Goal: Task Accomplishment & Management: Manage account settings

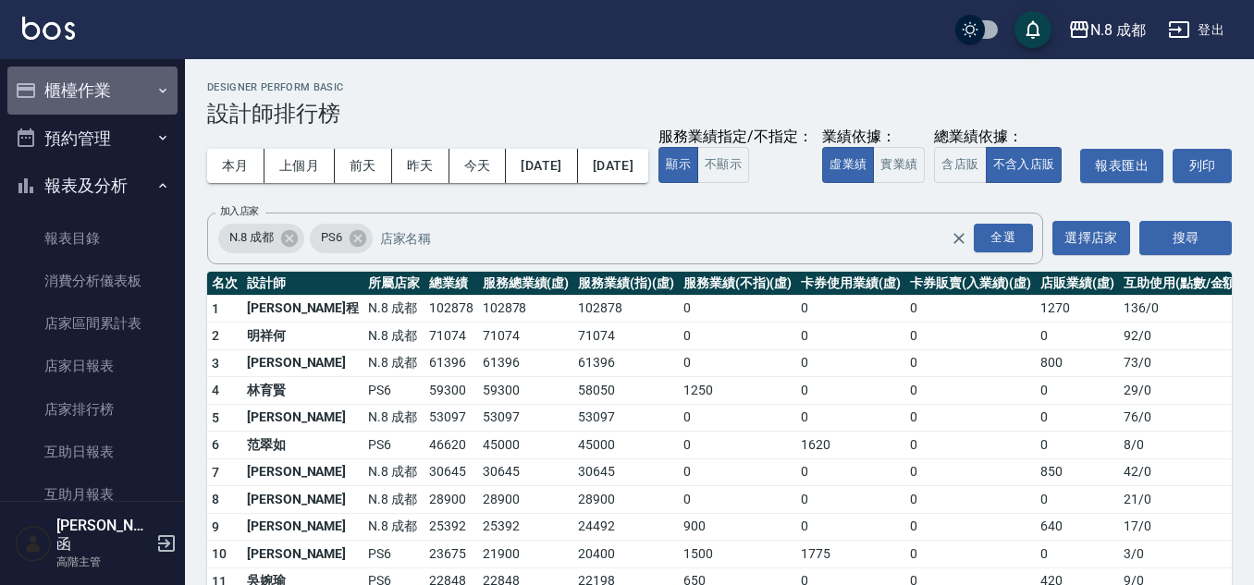
drag, startPoint x: 117, startPoint y: 98, endPoint x: 114, endPoint y: 144, distance: 46.3
click at [116, 98] on button "櫃檯作業" at bounding box center [92, 91] width 170 height 48
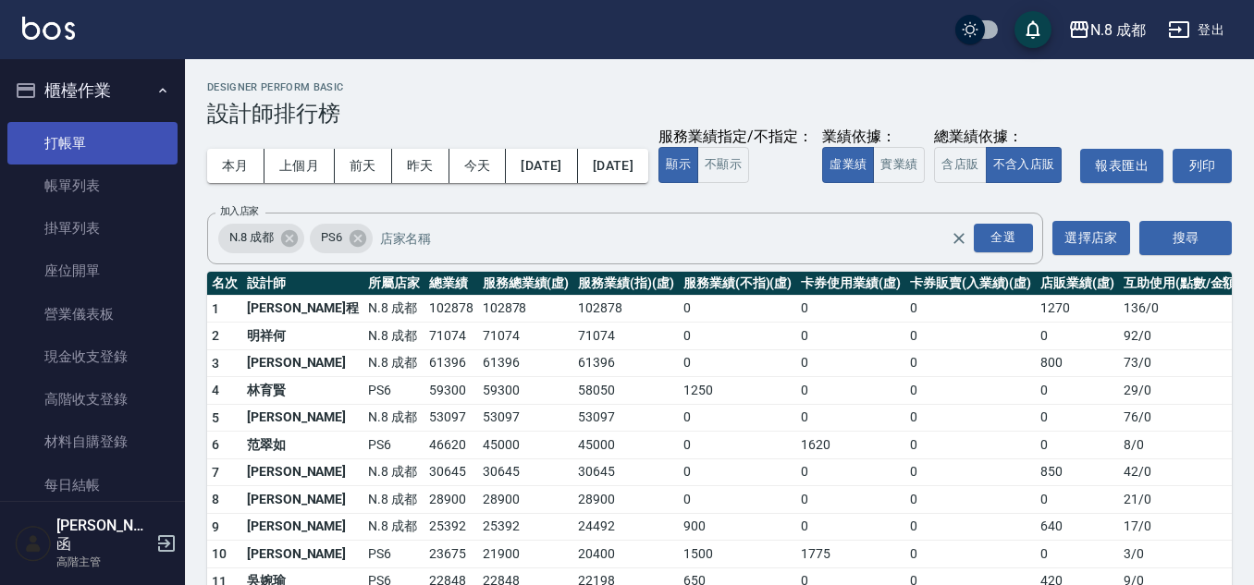
click at [112, 154] on link "打帳單" at bounding box center [92, 143] width 170 height 43
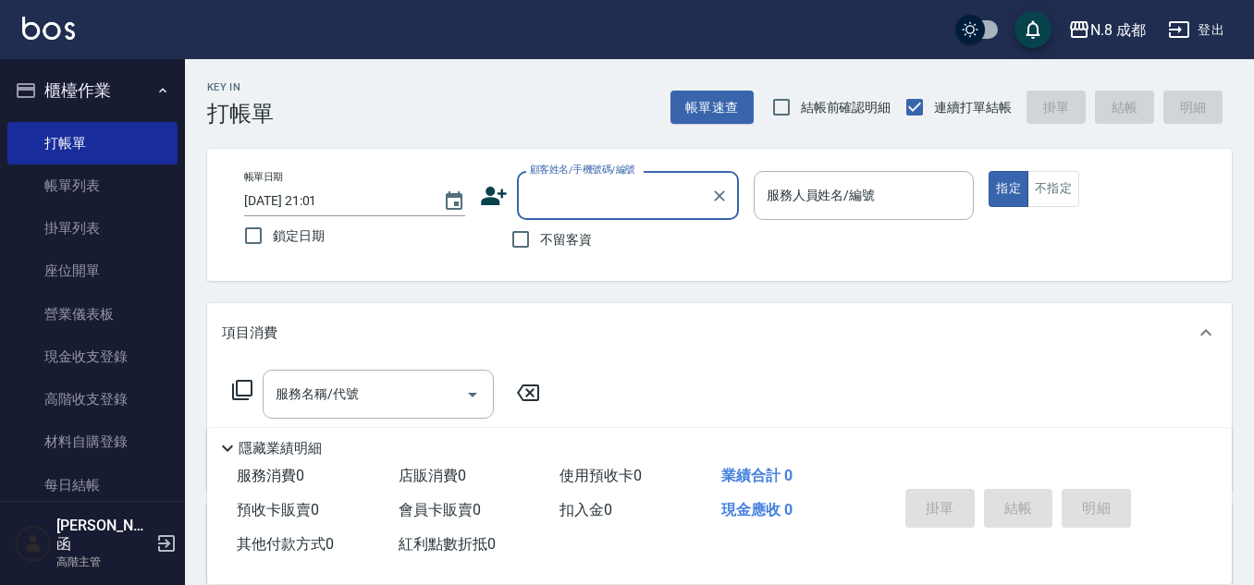
click at [587, 197] on input "顧客姓名/手機號碼/編號" at bounding box center [614, 195] width 178 height 32
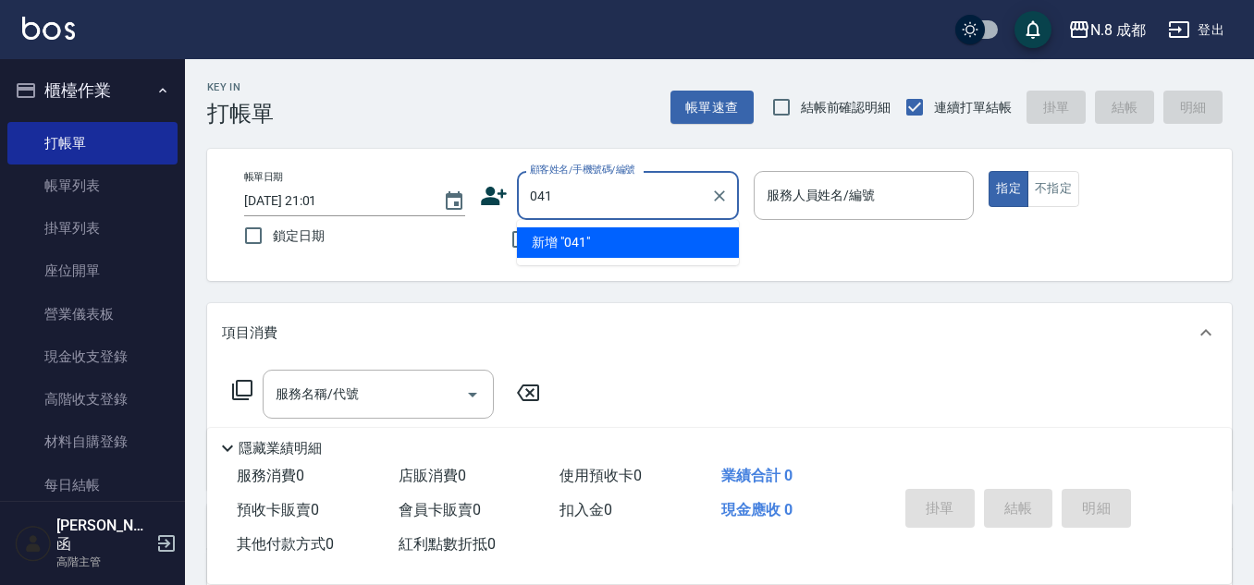
click at [601, 241] on li "新增 "041"" at bounding box center [628, 243] width 222 height 31
type input "041"
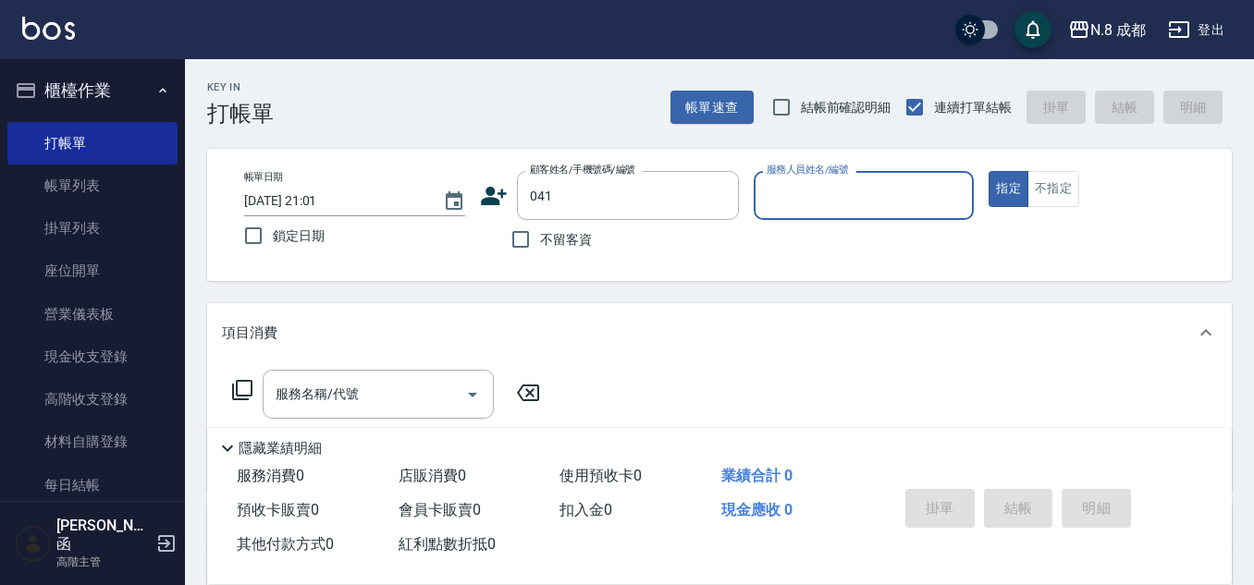
click at [562, 232] on span "不留客資" at bounding box center [566, 239] width 52 height 19
click at [540, 232] on input "不留客資" at bounding box center [520, 239] width 39 height 39
checkbox input "true"
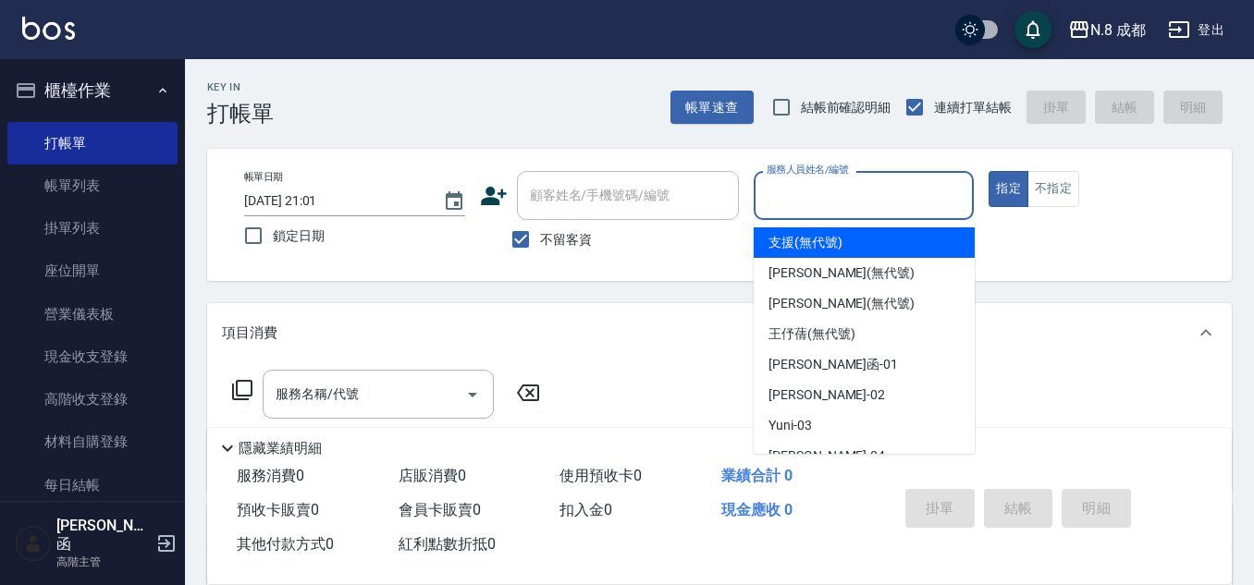
drag, startPoint x: 764, startPoint y: 210, endPoint x: 787, endPoint y: 219, distance: 24.9
click at [767, 210] on input "服務人員姓名/編號" at bounding box center [864, 195] width 204 height 32
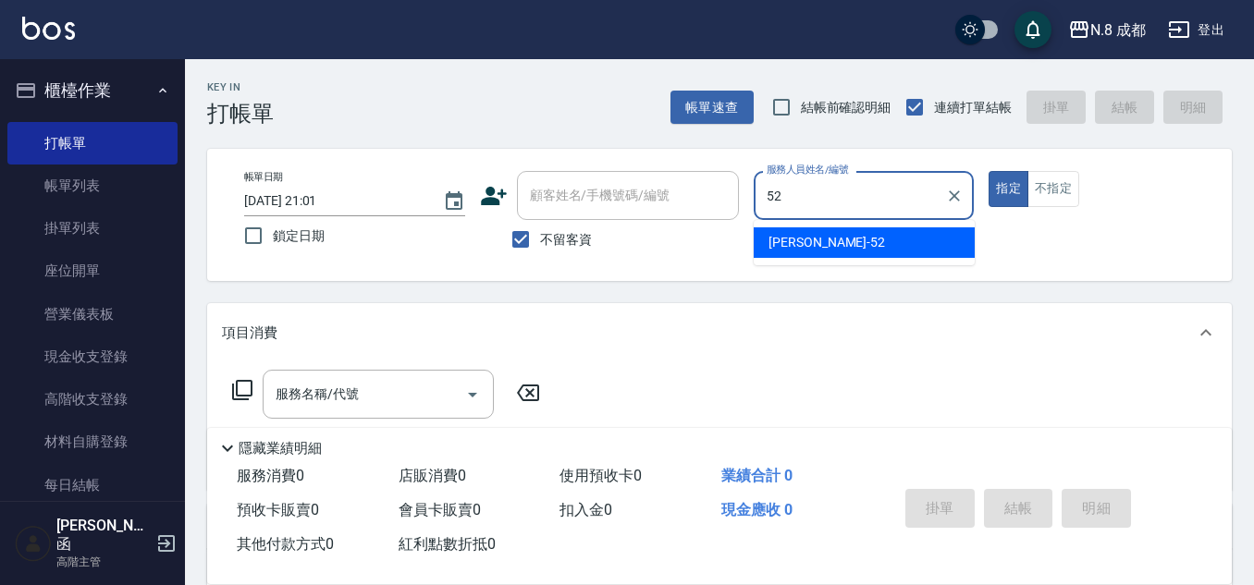
click at [792, 245] on span "[PERSON_NAME]-52" at bounding box center [827, 242] width 117 height 19
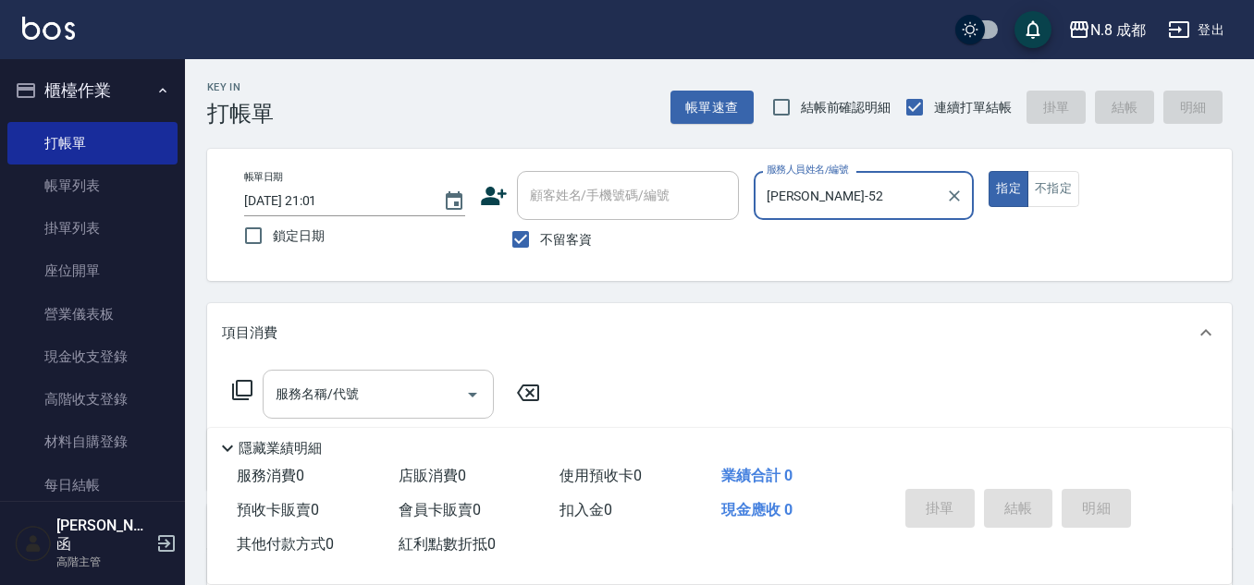
type input "[PERSON_NAME]-52"
click at [392, 380] on input "服務名稱/代號" at bounding box center [364, 394] width 187 height 32
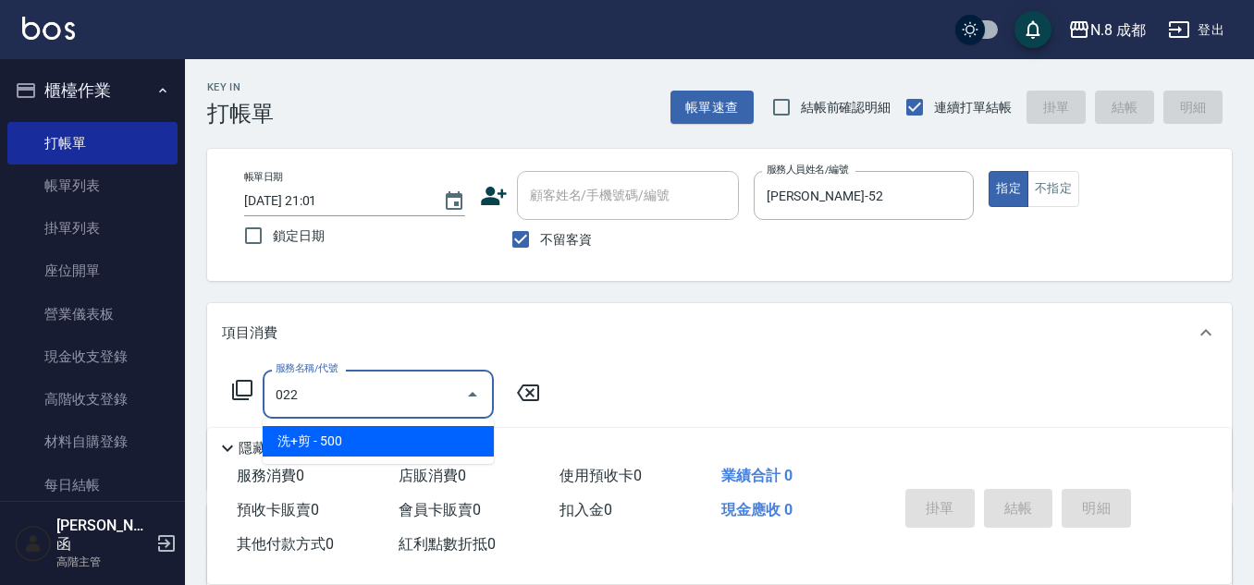
click at [404, 440] on span "洗+剪 - 500" at bounding box center [378, 441] width 231 height 31
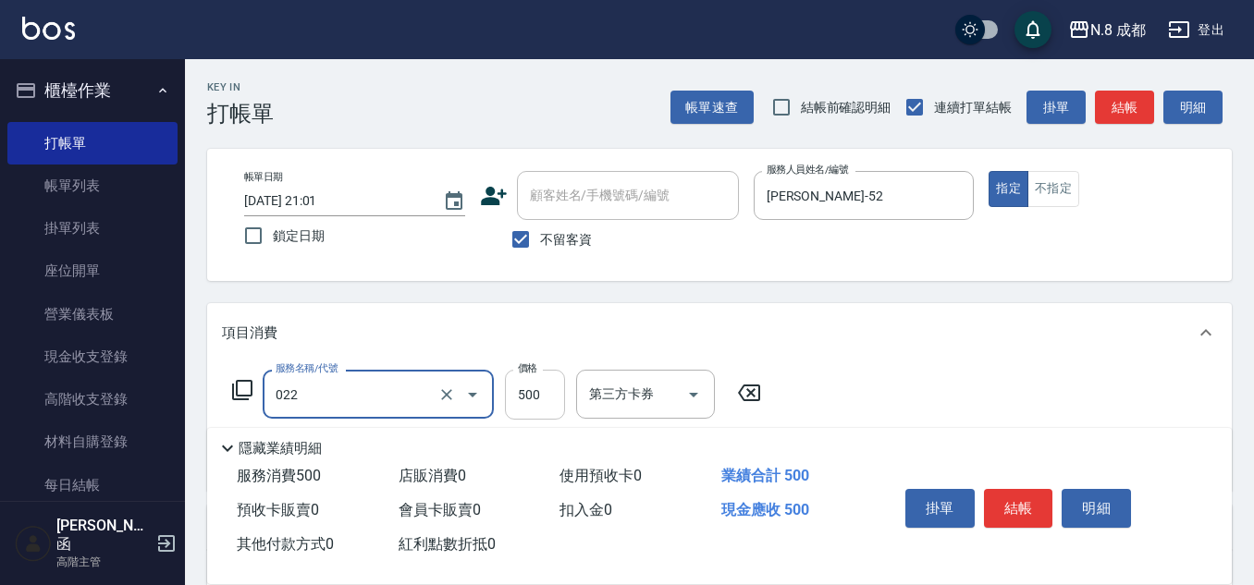
type input "洗+剪(022)"
click at [545, 388] on input "500" at bounding box center [535, 395] width 60 height 50
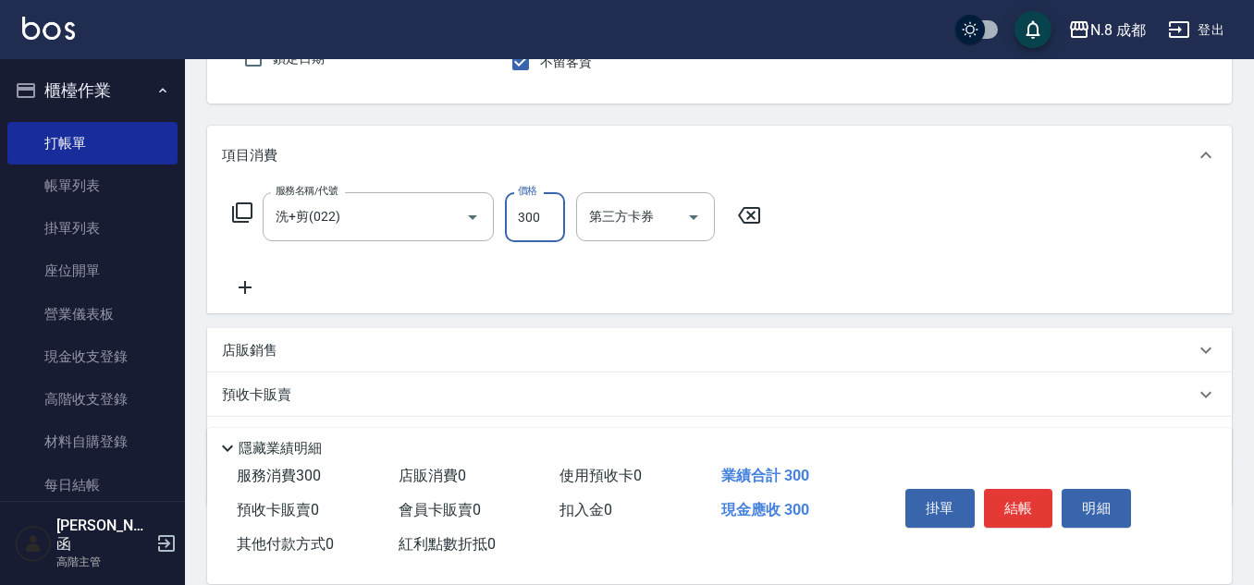
scroll to position [185, 0]
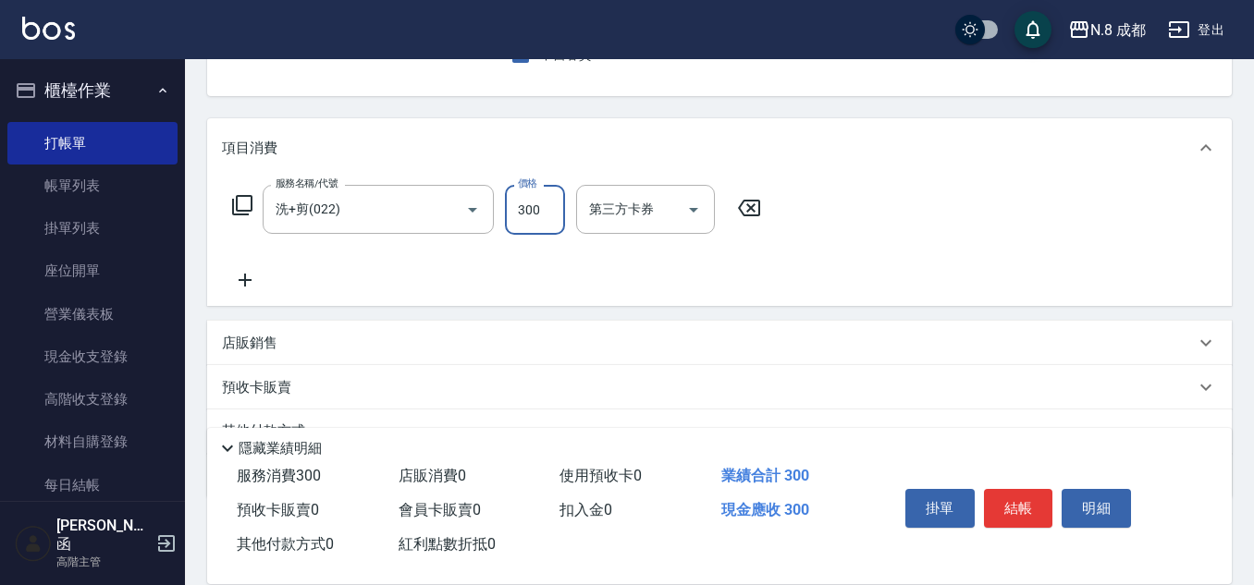
type input "300"
click at [253, 277] on icon at bounding box center [245, 280] width 46 height 22
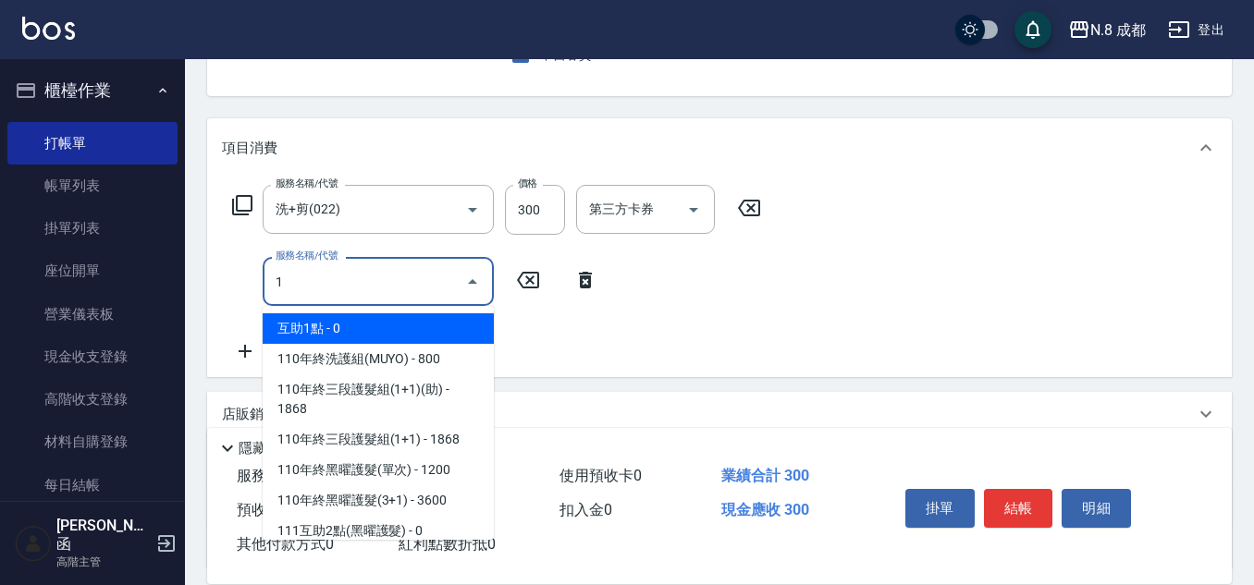
click at [374, 348] on span "110年終洗護組(MUYO) - 800" at bounding box center [378, 359] width 231 height 31
type input "110年終洗護組(MUYO)(091)"
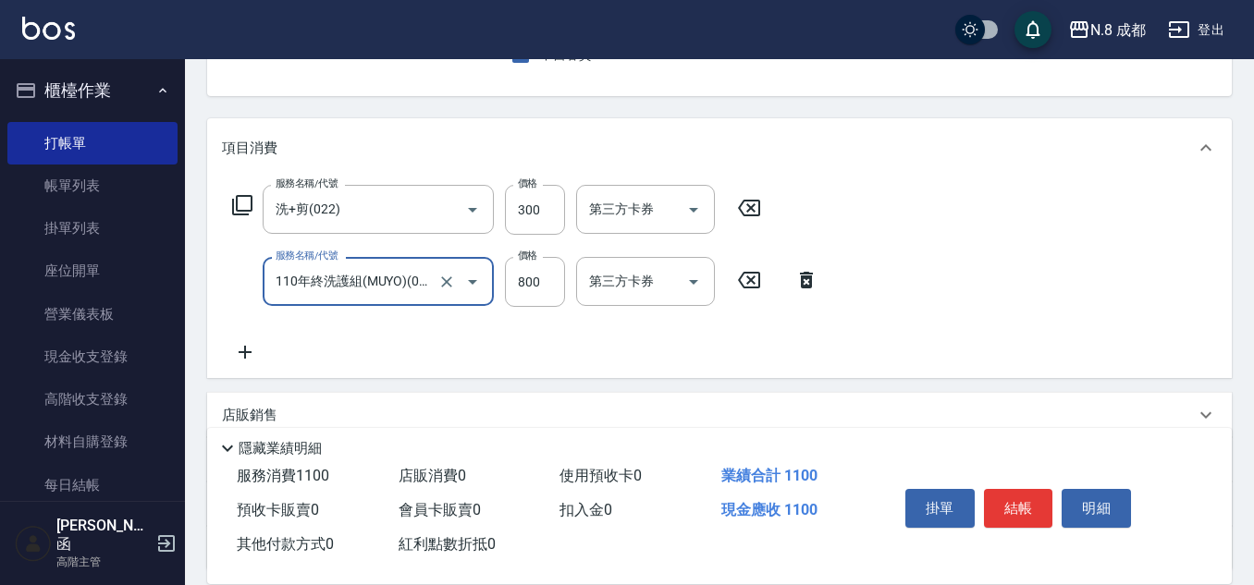
click at [383, 288] on input "110年終洗護組(MUYO)(091)" at bounding box center [352, 281] width 163 height 32
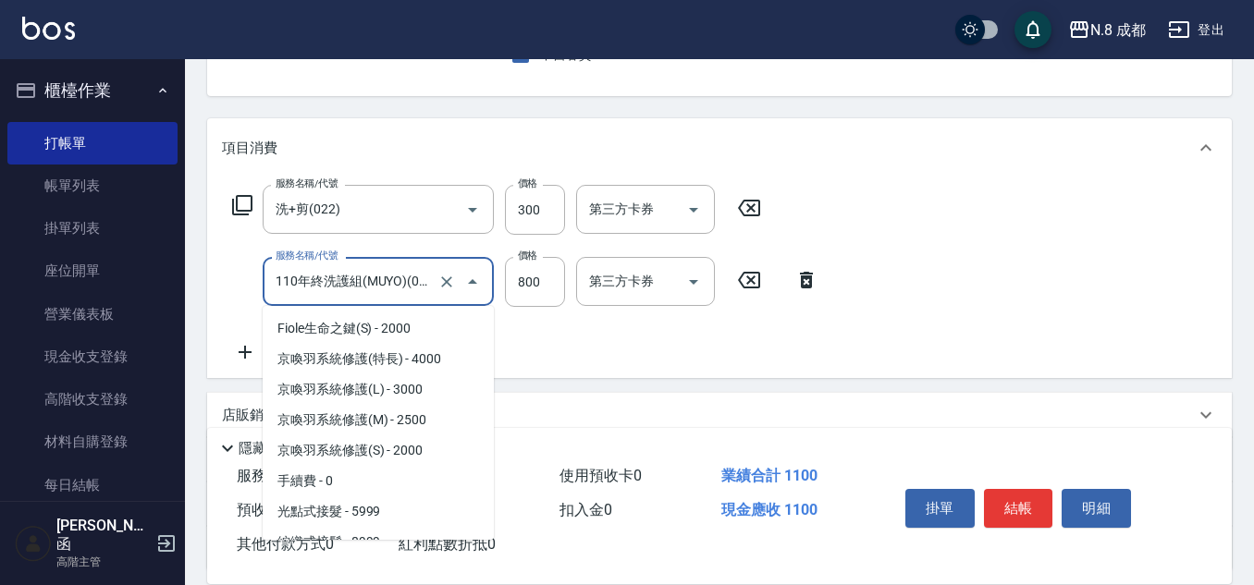
click at [383, 287] on input "110年終洗護組(MUYO)(091)" at bounding box center [352, 281] width 163 height 32
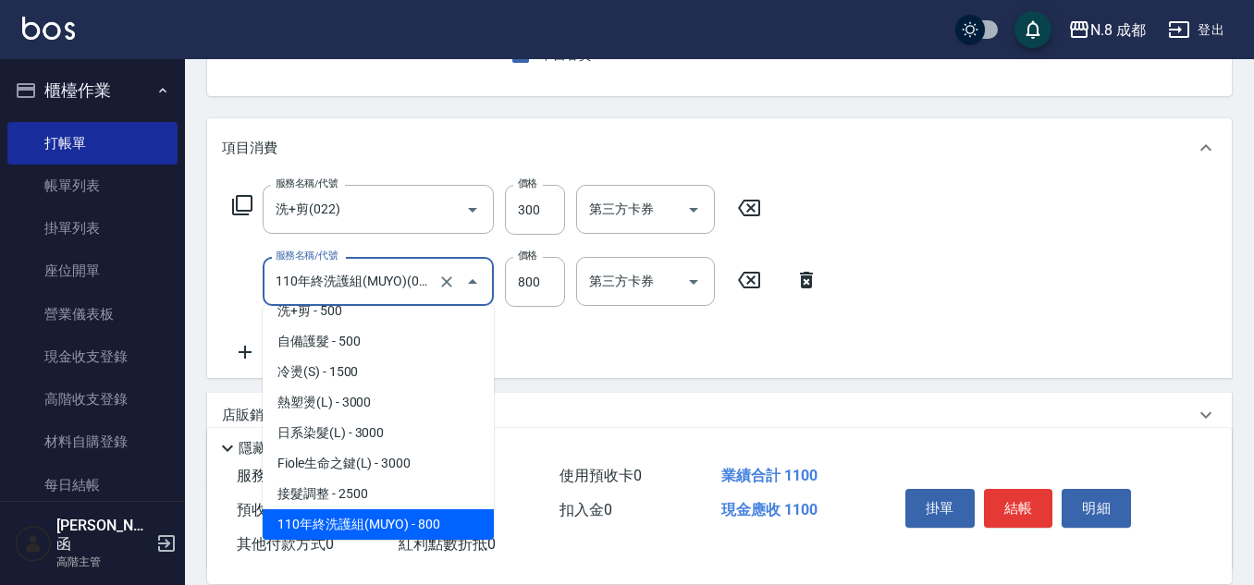
click at [383, 287] on input "110年終洗護組(MUYO)(091)" at bounding box center [352, 281] width 163 height 32
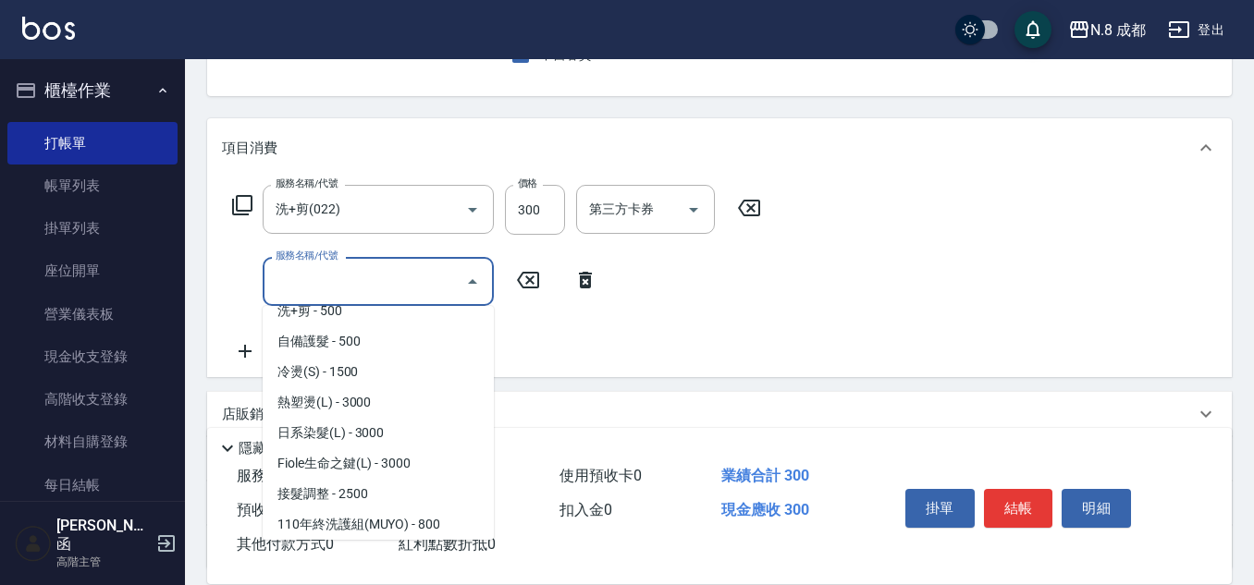
scroll to position [0, 0]
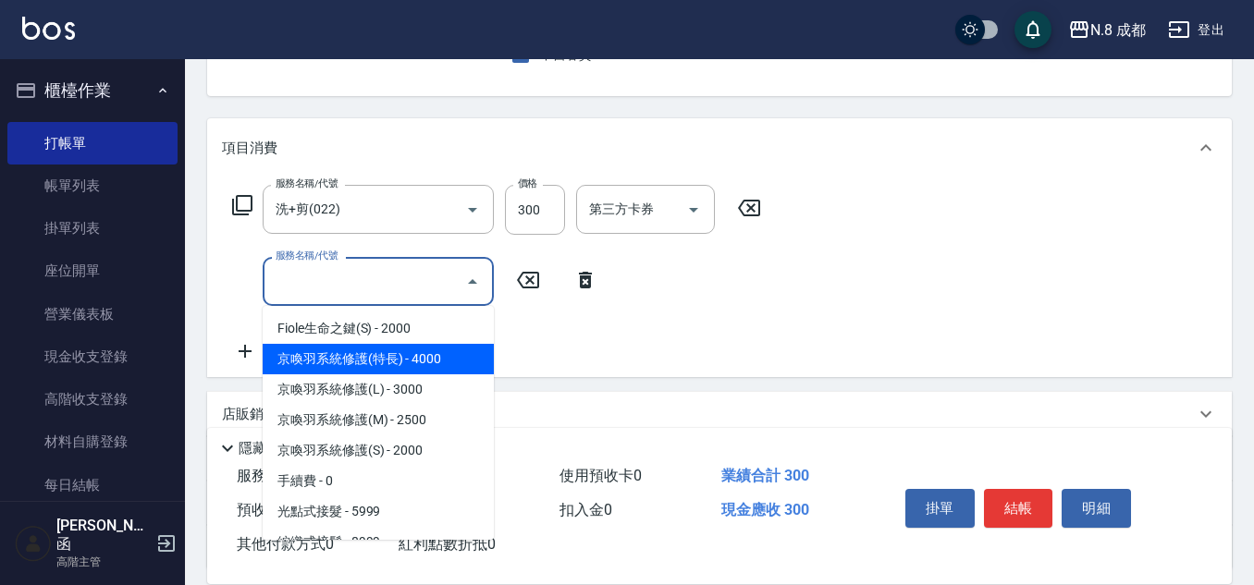
drag, startPoint x: 388, startPoint y: 344, endPoint x: 387, endPoint y: 332, distance: 12.2
click at [387, 342] on ul "Fiole生命之鍵(S) - 2000 京喚羽系統修護(特長) - 4000 京喚羽系統修護(L) - 3000 京喚羽系統修護(M) - 2500 京喚羽系…" at bounding box center [378, 423] width 231 height 234
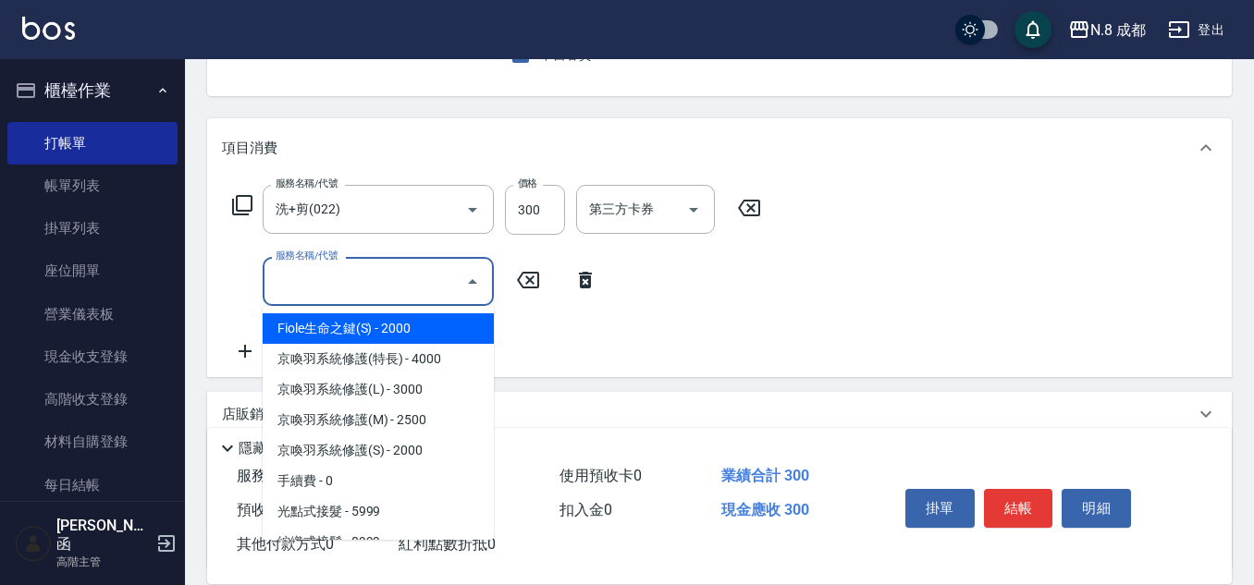
click at [382, 281] on input "服務名稱/代號" at bounding box center [364, 281] width 187 height 32
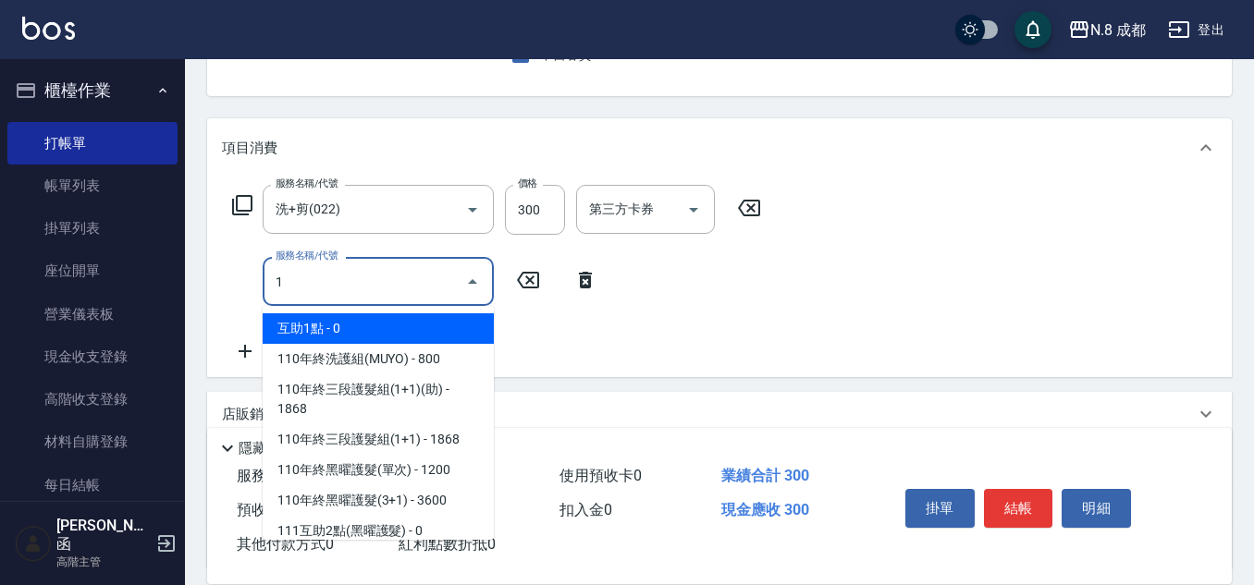
click at [365, 334] on span "互助1點 - 0" at bounding box center [378, 329] width 231 height 31
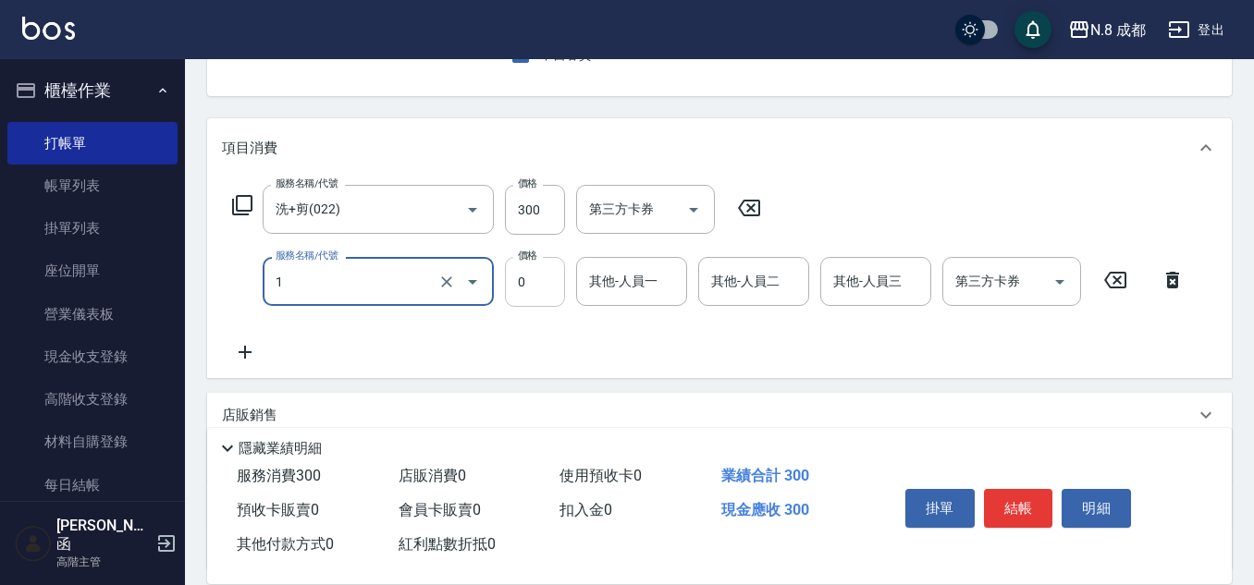
type input "互助1點(1)"
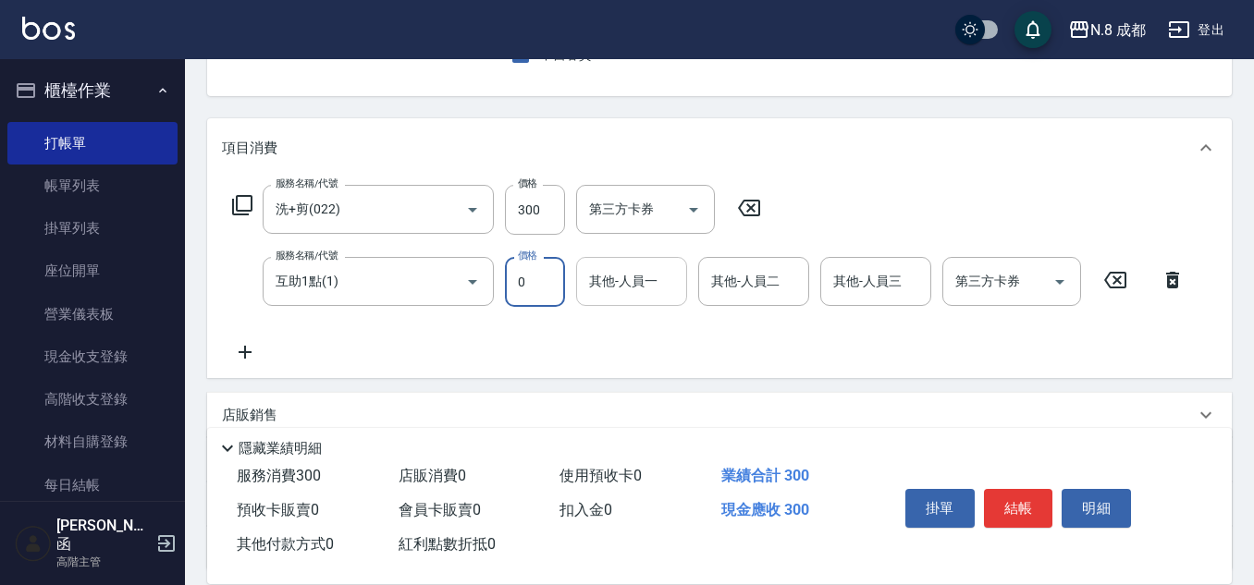
click at [613, 283] on input "其他-人員一" at bounding box center [632, 281] width 94 height 32
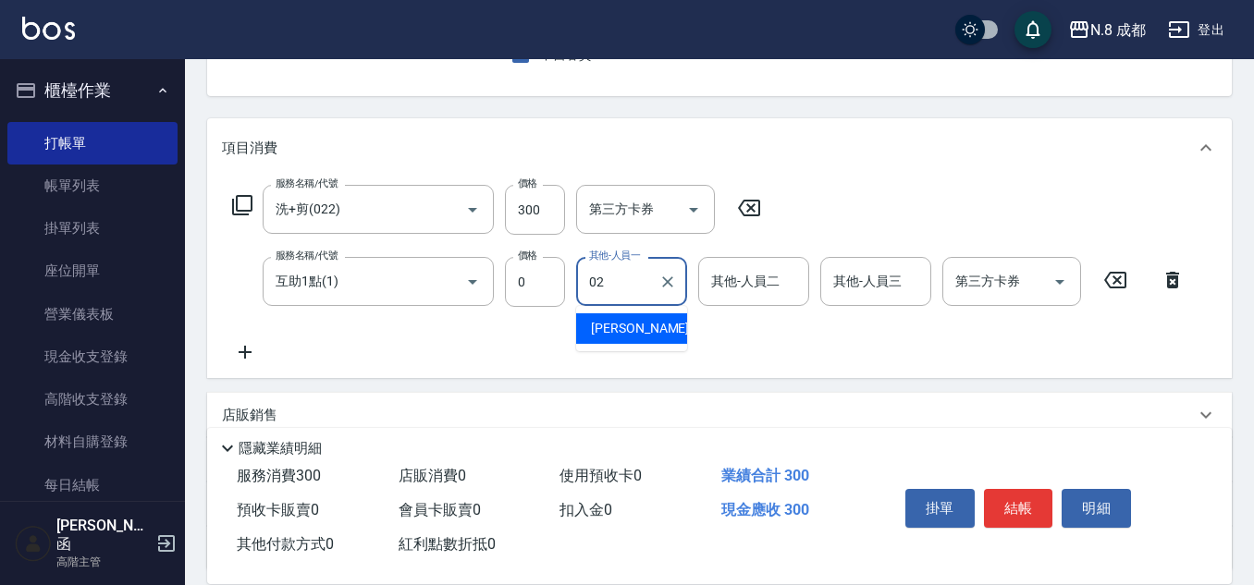
click at [635, 332] on span "[PERSON_NAME]-02" at bounding box center [649, 328] width 117 height 19
type input "[PERSON_NAME]-02"
click at [1003, 492] on button "結帳" at bounding box center [1018, 508] width 69 height 39
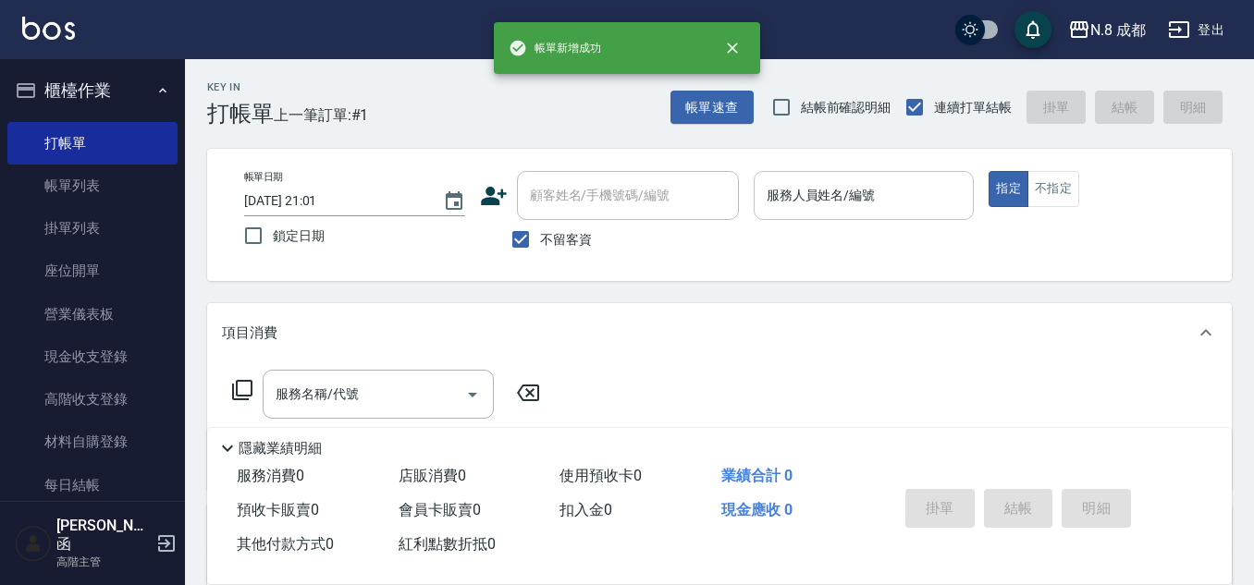
click at [850, 214] on div "服務人員姓名/編號" at bounding box center [864, 195] width 221 height 49
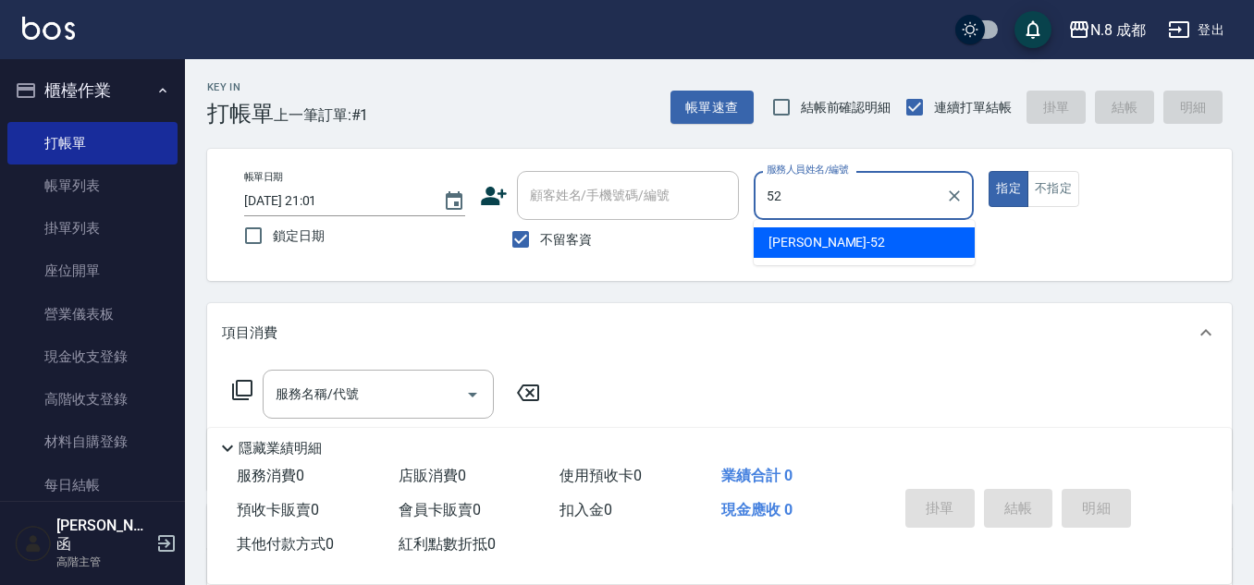
click at [844, 250] on div "[PERSON_NAME]-52" at bounding box center [864, 243] width 221 height 31
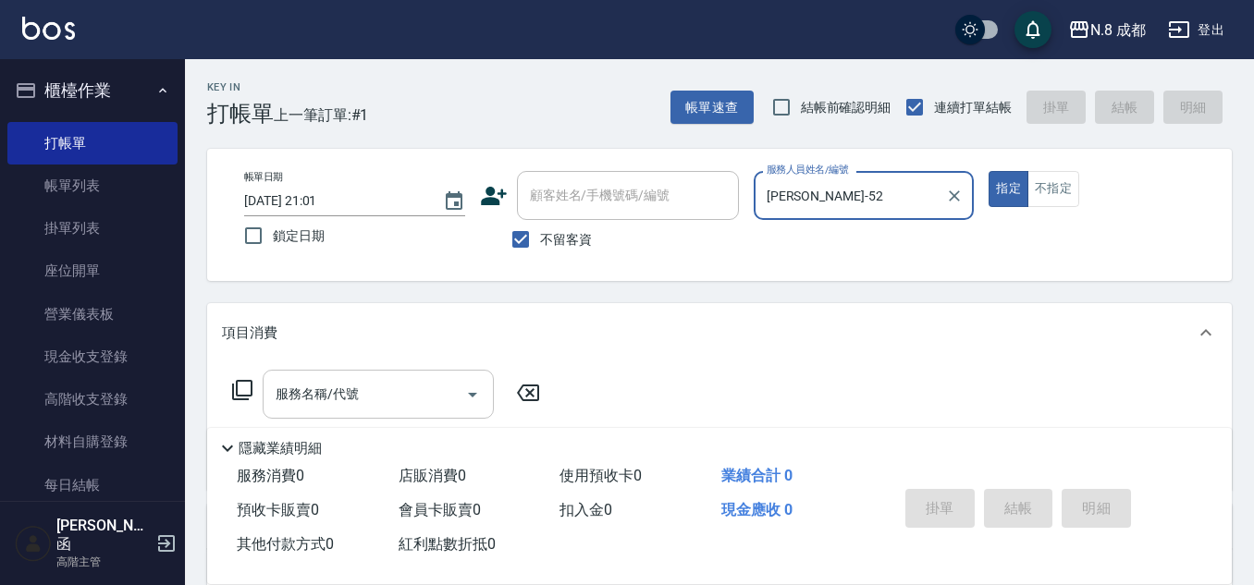
type input "[PERSON_NAME]-52"
click at [427, 392] on input "服務名稱/代號" at bounding box center [364, 394] width 187 height 32
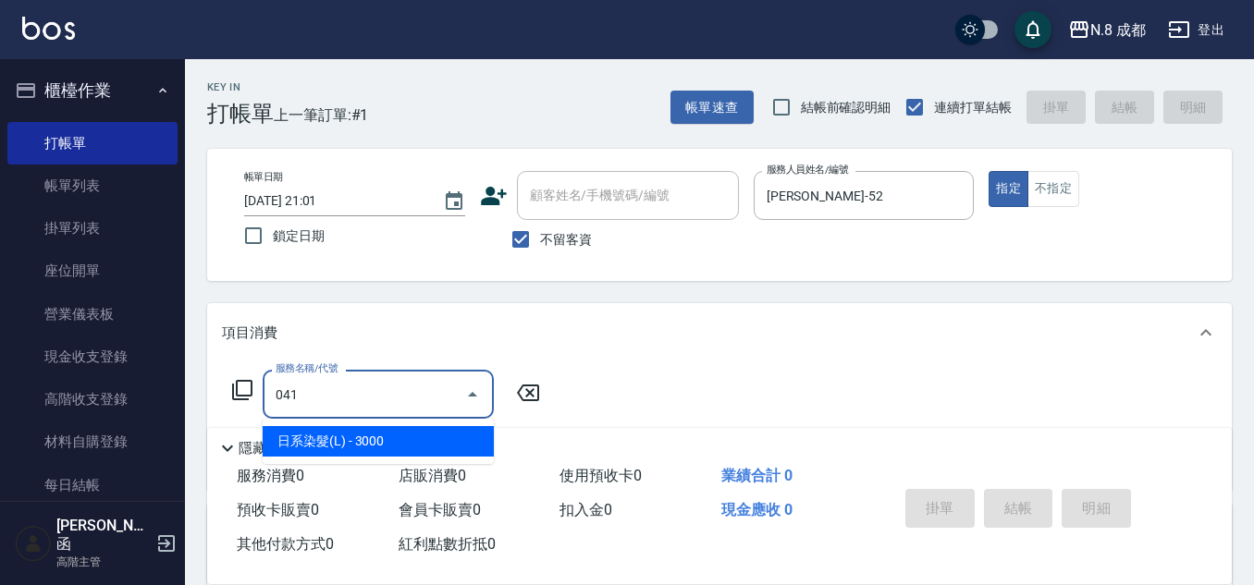
click at [446, 434] on span "日系染髮(L) - 3000" at bounding box center [378, 441] width 231 height 31
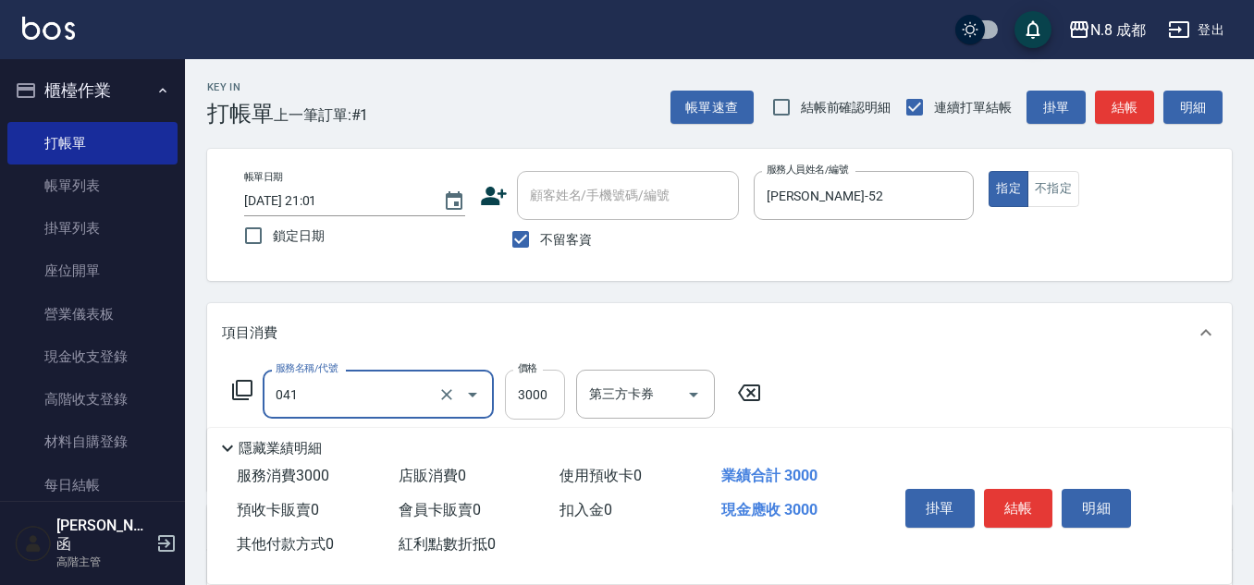
type input "日系染髮(L)(041)"
click at [537, 409] on input "3000" at bounding box center [535, 395] width 60 height 50
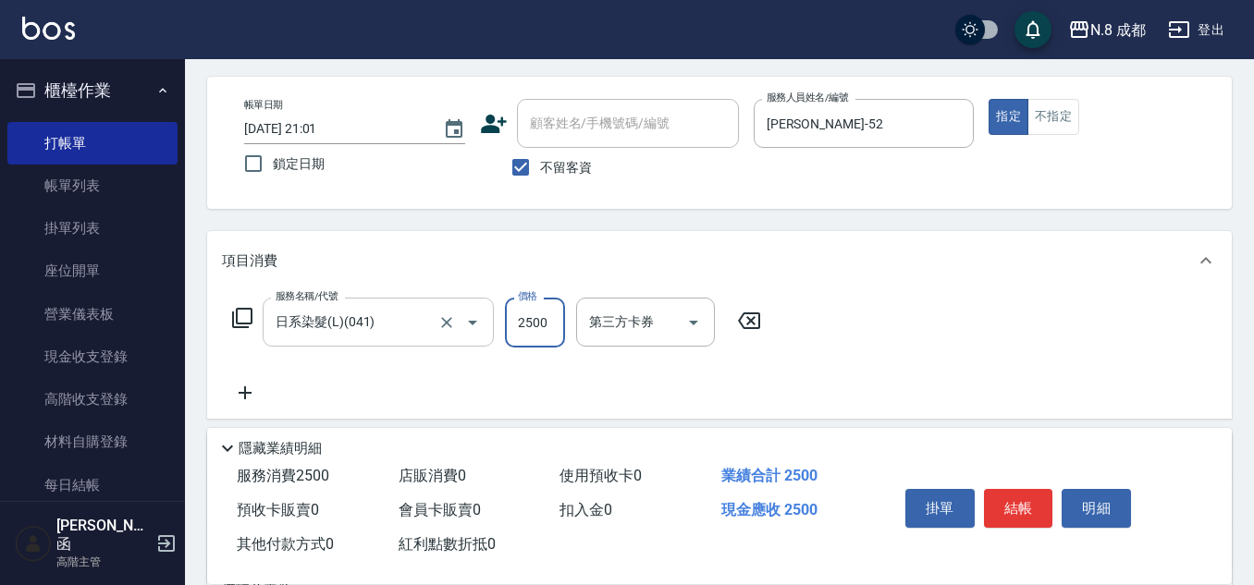
scroll to position [92, 0]
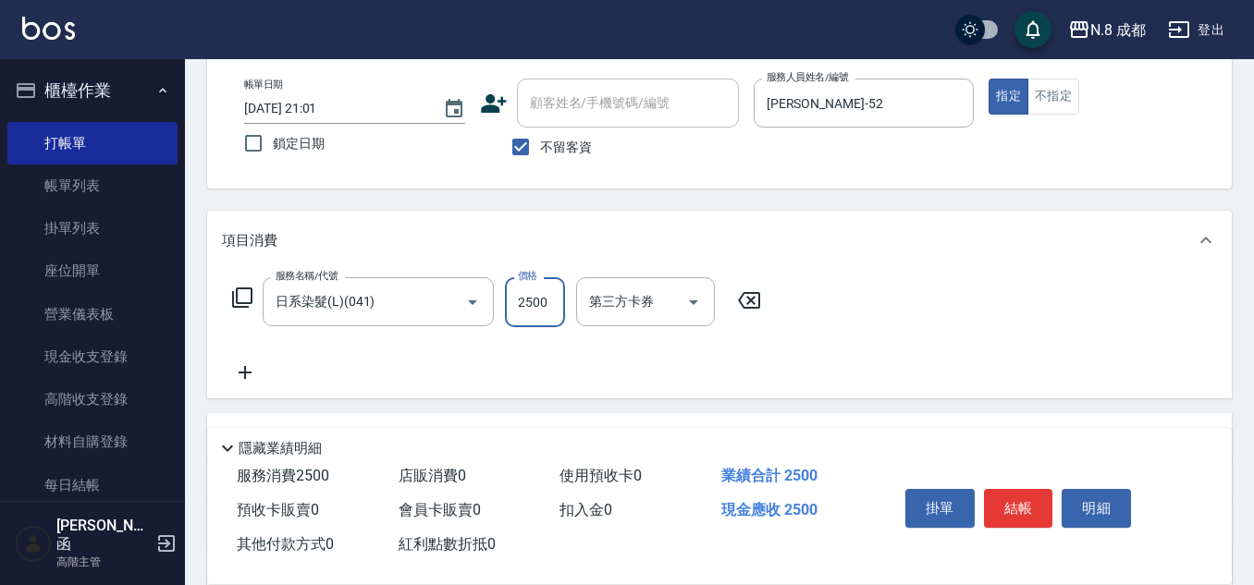
type input "2500"
click at [247, 379] on icon at bounding box center [245, 373] width 46 height 22
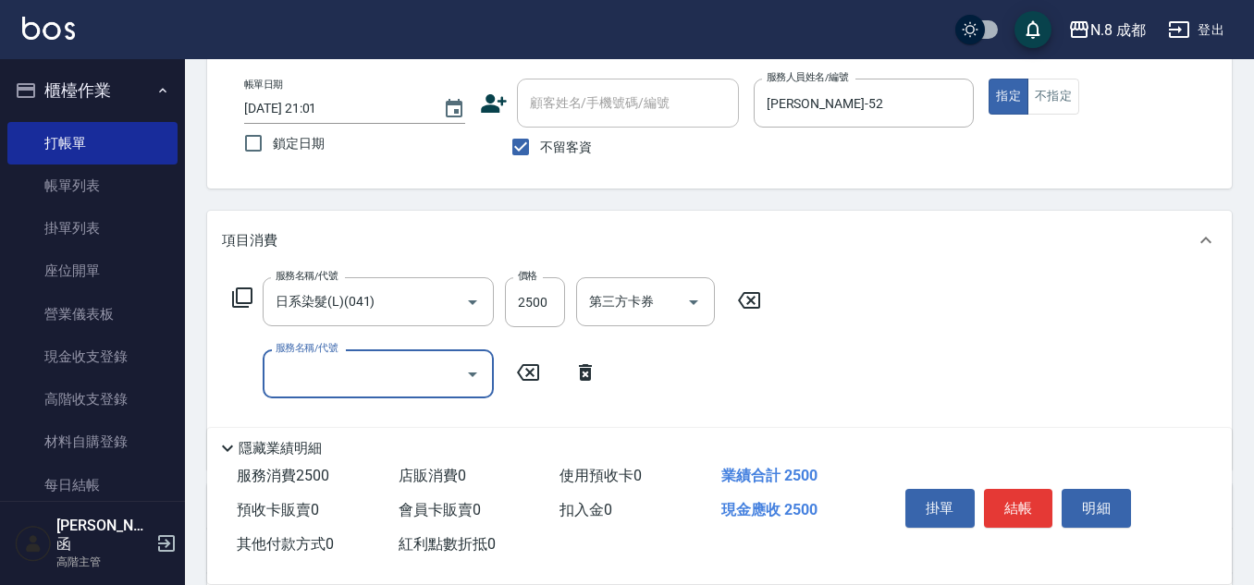
click at [309, 376] on input "服務名稱/代號" at bounding box center [364, 374] width 187 height 32
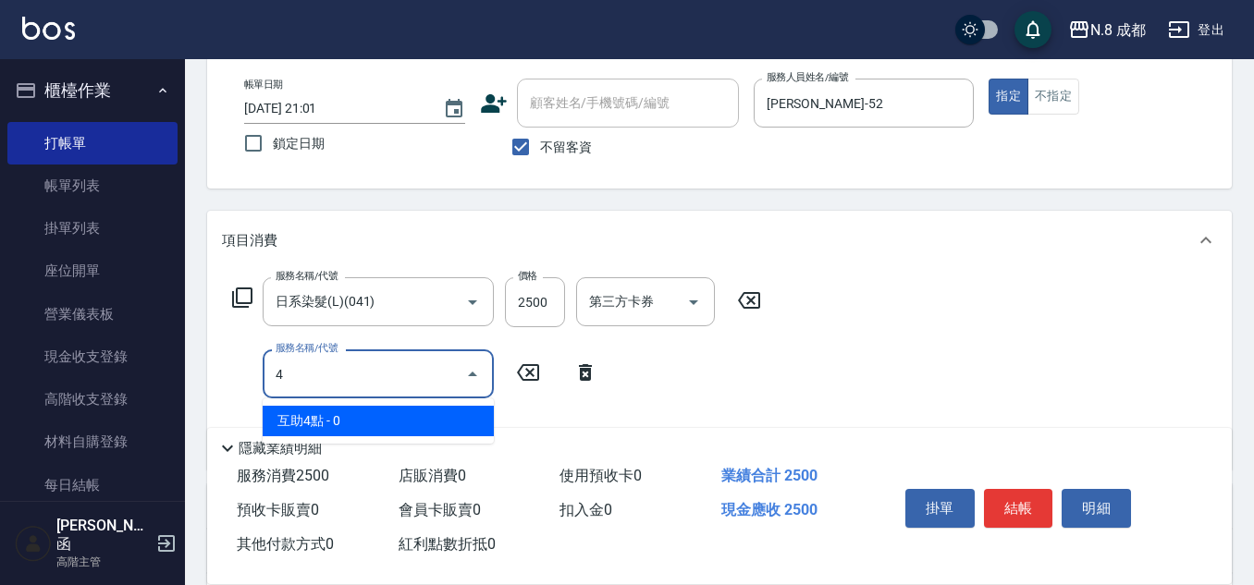
click at [340, 418] on span "互助4點 - 0" at bounding box center [378, 421] width 231 height 31
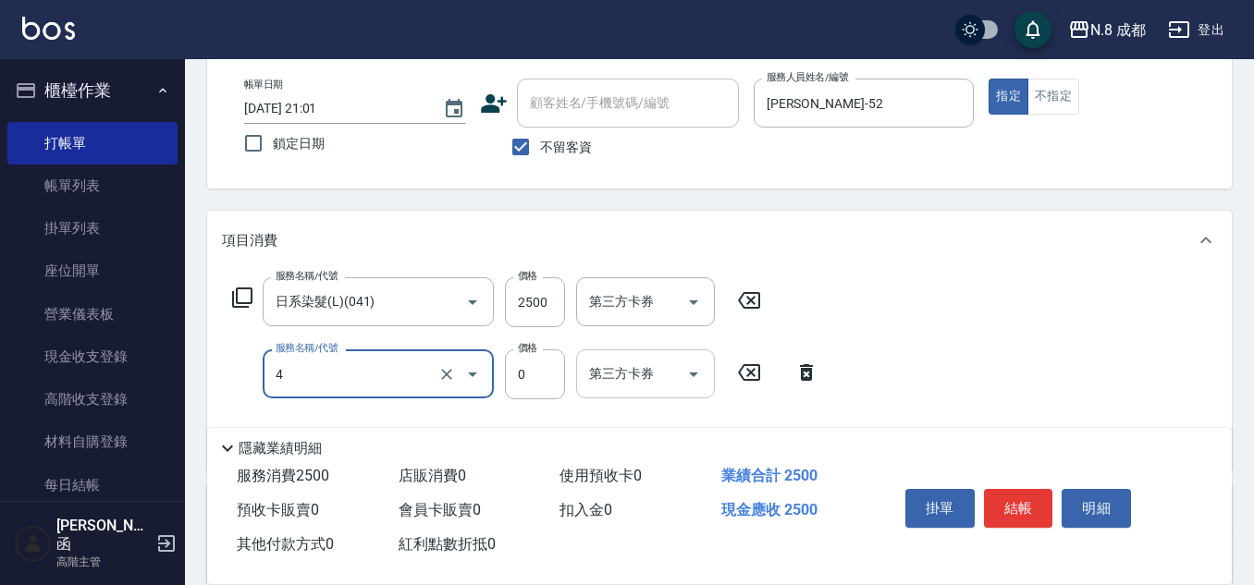
type input "互助4點(4)"
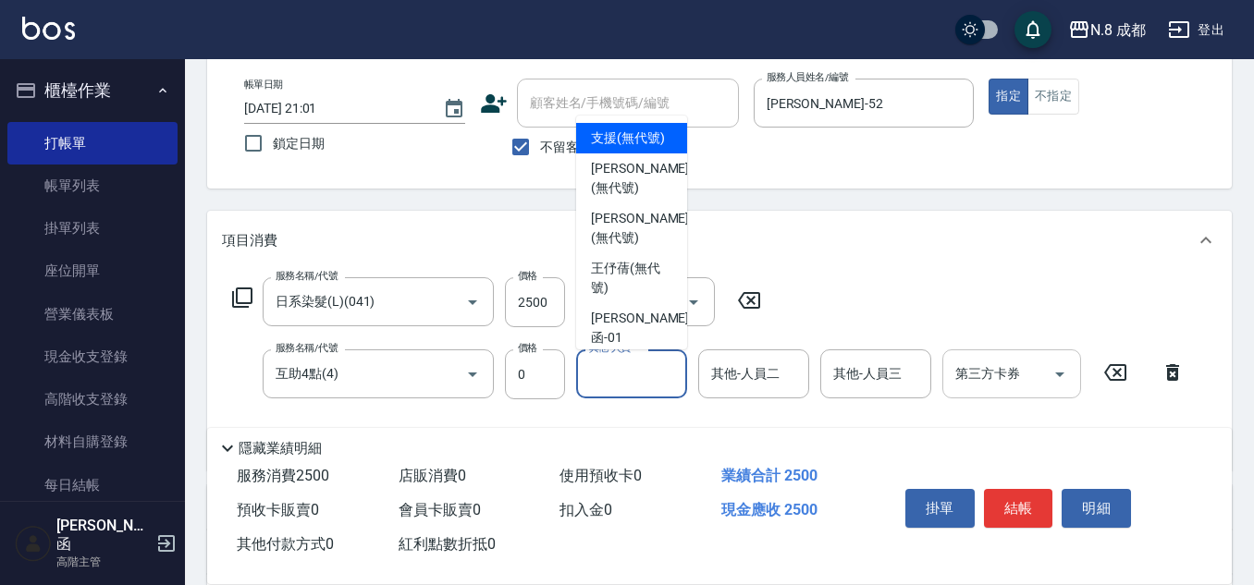
click at [630, 374] on input "其他-人員一" at bounding box center [632, 374] width 94 height 32
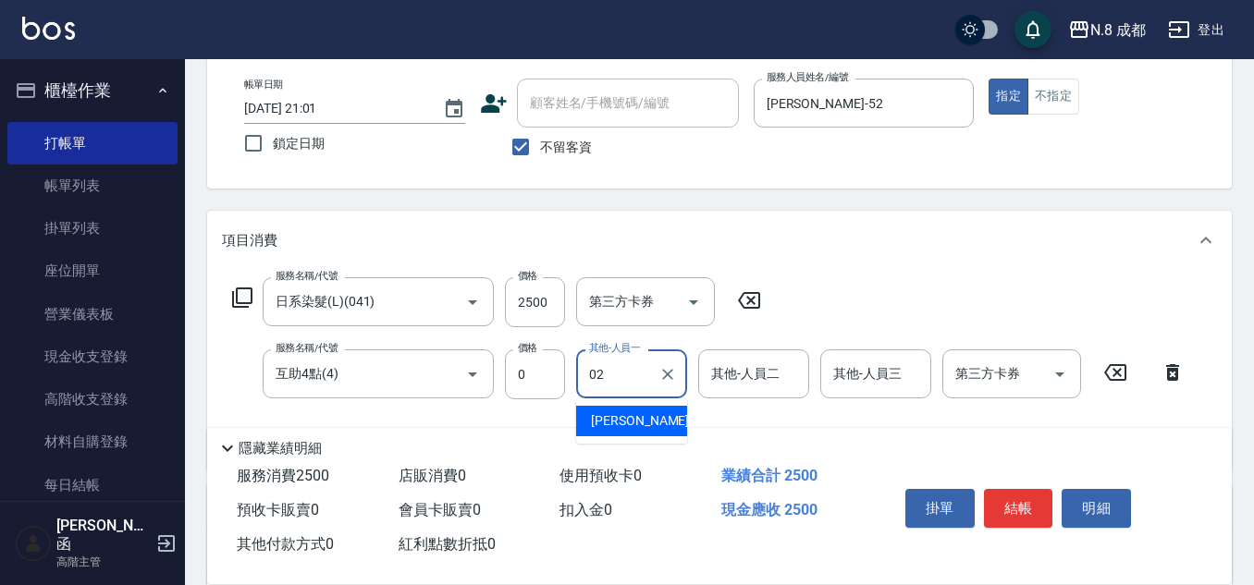
click at [634, 410] on div "[PERSON_NAME]-02" at bounding box center [631, 421] width 111 height 31
type input "[PERSON_NAME]-02"
click at [1037, 504] on button "結帳" at bounding box center [1018, 508] width 69 height 39
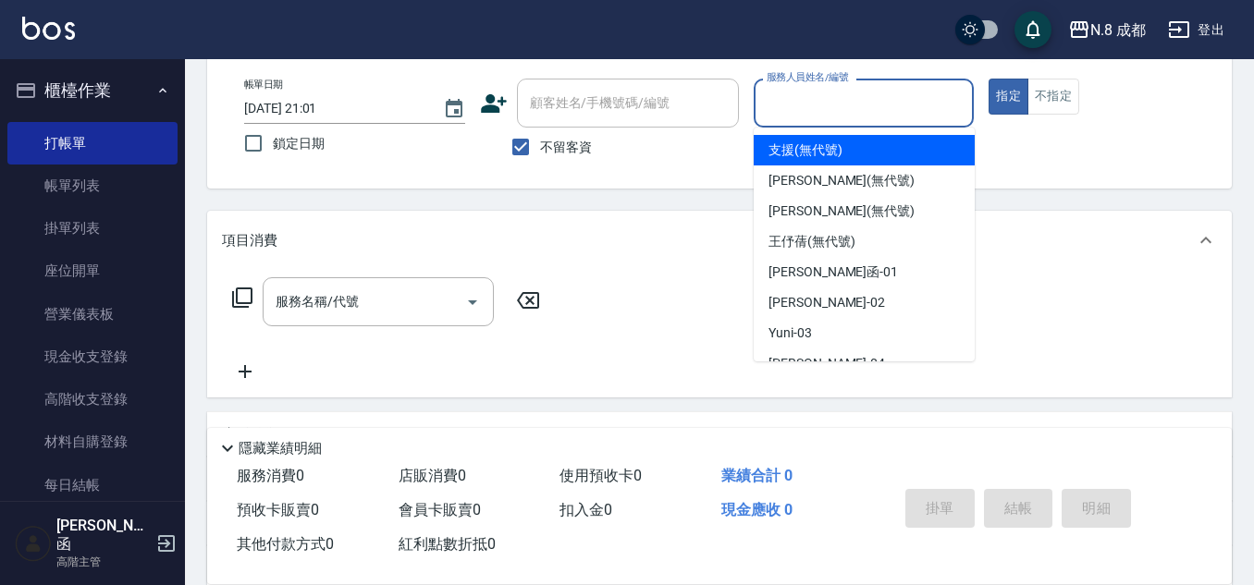
click at [801, 109] on input "服務人員姓名/編號" at bounding box center [864, 103] width 204 height 32
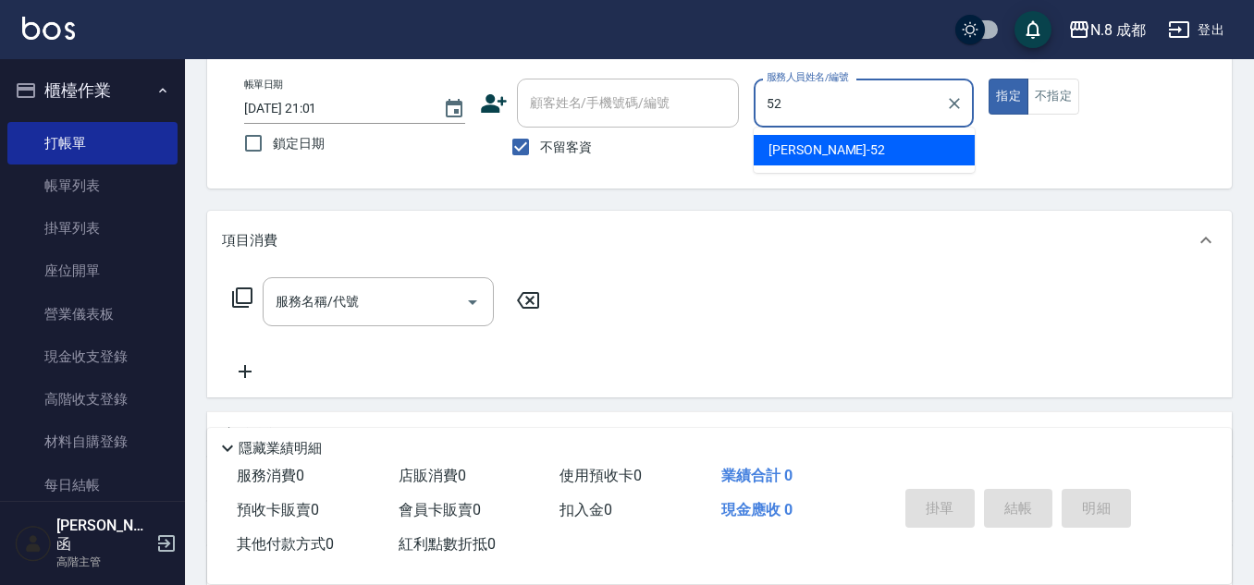
click at [807, 142] on span "[PERSON_NAME]-52" at bounding box center [827, 150] width 117 height 19
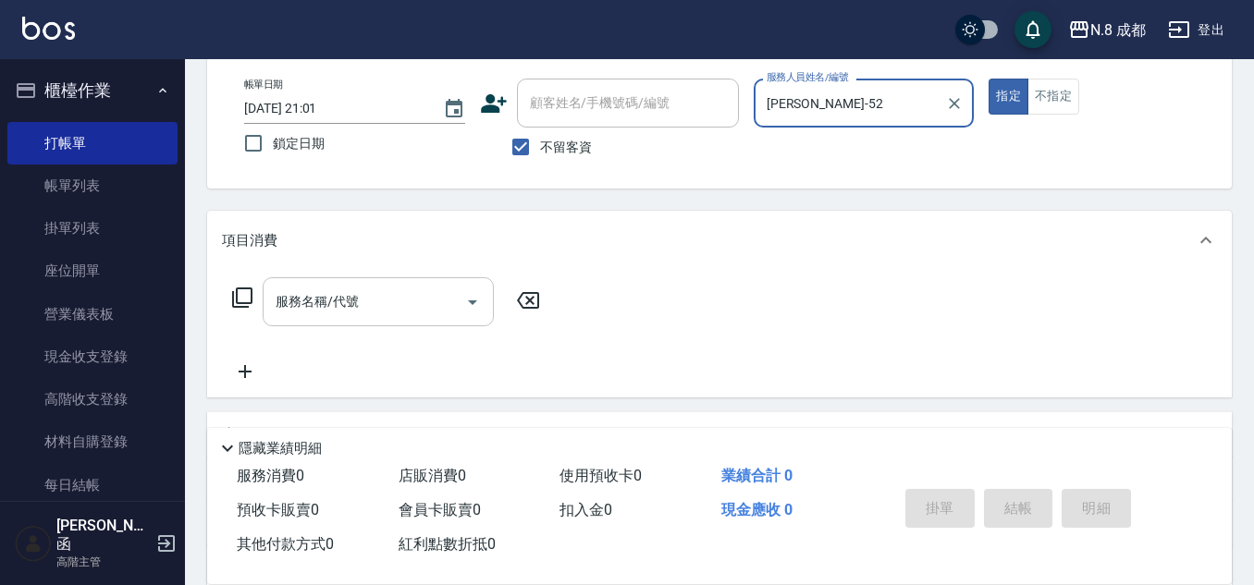
type input "[PERSON_NAME]-52"
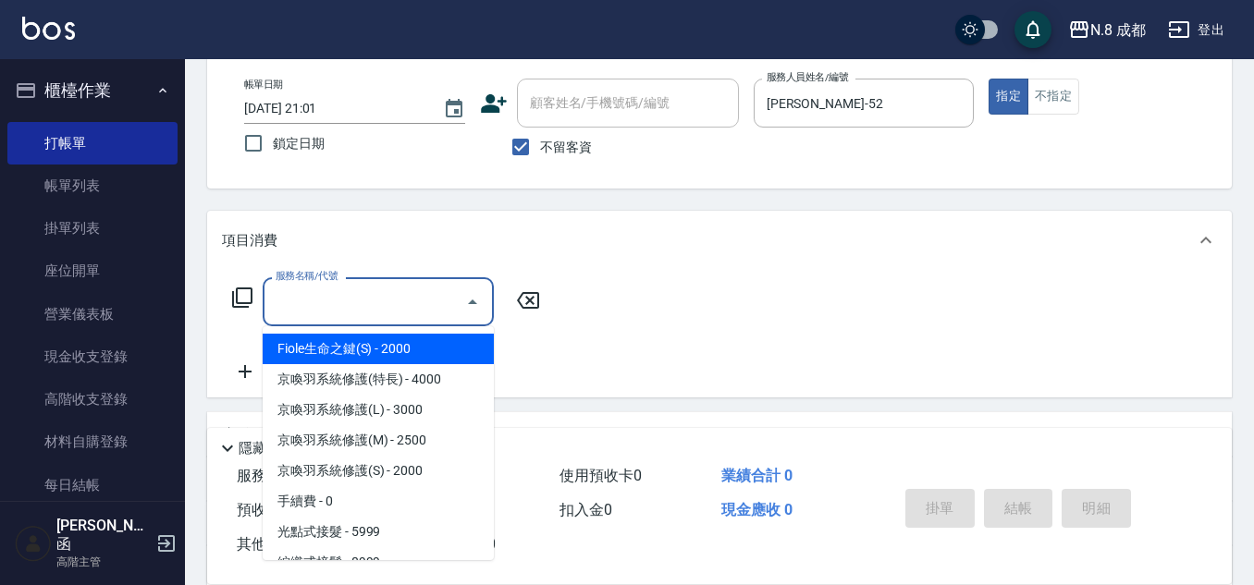
drag, startPoint x: 404, startPoint y: 306, endPoint x: 443, endPoint y: 256, distance: 63.3
click at [403, 306] on input "服務名稱/代號" at bounding box center [364, 302] width 187 height 32
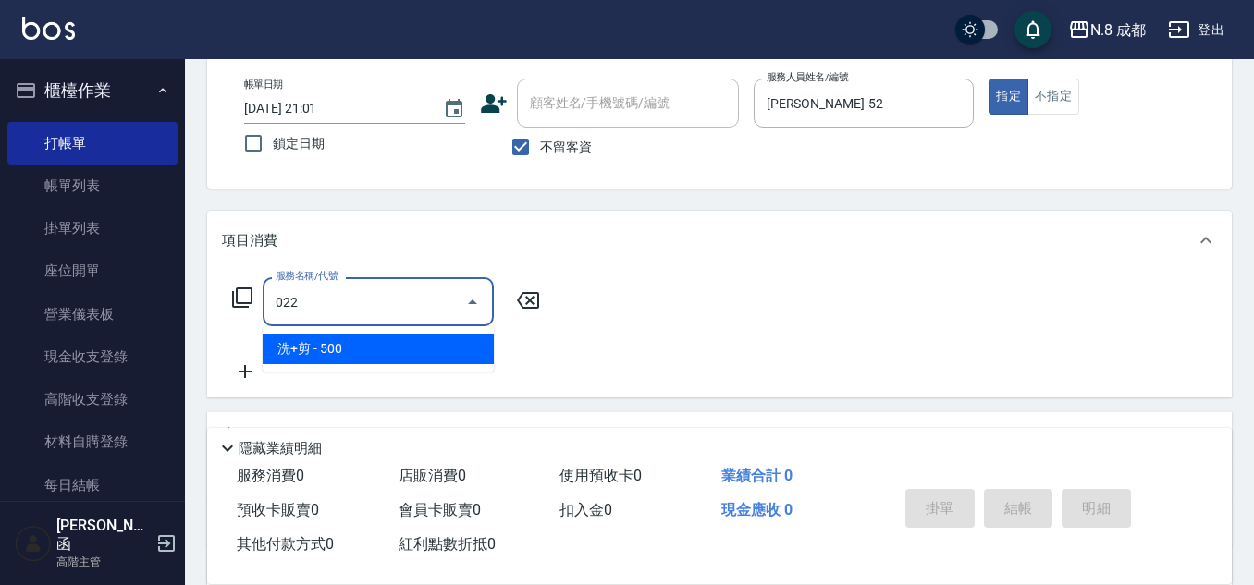
drag, startPoint x: 391, startPoint y: 346, endPoint x: 477, endPoint y: 328, distance: 87.8
click at [392, 347] on span "洗+剪 - 500" at bounding box center [378, 349] width 231 height 31
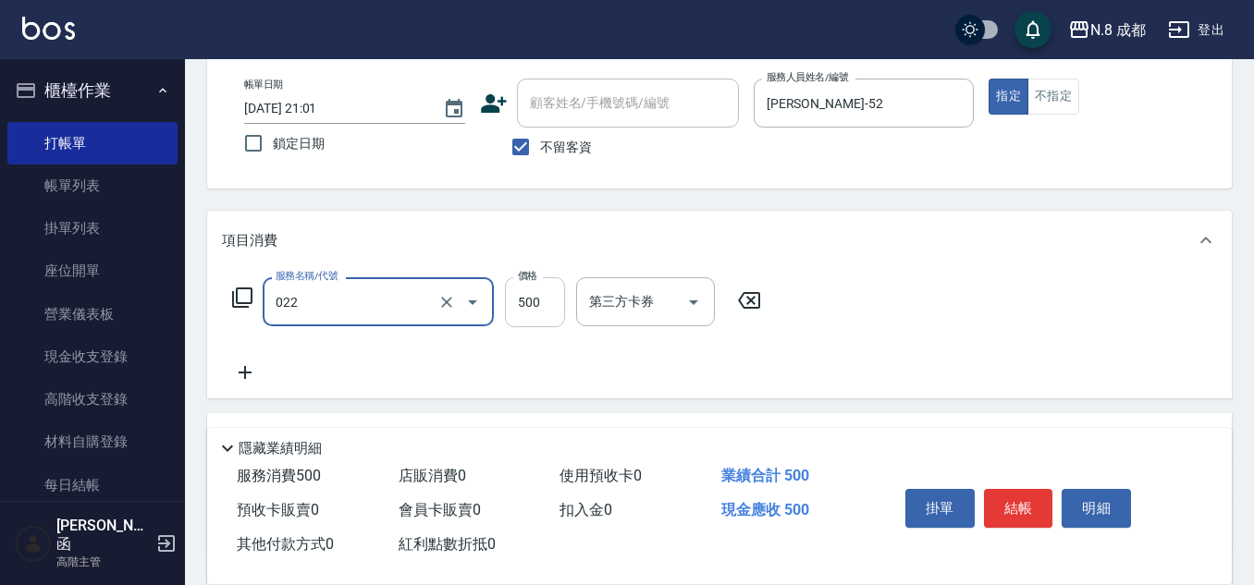
type input "洗+剪(022)"
click at [535, 312] on input "500" at bounding box center [535, 302] width 60 height 50
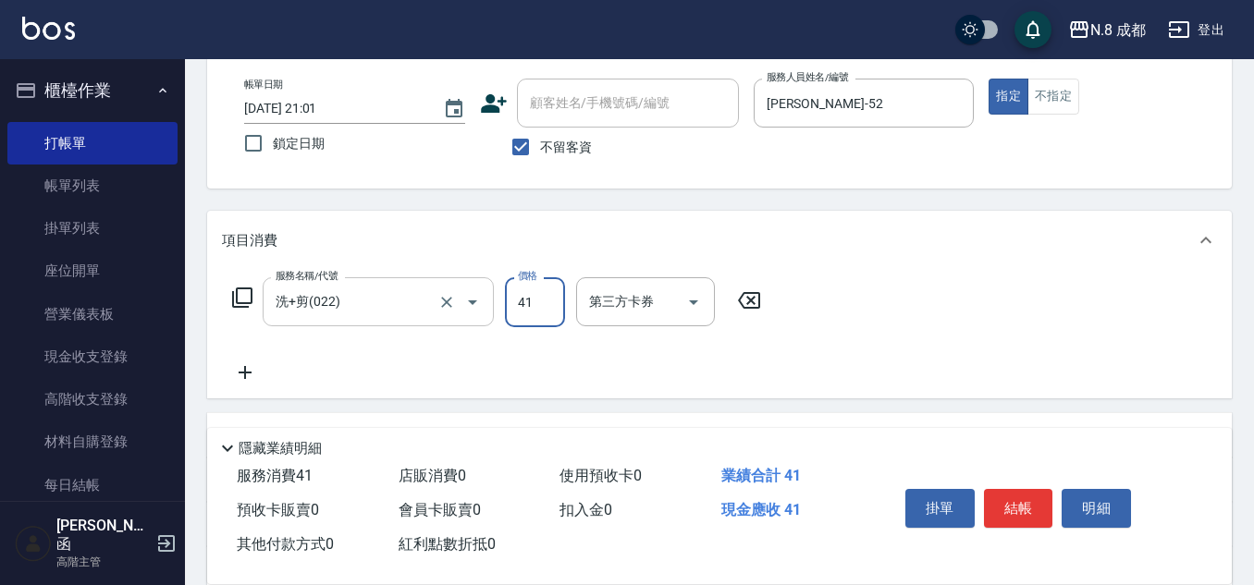
drag, startPoint x: 538, startPoint y: 303, endPoint x: 473, endPoint y: 315, distance: 66.8
click at [473, 315] on div "服務名稱/代號 洗+剪(022) 服務名稱/代號 價格 41 價格 第三方卡券 第三方卡券" at bounding box center [497, 302] width 550 height 50
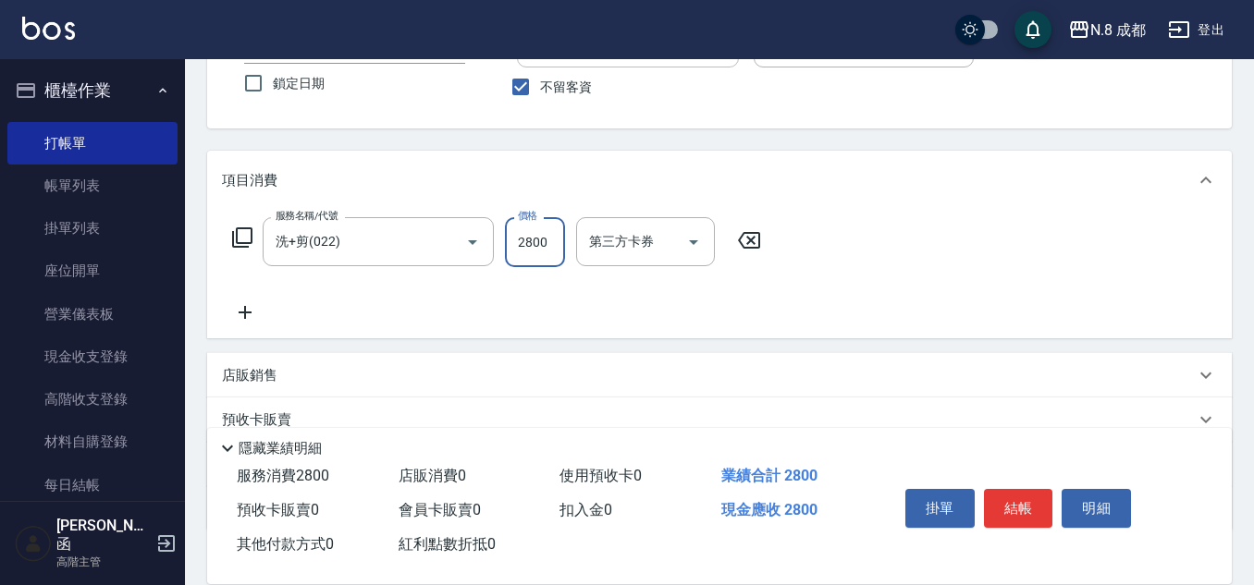
scroll to position [185, 0]
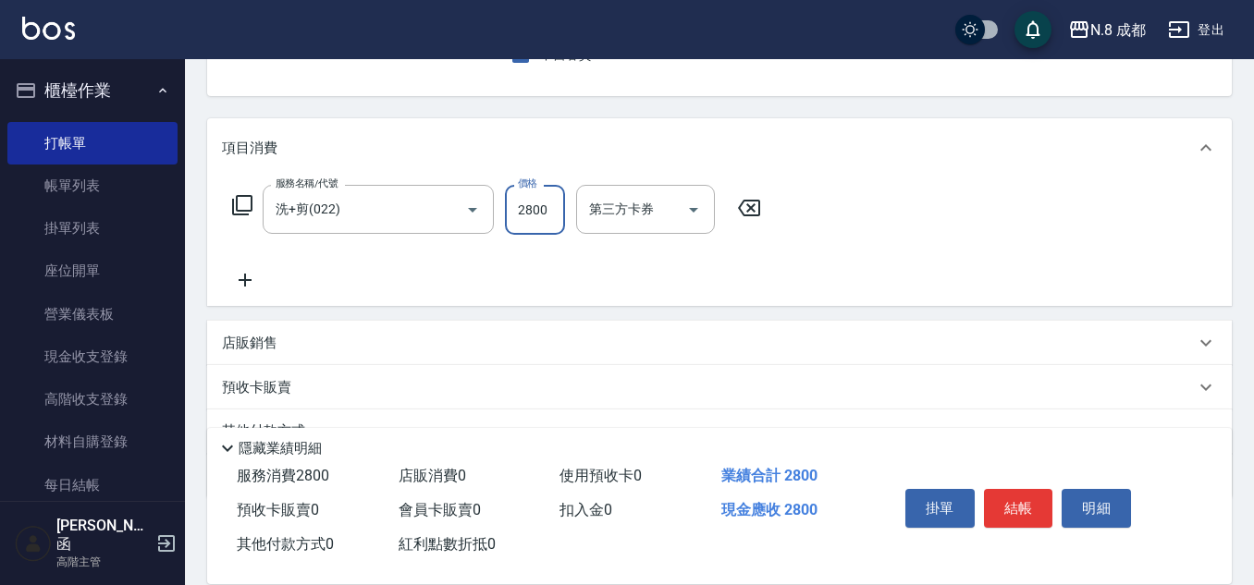
type input "2800"
click at [253, 274] on icon at bounding box center [245, 280] width 46 height 22
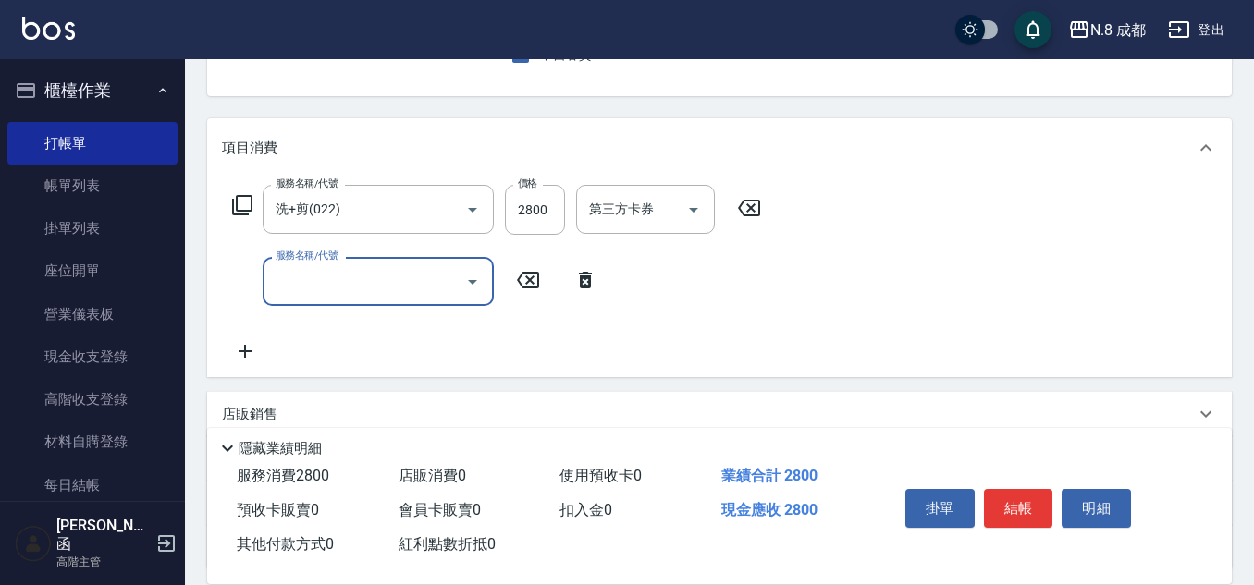
click at [313, 274] on input "服務名稱/代號" at bounding box center [364, 281] width 187 height 32
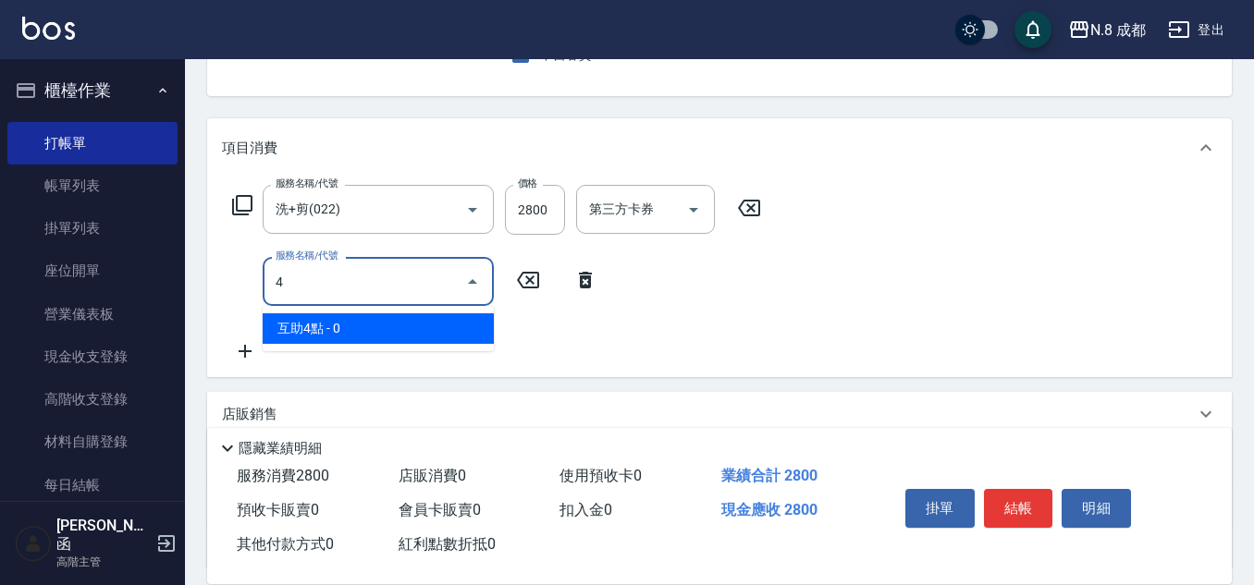
drag, startPoint x: 348, startPoint y: 325, endPoint x: 571, endPoint y: 304, distance: 223.8
click at [355, 325] on span "互助4點 - 0" at bounding box center [378, 329] width 231 height 31
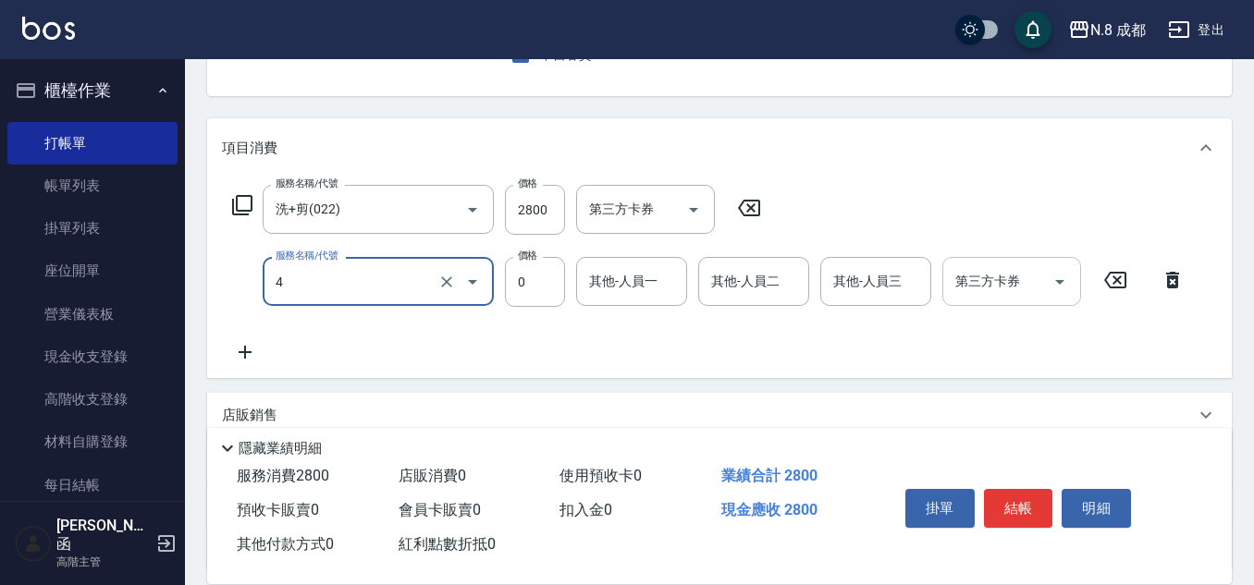
type input "互助4點(4)"
click at [589, 292] on input "其他-人員一" at bounding box center [632, 281] width 94 height 32
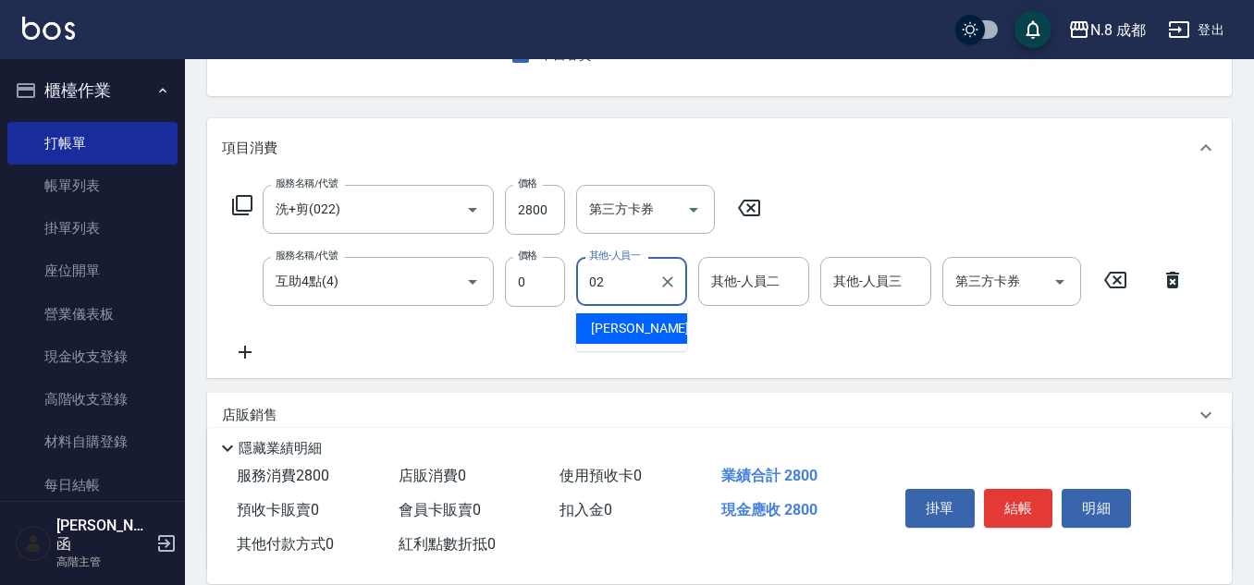
click at [614, 321] on span "[PERSON_NAME]-02" at bounding box center [649, 328] width 117 height 19
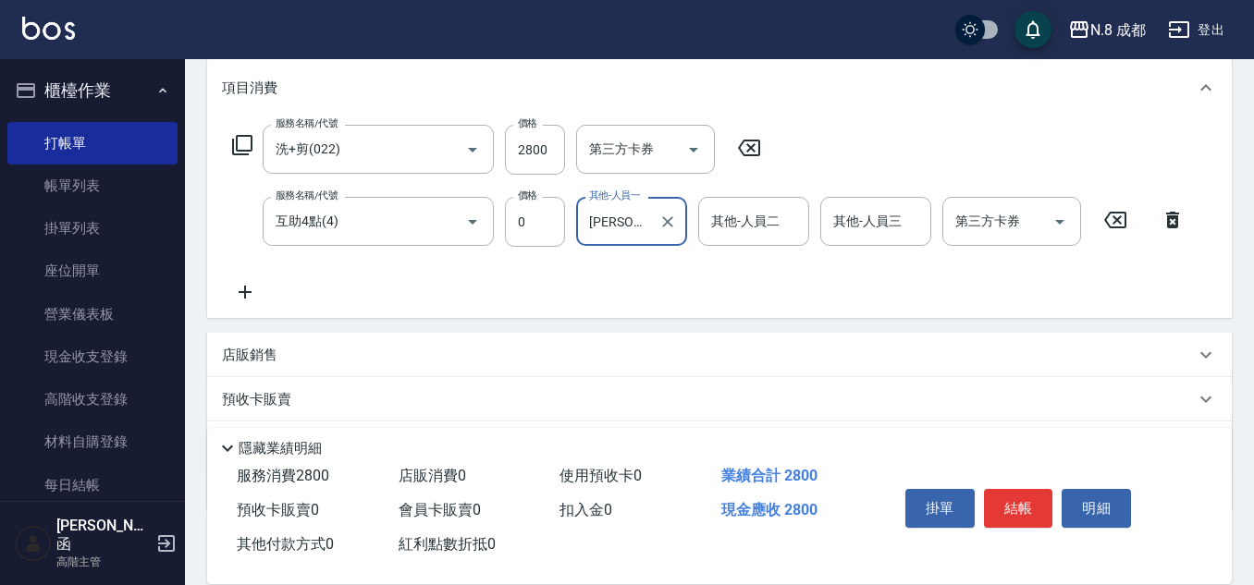
scroll to position [277, 0]
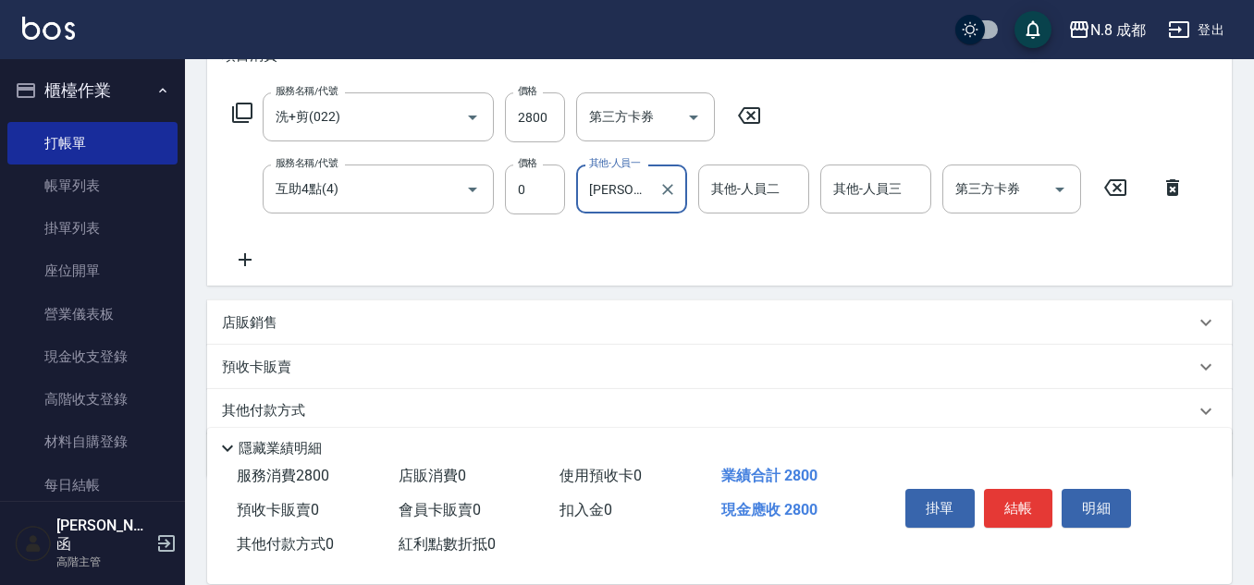
type input "[PERSON_NAME]-02"
click at [261, 253] on icon at bounding box center [245, 260] width 46 height 22
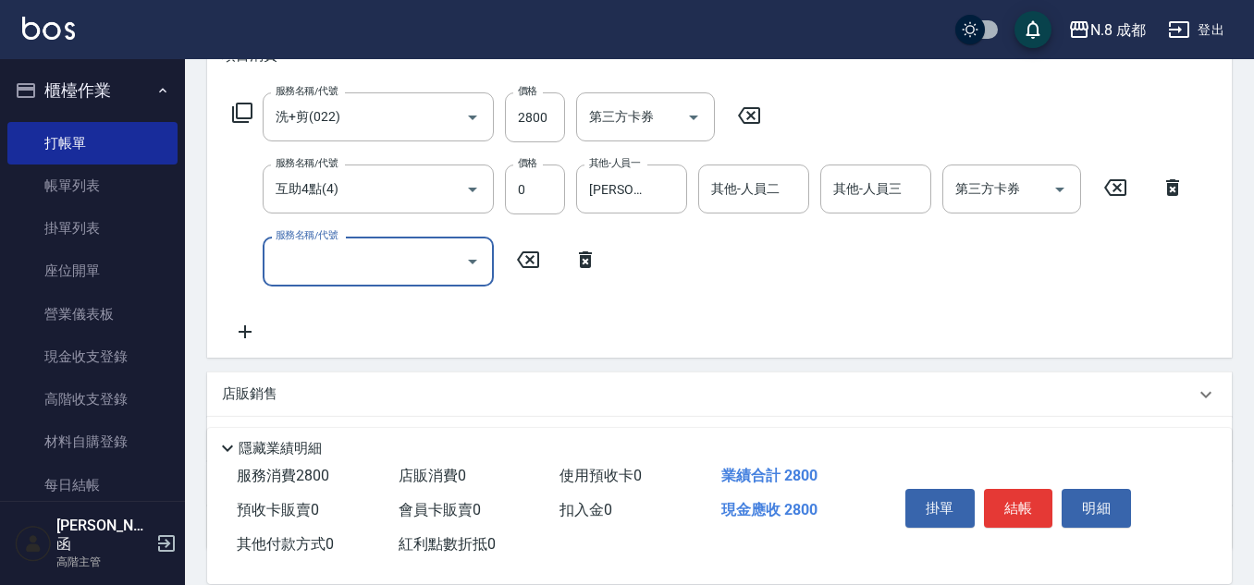
click at [573, 269] on icon at bounding box center [585, 260] width 46 height 22
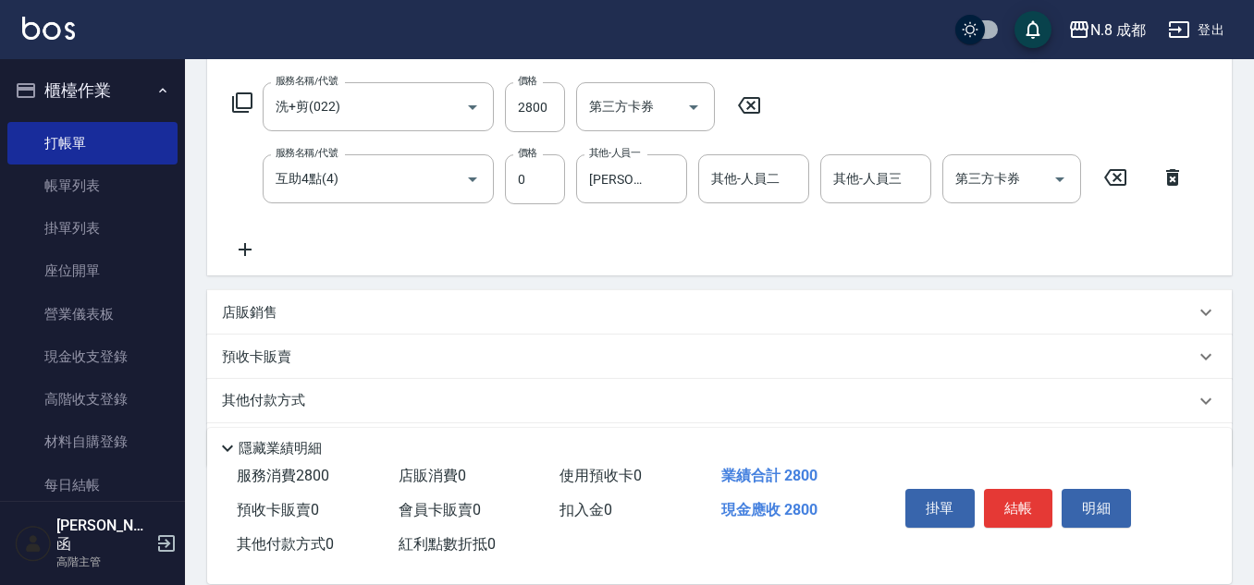
scroll to position [348, 0]
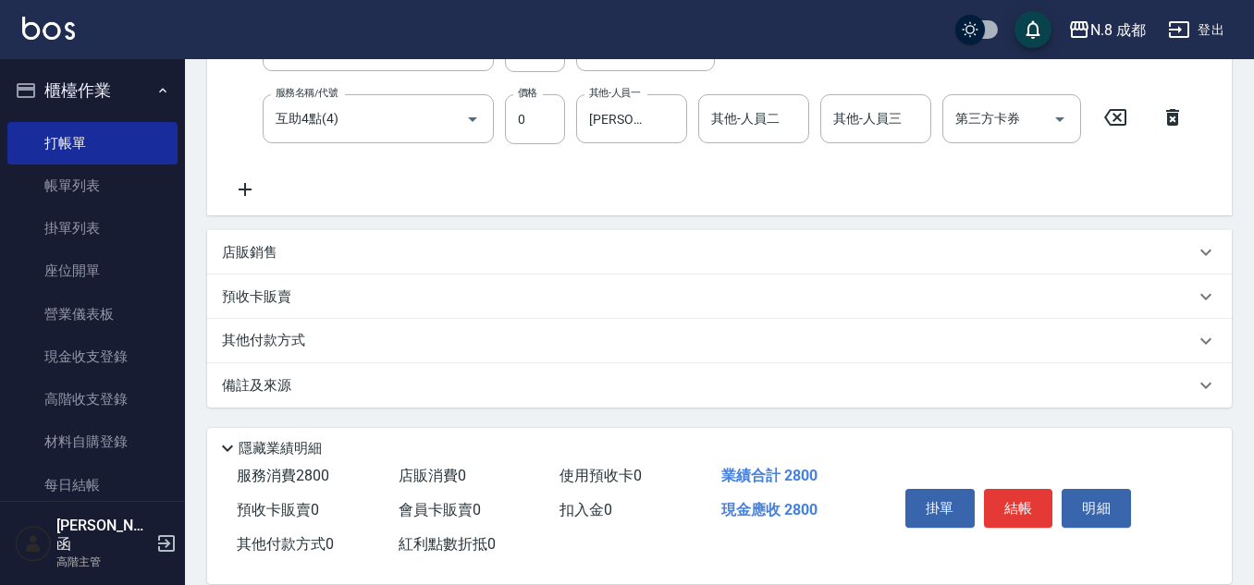
click at [302, 345] on p "其他付款方式" at bounding box center [268, 341] width 92 height 20
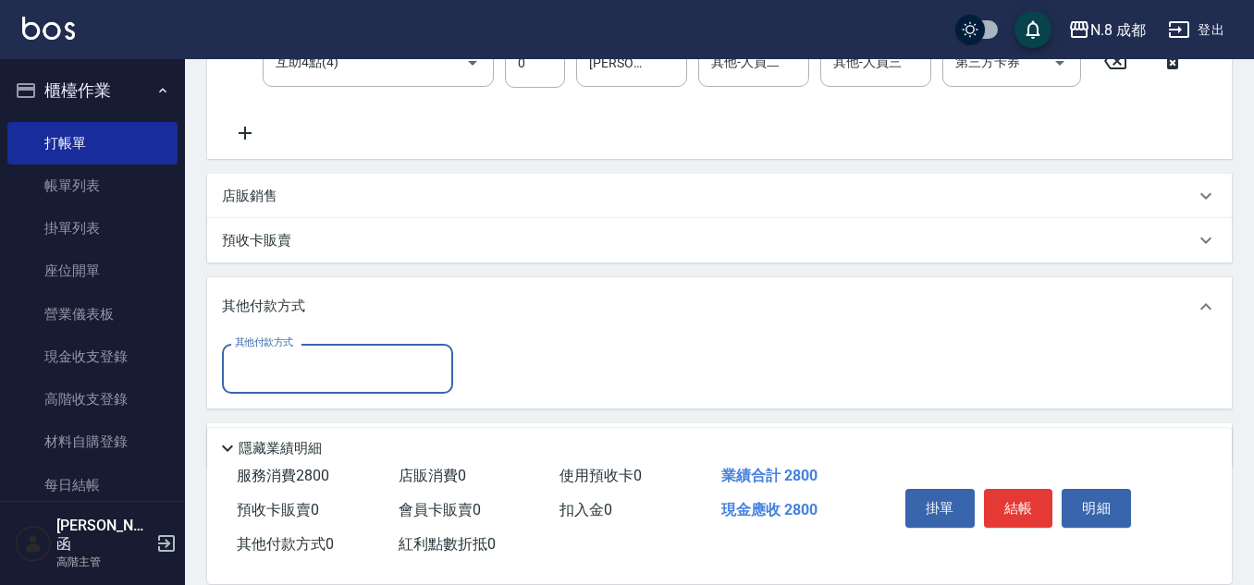
scroll to position [0, 0]
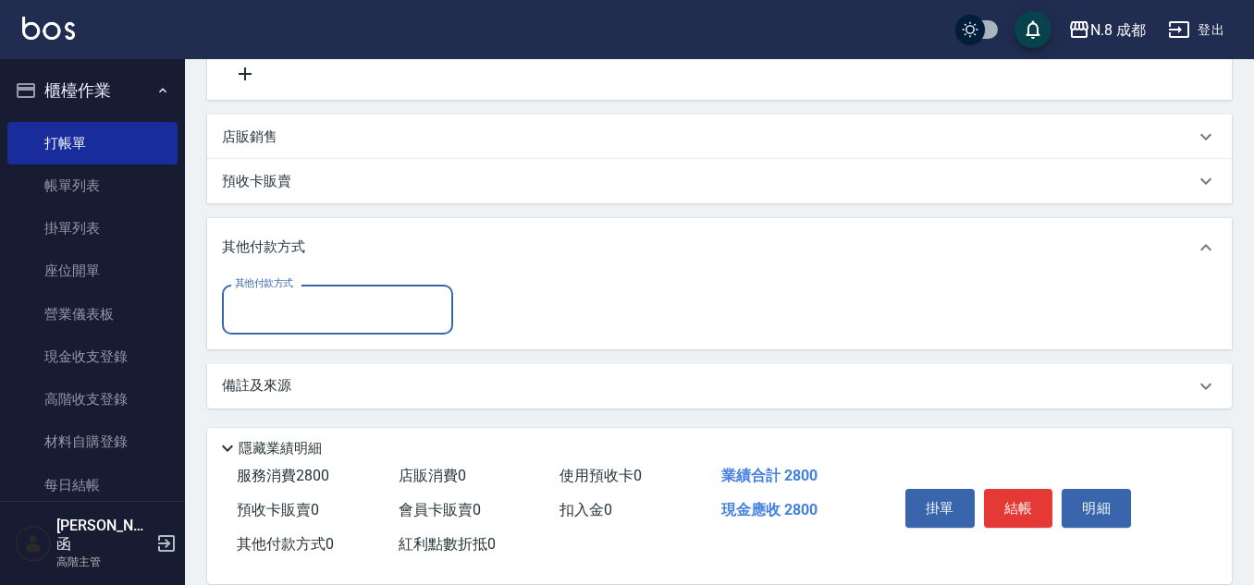
click at [344, 318] on input "其他付款方式" at bounding box center [337, 309] width 215 height 32
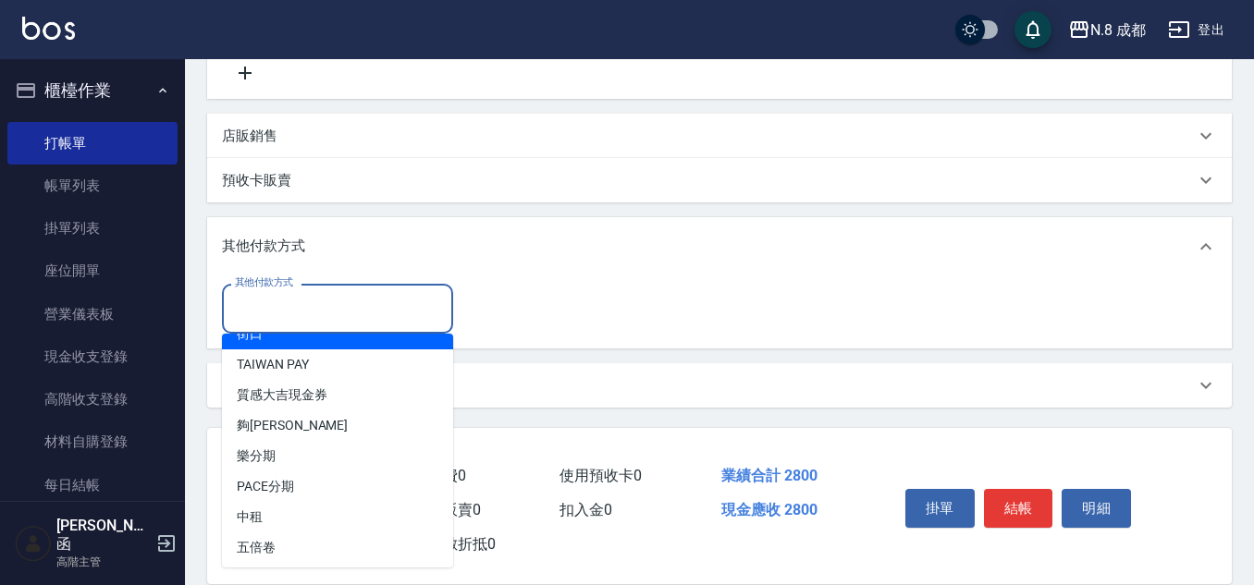
scroll to position [55, 0]
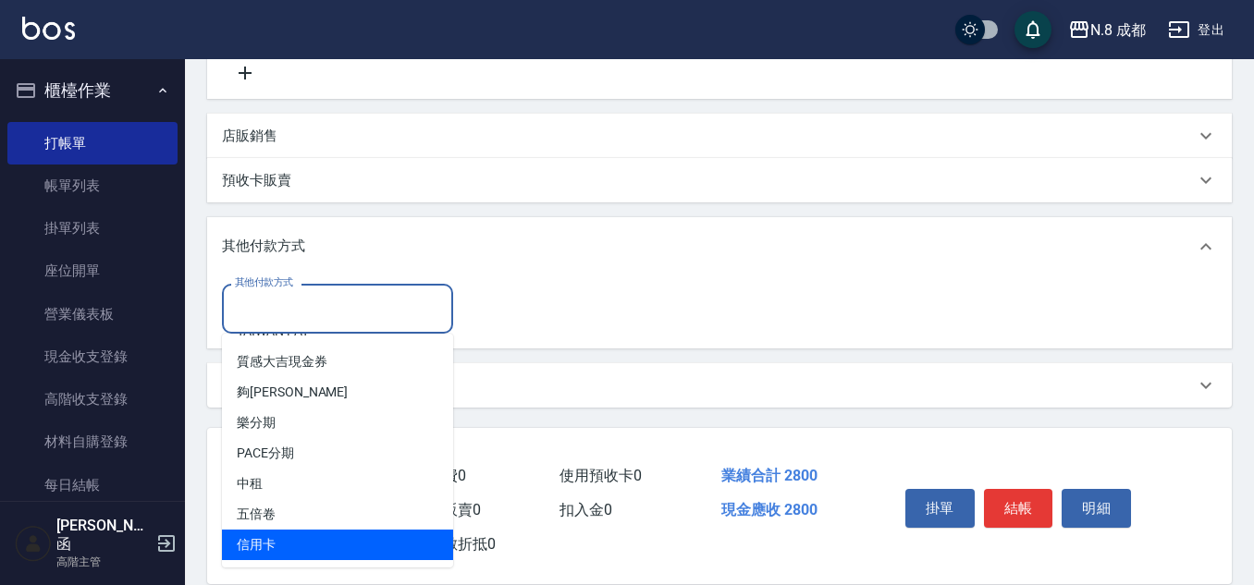
drag, startPoint x: 381, startPoint y: 529, endPoint x: 388, endPoint y: 536, distance: 9.8
click at [388, 536] on ul "街口 [GEOGRAPHIC_DATA] PAY 質感大吉現金券 夠麻吉 樂分期 PACE分期 中租 五倍卷 信用卡" at bounding box center [337, 451] width 231 height 234
click at [388, 535] on span "信用卡" at bounding box center [337, 545] width 231 height 31
type input "信用卡"
click at [388, 535] on div "其他付款方式 0" at bounding box center [310, 545] width 162 height 34
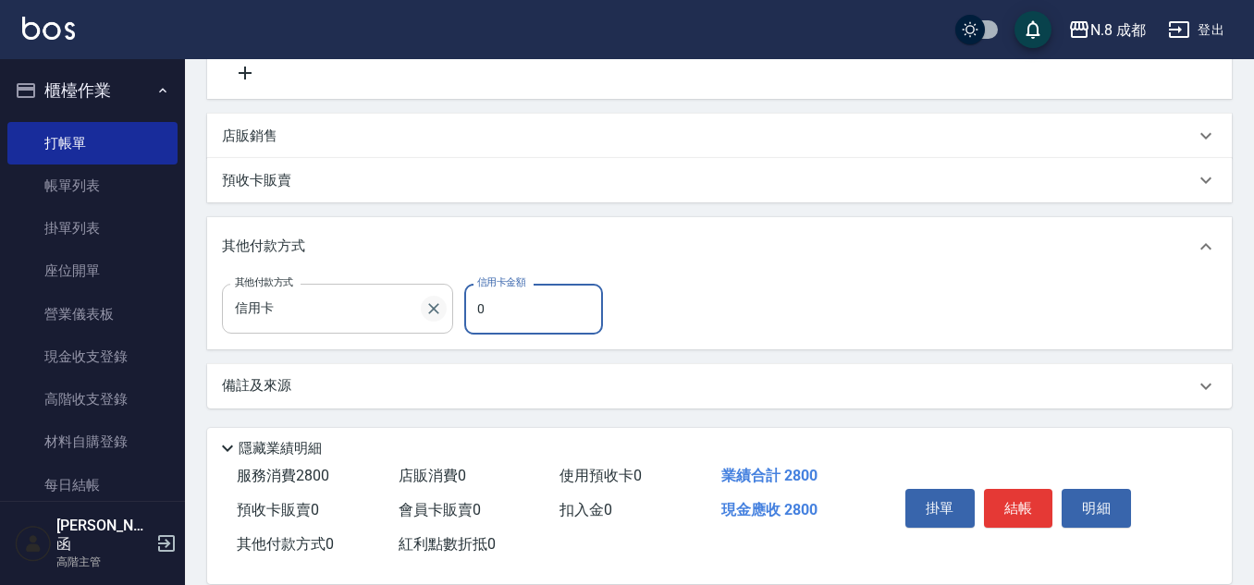
drag, startPoint x: 498, startPoint y: 308, endPoint x: 428, endPoint y: 307, distance: 69.4
click at [428, 307] on div "其他付款方式 信用卡 其他付款方式 信用卡金額 0 信用卡金額" at bounding box center [418, 309] width 392 height 50
type input "2800"
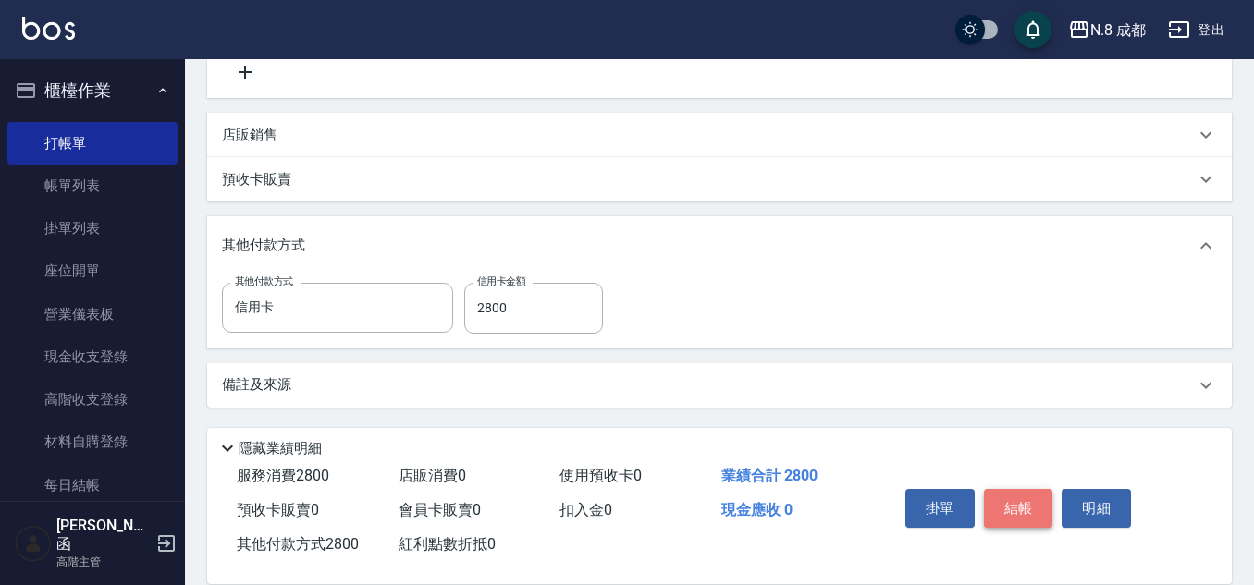
click at [1012, 499] on button "結帳" at bounding box center [1018, 508] width 69 height 39
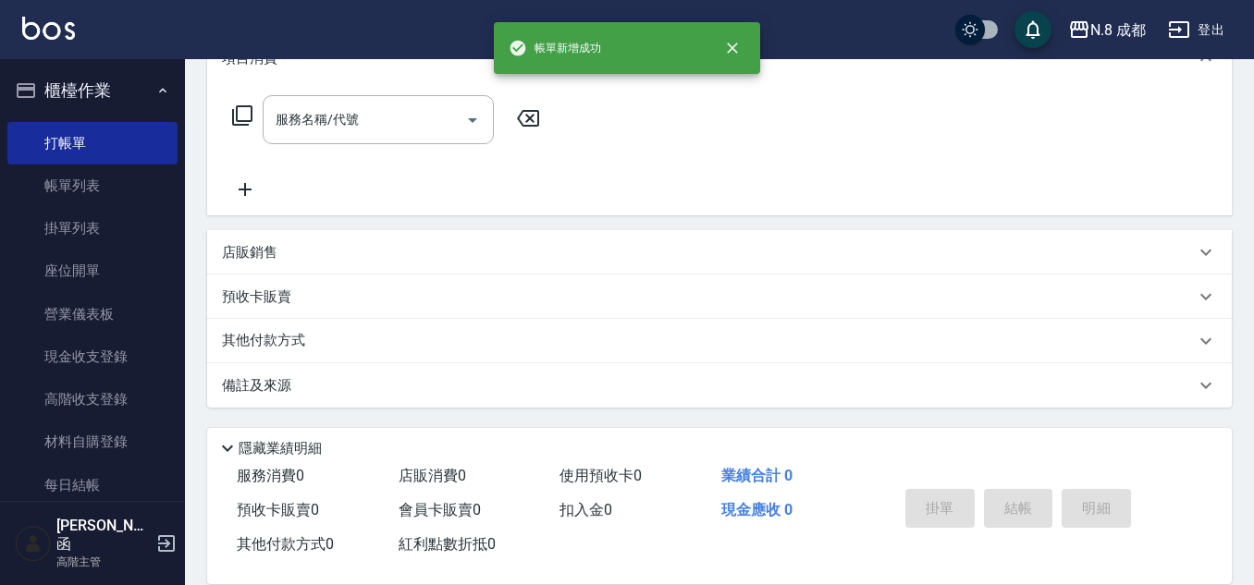
scroll to position [0, 0]
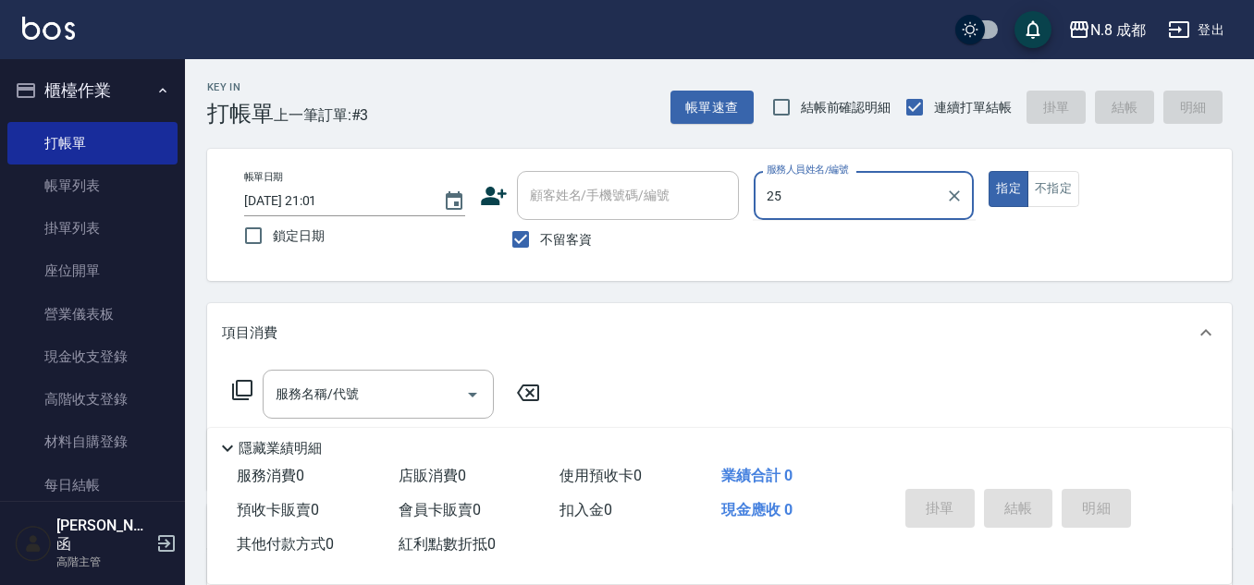
click at [696, 190] on div "帳單日期 [DATE] 21:01 鎖定日期 顧客姓名/手機號碼/編號 顧客姓名/手機號碼/編號 不留客資 服務人員姓名/編號 25 服務人員姓名/編號 指定…" at bounding box center [719, 215] width 980 height 88
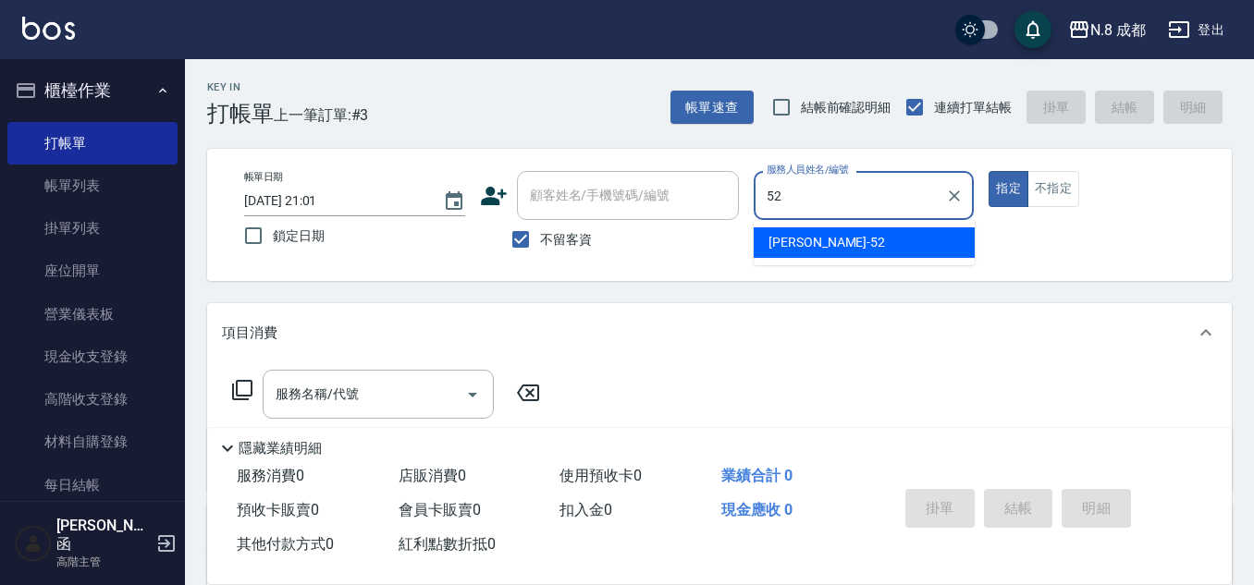
click at [844, 218] on div "52 服務人員姓名/編號" at bounding box center [864, 195] width 221 height 49
click at [841, 232] on div "[PERSON_NAME]-52" at bounding box center [864, 243] width 221 height 31
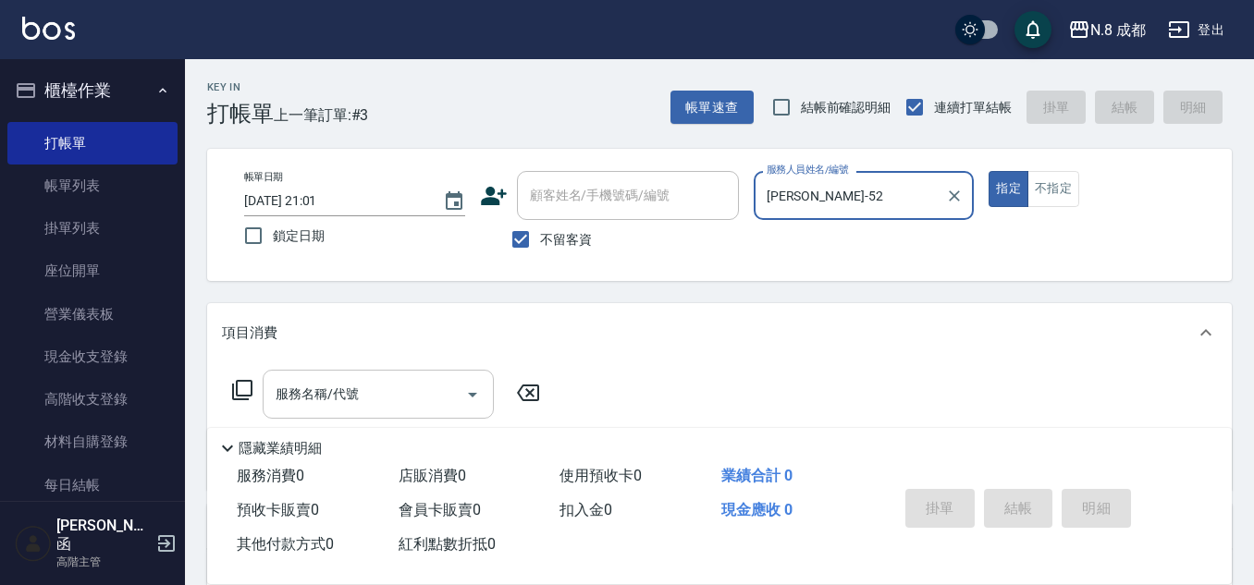
type input "[PERSON_NAME]-52"
click at [319, 404] on input "服務名稱/代號" at bounding box center [364, 394] width 187 height 32
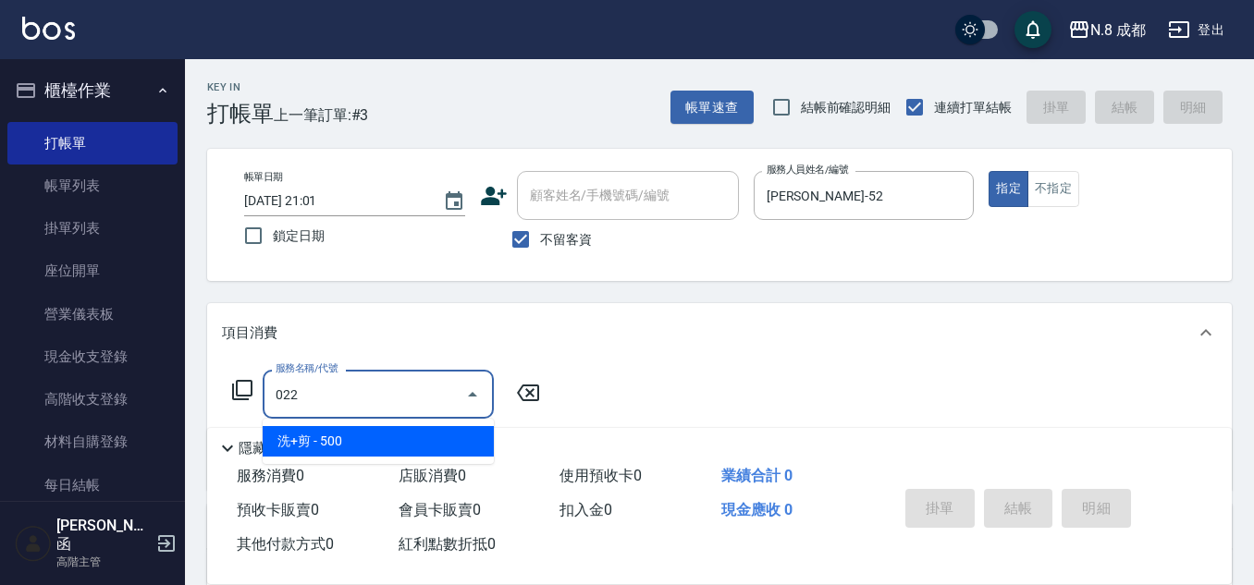
click at [403, 443] on span "洗+剪 - 500" at bounding box center [378, 441] width 231 height 31
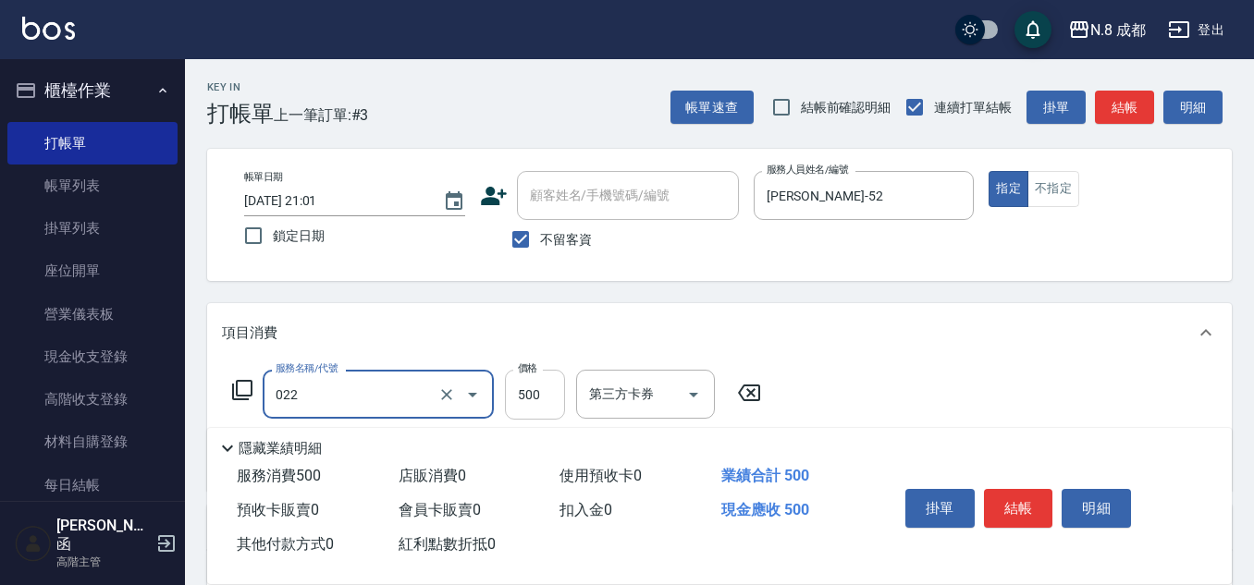
type input "洗+剪(022)"
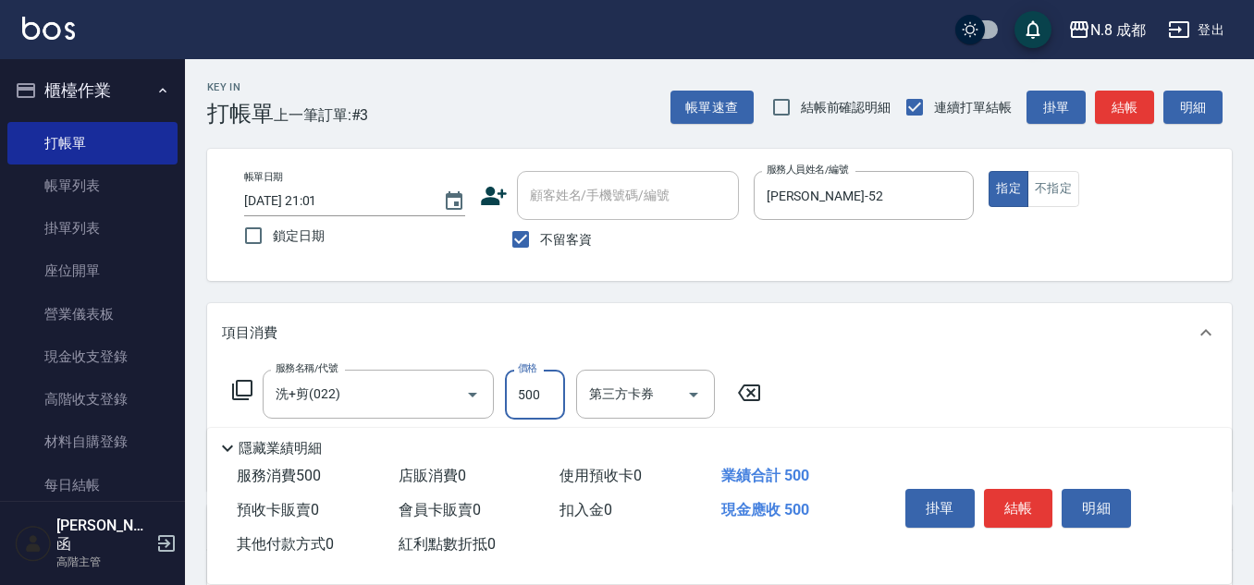
click at [517, 399] on input "500" at bounding box center [535, 395] width 60 height 50
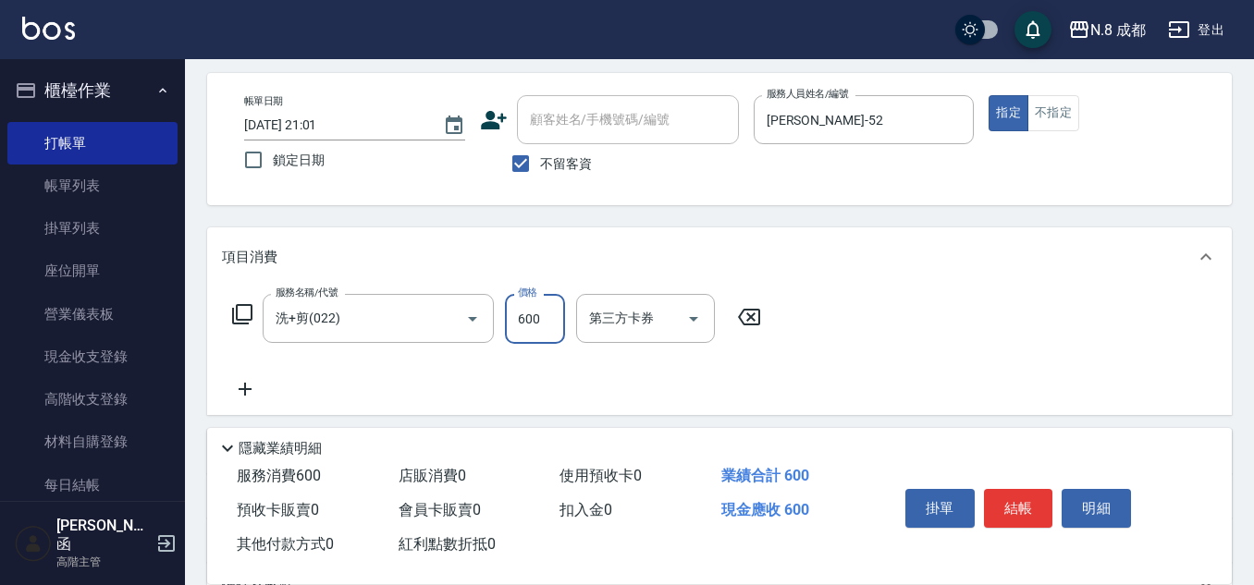
scroll to position [185, 0]
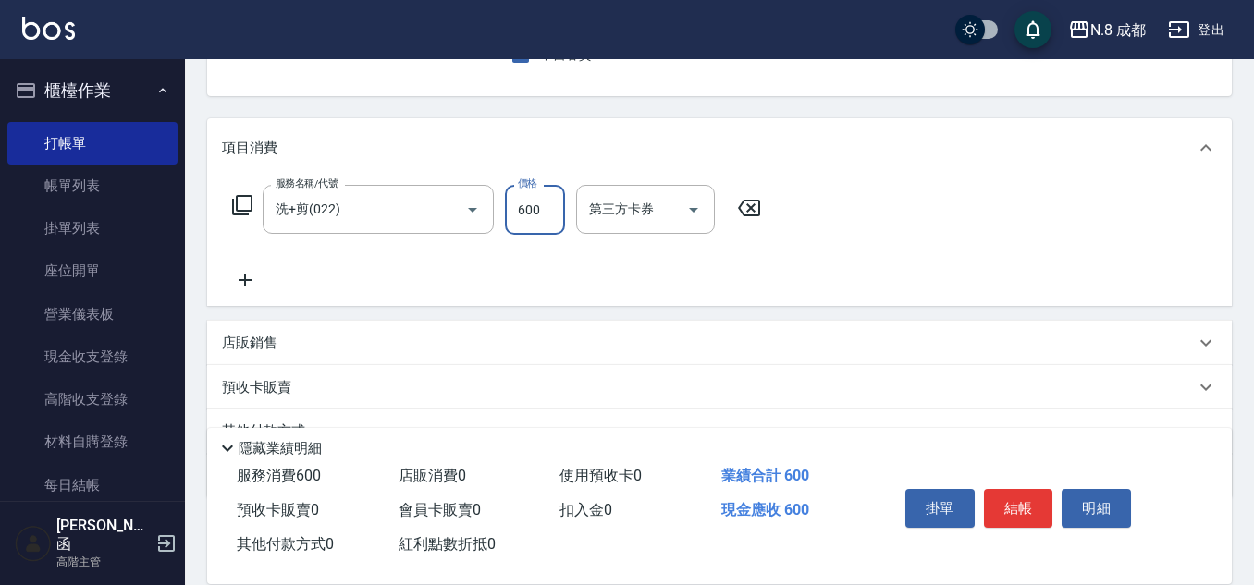
type input "600"
click at [254, 297] on div "服務名稱/代號 洗+剪(022) 服務名稱/代號 價格 600 價格 第三方卡券 第三方卡券" at bounding box center [719, 242] width 1025 height 129
click at [253, 280] on icon at bounding box center [245, 280] width 46 height 22
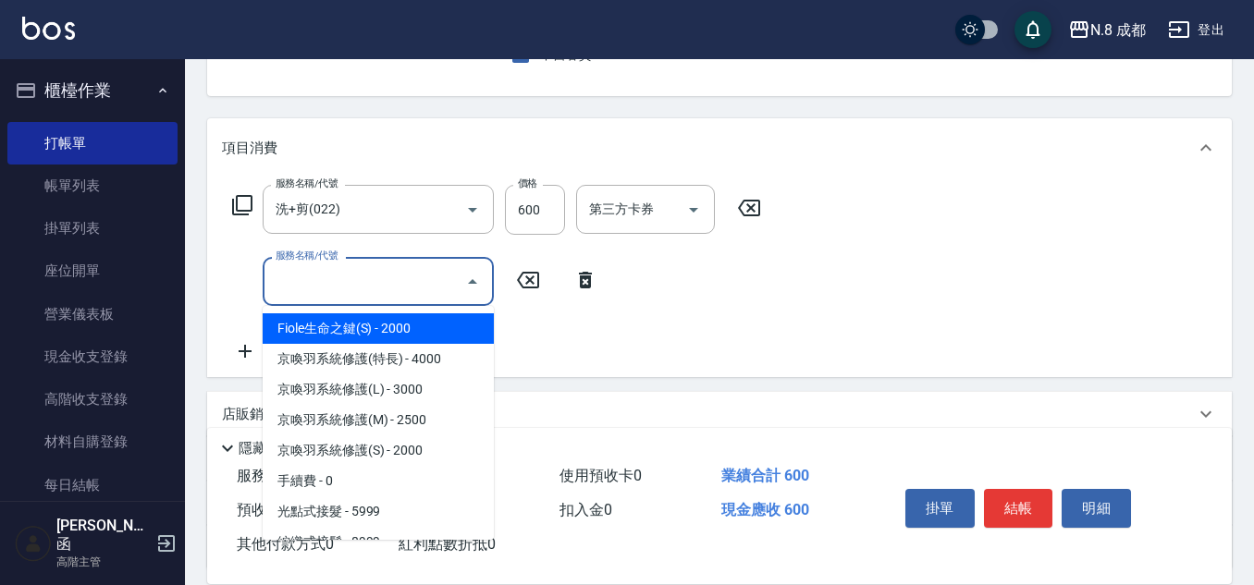
click at [318, 292] on input "服務名稱/代號" at bounding box center [364, 281] width 187 height 32
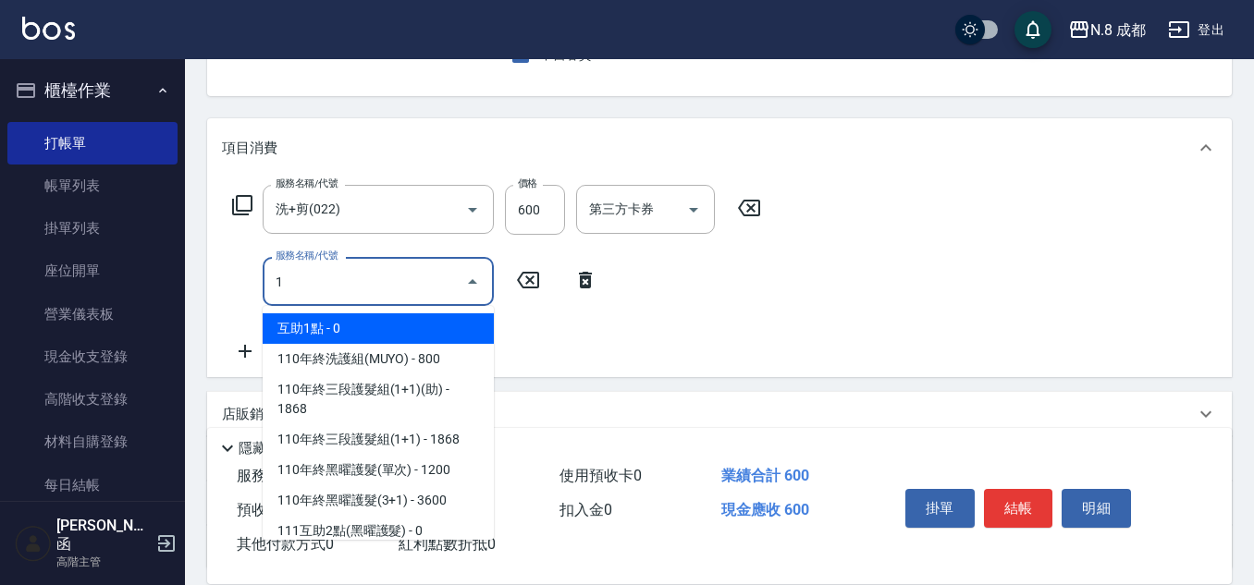
click at [343, 332] on span "互助1點 - 0" at bounding box center [378, 329] width 231 height 31
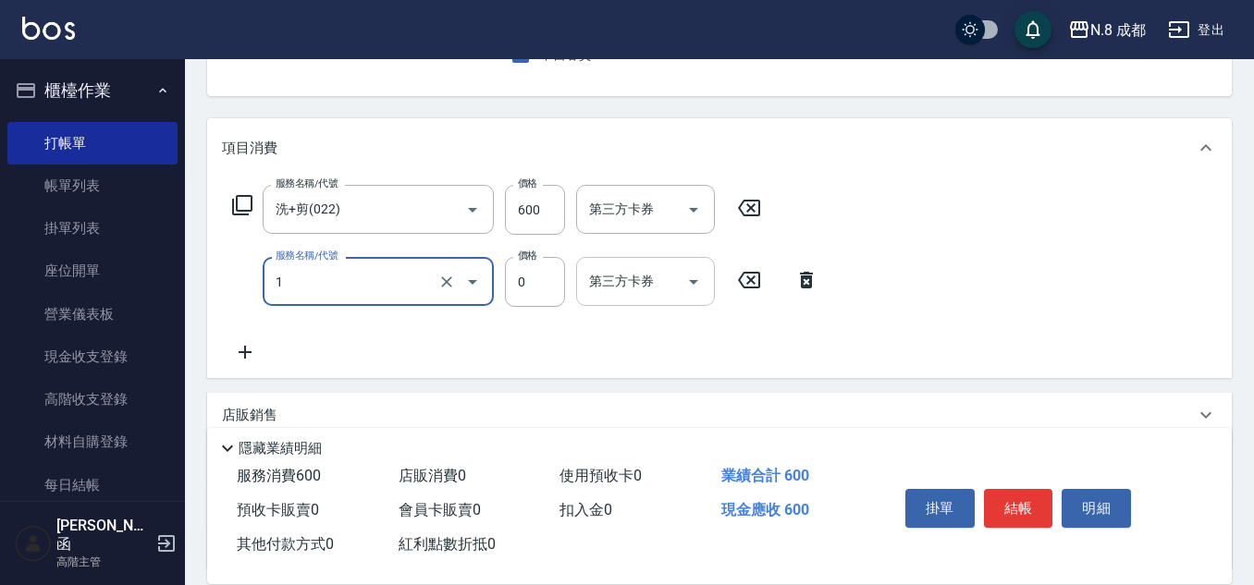
type input "互助1點(1)"
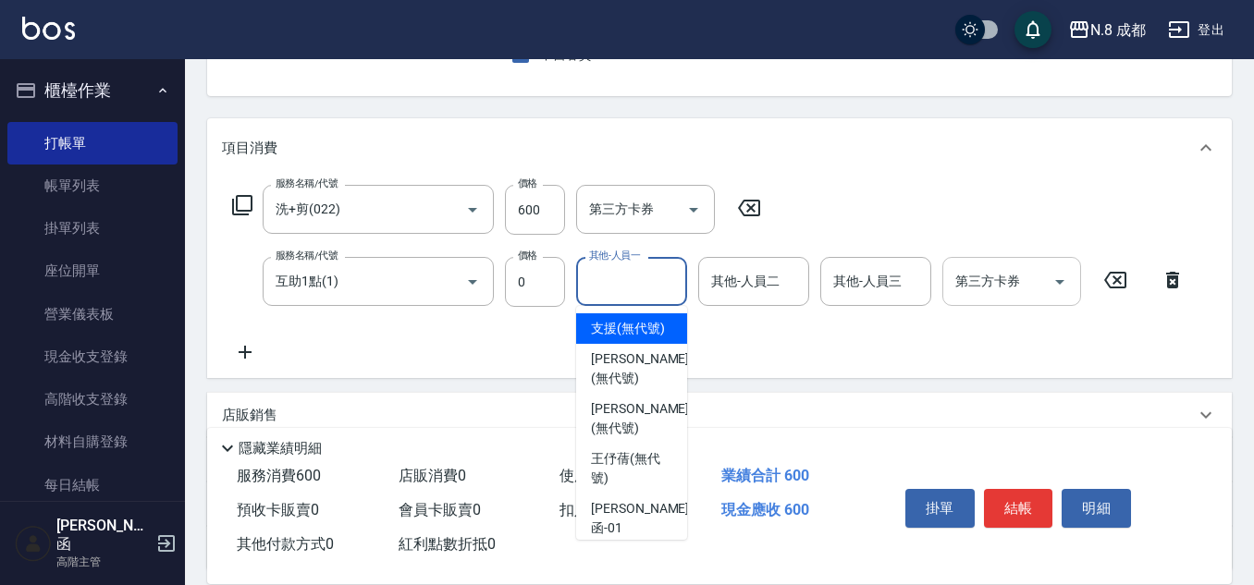
click at [600, 294] on input "其他-人員一" at bounding box center [632, 281] width 94 height 32
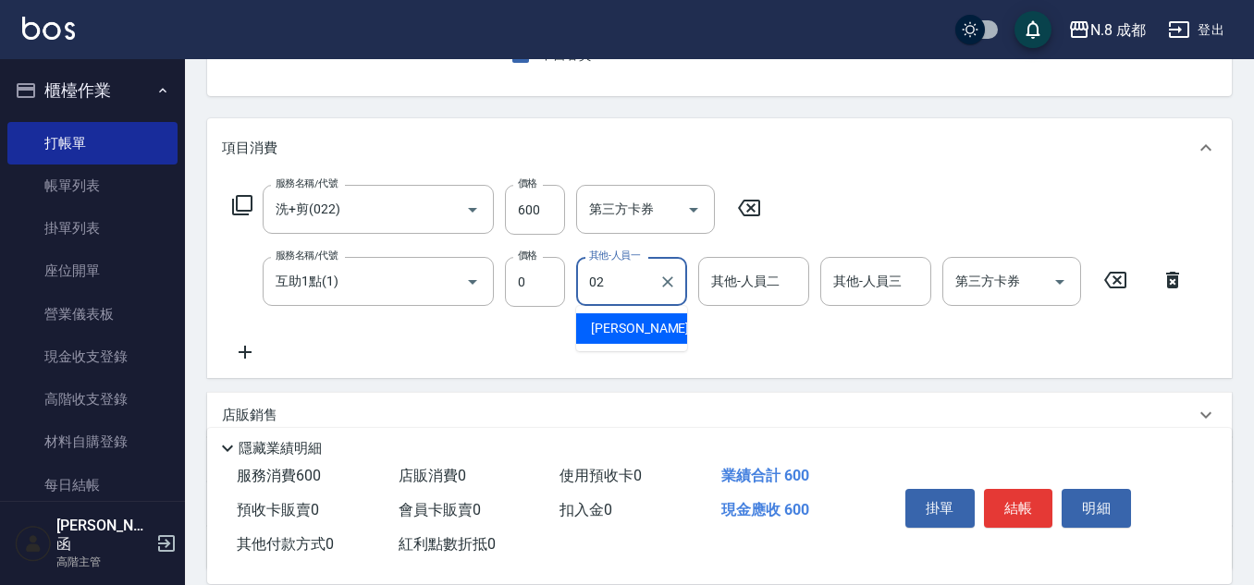
click at [643, 329] on span "[PERSON_NAME]-02" at bounding box center [649, 328] width 117 height 19
type input "[PERSON_NAME]-02"
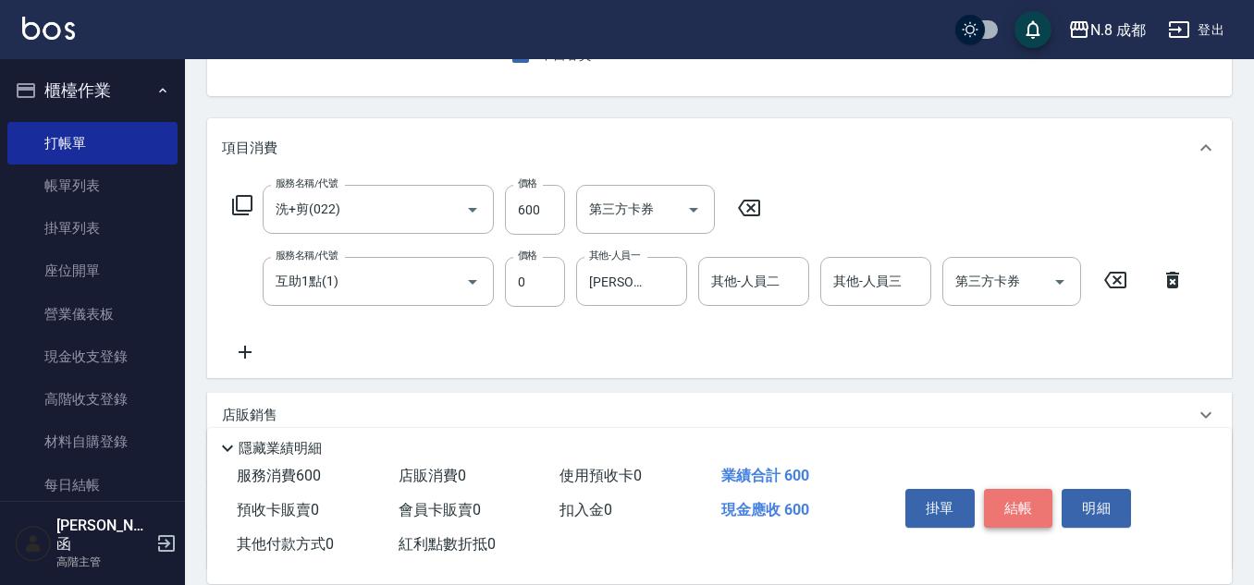
click at [998, 489] on button "結帳" at bounding box center [1018, 508] width 69 height 39
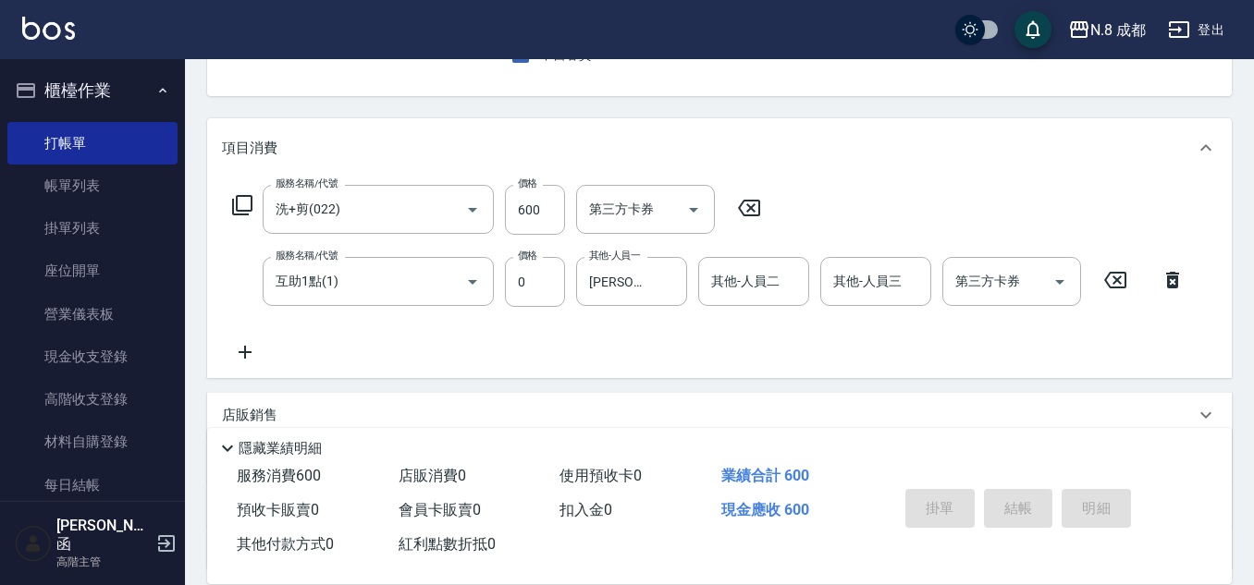
type input "[DATE] 21:02"
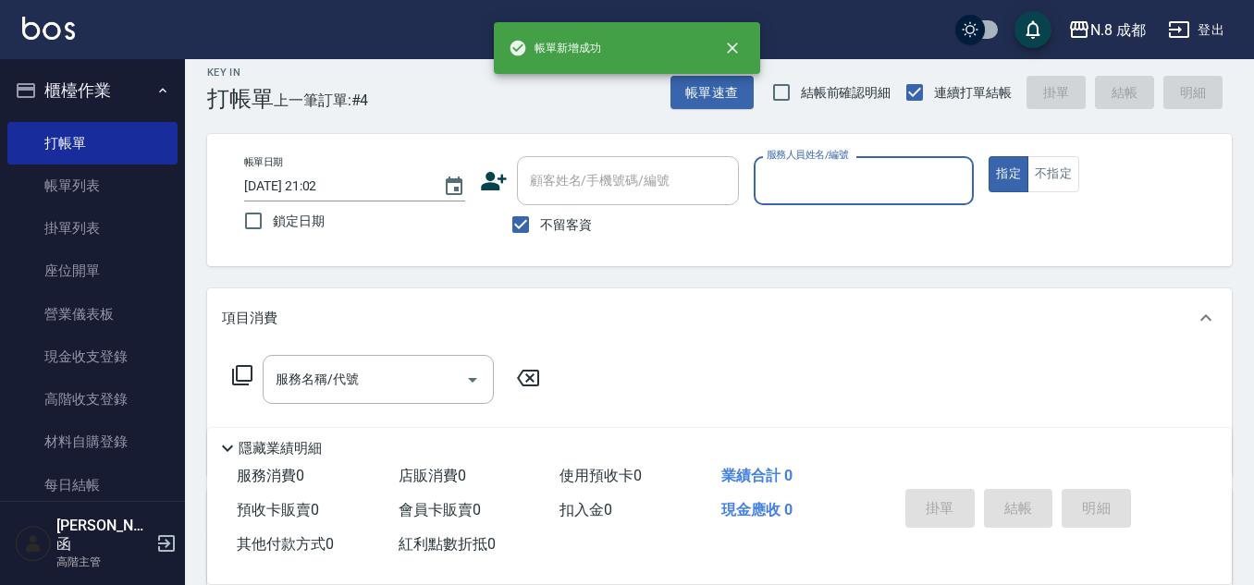
scroll to position [0, 0]
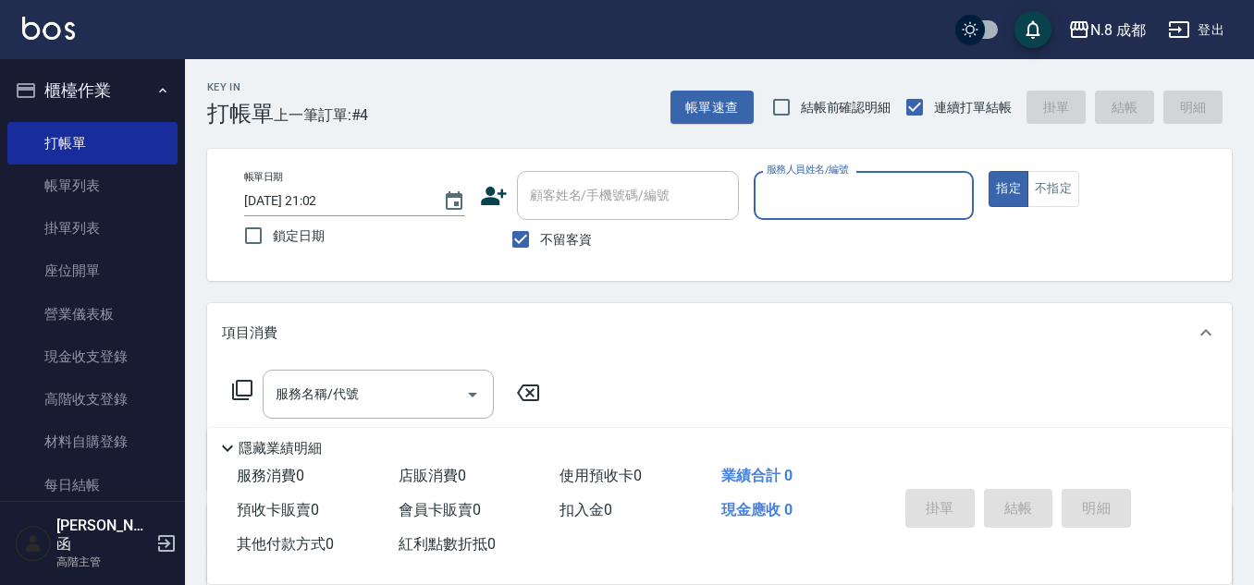
click at [782, 191] on input "服務人員姓名/編號" at bounding box center [864, 195] width 204 height 32
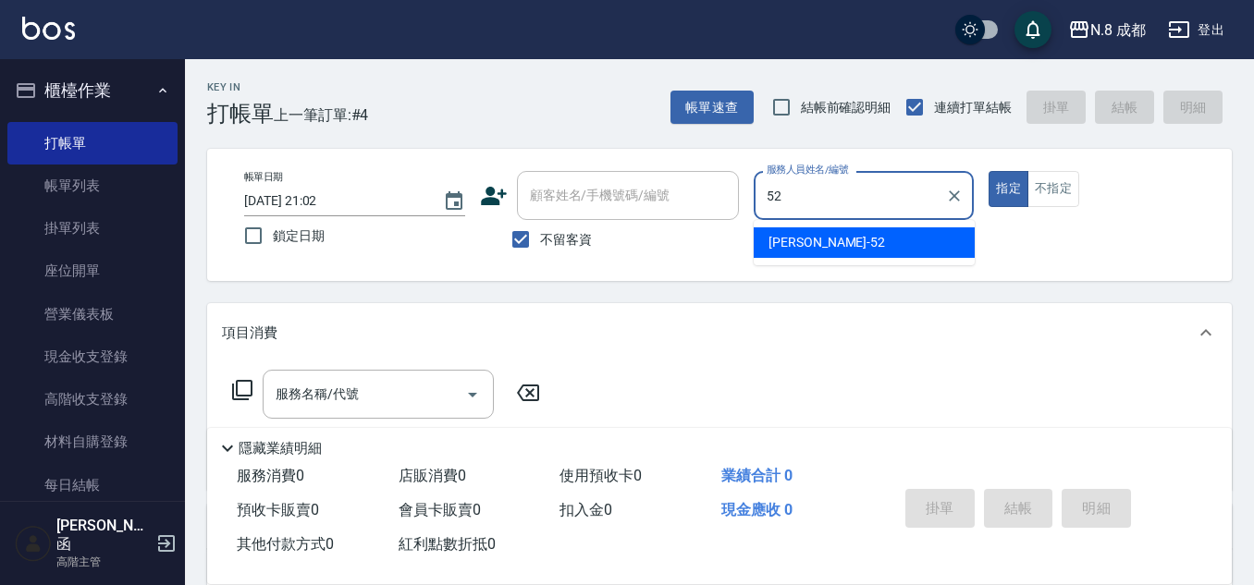
click at [789, 240] on span "[PERSON_NAME]-52" at bounding box center [827, 242] width 117 height 19
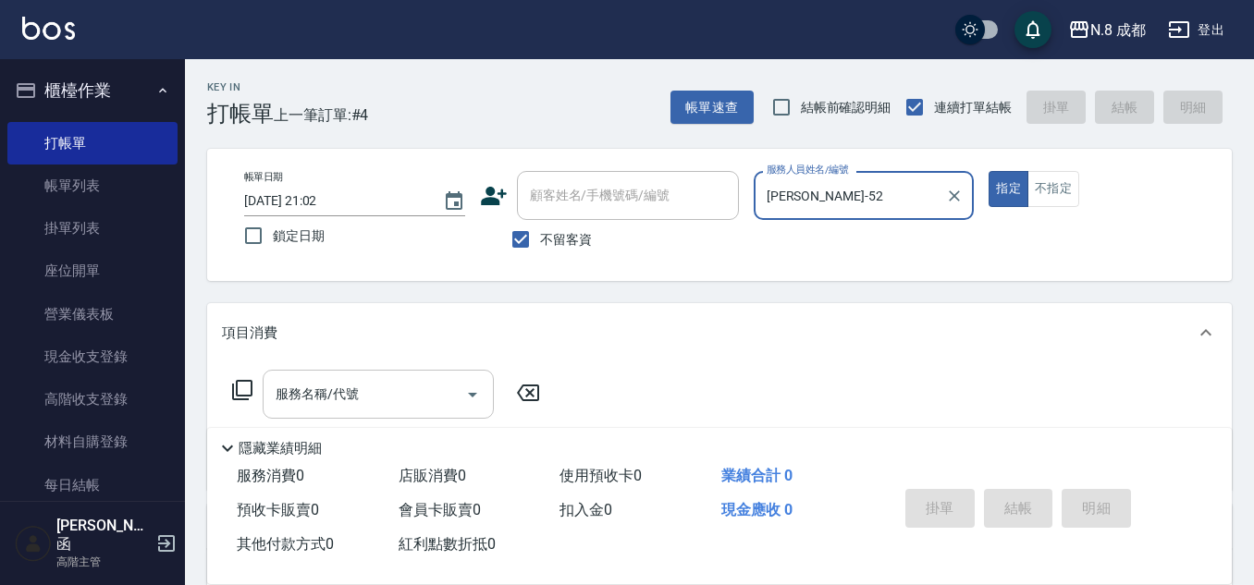
type input "[PERSON_NAME]-52"
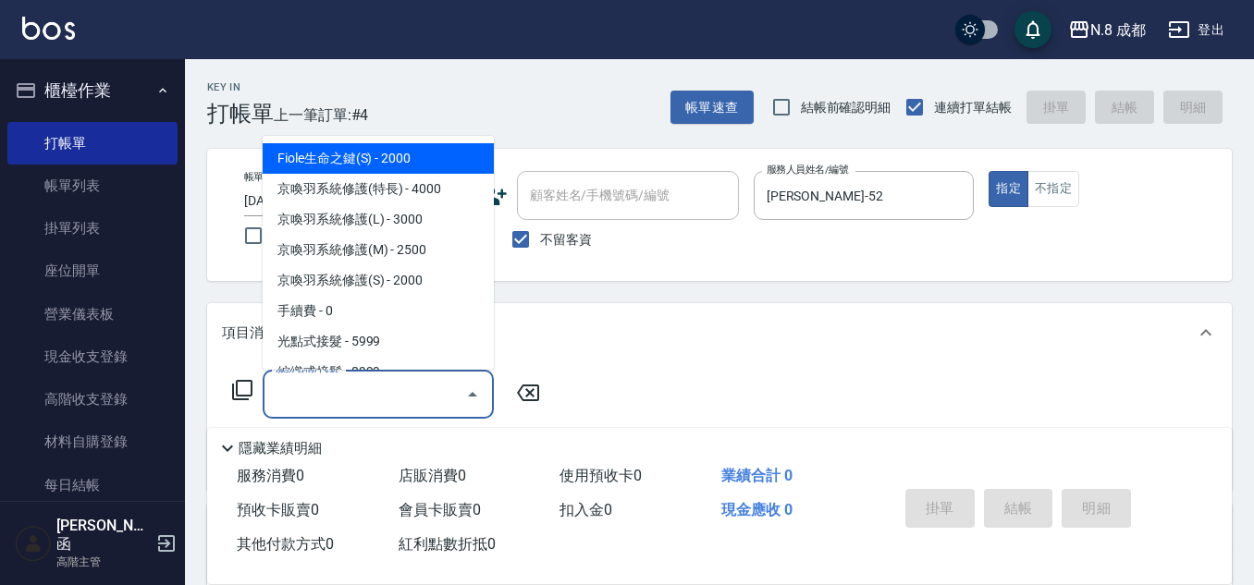
click at [368, 388] on input "服務名稱/代號" at bounding box center [364, 394] width 187 height 32
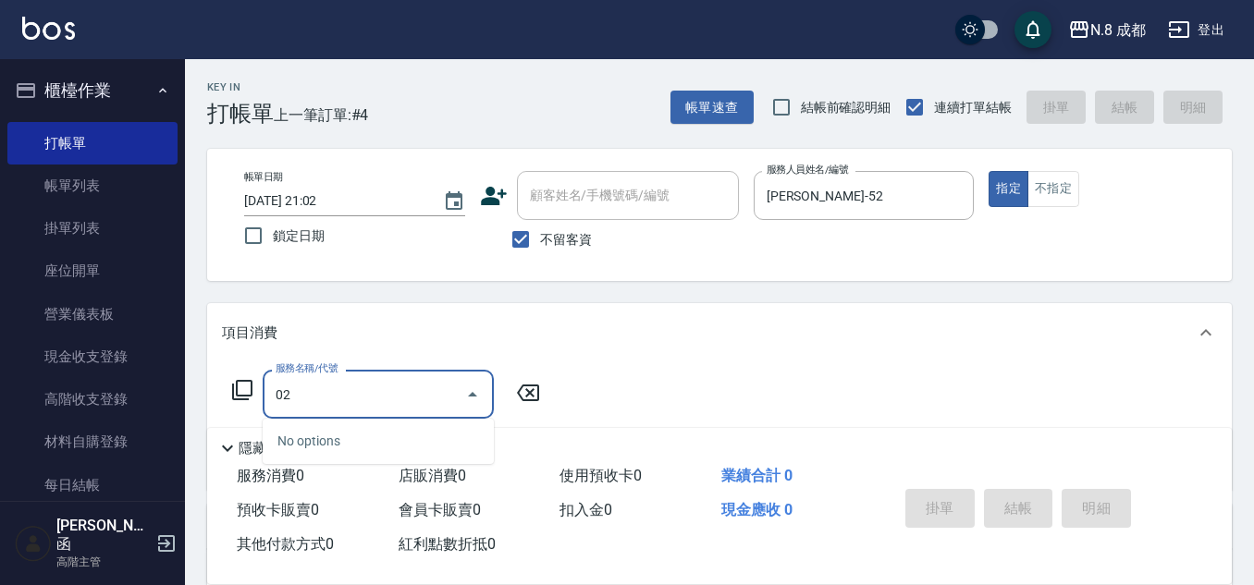
drag, startPoint x: 359, startPoint y: 393, endPoint x: 221, endPoint y: 394, distance: 137.8
click at [221, 395] on div "服務名稱/代號 02 服務名稱/代號" at bounding box center [719, 427] width 1025 height 128
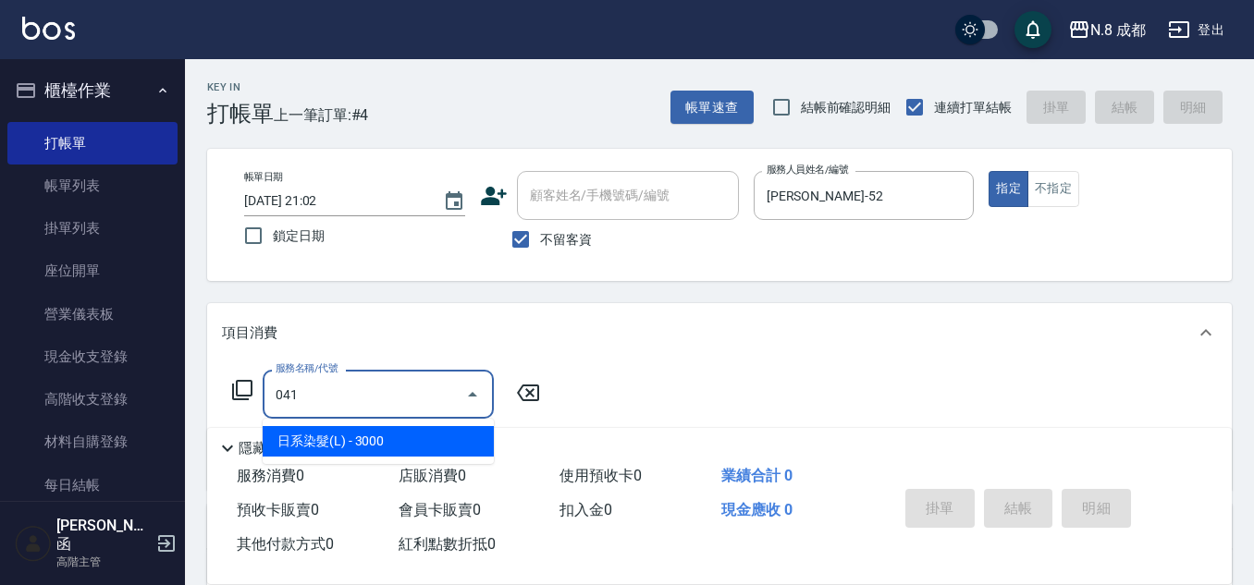
click at [375, 430] on span "日系染髮(L) - 3000" at bounding box center [378, 441] width 231 height 31
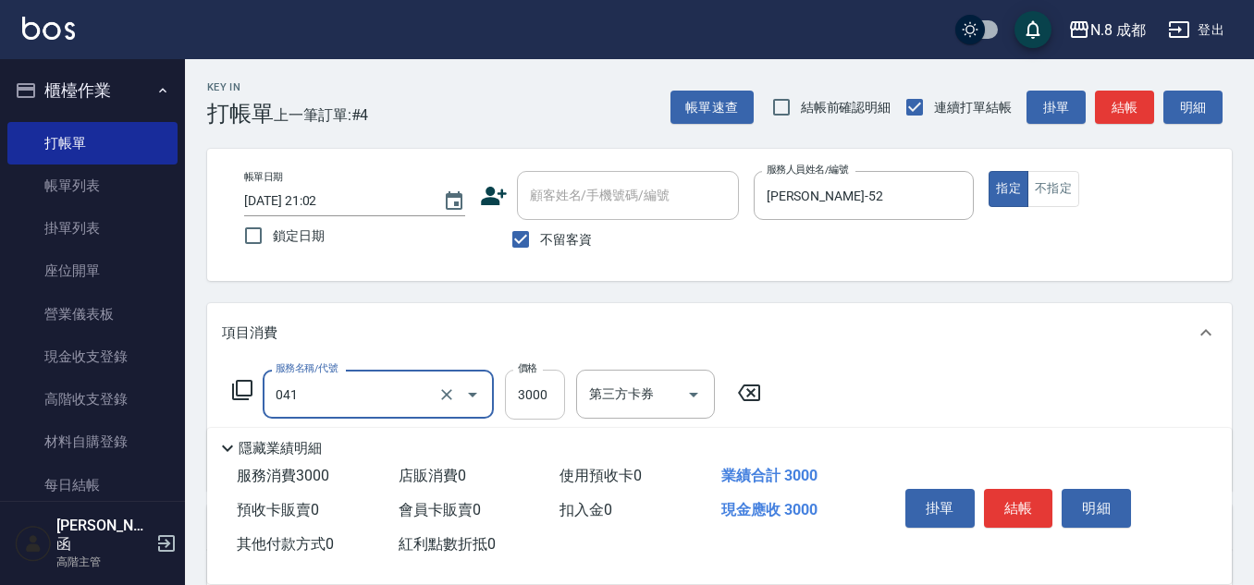
type input "日系染髮(L)(041)"
click at [553, 391] on input "3000" at bounding box center [535, 395] width 60 height 50
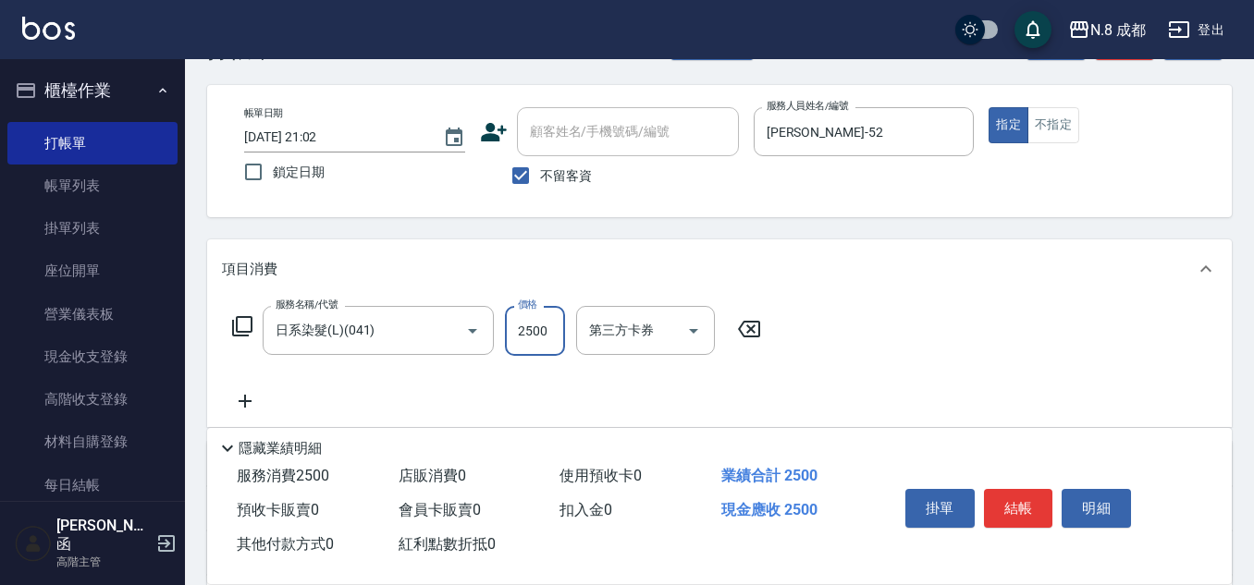
scroll to position [92, 0]
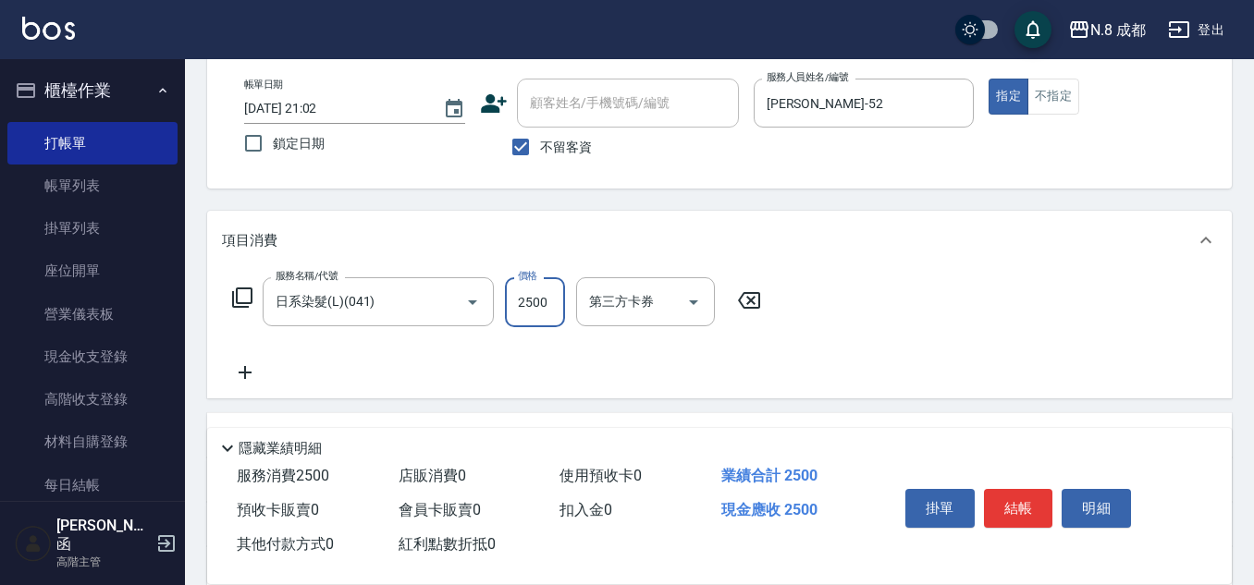
type input "2500"
click at [252, 373] on icon at bounding box center [245, 372] width 13 height 13
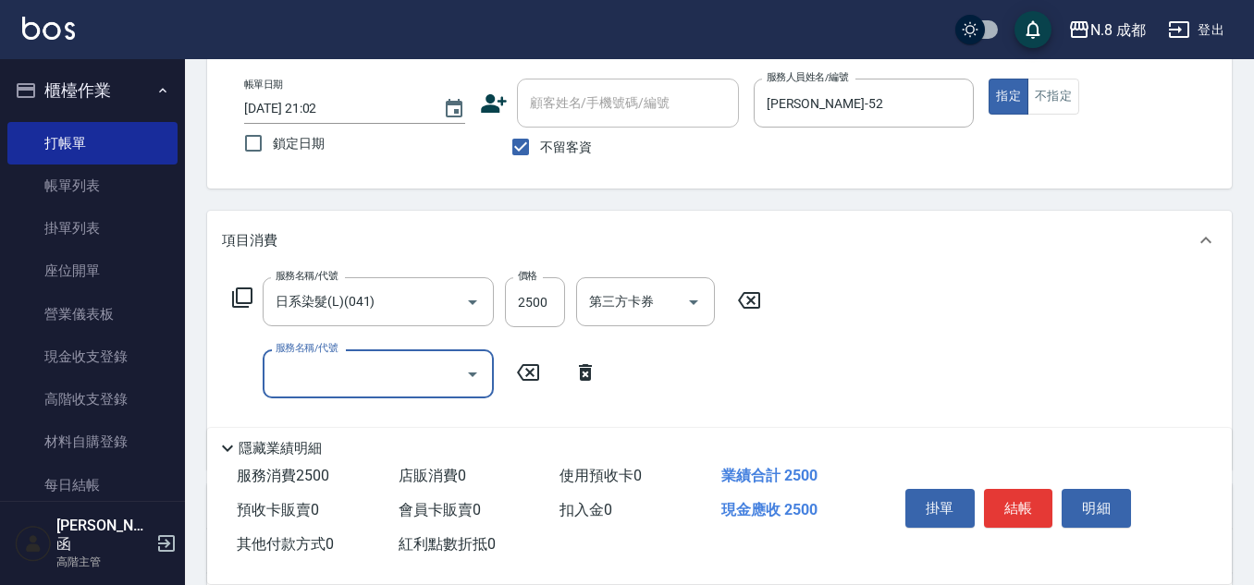
click at [407, 384] on input "服務名稱/代號" at bounding box center [364, 374] width 187 height 32
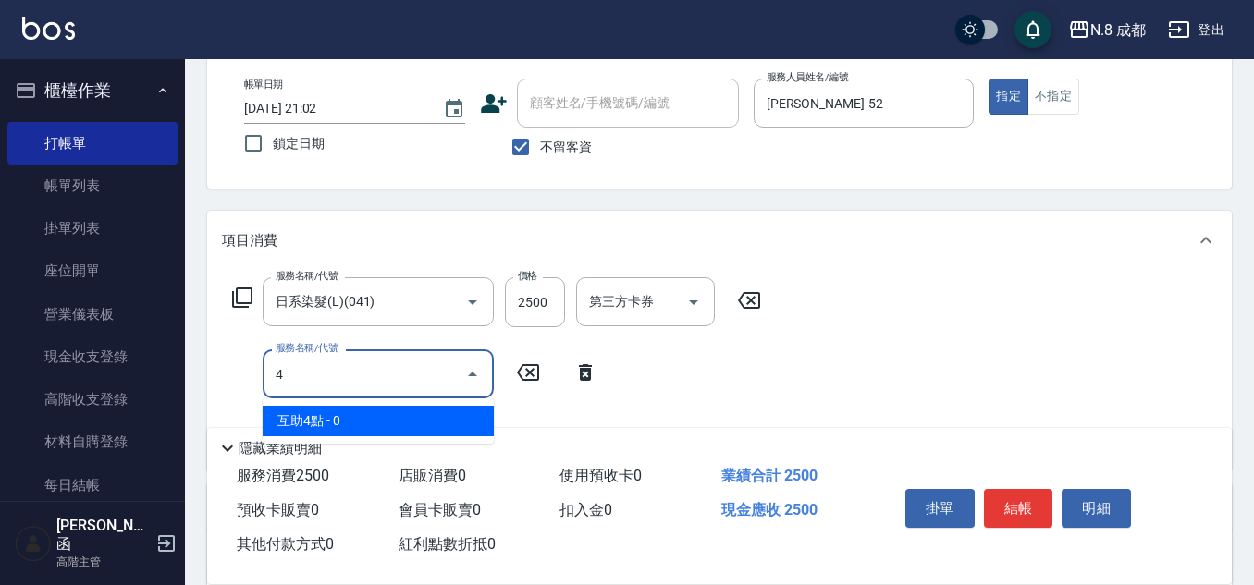
click at [411, 420] on span "互助4點 - 0" at bounding box center [378, 421] width 231 height 31
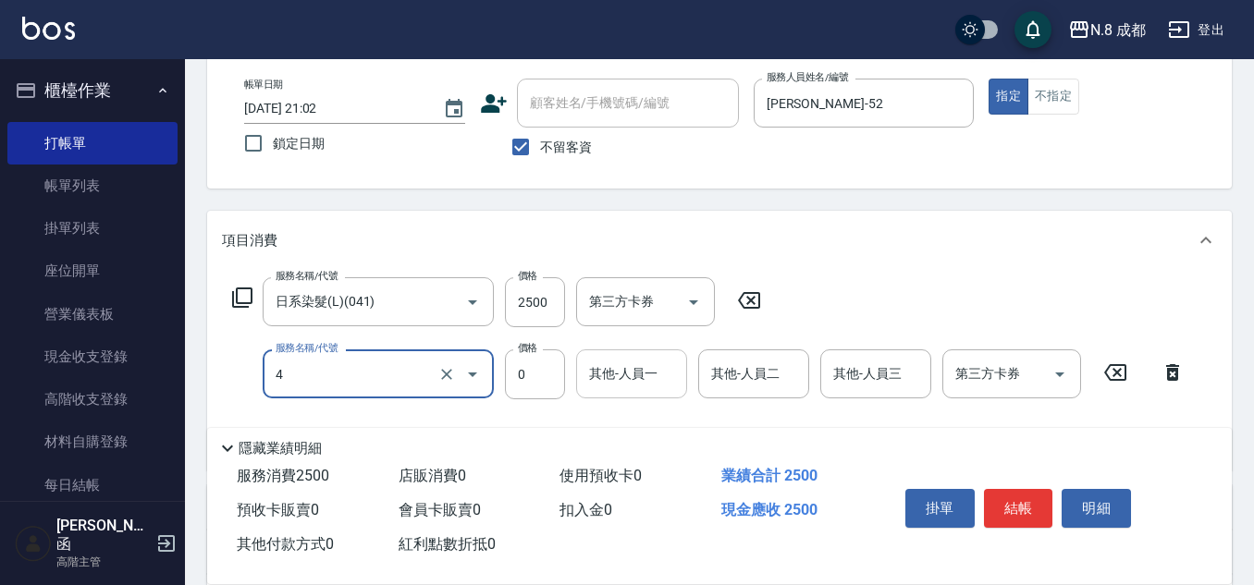
type input "互助4點(4)"
click at [600, 382] on input "其他-人員一" at bounding box center [632, 374] width 94 height 32
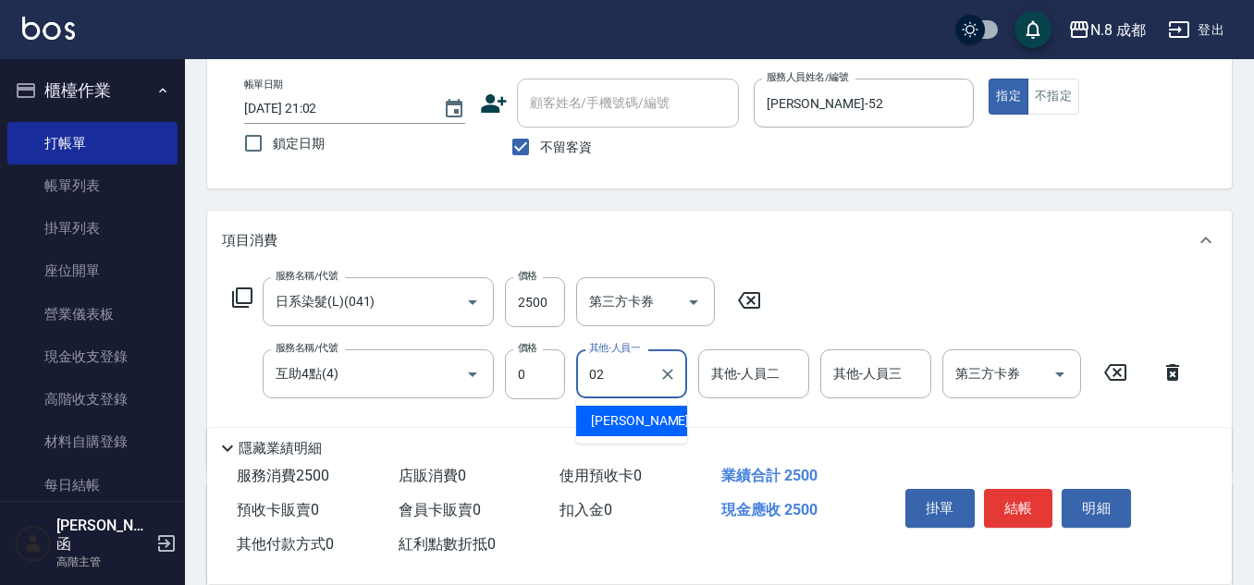
click at [623, 413] on span "[PERSON_NAME]-02" at bounding box center [649, 421] width 117 height 19
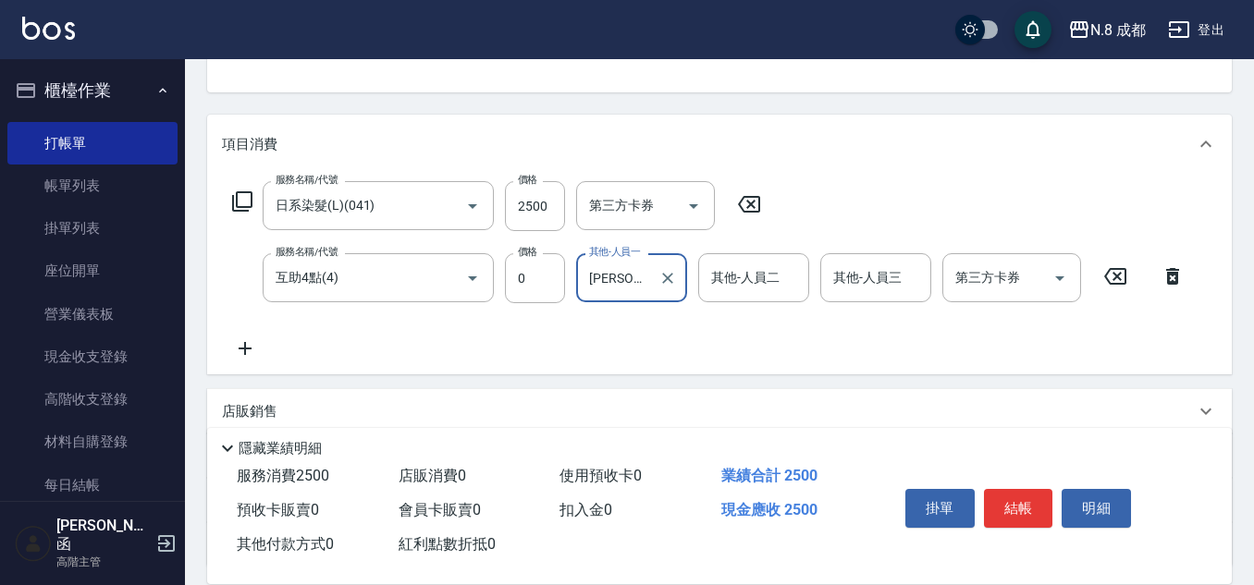
scroll to position [277, 0]
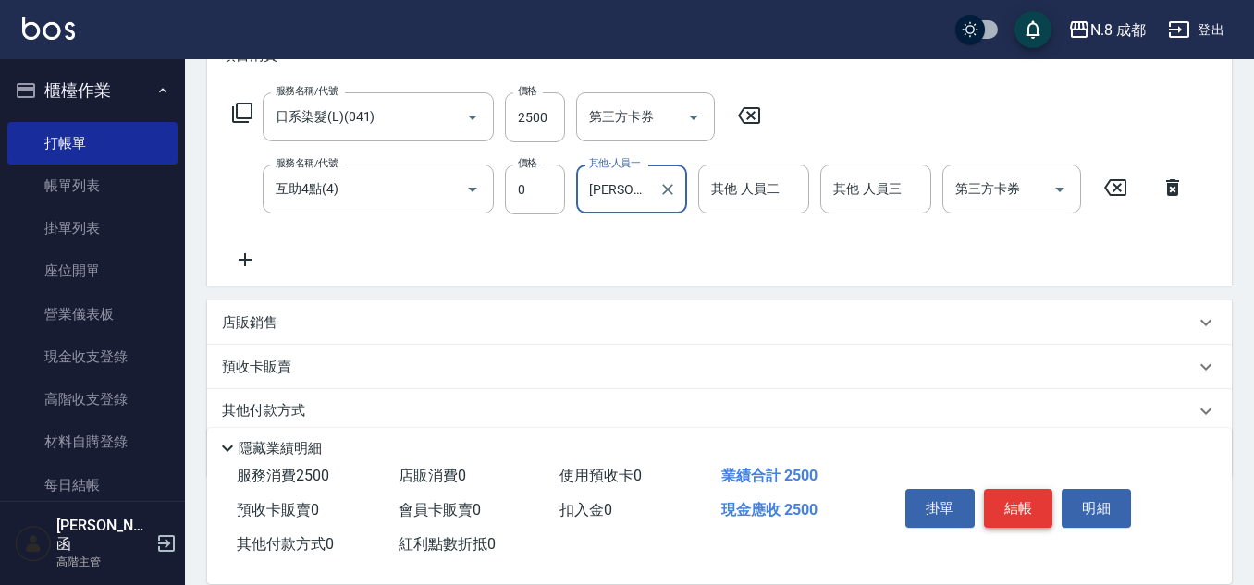
type input "[PERSON_NAME]-02"
click at [1004, 489] on button "結帳" at bounding box center [1018, 508] width 69 height 39
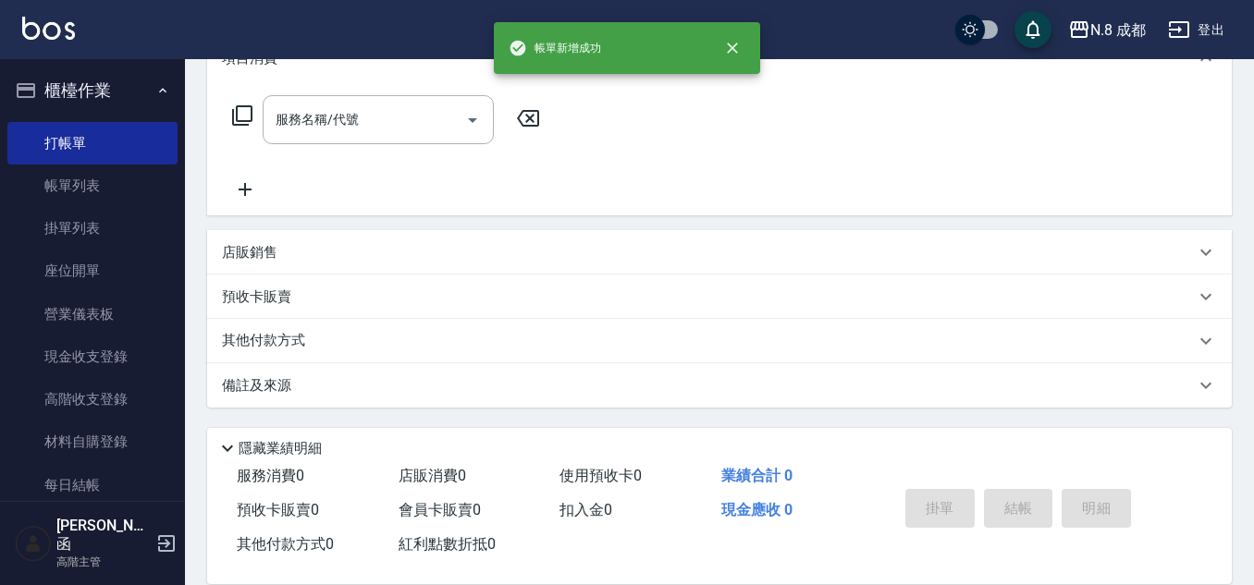
scroll to position [0, 0]
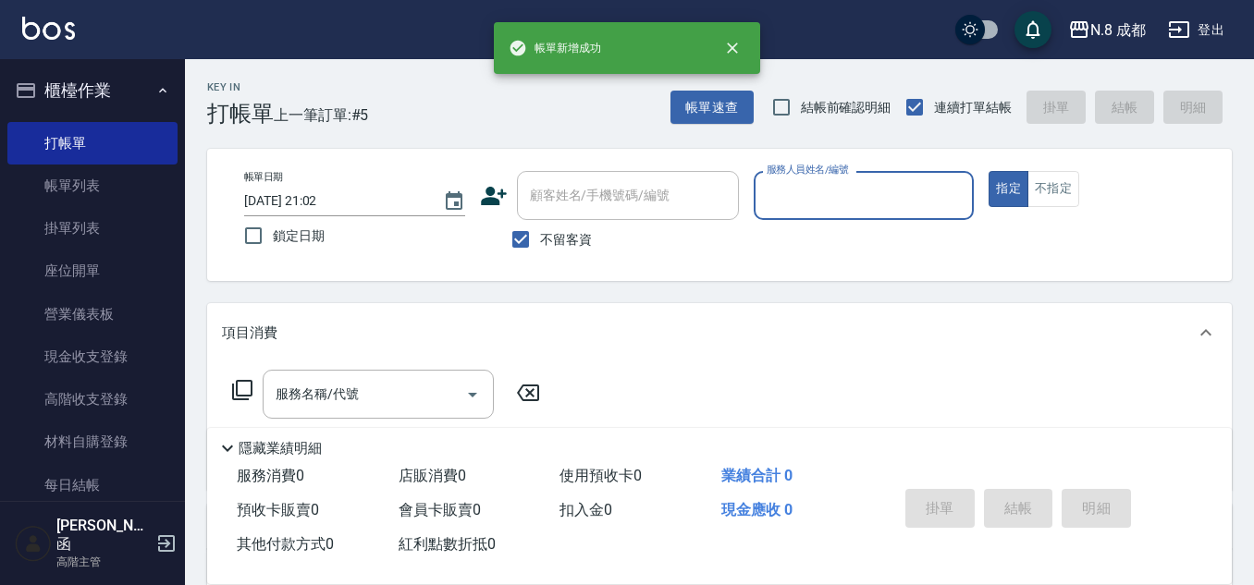
click at [803, 201] on input "服務人員姓名/編號" at bounding box center [864, 195] width 204 height 32
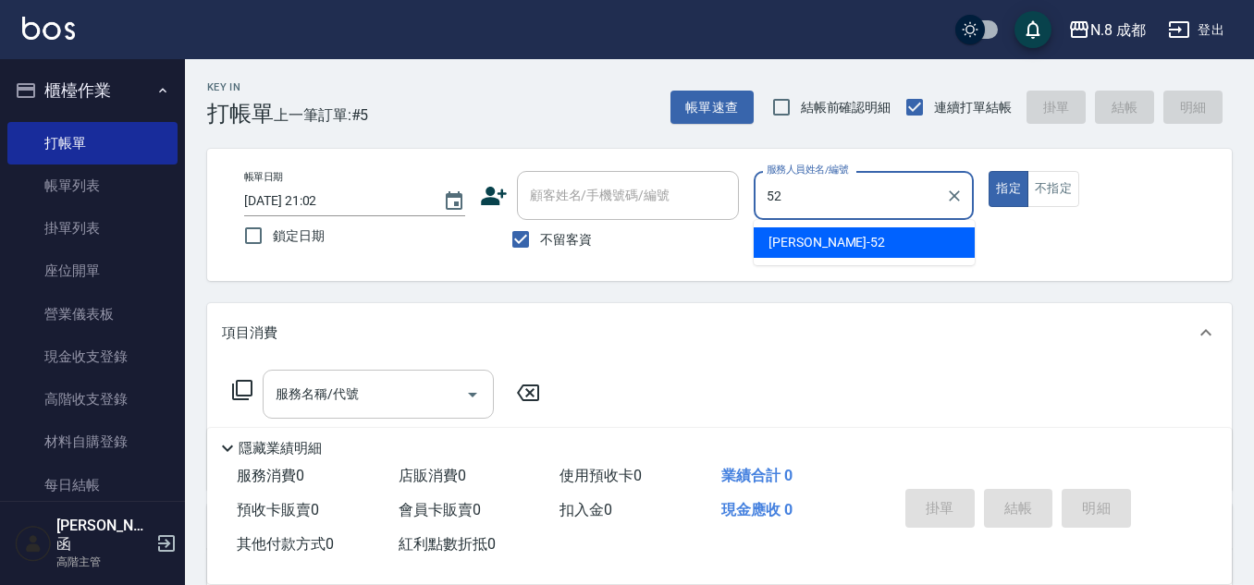
drag, startPoint x: 821, startPoint y: 250, endPoint x: 428, endPoint y: 388, distance: 416.6
click at [820, 250] on span "[PERSON_NAME]-52" at bounding box center [827, 242] width 117 height 19
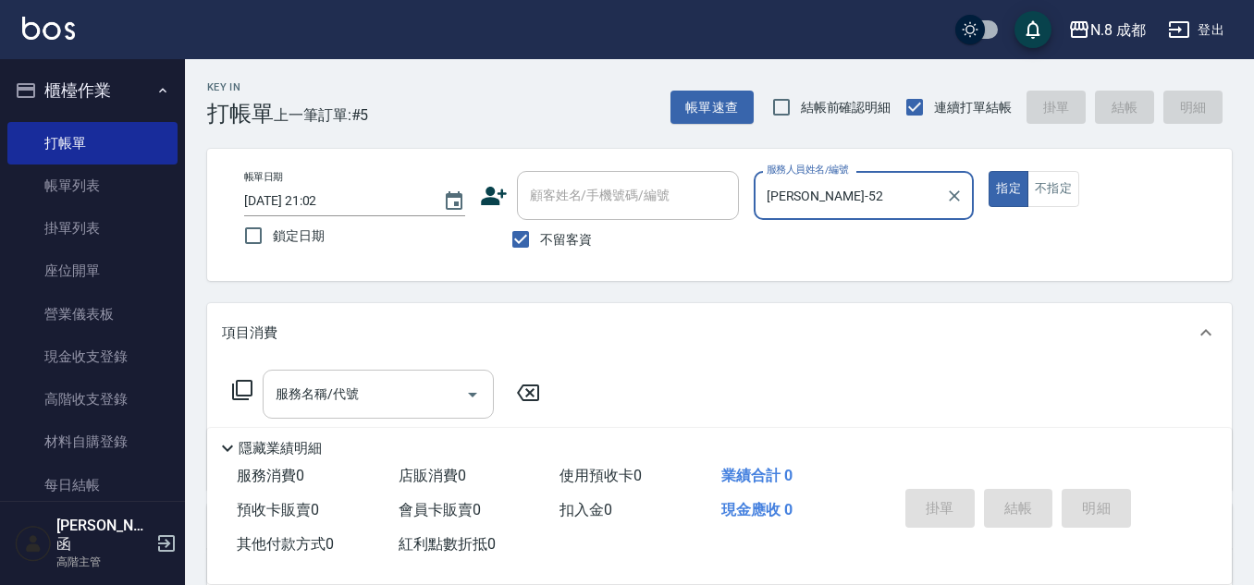
type input "[PERSON_NAME]-52"
click at [341, 406] on input "服務名稱/代號" at bounding box center [364, 394] width 187 height 32
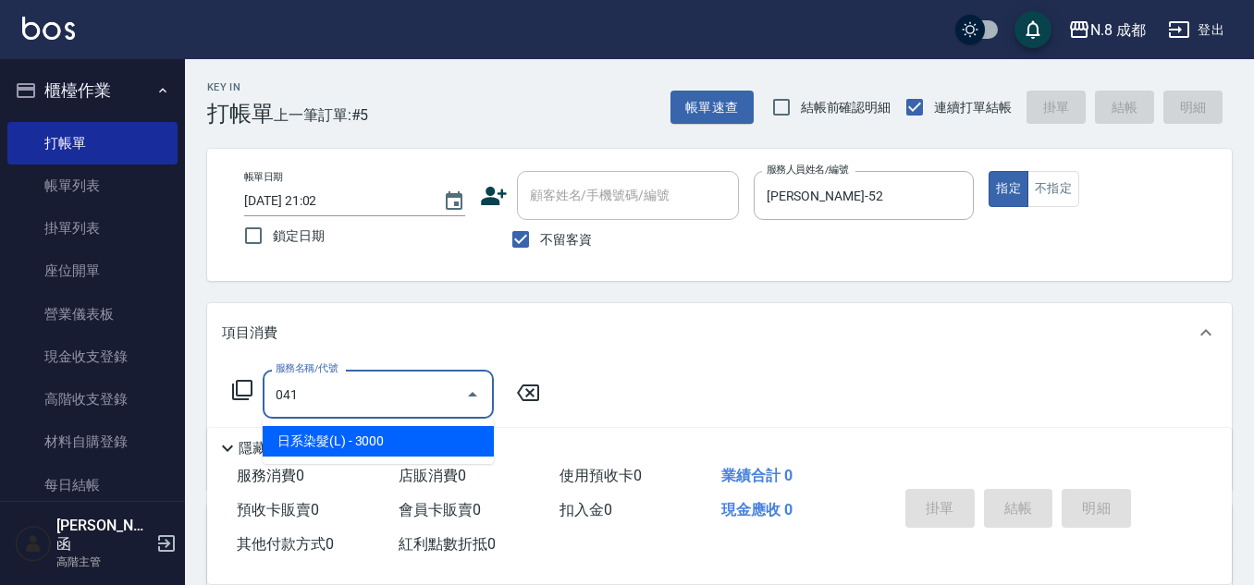
click at [388, 435] on span "日系染髮(L) - 3000" at bounding box center [378, 441] width 231 height 31
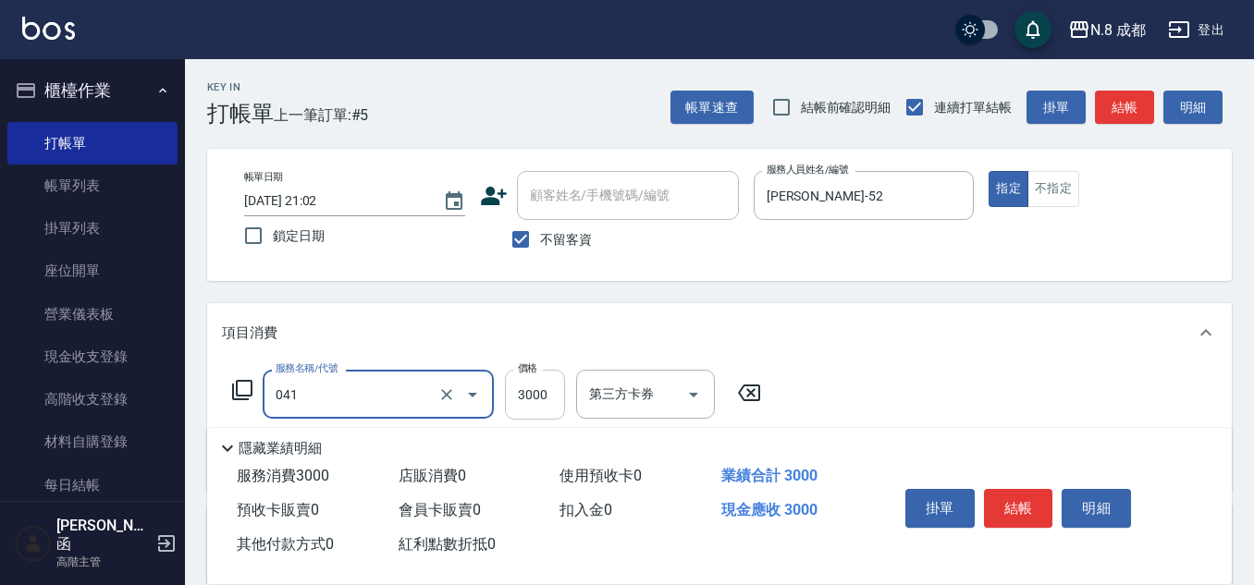
type input "日系染髮(L)(041)"
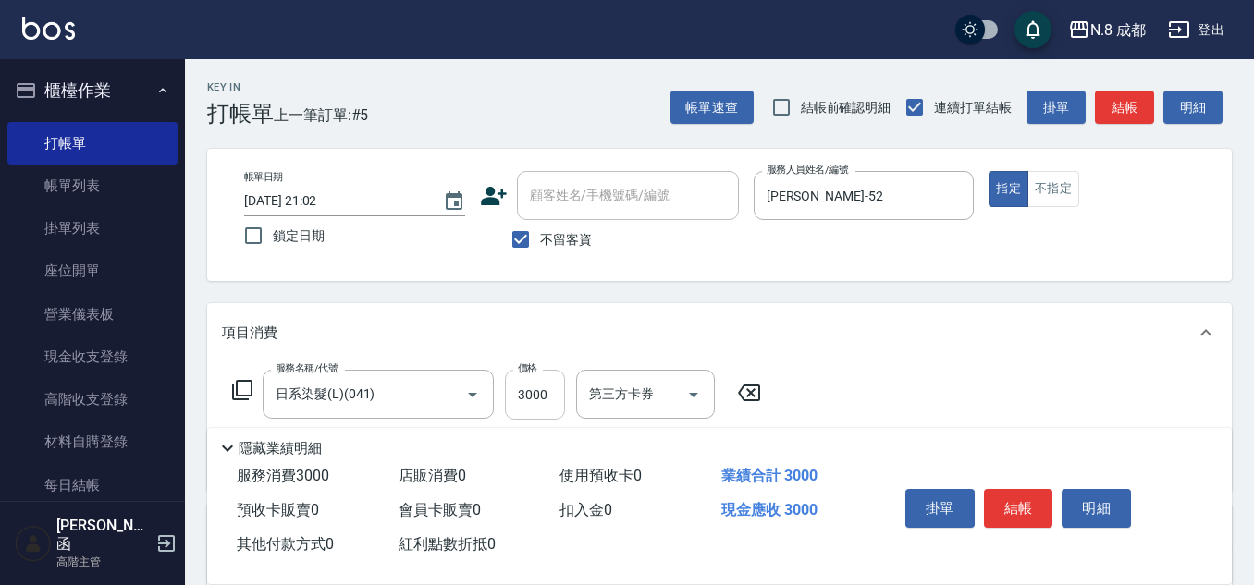
click at [558, 391] on div "服務名稱/代號 日系染髮(L)(041) 服務名稱/代號 價格 3000 價格 第三方卡券 第三方卡券" at bounding box center [497, 395] width 550 height 50
click at [549, 390] on input "3000" at bounding box center [535, 395] width 60 height 50
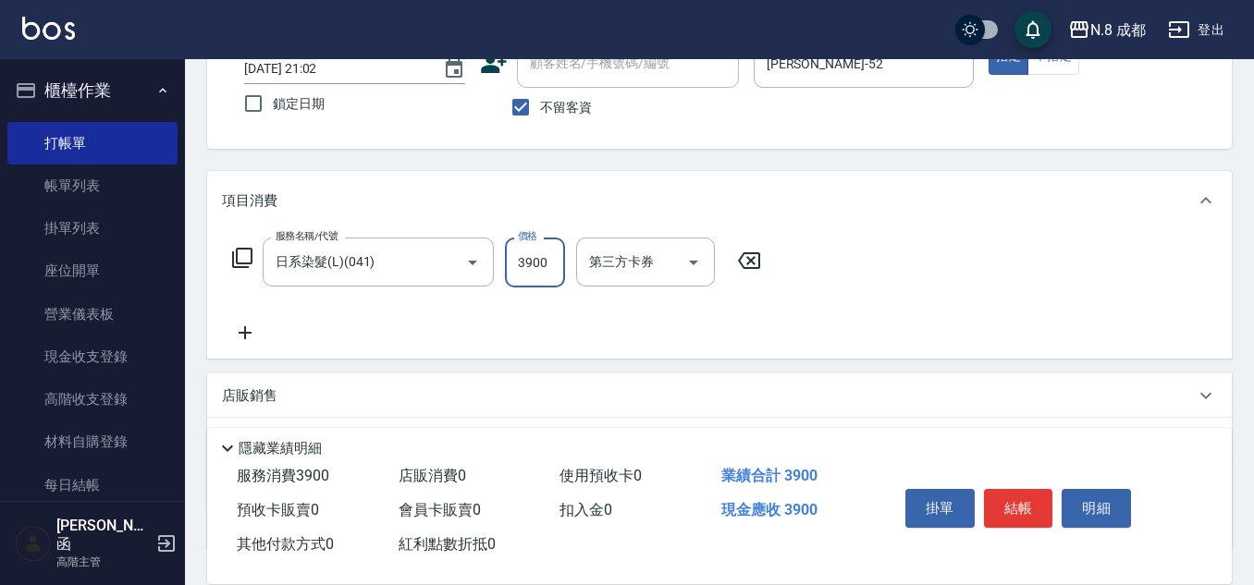
scroll to position [185, 0]
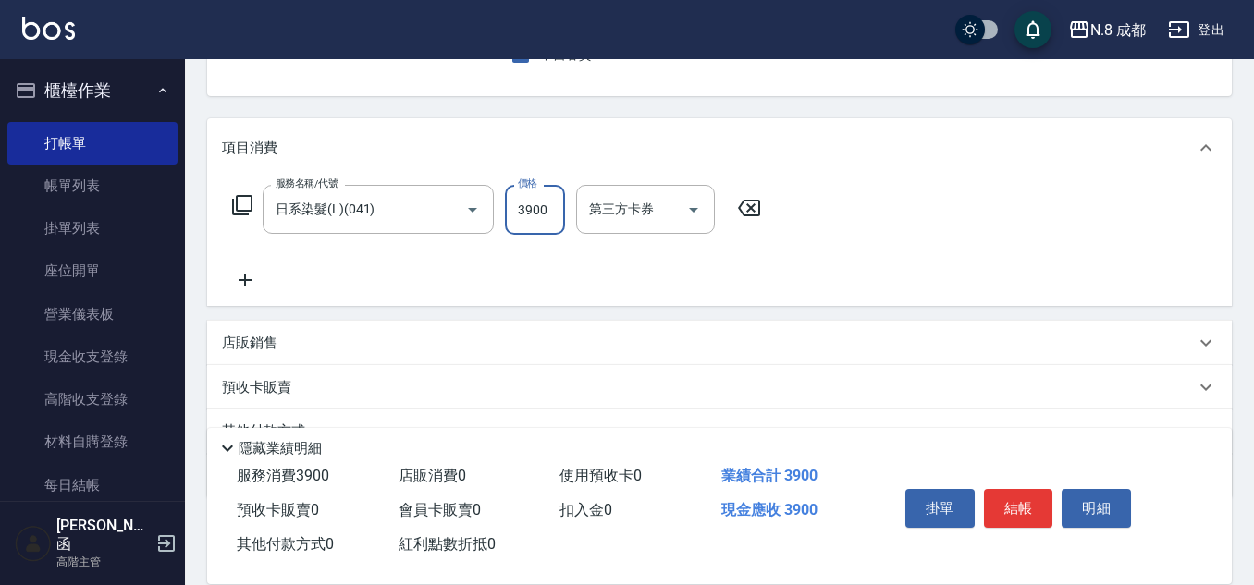
type input "3900"
click at [252, 273] on icon at bounding box center [245, 280] width 46 height 22
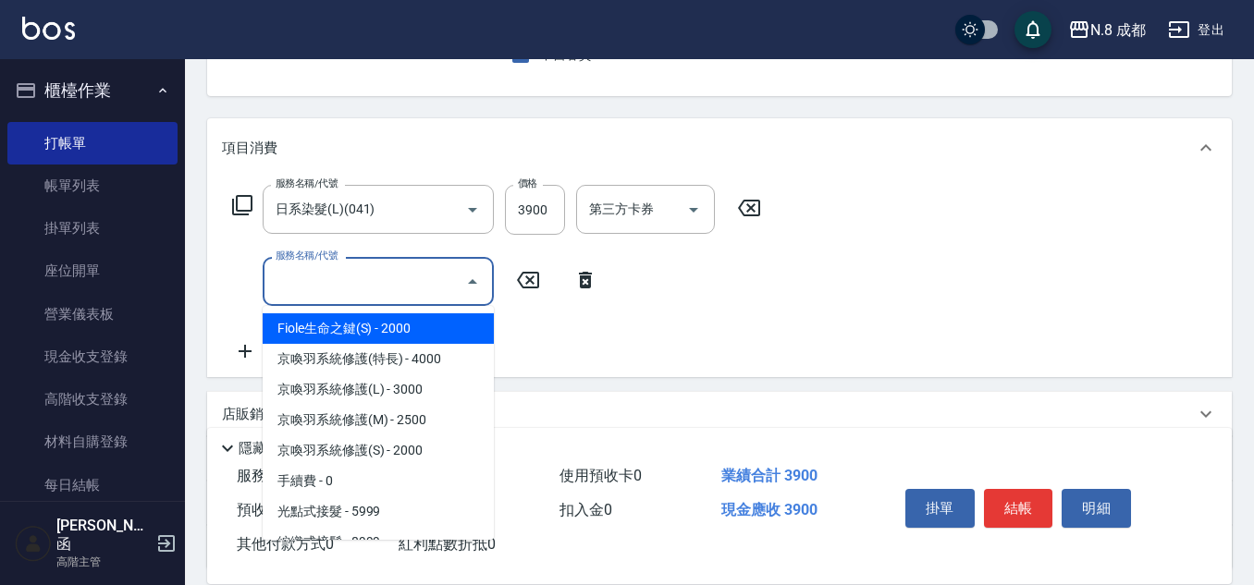
click at [326, 280] on input "服務名稱/代號" at bounding box center [364, 281] width 187 height 32
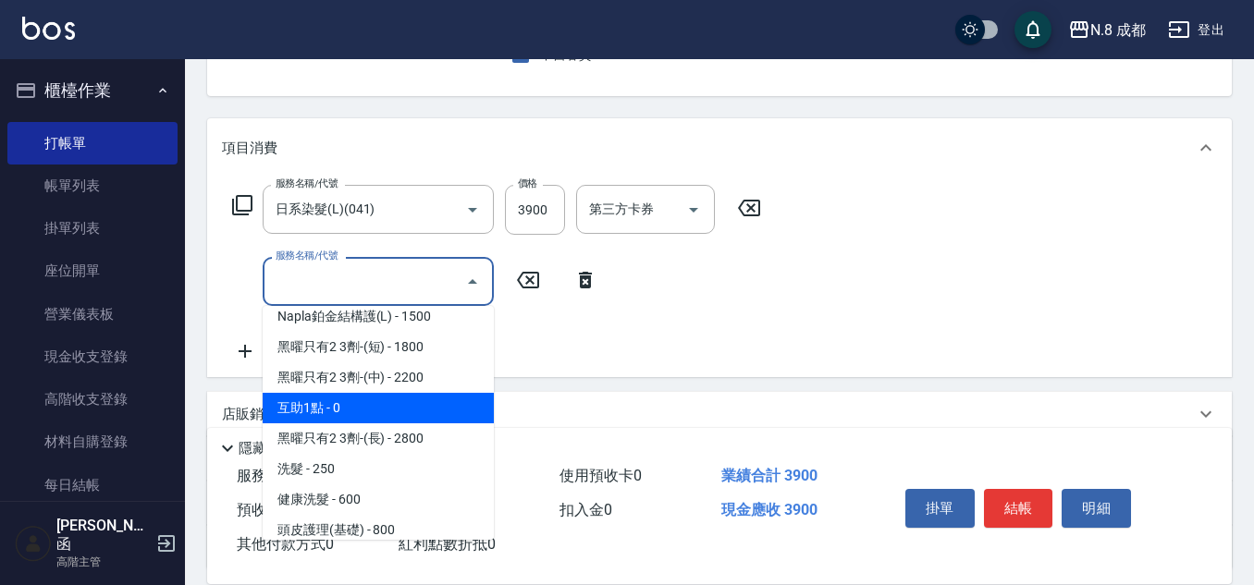
scroll to position [1110, 0]
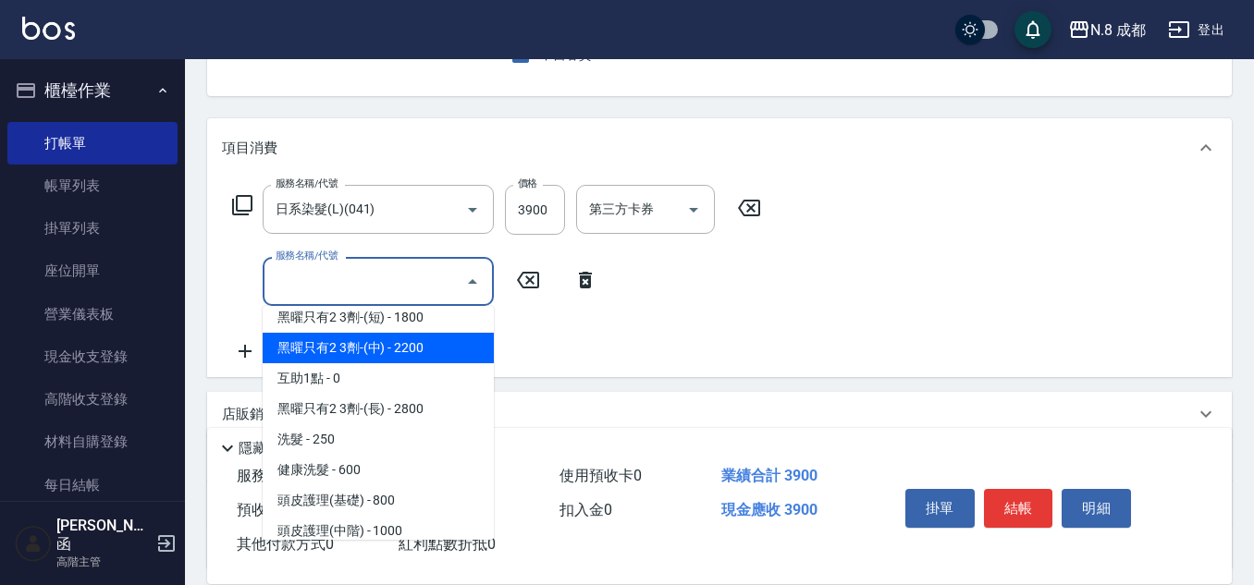
drag, startPoint x: 441, startPoint y: 319, endPoint x: 440, endPoint y: 350, distance: 30.5
click at [440, 350] on ul "Fiole生命之鍵(S) - 2000 京喚羽系統修護(特長) - 4000 京喚羽系統修護(L) - 3000 京喚羽系統修護(M) - 2500 京喚羽系…" at bounding box center [378, 423] width 231 height 234
click at [439, 350] on span "黑曜只有2 3劑-(中) - 2200" at bounding box center [378, 348] width 231 height 31
type input "黑曜只有2 3劑-(中)(001)"
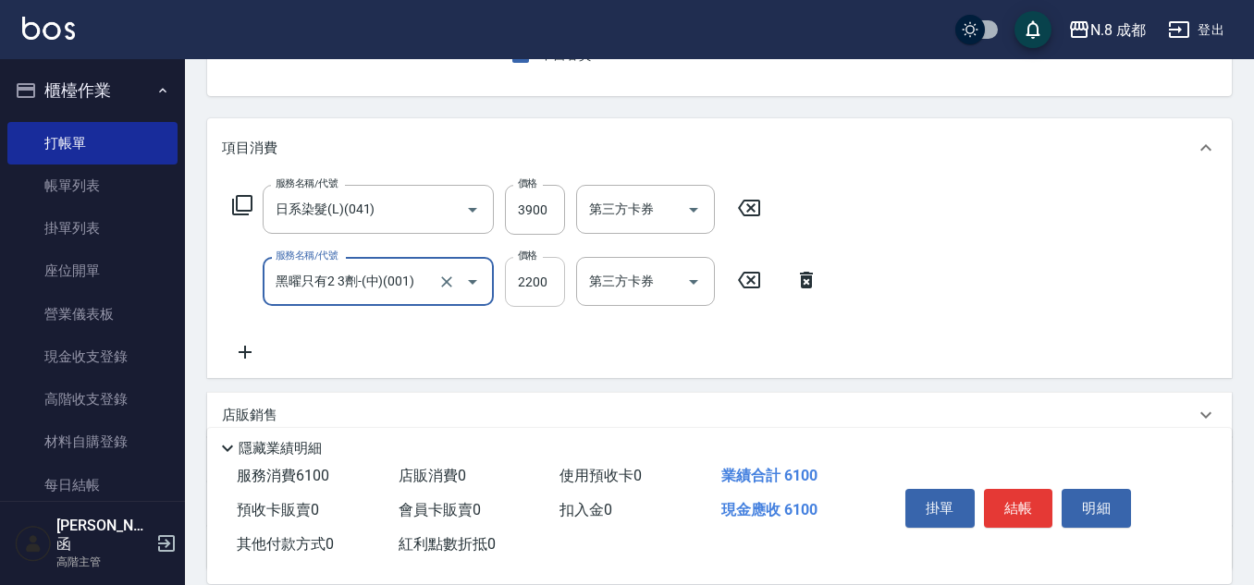
click at [539, 274] on input "2200" at bounding box center [535, 282] width 60 height 50
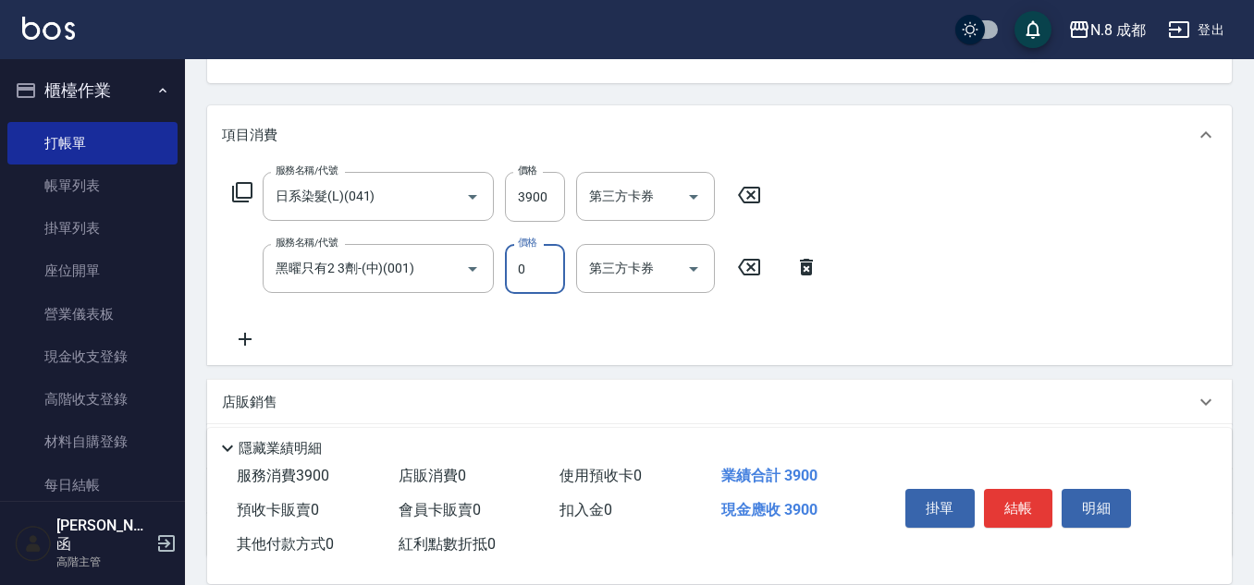
scroll to position [277, 0]
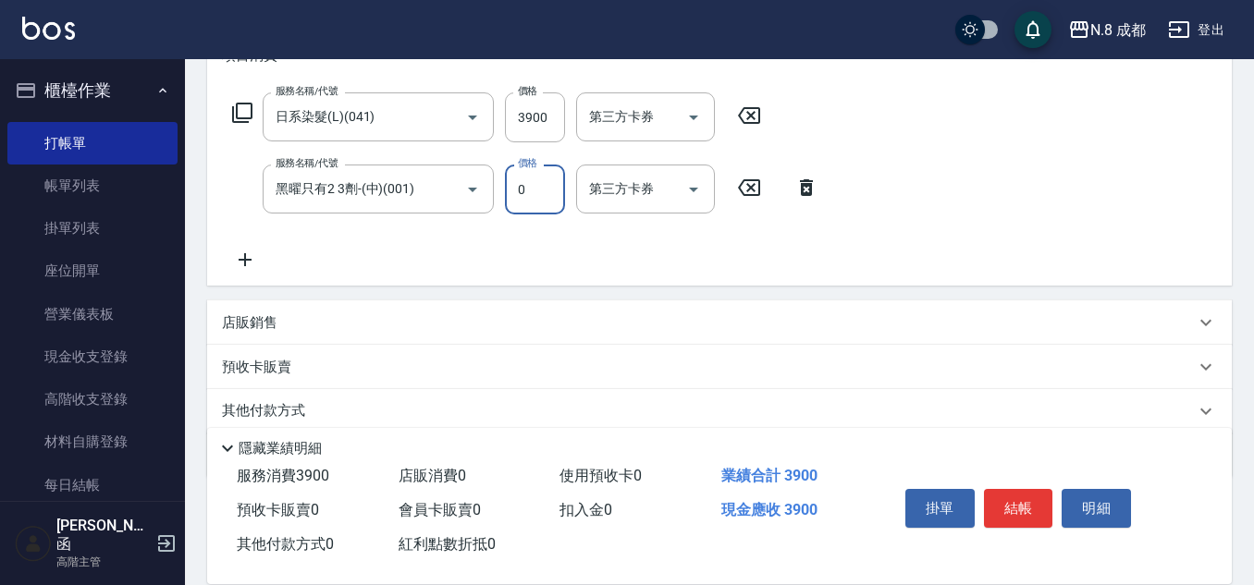
type input "0"
click at [244, 255] on icon at bounding box center [245, 260] width 46 height 22
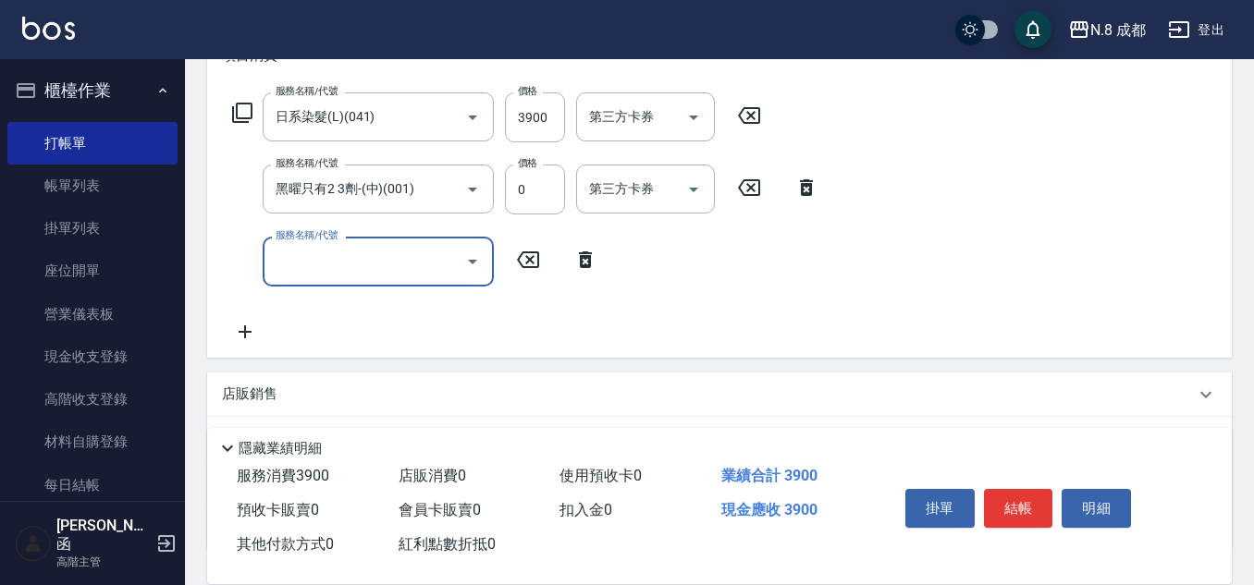
drag, startPoint x: 309, startPoint y: 255, endPoint x: 324, endPoint y: 284, distance: 32.3
click at [309, 256] on input "服務名稱/代號" at bounding box center [364, 261] width 187 height 32
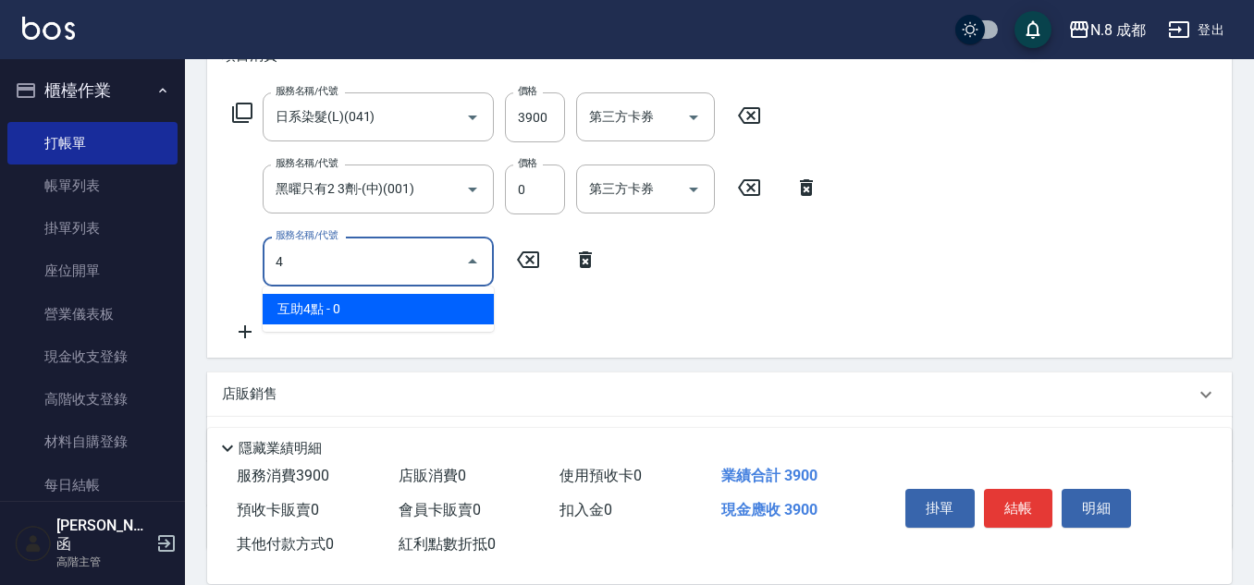
click at [325, 294] on ul "互助4點 - 0" at bounding box center [378, 309] width 231 height 45
click at [329, 299] on span "互助4點 - 0" at bounding box center [378, 309] width 231 height 31
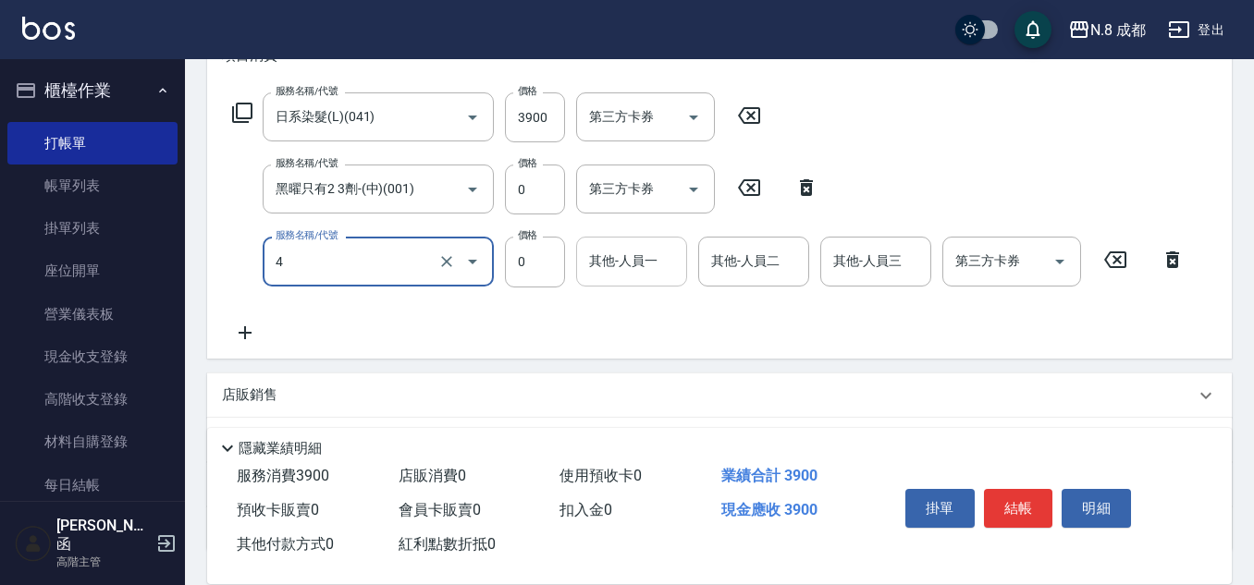
click at [618, 278] on div "其他-人員一" at bounding box center [631, 261] width 111 height 49
type input "互助4點(4)"
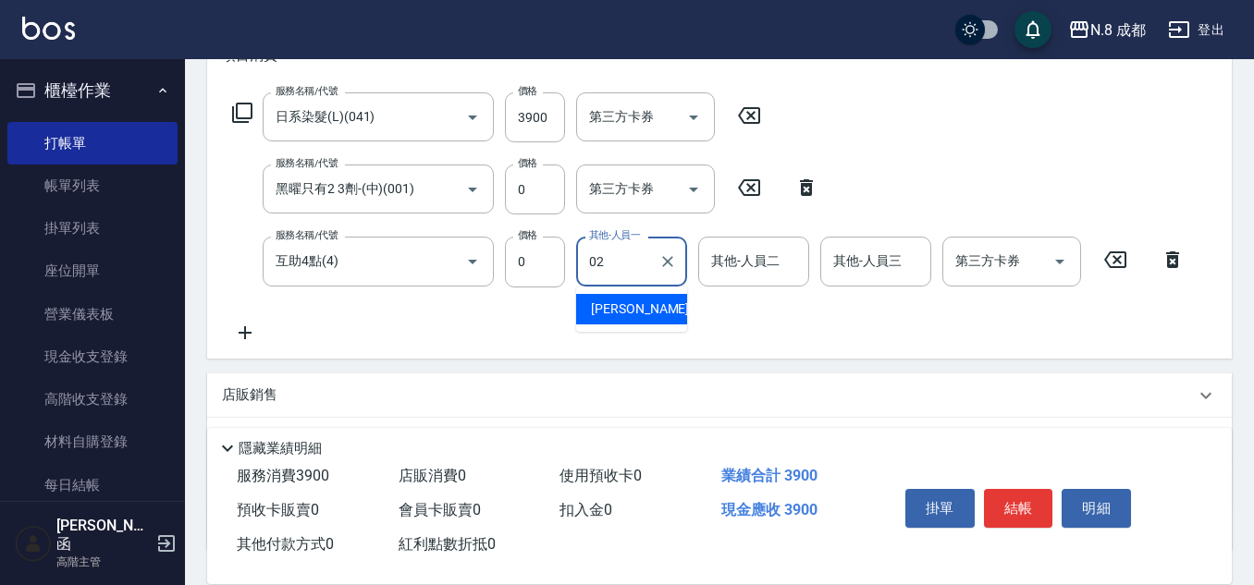
click at [622, 314] on span "[PERSON_NAME]-02" at bounding box center [649, 309] width 117 height 19
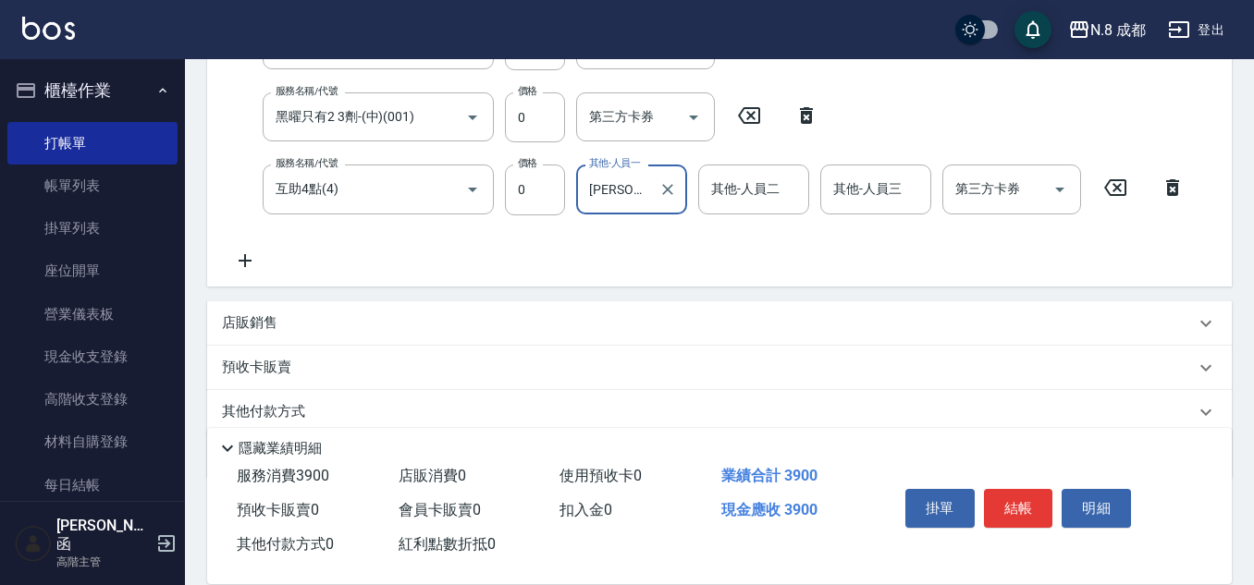
scroll to position [421, 0]
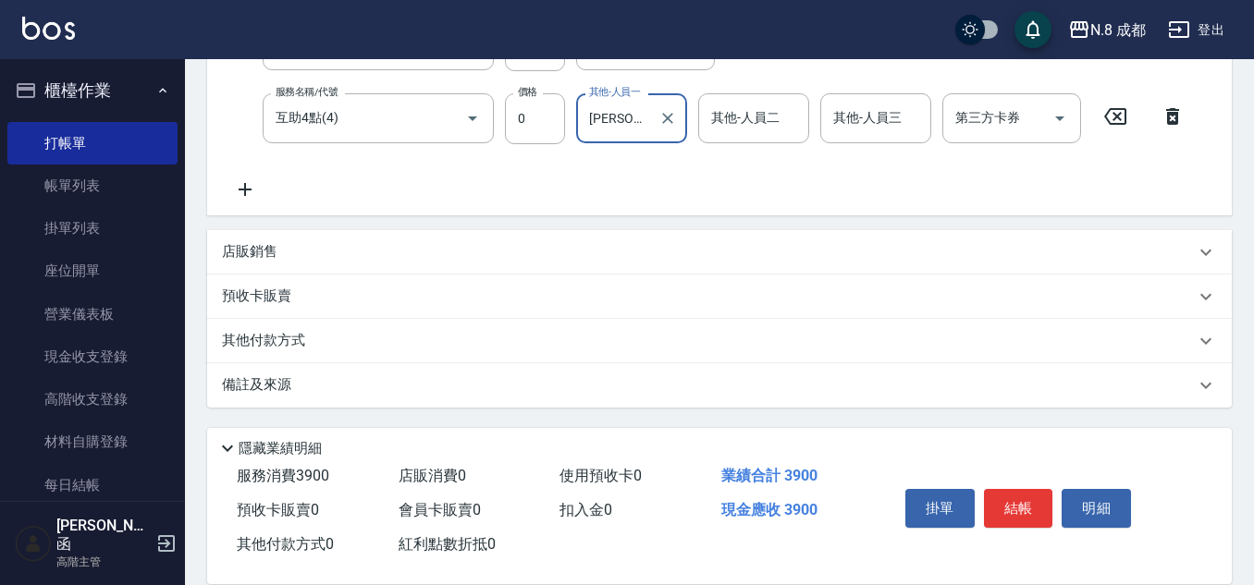
type input "[PERSON_NAME]-02"
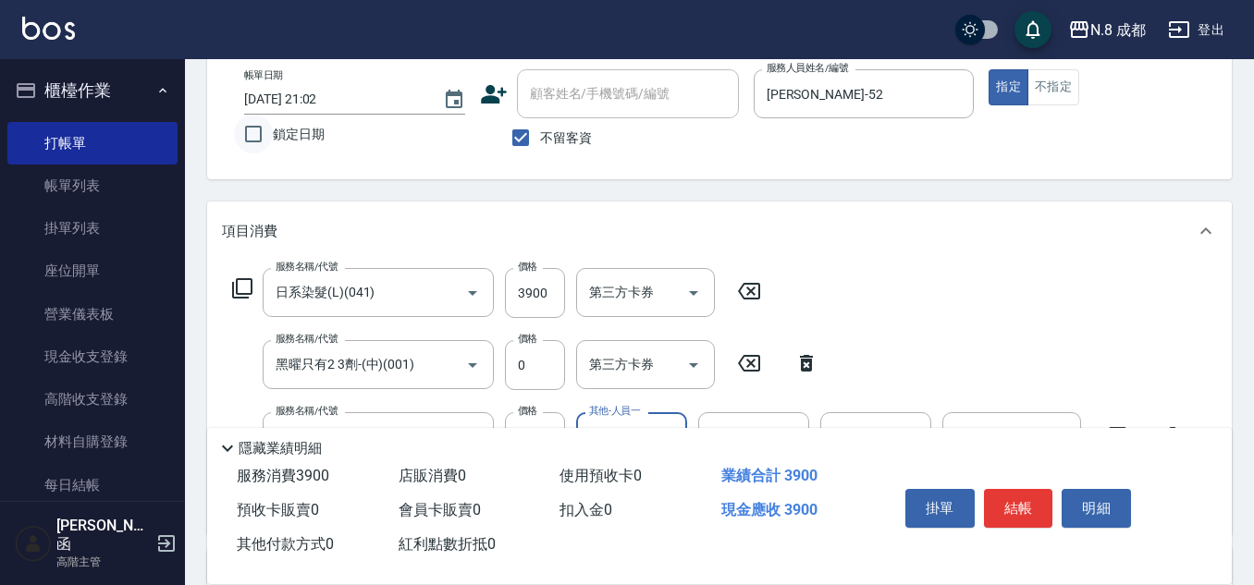
drag, startPoint x: 358, startPoint y: 125, endPoint x: 268, endPoint y: 135, distance: 90.3
click at [295, 135] on div "Key In 打帳單 上一筆訂單:#5 帳單速查 結帳前確認明細 連續打單結帳 掛單 結帳 明細 帳單日期 [DATE] 21:02 鎖定日期 顧客姓名/手機…" at bounding box center [719, 430] width 1069 height 947
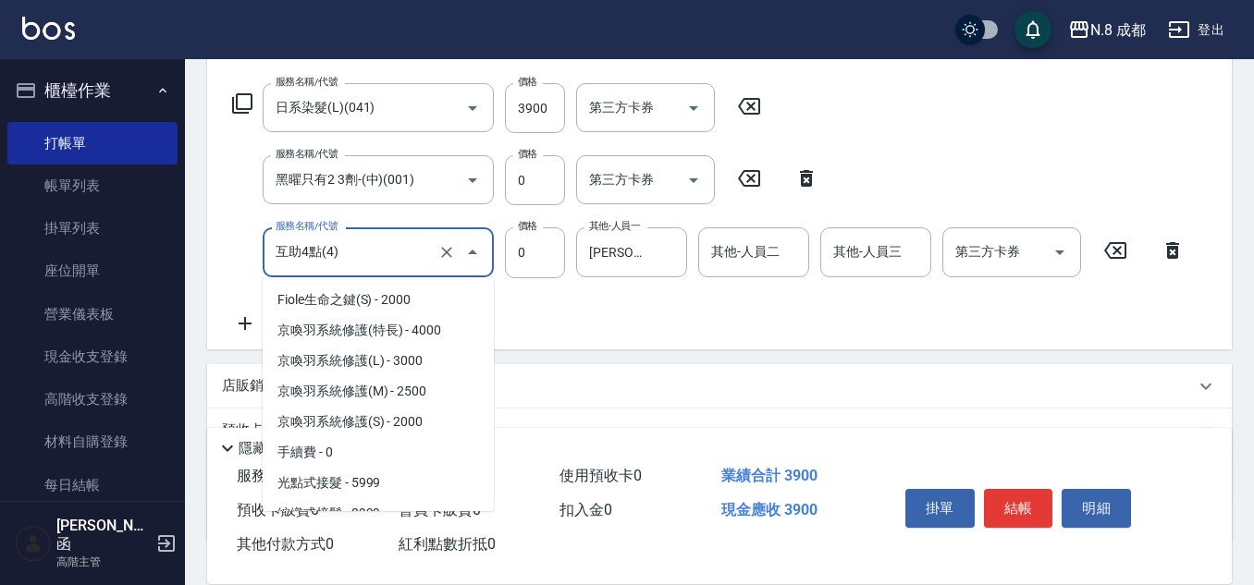
scroll to position [1949, 0]
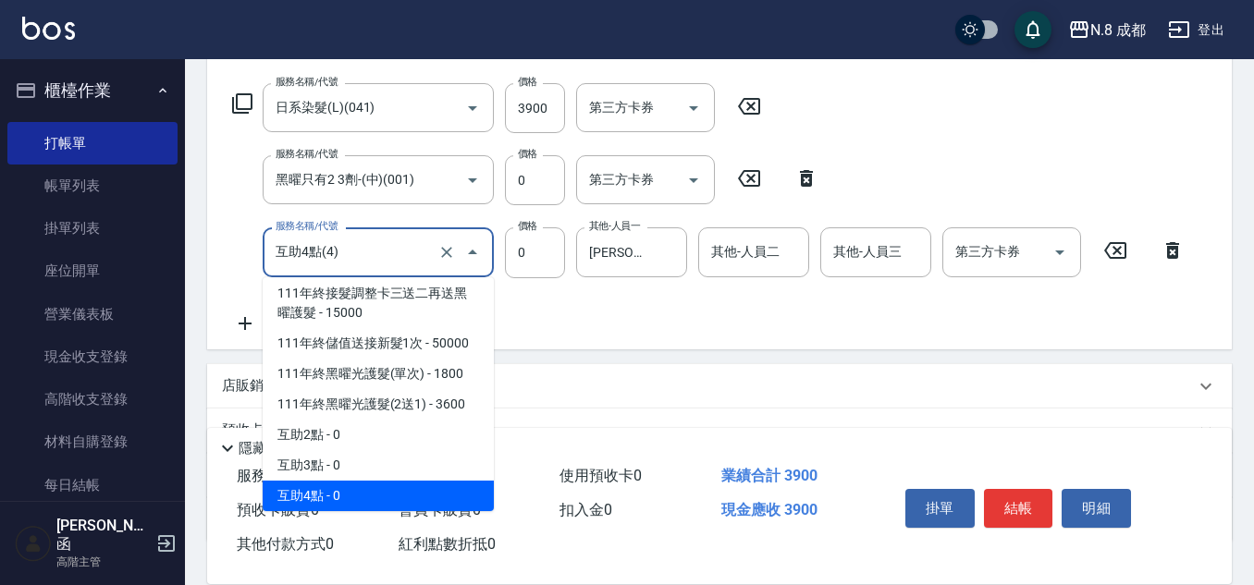
click at [380, 249] on input "互助4點(4)" at bounding box center [352, 252] width 163 height 32
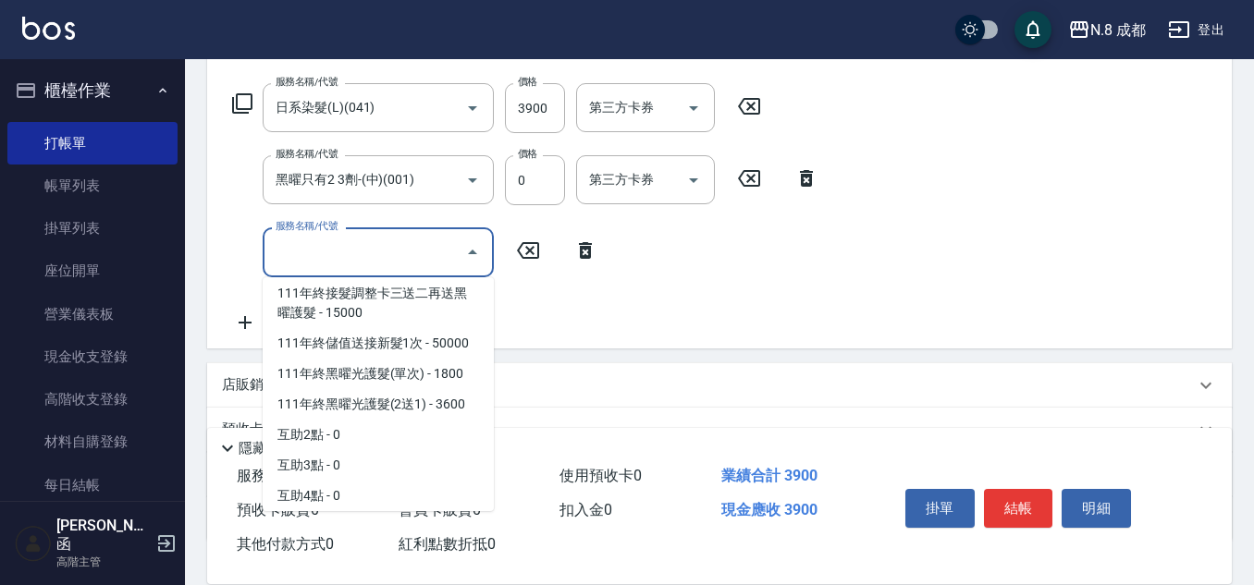
scroll to position [0, 0]
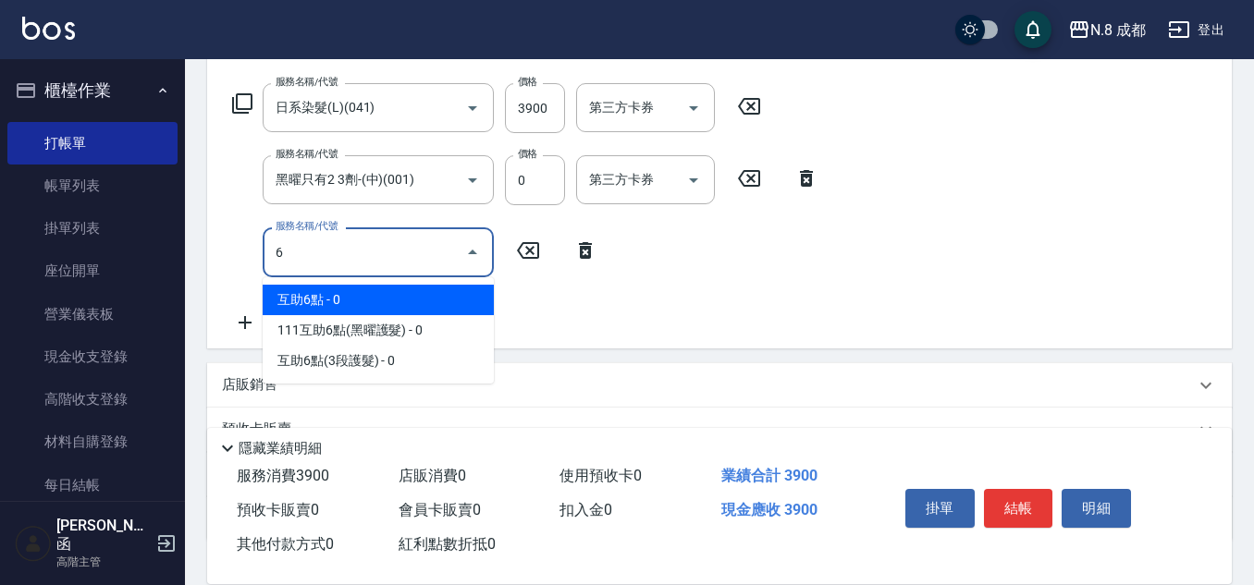
click at [373, 289] on span "互助6點 - 0" at bounding box center [378, 300] width 231 height 31
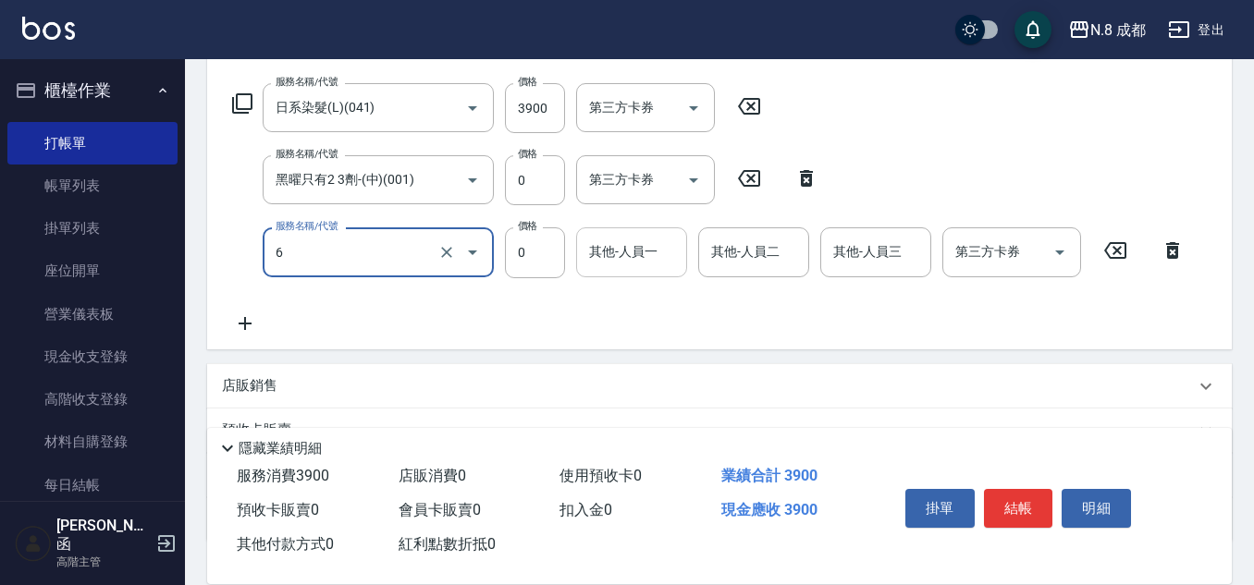
type input "互助6點(6)"
click at [619, 253] on input "其他-人員一" at bounding box center [632, 252] width 94 height 32
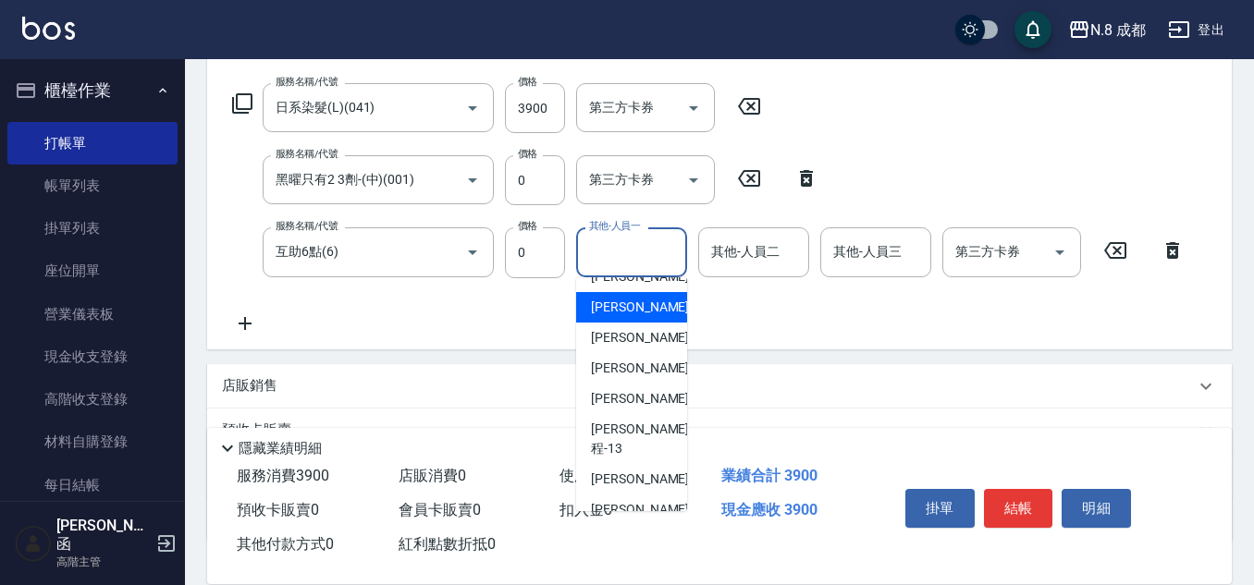
scroll to position [438, 0]
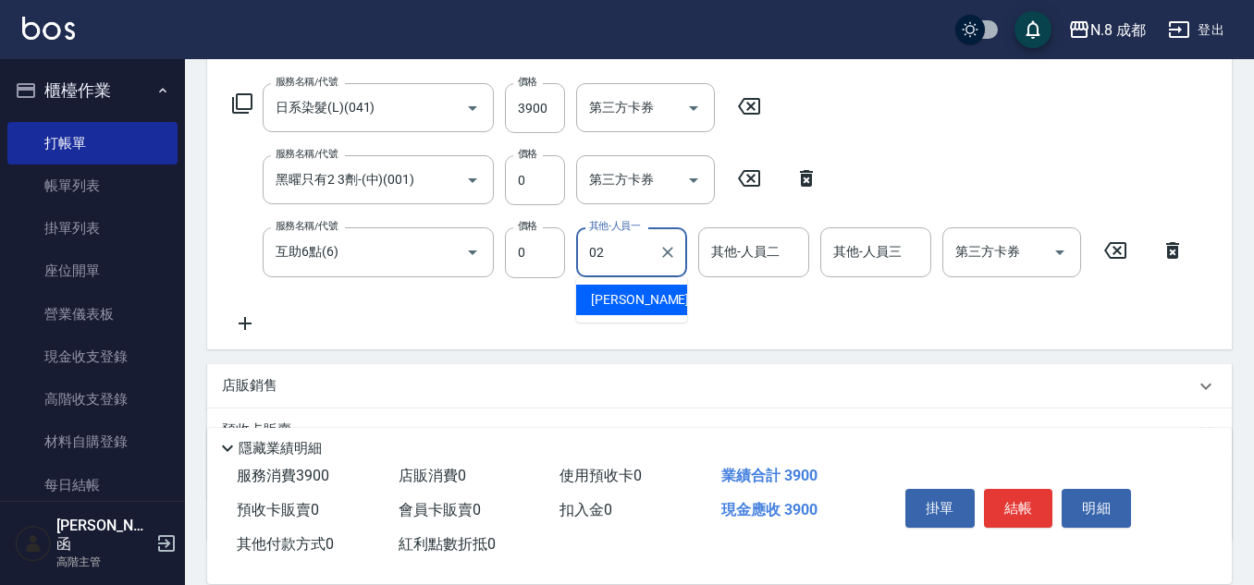
click at [623, 286] on div "[PERSON_NAME]-02" at bounding box center [631, 300] width 111 height 31
type input "[PERSON_NAME]-02"
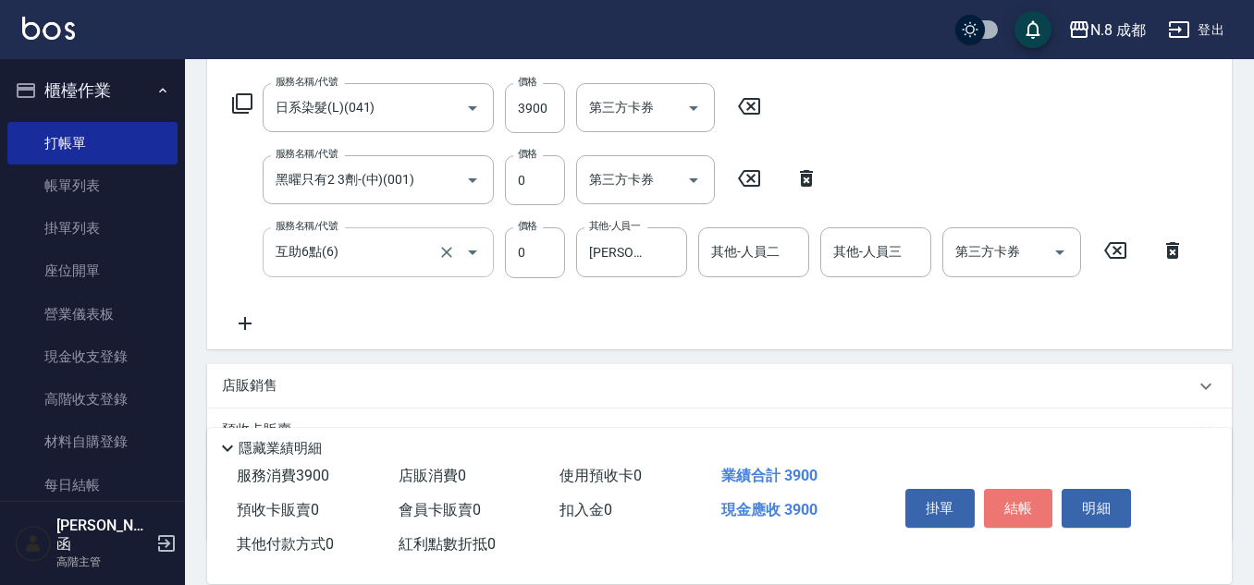
drag, startPoint x: 1017, startPoint y: 488, endPoint x: 338, endPoint y: 265, distance: 714.9
click at [338, 265] on div "Key In 打帳單 上一筆訂單:#5 帳單速查 結帳前確認明細 連續打單結帳 掛單 結帳 明細 帳單日期 [DATE] 21:02 鎖定日期 顧客姓名/手機…" at bounding box center [719, 245] width 1069 height 947
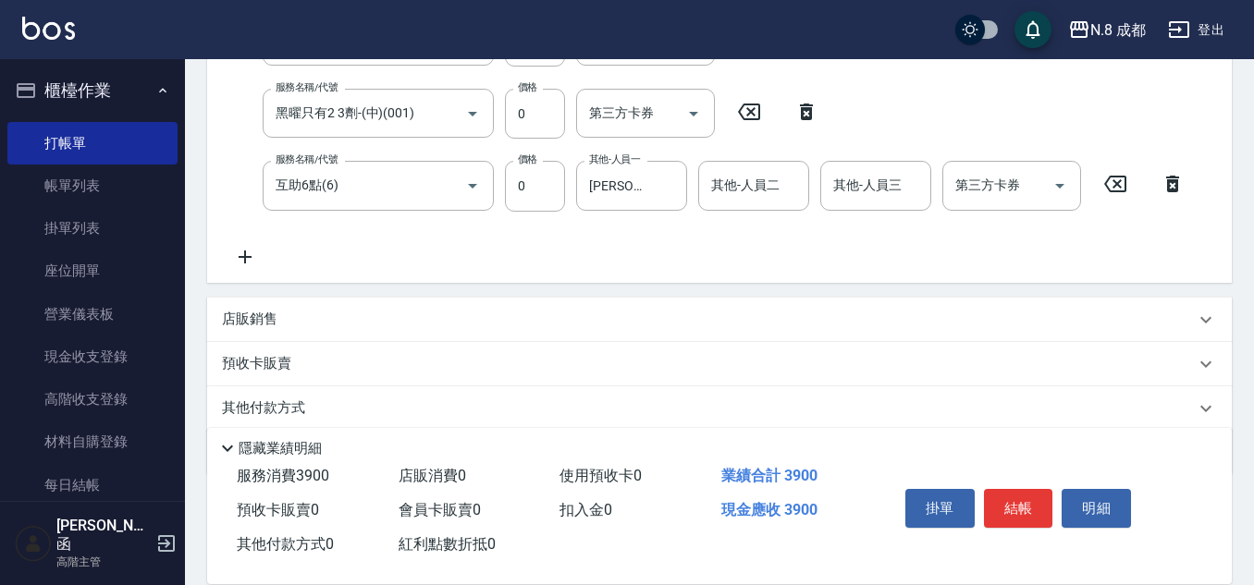
scroll to position [421, 0]
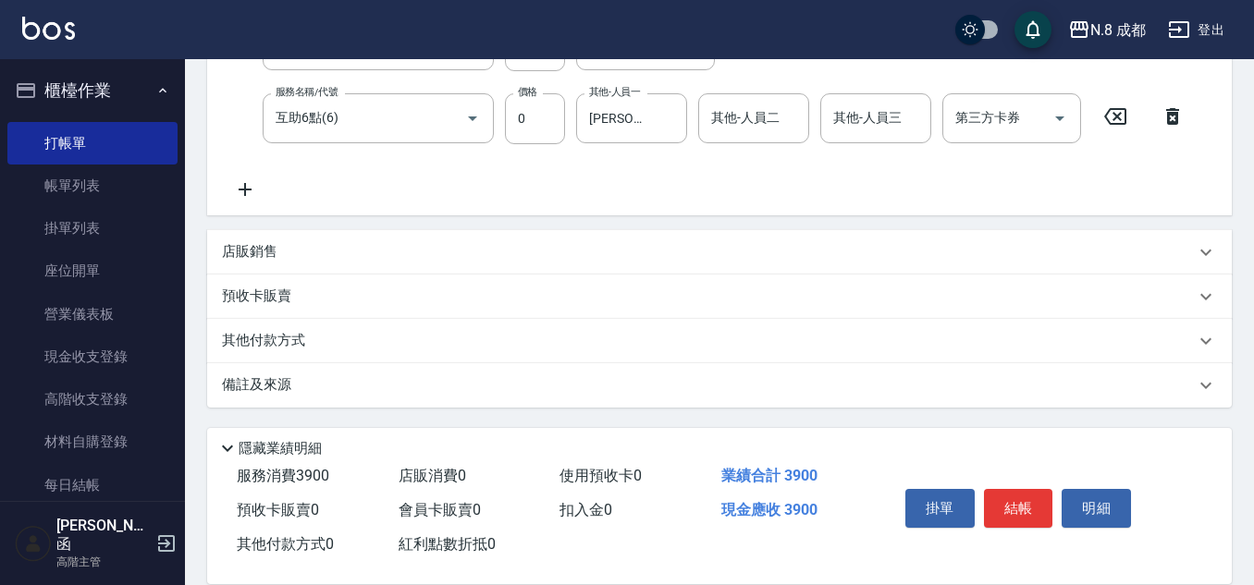
click at [312, 332] on p "其他付款方式" at bounding box center [268, 341] width 92 height 20
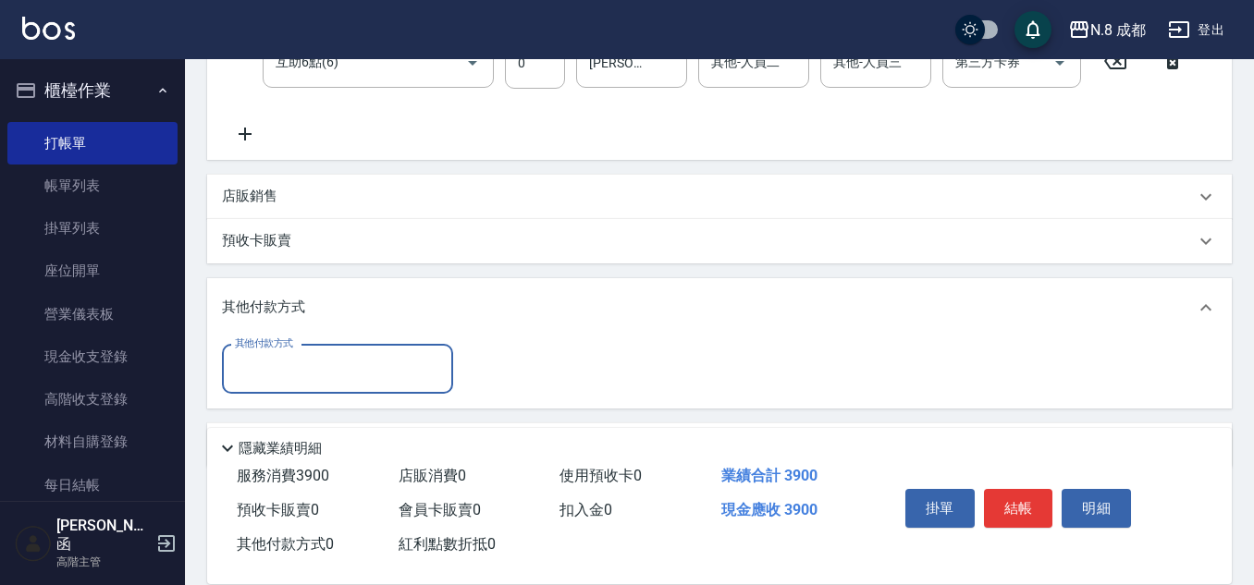
scroll to position [536, 0]
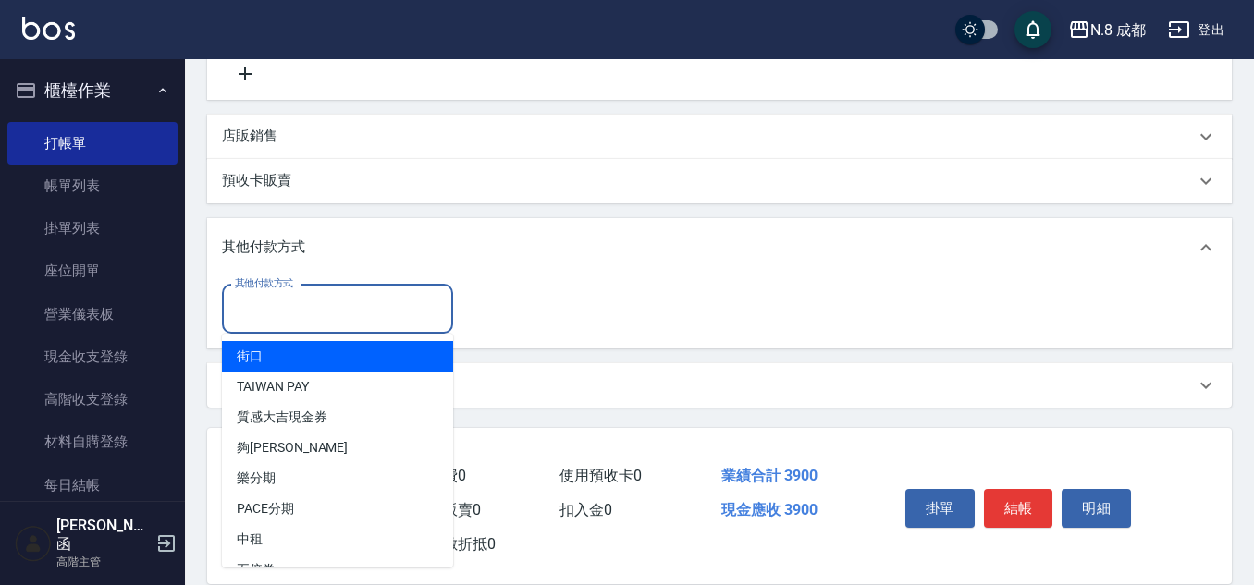
click at [395, 316] on input "其他付款方式" at bounding box center [337, 309] width 215 height 32
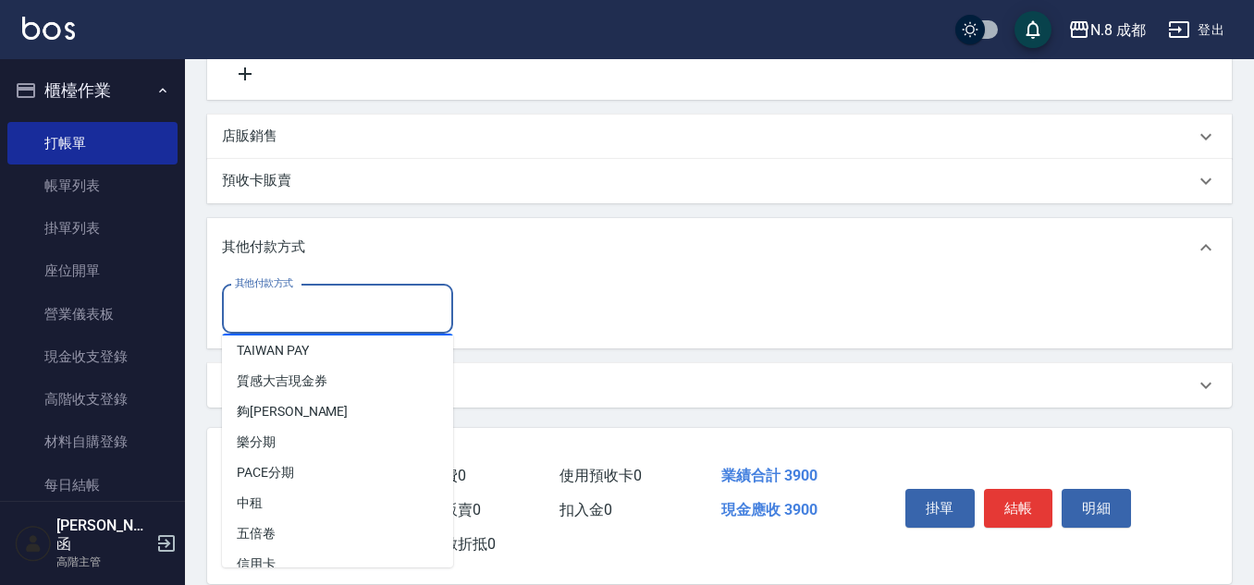
scroll to position [55, 0]
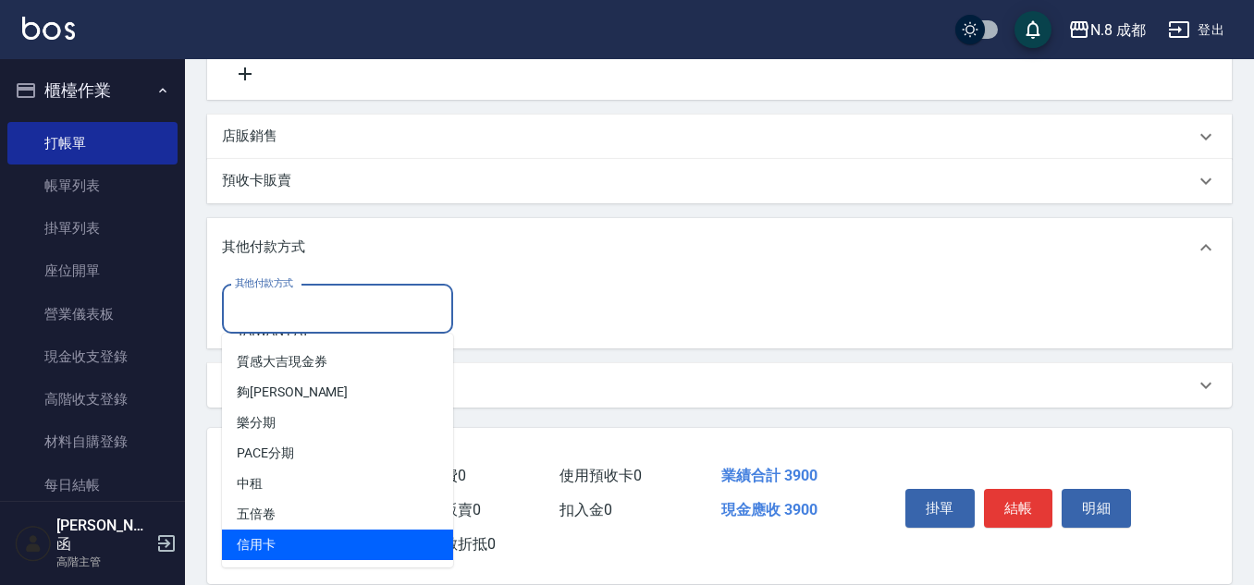
drag, startPoint x: 365, startPoint y: 535, endPoint x: 394, endPoint y: 475, distance: 65.8
click at [365, 534] on span "信用卡" at bounding box center [337, 545] width 231 height 31
type input "信用卡"
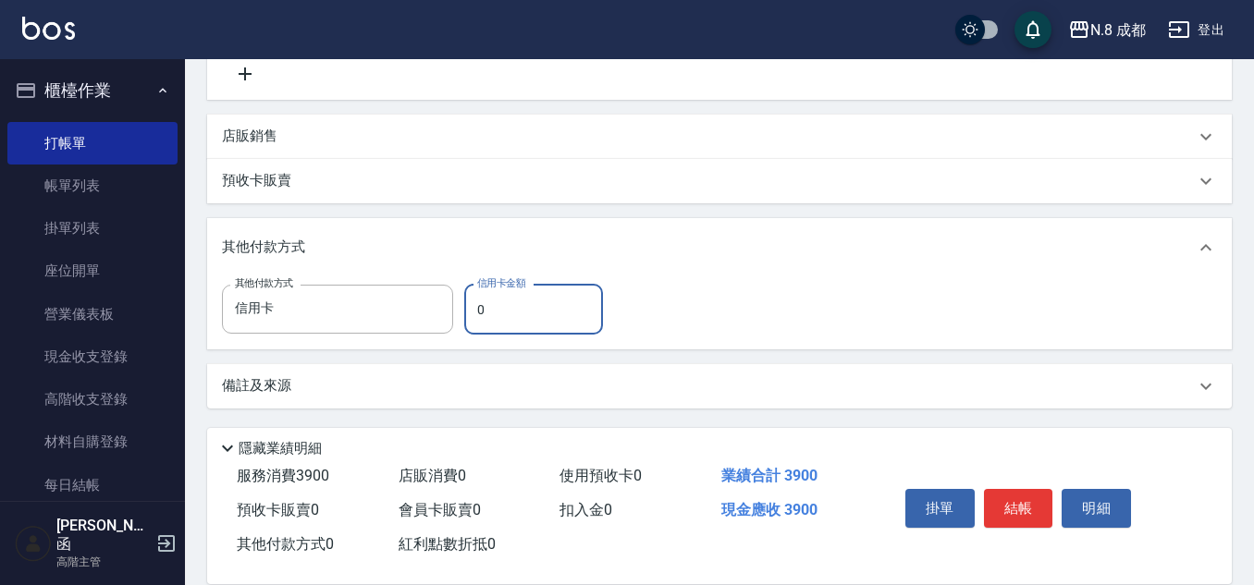
drag, startPoint x: 531, startPoint y: 310, endPoint x: 453, endPoint y: 310, distance: 77.7
click at [450, 312] on div "其他付款方式 信用卡 其他付款方式 信用卡金額 0 信用卡金額" at bounding box center [418, 310] width 392 height 50
drag, startPoint x: 520, startPoint y: 314, endPoint x: 414, endPoint y: 307, distance: 105.7
click at [375, 307] on div "其他付款方式 信用卡 其他付款方式 信用卡金額 0 信用卡金額" at bounding box center [418, 310] width 392 height 50
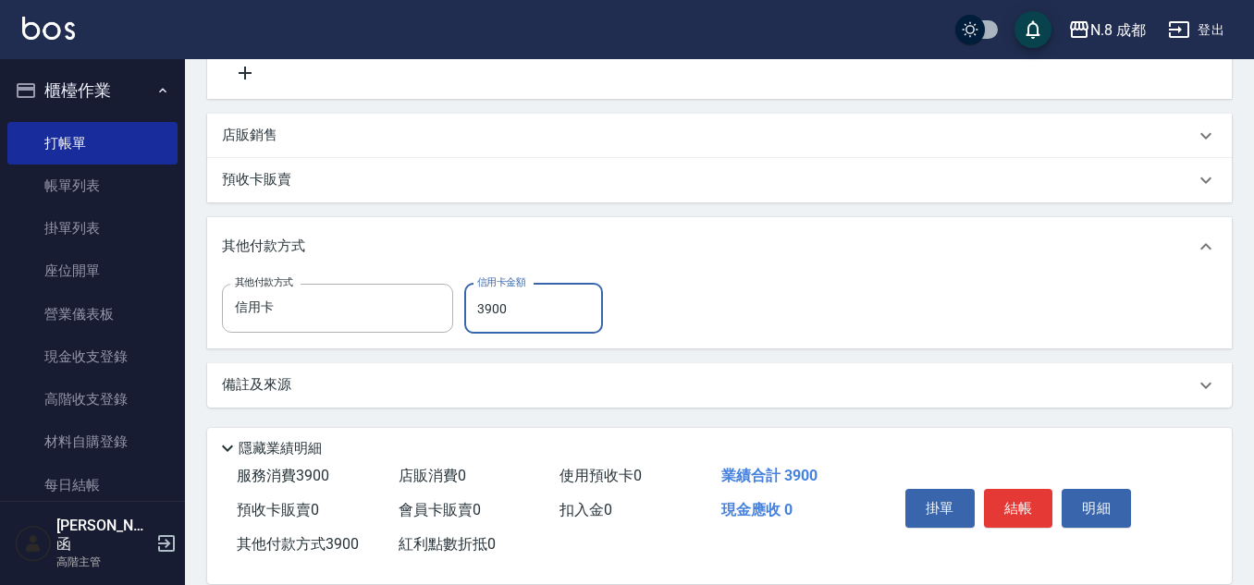
type input "3900"
click at [1005, 490] on button "結帳" at bounding box center [1018, 508] width 69 height 39
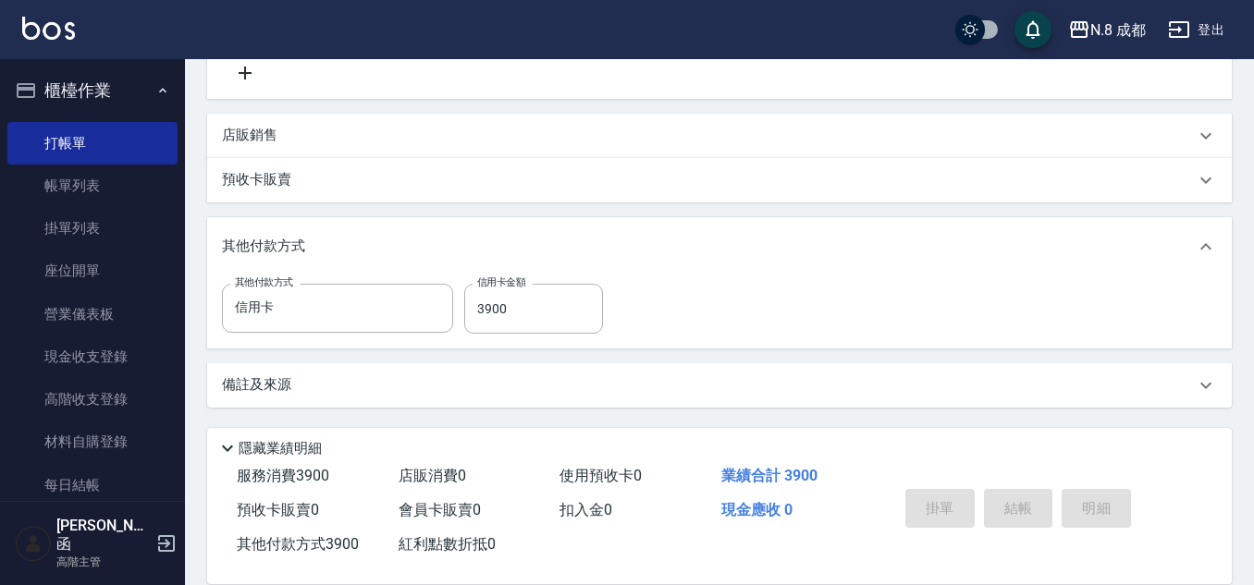
type input "[DATE] 21:03"
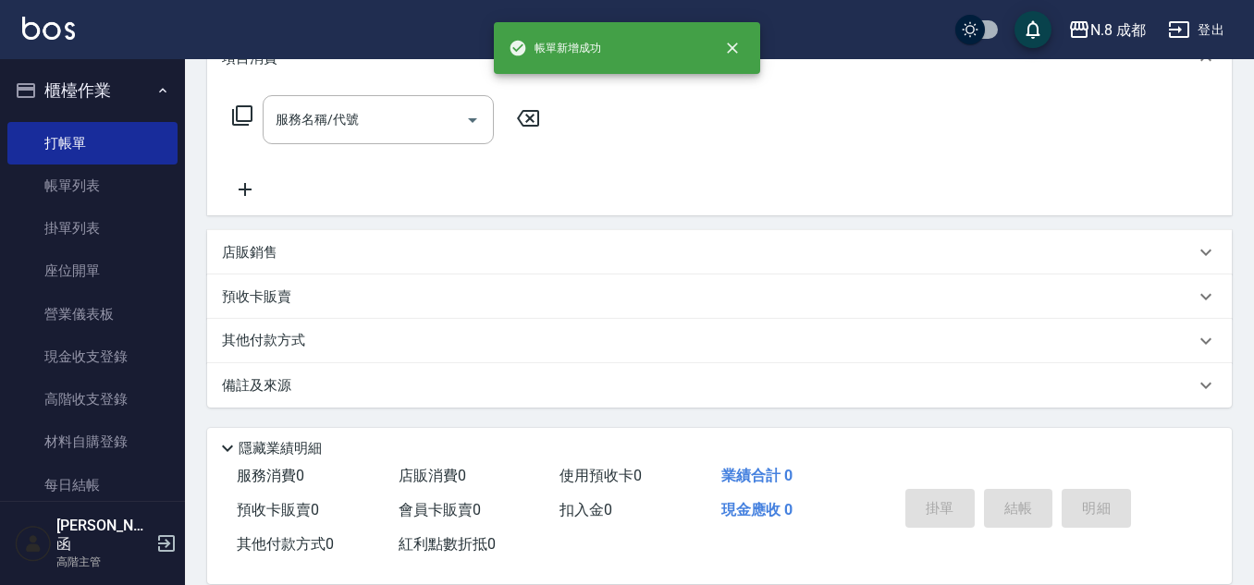
scroll to position [0, 0]
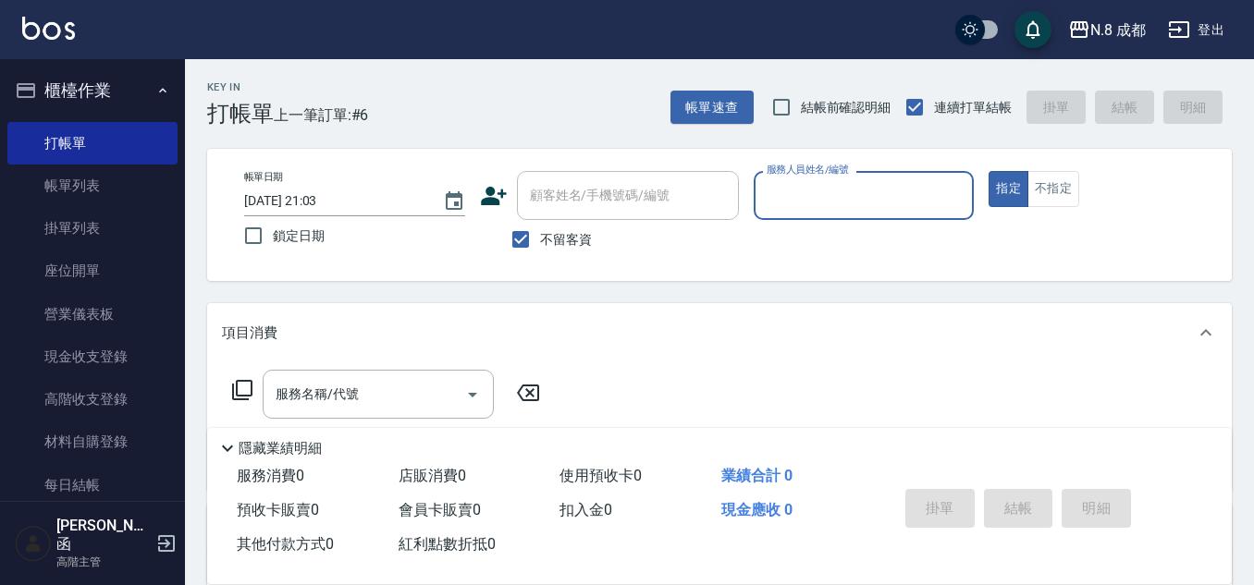
click at [837, 187] on input "服務人員姓名/編號" at bounding box center [864, 195] width 204 height 32
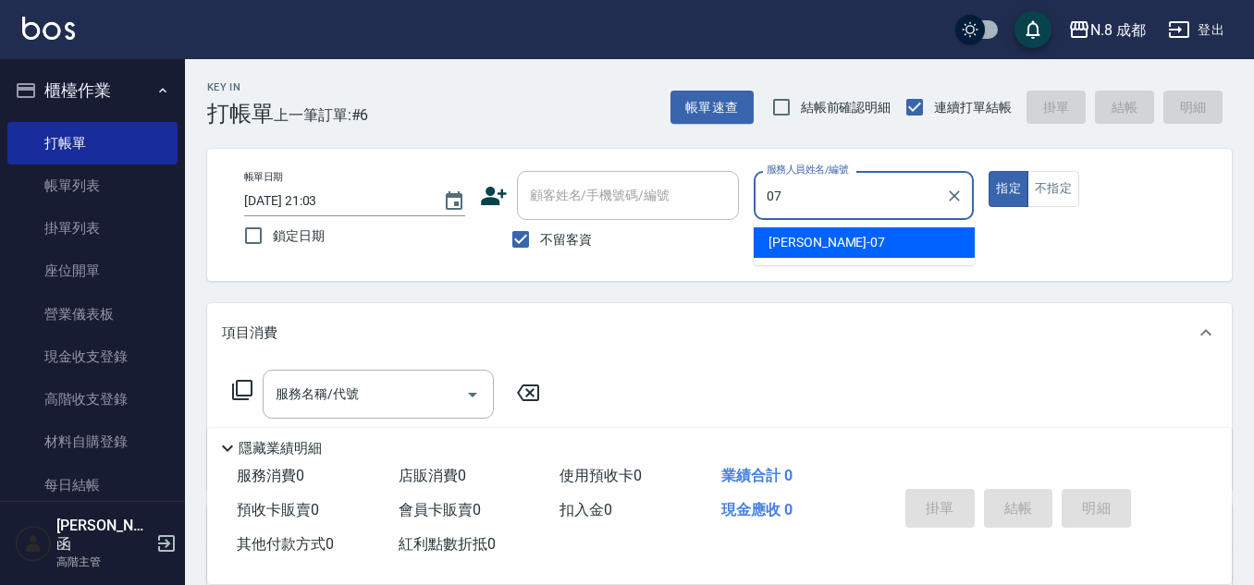
click at [855, 246] on div "[PERSON_NAME] -07" at bounding box center [864, 243] width 221 height 31
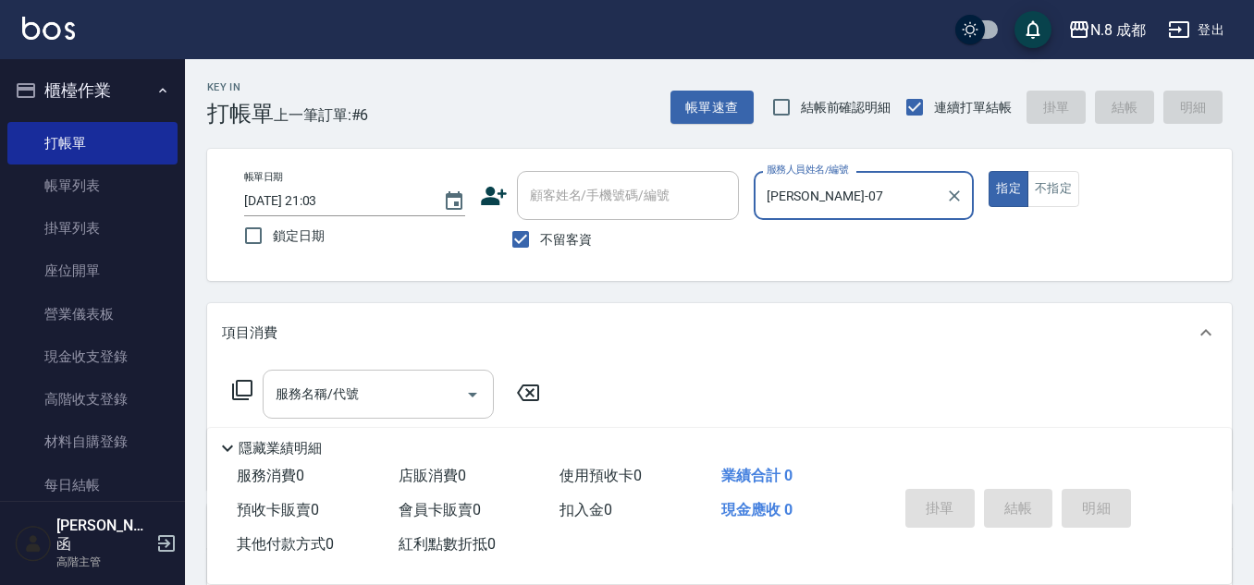
type input "[PERSON_NAME]-07"
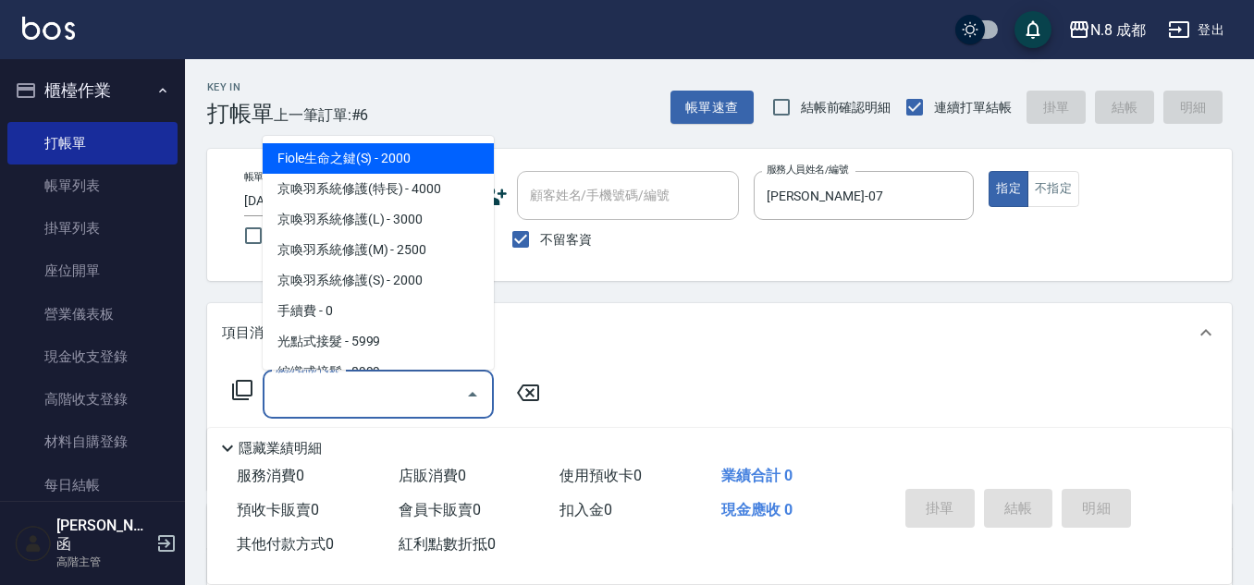
click at [376, 404] on input "服務名稱/代號" at bounding box center [364, 394] width 187 height 32
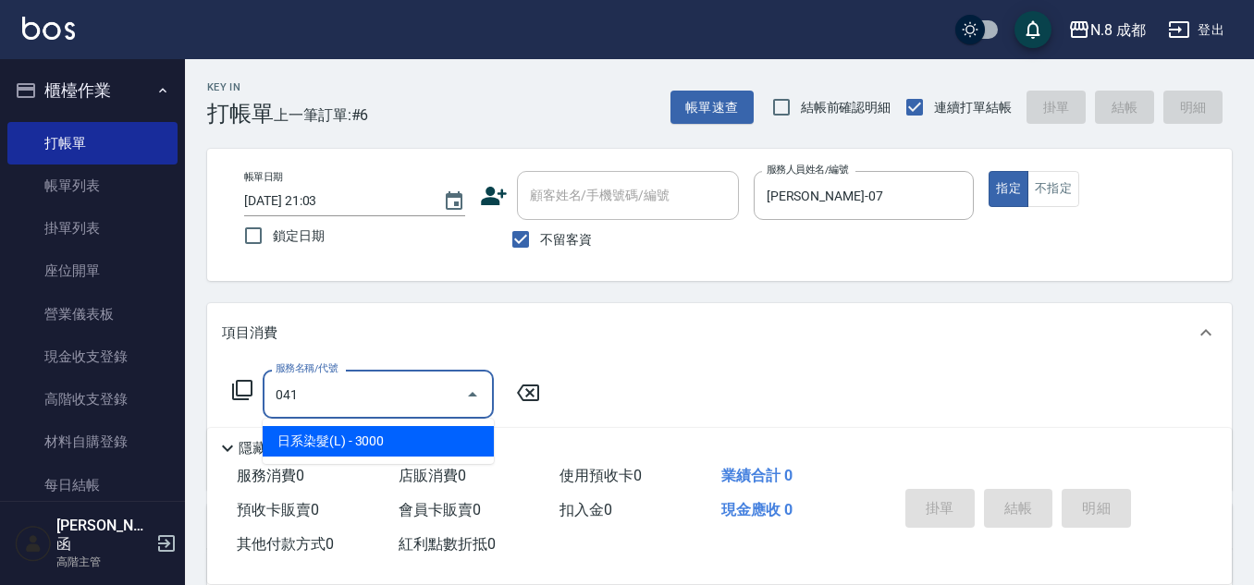
click at [404, 424] on ul "日系染髮(L) - 3000" at bounding box center [378, 441] width 231 height 45
click at [444, 435] on span "日系染髮(L) - 3000" at bounding box center [378, 441] width 231 height 31
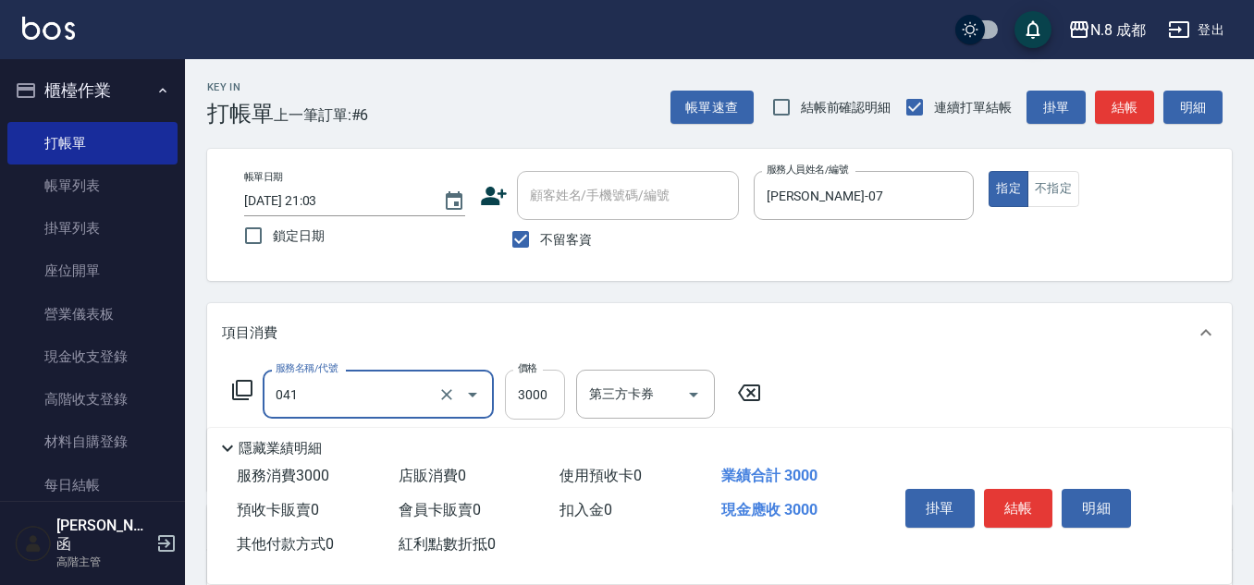
type input "日系染髮(L)(041)"
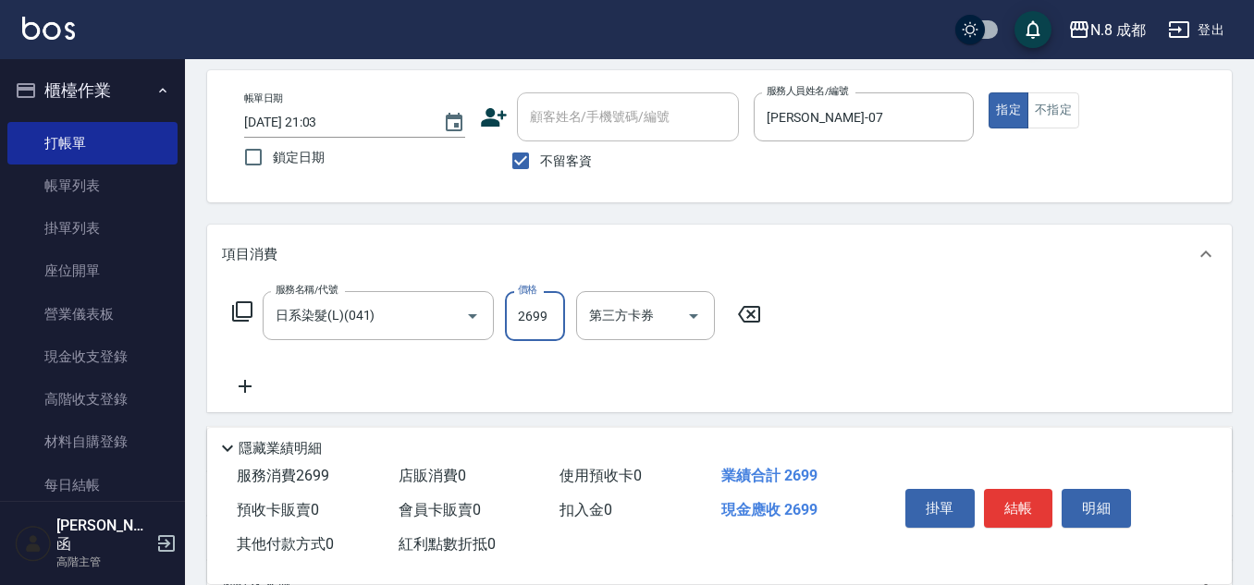
scroll to position [185, 0]
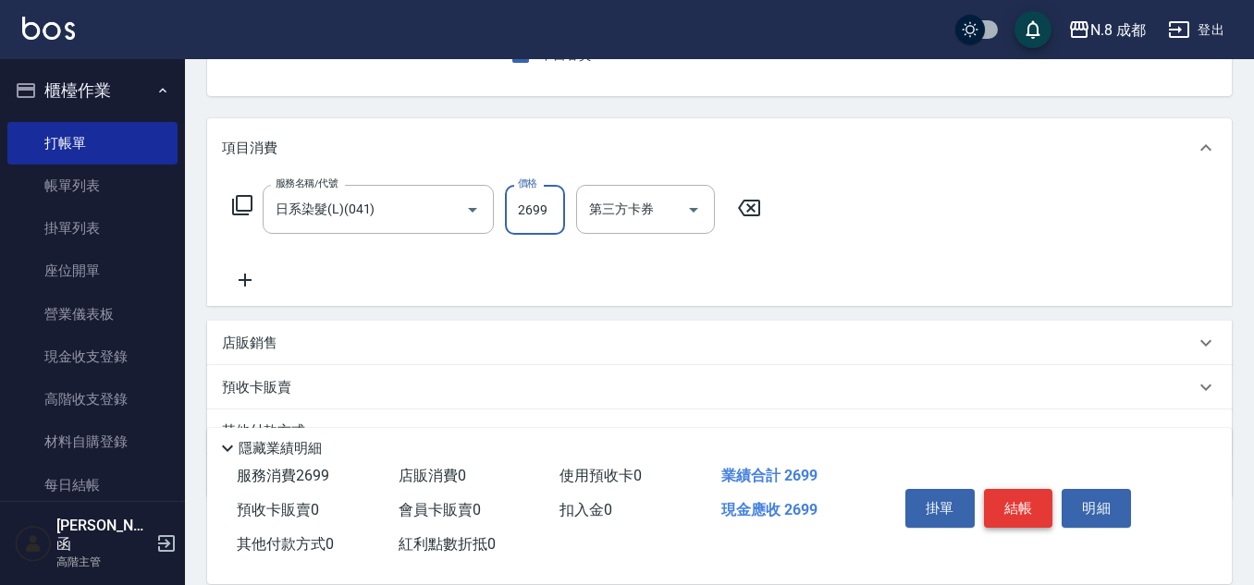
type input "2699"
click at [1028, 517] on button "結帳" at bounding box center [1018, 508] width 69 height 39
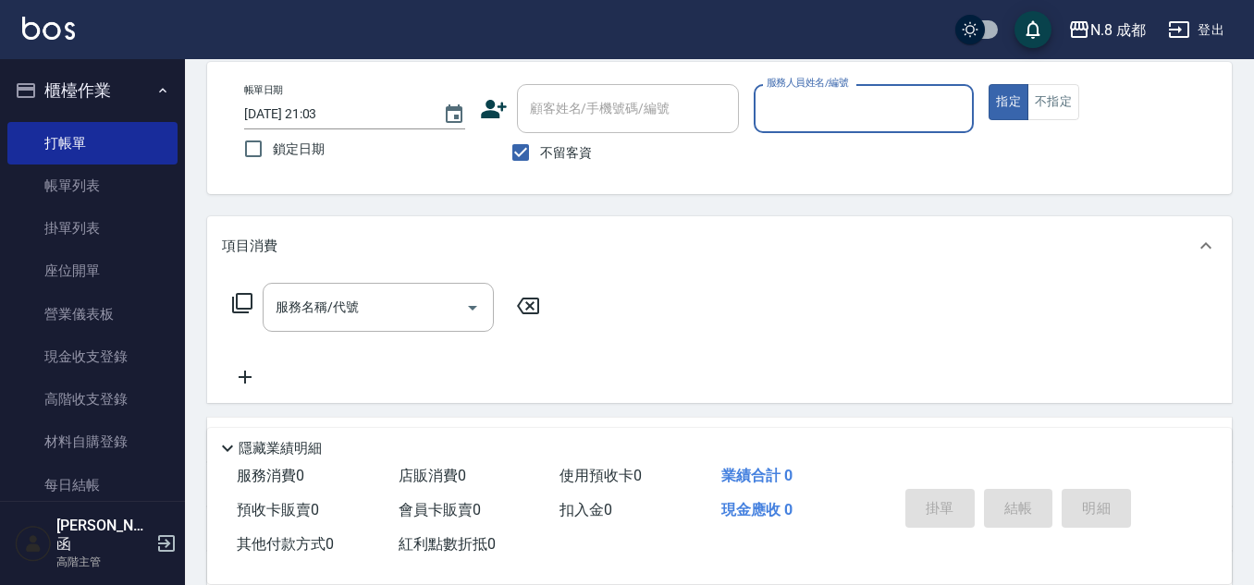
scroll to position [0, 0]
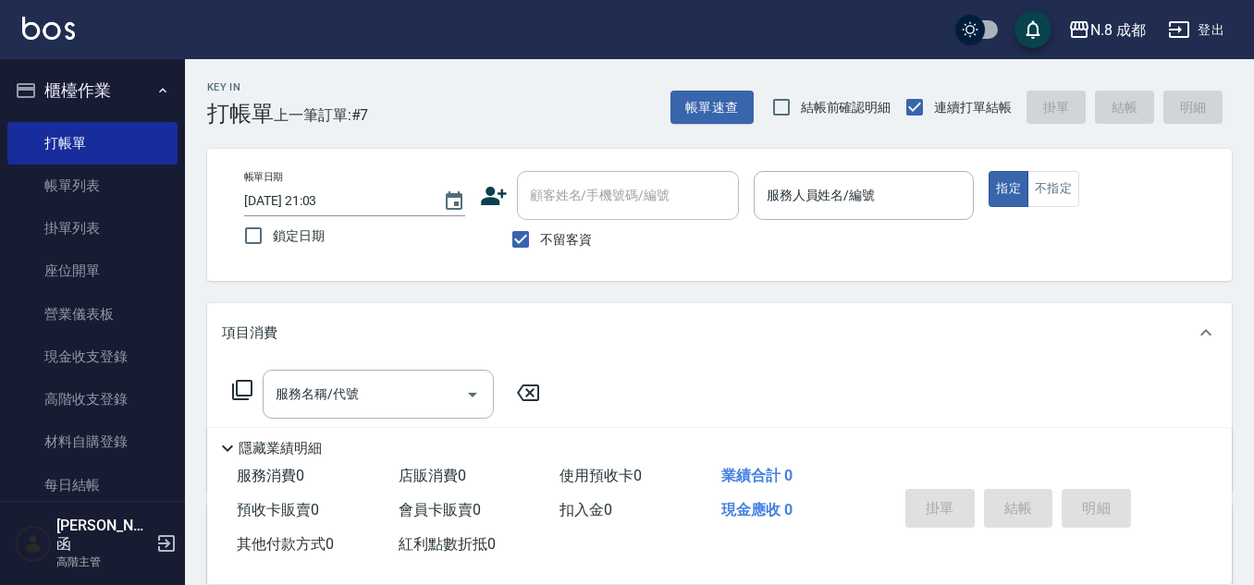
click at [565, 240] on span "不留客資" at bounding box center [566, 239] width 52 height 19
click at [540, 240] on input "不留客資" at bounding box center [520, 239] width 39 height 39
checkbox input "false"
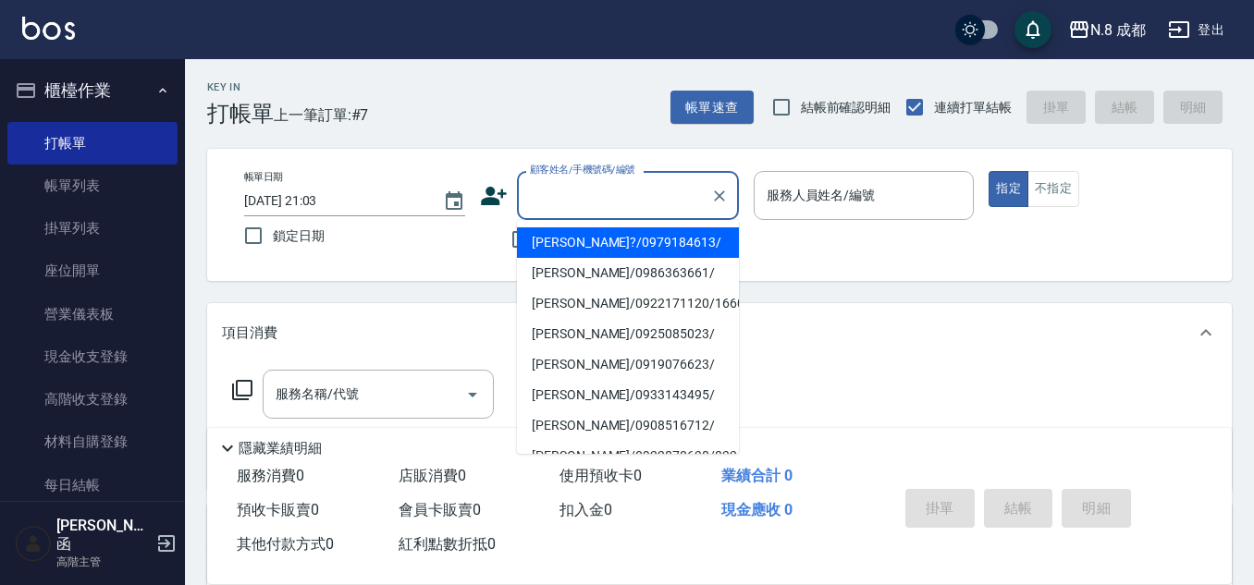
click at [633, 183] on div "顧客姓名/手機號碼/編號 顧客姓名/手機號碼/編號" at bounding box center [628, 195] width 222 height 49
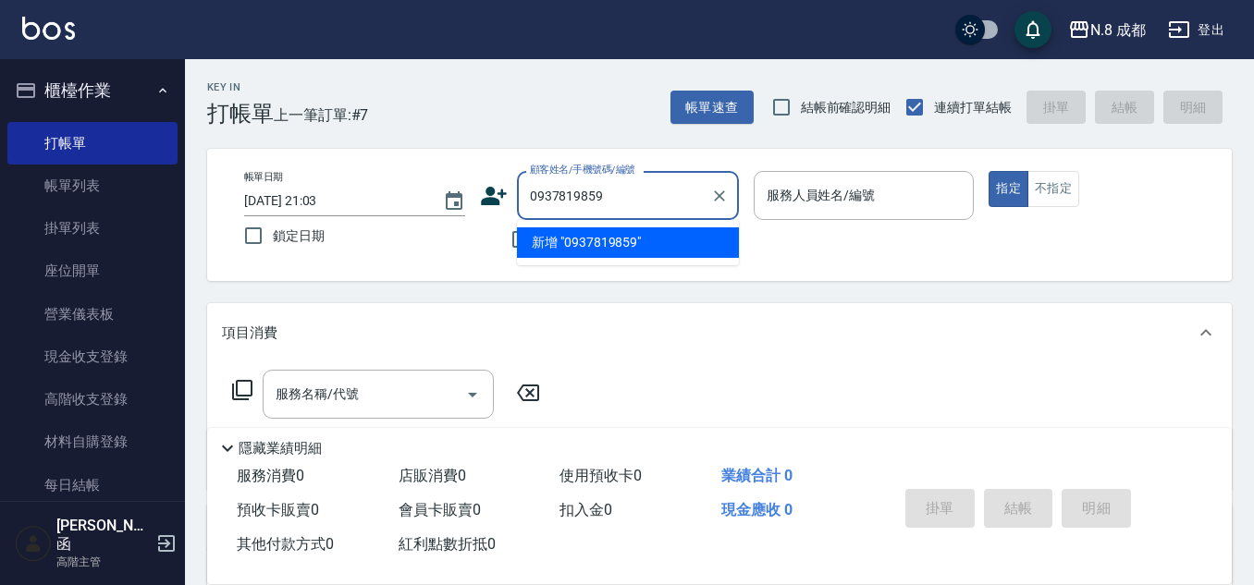
click at [650, 242] on li "新增 "0937819859"" at bounding box center [628, 243] width 222 height 31
type input "0937819859"
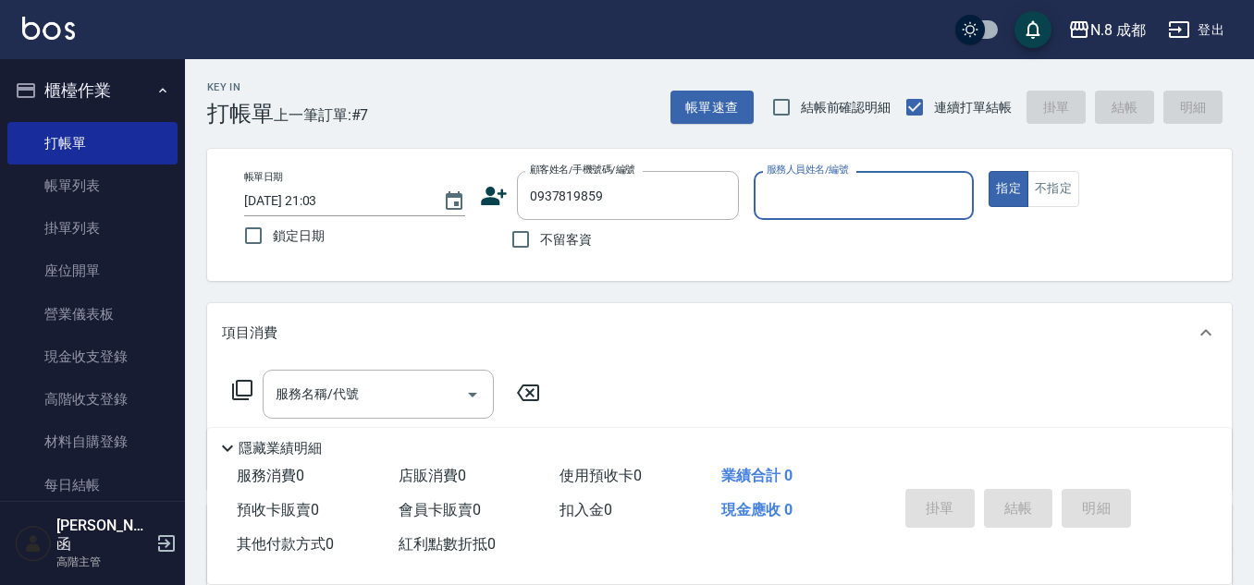
click at [818, 215] on div "服務人員姓名/編號" at bounding box center [864, 195] width 221 height 49
drag, startPoint x: 703, startPoint y: 204, endPoint x: 724, endPoint y: 197, distance: 22.5
click at [702, 203] on div "帳單日期 [DATE] 21:03 鎖定日期 顧客姓名/手機號碼/編號 0937819859 顧客姓名/手機號碼/編號 不留客資 服務人員姓名/編號 1 服務…" at bounding box center [719, 215] width 980 height 88
type input "31"
click at [827, 226] on p at bounding box center [864, 229] width 221 height 19
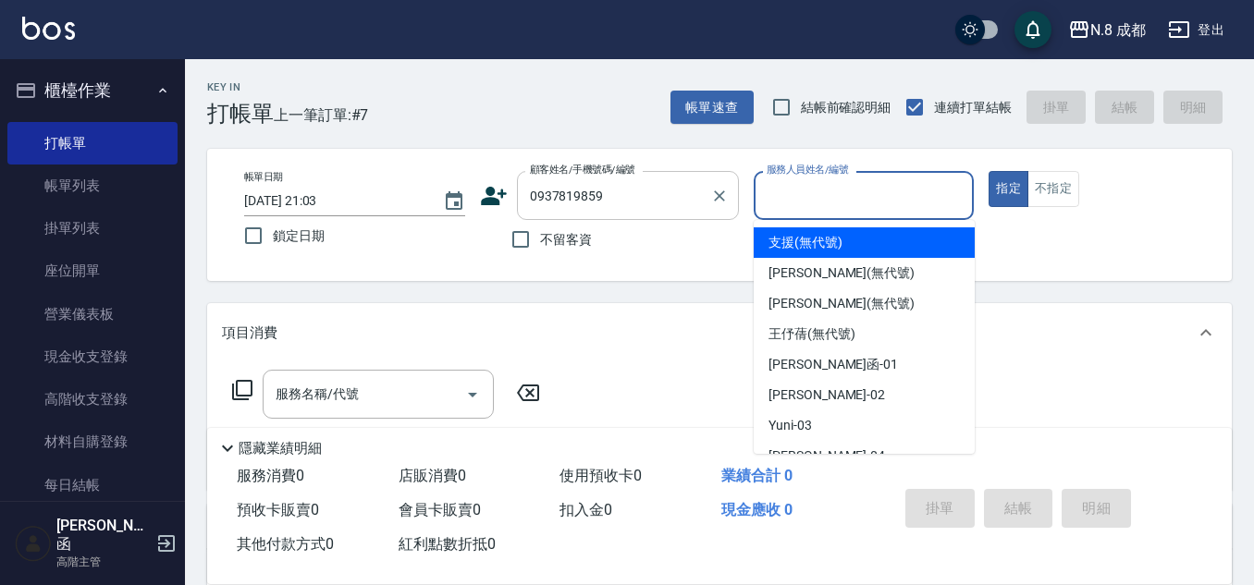
drag, startPoint x: 808, startPoint y: 187, endPoint x: 738, endPoint y: 194, distance: 70.7
click at [738, 194] on div "帳單日期 [DATE] 21:03 鎖定日期 顧客姓名/手機號碼/編號 0937819859 顧客姓名/手機號碼/編號 不留客資 服務人員姓名/編號 服務人員…" at bounding box center [719, 215] width 980 height 88
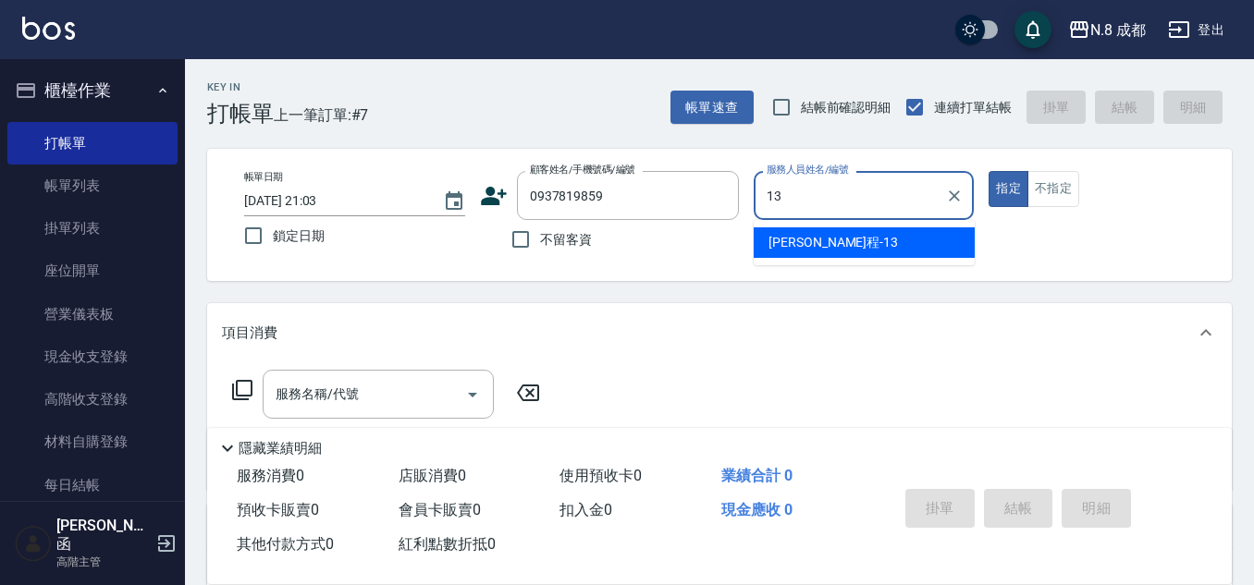
click at [806, 230] on ul "[PERSON_NAME]程 -13" at bounding box center [864, 242] width 221 height 45
click at [807, 235] on span "[PERSON_NAME]程 -13" at bounding box center [833, 242] width 129 height 19
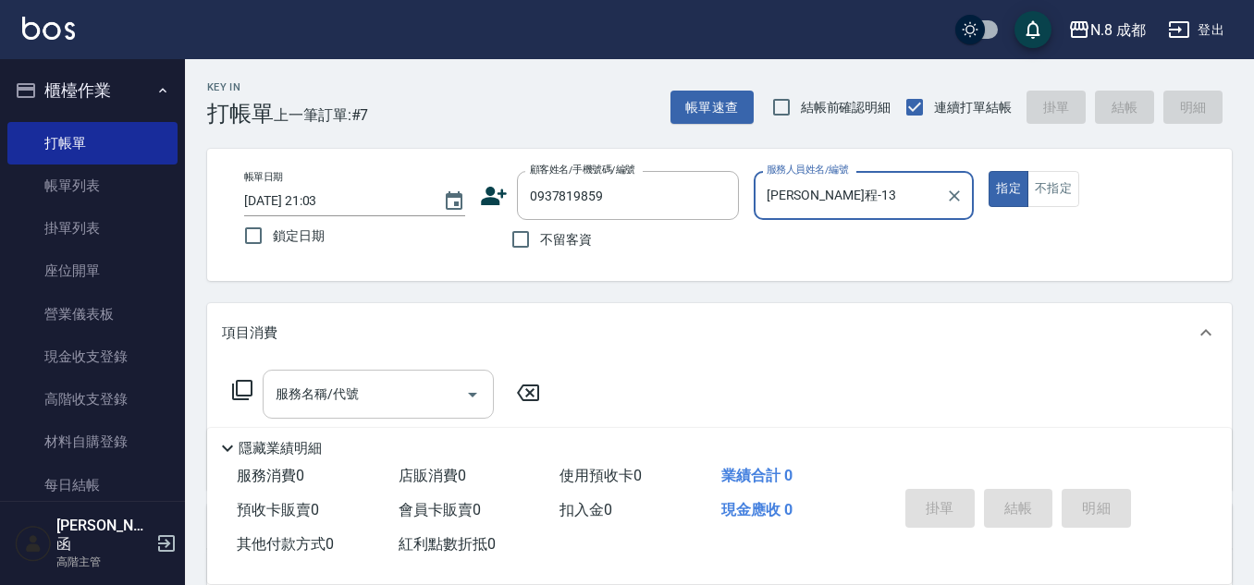
type input "[PERSON_NAME]程-13"
click at [365, 406] on input "服務名稱/代號" at bounding box center [364, 394] width 187 height 32
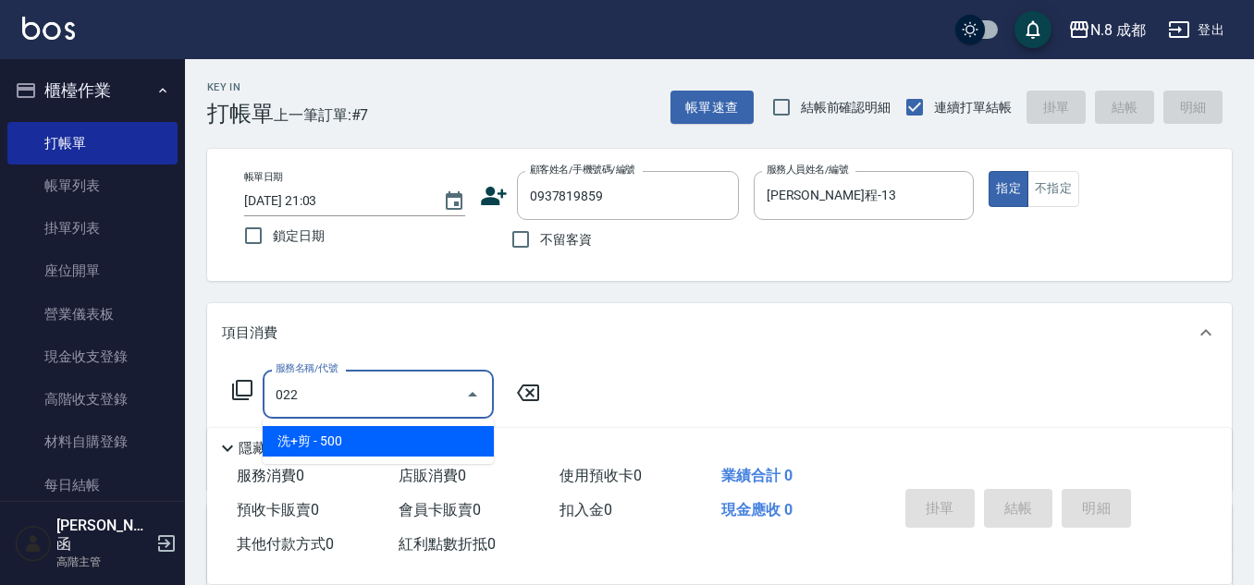
drag, startPoint x: 398, startPoint y: 448, endPoint x: 500, endPoint y: 425, distance: 105.2
click at [413, 448] on span "洗+剪 - 500" at bounding box center [378, 441] width 231 height 31
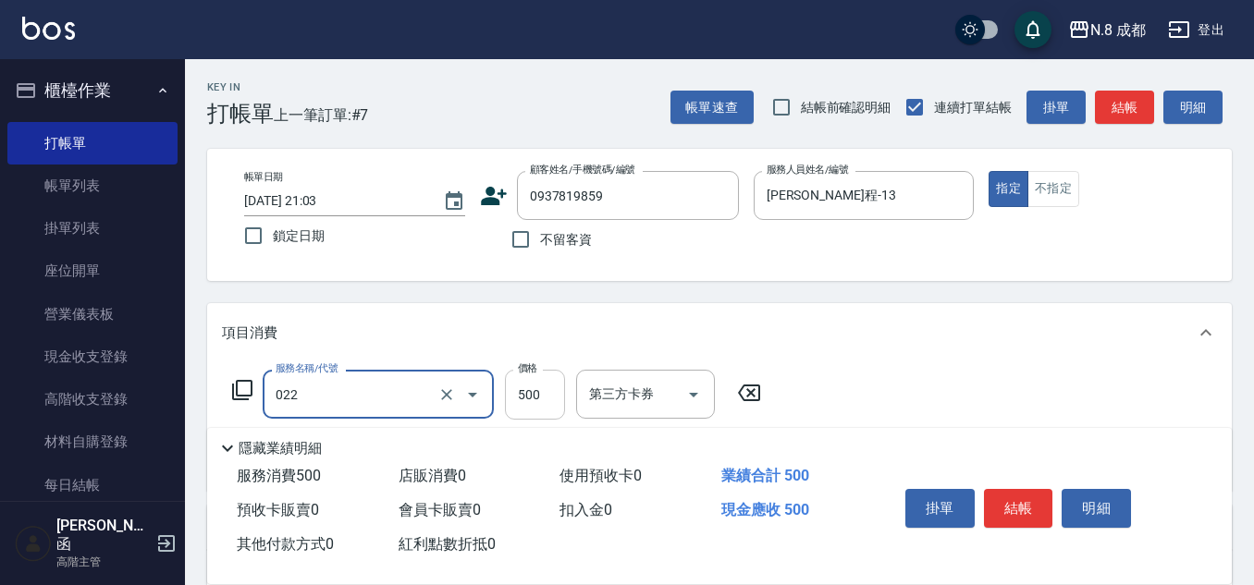
type input "洗+剪(022)"
click at [512, 405] on input "500" at bounding box center [535, 395] width 60 height 50
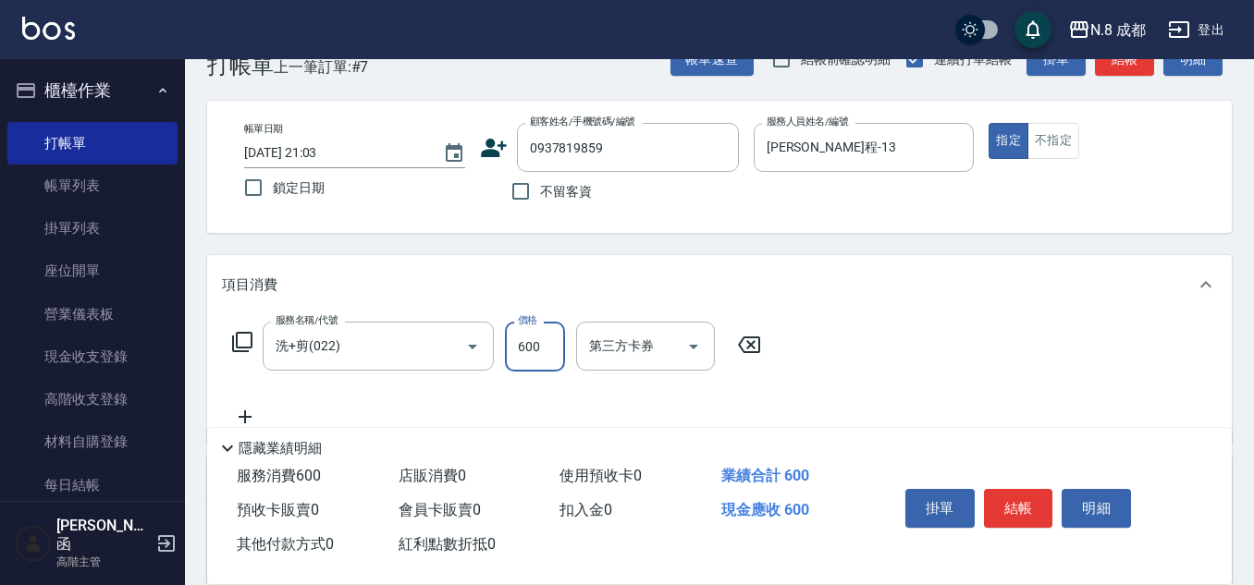
scroll to position [92, 0]
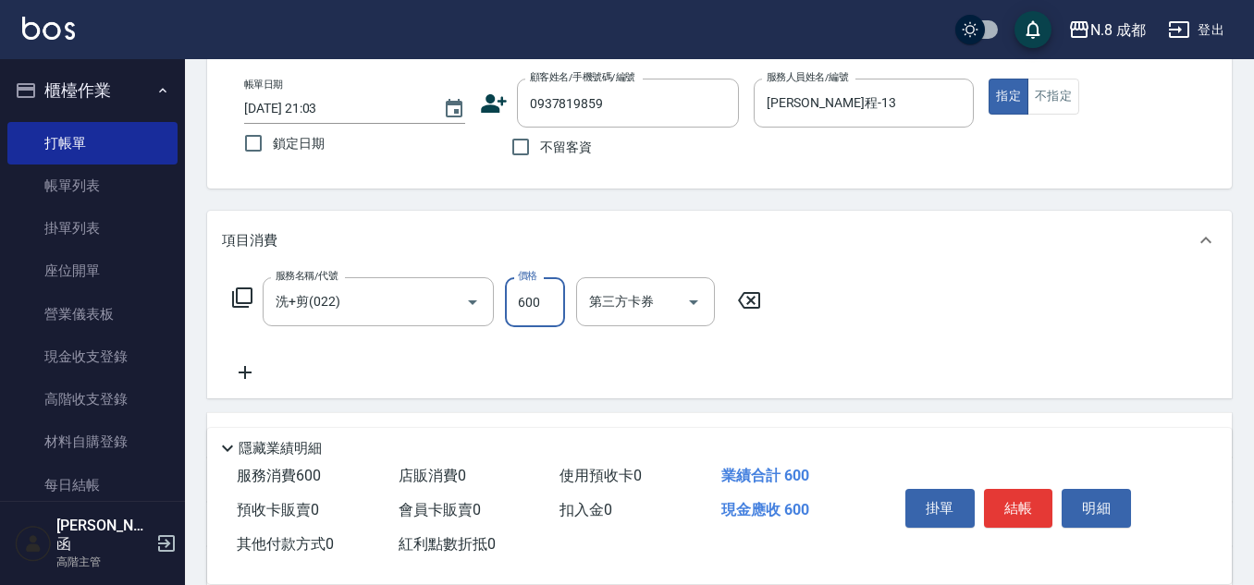
type input "600"
click at [253, 375] on icon at bounding box center [245, 373] width 46 height 22
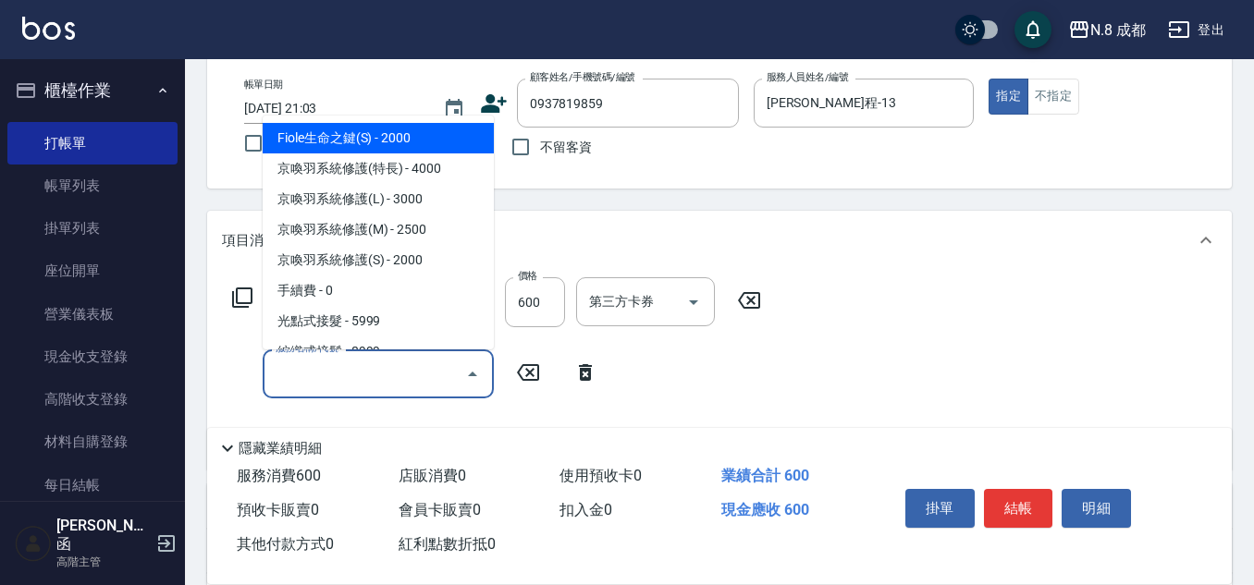
click at [391, 378] on input "服務名稱/代號" at bounding box center [364, 374] width 187 height 32
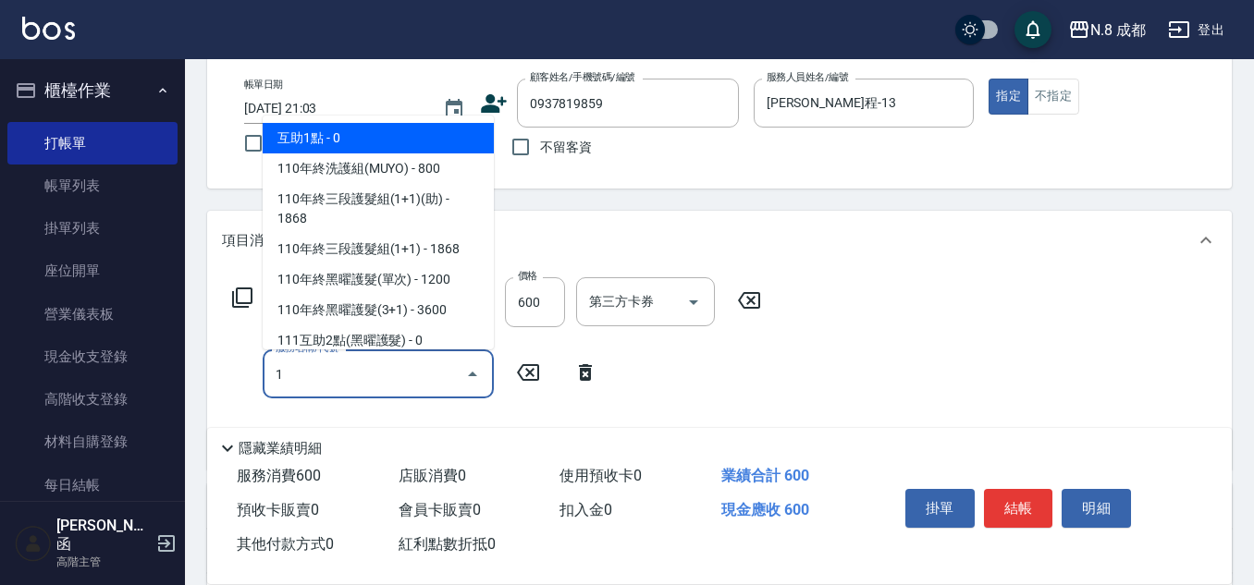
click at [370, 128] on span "互助1點 - 0" at bounding box center [378, 138] width 231 height 31
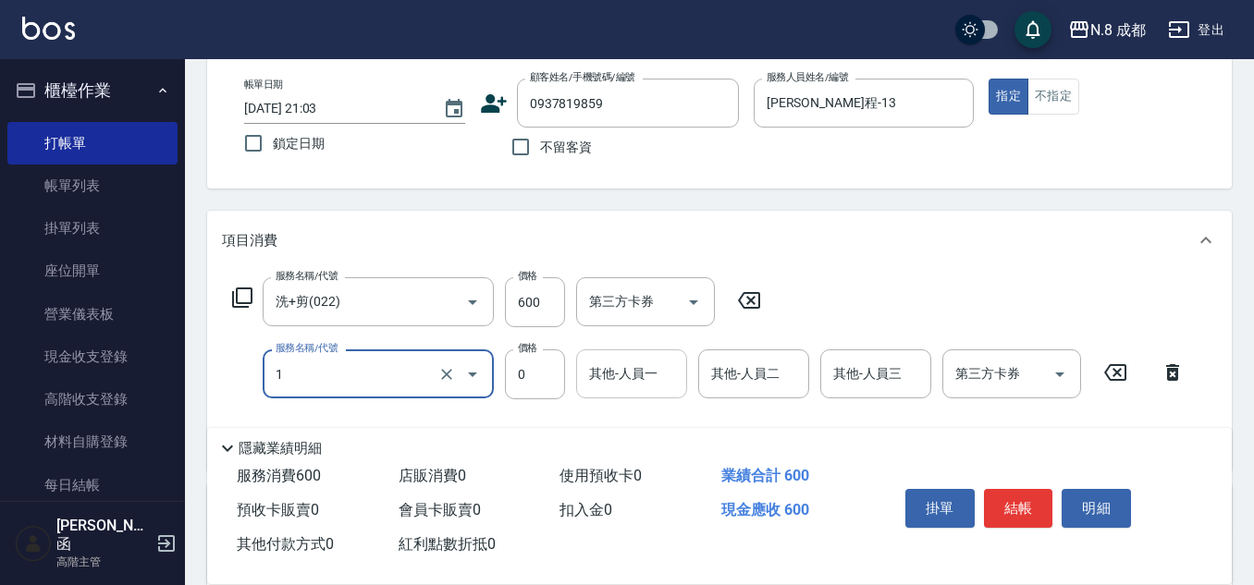
type input "互助1點(1)"
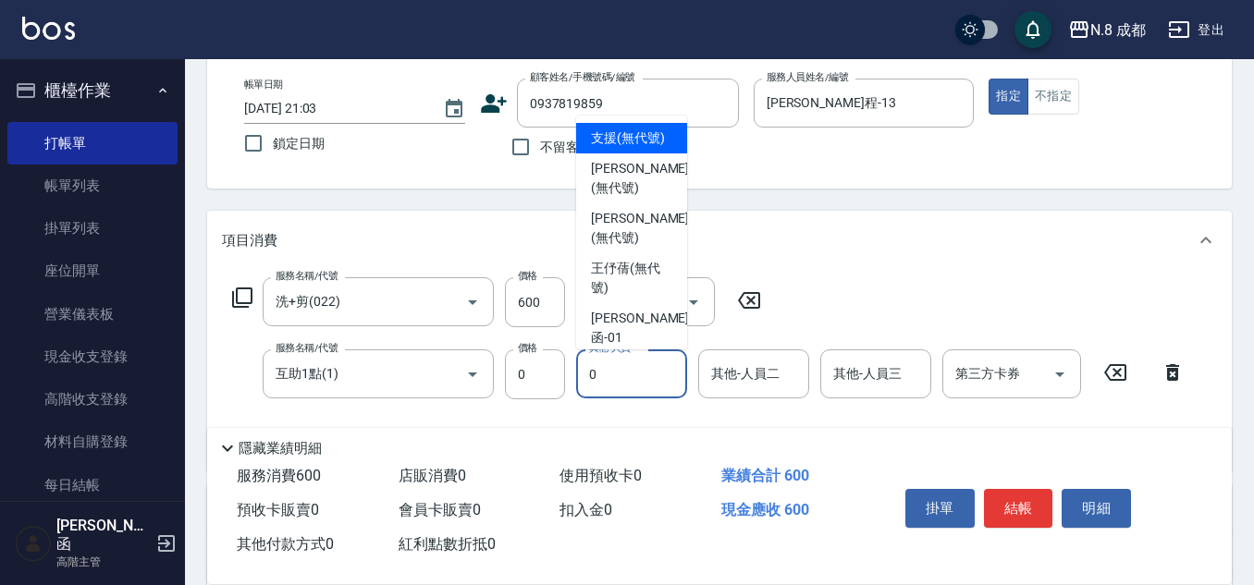
drag, startPoint x: 620, startPoint y: 360, endPoint x: 636, endPoint y: 379, distance: 25.6
click at [620, 361] on div "其他-人員一 0 其他-人員一" at bounding box center [631, 374] width 111 height 49
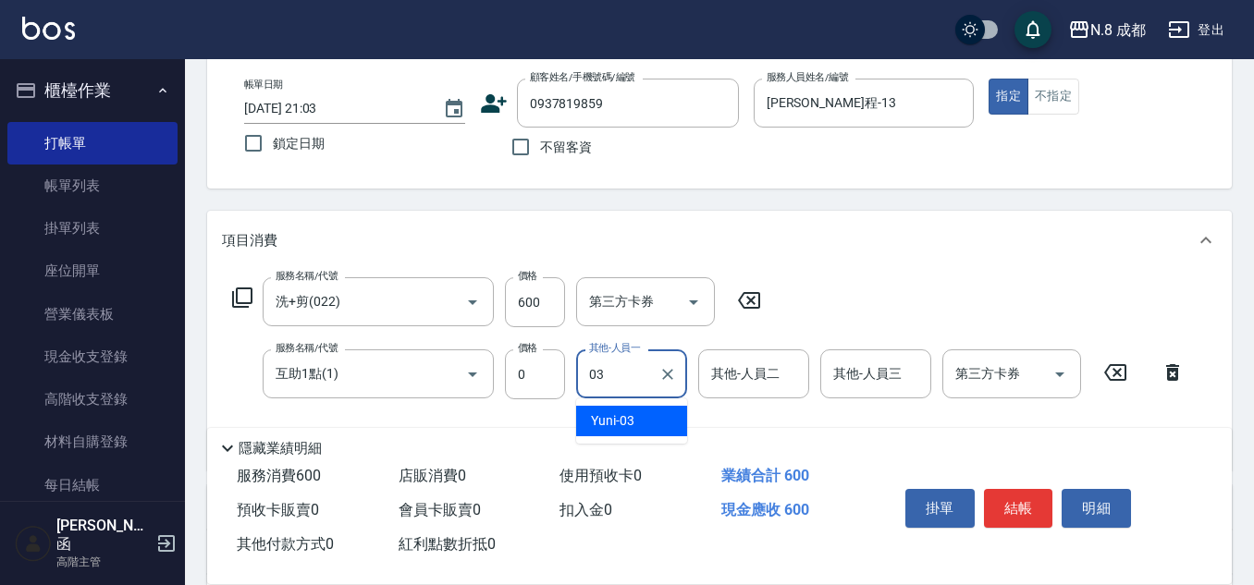
drag, startPoint x: 623, startPoint y: 365, endPoint x: 580, endPoint y: 381, distance: 46.2
click at [574, 379] on div "服務名稱/代號 互助1點(1) 服務名稱/代號 價格 0 價格 其他-人員一 03 其他-人員一 其他-人員二 其他-人員二 其他-人員三 其他-人員三 第三…" at bounding box center [709, 375] width 974 height 50
click at [646, 419] on span "[PERSON_NAME] -06" at bounding box center [649, 421] width 117 height 19
type input "[PERSON_NAME]-06"
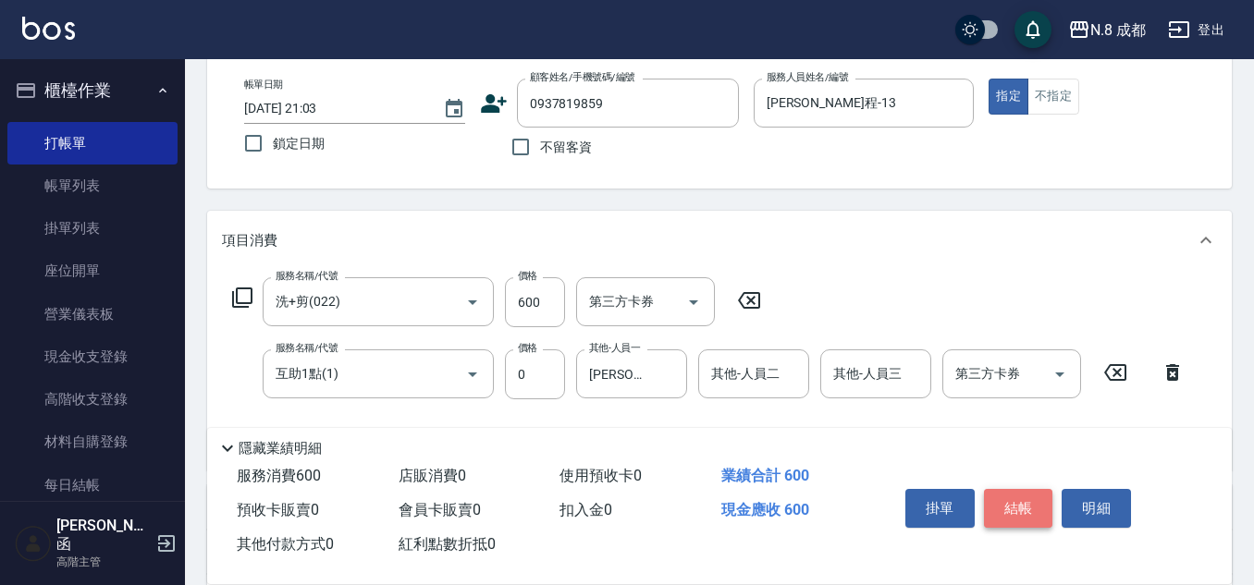
click at [1020, 505] on button "結帳" at bounding box center [1018, 508] width 69 height 39
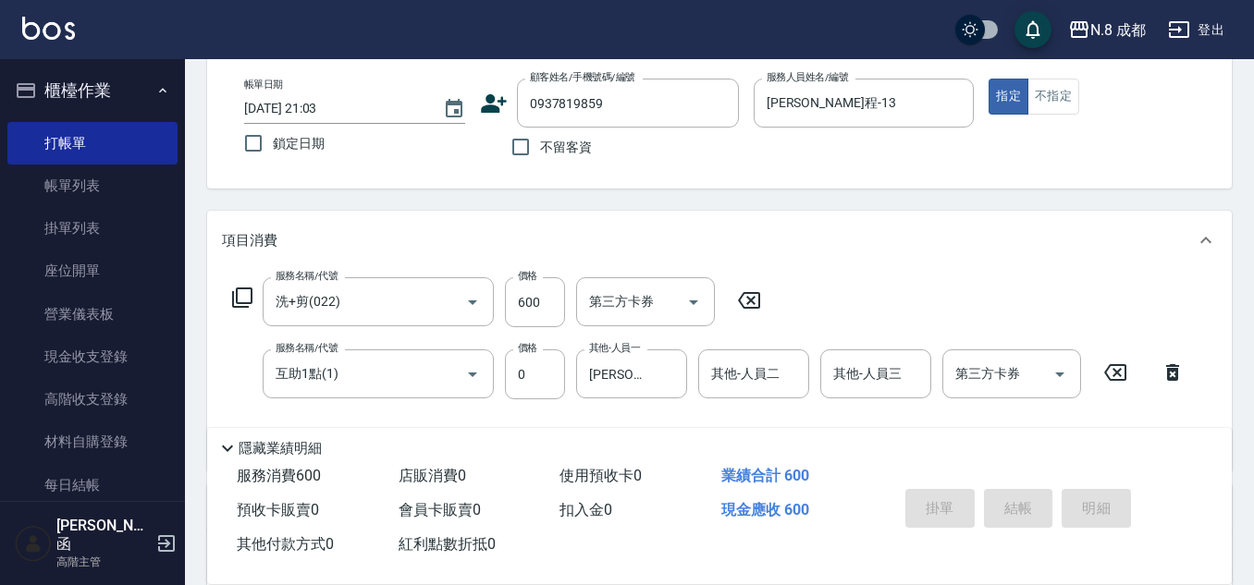
type input "[DATE] 21:04"
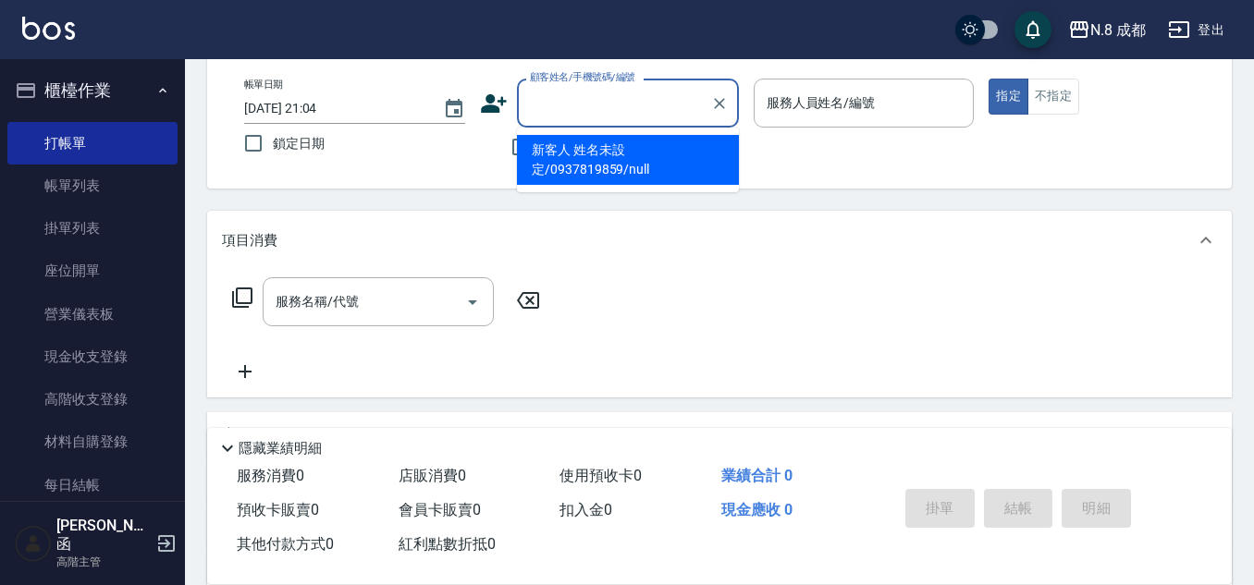
click at [639, 95] on input "顧客姓名/手機號碼/編號" at bounding box center [614, 103] width 178 height 32
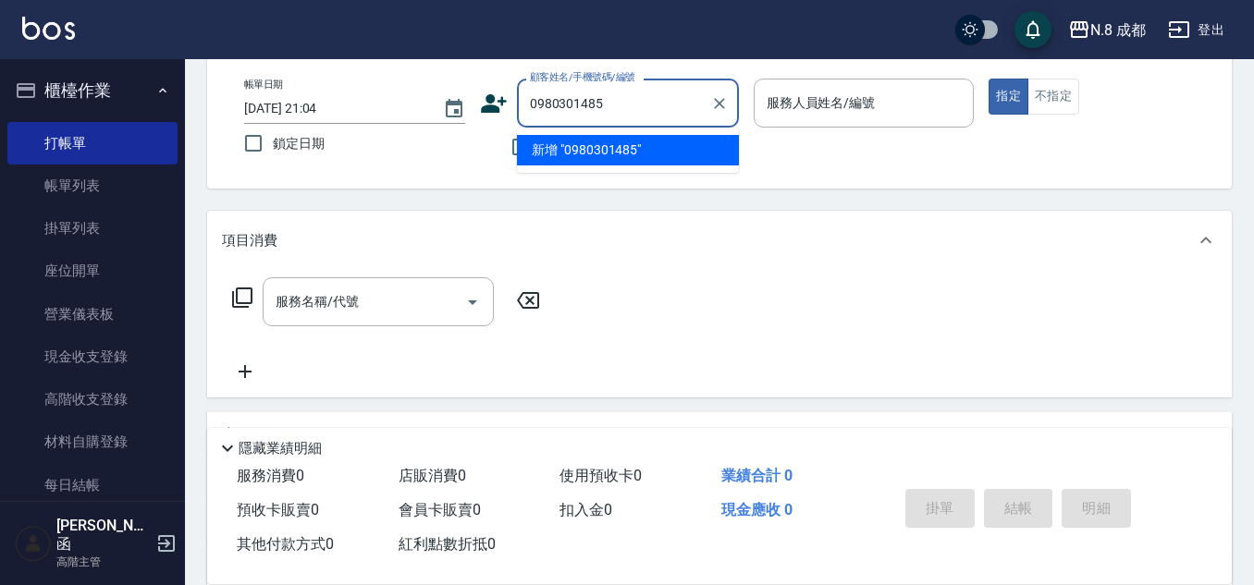
click at [672, 149] on li "新增 "0980301485"" at bounding box center [628, 150] width 222 height 31
type input "0980301485"
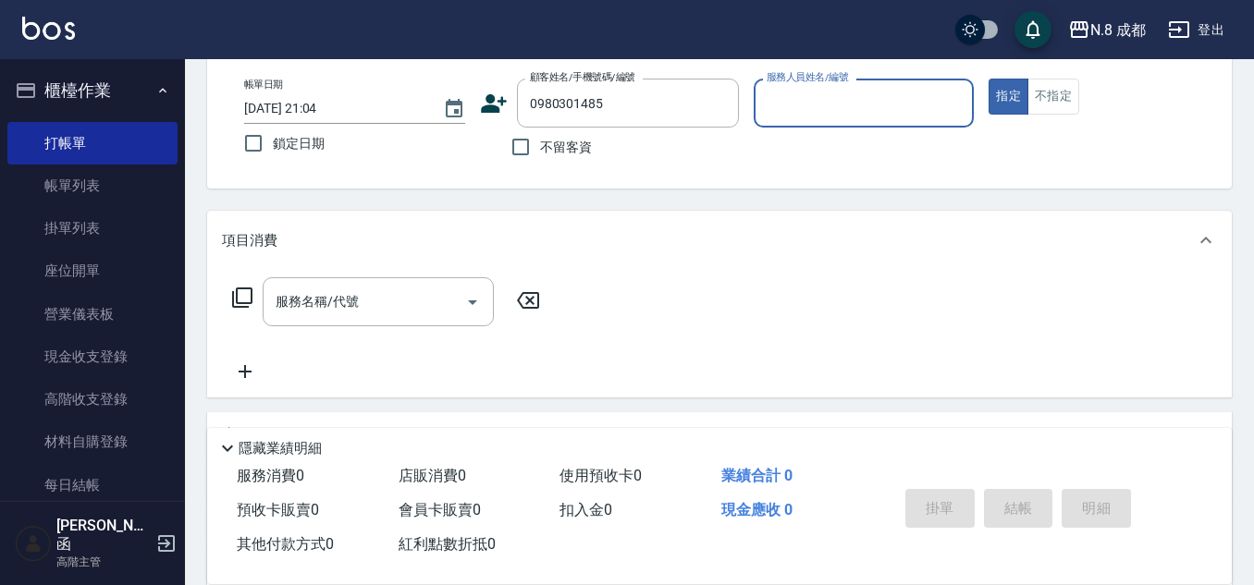
click at [510, 104] on div "顧客姓名/手機號碼/編號 0980301485 顧客姓名/手機號碼/編號" at bounding box center [609, 103] width 259 height 49
click at [495, 105] on icon at bounding box center [494, 103] width 26 height 18
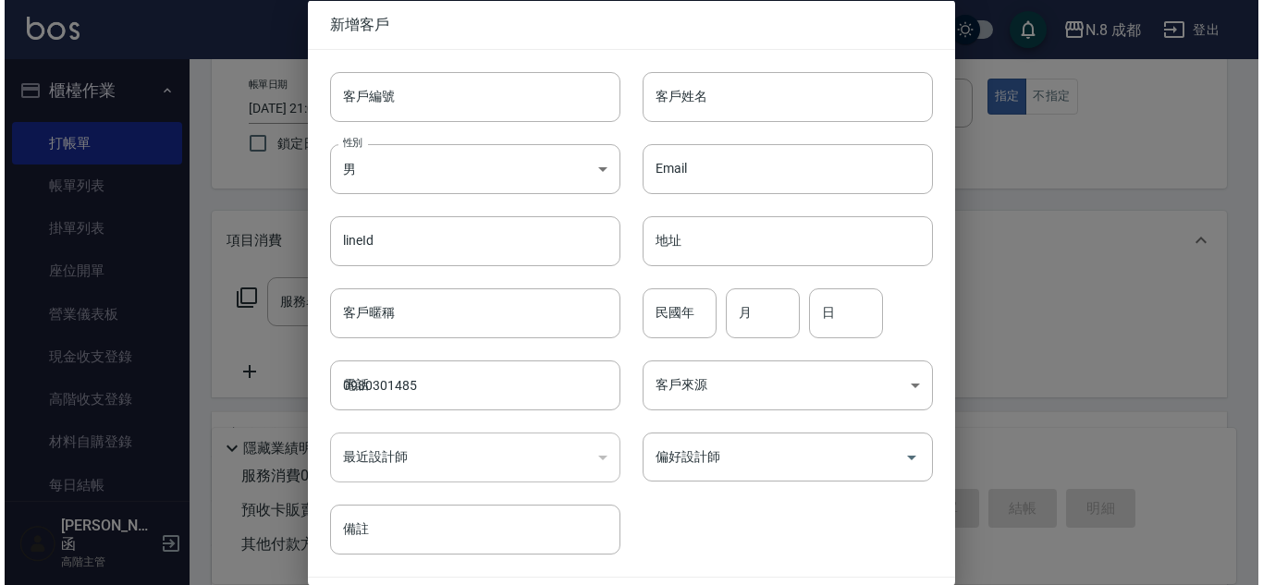
scroll to position [0, 0]
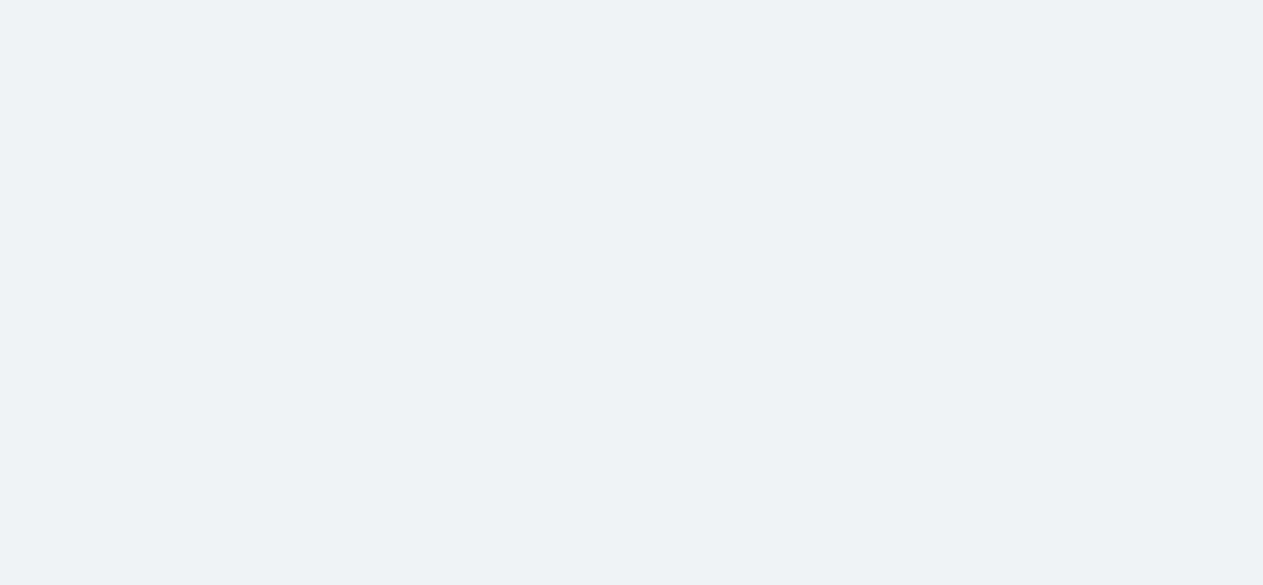
click at [716, 0] on html at bounding box center [631, 0] width 1263 height 0
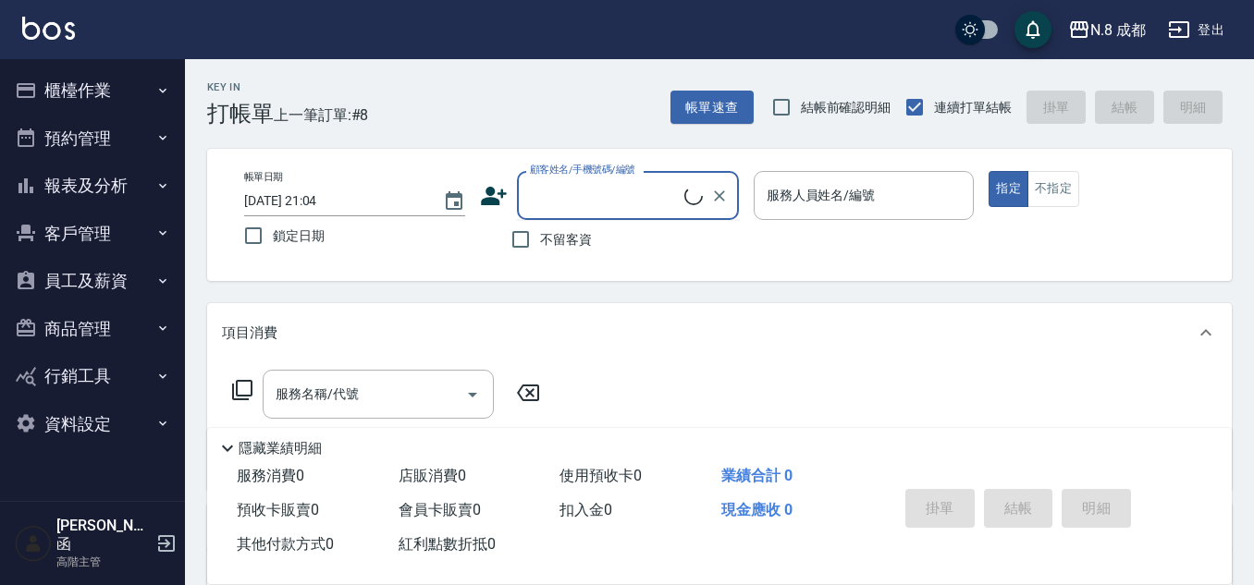
drag, startPoint x: 681, startPoint y: 196, endPoint x: 620, endPoint y: 195, distance: 61.1
click at [677, 197] on input "顧客姓名/手機號碼/編號" at bounding box center [604, 195] width 159 height 32
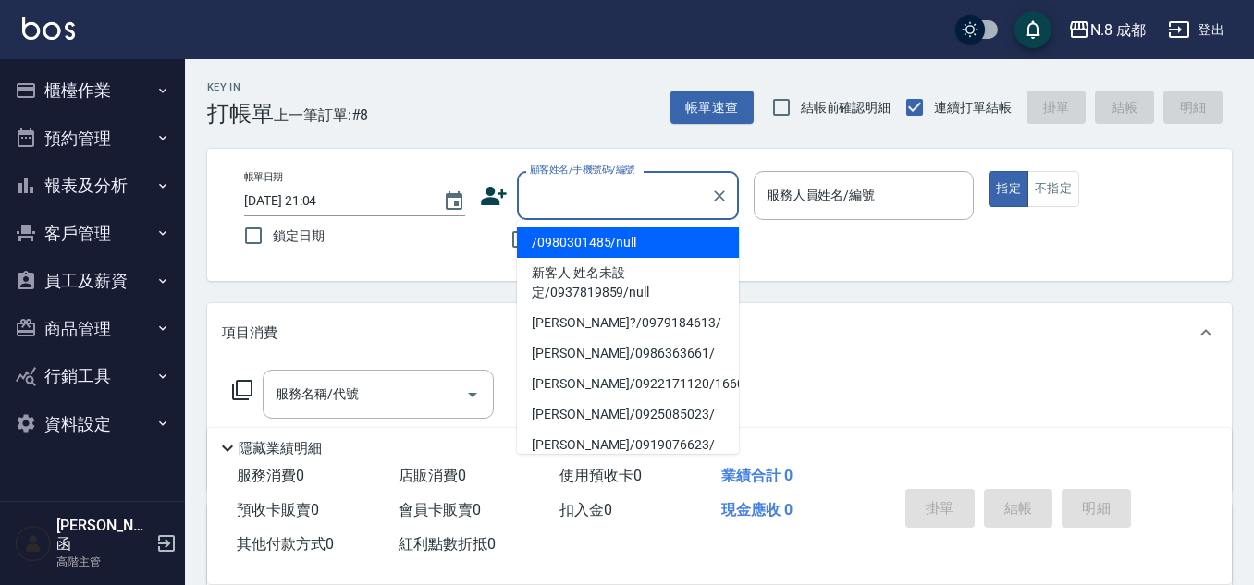
drag, startPoint x: 623, startPoint y: 238, endPoint x: 552, endPoint y: 203, distance: 79.0
click at [623, 239] on li "/0980301485/null" at bounding box center [628, 243] width 222 height 31
type input "/0980301485/null"
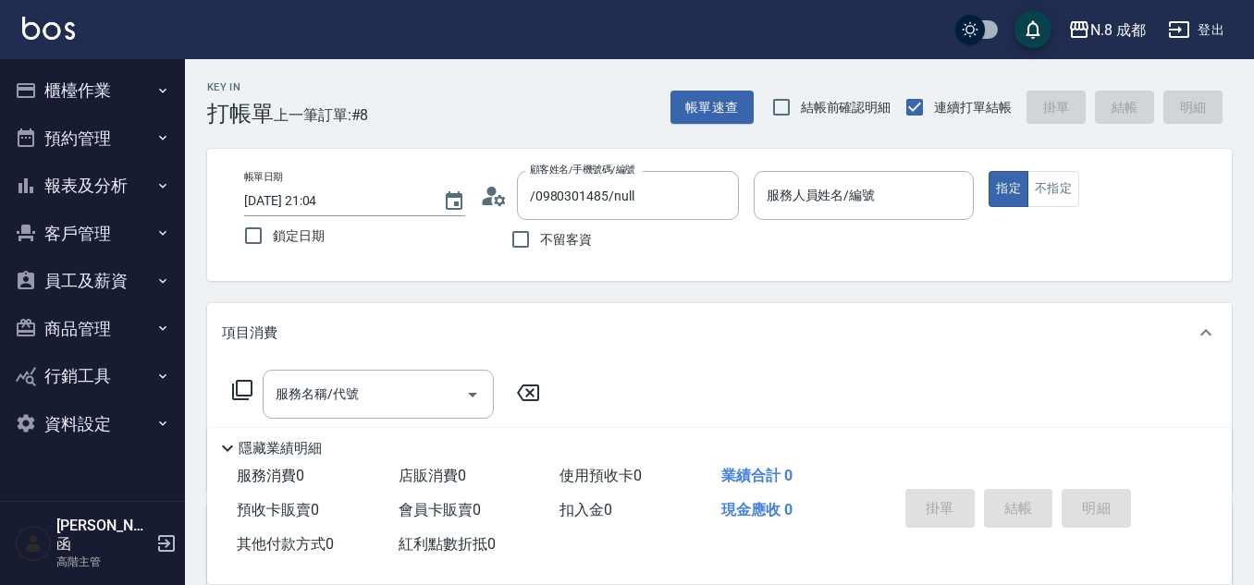
click at [494, 184] on icon at bounding box center [494, 196] width 28 height 28
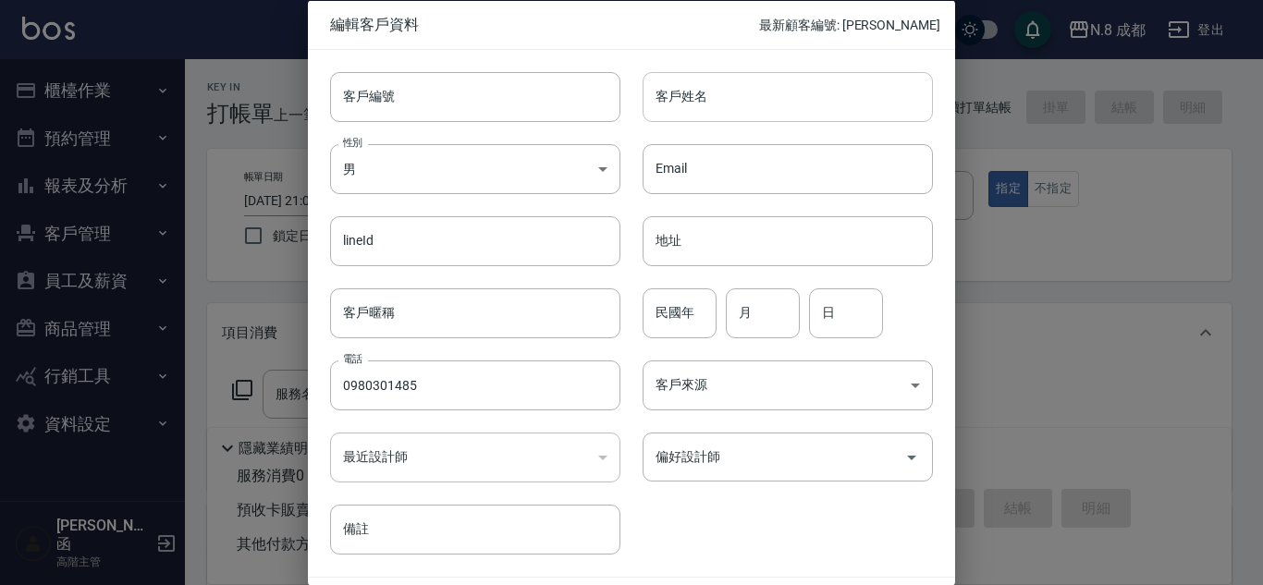
click at [758, 114] on input "客戶姓名" at bounding box center [788, 96] width 290 height 50
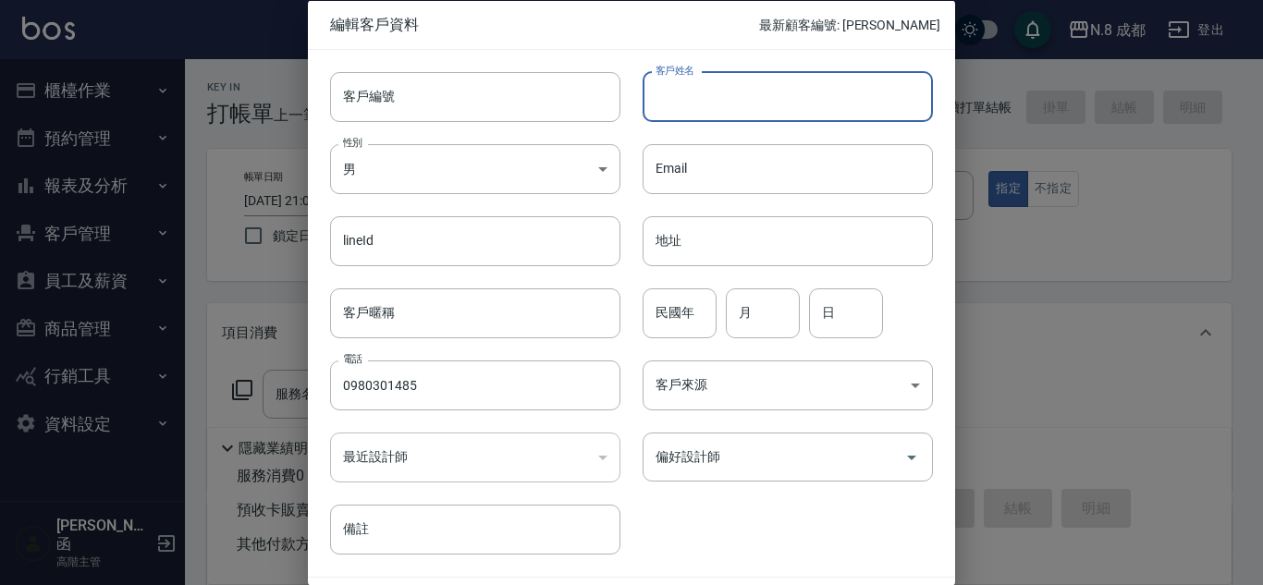
type input "e"
type input "v"
type input "[PERSON_NAME]"
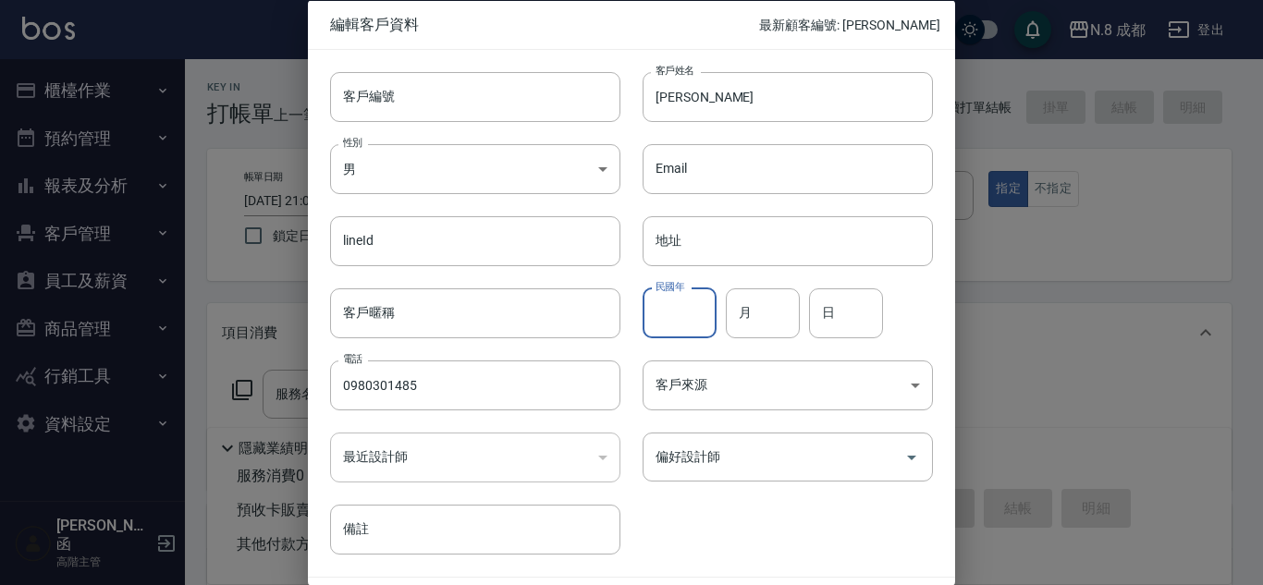
click at [687, 300] on input "民國年" at bounding box center [680, 313] width 74 height 50
type input "94"
click at [769, 322] on input "月" at bounding box center [763, 313] width 74 height 50
type input "06"
click at [830, 327] on input "日" at bounding box center [846, 313] width 74 height 50
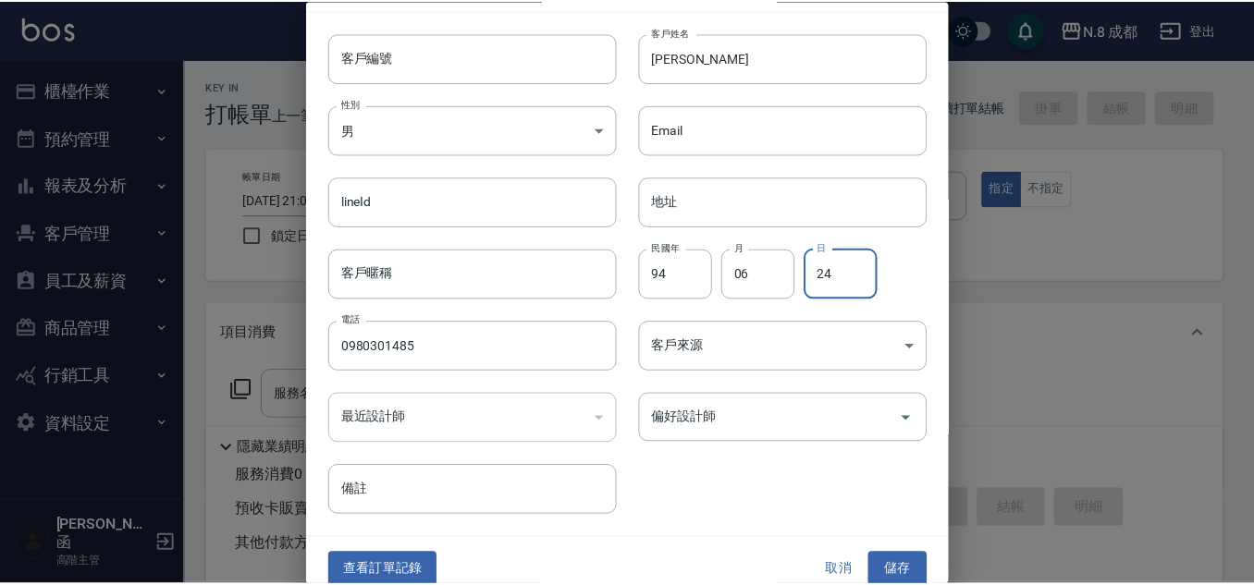
scroll to position [55, 0]
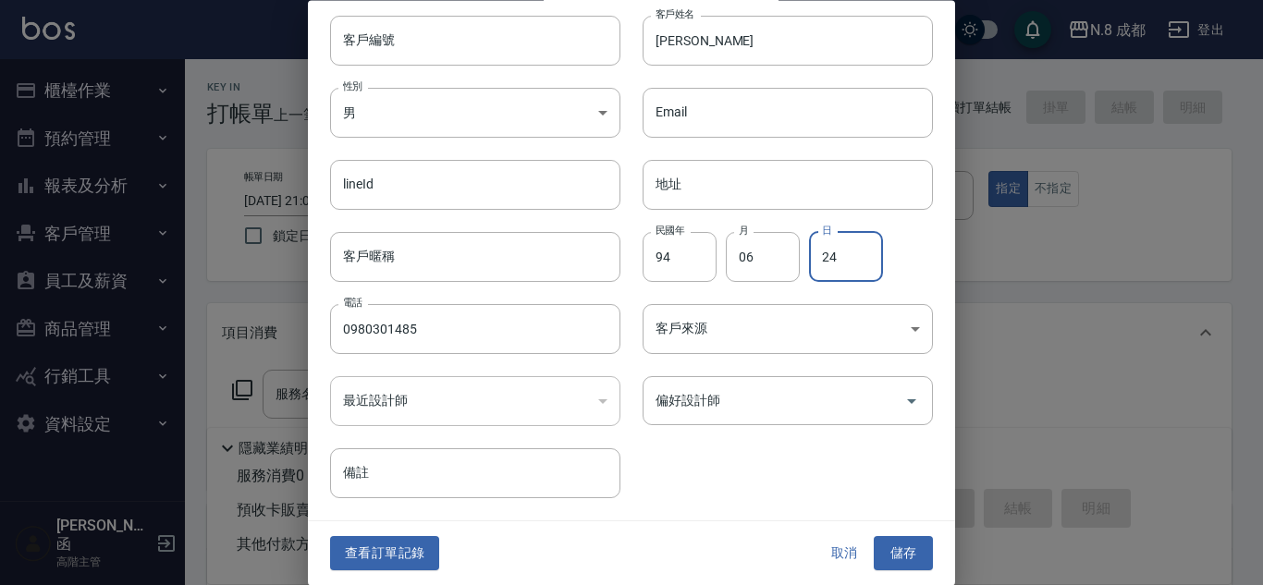
type input "24"
click at [894, 559] on button "儲存" at bounding box center [903, 554] width 59 height 34
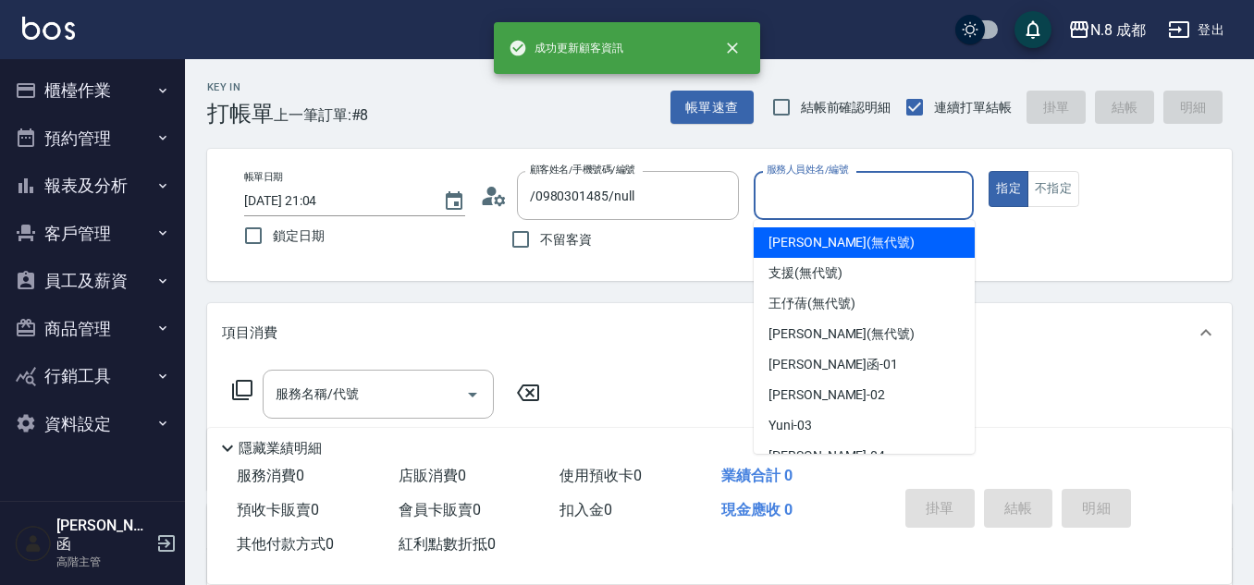
click at [869, 199] on input "服務人員姓名/編號" at bounding box center [864, 195] width 204 height 32
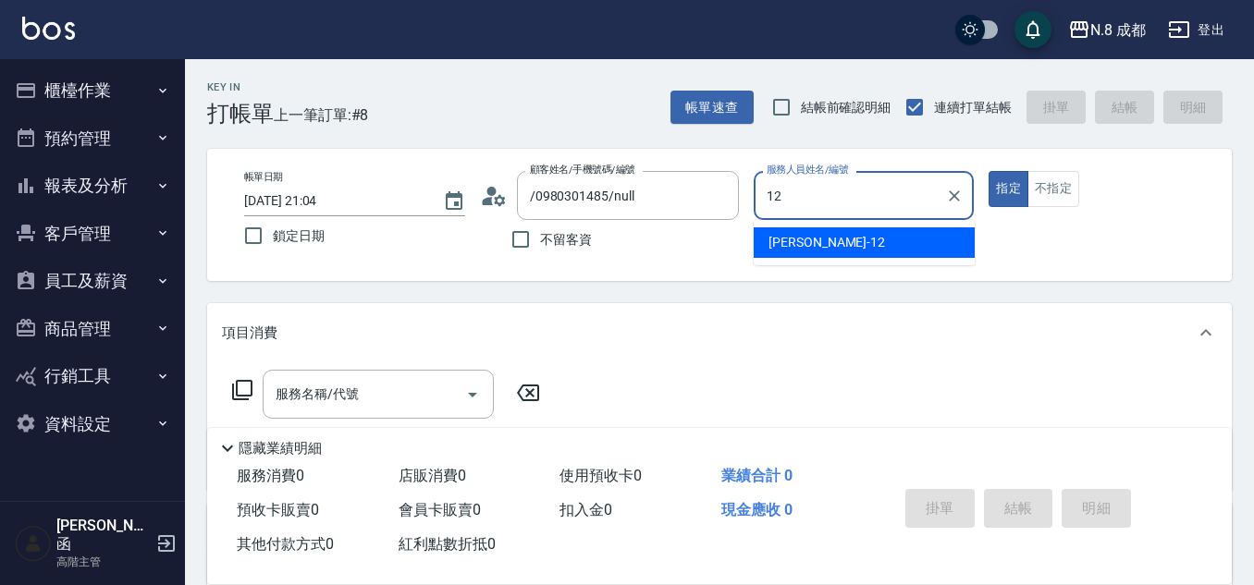
click at [835, 259] on ul "張芷瑜 -12" at bounding box center [864, 242] width 221 height 45
click at [835, 242] on div "張芷瑜 -12" at bounding box center [864, 243] width 221 height 31
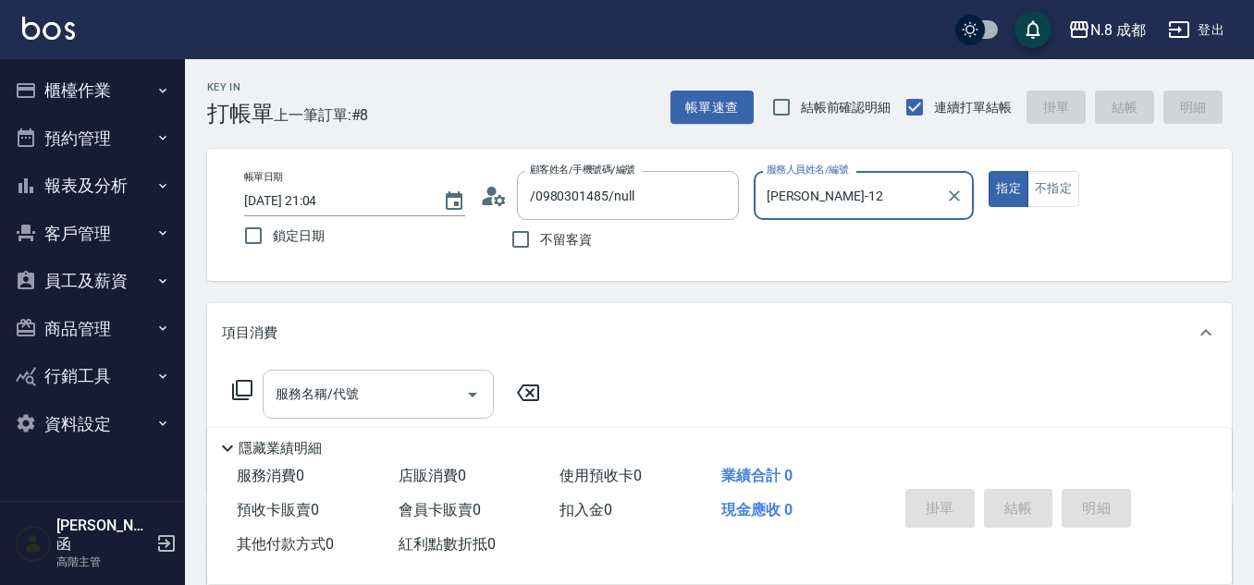
type input "張芷瑜-12"
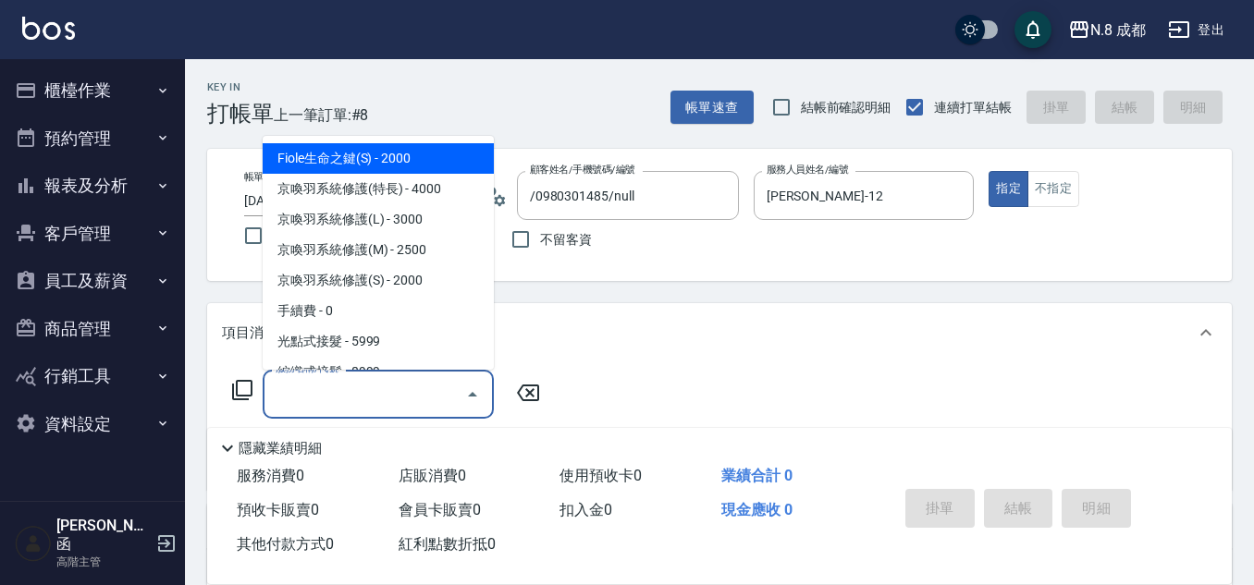
click at [322, 392] on input "服務名稱/代號" at bounding box center [364, 394] width 187 height 32
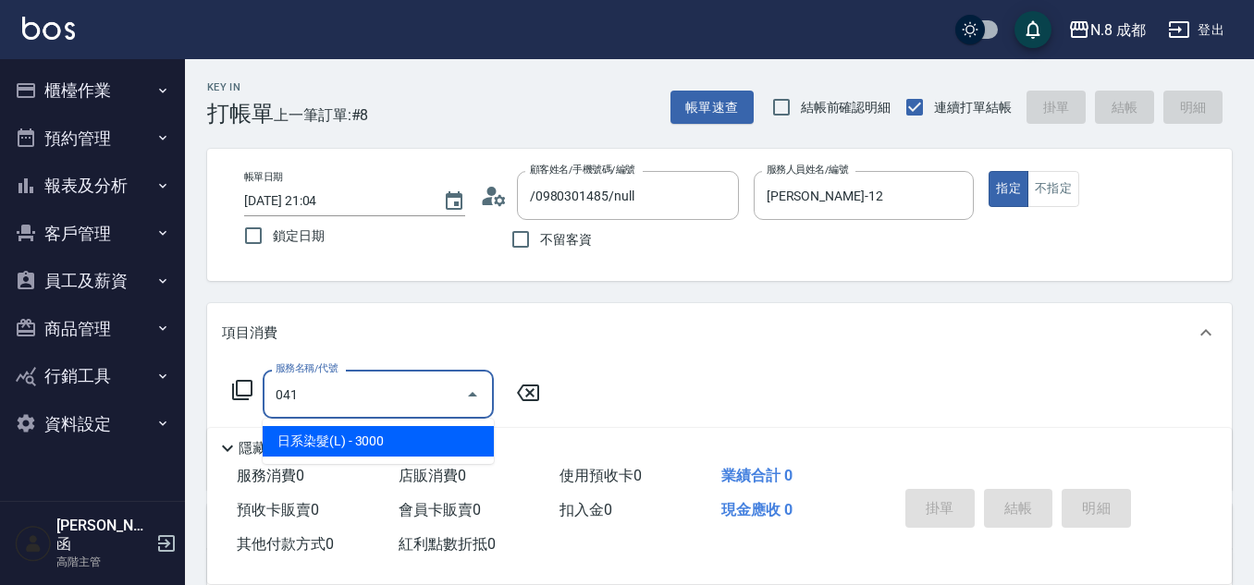
click at [383, 431] on span "日系染髮(L) - 3000" at bounding box center [378, 441] width 231 height 31
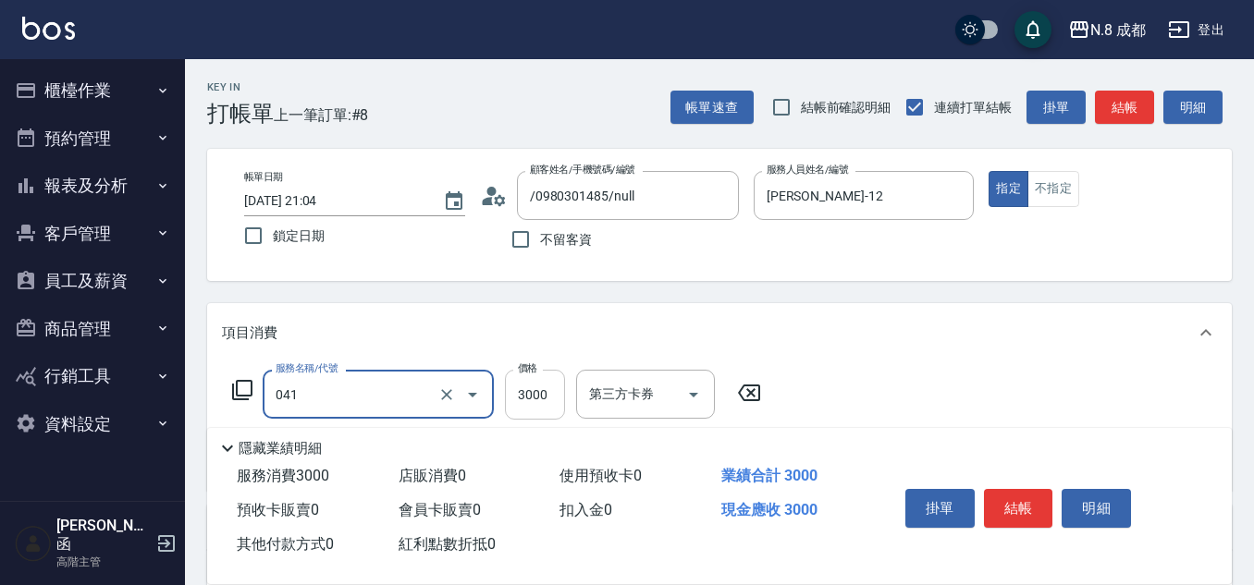
type input "日系染髮(L)(041)"
click at [525, 388] on input "3000" at bounding box center [535, 395] width 60 height 50
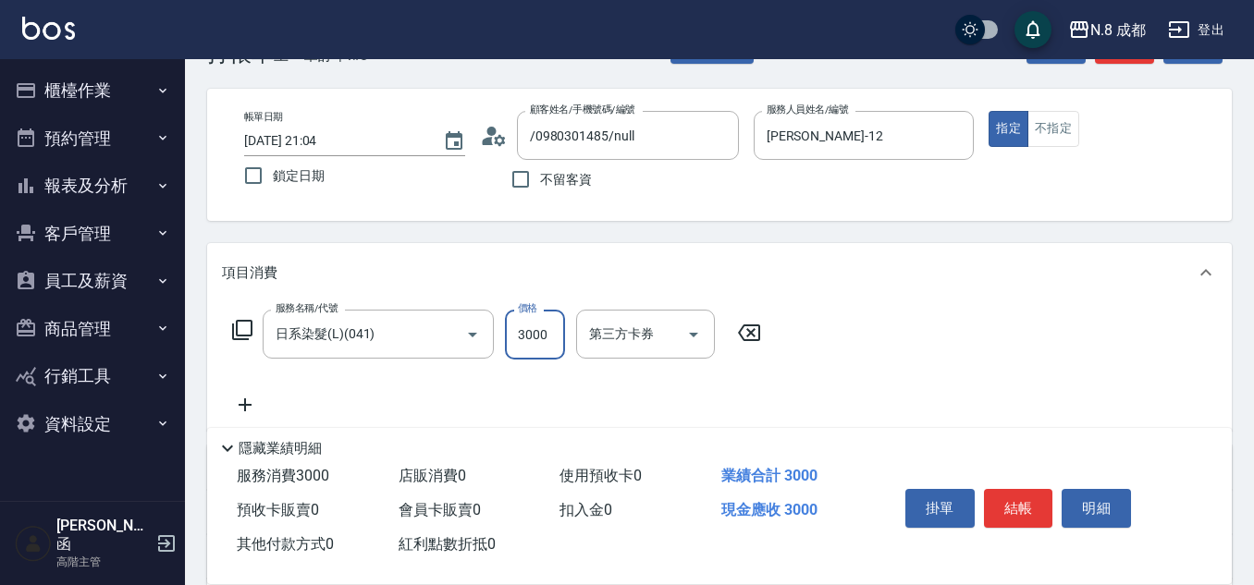
scroll to position [92, 0]
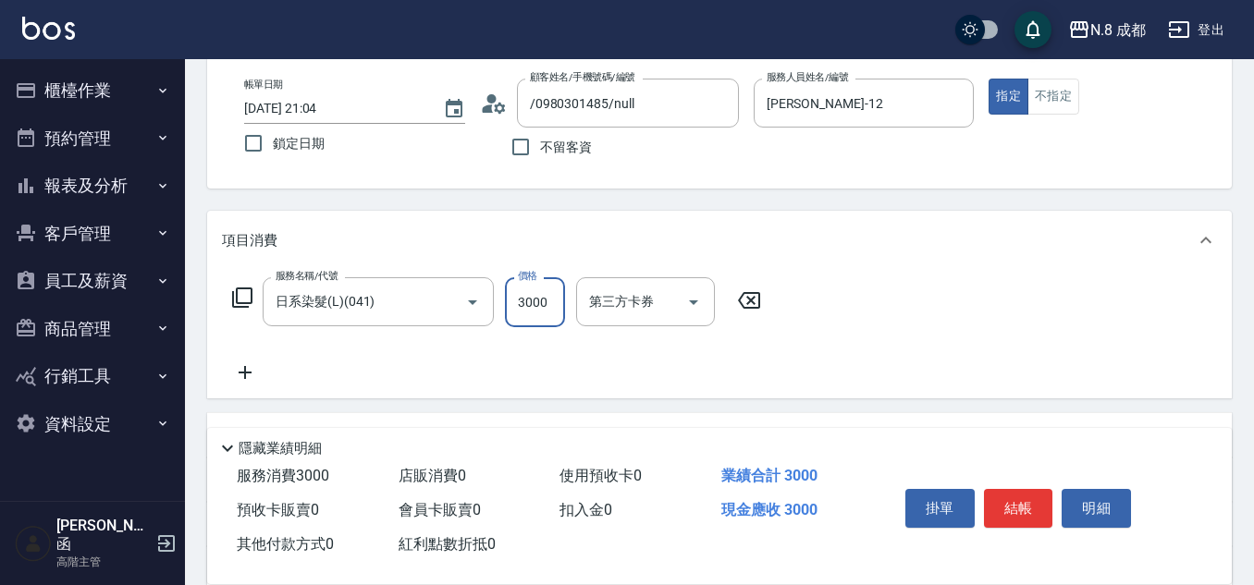
click at [255, 368] on icon at bounding box center [245, 373] width 46 height 22
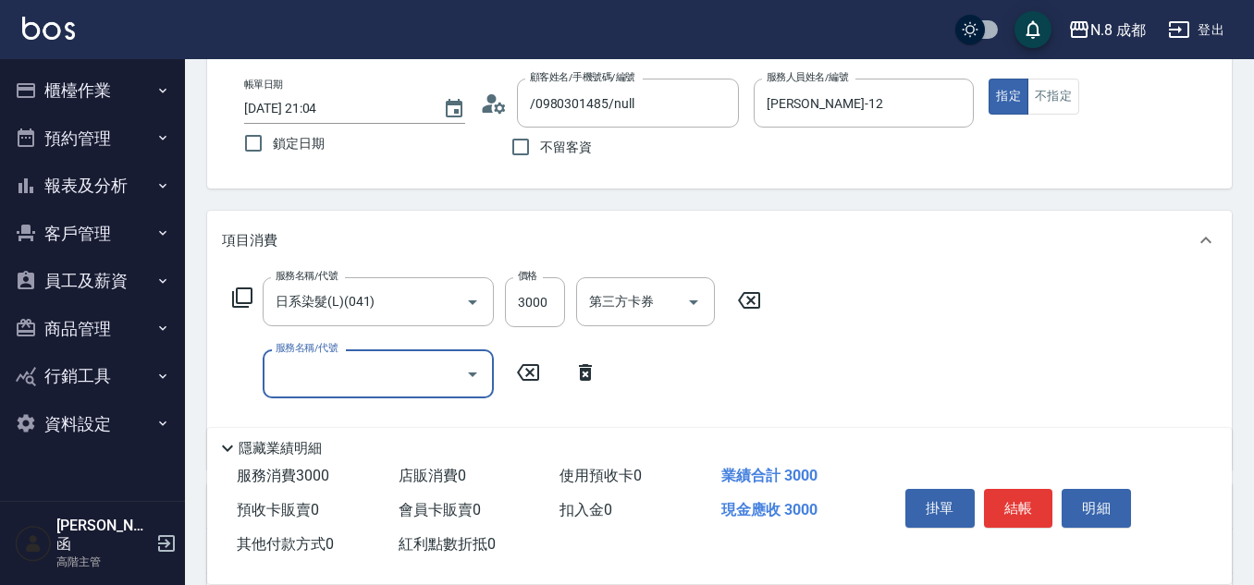
click at [367, 362] on input "服務名稱/代號" at bounding box center [364, 374] width 187 height 32
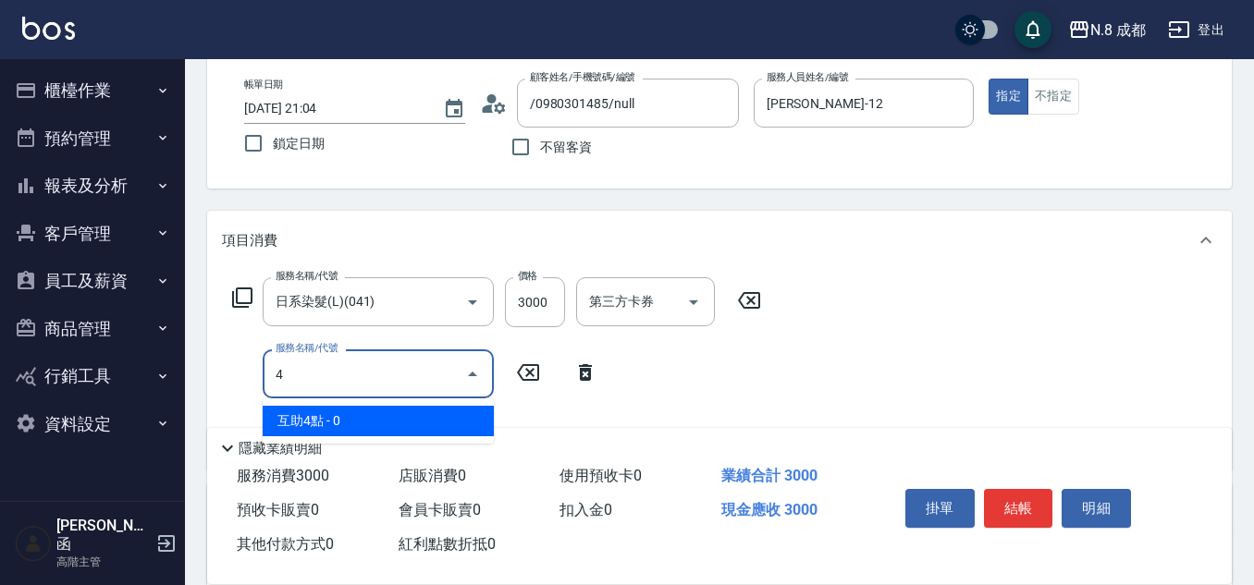
click at [413, 425] on span "互助4點 - 0" at bounding box center [378, 421] width 231 height 31
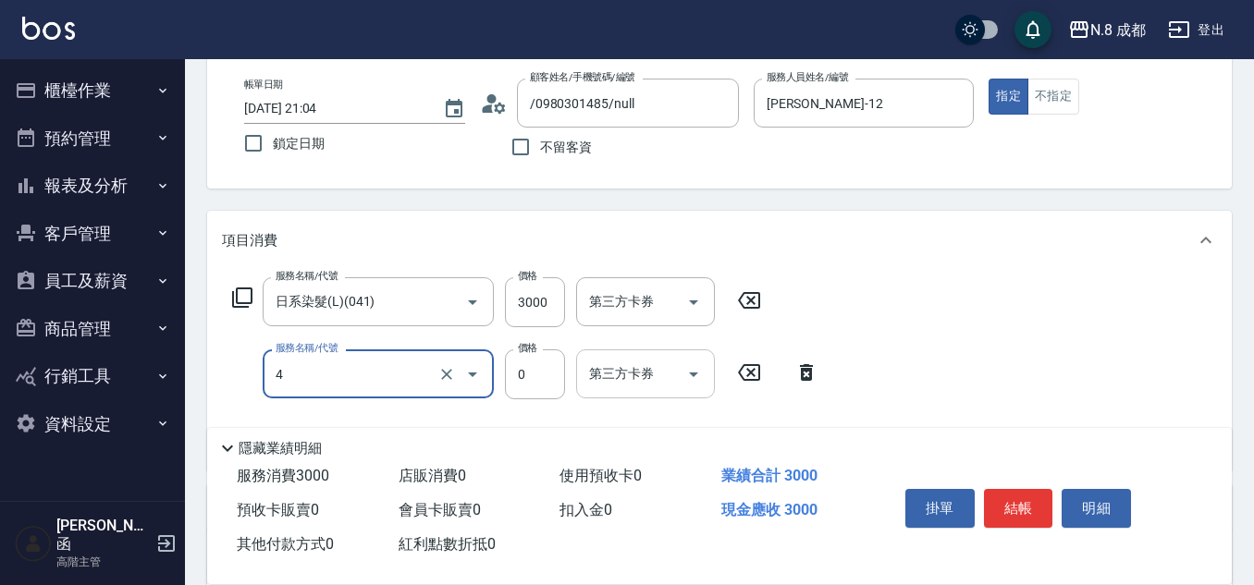
type input "互助4點(4)"
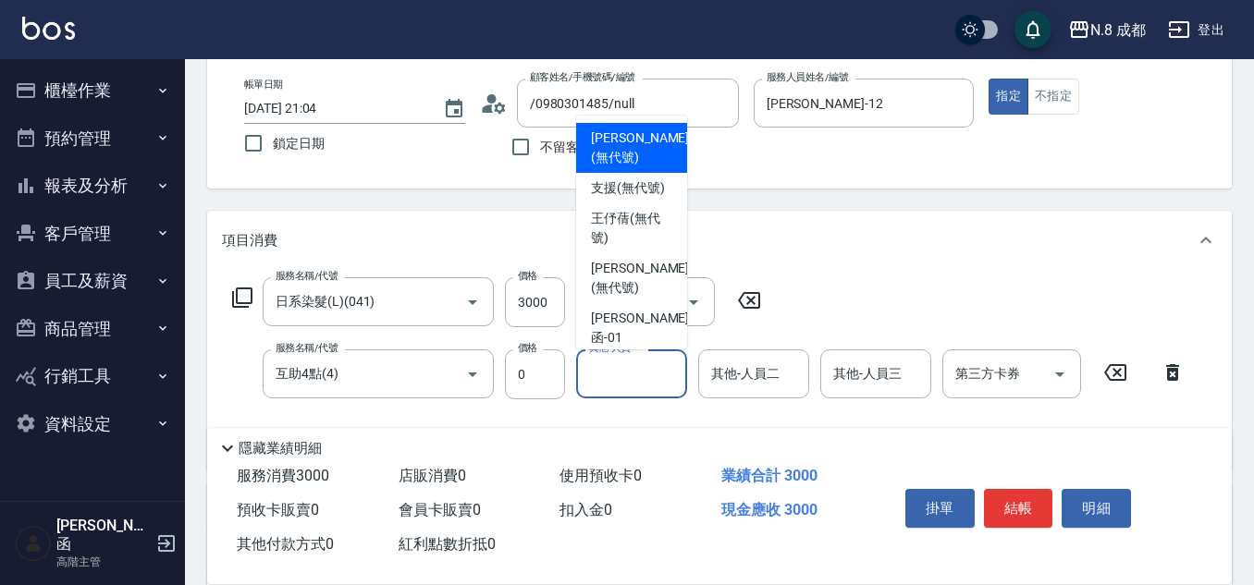
click at [597, 374] on input "其他-人員一" at bounding box center [632, 374] width 94 height 32
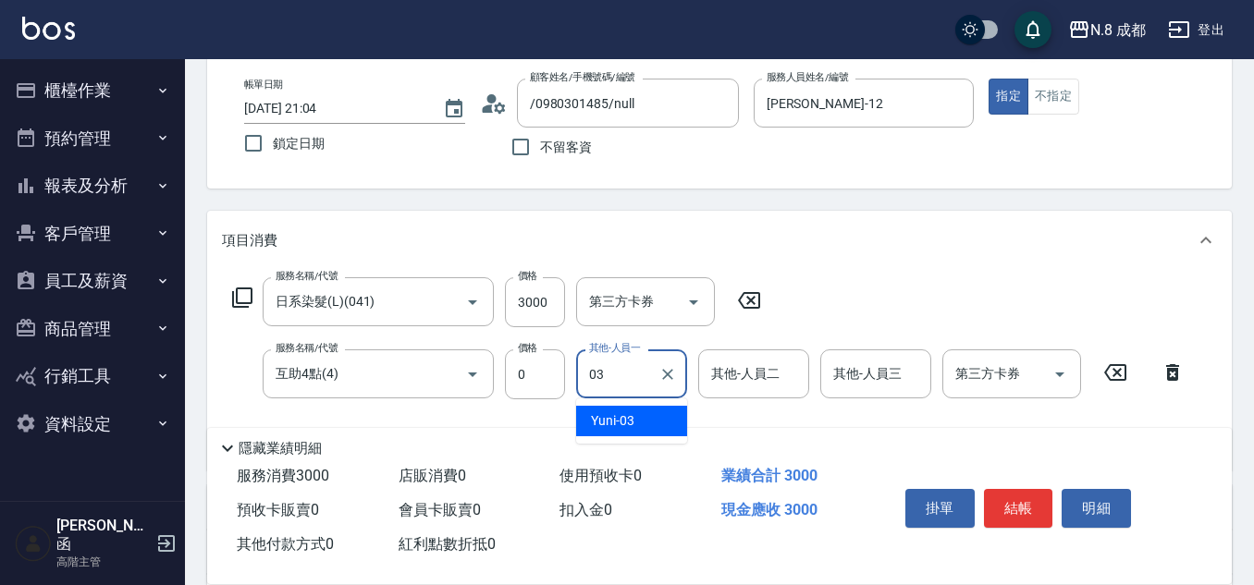
click at [623, 410] on div "Yuni -03" at bounding box center [631, 421] width 111 height 31
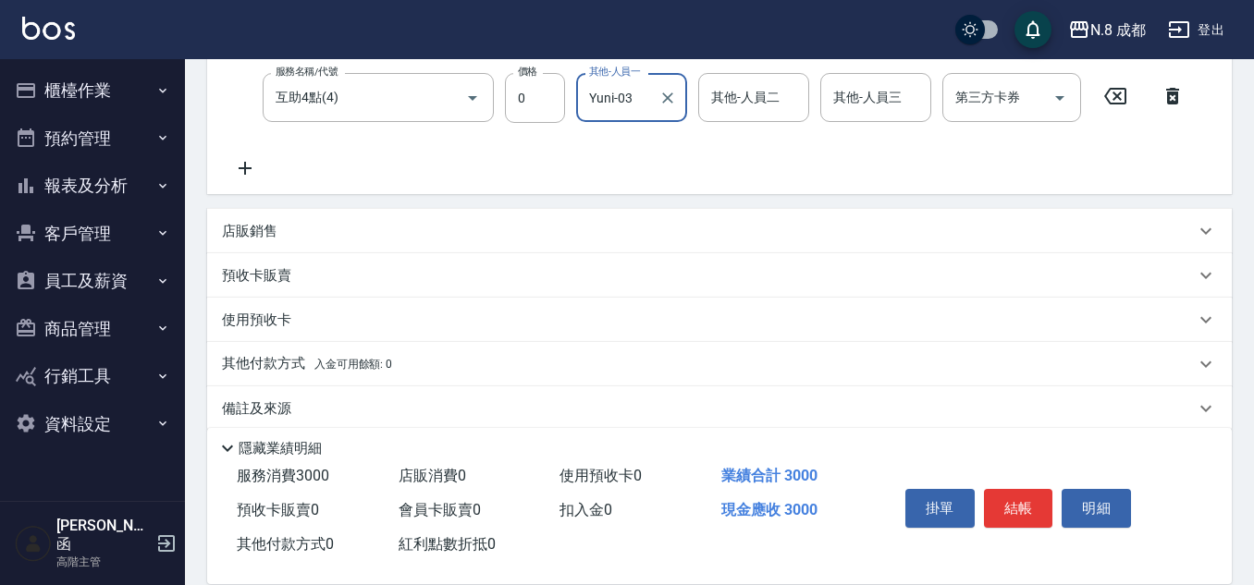
scroll to position [370, 0]
type input "Yuni-03"
click at [1009, 507] on button "結帳" at bounding box center [1018, 508] width 69 height 39
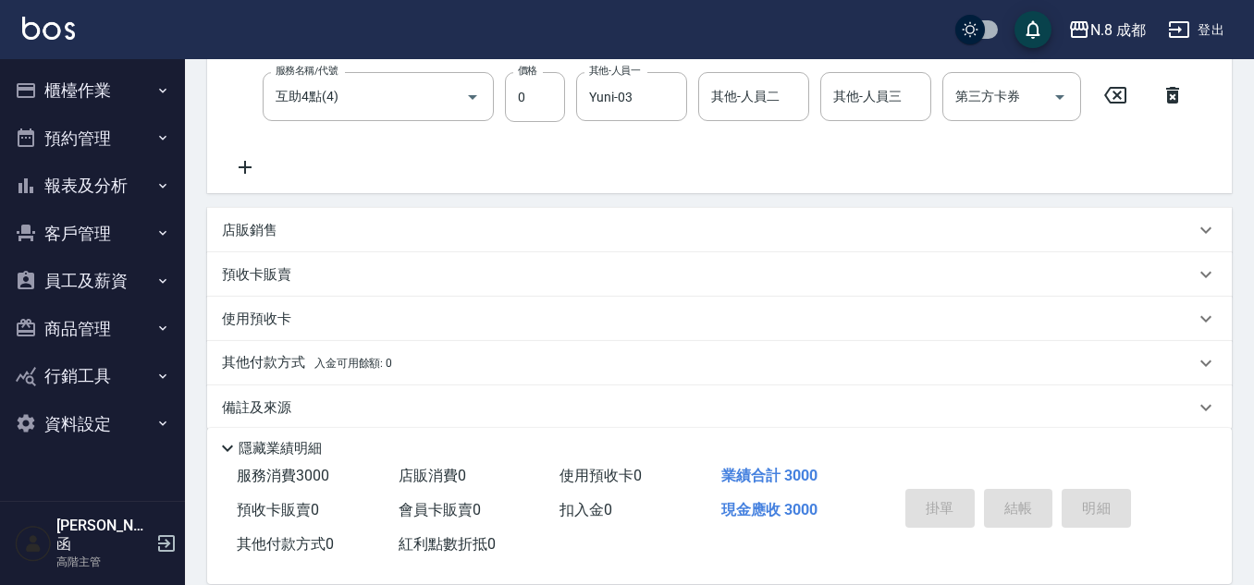
type input "2025/10/11 21:05"
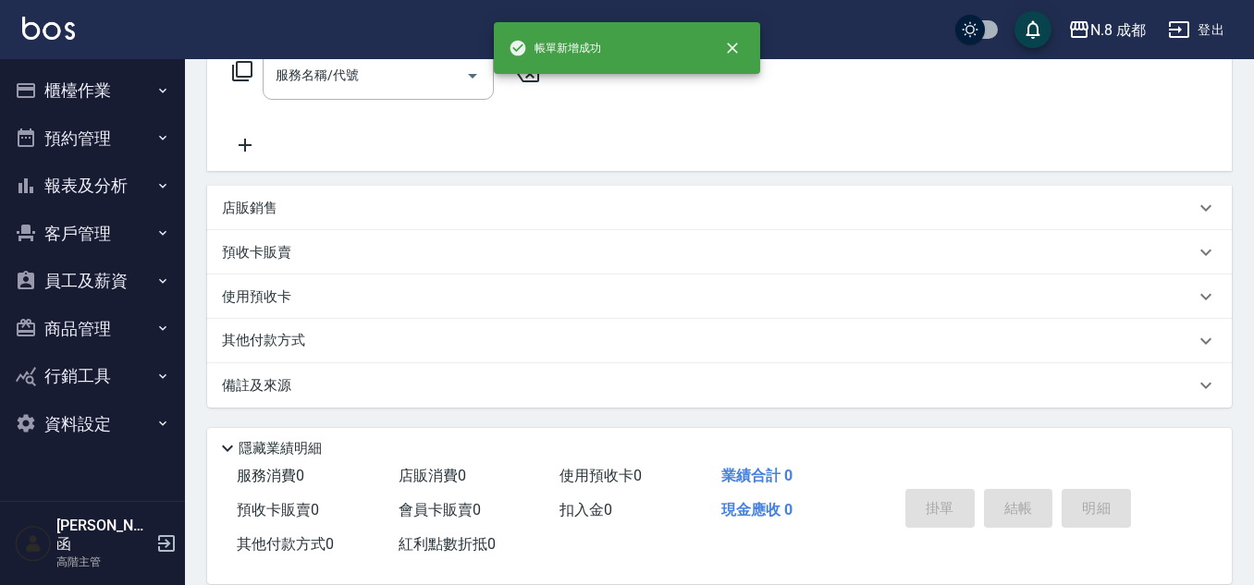
scroll to position [0, 0]
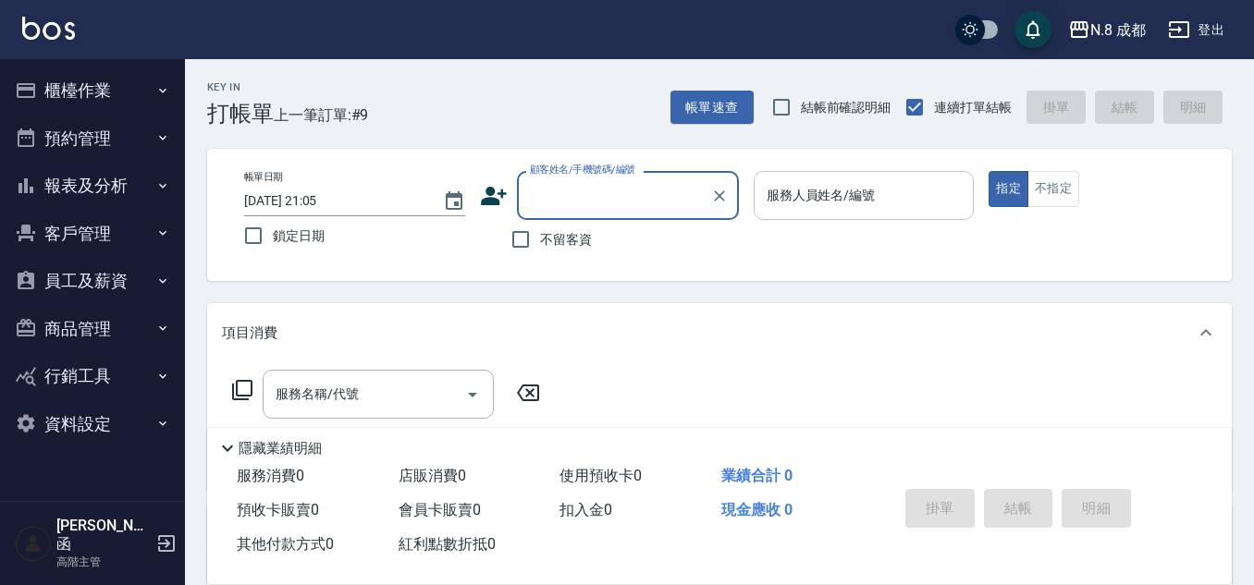
click at [798, 179] on div "服務人員姓名/編號" at bounding box center [864, 195] width 221 height 49
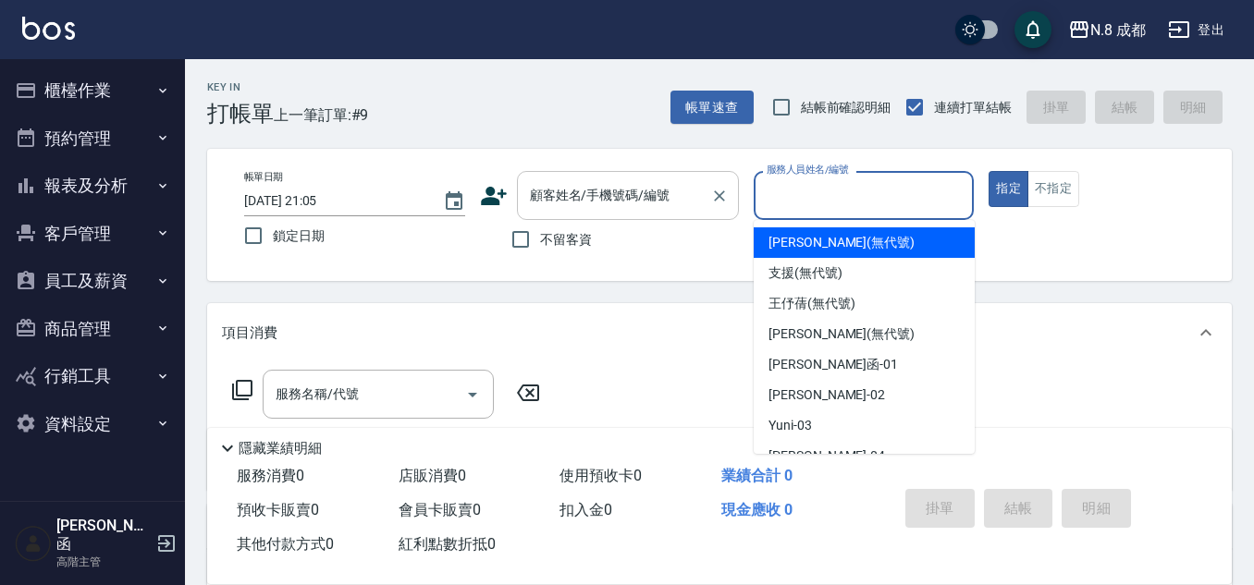
click at [670, 187] on input "顧客姓名/手機號碼/編號" at bounding box center [614, 195] width 178 height 32
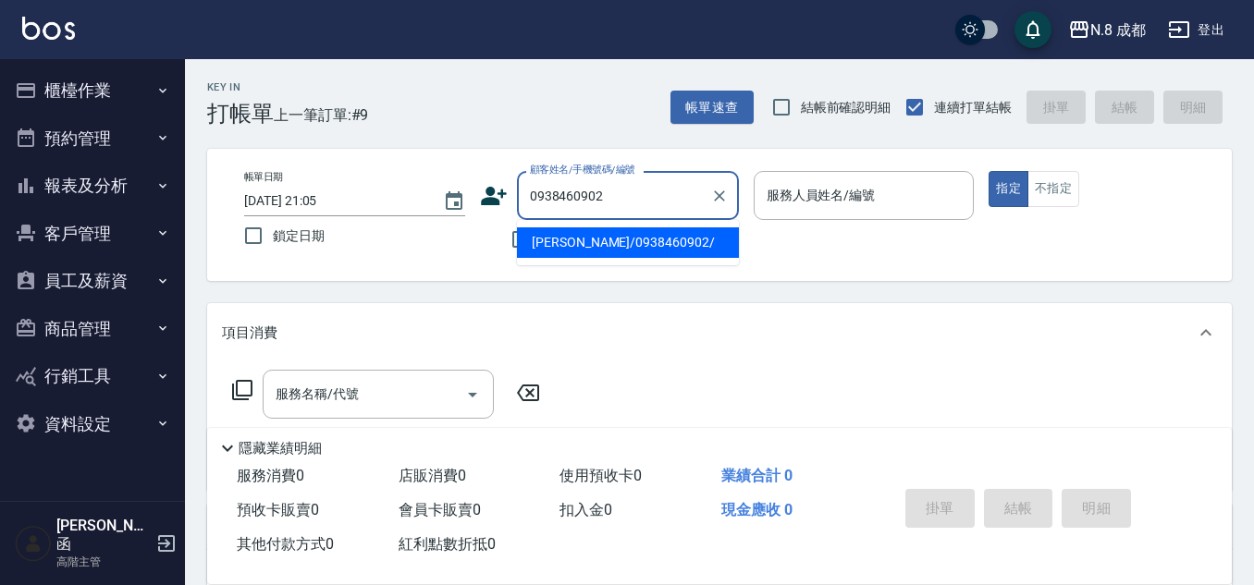
drag, startPoint x: 696, startPoint y: 242, endPoint x: 696, endPoint y: 231, distance: 11.1
click at [695, 242] on li "蔡政諺/0938460902/" at bounding box center [628, 243] width 222 height 31
type input "蔡政諺/0938460902/"
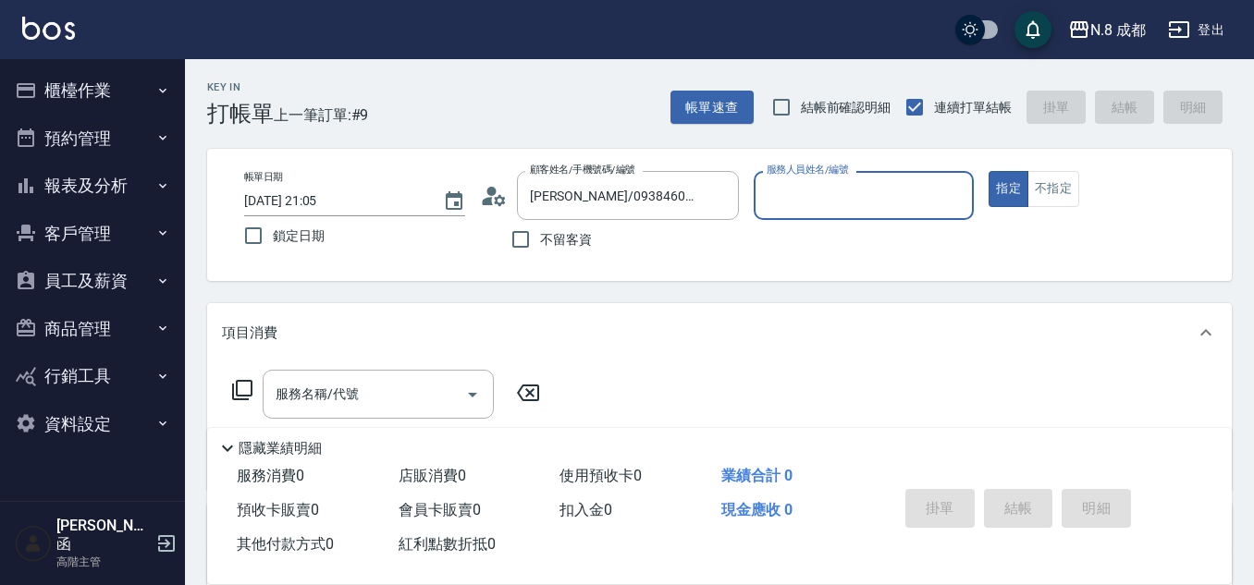
type input "[PERSON_NAME]程-13"
click at [824, 195] on input "[PERSON_NAME]程-13" at bounding box center [850, 195] width 177 height 32
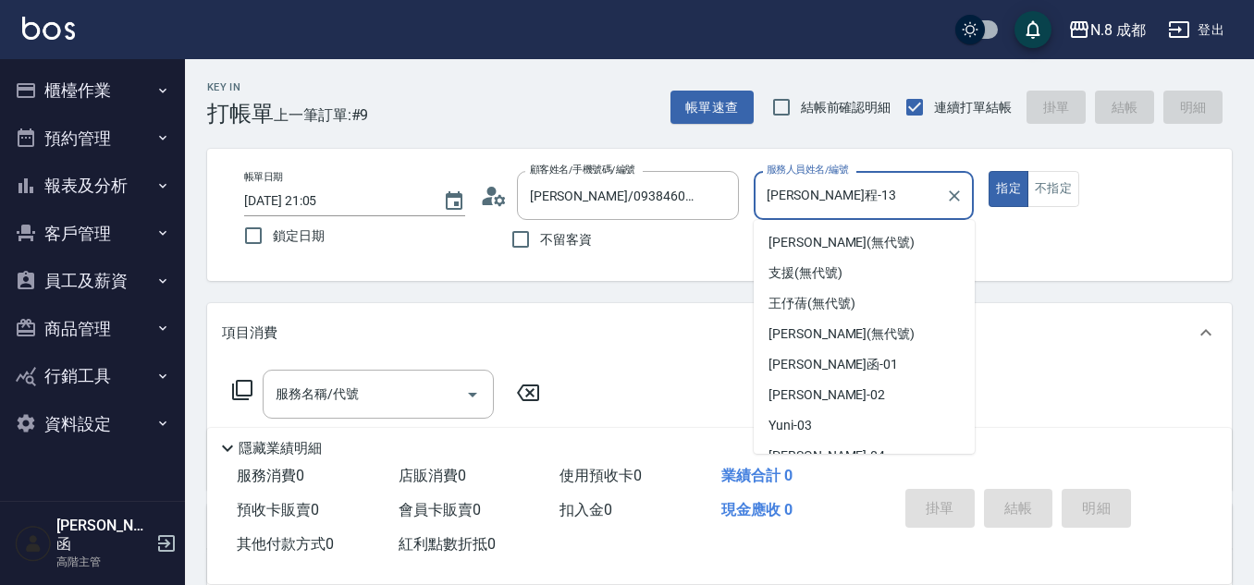
scroll to position [262, 0]
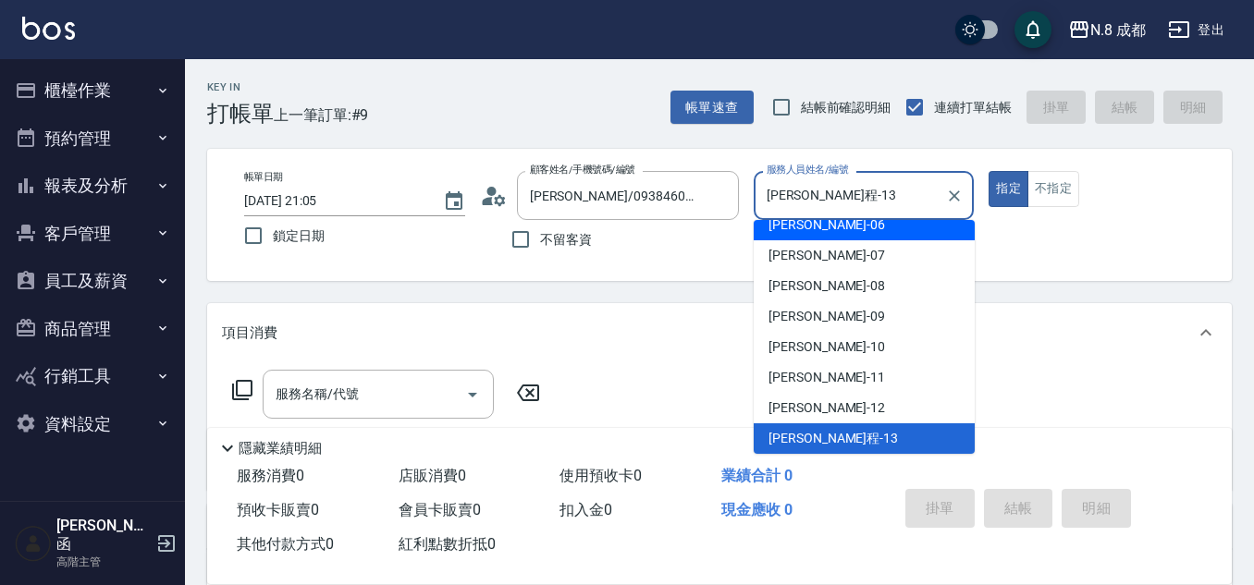
click at [344, 382] on div "服務名稱/代號 服務名稱/代號" at bounding box center [378, 394] width 231 height 49
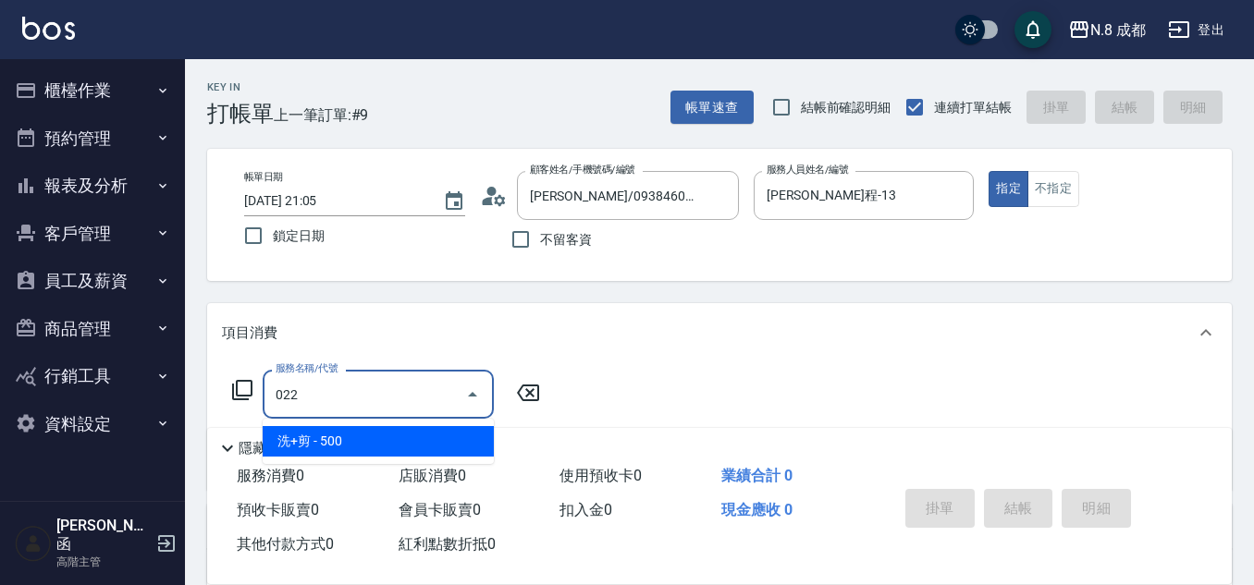
click at [410, 448] on span "洗+剪 - 500" at bounding box center [378, 441] width 231 height 31
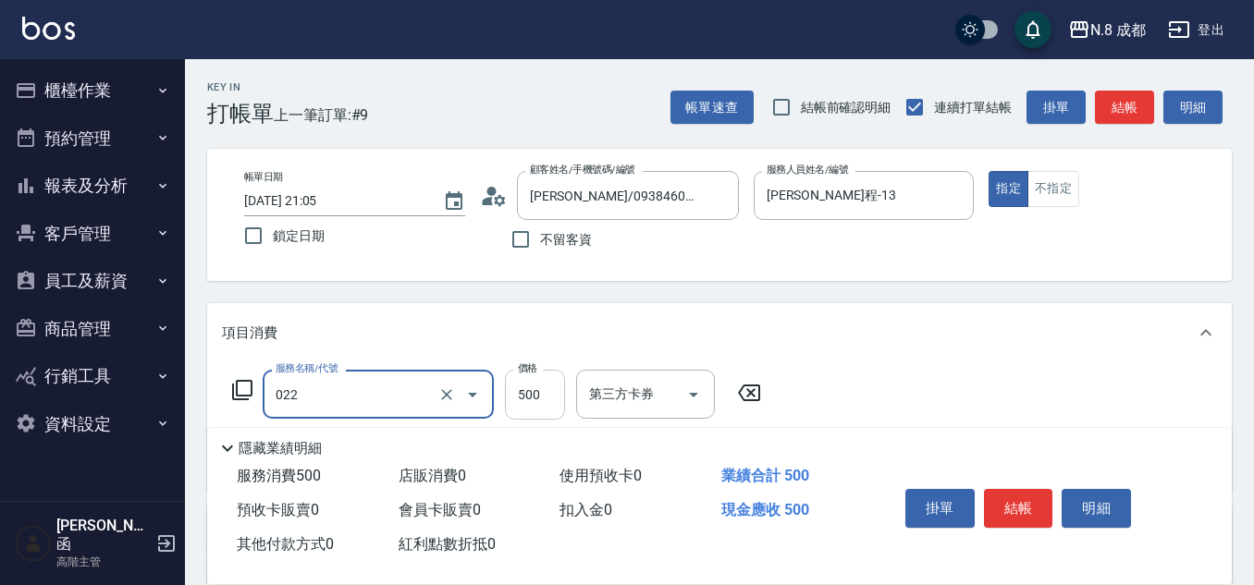
type input "洗+剪(022)"
click at [532, 387] on input "500" at bounding box center [535, 395] width 60 height 50
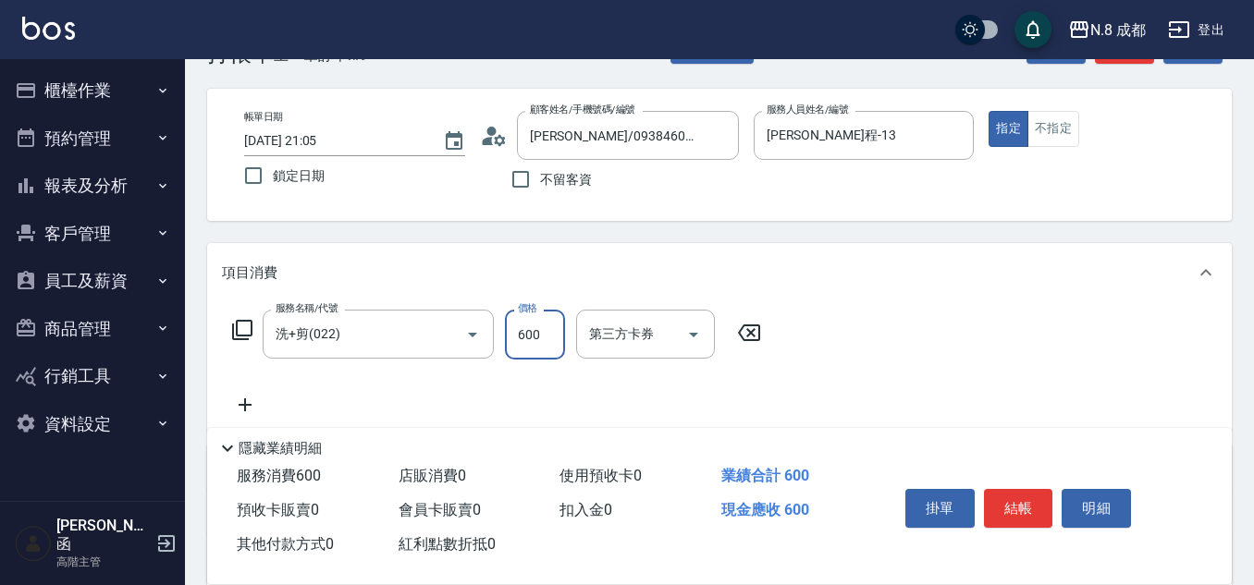
scroll to position [92, 0]
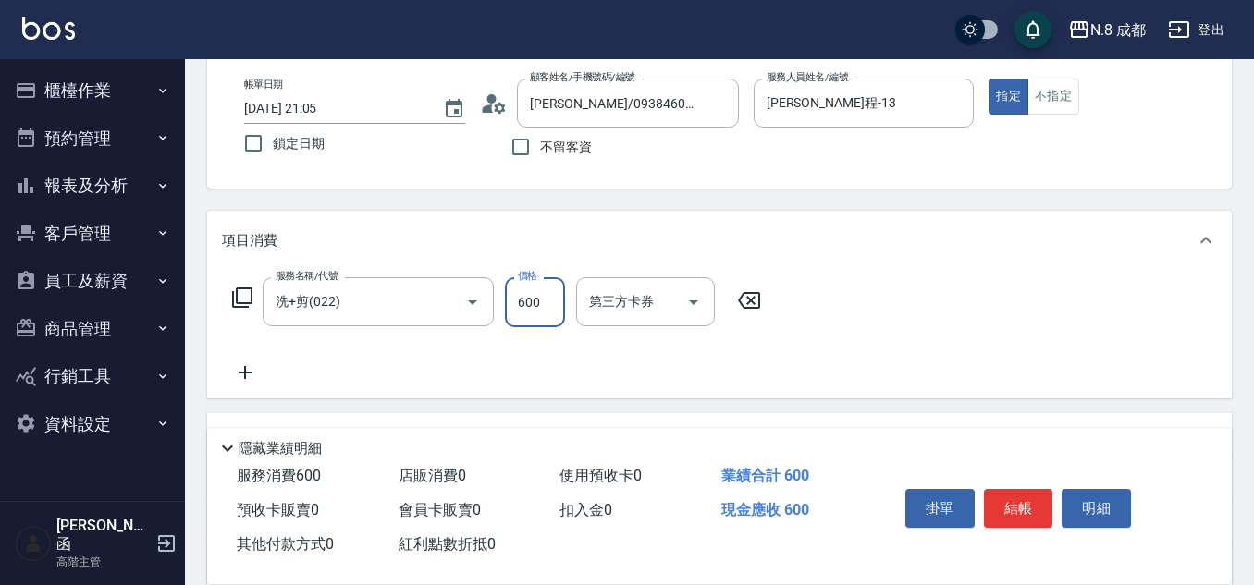
type input "600"
click at [245, 376] on icon at bounding box center [245, 372] width 13 height 13
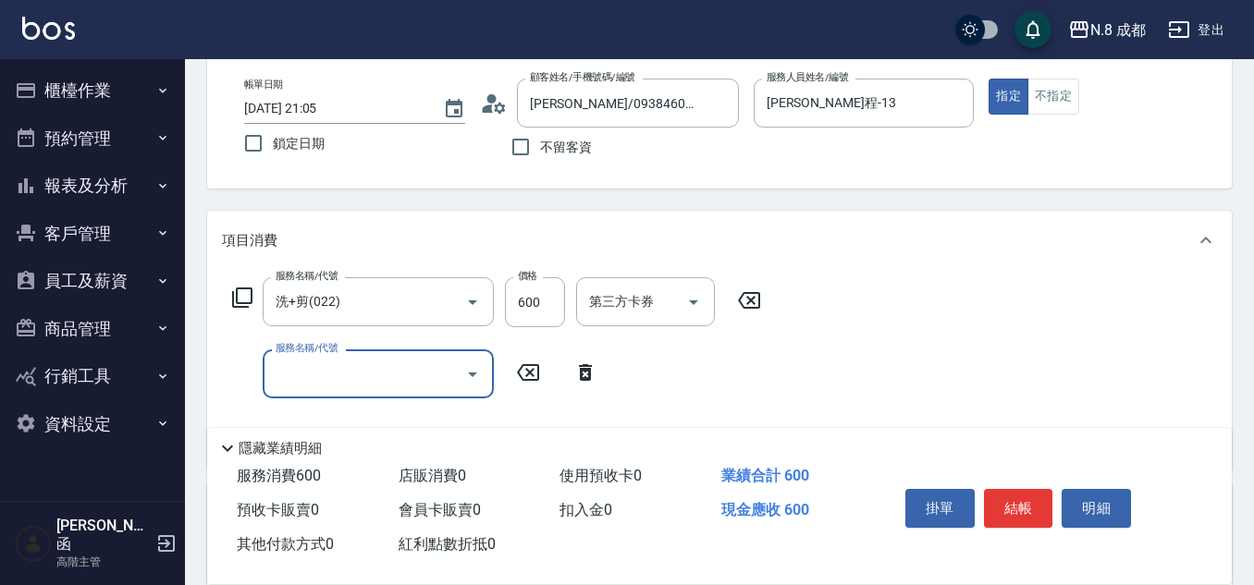
click at [427, 380] on input "服務名稱/代號" at bounding box center [364, 374] width 187 height 32
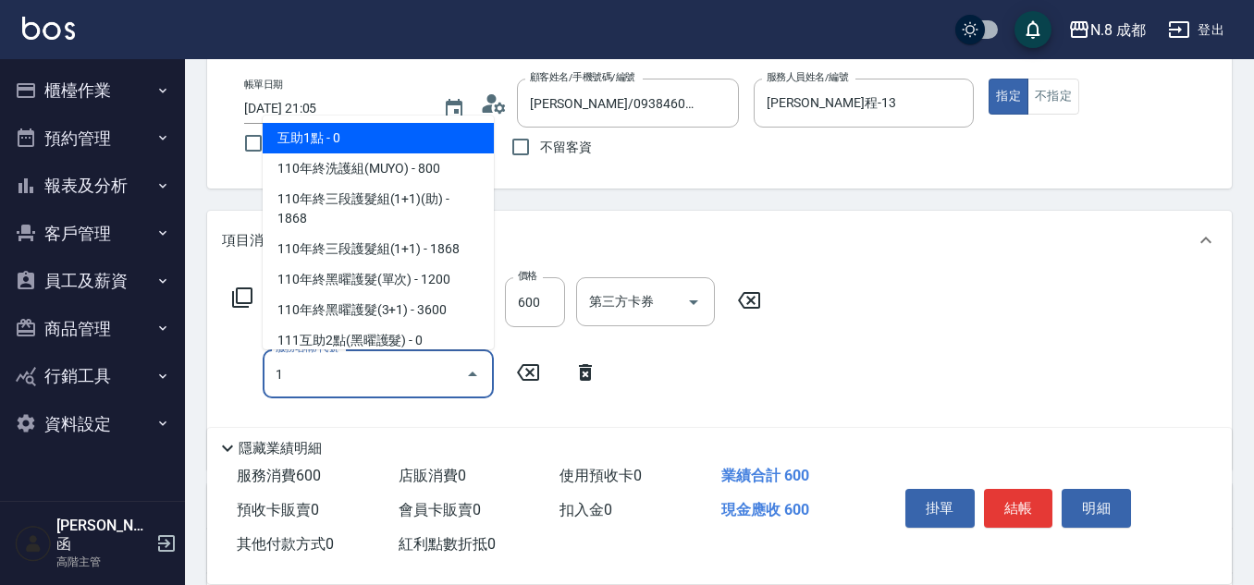
click at [396, 129] on span "互助1點 - 0" at bounding box center [378, 138] width 231 height 31
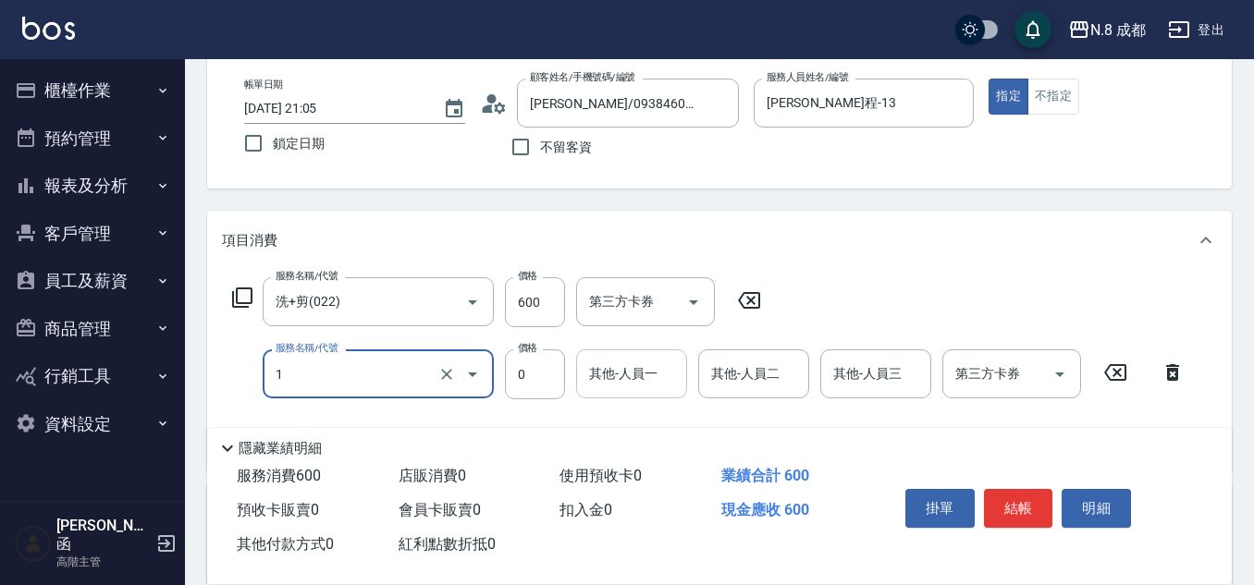
type input "互助1點(1)"
click at [641, 372] on input "其他-人員一" at bounding box center [632, 374] width 94 height 32
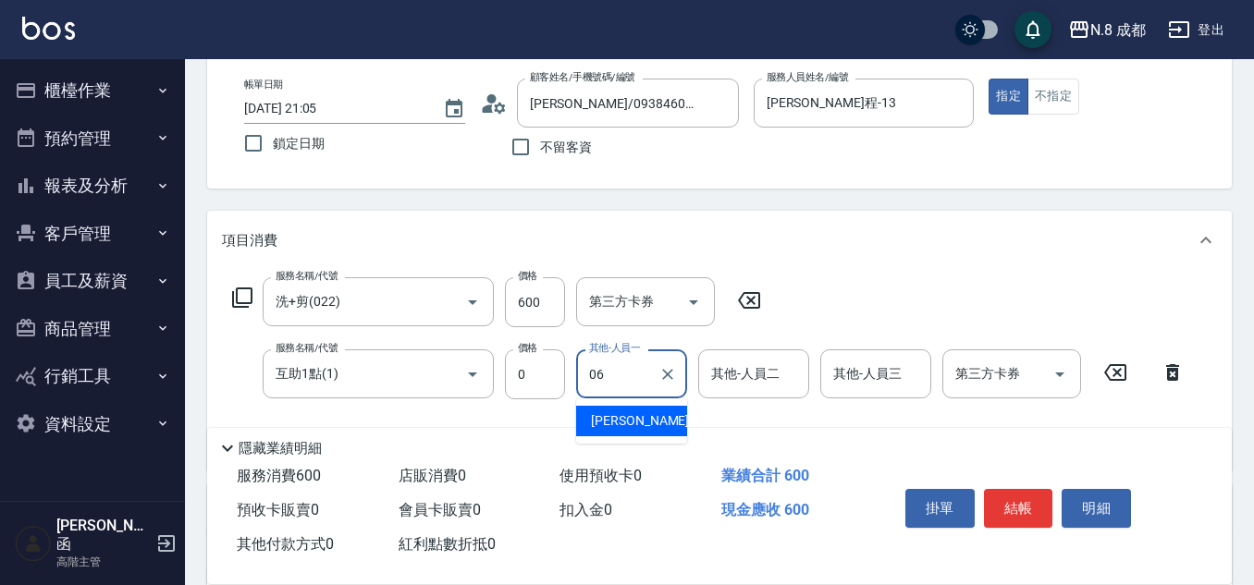
click at [659, 418] on div "[PERSON_NAME] -06" at bounding box center [631, 421] width 111 height 31
type input "[PERSON_NAME]-06"
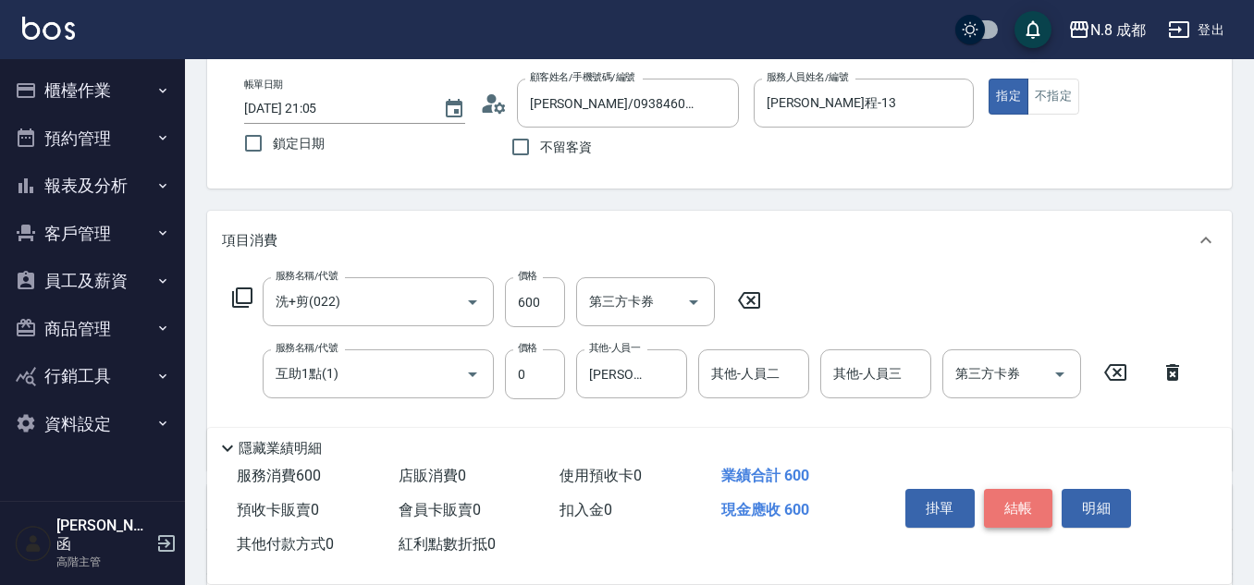
click at [1044, 497] on button "結帳" at bounding box center [1018, 508] width 69 height 39
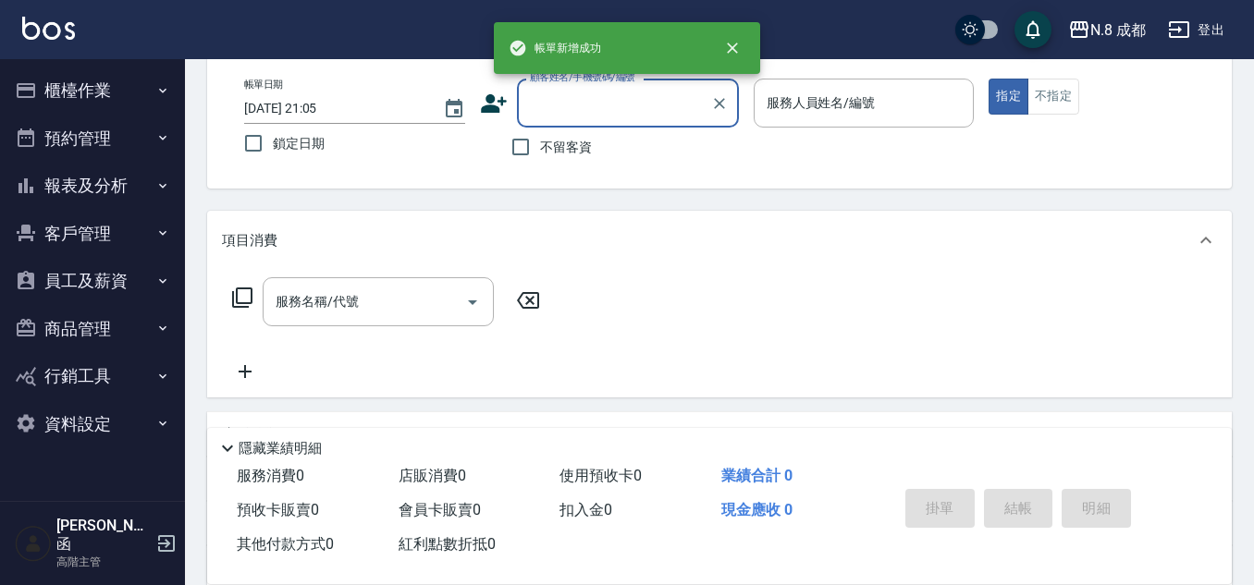
drag, startPoint x: 623, startPoint y: 130, endPoint x: 620, endPoint y: 116, distance: 15.3
click at [623, 129] on div "不留客資" at bounding box center [609, 147] width 259 height 39
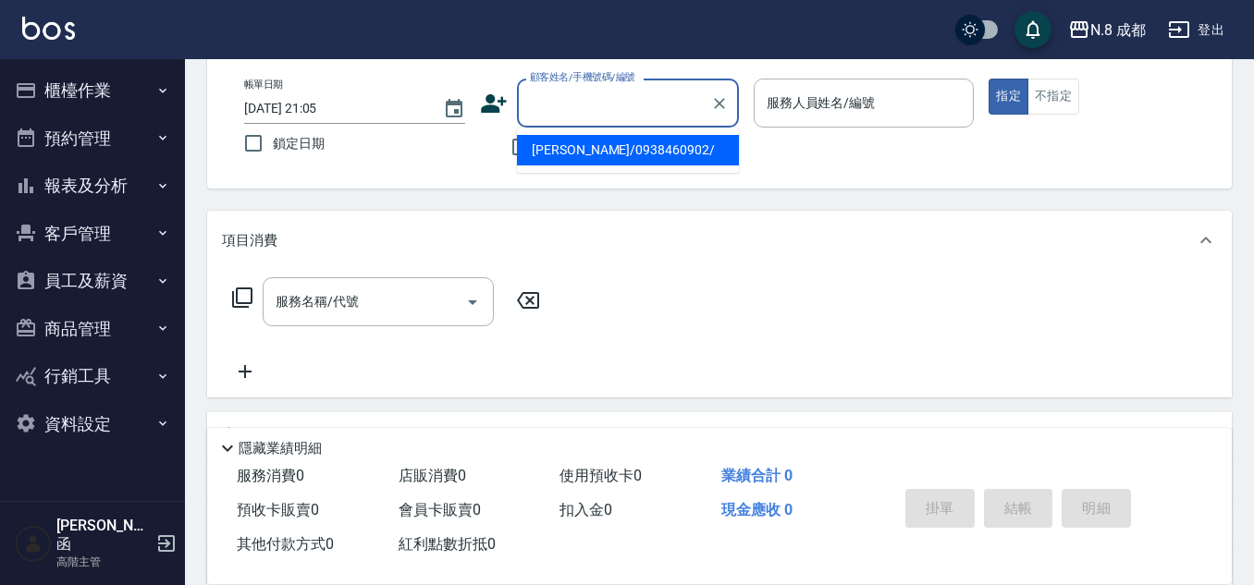
click at [620, 116] on input "顧客姓名/手機號碼/編號" at bounding box center [614, 103] width 178 height 32
click at [641, 154] on li "藍子軒/0922383857/605905" at bounding box center [628, 150] width 222 height 31
type input "藍子軒/0922383857/605905"
type input "[PERSON_NAME]程-13"
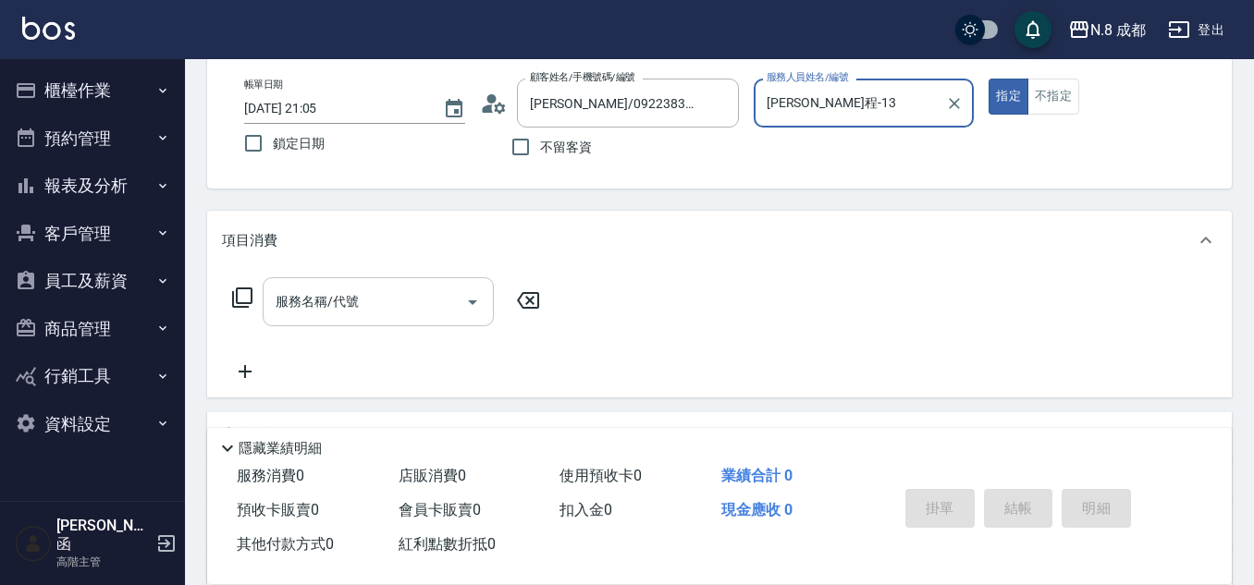
click at [391, 281] on div "服務名稱/代號" at bounding box center [378, 301] width 231 height 49
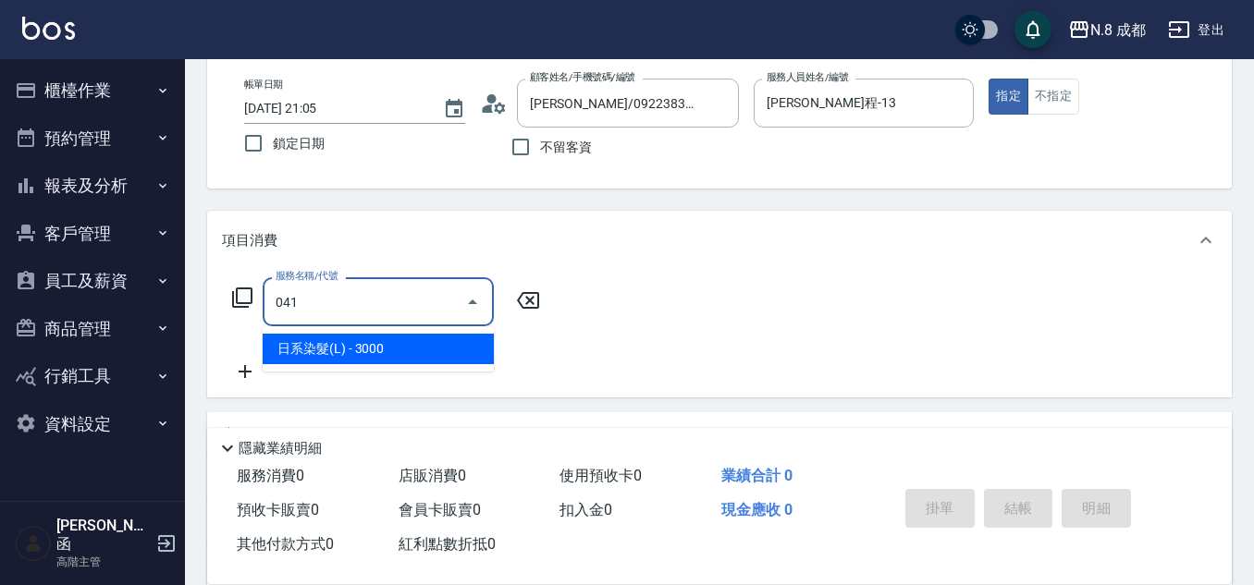
click at [389, 355] on span "日系染髮(L) - 3000" at bounding box center [378, 349] width 231 height 31
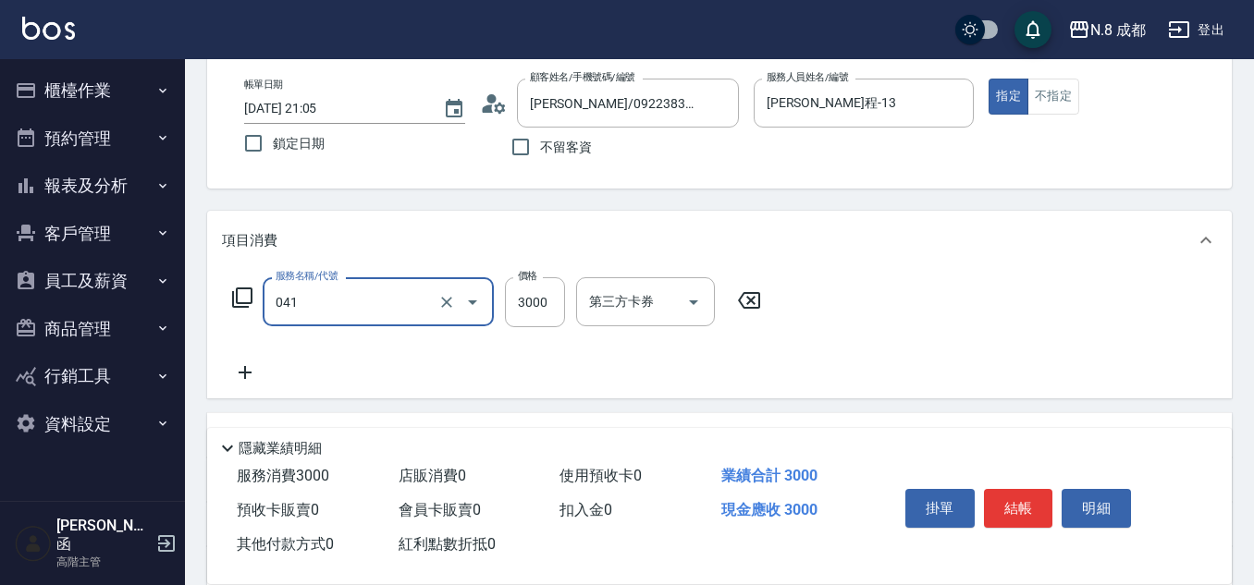
type input "日系染髮(L)(041)"
drag, startPoint x: 499, startPoint y: 322, endPoint x: 551, endPoint y: 304, distance: 55.6
click at [551, 312] on input "3000" at bounding box center [535, 302] width 60 height 50
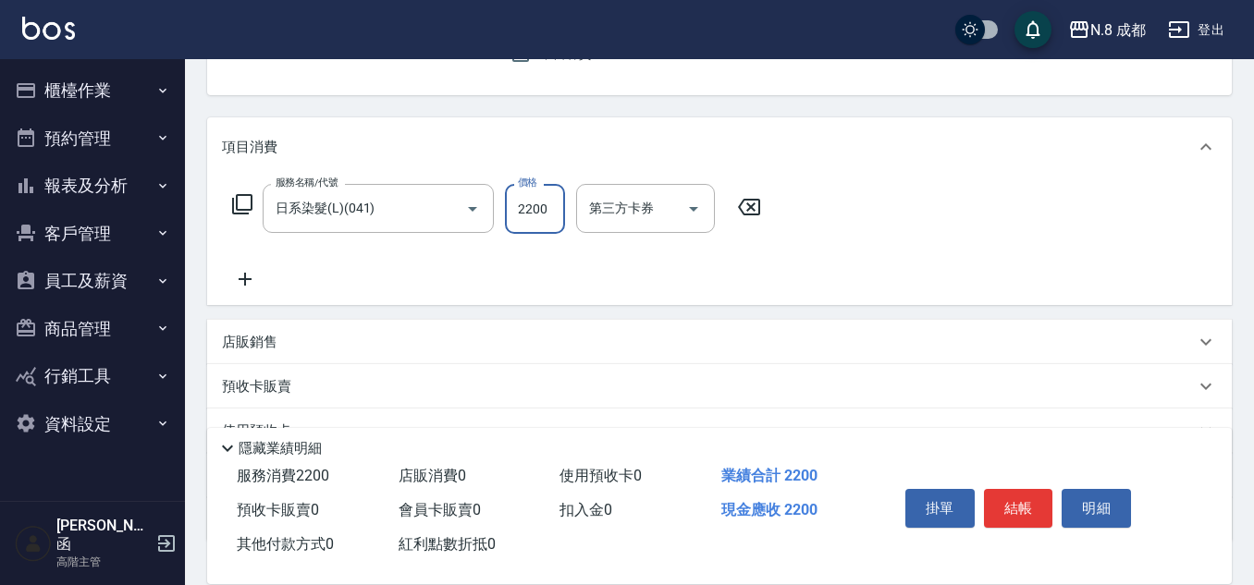
scroll to position [277, 0]
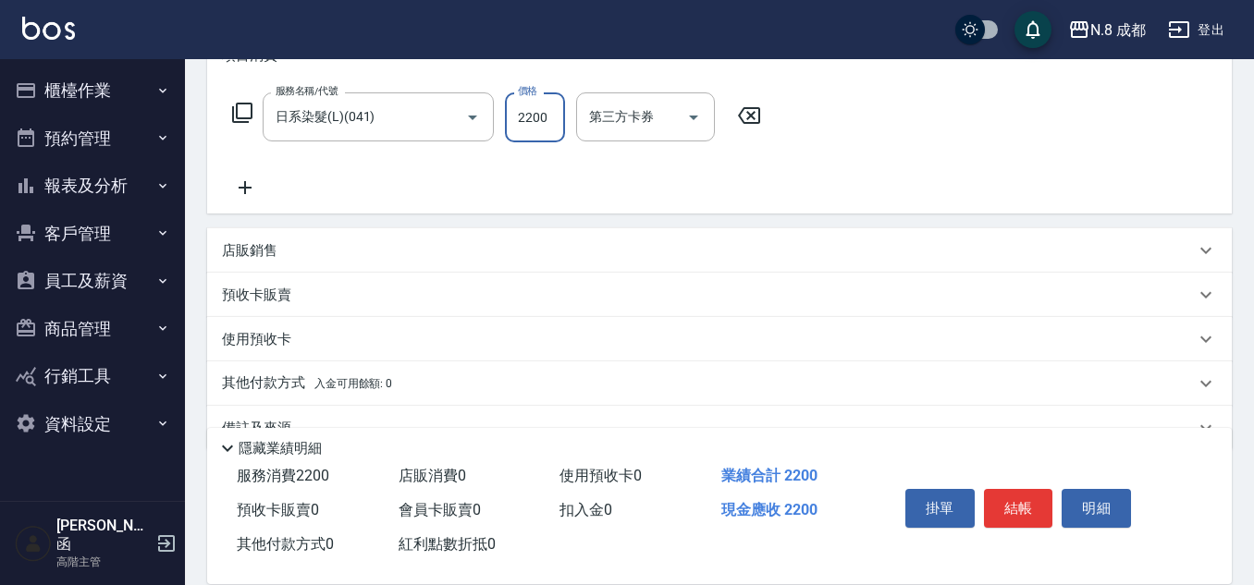
type input "2200"
click at [244, 187] on icon at bounding box center [245, 187] width 13 height 13
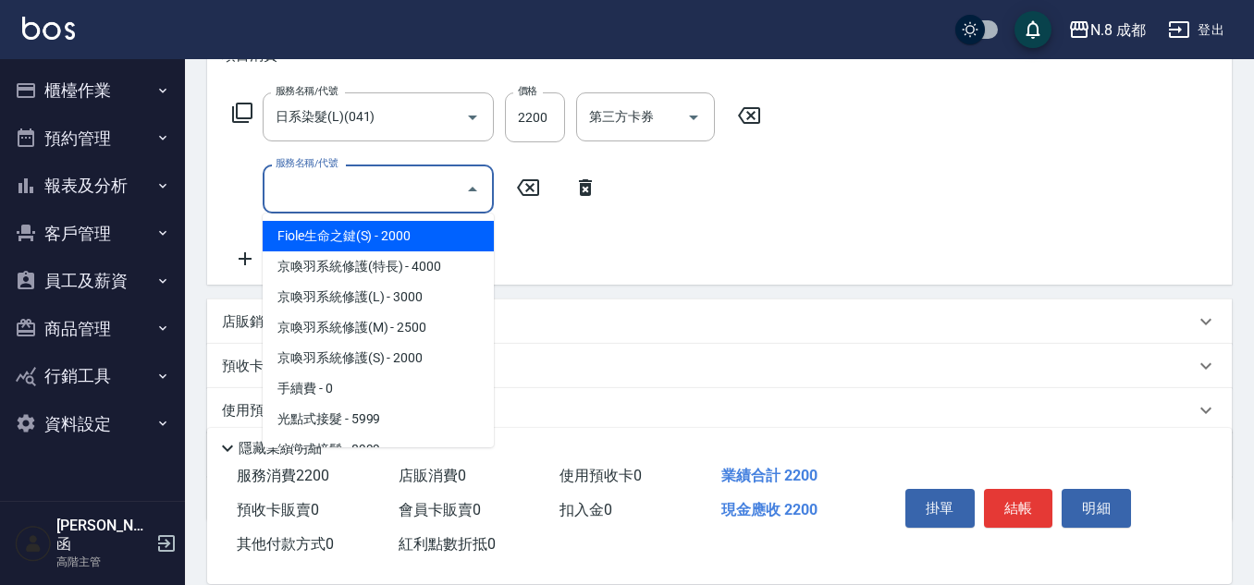
click at [375, 204] on input "服務名稱/代號" at bounding box center [364, 189] width 187 height 32
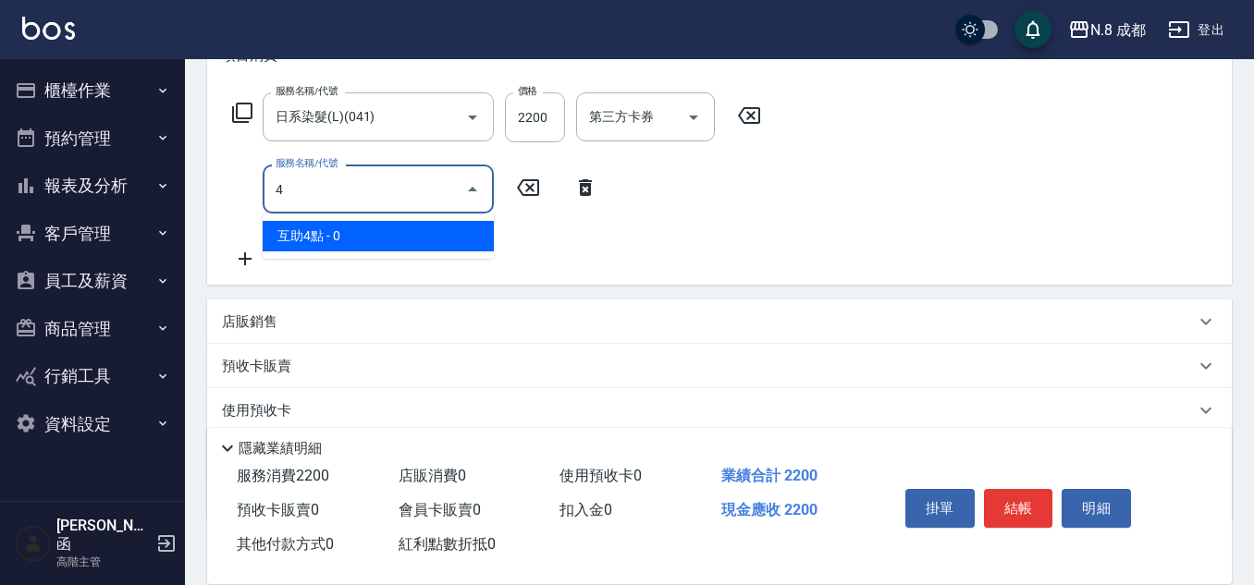
click at [394, 242] on span "互助4點 - 0" at bounding box center [378, 236] width 231 height 31
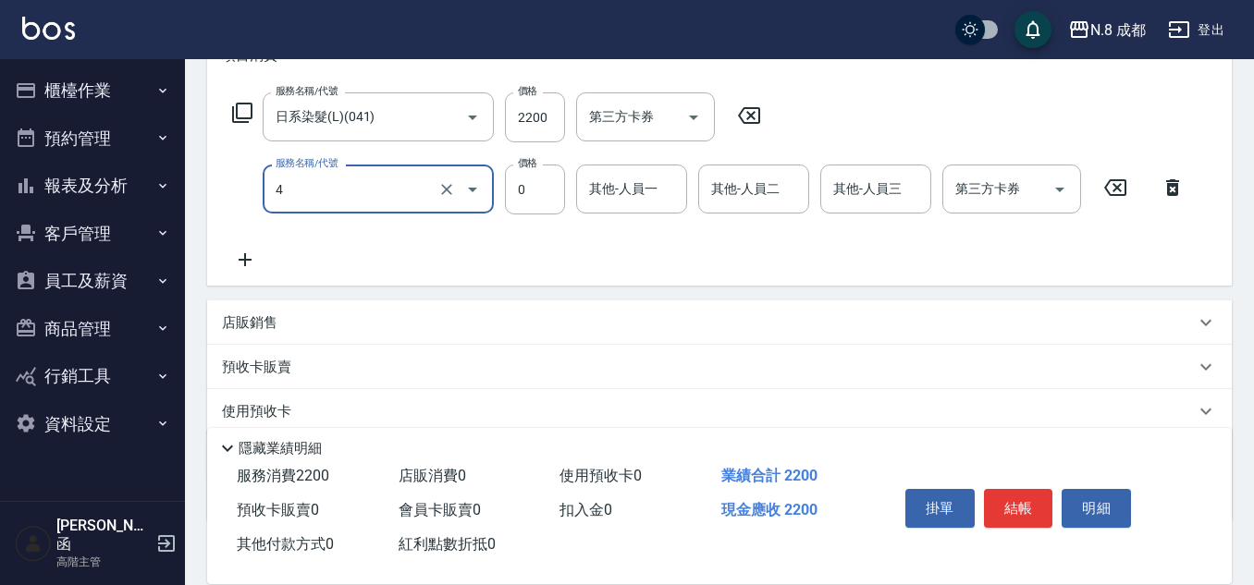
type input "互助4點(4)"
drag, startPoint x: 394, startPoint y: 242, endPoint x: 640, endPoint y: 194, distance: 250.7
click at [640, 198] on input "其他-人員一" at bounding box center [632, 189] width 94 height 32
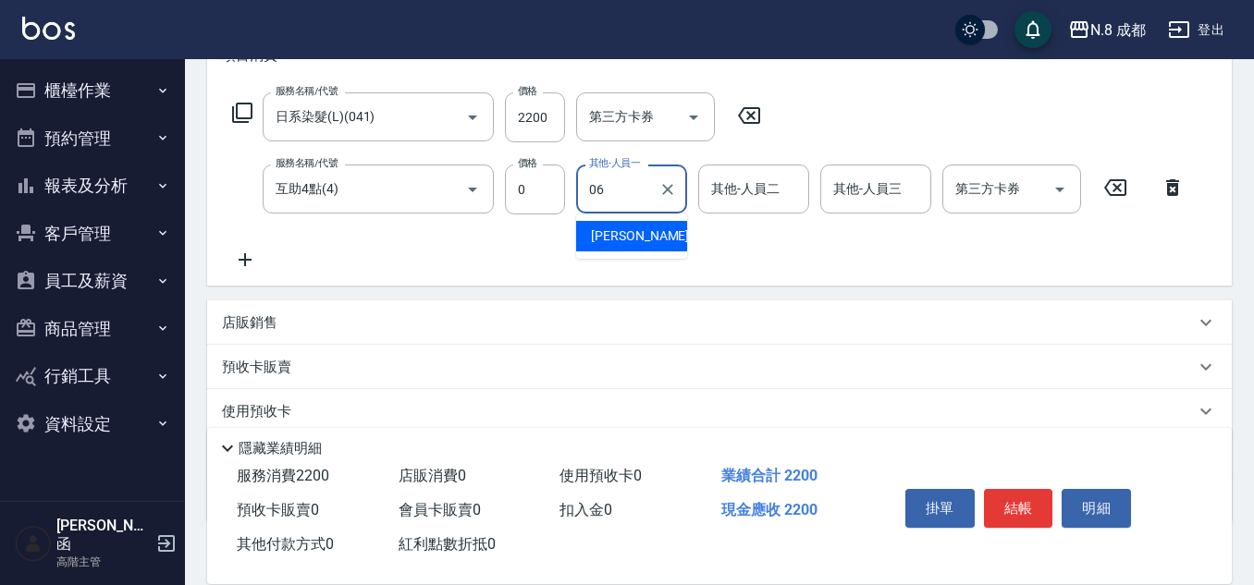
click at [641, 239] on span "[PERSON_NAME] -06" at bounding box center [649, 236] width 117 height 19
type input "[PERSON_NAME]-06"
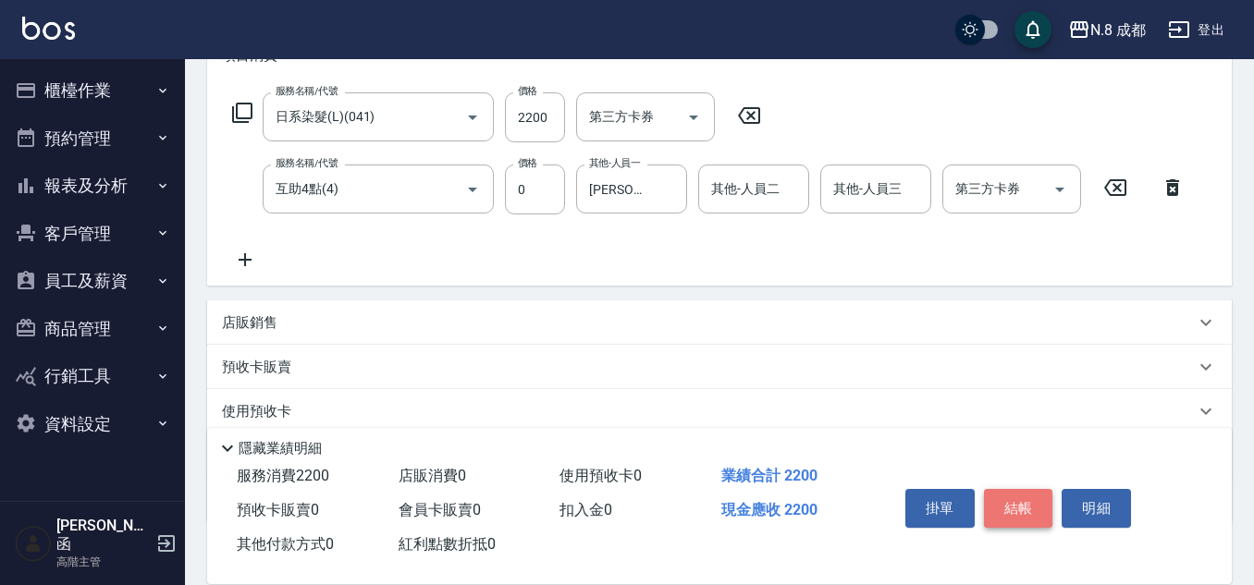
click at [1008, 496] on button "結帳" at bounding box center [1018, 508] width 69 height 39
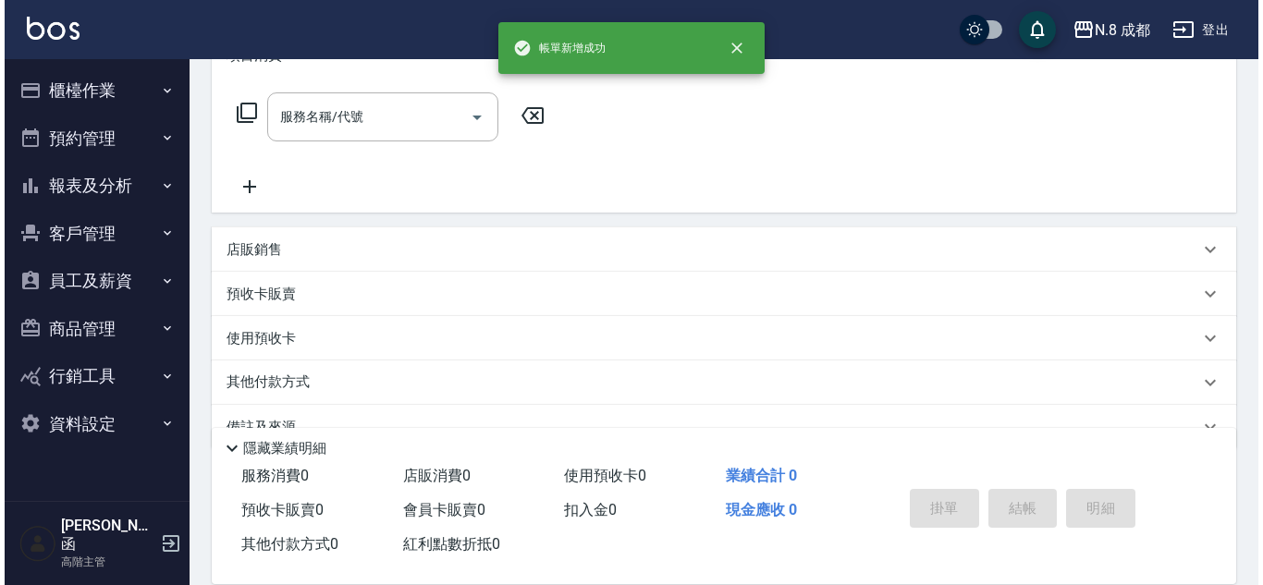
scroll to position [0, 0]
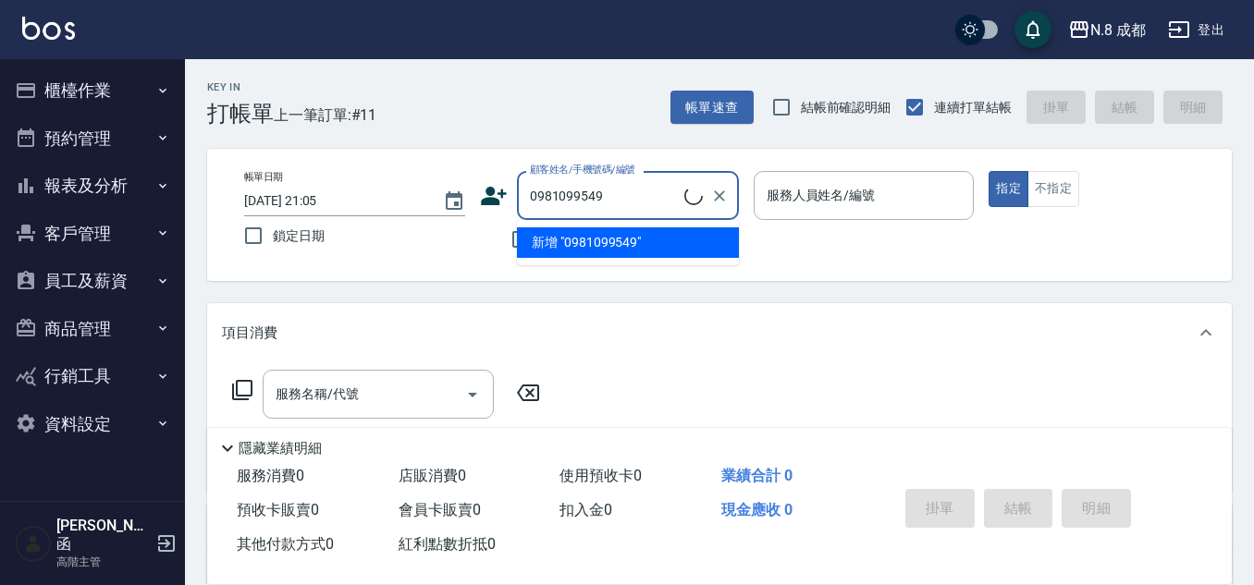
click at [651, 229] on li "新增 "0981099549"" at bounding box center [628, 243] width 222 height 31
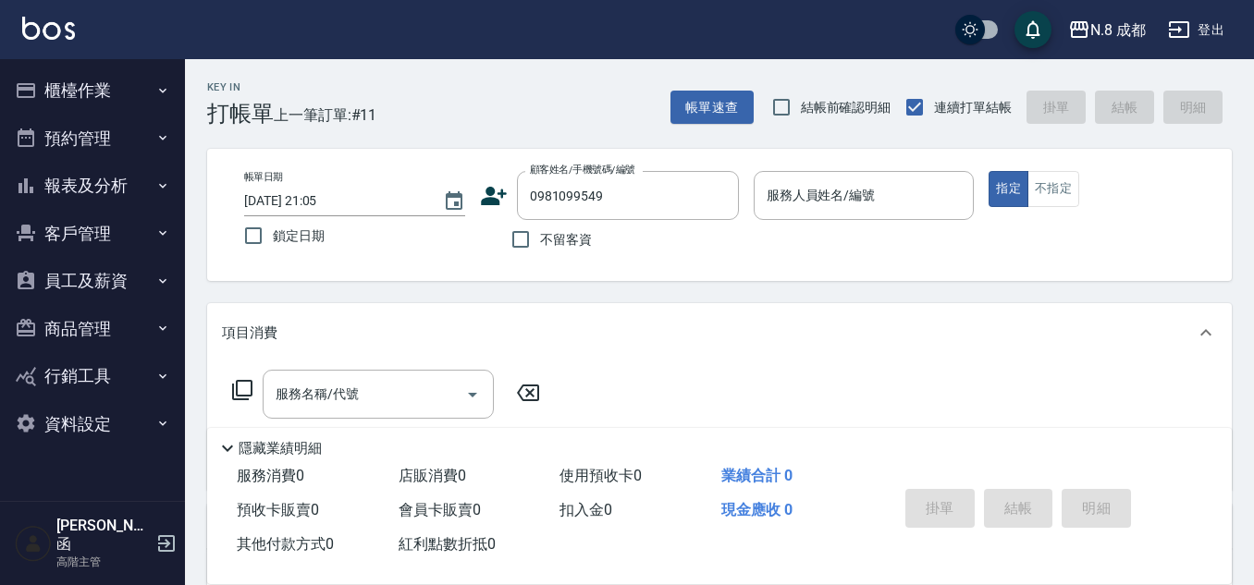
click at [498, 184] on icon at bounding box center [494, 196] width 28 height 28
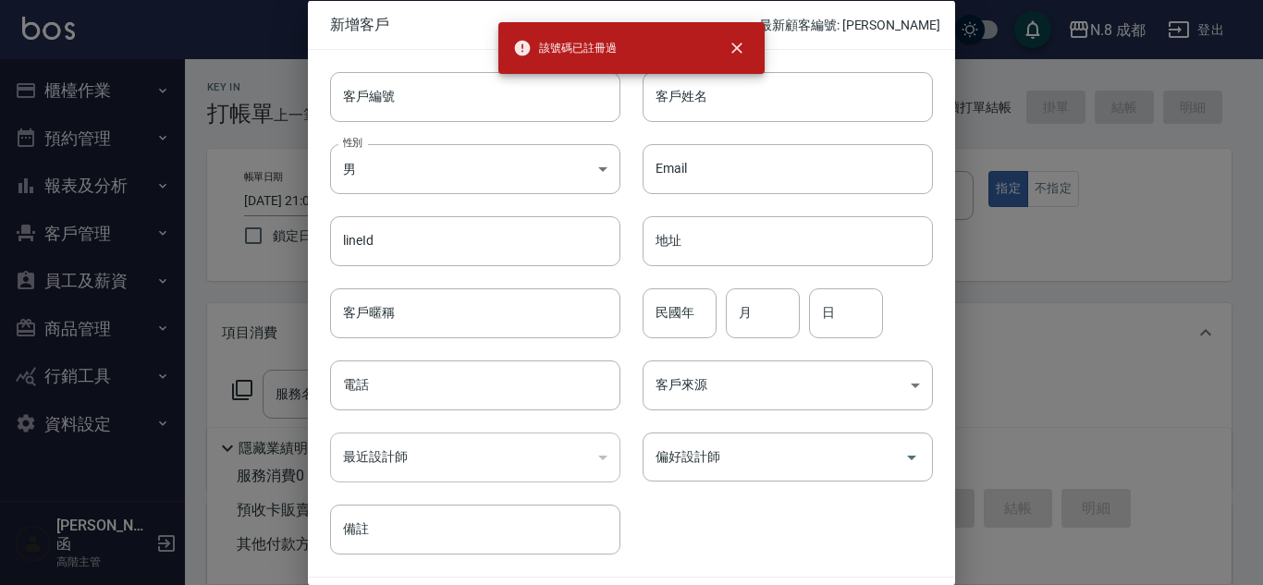
click at [1042, 187] on div at bounding box center [631, 292] width 1263 height 585
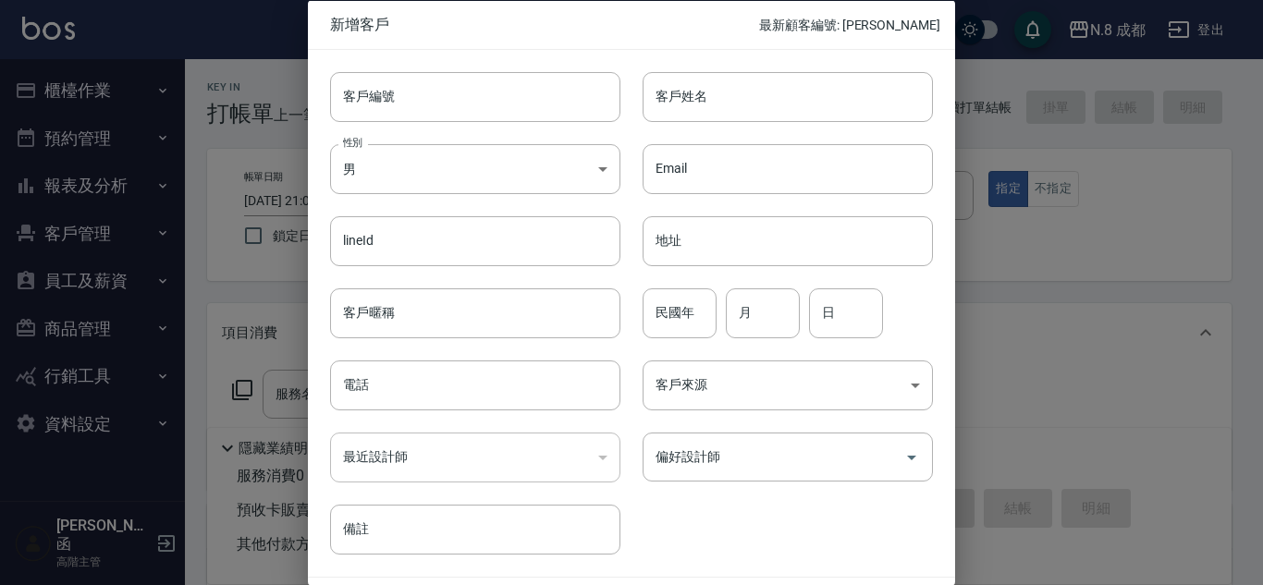
click at [992, 271] on div at bounding box center [631, 292] width 1263 height 585
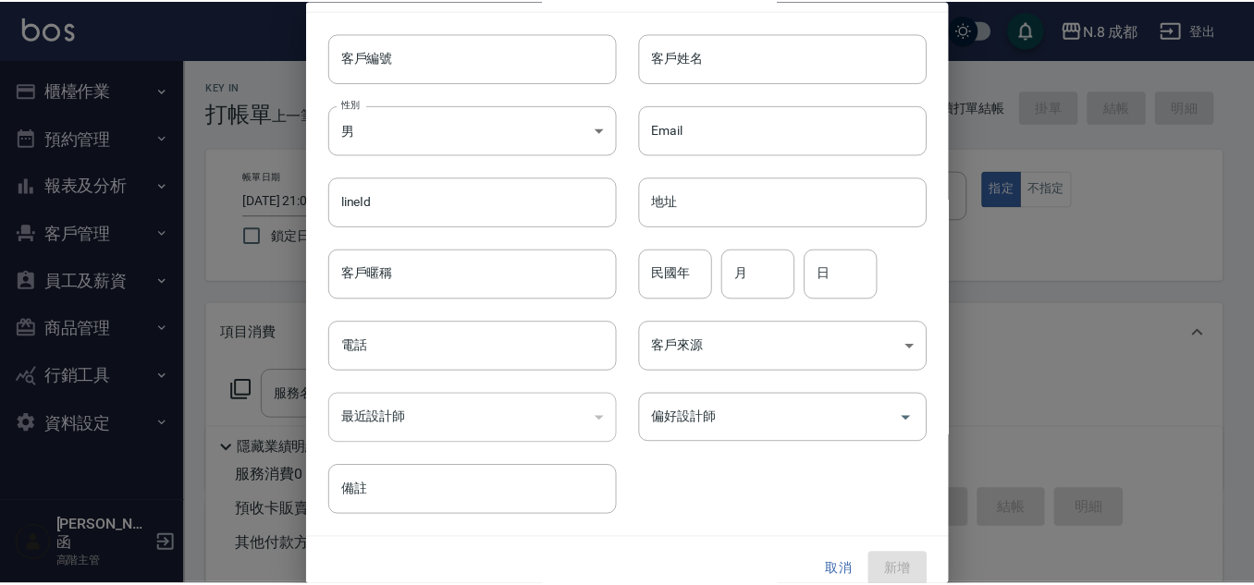
scroll to position [55, 0]
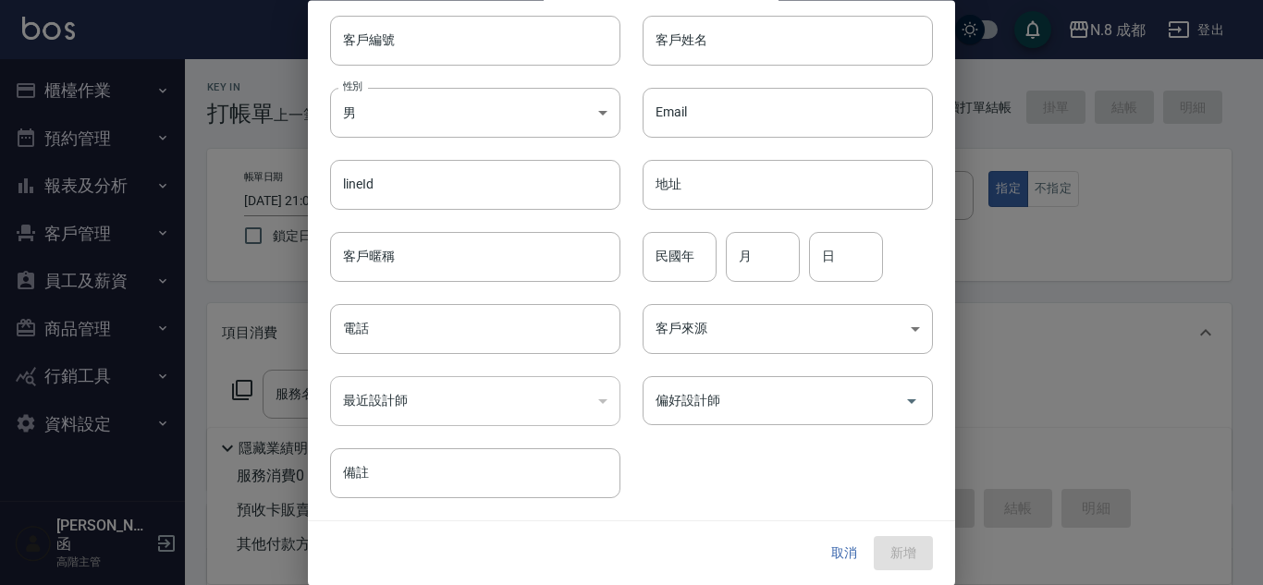
click at [831, 546] on button "取消" at bounding box center [844, 554] width 59 height 34
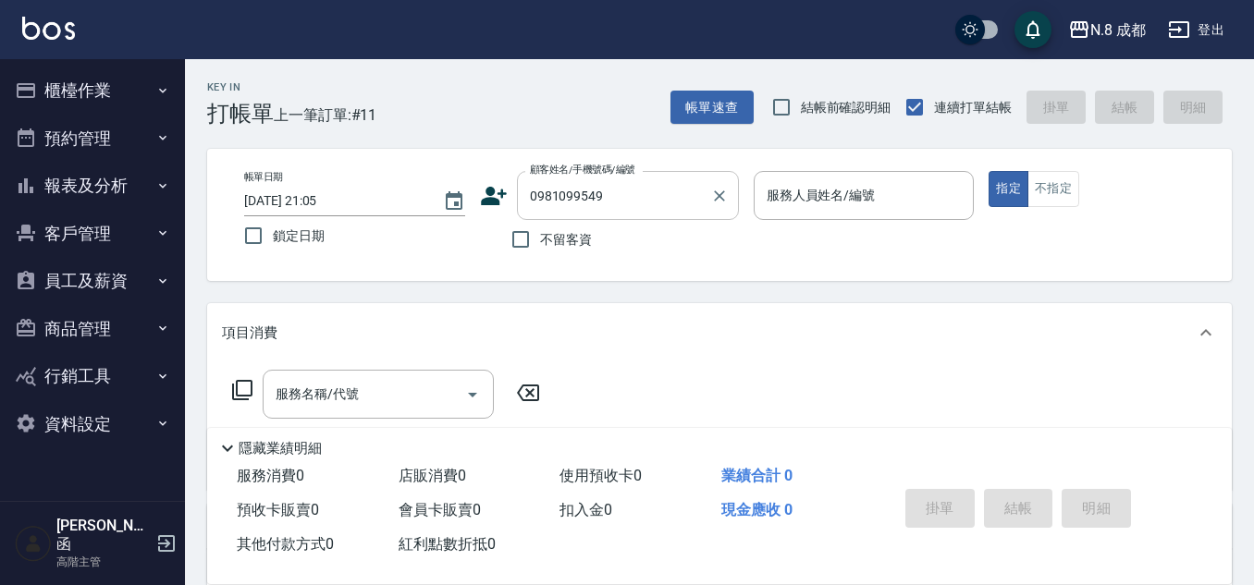
click at [686, 179] on div "0981099549 顧客姓名/手機號碼/編號" at bounding box center [628, 195] width 222 height 49
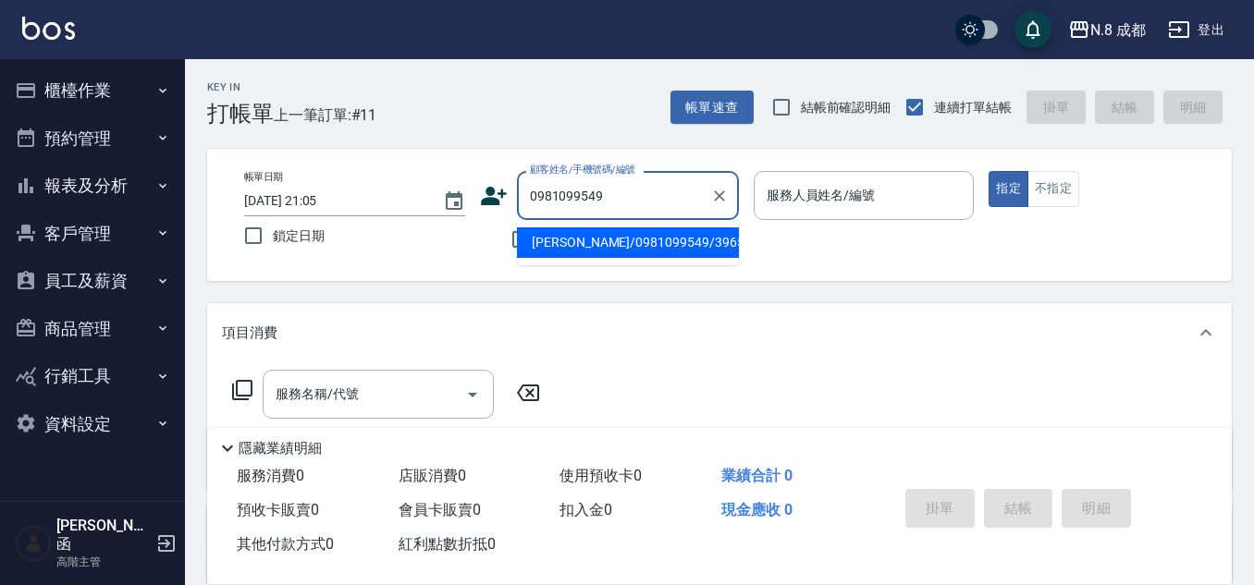
click at [683, 186] on input "0981099549" at bounding box center [614, 195] width 178 height 32
click at [655, 243] on li "陳韋全/0981099549/396511" at bounding box center [628, 243] width 222 height 31
type input "陳韋全/0981099549/396511"
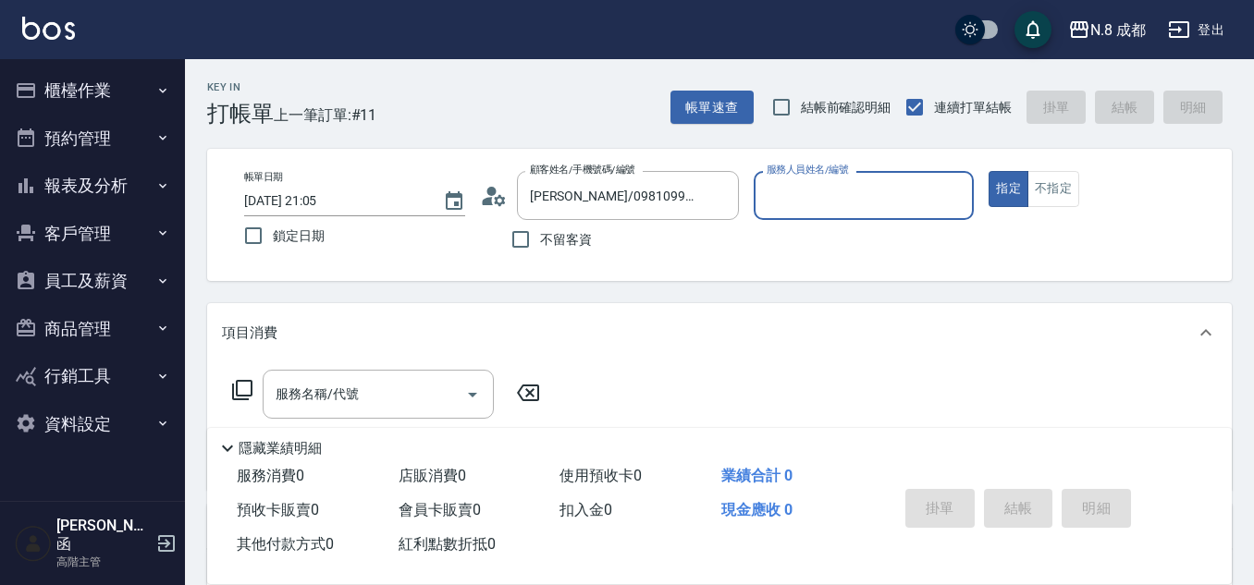
type input "[PERSON_NAME]程-13"
click at [801, 203] on input "[PERSON_NAME]程-13" at bounding box center [850, 195] width 177 height 32
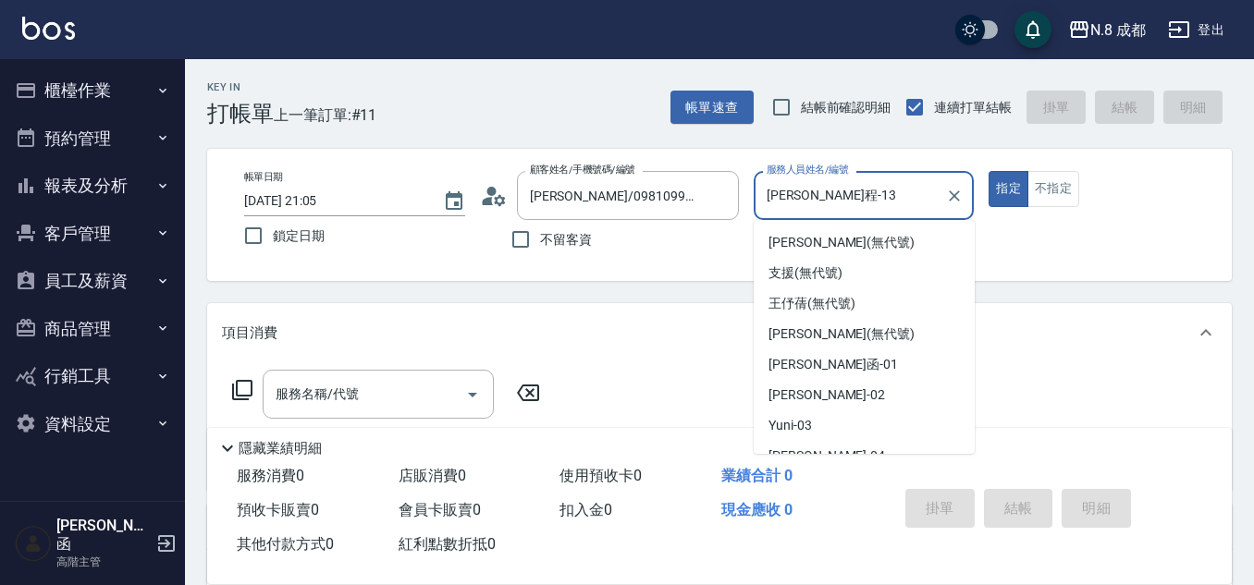
scroll to position [262, 0]
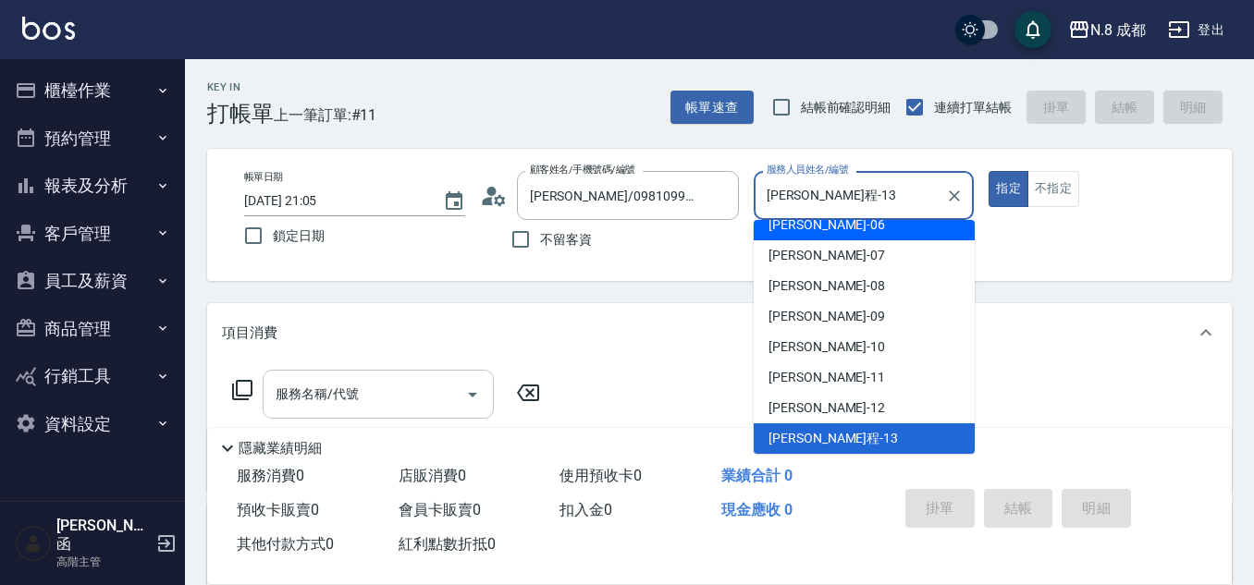
click at [412, 381] on input "服務名稱/代號" at bounding box center [364, 394] width 187 height 32
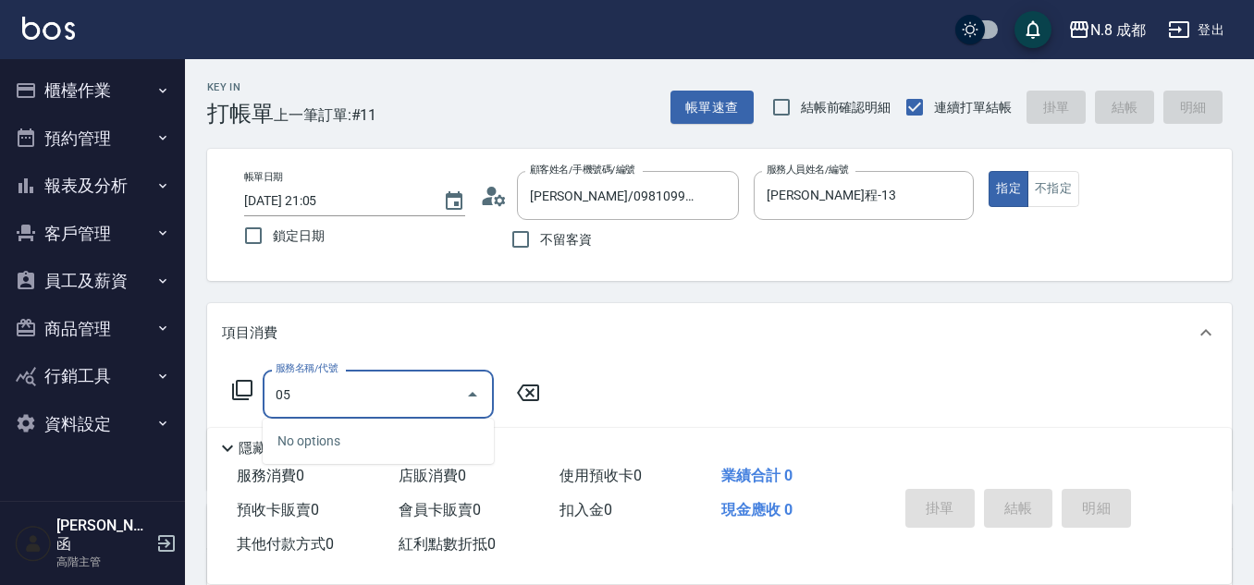
drag, startPoint x: 331, startPoint y: 387, endPoint x: 121, endPoint y: 413, distance: 211.7
click at [121, 413] on div "N.8 成都 登出 櫃檯作業 打帳單 帳單列表 掛單列表 座位開單 營業儀表板 現金收支登錄 高階收支登錄 材料自購登錄 每日結帳 排班表 現場電腦打卡 掃碼…" at bounding box center [627, 452] width 1254 height 905
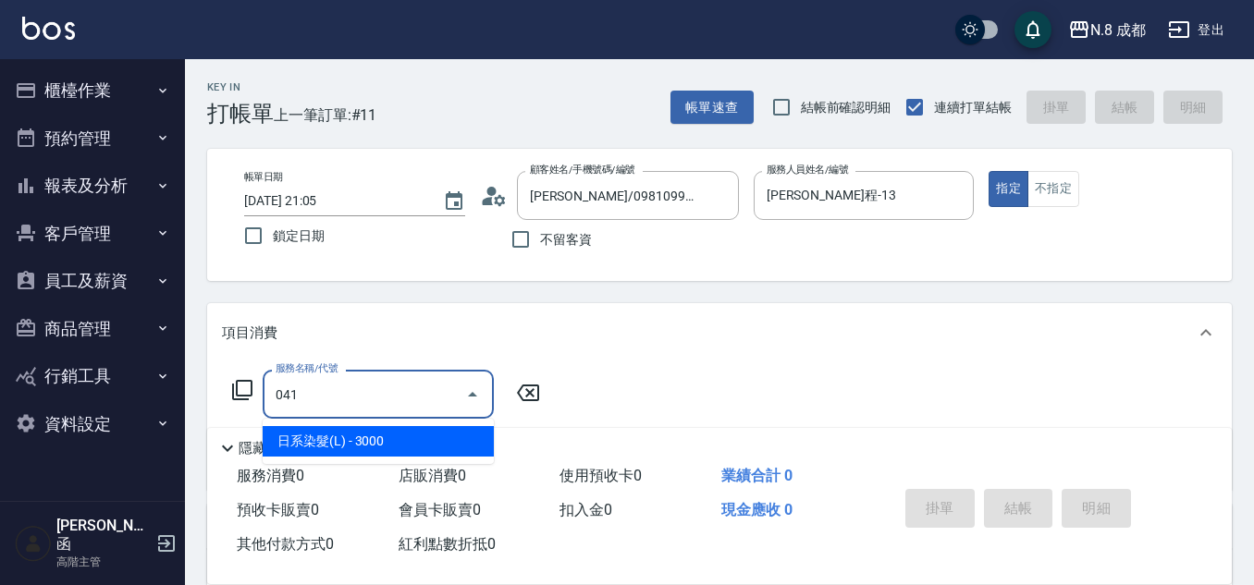
drag, startPoint x: 314, startPoint y: 437, endPoint x: 503, endPoint y: 392, distance: 194.7
click at [319, 436] on span "日系染髮(L) - 3000" at bounding box center [378, 441] width 231 height 31
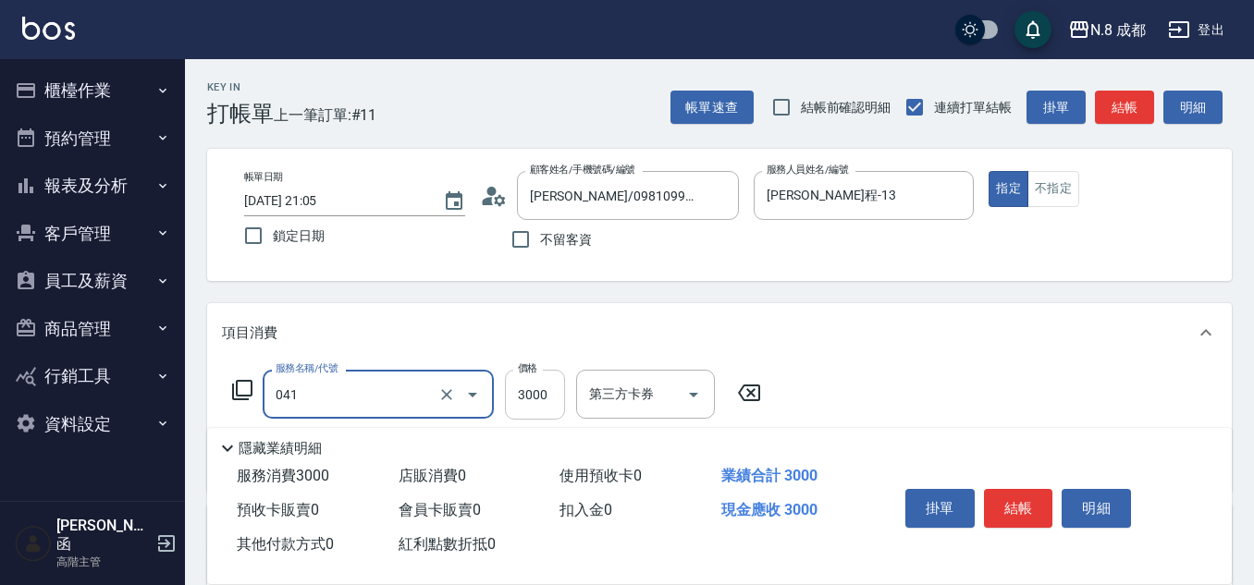
type input "日系染髮(L)(041)"
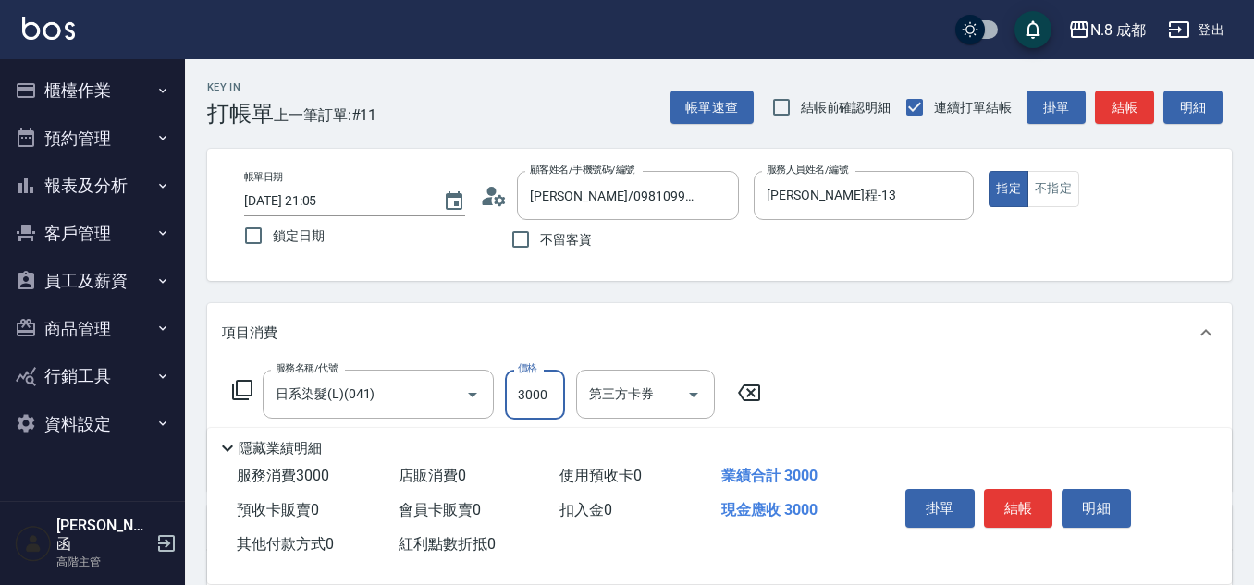
click at [526, 381] on input "3000" at bounding box center [535, 395] width 60 height 50
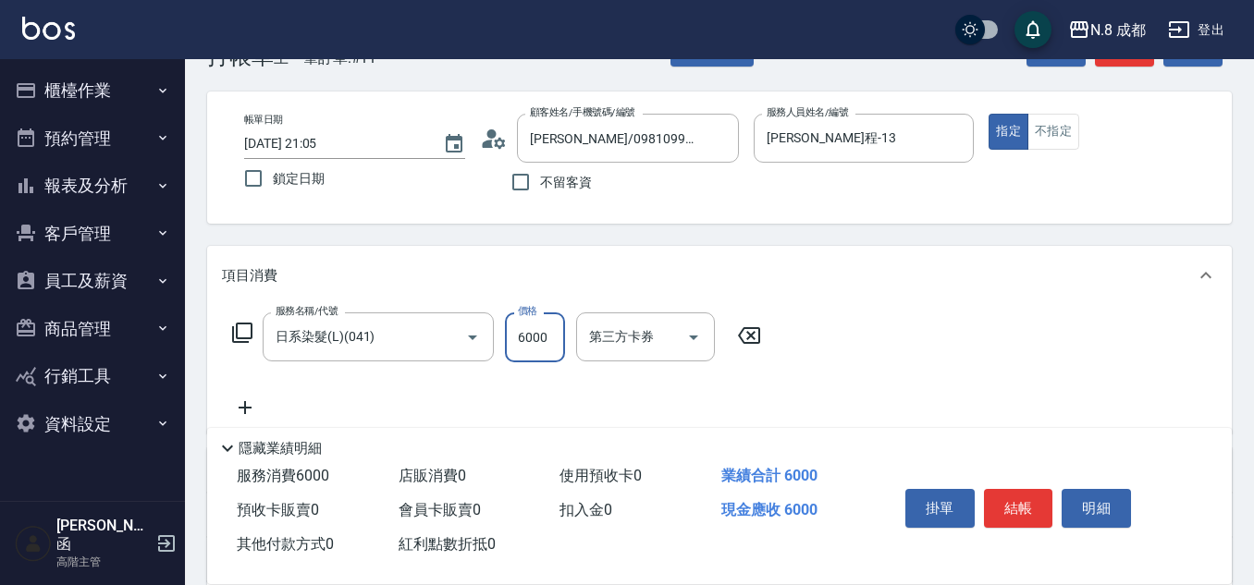
scroll to position [185, 0]
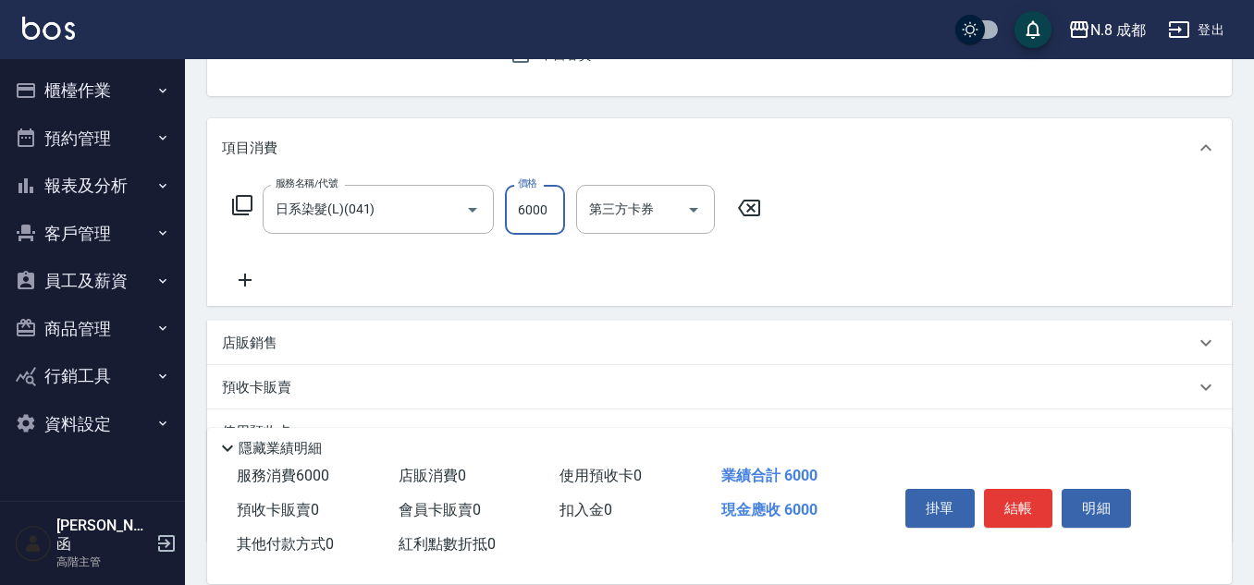
type input "6000"
click at [242, 274] on icon at bounding box center [245, 280] width 46 height 22
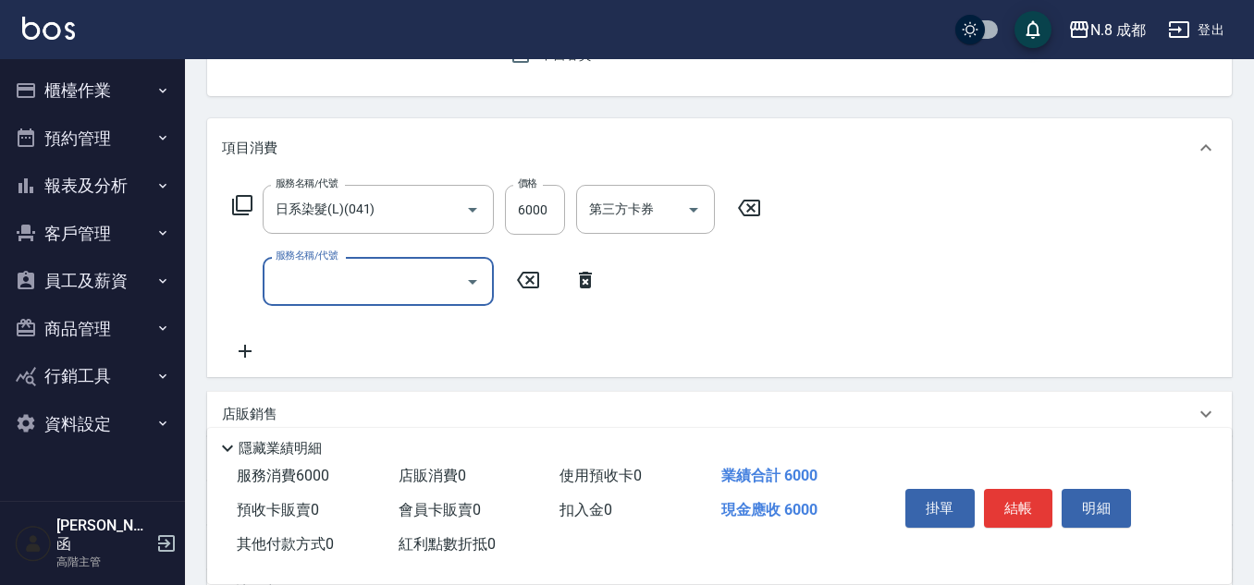
click at [398, 302] on div "服務名稱/代號" at bounding box center [378, 281] width 231 height 49
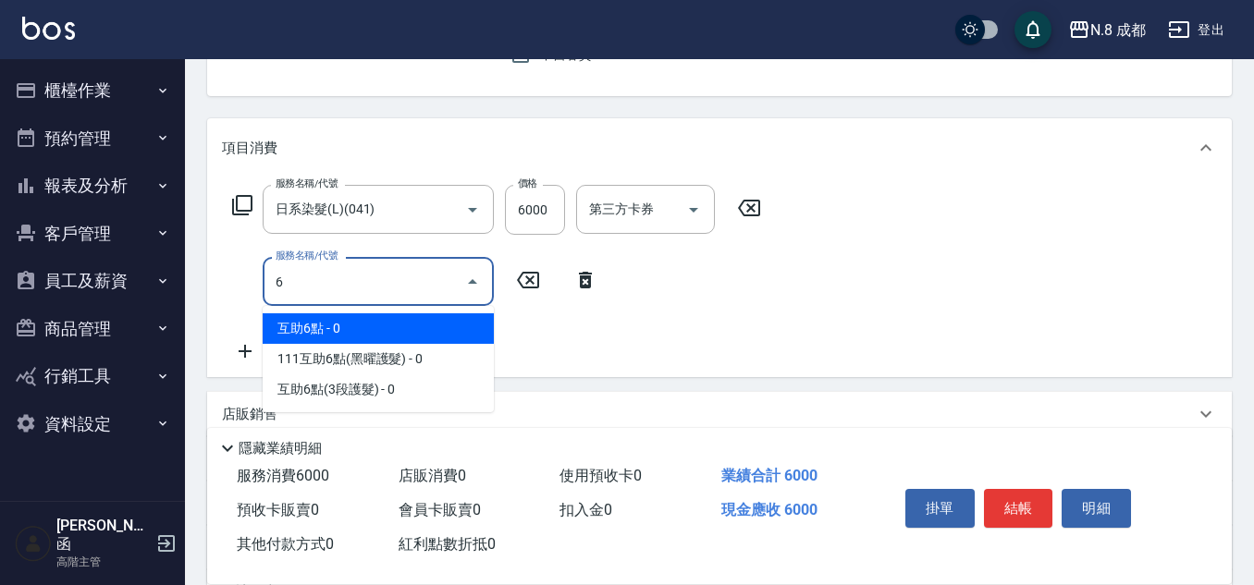
click at [402, 331] on span "互助6點 - 0" at bounding box center [378, 329] width 231 height 31
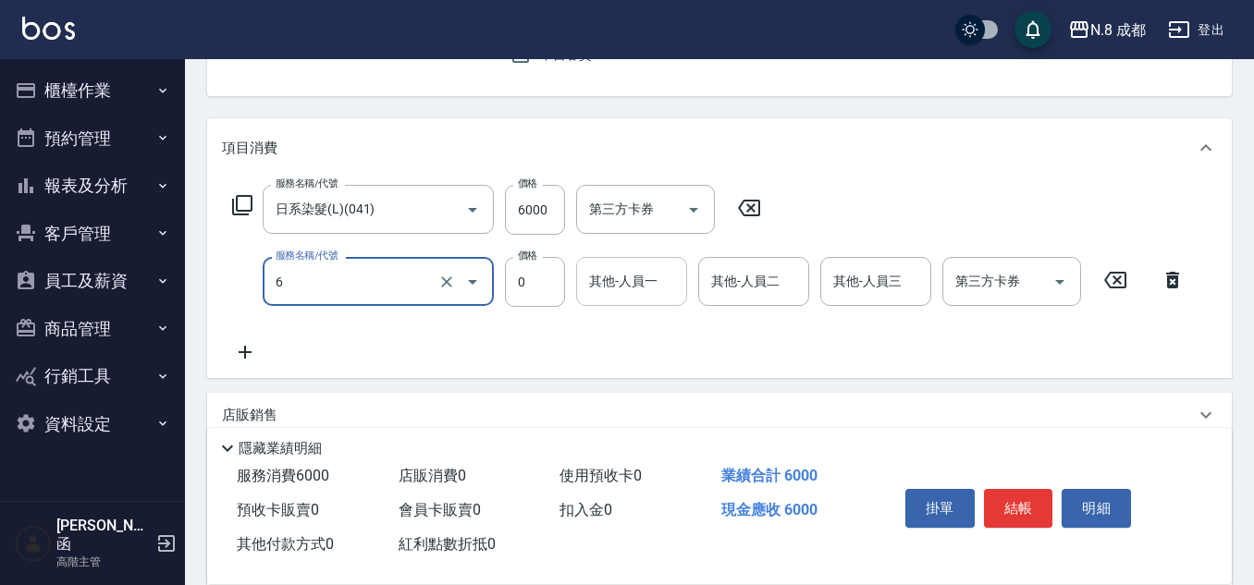
type input "互助6點(6)"
click at [592, 286] on input "其他-人員一" at bounding box center [632, 281] width 94 height 32
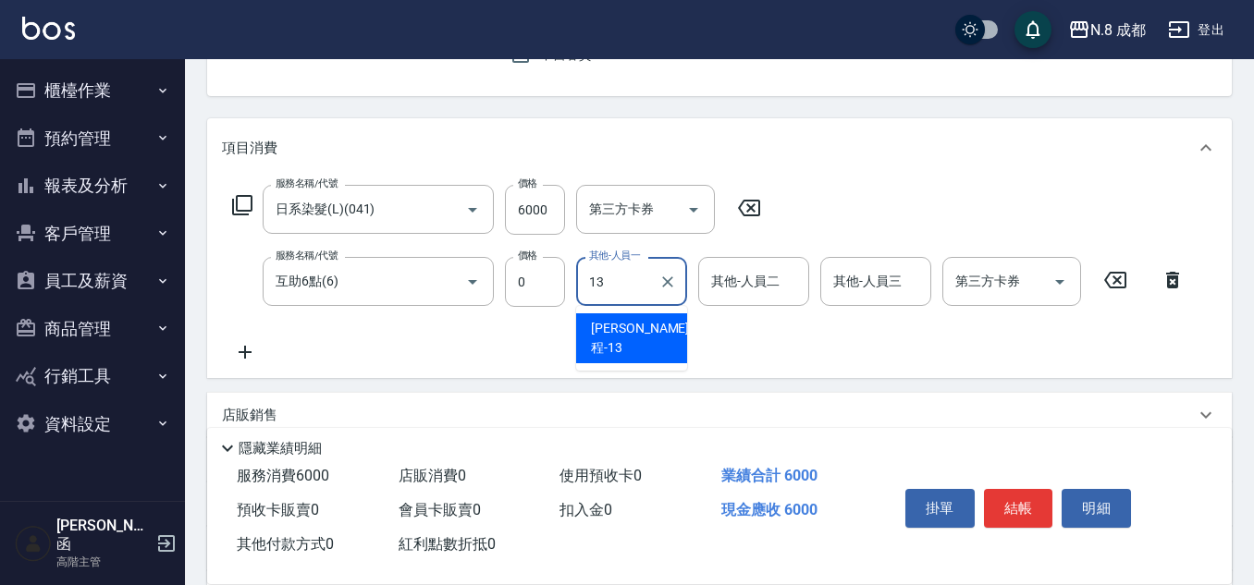
click at [620, 332] on span "[PERSON_NAME]程 -13" at bounding box center [640, 338] width 98 height 39
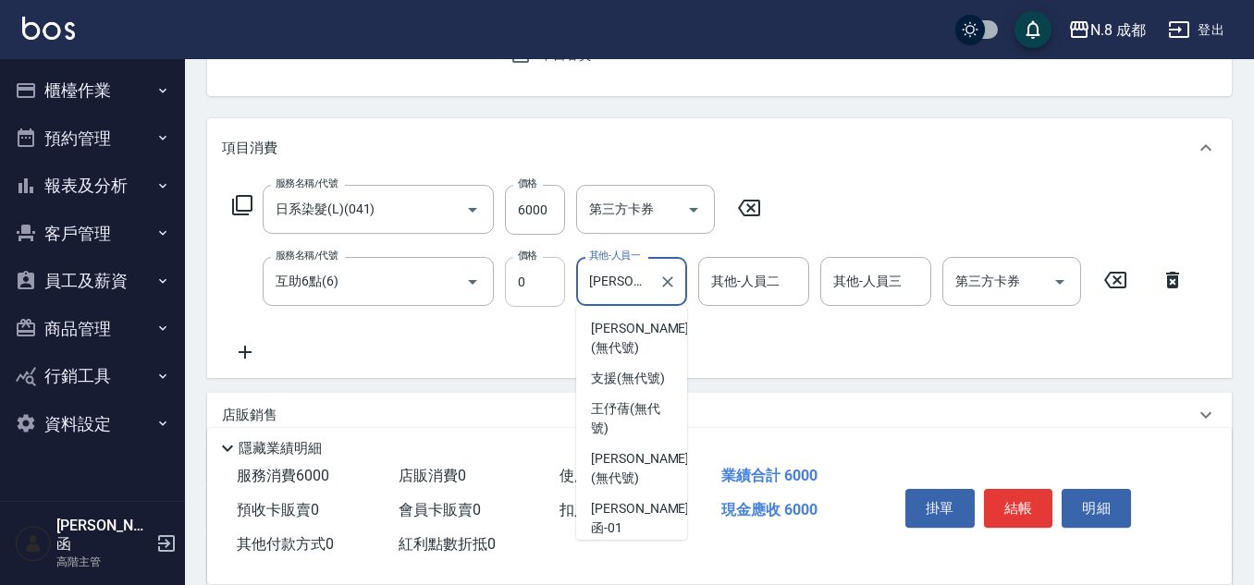
scroll to position [339, 0]
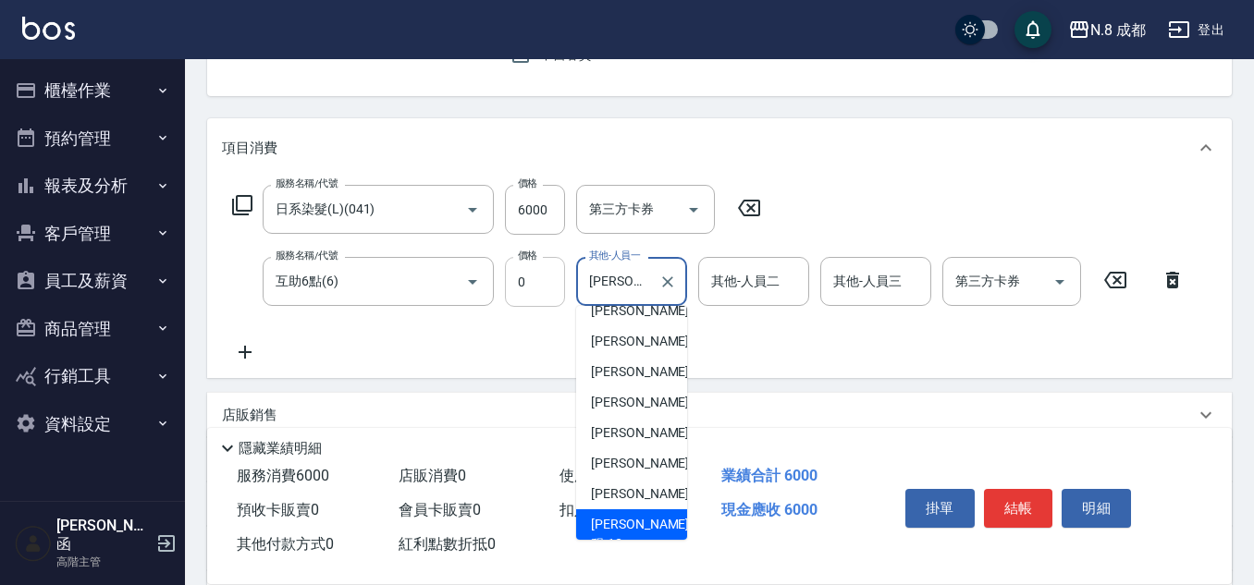
drag, startPoint x: 648, startPoint y: 292, endPoint x: 513, endPoint y: 292, distance: 135.0
click at [513, 292] on div "服務名稱/代號 互助6點(6) 服務名稱/代號 價格 0 價格 其他-人員一 高楷程-13 其他-人員一 其他-人員二 其他-人員二 其他-人員三 其他-人員…" at bounding box center [709, 282] width 974 height 50
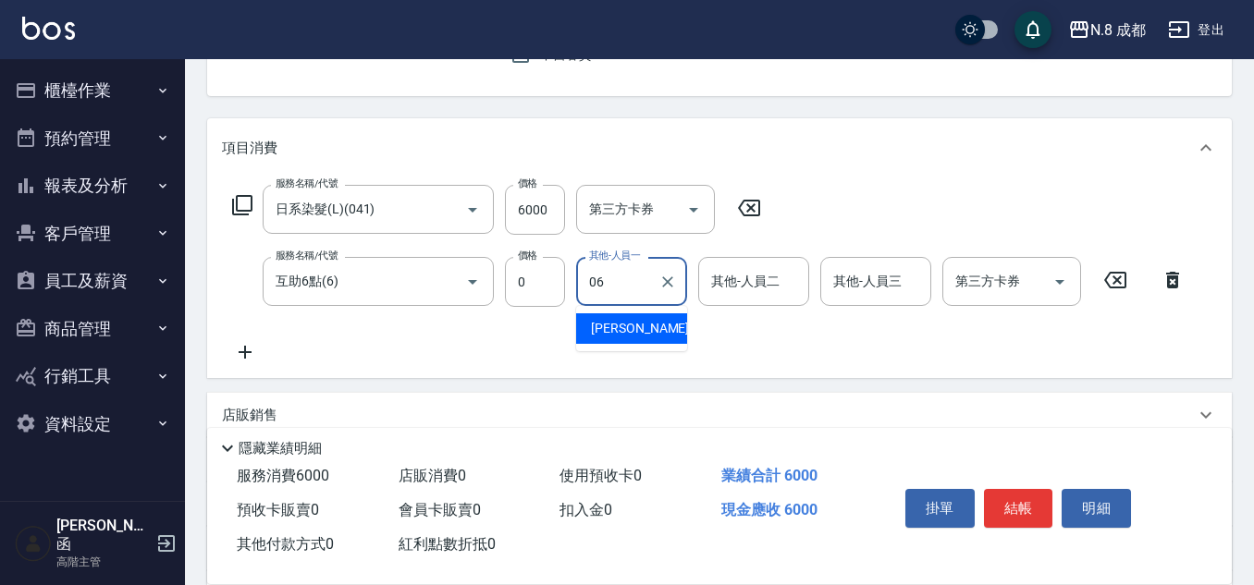
click at [600, 318] on div "[PERSON_NAME] -06" at bounding box center [631, 329] width 111 height 31
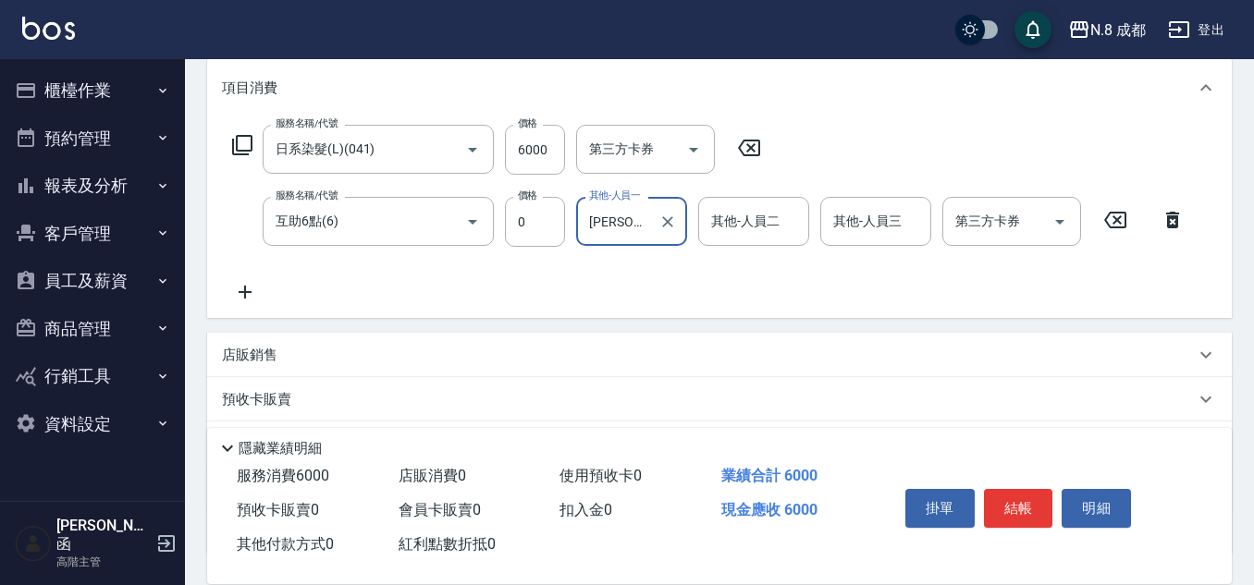
scroll to position [277, 0]
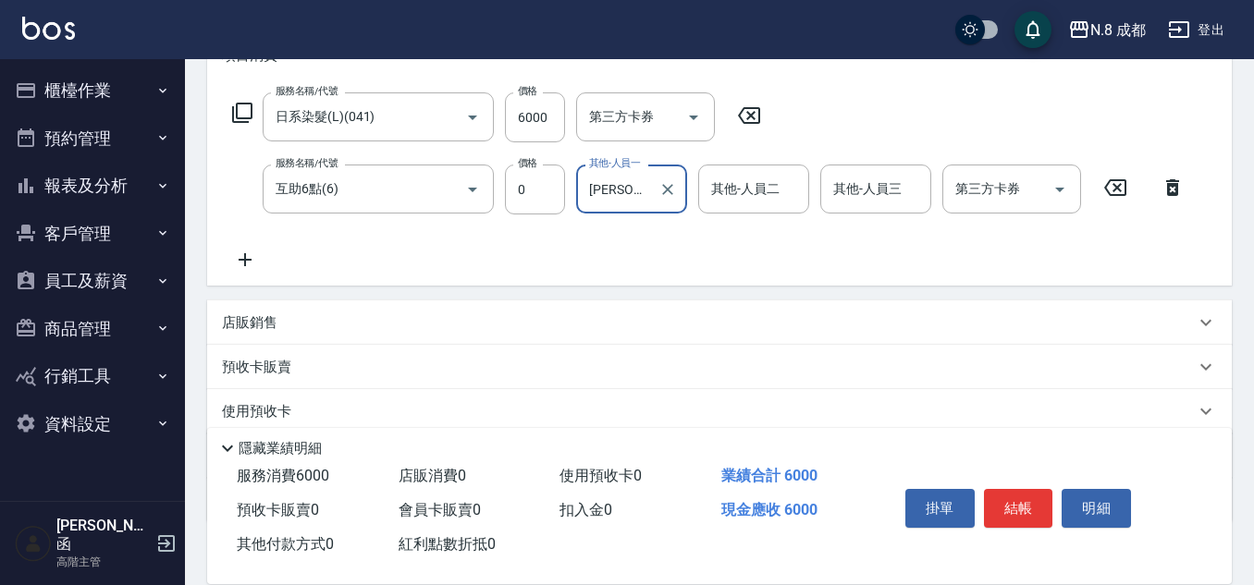
type input "[PERSON_NAME]-06"
click at [253, 260] on icon at bounding box center [245, 260] width 46 height 22
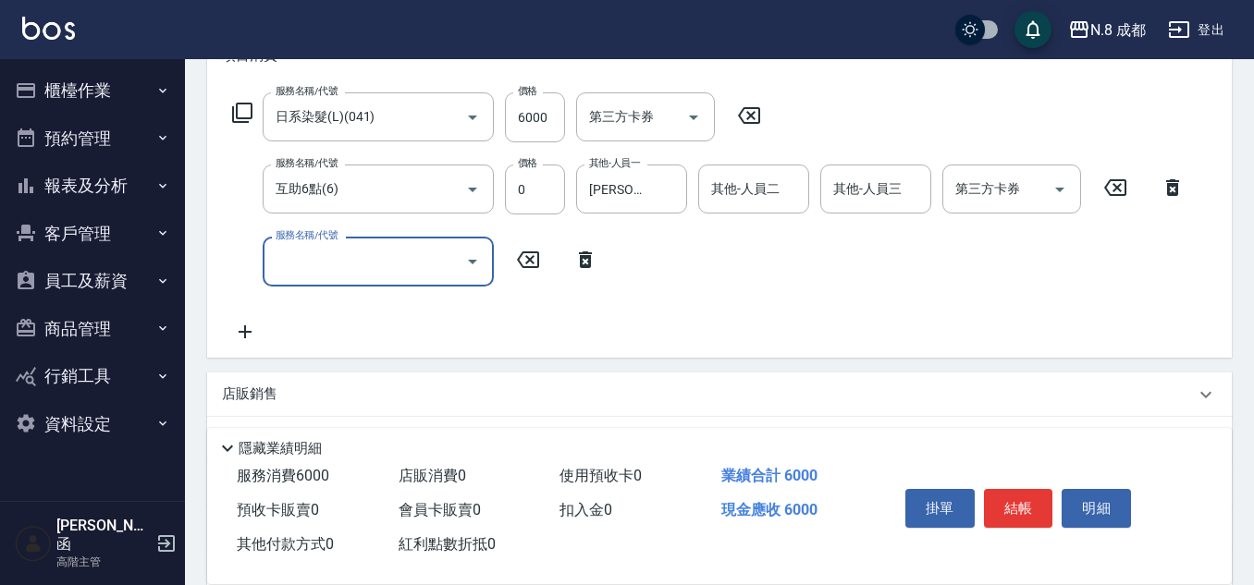
drag, startPoint x: 253, startPoint y: 260, endPoint x: 334, endPoint y: 270, distance: 81.1
click at [333, 270] on input "服務名稱/代號" at bounding box center [364, 261] width 187 height 32
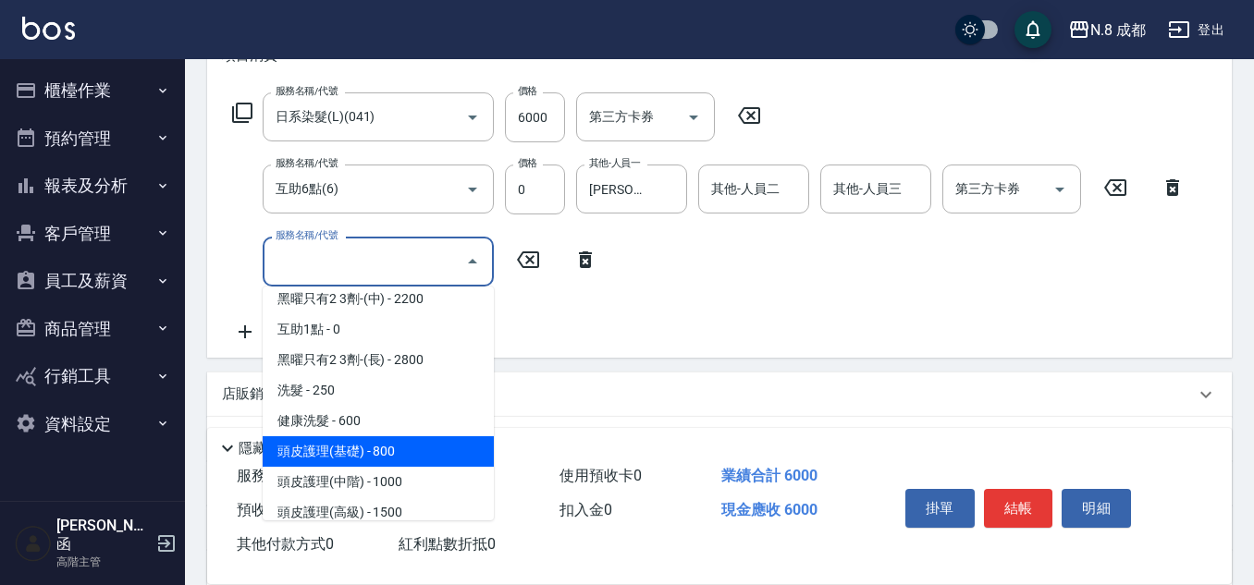
scroll to position [1110, 0]
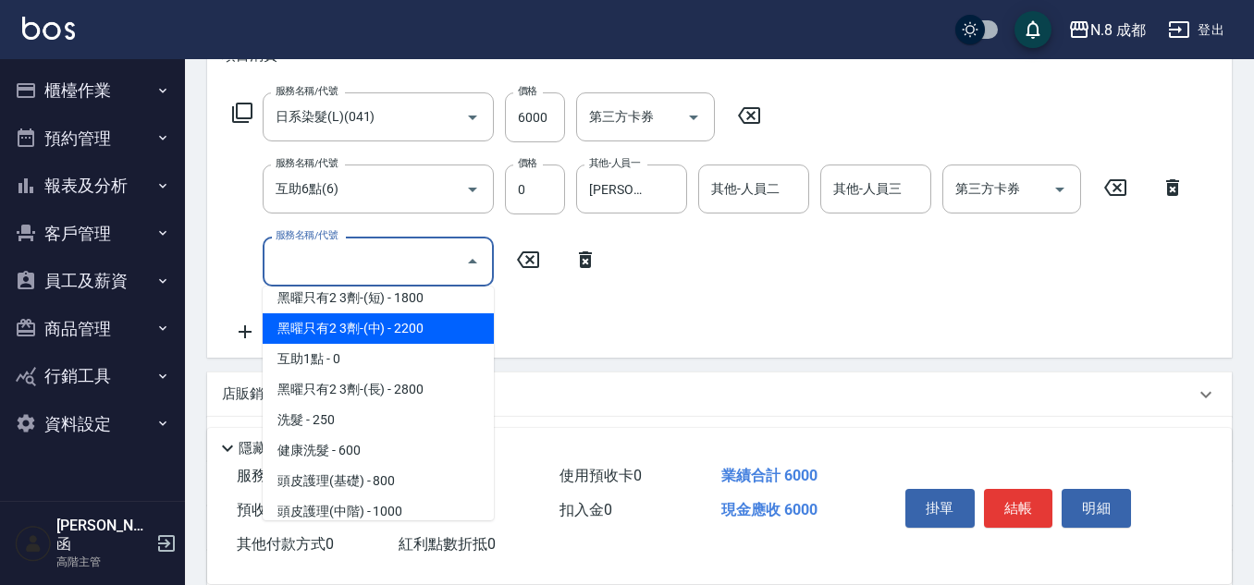
click at [427, 319] on span "黑曜只有2 3劑-(中) - 2200" at bounding box center [378, 329] width 231 height 31
type input "黑曜只有2 3劑-(中)(001)"
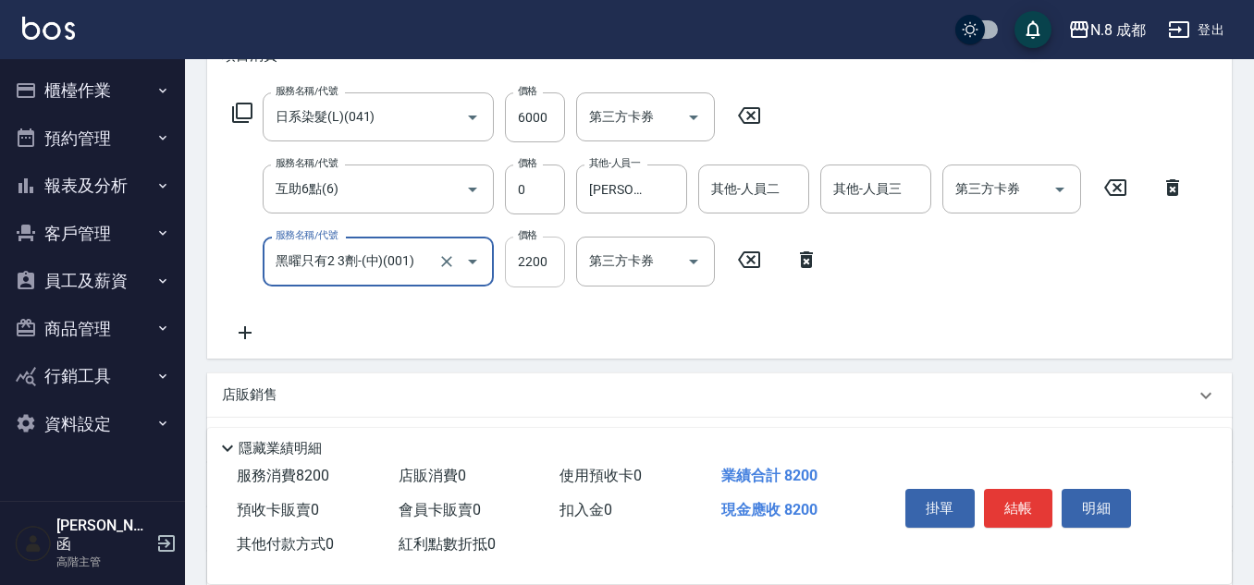
click at [529, 271] on input "2200" at bounding box center [535, 262] width 60 height 50
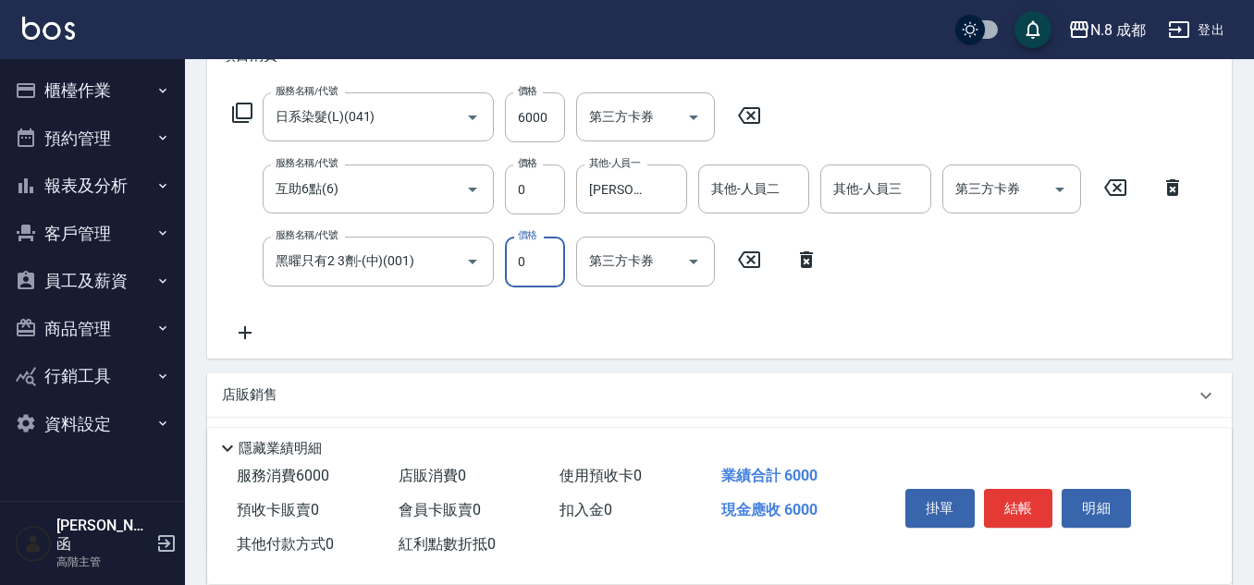
type input "0"
click at [869, 299] on div "服務名稱/代號 日系染髮(L)(041) 服務名稱/代號 價格 6000 價格 第三方卡券 第三方卡券 服務名稱/代號 互助6點(6) 服務名稱/代號 價格 …" at bounding box center [709, 217] width 974 height 251
click at [1026, 509] on button "結帳" at bounding box center [1018, 508] width 69 height 39
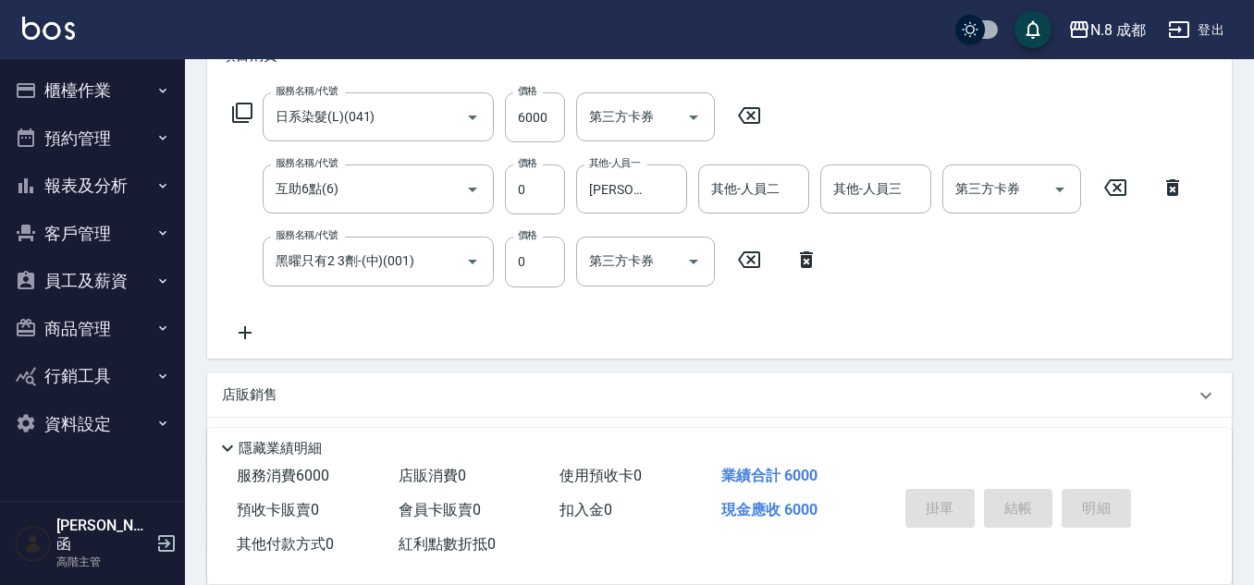
type input "2025/10/11 21:07"
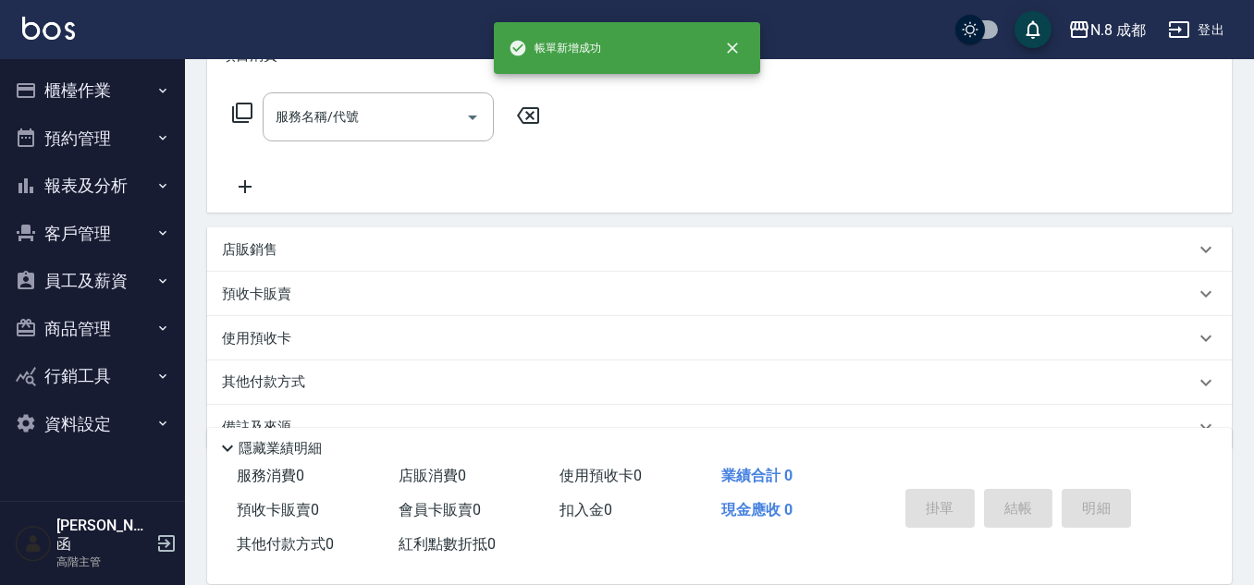
scroll to position [0, 0]
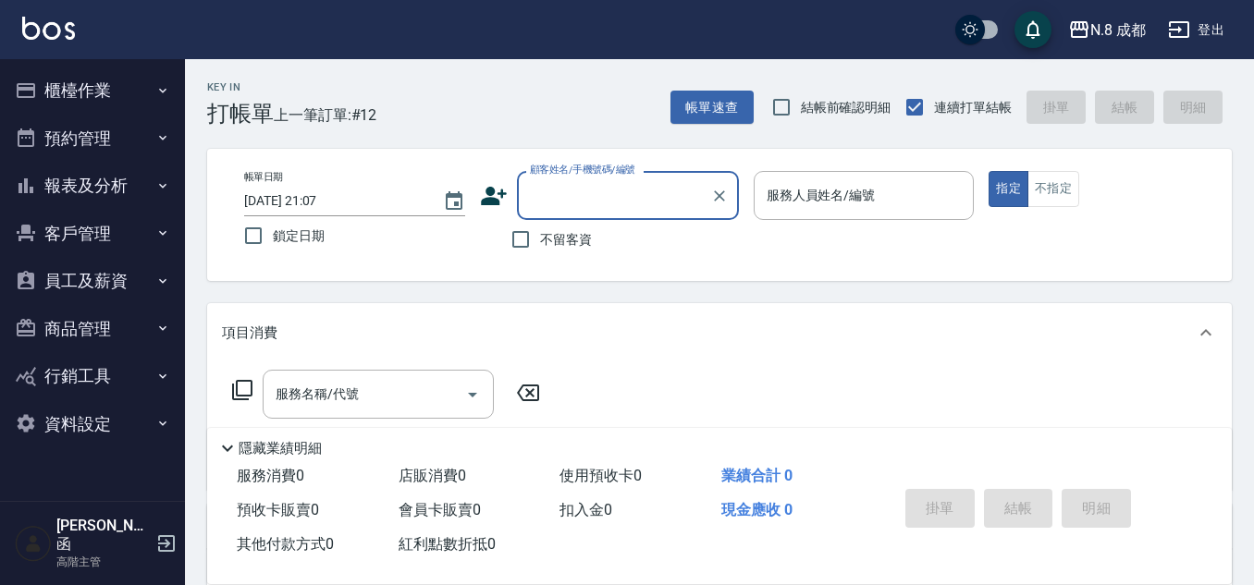
click at [629, 202] on input "顧客姓名/手機號碼/編號" at bounding box center [614, 195] width 178 height 32
click at [666, 249] on li "郭瓊芳/0927392270/" at bounding box center [628, 243] width 222 height 31
type input "郭瓊芳/0927392270/"
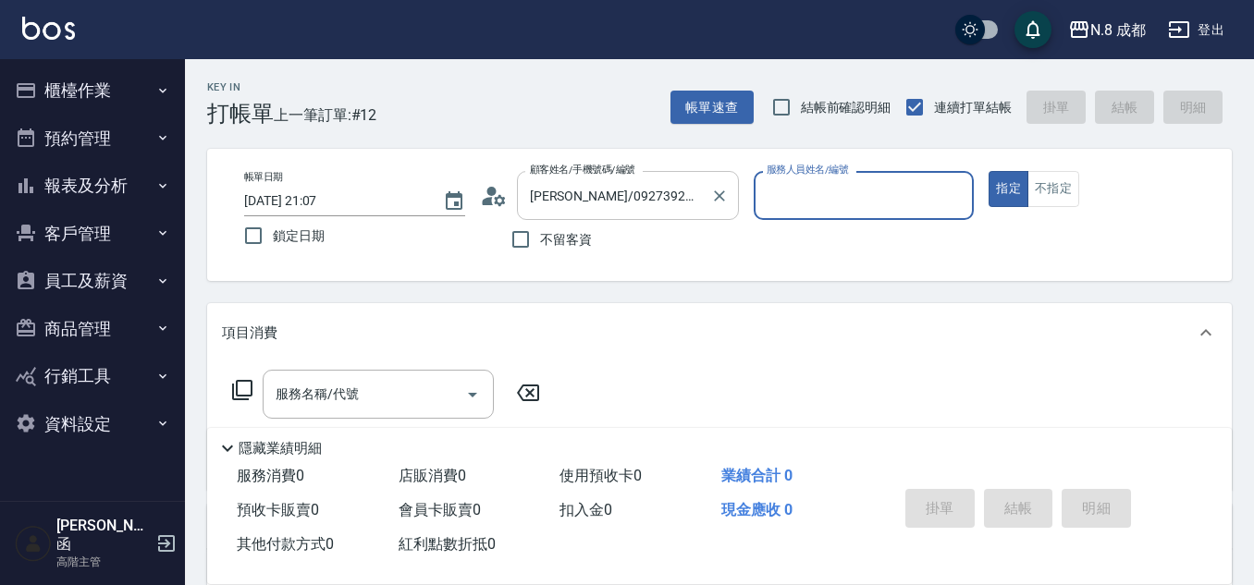
type input "明祥何-68"
click at [339, 393] on input "服務名稱/代號" at bounding box center [364, 394] width 187 height 32
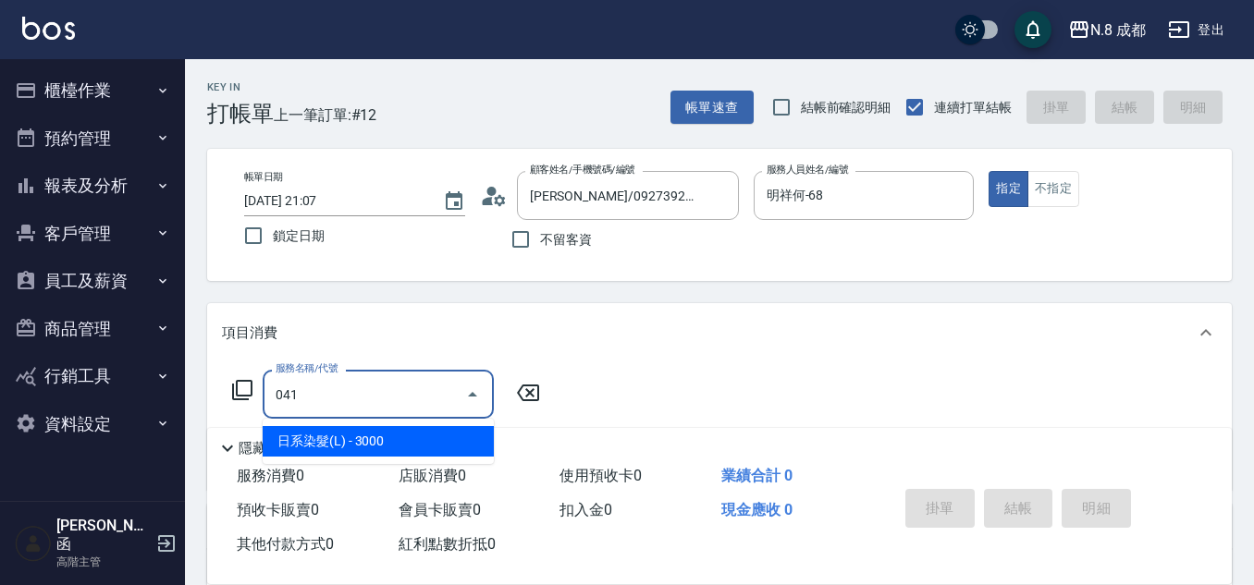
click at [396, 423] on ul "日系染髮(L) - 3000" at bounding box center [378, 441] width 231 height 45
click at [402, 437] on span "日系染髮(L) - 3000" at bounding box center [378, 441] width 231 height 31
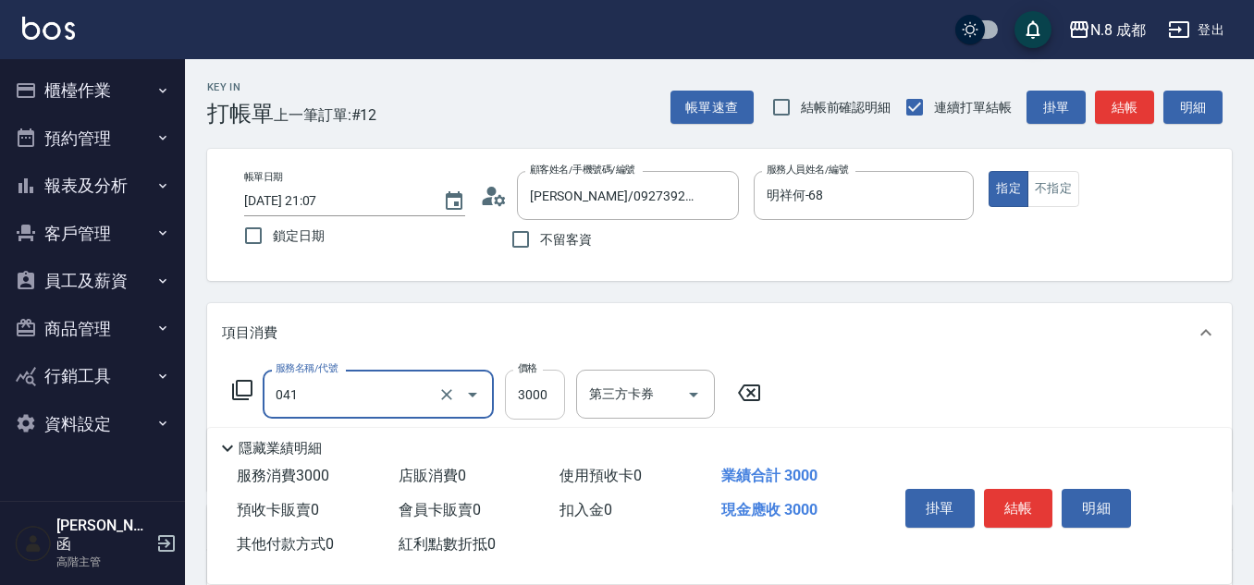
type input "日系染髮(L)(041)"
click at [523, 386] on input "3000" at bounding box center [535, 395] width 60 height 50
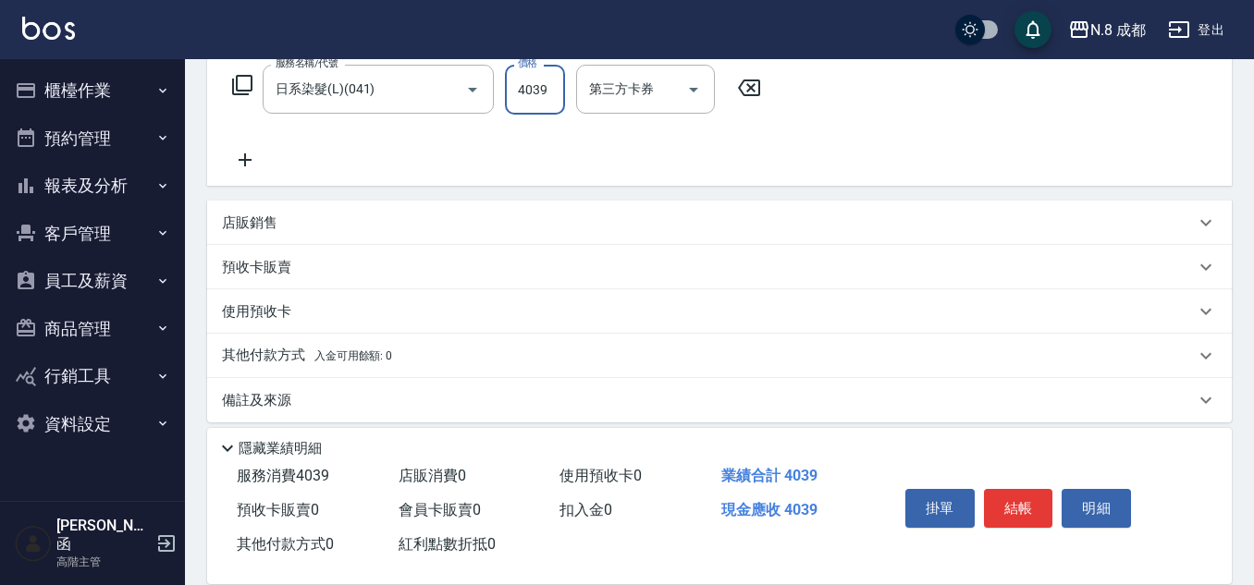
scroll to position [320, 0]
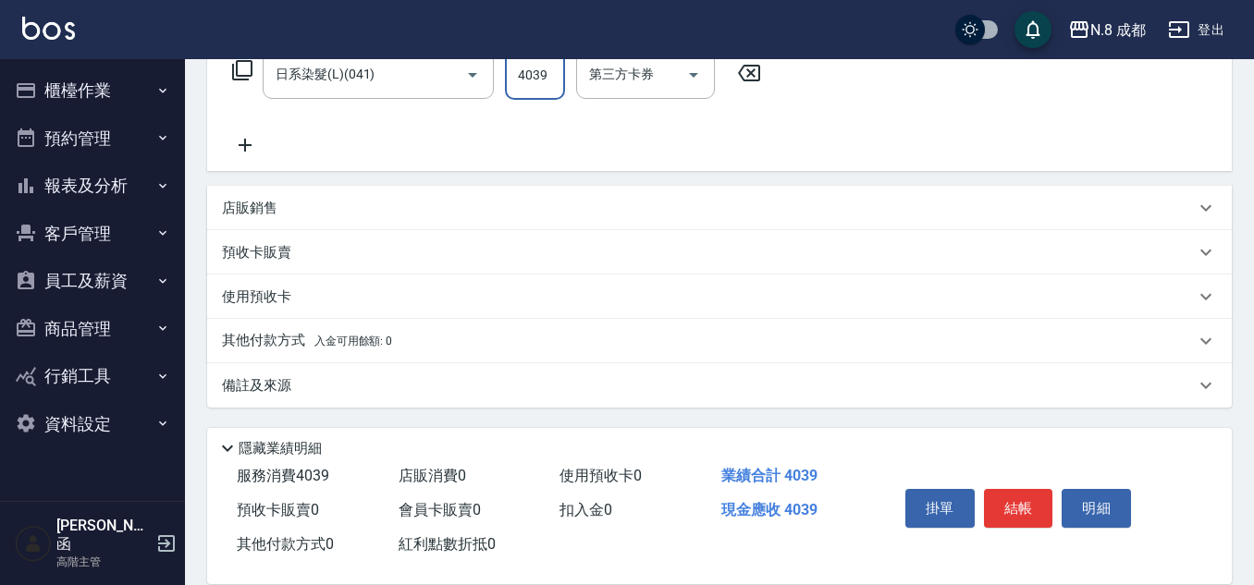
type input "4039"
click at [306, 344] on p "其他付款方式 入金可用餘額: 0" at bounding box center [307, 341] width 170 height 20
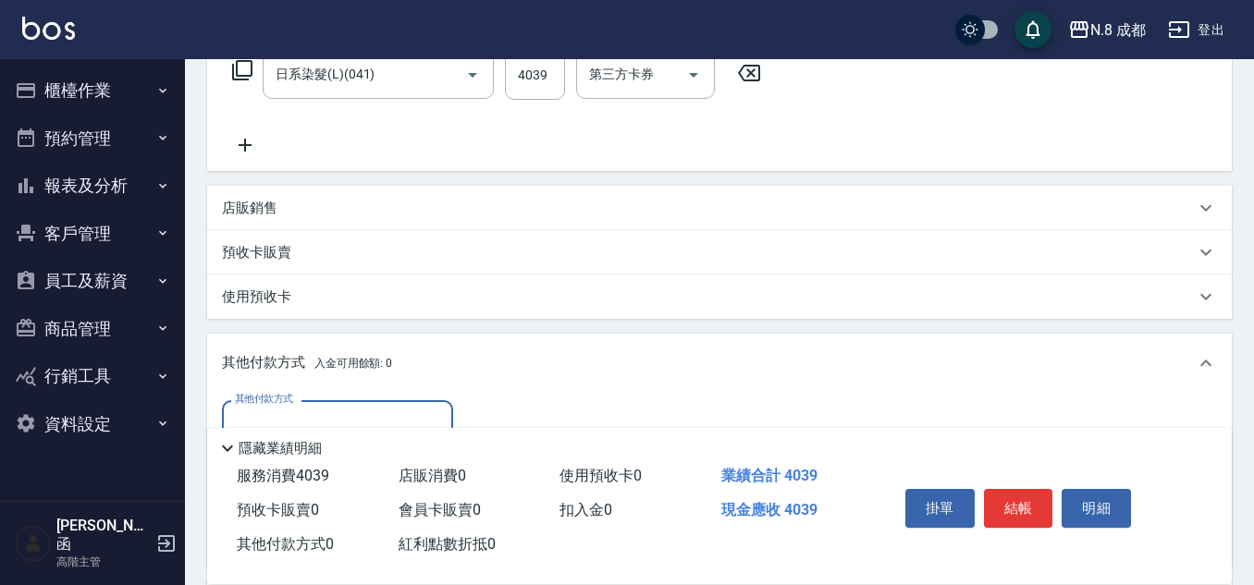
scroll to position [0, 0]
click at [343, 413] on input "其他付款方式" at bounding box center [337, 425] width 215 height 32
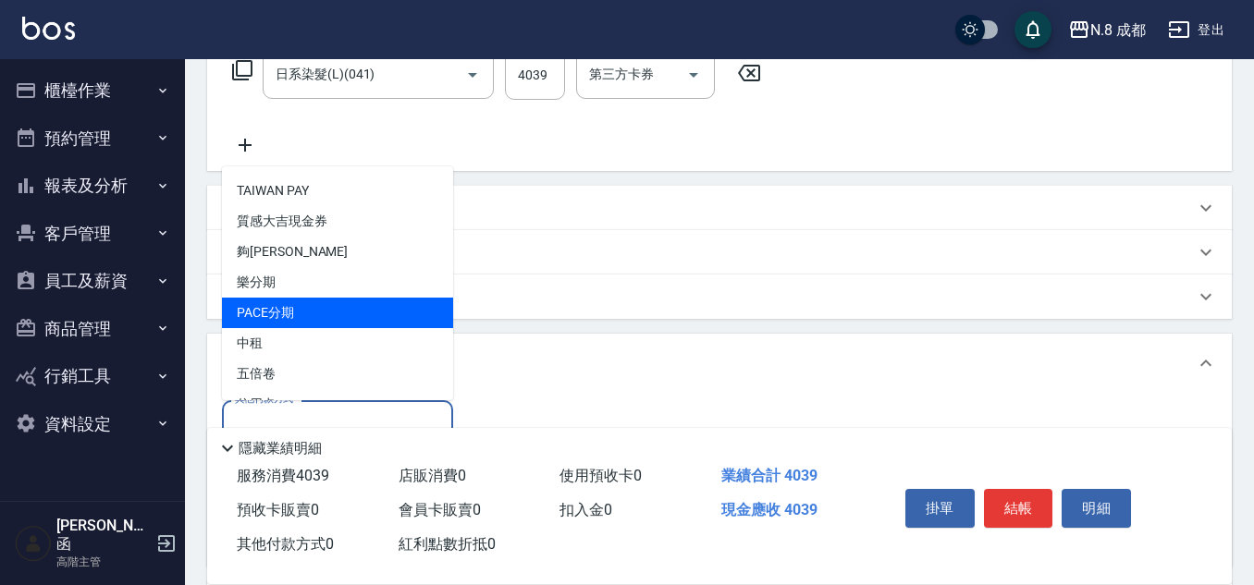
scroll to position [55, 0]
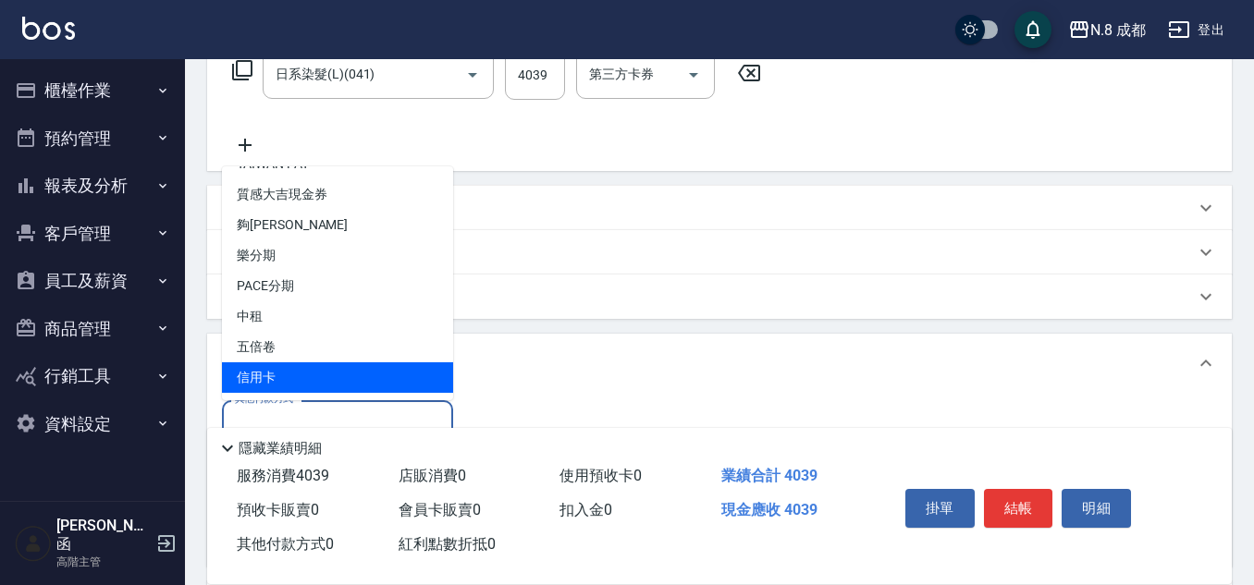
click at [373, 374] on span "信用卡" at bounding box center [337, 378] width 231 height 31
type input "信用卡"
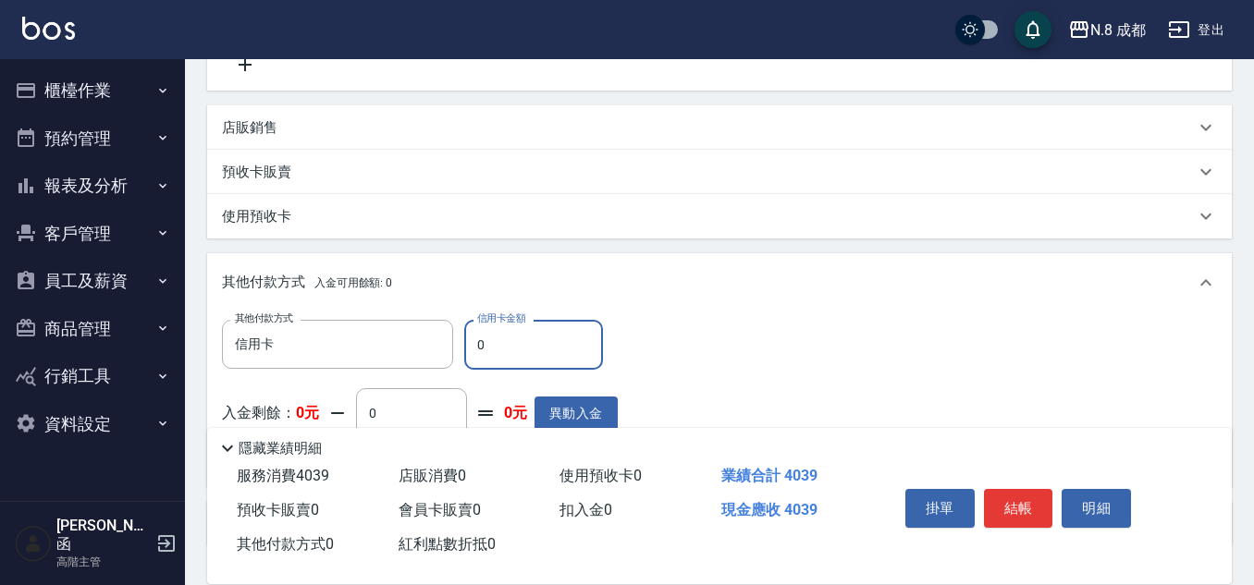
scroll to position [505, 0]
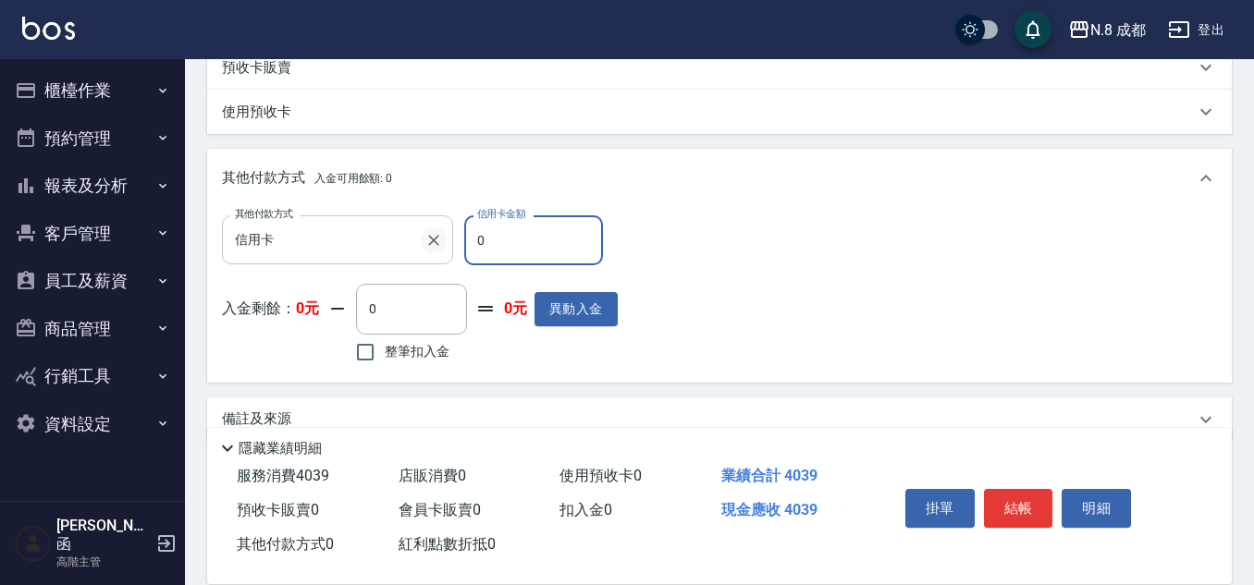
drag, startPoint x: 511, startPoint y: 251, endPoint x: 428, endPoint y: 248, distance: 83.3
click at [428, 248] on div "其他付款方式 信用卡 其他付款方式 信用卡金額 0 信用卡金額" at bounding box center [420, 241] width 396 height 50
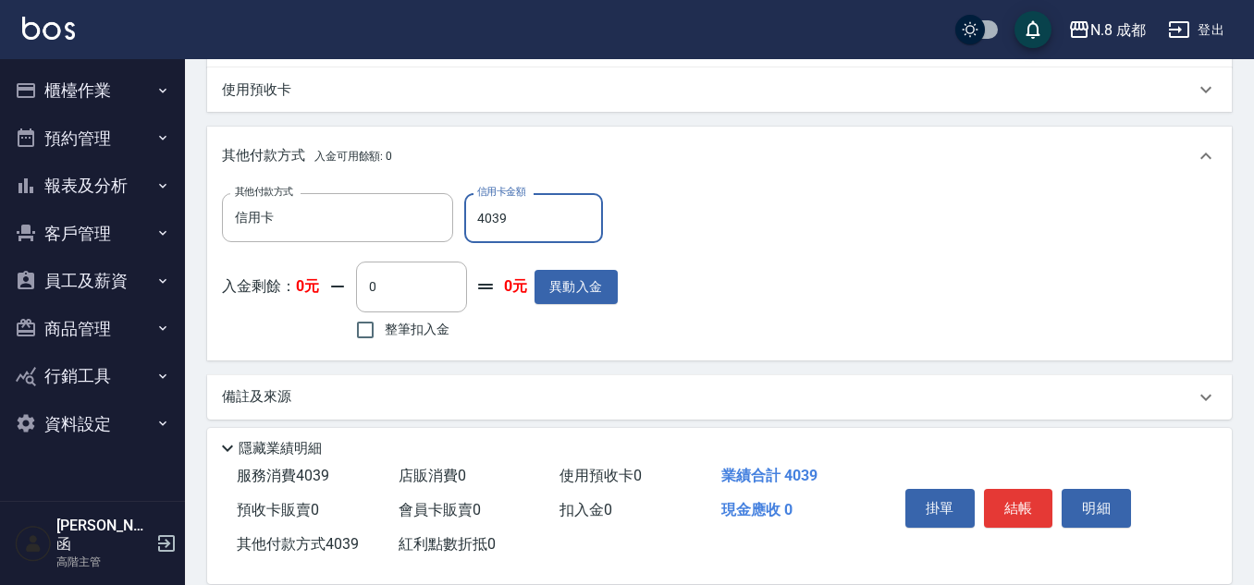
scroll to position [539, 0]
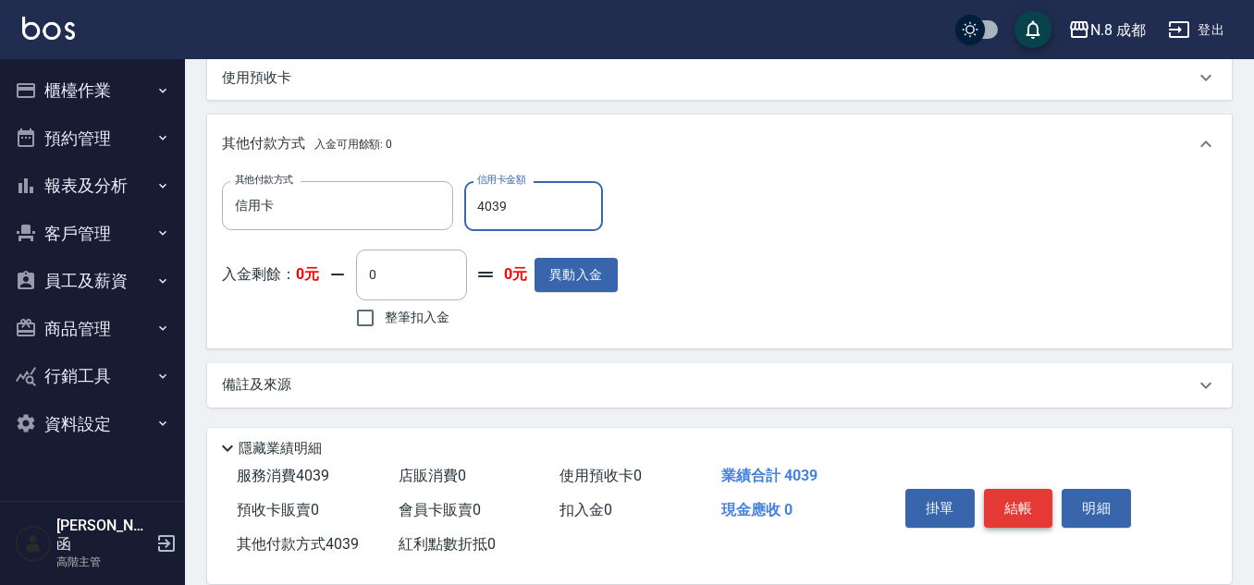
type input "4039"
click at [1028, 504] on button "結帳" at bounding box center [1018, 508] width 69 height 39
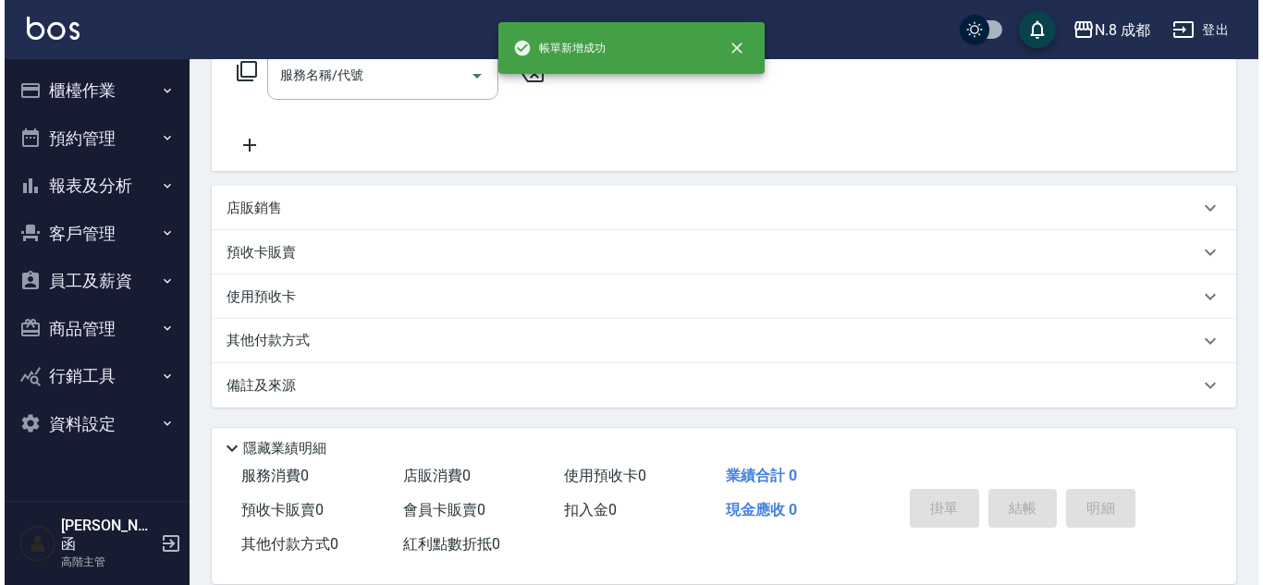
scroll to position [0, 0]
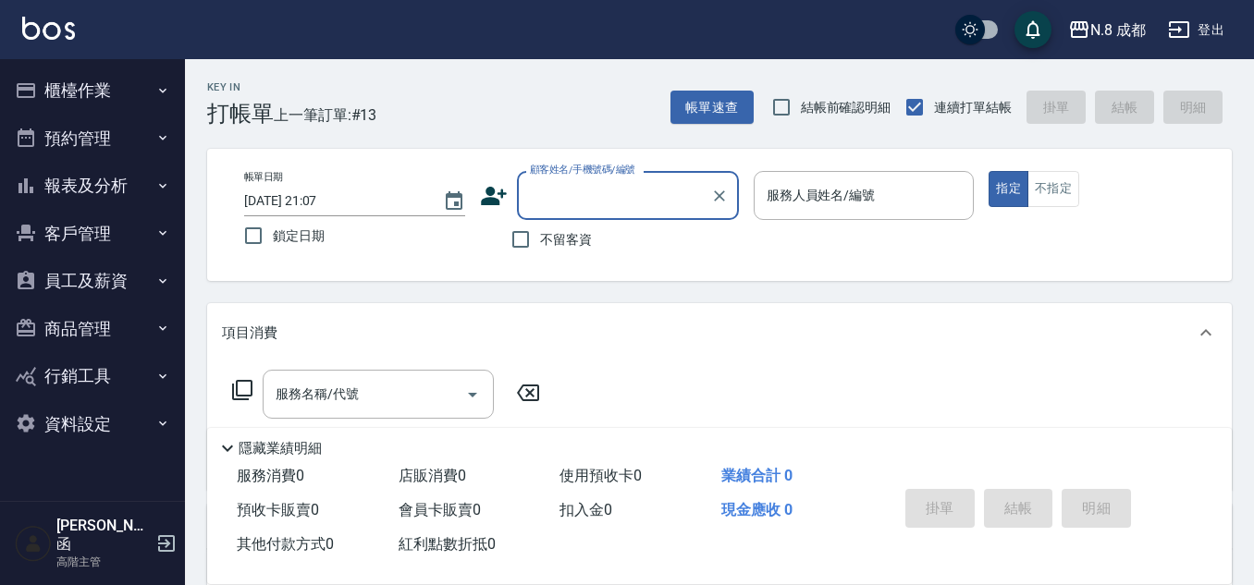
click at [584, 195] on input "顧客姓名/手機號碼/編號" at bounding box center [614, 195] width 178 height 32
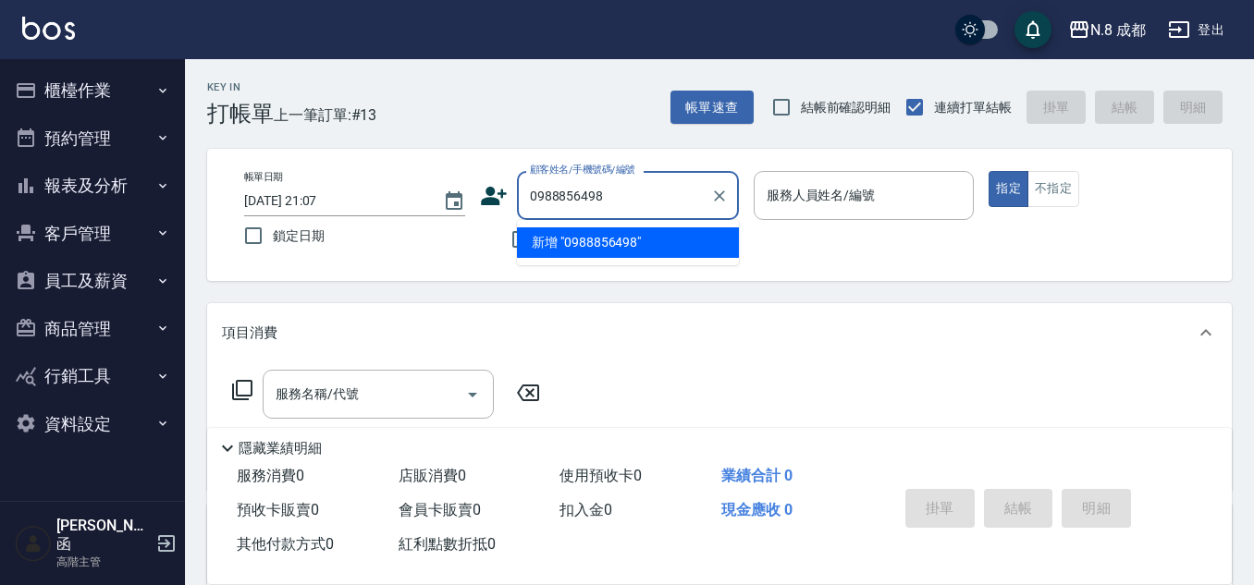
click at [601, 239] on li "新增 "0988856498"" at bounding box center [628, 243] width 222 height 31
type input "0988856498"
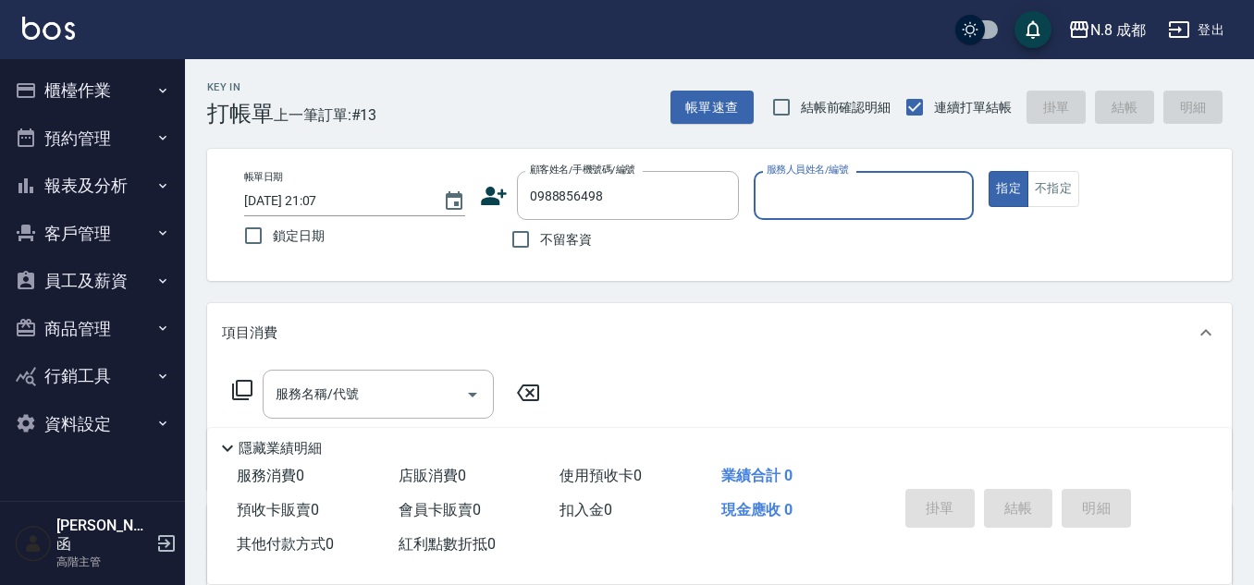
click at [498, 192] on icon at bounding box center [494, 196] width 28 height 28
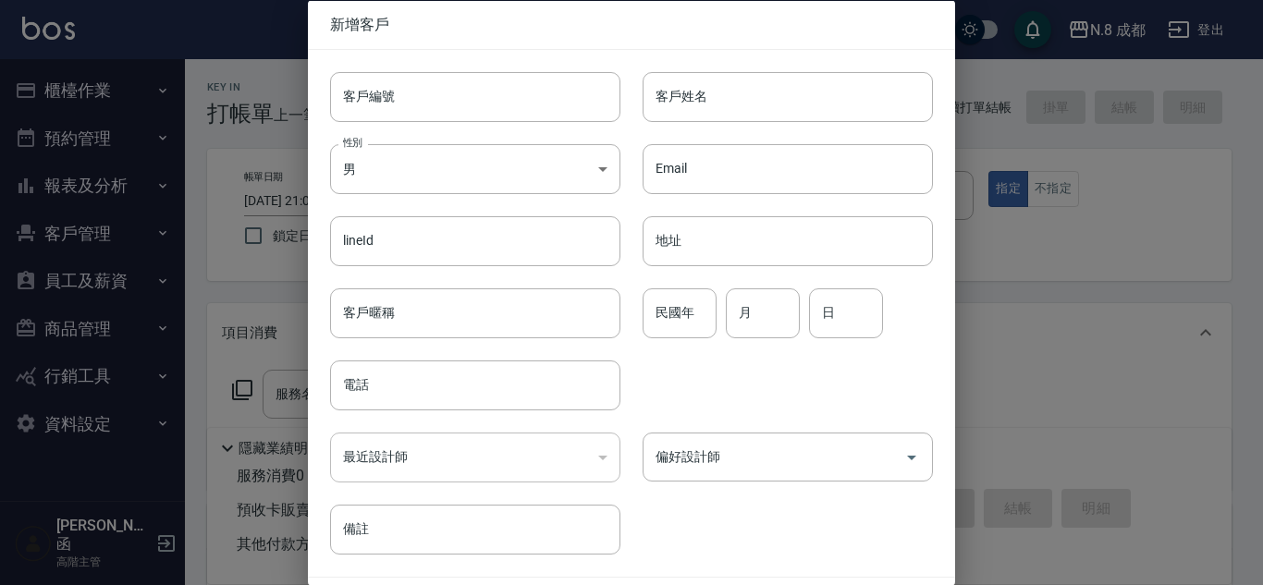
type input "0988856498"
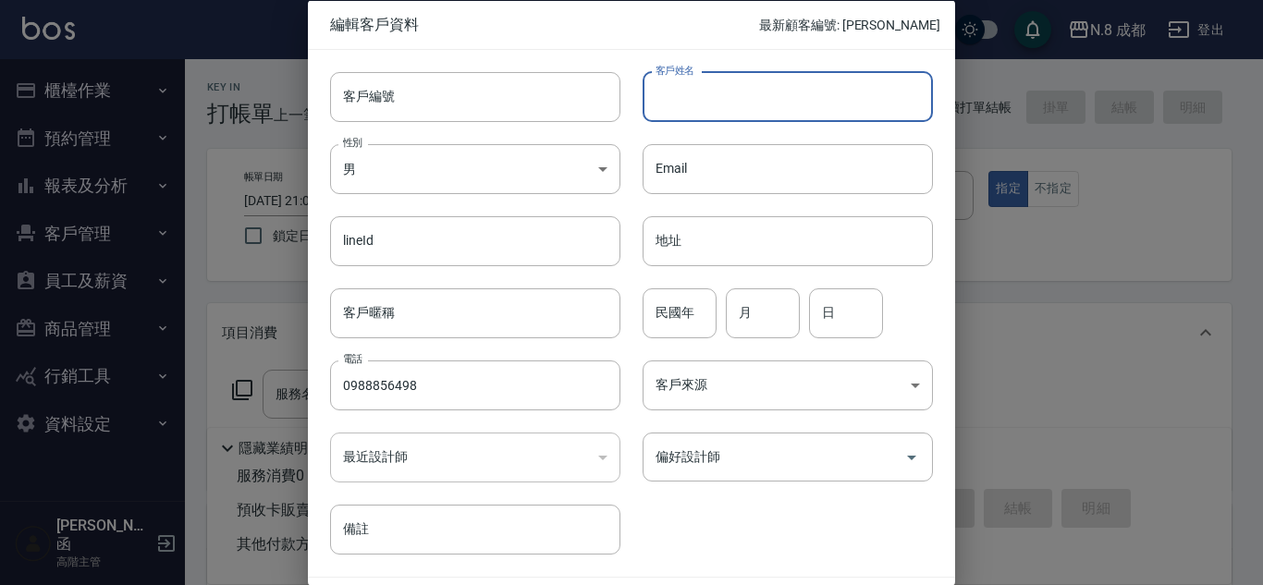
click at [720, 117] on input "客戶姓名" at bounding box center [788, 96] width 290 height 50
type input "張喬宛"
click at [695, 306] on input "民國年" at bounding box center [680, 313] width 74 height 50
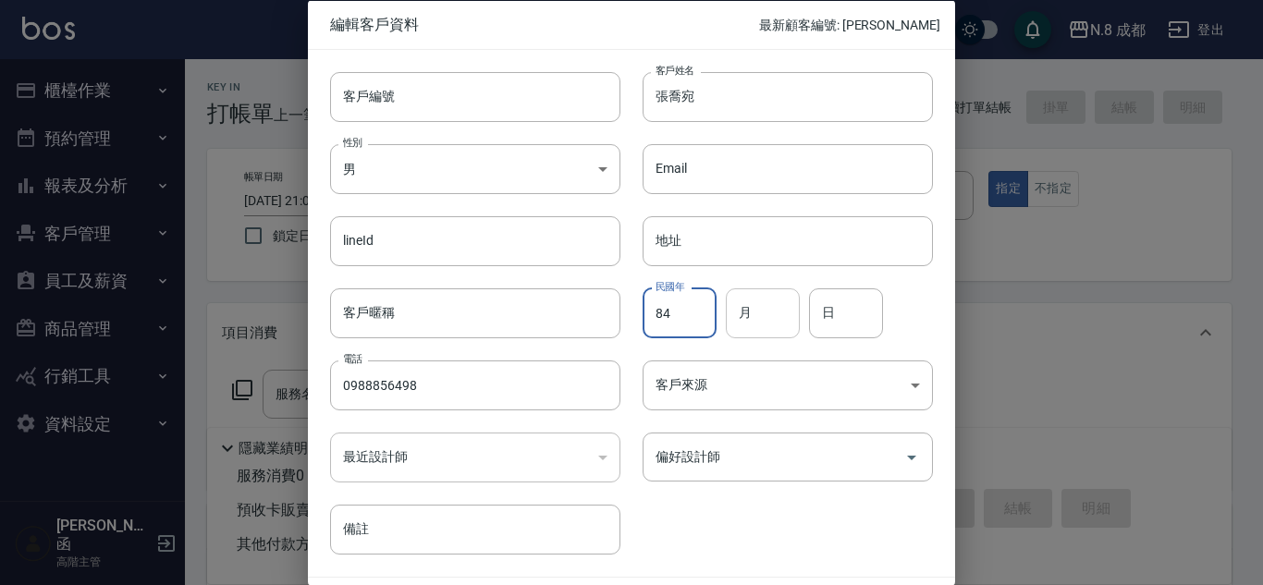
type input "84"
click at [761, 311] on input "月" at bounding box center [763, 313] width 74 height 50
type input "07"
click at [850, 327] on input "日" at bounding box center [846, 313] width 74 height 50
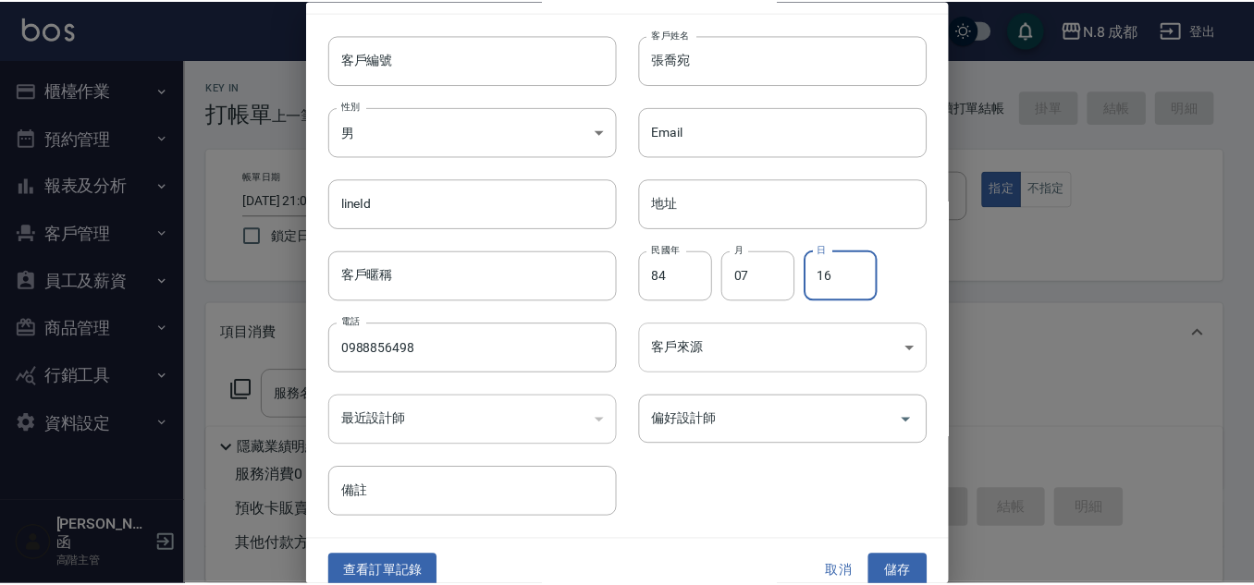
scroll to position [55, 0]
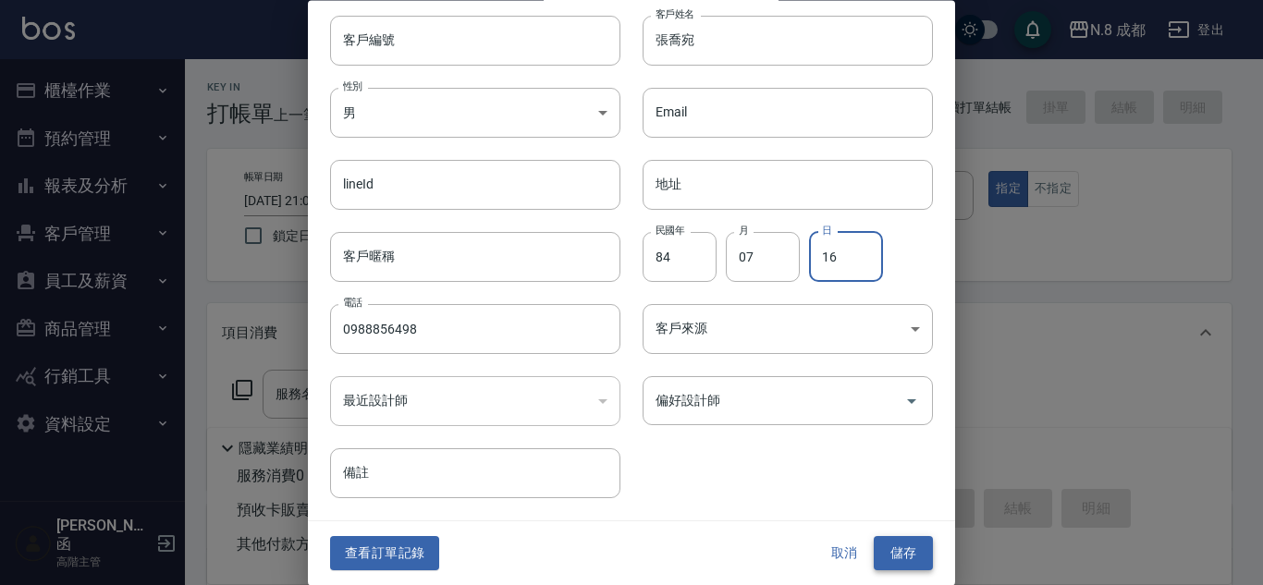
type input "16"
click at [890, 543] on button "儲存" at bounding box center [903, 554] width 59 height 34
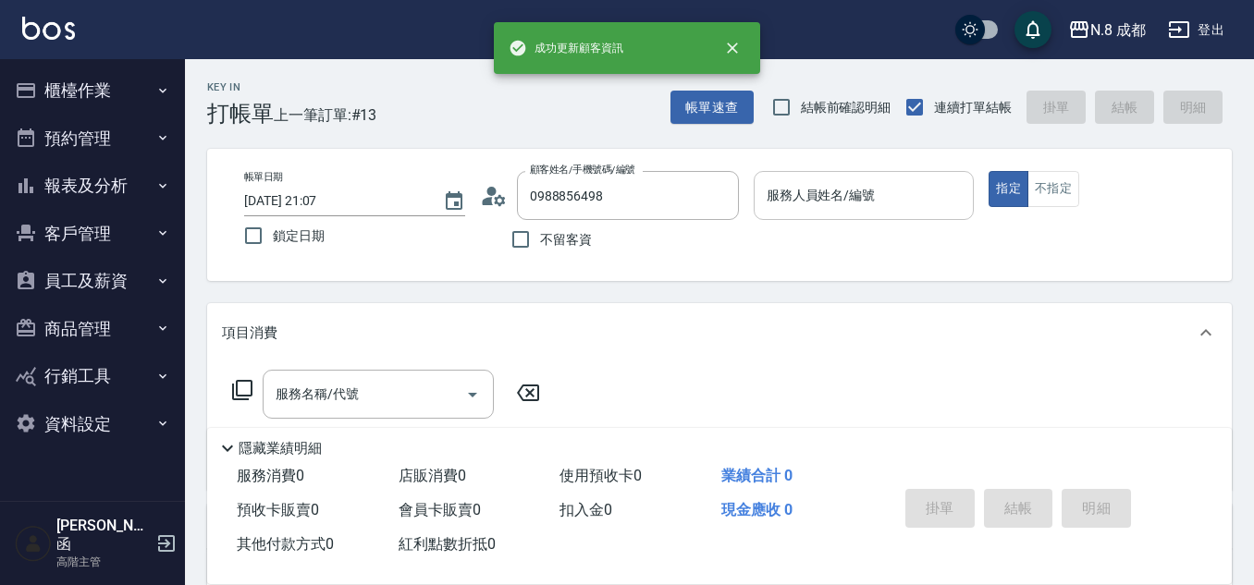
click at [842, 204] on input "服務人員姓名/編號" at bounding box center [864, 195] width 204 height 32
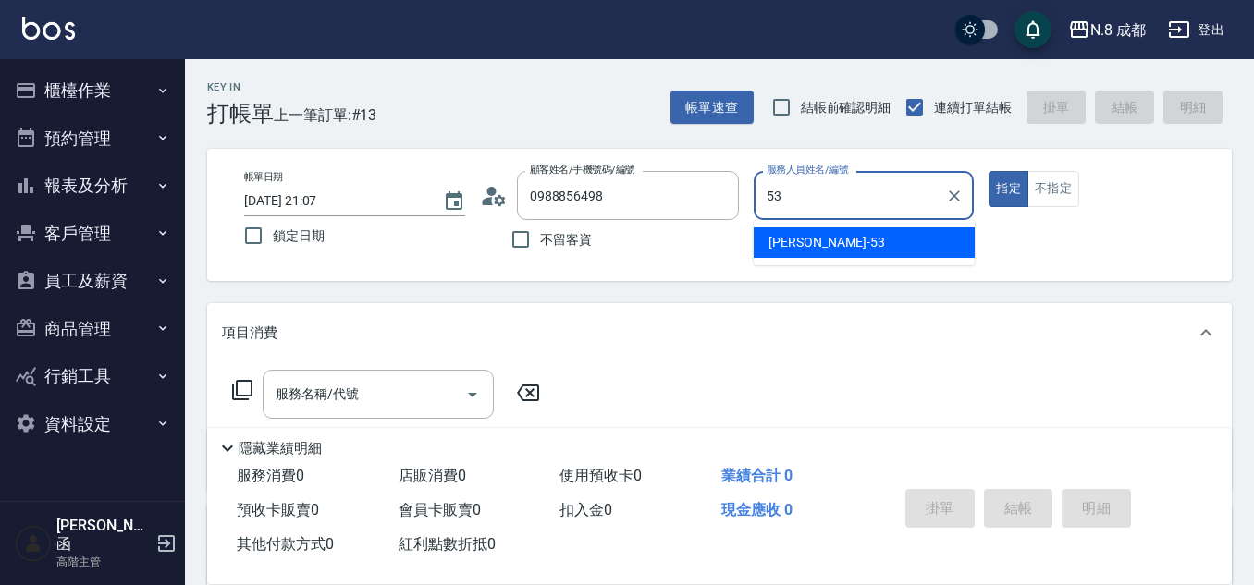
drag, startPoint x: 852, startPoint y: 252, endPoint x: 827, endPoint y: 234, distance: 30.5
click at [853, 250] on div "吳苡溶 -53" at bounding box center [864, 243] width 221 height 31
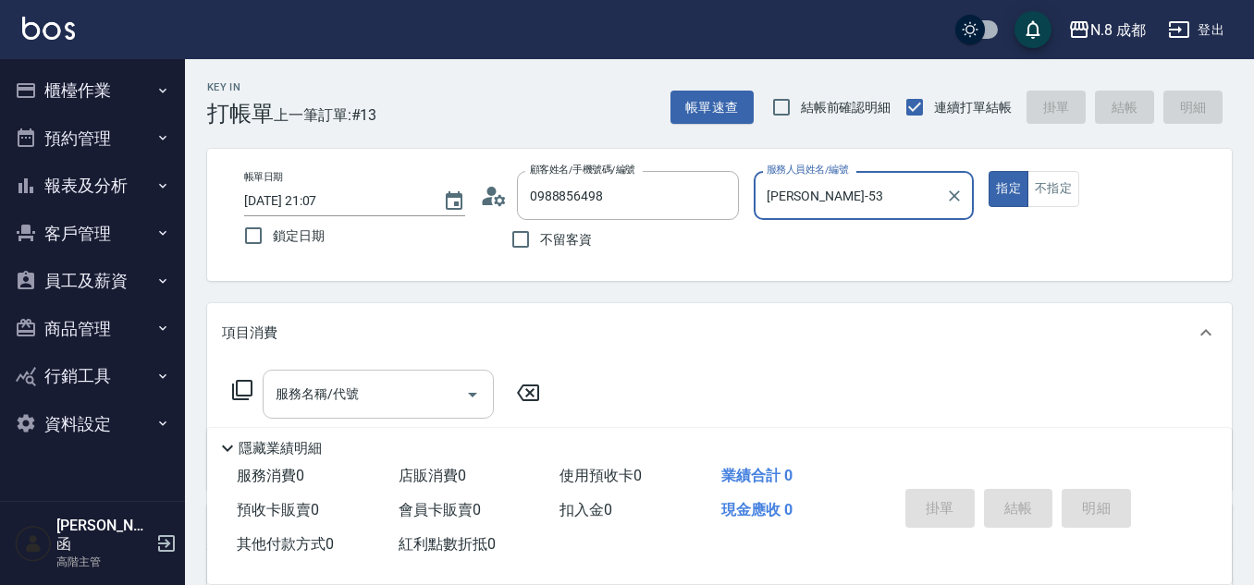
type input "吳苡溶-53"
click at [421, 399] on input "服務名稱/代號" at bounding box center [364, 394] width 187 height 32
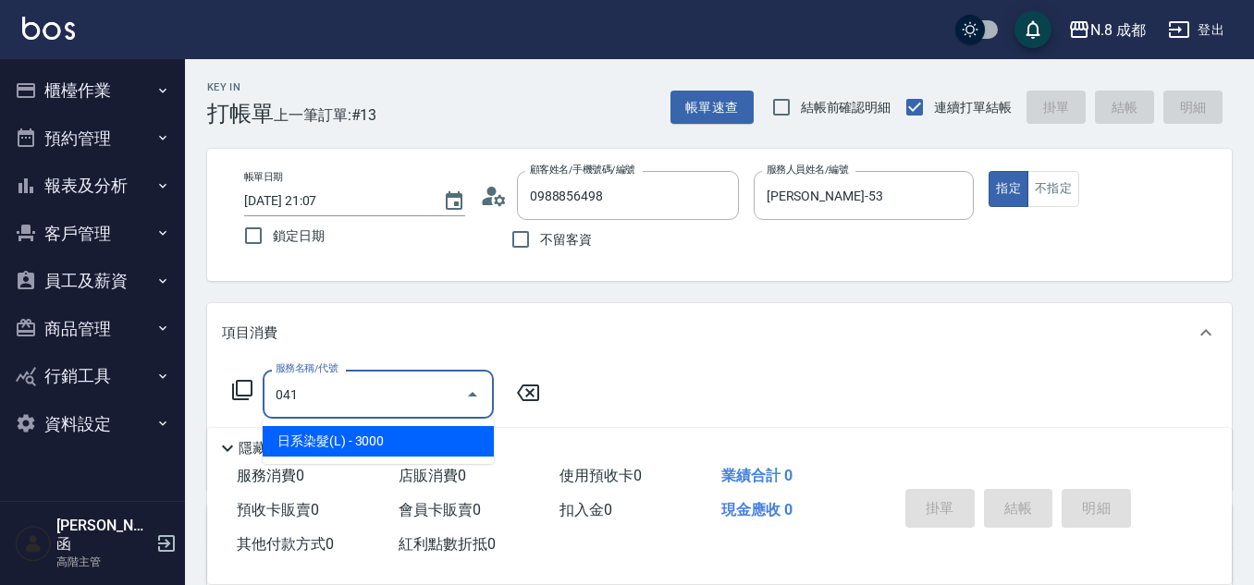
click at [427, 434] on span "日系染髮(L) - 3000" at bounding box center [378, 441] width 231 height 31
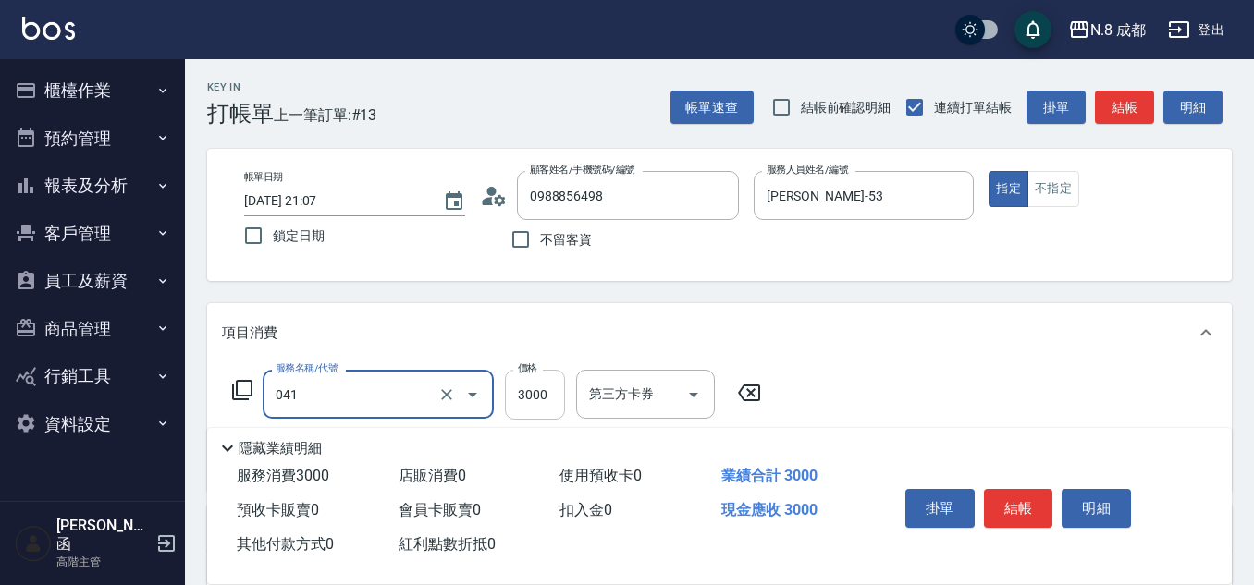
type input "日系染髮(L)(041)"
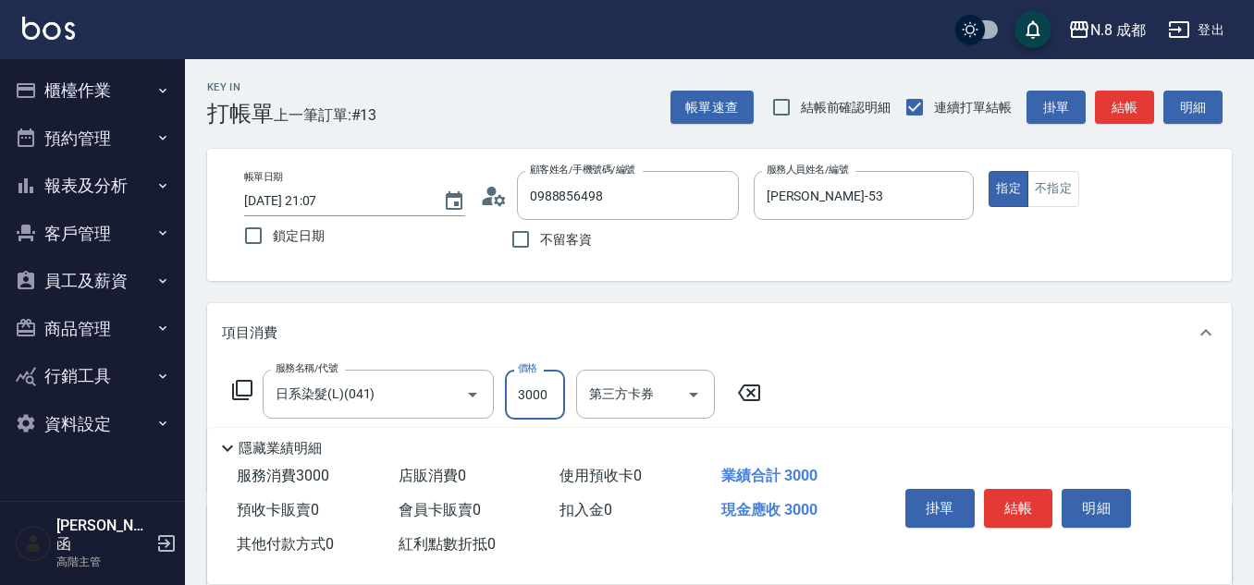
click at [556, 386] on input "3000" at bounding box center [535, 395] width 60 height 50
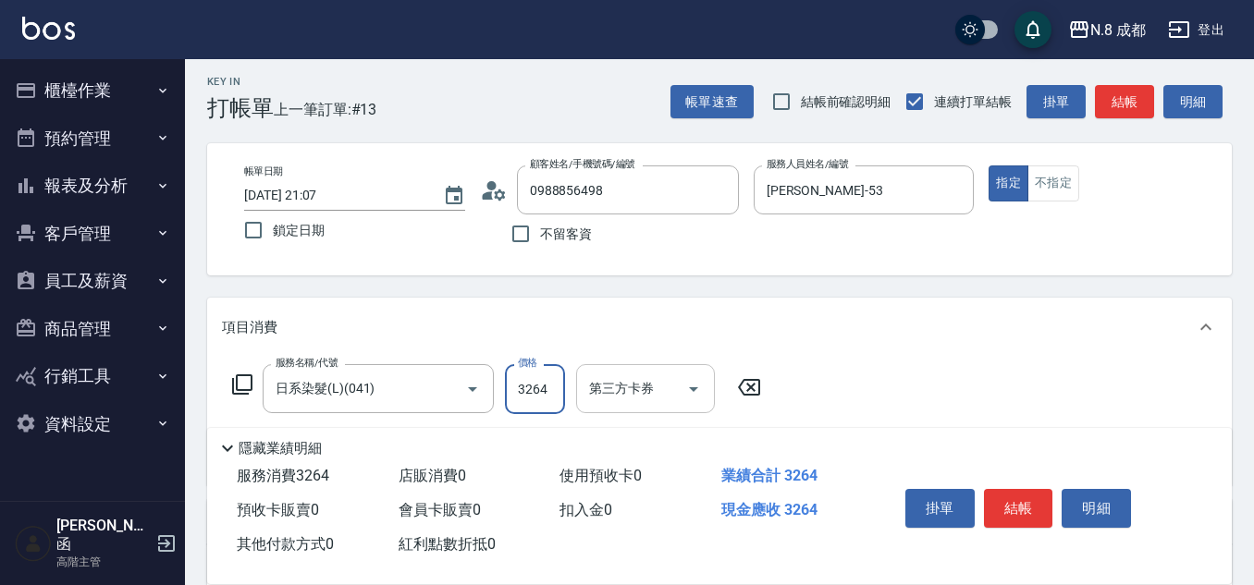
scroll to position [92, 0]
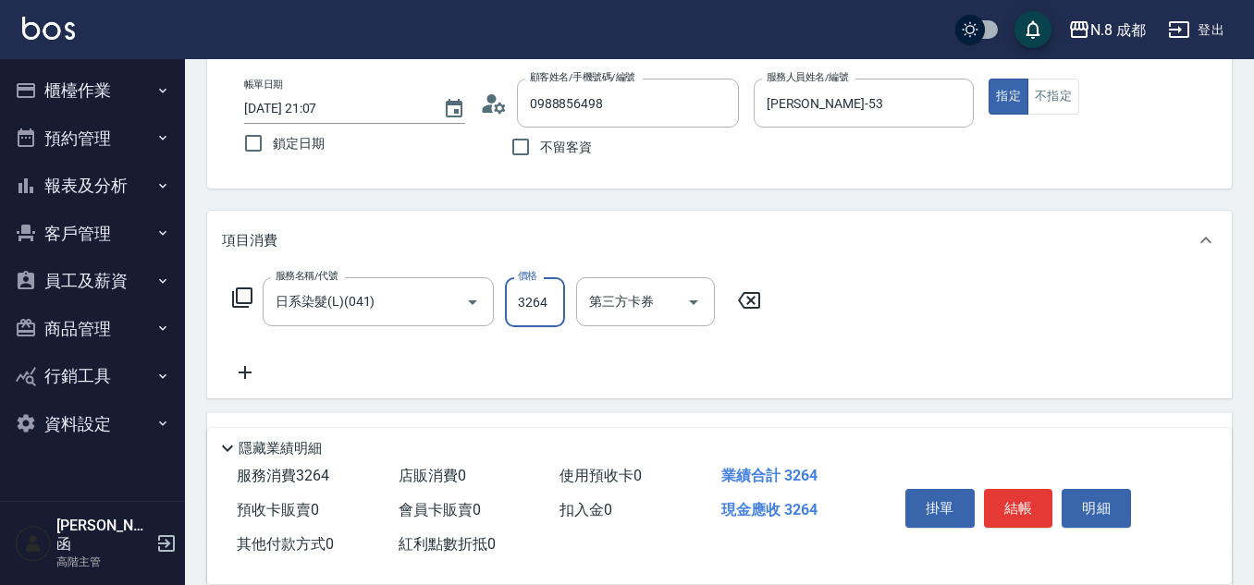
type input "3264"
drag, startPoint x: 219, startPoint y: 376, endPoint x: 260, endPoint y: 376, distance: 40.7
click at [222, 376] on div "服務名稱/代號 日系染髮(L)(041) 服務名稱/代號 價格 3264 價格 第三方卡券 第三方卡券" at bounding box center [719, 334] width 1025 height 129
drag, startPoint x: 240, startPoint y: 376, endPoint x: 255, endPoint y: 376, distance: 14.8
click at [255, 376] on icon at bounding box center [245, 373] width 46 height 22
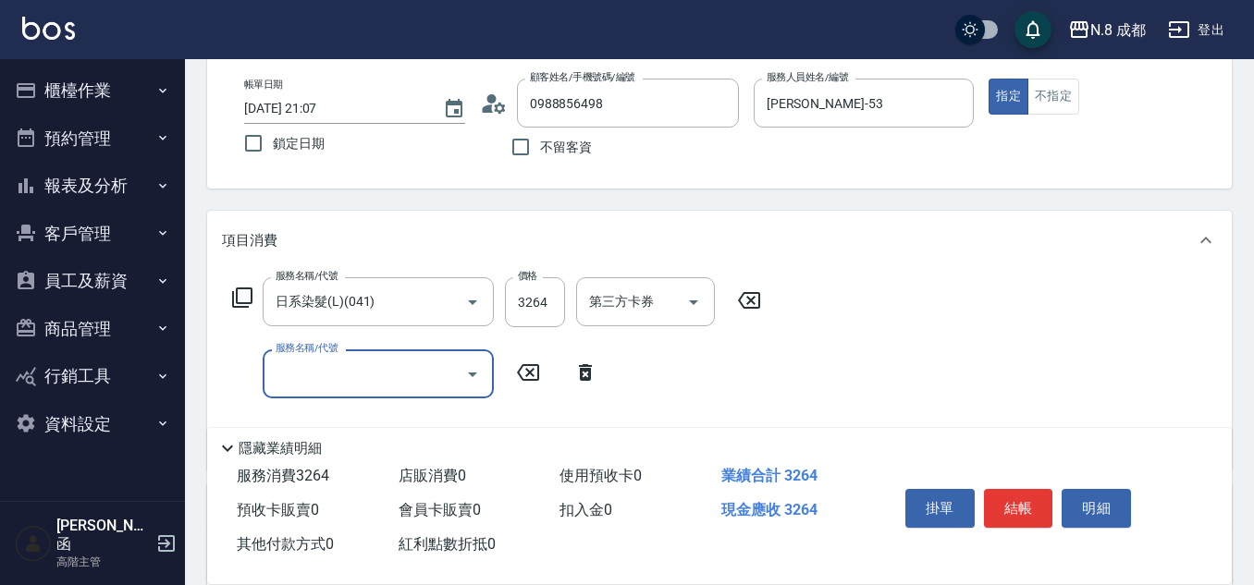
click at [333, 370] on input "服務名稱/代號" at bounding box center [364, 374] width 187 height 32
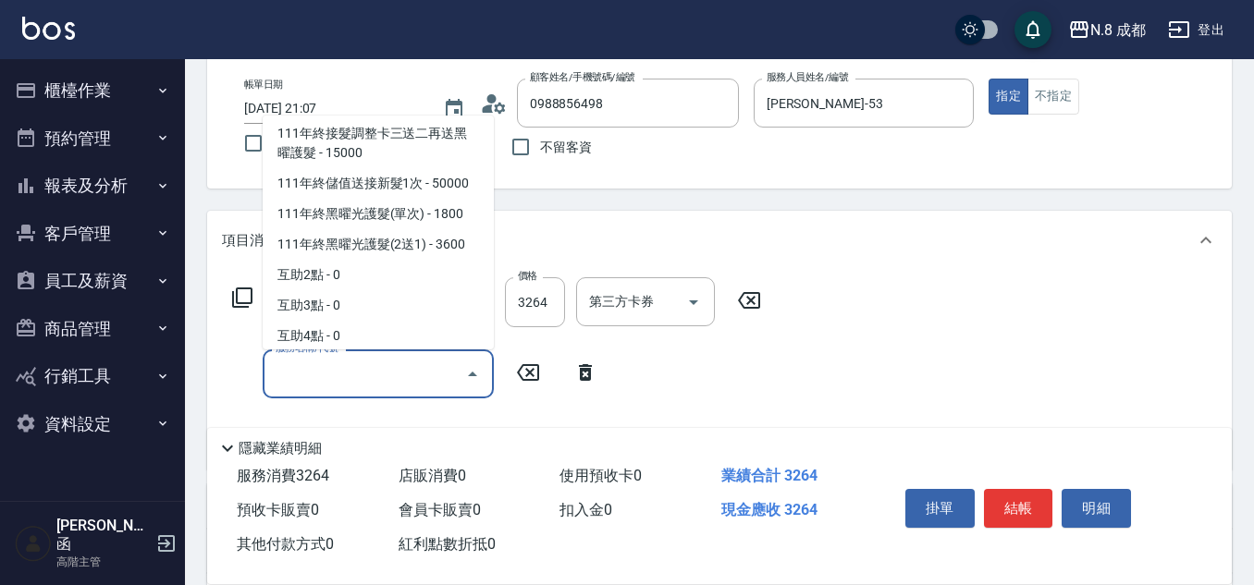
scroll to position [1939, 0]
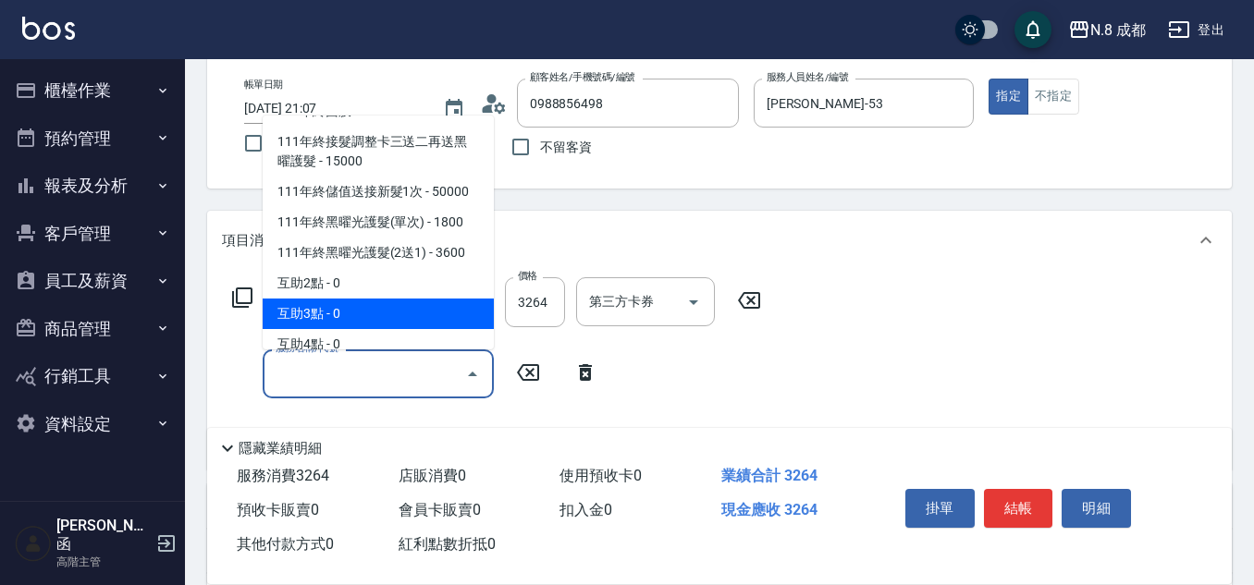
click at [834, 376] on div "服務名稱/代號 日系染髮(L)(041) 服務名稱/代號 價格 3264 價格 第三方卡券 第三方卡券 服務名稱/代號 服務名稱/代號" at bounding box center [719, 370] width 1025 height 200
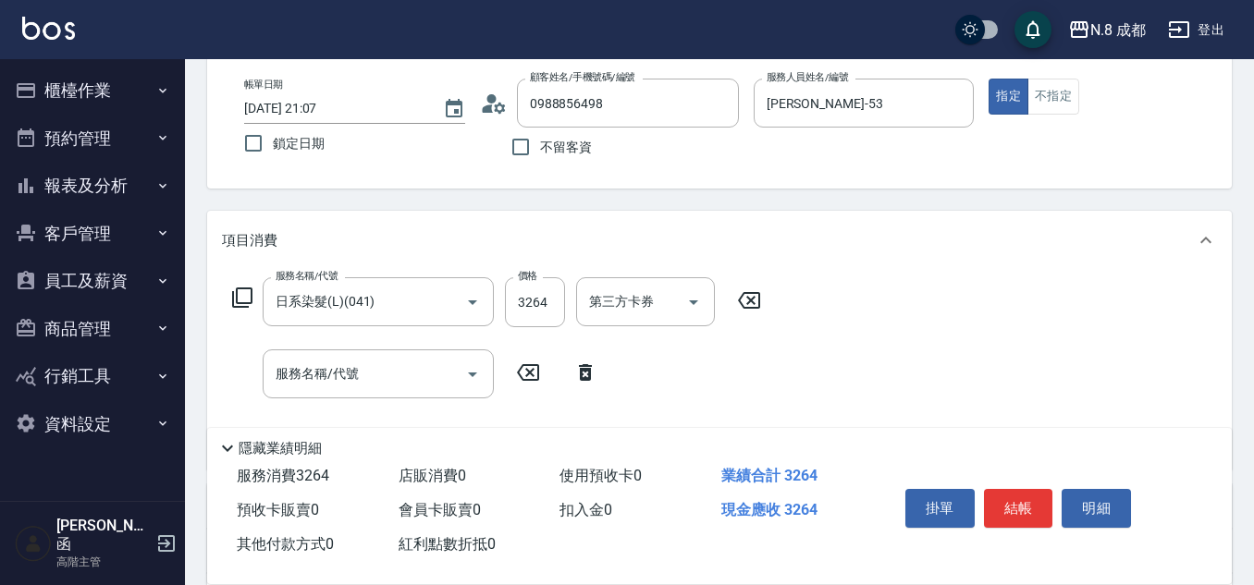
scroll to position [391, 0]
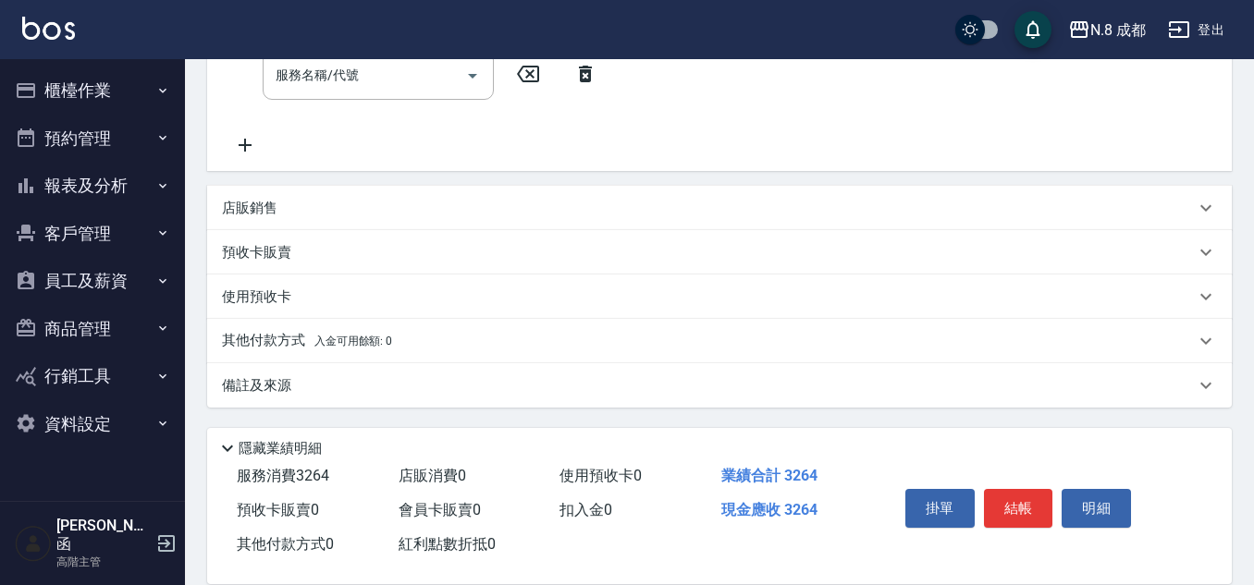
click at [321, 333] on p "其他付款方式 入金可用餘額: 0" at bounding box center [307, 341] width 170 height 20
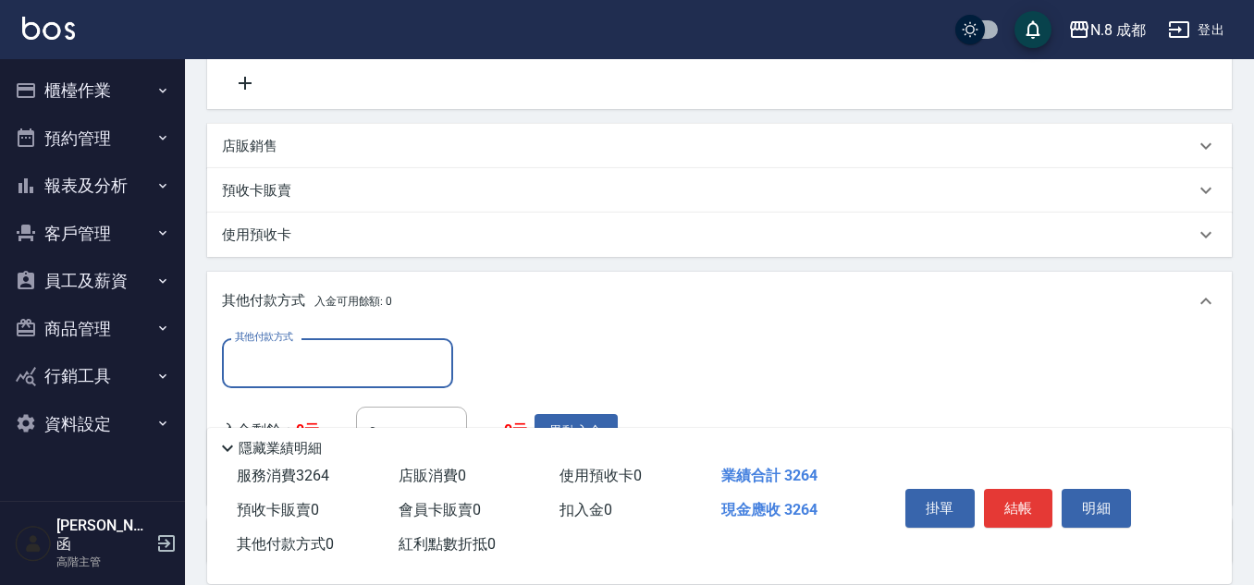
scroll to position [484, 0]
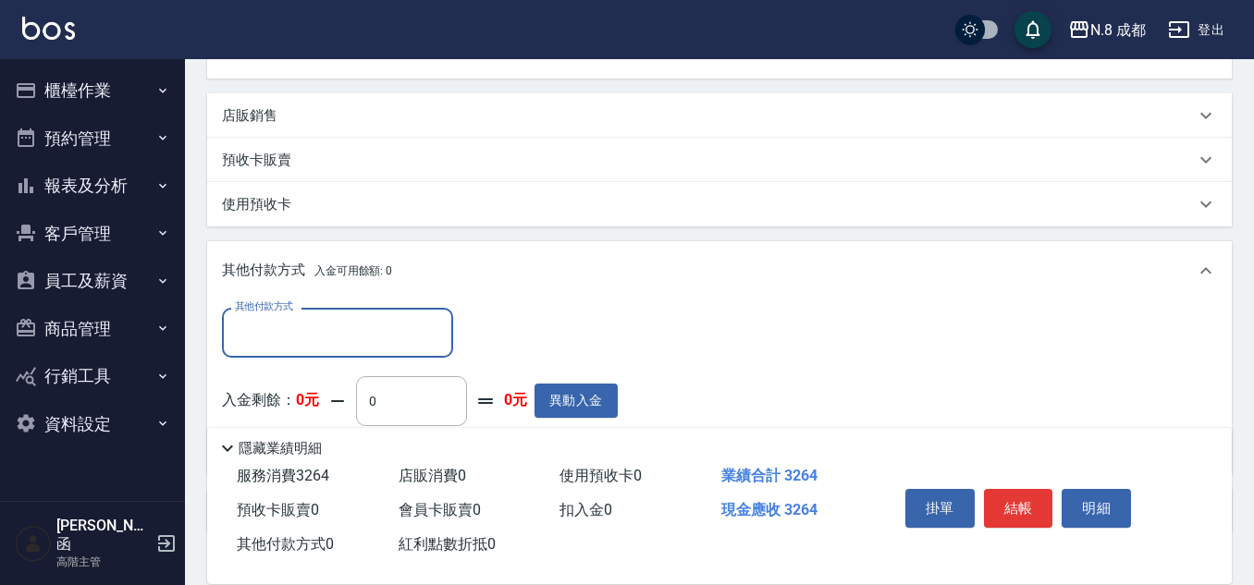
click at [381, 348] on input "其他付款方式" at bounding box center [337, 332] width 215 height 32
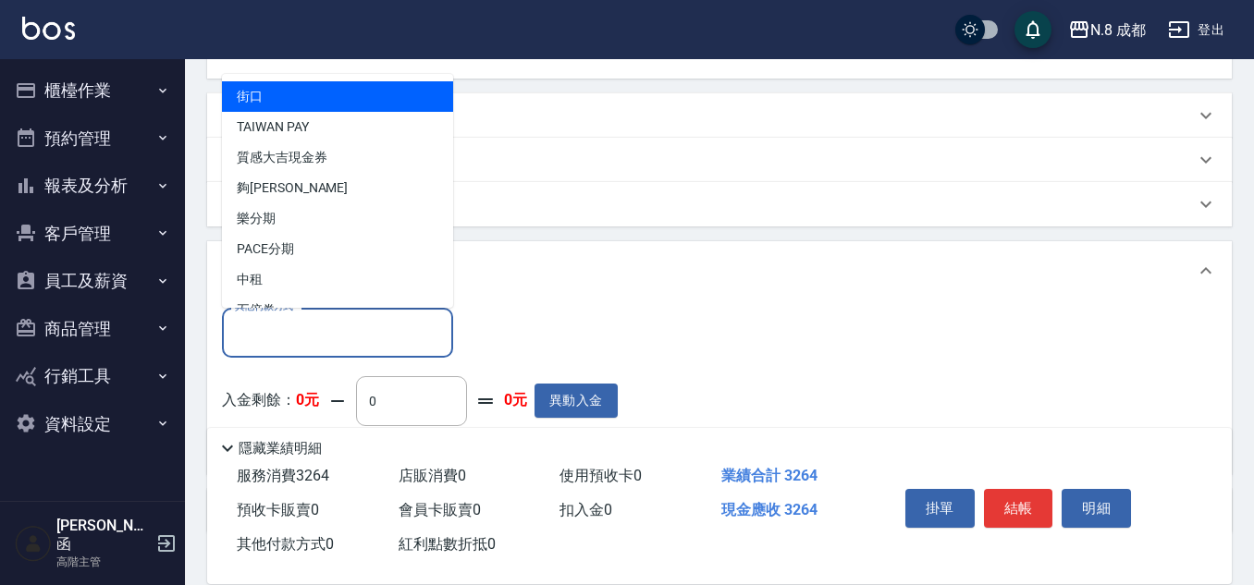
type input "0"
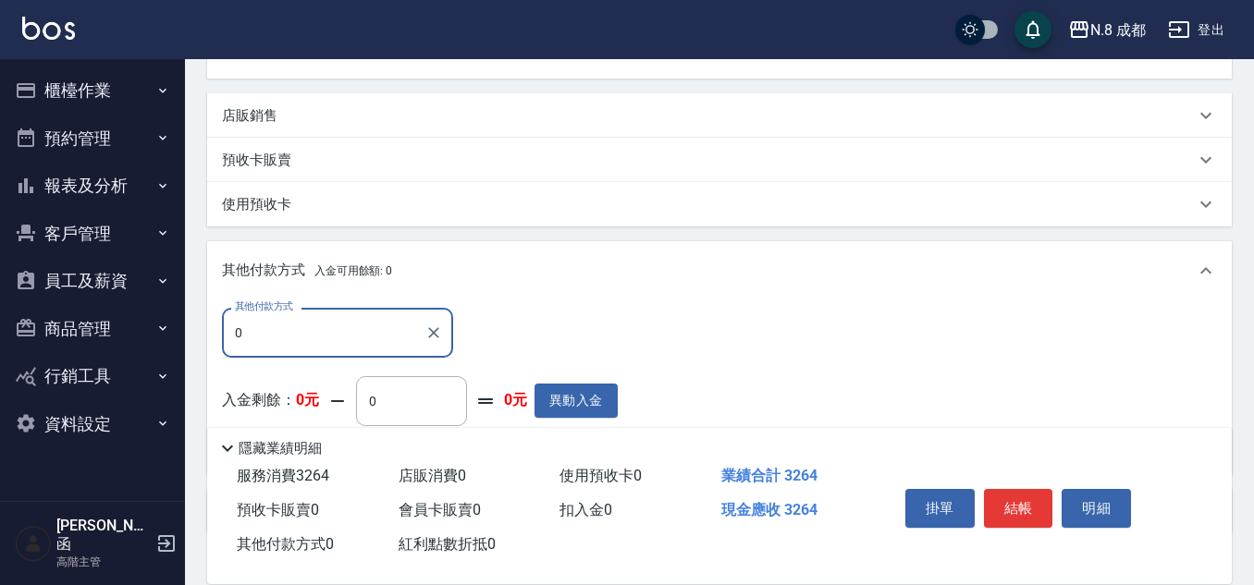
drag, startPoint x: 350, startPoint y: 331, endPoint x: 159, endPoint y: 315, distance: 191.2
click at [68, 318] on div "N.8 成都 登出 櫃檯作業 打帳單 帳單列表 掛單列表 座位開單 營業儀表板 現金收支登錄 高階收支登錄 材料自購登錄 每日結帳 排班表 現場電腦打卡 掃碼…" at bounding box center [627, 113] width 1254 height 1195
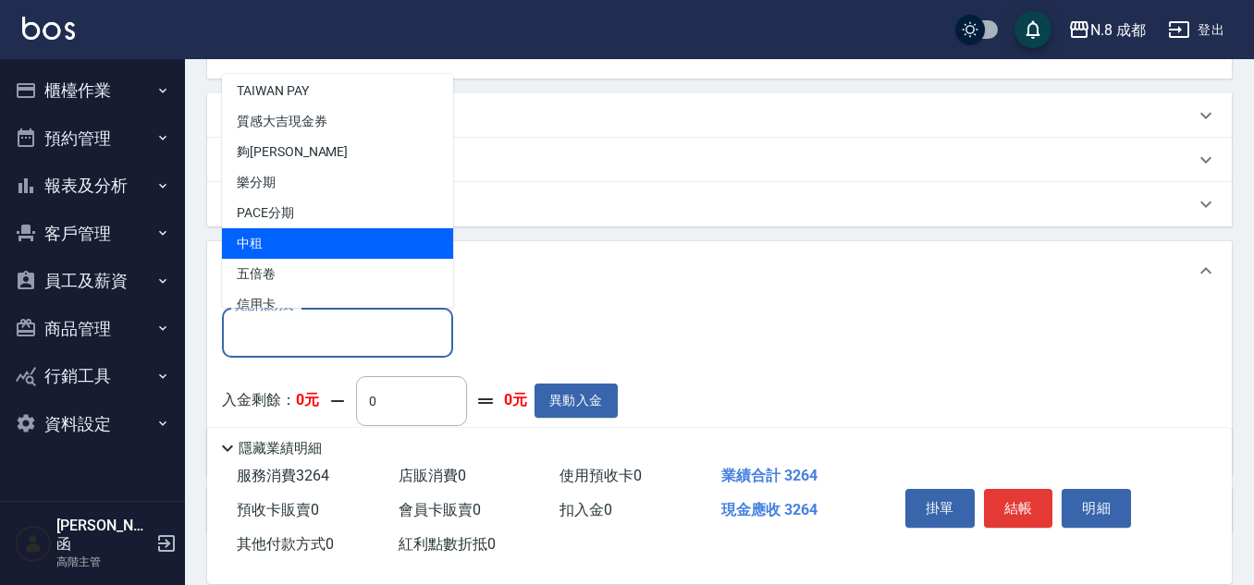
scroll to position [55, 0]
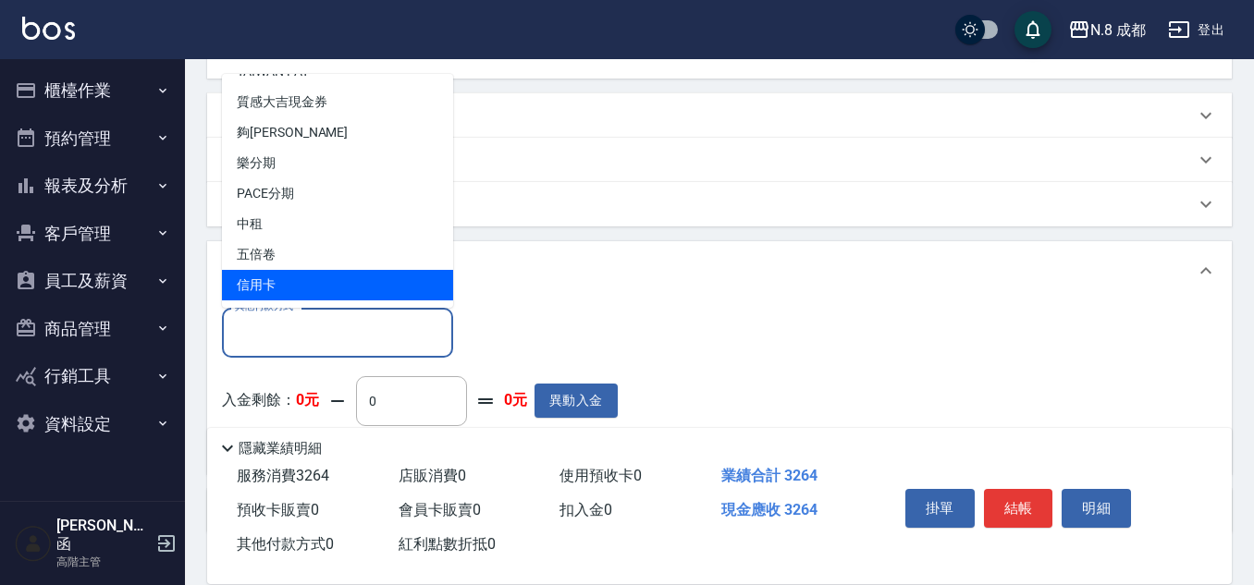
click at [344, 291] on span "信用卡" at bounding box center [337, 285] width 231 height 31
type input "信用卡"
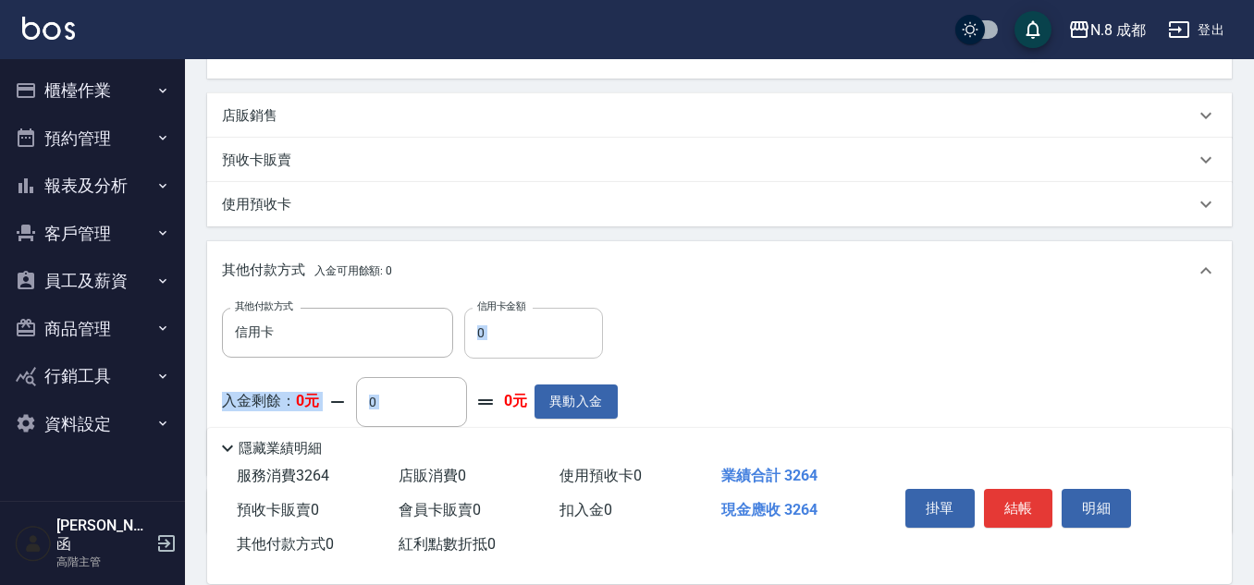
drag, startPoint x: 508, startPoint y: 364, endPoint x: 485, endPoint y: 346, distance: 29.0
click at [485, 346] on div "其他付款方式 信用卡 其他付款方式 信用卡金額 0 信用卡金額 入金剩餘： 0元 0 ​ 整筆扣入金 0元 異動入金" at bounding box center [420, 384] width 396 height 152
drag, startPoint x: 488, startPoint y: 338, endPoint x: 446, endPoint y: 336, distance: 42.6
click at [446, 336] on div "其他付款方式 信用卡 其他付款方式 信用卡金額 0 信用卡金額" at bounding box center [420, 333] width 396 height 50
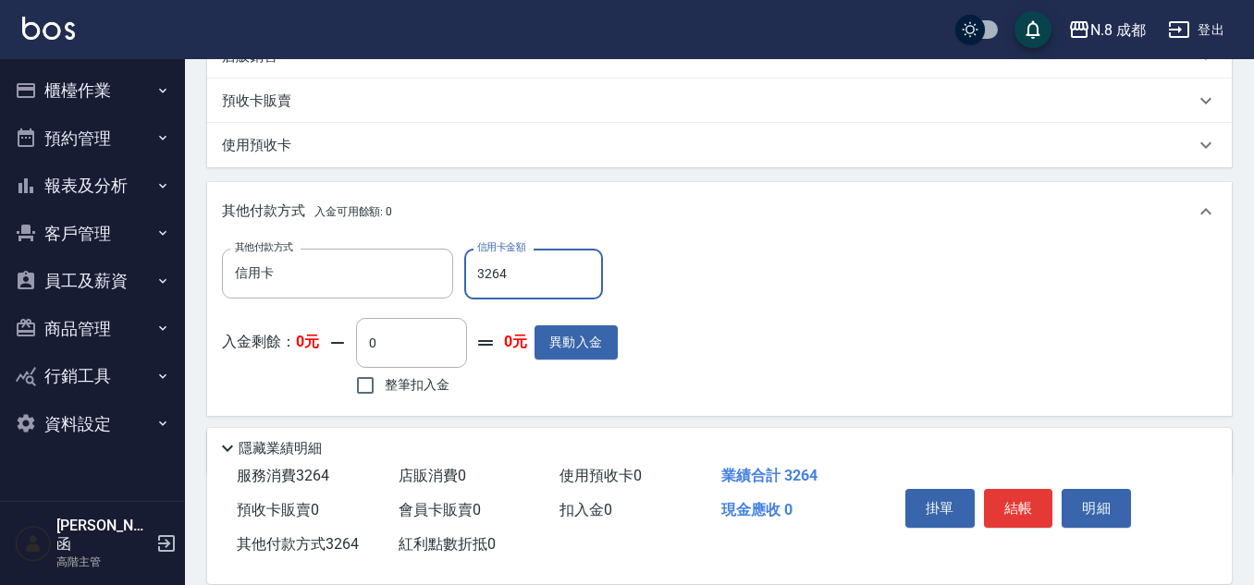
scroll to position [610, 0]
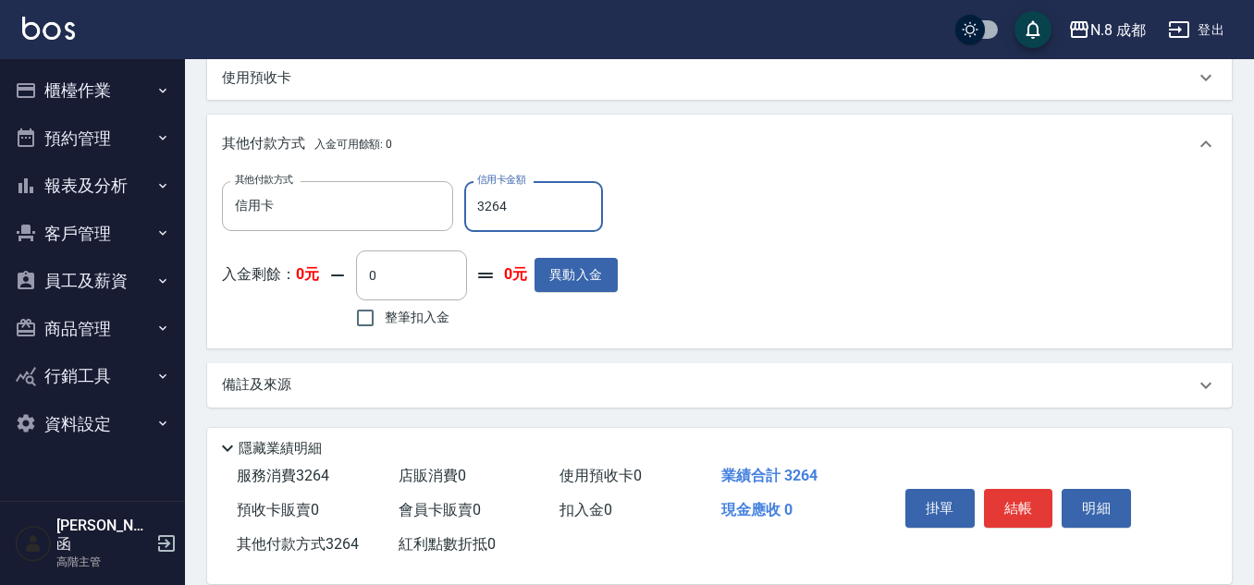
type input "3264"
click at [691, 240] on div "其他付款方式 信用卡 其他付款方式 信用卡金額 3264 信用卡金額 入金剩餘： 0元 0 ​ 整筆扣入金 0元 異動入金" at bounding box center [719, 257] width 995 height 152
click at [1007, 492] on button "結帳" at bounding box center [1018, 508] width 69 height 39
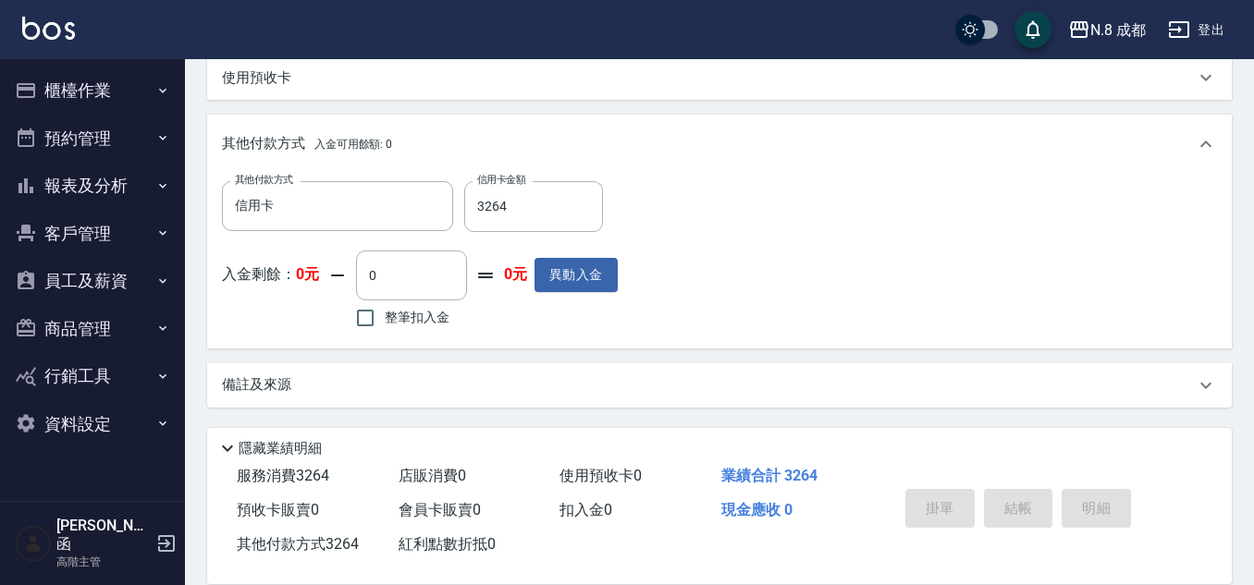
type input "2025/10/11 21:08"
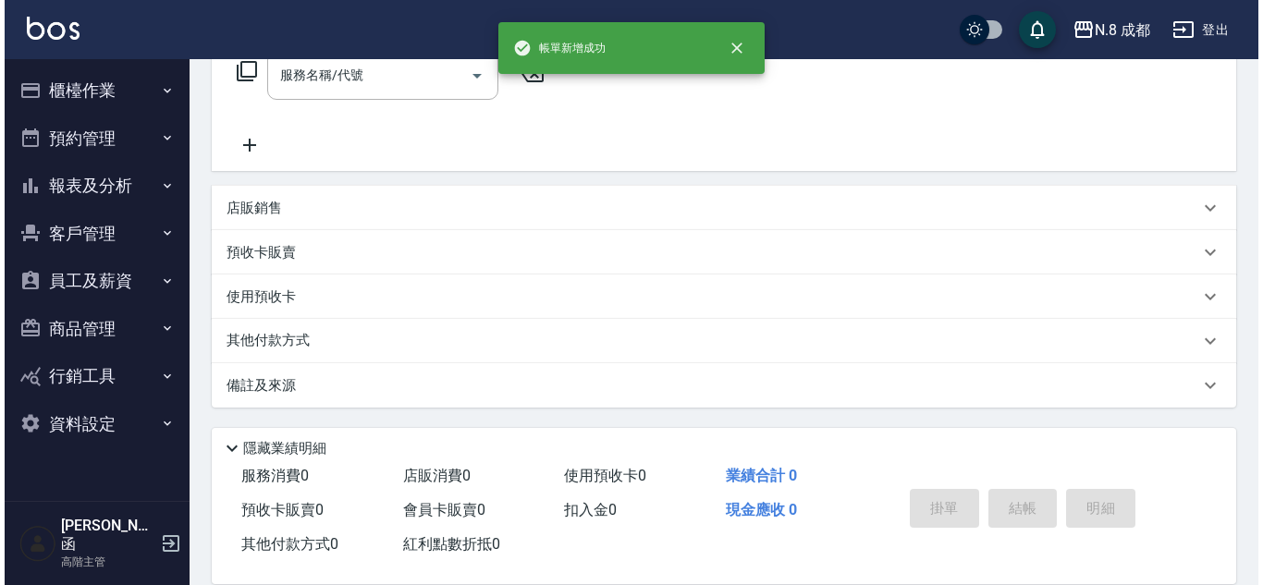
scroll to position [0, 0]
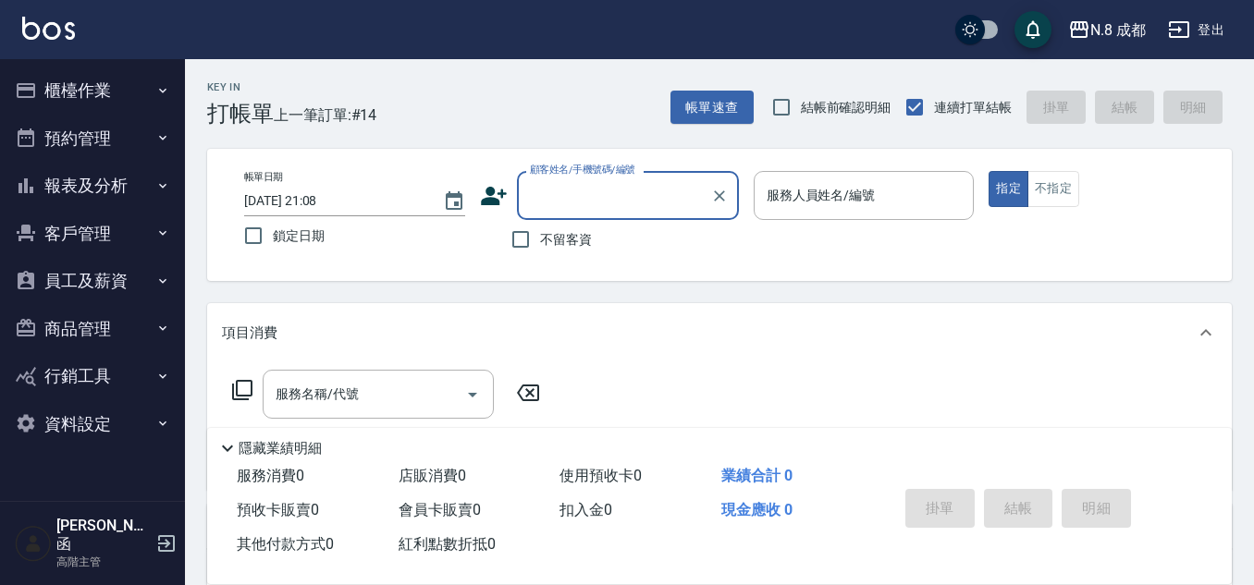
click at [627, 203] on input "顧客姓名/手機號碼/編號" at bounding box center [614, 195] width 178 height 32
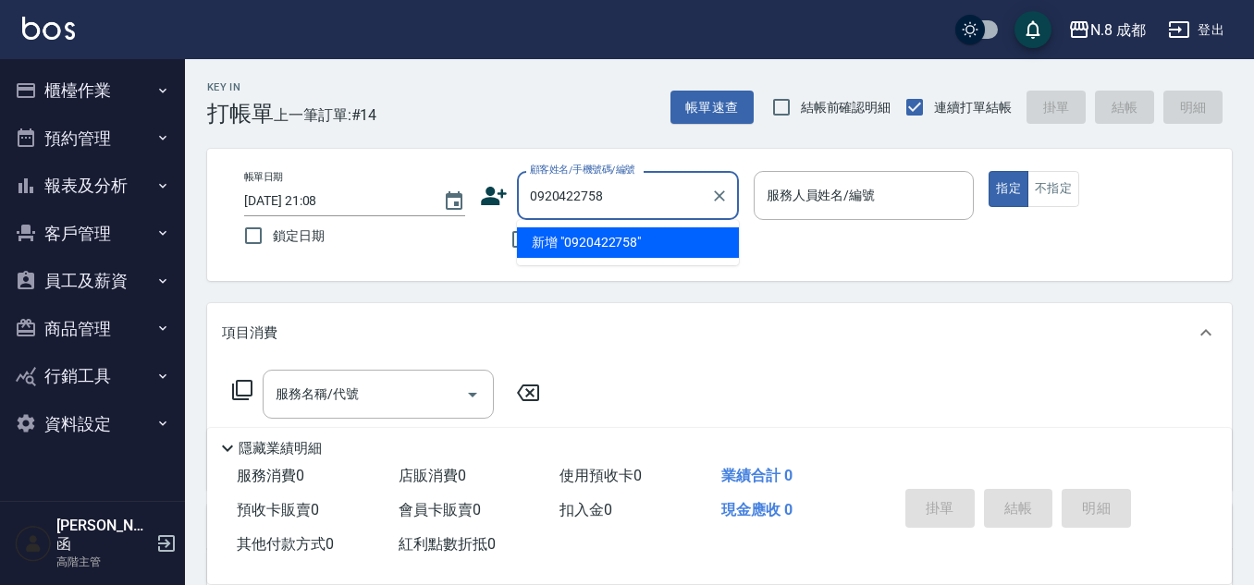
click at [650, 231] on li "新增 "0920422758"" at bounding box center [628, 243] width 222 height 31
type input "0920422758"
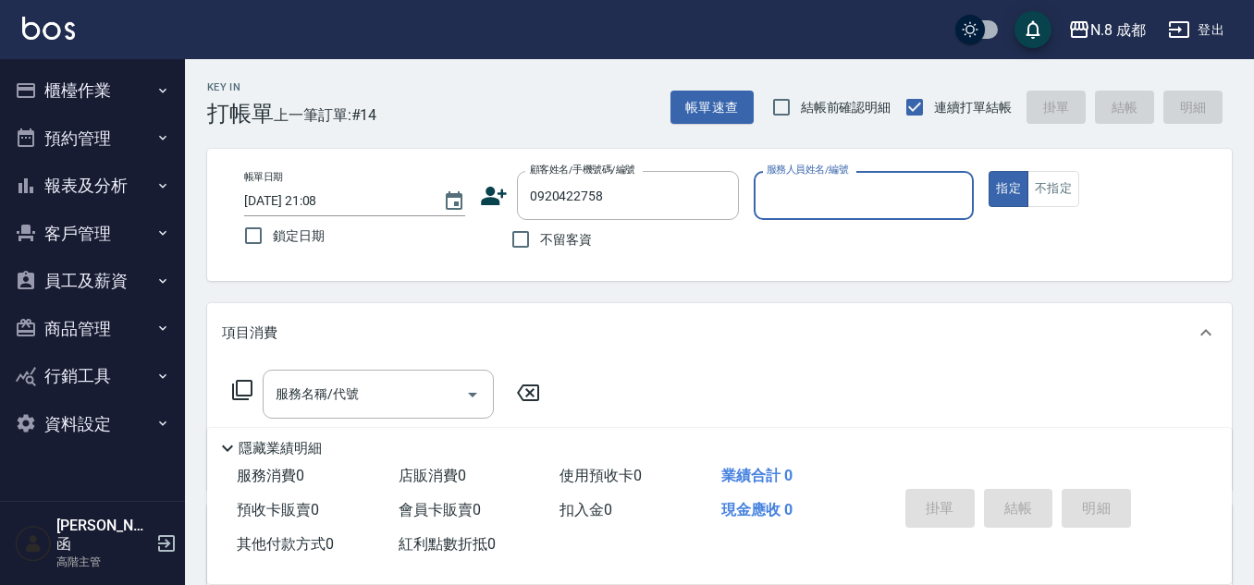
click at [819, 200] on input "服務人員姓名/編號" at bounding box center [864, 195] width 204 height 32
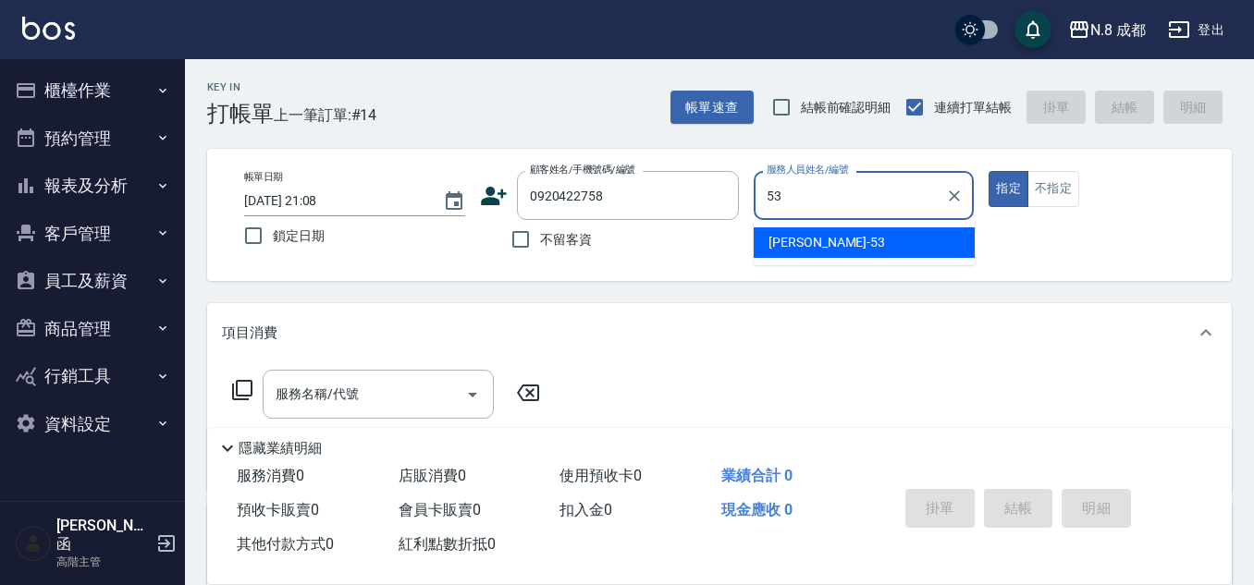
click at [817, 247] on span "吳苡溶 -53" at bounding box center [827, 242] width 117 height 19
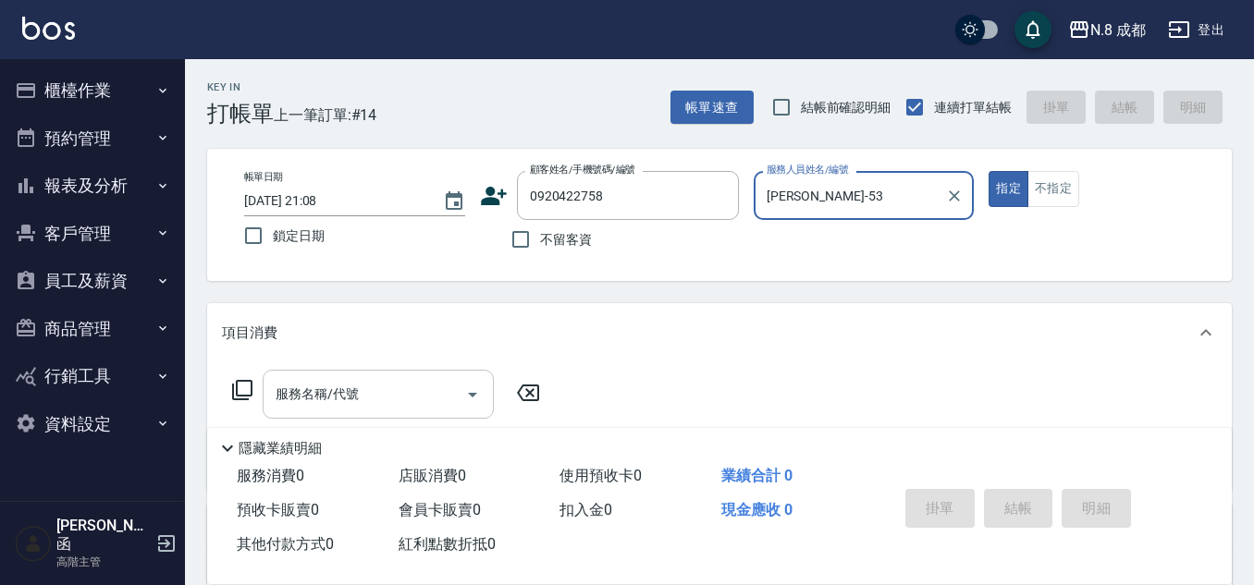
type input "吳苡溶-53"
click at [395, 391] on input "服務名稱/代號" at bounding box center [364, 394] width 187 height 32
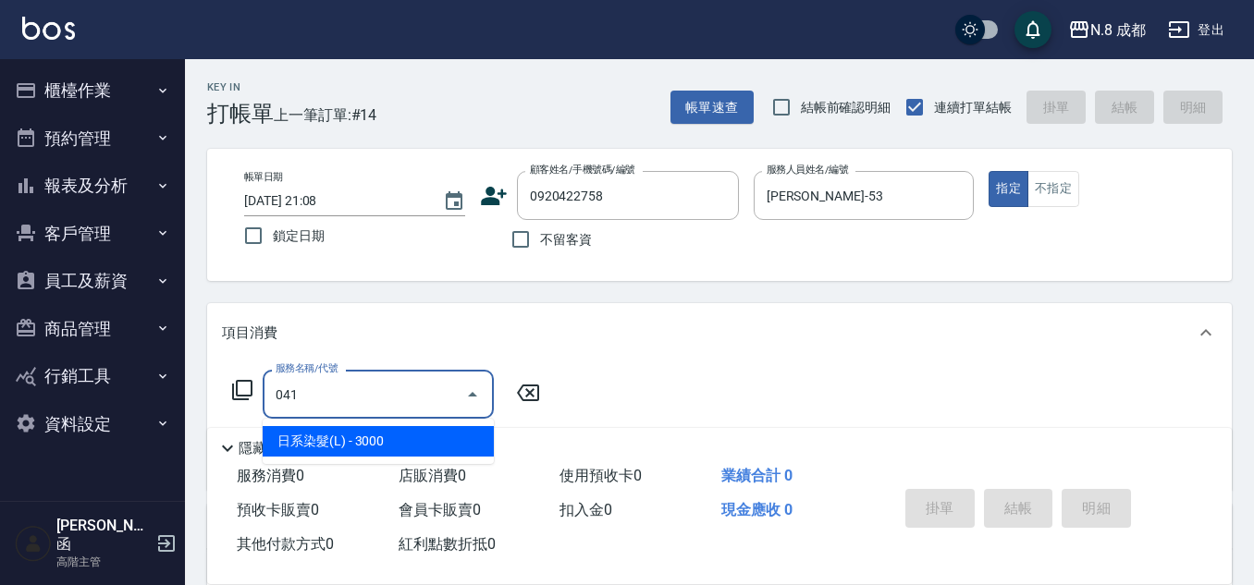
drag, startPoint x: 453, startPoint y: 445, endPoint x: 499, endPoint y: 421, distance: 52.1
click at [453, 446] on span "日系染髮(L) - 3000" at bounding box center [378, 441] width 231 height 31
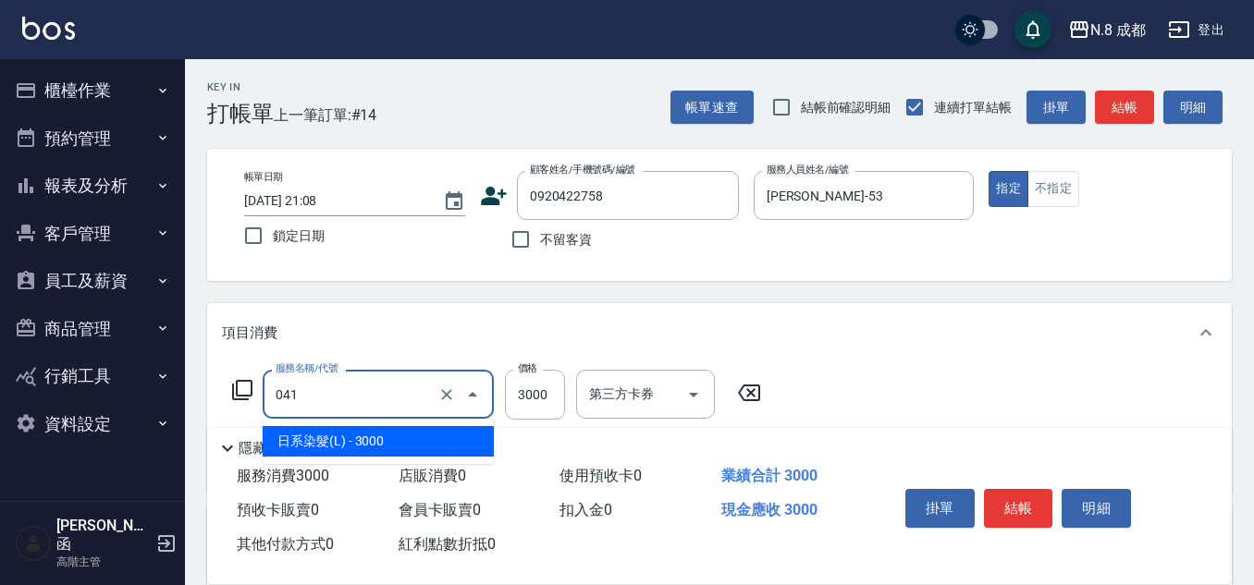
click at [389, 387] on input "041" at bounding box center [352, 394] width 163 height 32
drag, startPoint x: 340, startPoint y: 395, endPoint x: 350, endPoint y: 393, distance: 9.4
click at [167, 401] on div "N.8 成都 登出 櫃檯作業 打帳單 帳單列表 掛單列表 座位開單 營業儀表板 現金收支登錄 高階收支登錄 材料自購登錄 每日結帳 排班表 現場電腦打卡 掃碼…" at bounding box center [627, 453] width 1254 height 906
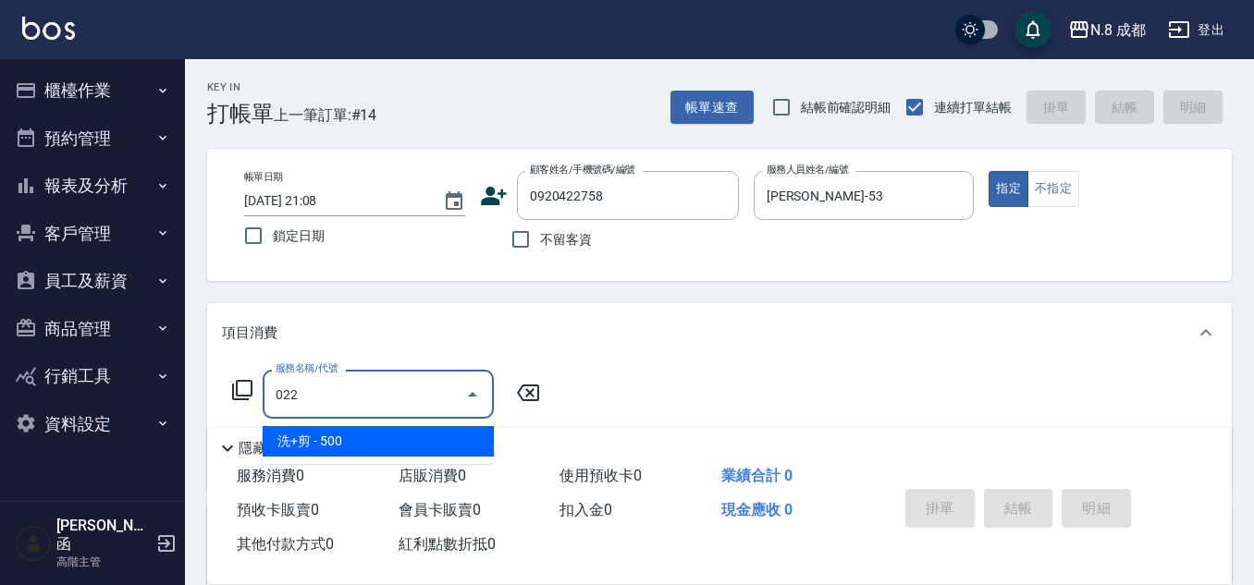
click at [377, 432] on span "洗+剪 - 500" at bounding box center [378, 441] width 231 height 31
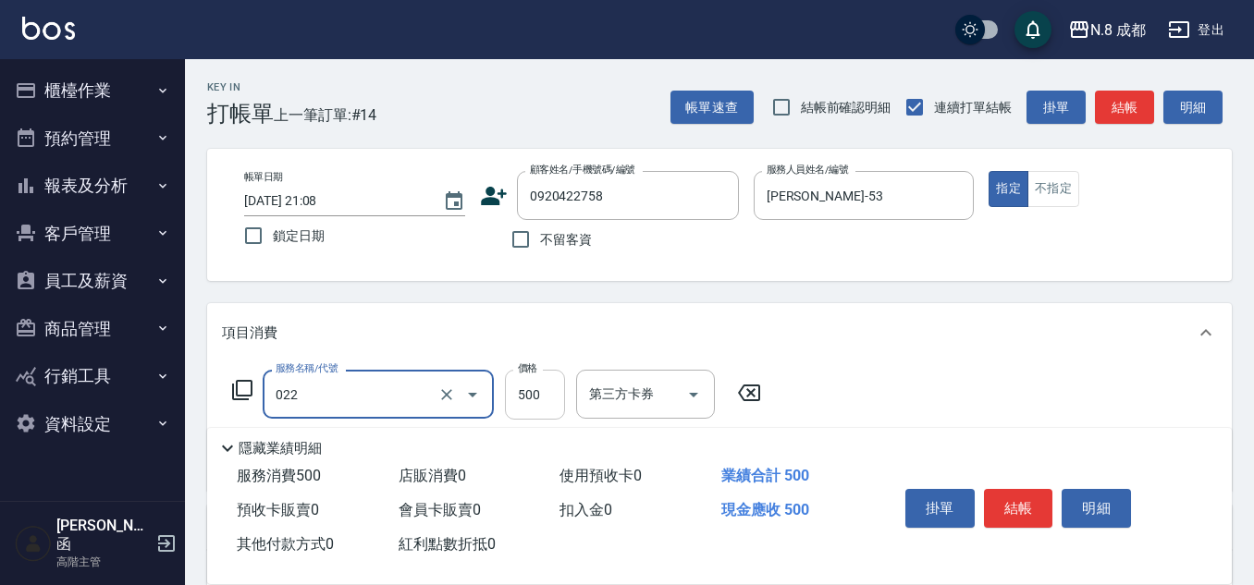
type input "洗+剪(022)"
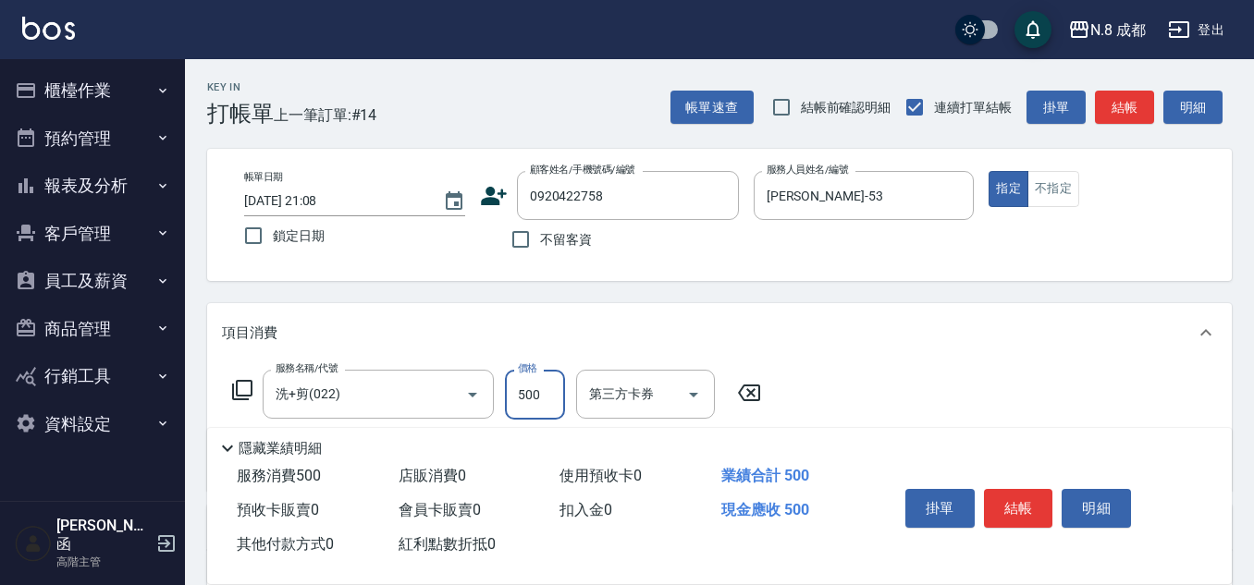
click at [536, 384] on input "500" at bounding box center [535, 395] width 60 height 50
type input "600"
click at [997, 502] on button "結帳" at bounding box center [1018, 508] width 69 height 39
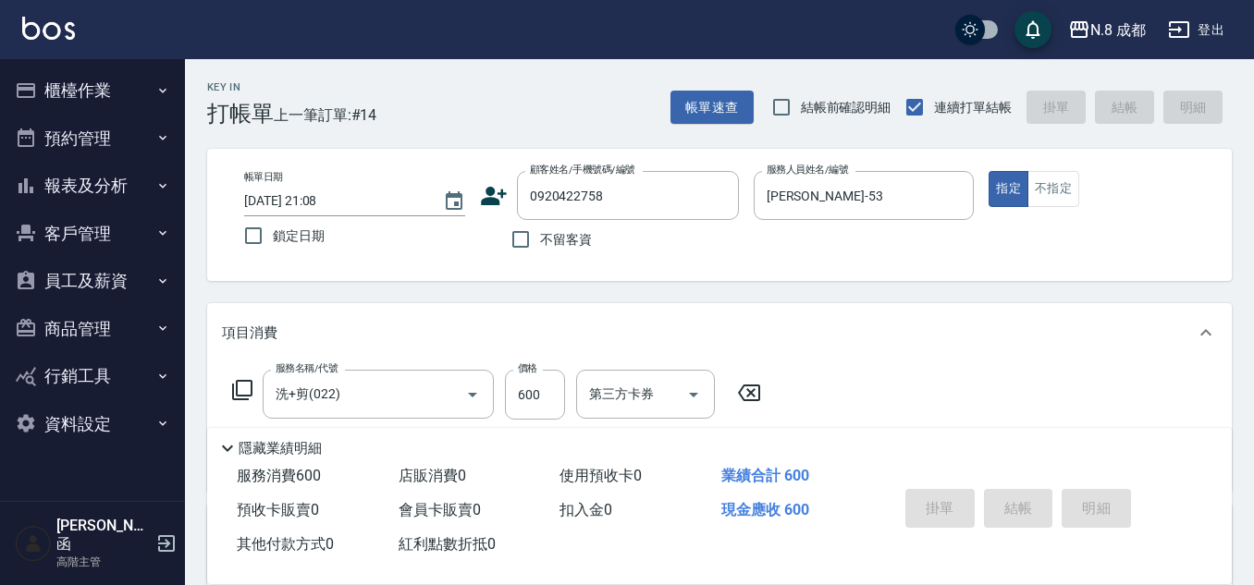
type input "2025/10/11 21:09"
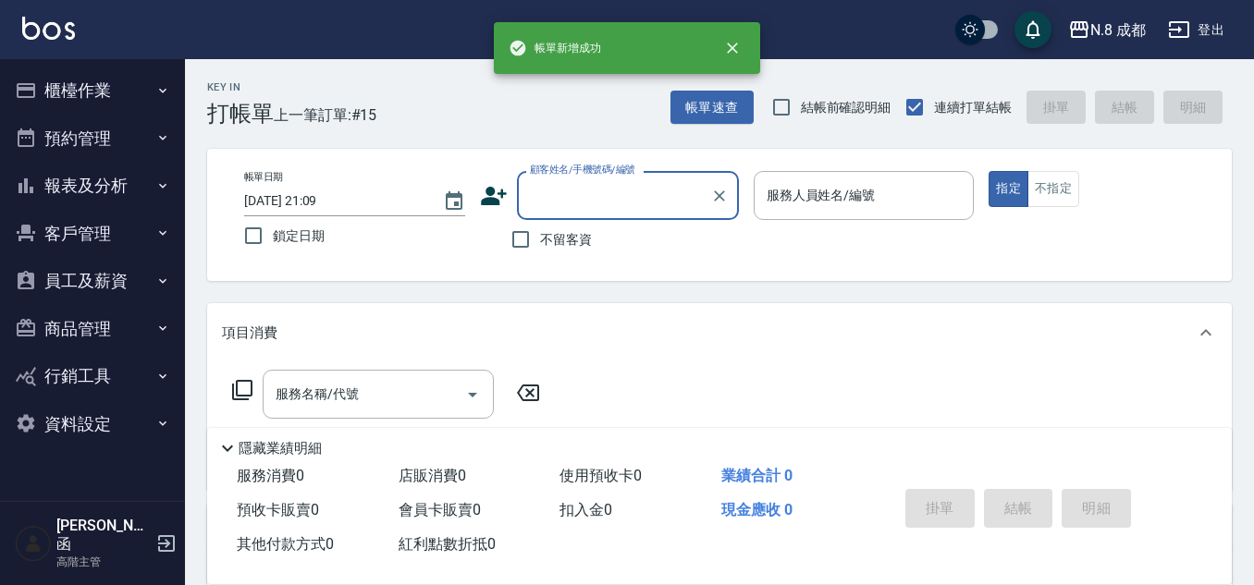
click at [621, 218] on div "顧客姓名/手機號碼/編號" at bounding box center [628, 195] width 222 height 49
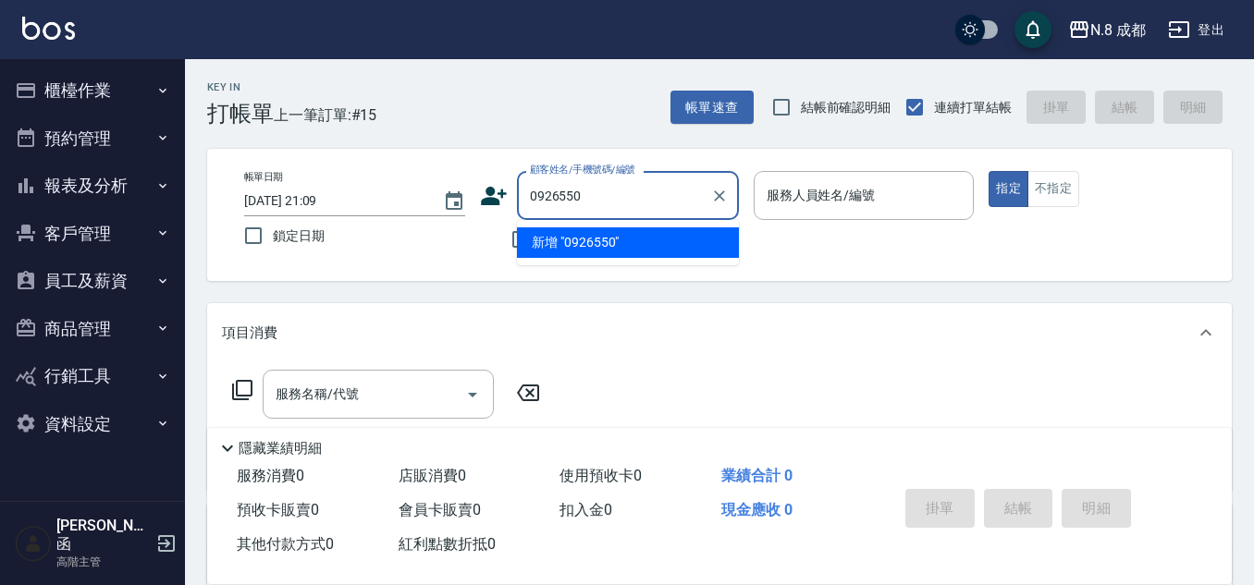
type input "09265507"
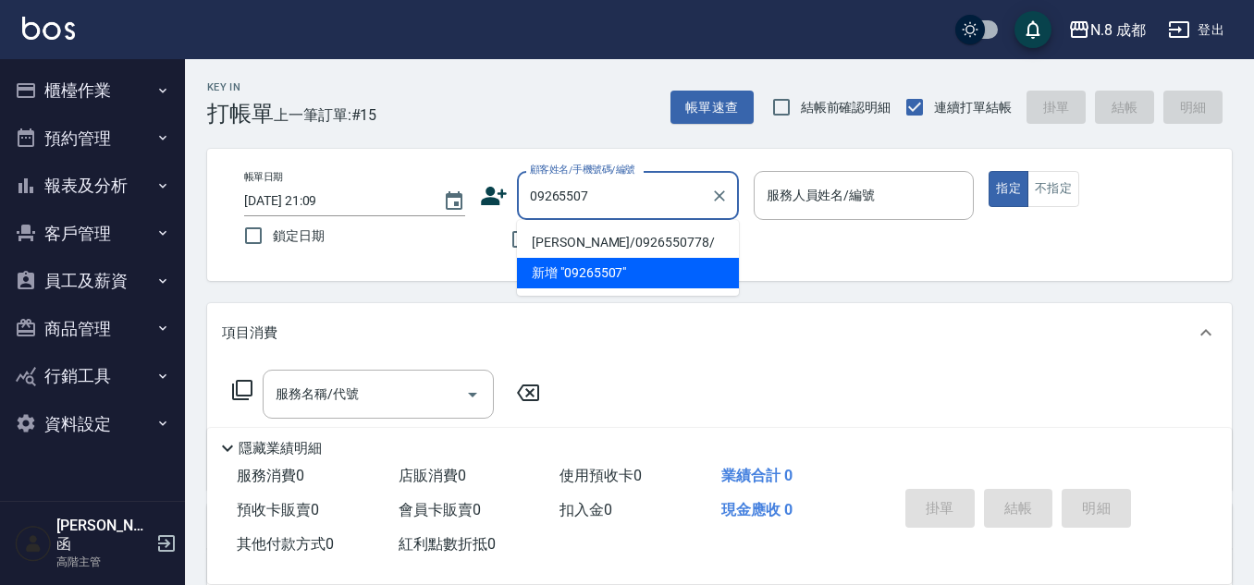
click at [658, 250] on li "王育真/0926550778/" at bounding box center [628, 243] width 222 height 31
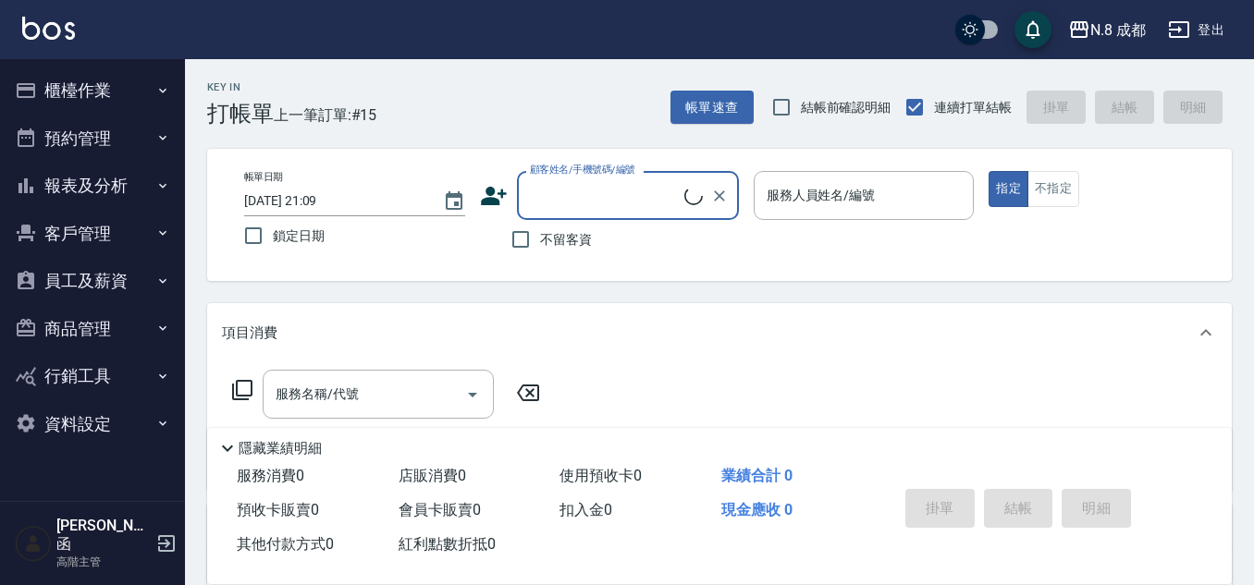
click at [574, 200] on input "顧客姓名/手機號碼/編號" at bounding box center [604, 195] width 159 height 32
click at [574, 203] on input "顧客姓名/手機號碼/編號" at bounding box center [614, 195] width 178 height 32
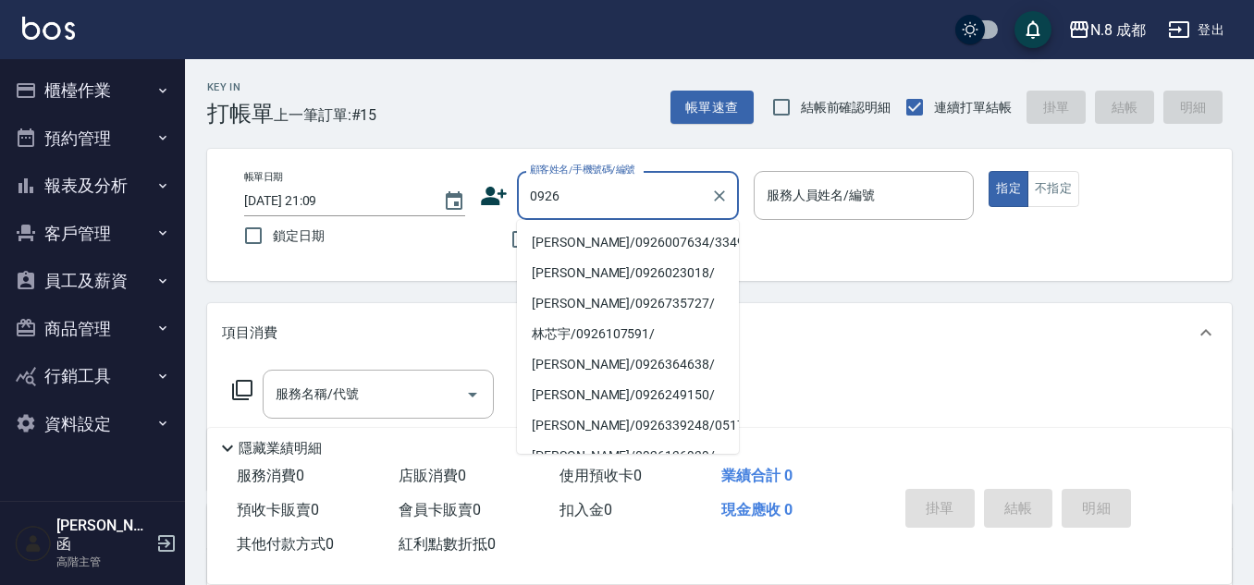
drag, startPoint x: 608, startPoint y: 249, endPoint x: 607, endPoint y: 190, distance: 59.2
click at [607, 190] on input "0926" at bounding box center [614, 195] width 178 height 32
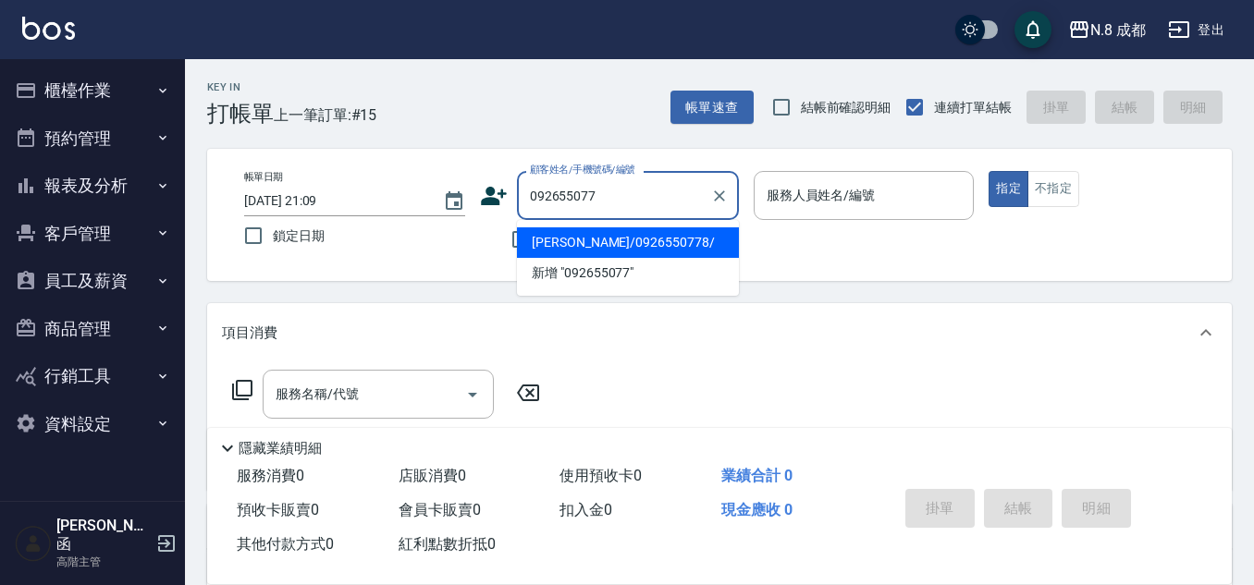
click at [616, 236] on li "王育真/0926550778/" at bounding box center [628, 243] width 222 height 31
type input "王育真/0926550778/"
type input "吳苡溶-53"
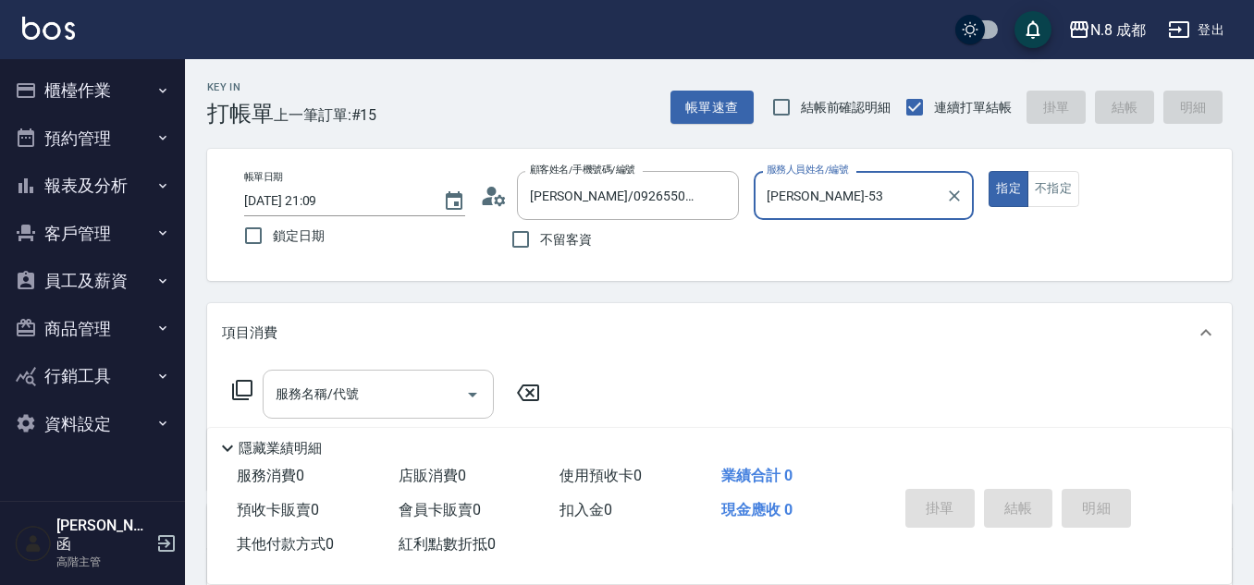
click at [393, 404] on input "服務名稱/代號" at bounding box center [364, 394] width 187 height 32
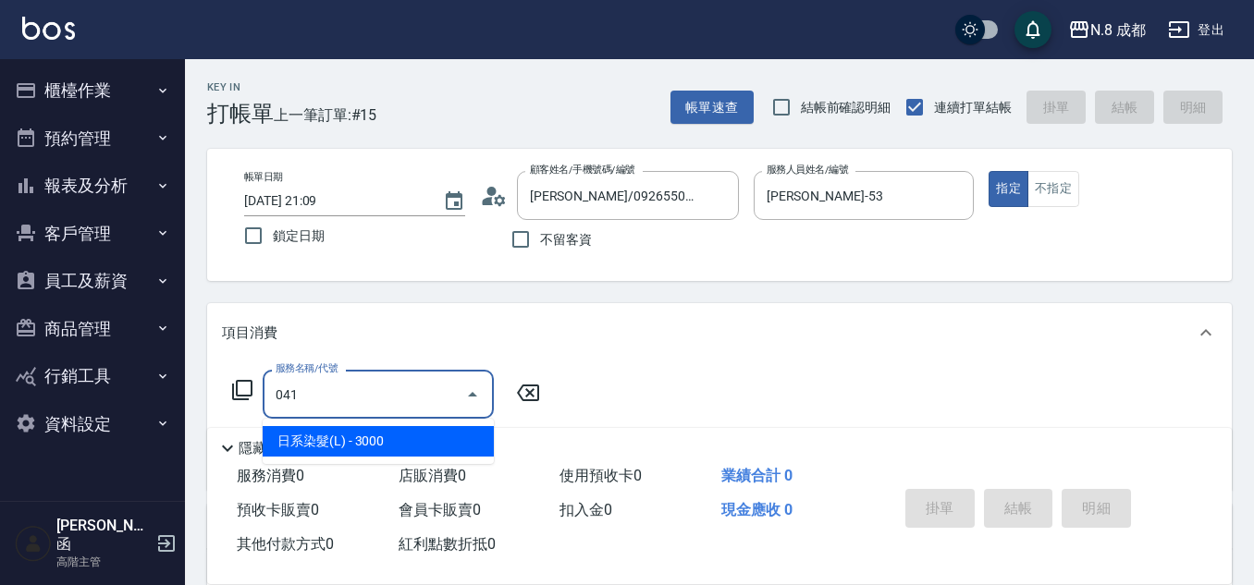
click at [414, 440] on span "日系染髮(L) - 3000" at bounding box center [378, 441] width 231 height 31
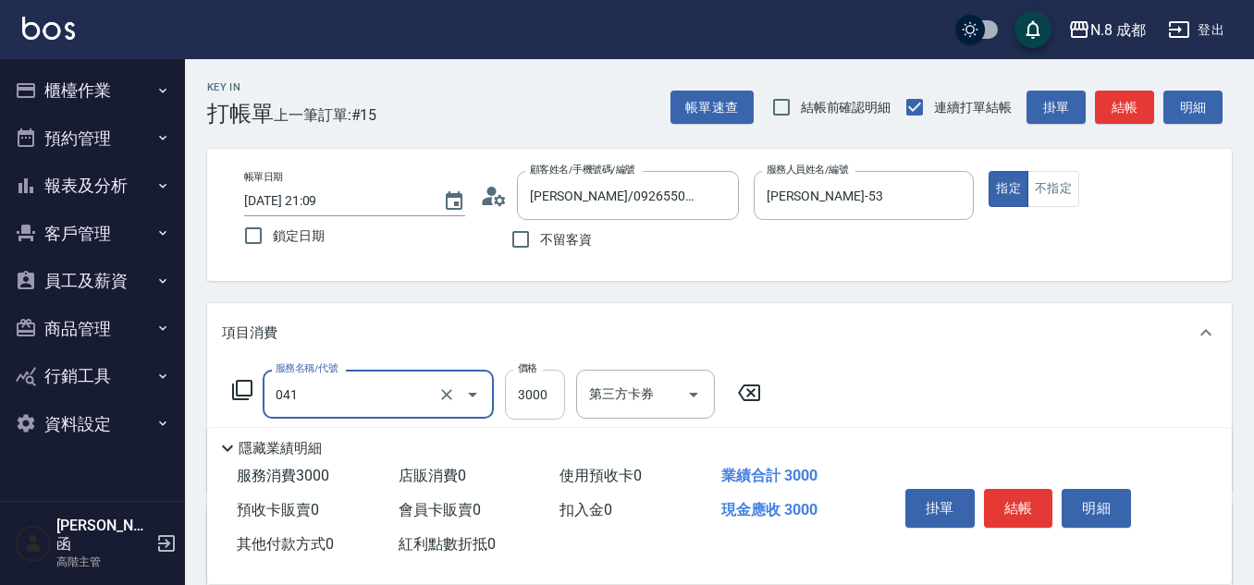
type input "日系染髮(L)(041)"
click at [527, 386] on input "3000" at bounding box center [535, 395] width 60 height 50
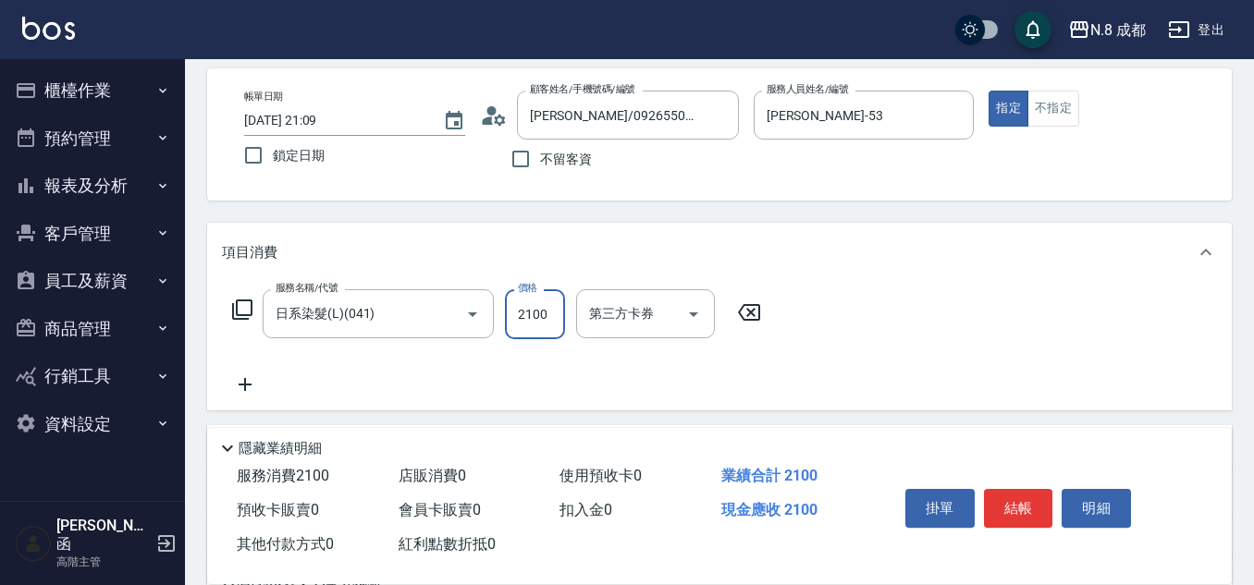
scroll to position [185, 0]
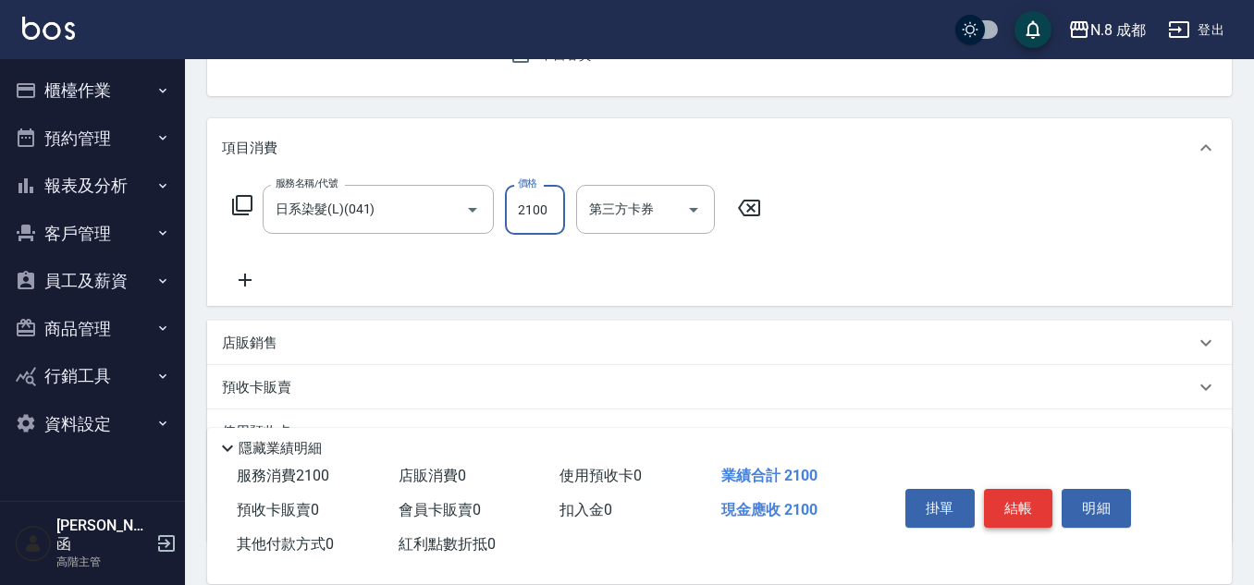
type input "2100"
click at [1017, 493] on button "結帳" at bounding box center [1018, 508] width 69 height 39
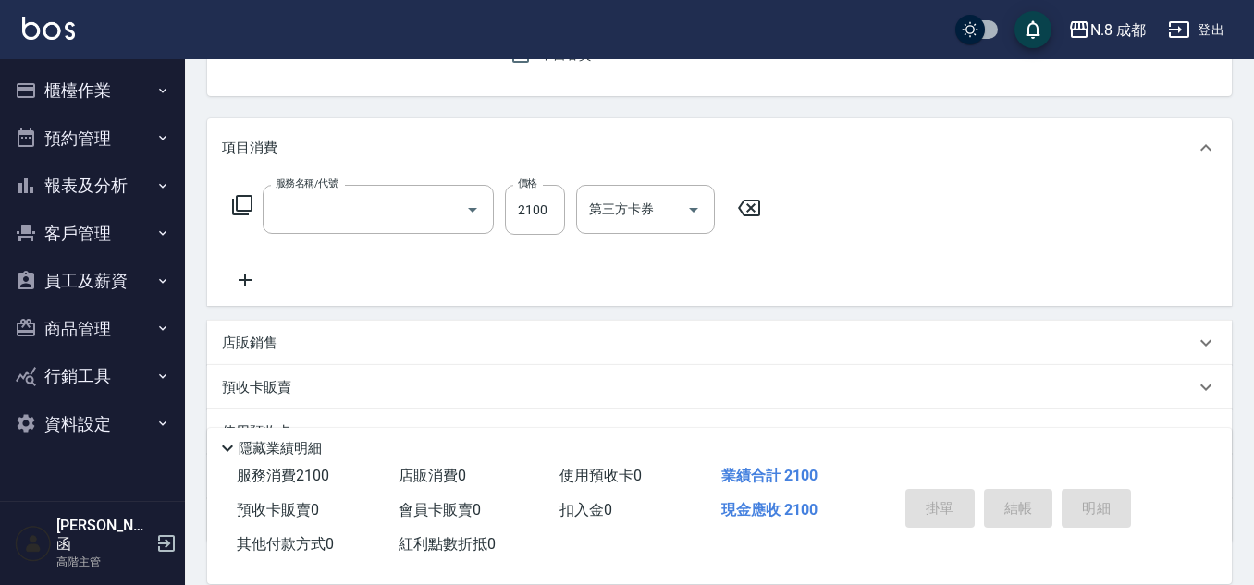
scroll to position [179, 0]
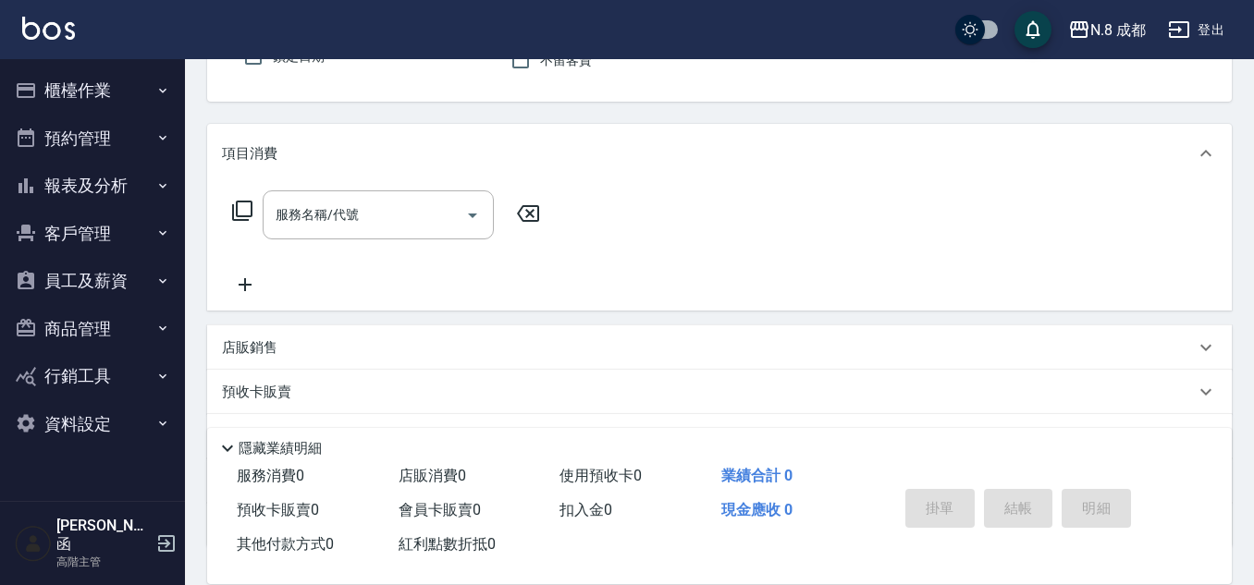
click at [136, 97] on button "櫃檯作業" at bounding box center [92, 91] width 170 height 48
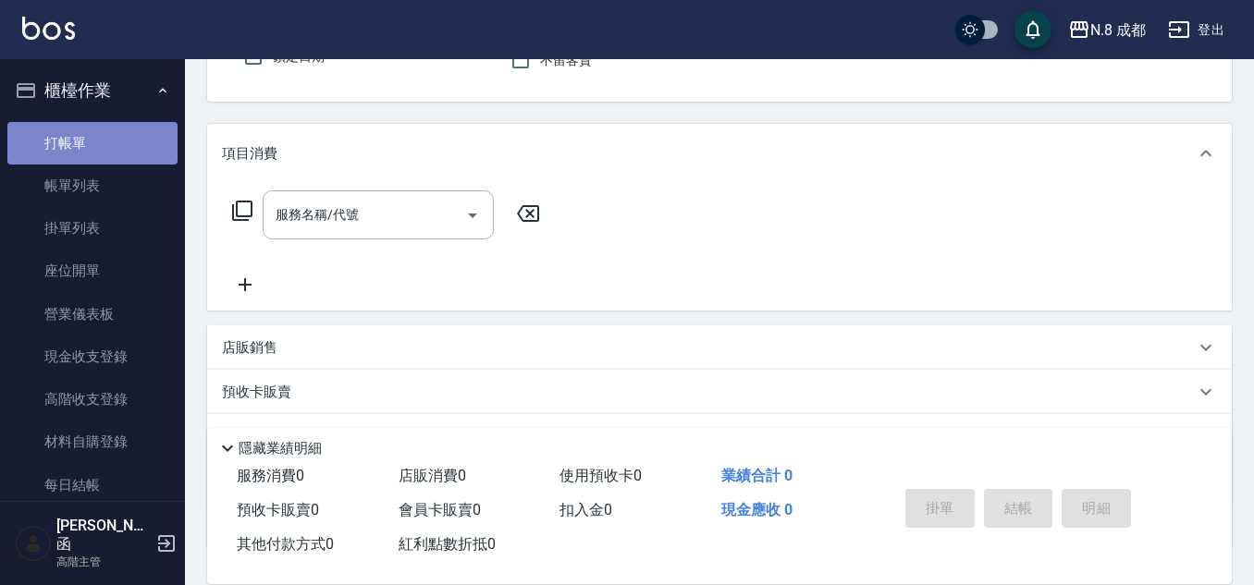
click at [142, 160] on link "打帳單" at bounding box center [92, 143] width 170 height 43
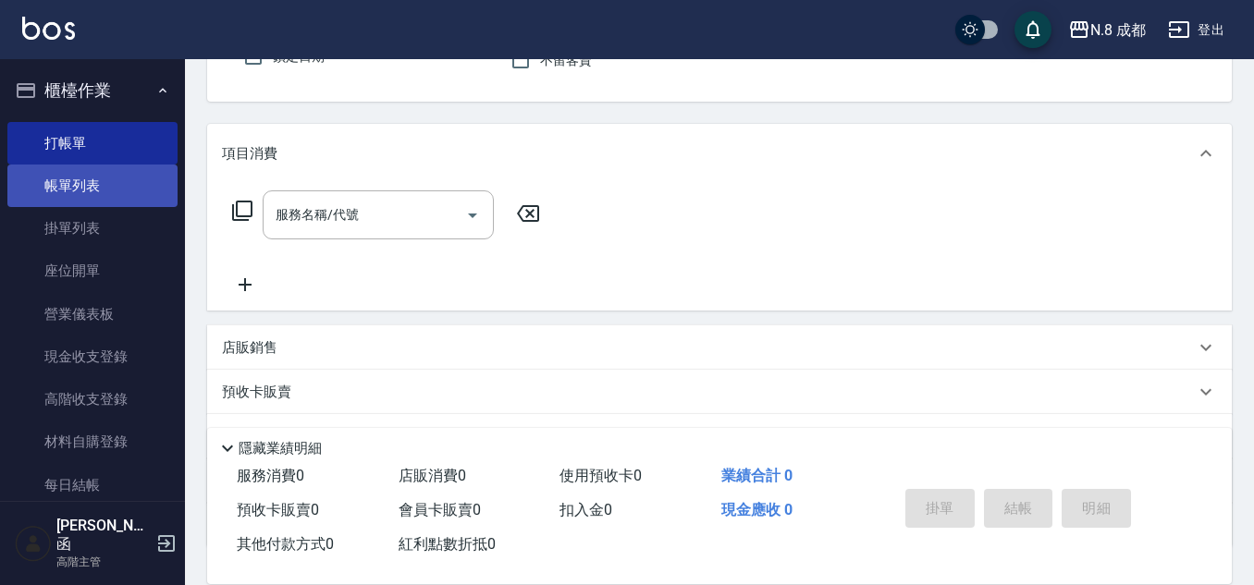
click at [138, 170] on link "帳單列表" at bounding box center [92, 186] width 170 height 43
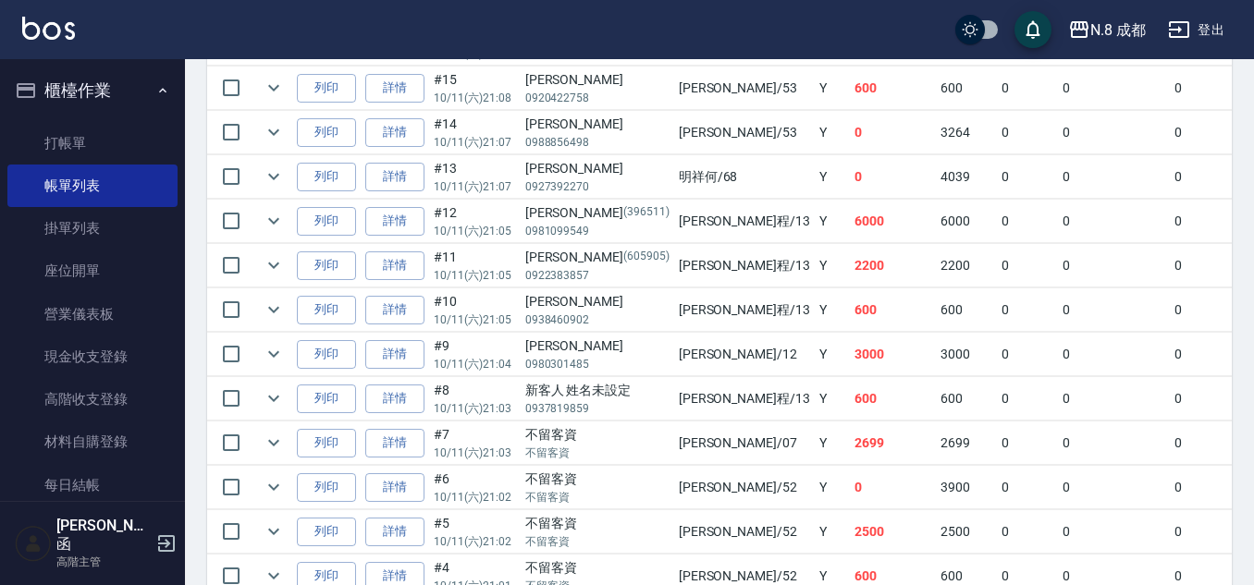
scroll to position [826, 0]
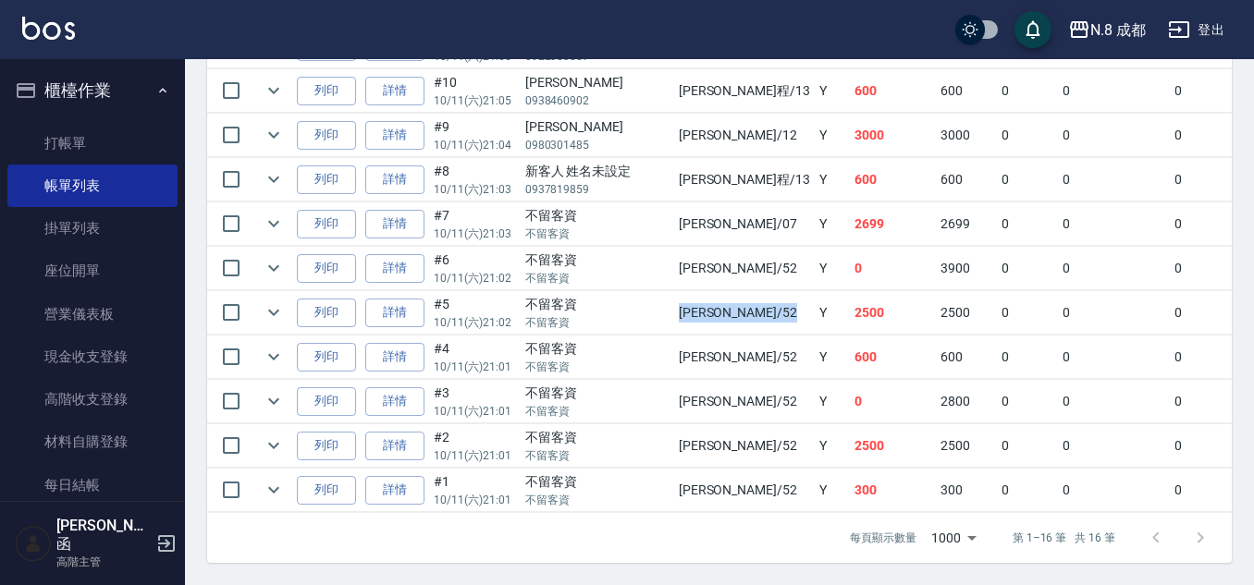
drag, startPoint x: 654, startPoint y: 291, endPoint x: 702, endPoint y: 308, distance: 50.9
click at [702, 308] on td "楊博舜 /52" at bounding box center [744, 312] width 141 height 43
drag, startPoint x: 688, startPoint y: 276, endPoint x: 659, endPoint y: 258, distance: 33.6
click at [686, 290] on td at bounding box center [602, 290] width 790 height 1
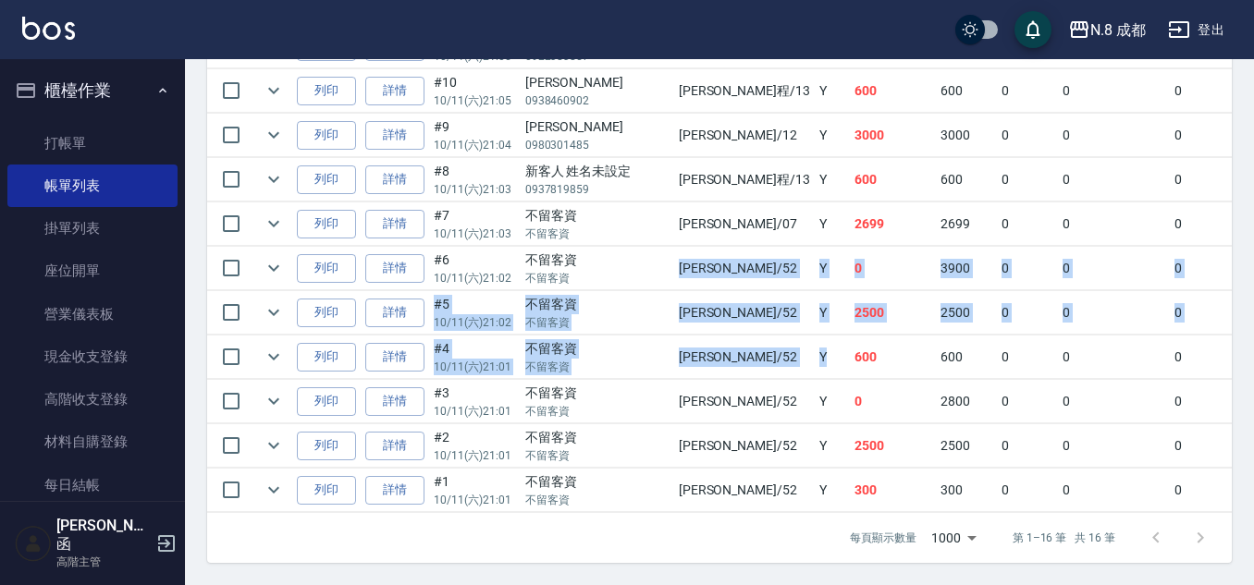
drag, startPoint x: 644, startPoint y: 251, endPoint x: 718, endPoint y: 330, distance: 108.6
click at [718, 330] on tbody "列印 詳情 #16 10/11 (六) 21:09 王育真 0926550778 吳苡溶 /53 Y 2100 2100 0 0 0 2100 0 0 0 0…" at bounding box center [1055, 158] width 1696 height 710
click at [815, 336] on td "Y" at bounding box center [832, 357] width 35 height 43
click at [677, 351] on td "楊博舜 /52" at bounding box center [744, 357] width 141 height 43
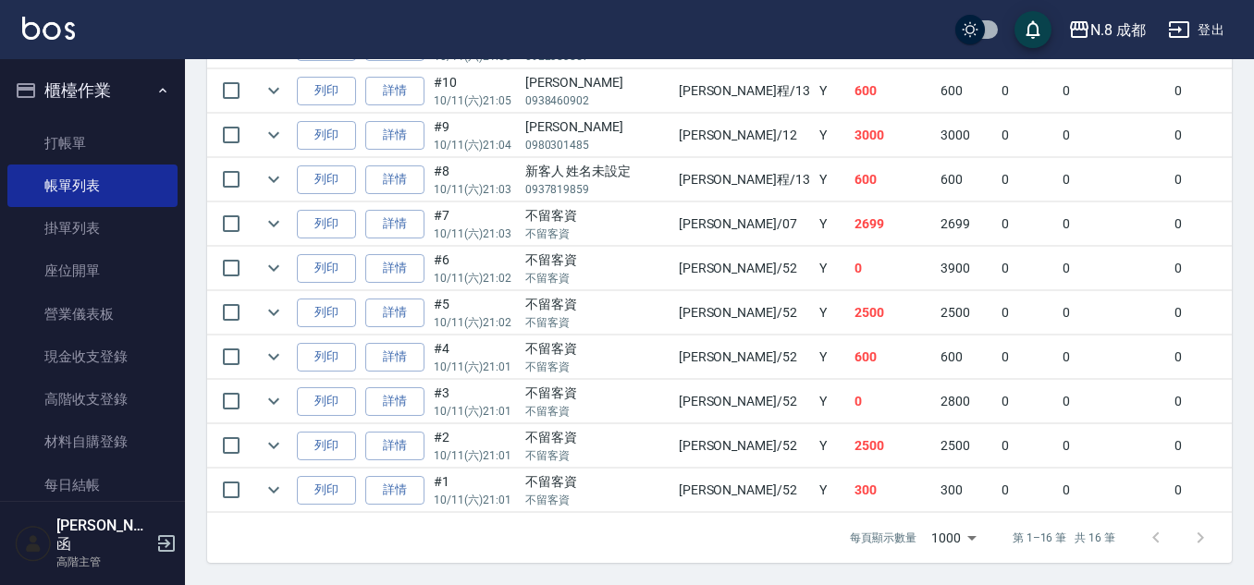
click at [850, 351] on td "600" at bounding box center [893, 357] width 87 height 43
drag, startPoint x: 780, startPoint y: 342, endPoint x: 662, endPoint y: 343, distance: 117.5
click at [662, 343] on tr "列印 詳情 #4 10/11 (六) 21:01 不留客資 不留客資 楊博舜 /52 Y 600 600 0 0 0 600 0 0 0 0 0" at bounding box center [1055, 357] width 1696 height 43
click at [674, 343] on td "楊博舜 /52" at bounding box center [744, 357] width 141 height 43
drag, startPoint x: 663, startPoint y: 343, endPoint x: 715, endPoint y: 348, distance: 52.0
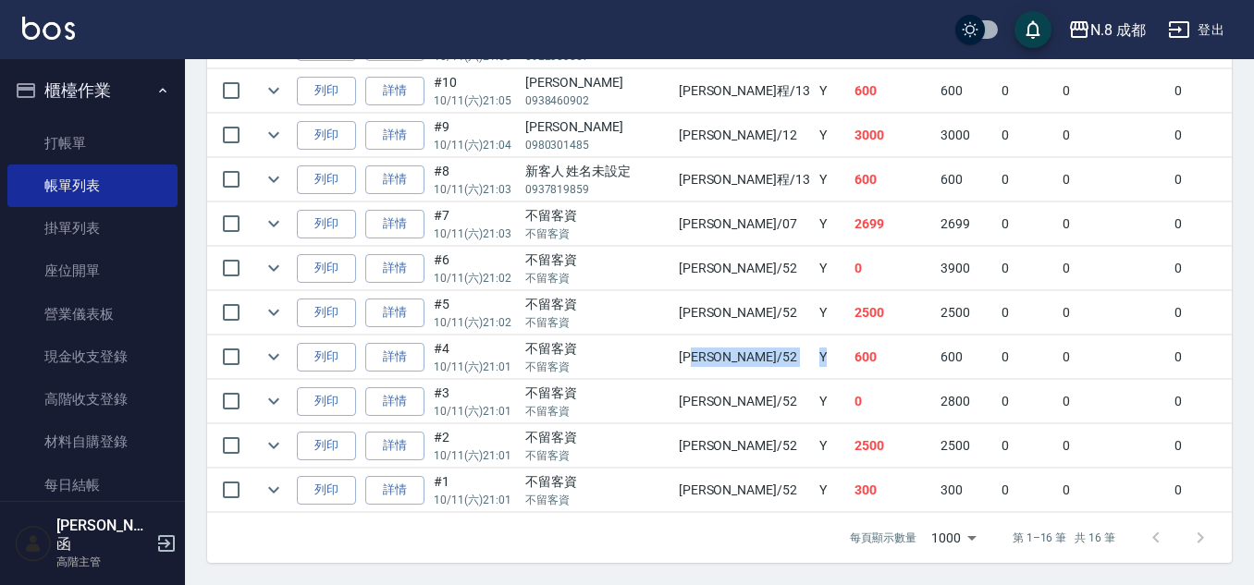
click at [714, 349] on tr "列印 詳情 #4 10/11 (六) 21:01 不留客資 不留客資 楊博舜 /52 Y 600 600 0 0 0 600 0 0 0 0 0" at bounding box center [1055, 357] width 1696 height 43
click at [815, 348] on td "Y" at bounding box center [832, 357] width 35 height 43
drag, startPoint x: 718, startPoint y: 348, endPoint x: 620, endPoint y: 348, distance: 98.0
click at [620, 348] on tr "列印 詳情 #4 10/11 (六) 21:01 不留客資 不留客資 楊博舜 /52 Y 600 600 0 0 0 600 0 0 0 0 0" at bounding box center [1055, 357] width 1696 height 43
click at [620, 359] on p "不留客資" at bounding box center [597, 367] width 144 height 17
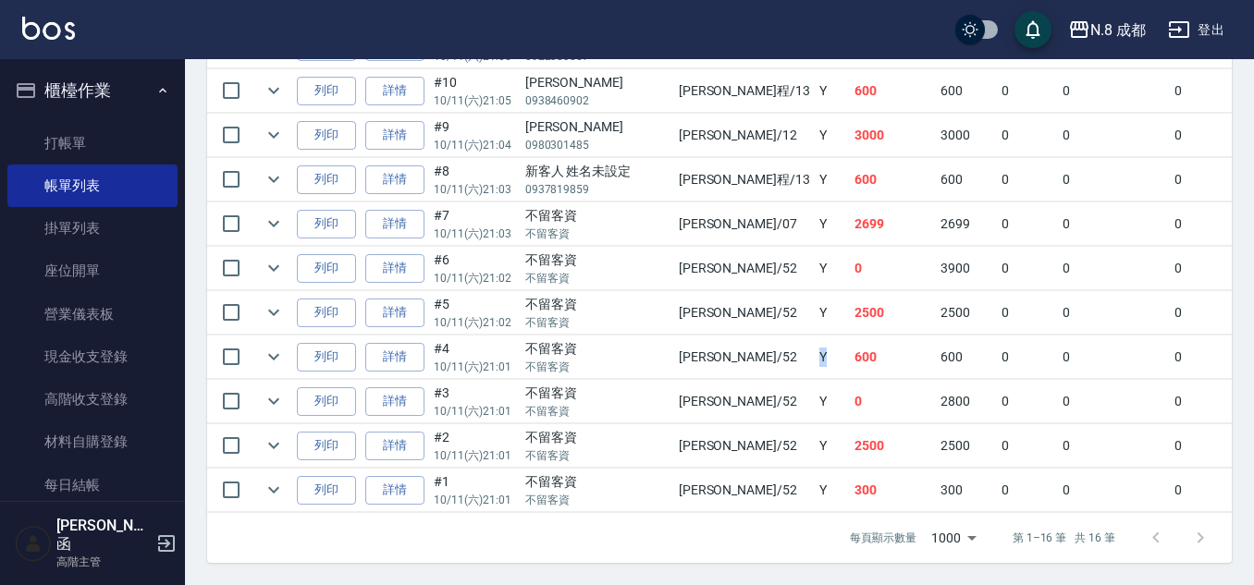
drag, startPoint x: 622, startPoint y: 348, endPoint x: 701, endPoint y: 346, distance: 79.6
click at [701, 346] on tr "列印 詳情 #4 10/11 (六) 21:01 不留客資 不留客資 楊博舜 /52 Y 600 600 0 0 0 600 0 0 0 0 0" at bounding box center [1055, 357] width 1696 height 43
click at [701, 346] on td "楊博舜 /52" at bounding box center [744, 357] width 141 height 43
drag, startPoint x: 659, startPoint y: 343, endPoint x: 670, endPoint y: 343, distance: 10.2
click at [668, 343] on tr "列印 詳情 #4 10/11 (六) 21:01 不留客資 不留客資 楊博舜 /52 Y 600 600 0 0 0 600 0 0 0 0 0" at bounding box center [1055, 357] width 1696 height 43
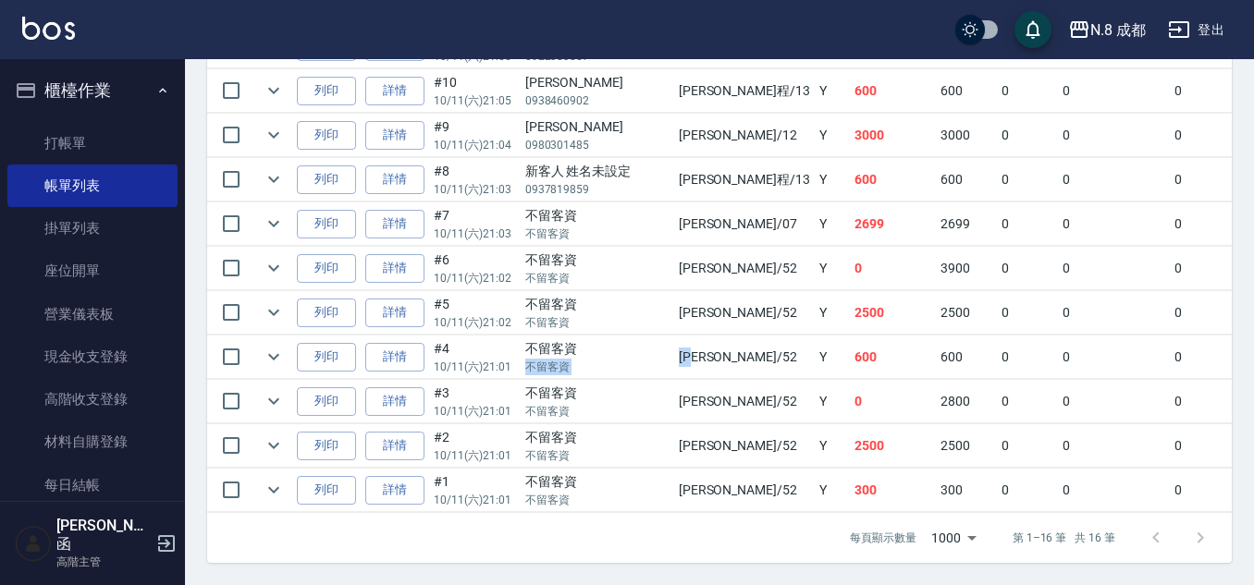
click at [674, 343] on td "楊博舜 /52" at bounding box center [744, 357] width 141 height 43
drag, startPoint x: 635, startPoint y: 346, endPoint x: 681, endPoint y: 321, distance: 51.7
click at [678, 353] on td "楊博舜 /52" at bounding box center [744, 357] width 141 height 43
drag, startPoint x: 680, startPoint y: 272, endPoint x: 756, endPoint y: 276, distance: 75.9
click at [756, 276] on tbody "列印 詳情 #16 10/11 (六) 21:09 王育真 0926550778 吳苡溶 /53 Y 2100 2100 0 0 0 2100 0 0 0 0…" at bounding box center [1055, 158] width 1696 height 710
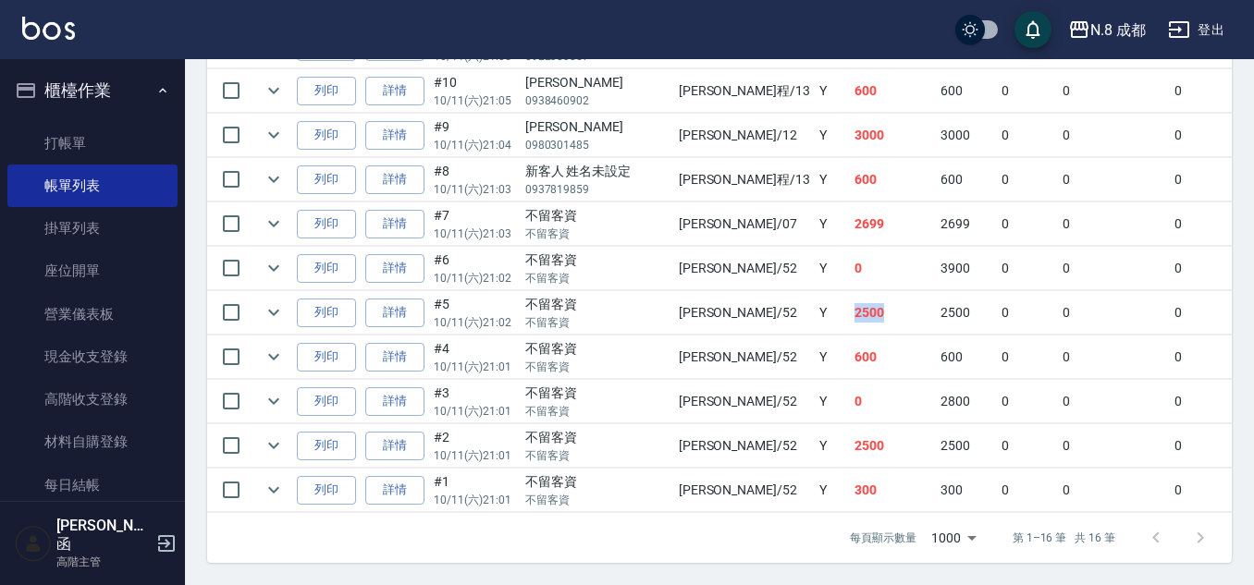
drag, startPoint x: 727, startPoint y: 314, endPoint x: 776, endPoint y: 314, distance: 49.0
click at [776, 314] on tr "列印 詳情 #5 10/11 (六) 21:02 不留客資 不留客資 楊博舜 /52 Y 2500 2500 0 0 0 2500 0 0 0 0 0" at bounding box center [1055, 312] width 1696 height 43
drag, startPoint x: 664, startPoint y: 386, endPoint x: 793, endPoint y: 386, distance: 128.6
click at [793, 386] on tr "列印 詳情 #3 10/11 (六) 21:01 不留客資 不留客資 楊博舜 /52 Y 0 2800 0 0 0 2800 0 0 0 -2800 信用卡 0" at bounding box center [1055, 401] width 1696 height 43
drag, startPoint x: 789, startPoint y: 435, endPoint x: 667, endPoint y: 435, distance: 122.1
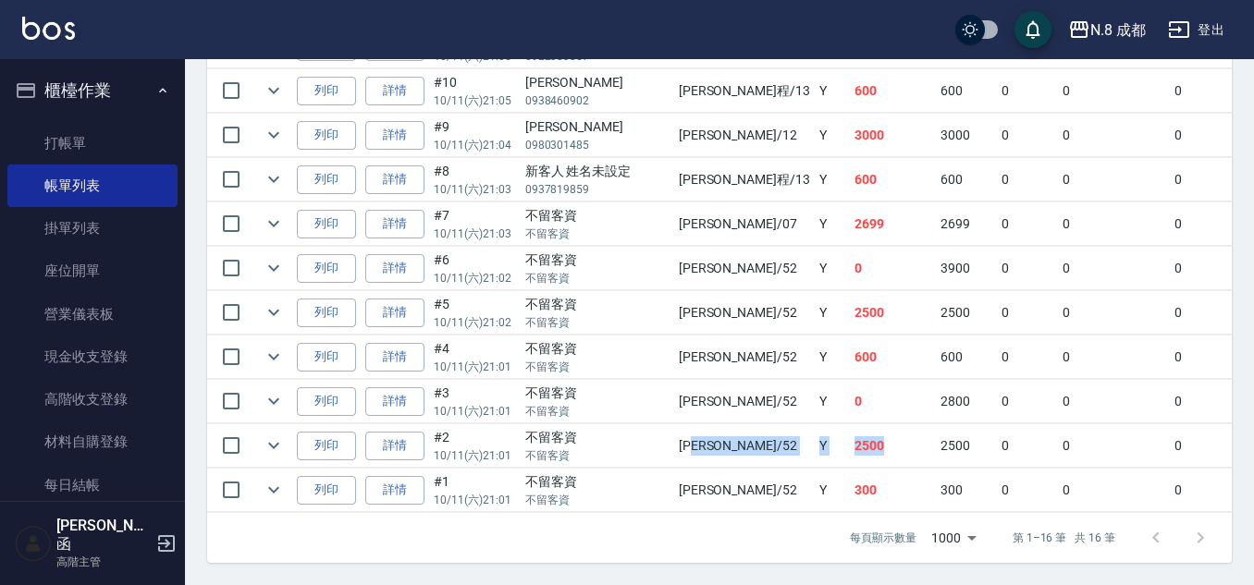
click at [667, 435] on tr "列印 詳情 #2 10/11 (六) 21:01 不留客資 不留客資 楊博舜 /52 Y 2500 2500 0 0 0 2500 0 0 0 0 0" at bounding box center [1055, 446] width 1696 height 43
click at [674, 435] on td "楊博舜 /52" at bounding box center [744, 446] width 141 height 43
drag, startPoint x: 618, startPoint y: 435, endPoint x: 730, endPoint y: 437, distance: 112.0
click at [730, 438] on tr "列印 詳情 #2 10/11 (六) 21:01 不留客資 不留客資 楊博舜 /52 Y 2500 2500 0 0 0 2500 0 0 0 0 0" at bounding box center [1055, 446] width 1696 height 43
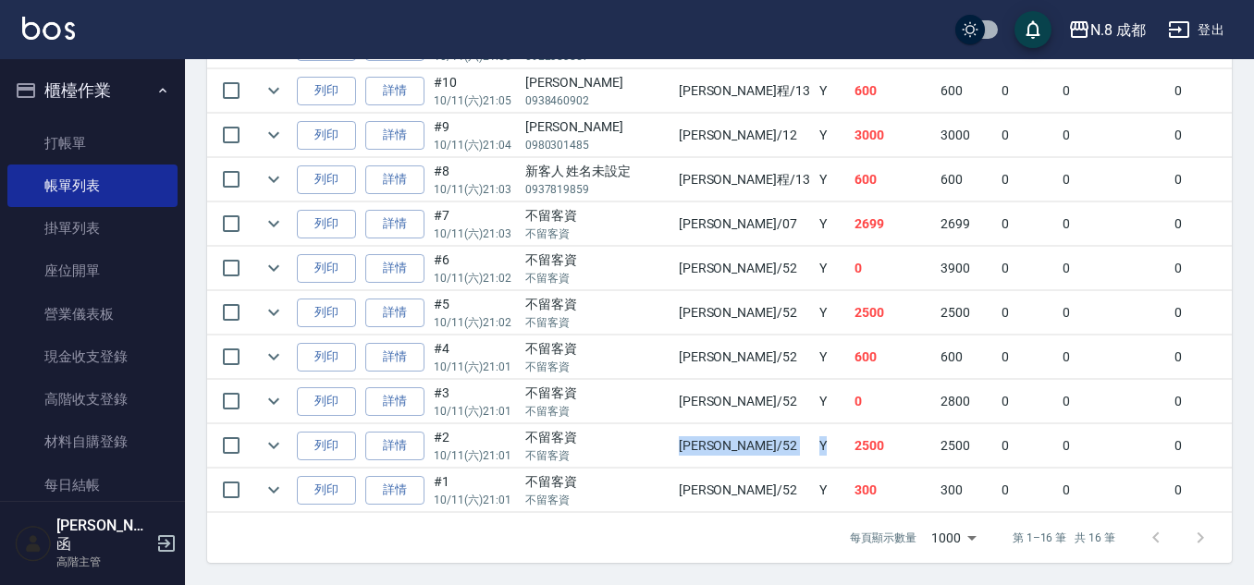
drag, startPoint x: 730, startPoint y: 437, endPoint x: 751, endPoint y: 428, distance: 23.2
click at [815, 436] on td "Y" at bounding box center [832, 446] width 35 height 43
drag, startPoint x: 763, startPoint y: 425, endPoint x: 710, endPoint y: 432, distance: 53.1
click at [710, 432] on tr "列印 詳情 #2 10/11 (六) 21:01 不留客資 不留客資 楊博舜 /52 Y 2500 2500 0 0 0 2500 0 0 0 0 0" at bounding box center [1055, 446] width 1696 height 43
click at [815, 432] on td "Y" at bounding box center [832, 446] width 35 height 43
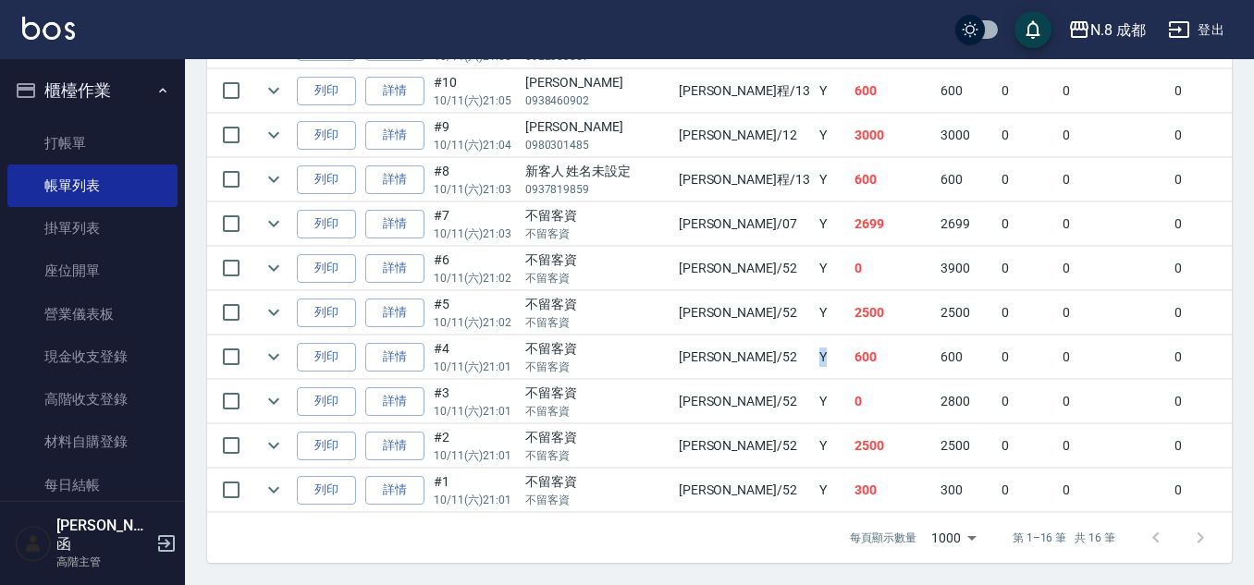
drag, startPoint x: 698, startPoint y: 345, endPoint x: 733, endPoint y: 354, distance: 36.3
click at [733, 354] on tr "列印 詳情 #4 10/11 (六) 21:01 不留客資 不留客資 楊博舜 /52 Y 600 600 0 0 0 600 0 0 0 0 0" at bounding box center [1055, 357] width 1696 height 43
click at [815, 354] on td "Y" at bounding box center [832, 357] width 35 height 43
drag, startPoint x: 834, startPoint y: 475, endPoint x: 864, endPoint y: 475, distance: 29.6
click at [936, 475] on td "300" at bounding box center [966, 490] width 61 height 43
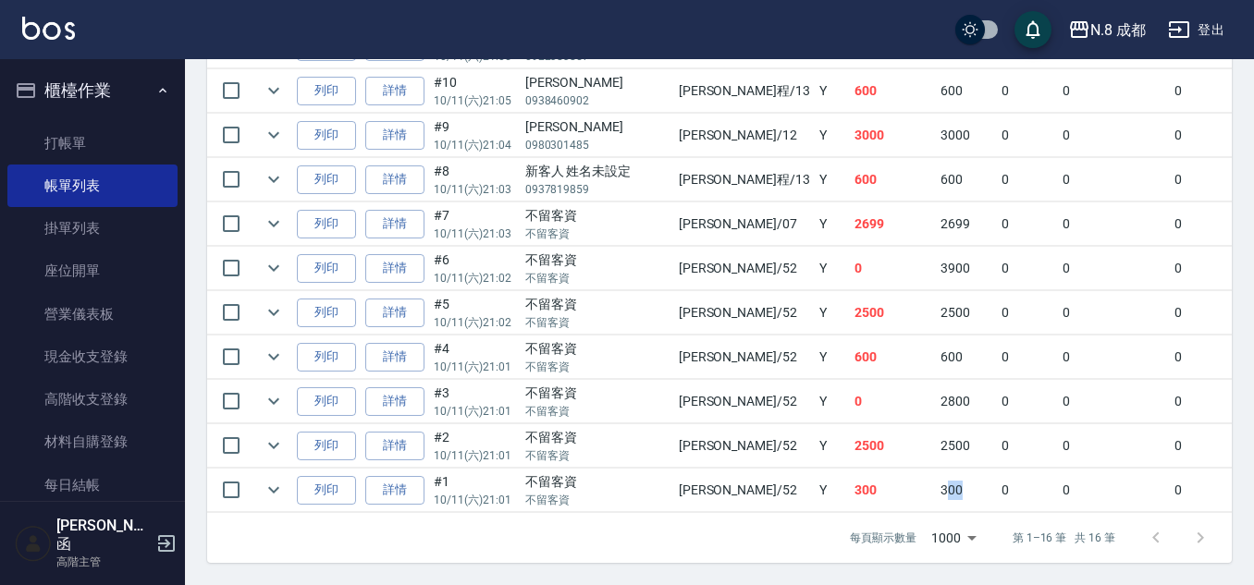
click at [936, 475] on td "300" at bounding box center [966, 490] width 61 height 43
click at [388, 476] on link "詳情" at bounding box center [394, 490] width 59 height 29
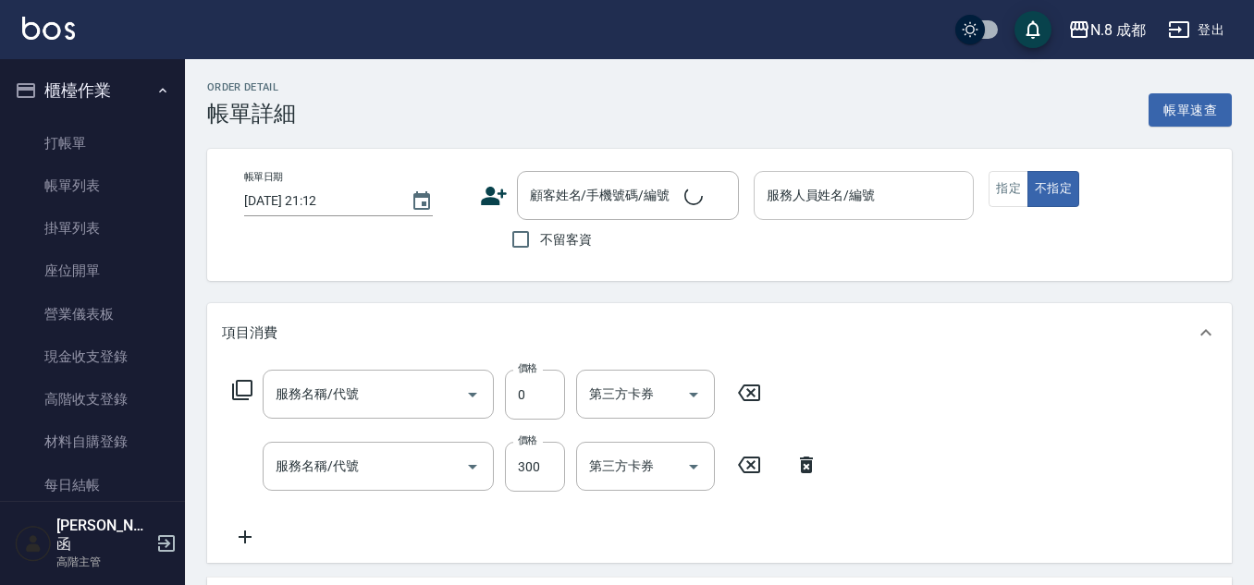
type input "[DATE] 21:01"
checkbox input "true"
type input "[PERSON_NAME]-52"
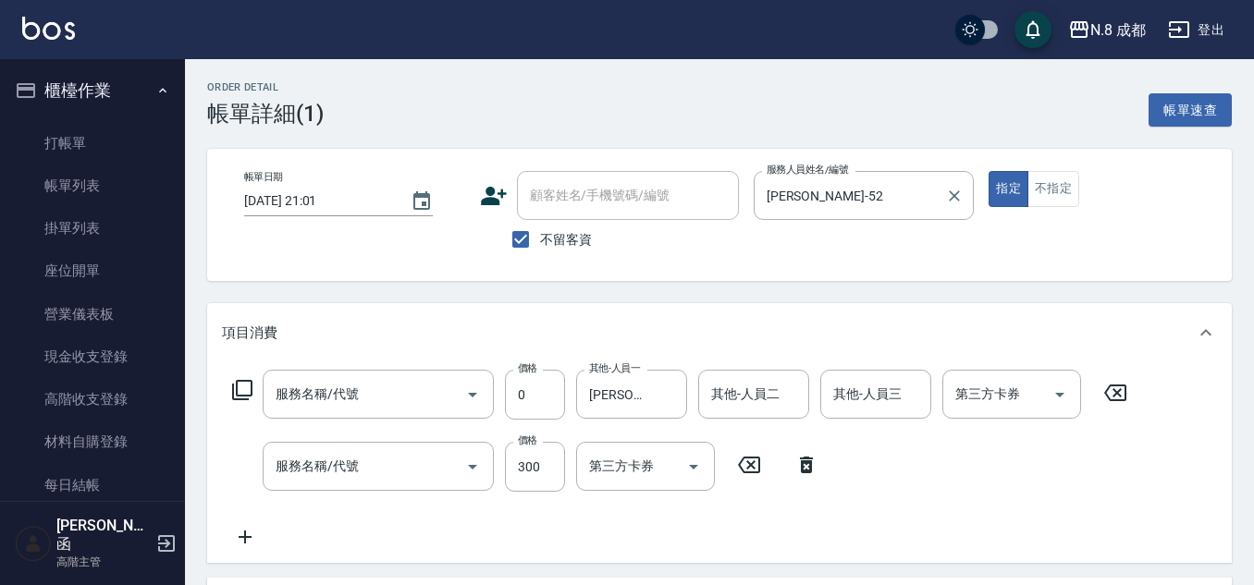
type input "互助1點(1)"
type input "洗+剪(022)"
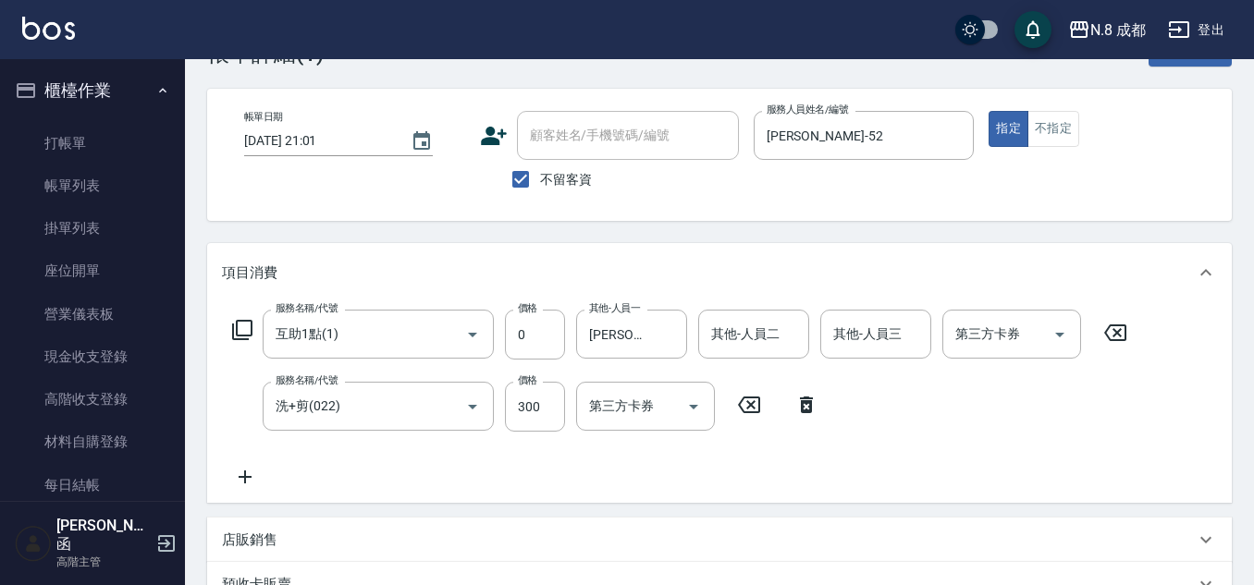
scroll to position [92, 0]
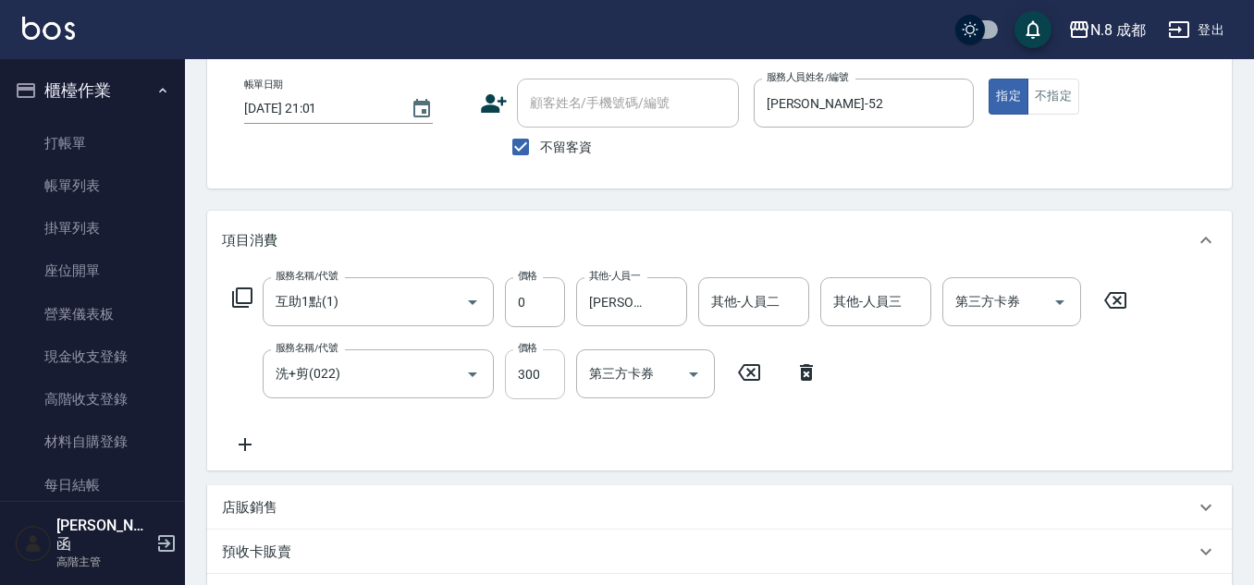
click at [553, 374] on input "300" at bounding box center [535, 375] width 60 height 50
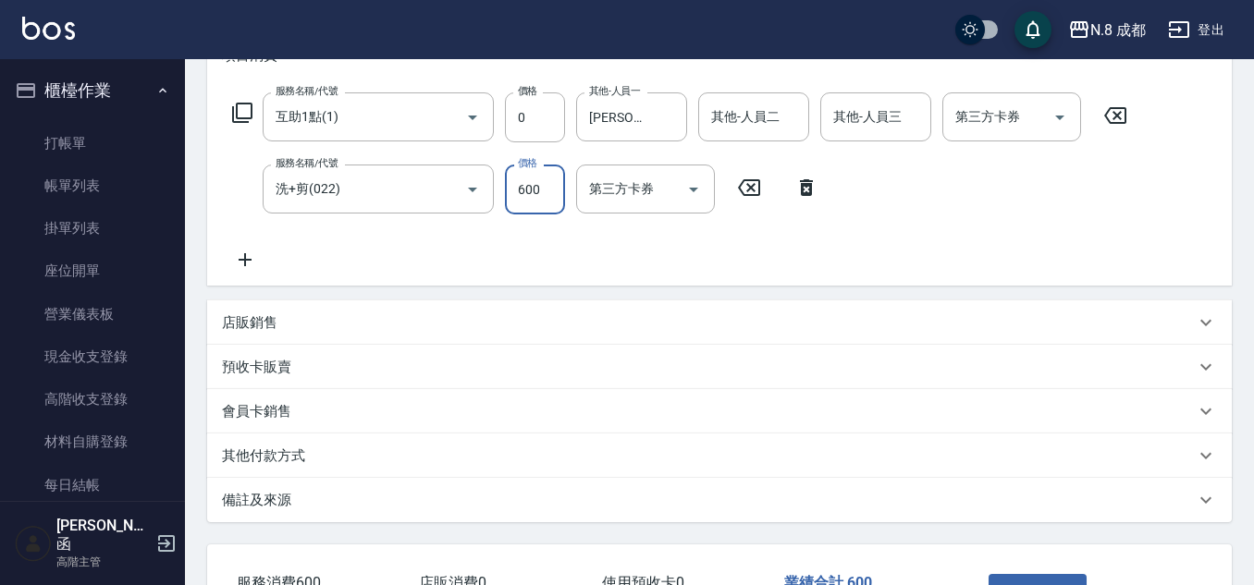
type input "600"
click at [916, 224] on div "服務名稱/代號 互助1點(1) 服務名稱/代號 價格 0 價格 其他-人員一 朱若瑀-02 其他-人員一 其他-人員二 其他-人員二 其他-人員三 其他-人員…" at bounding box center [680, 181] width 917 height 179
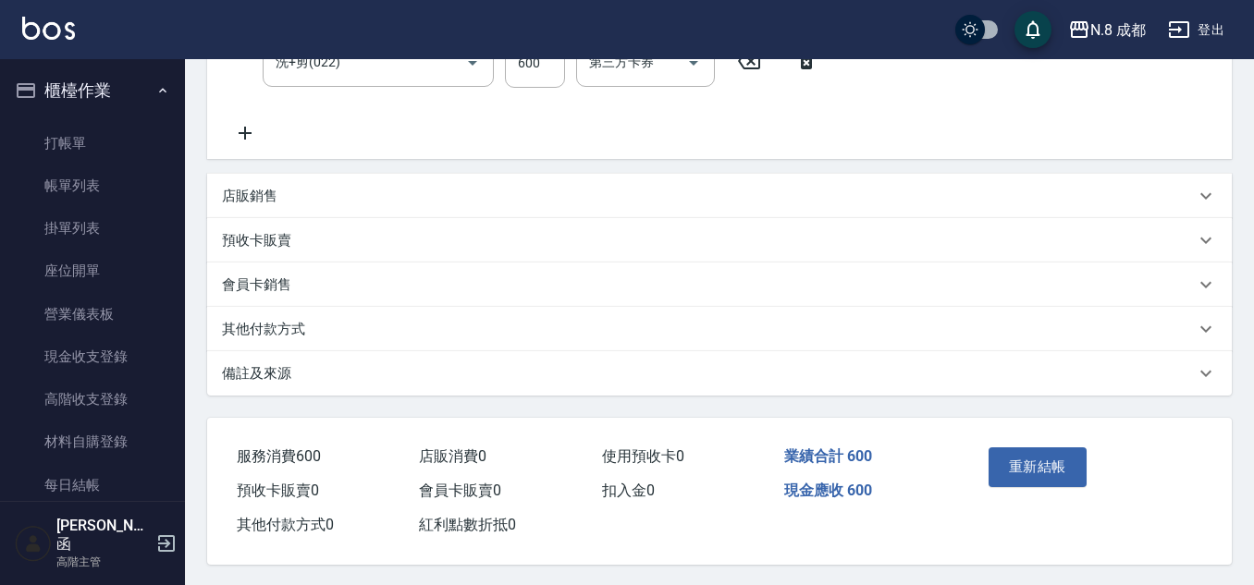
scroll to position [414, 0]
click at [1023, 450] on button "重新結帳" at bounding box center [1038, 465] width 98 height 39
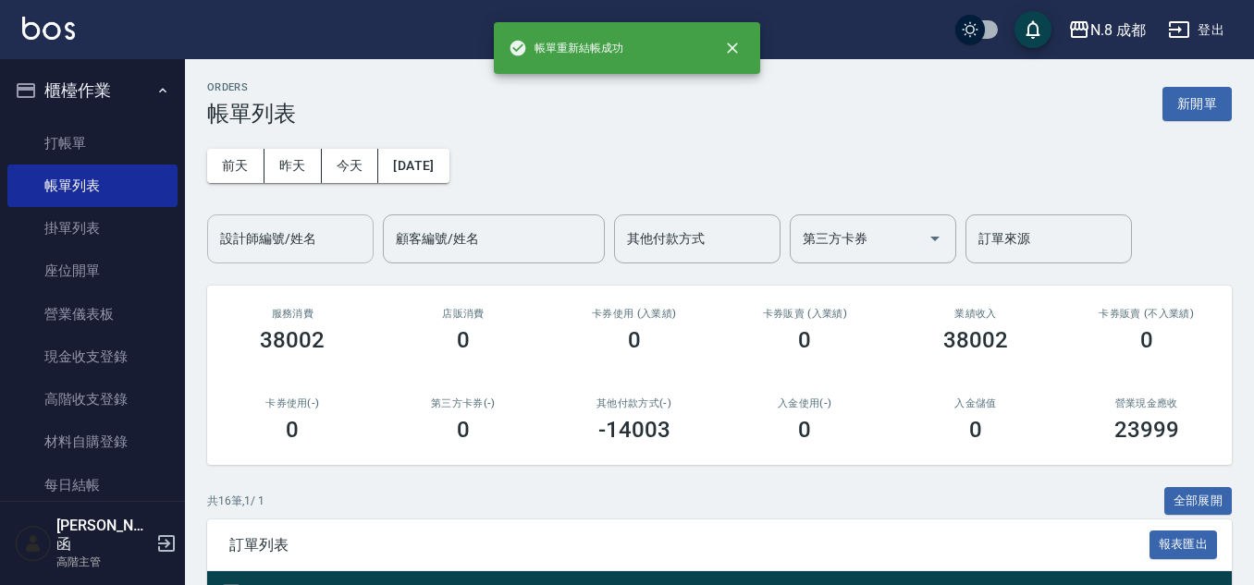
drag, startPoint x: 327, startPoint y: 255, endPoint x: 316, endPoint y: 250, distance: 11.6
click at [321, 253] on div "設計師編號/姓名" at bounding box center [290, 239] width 166 height 49
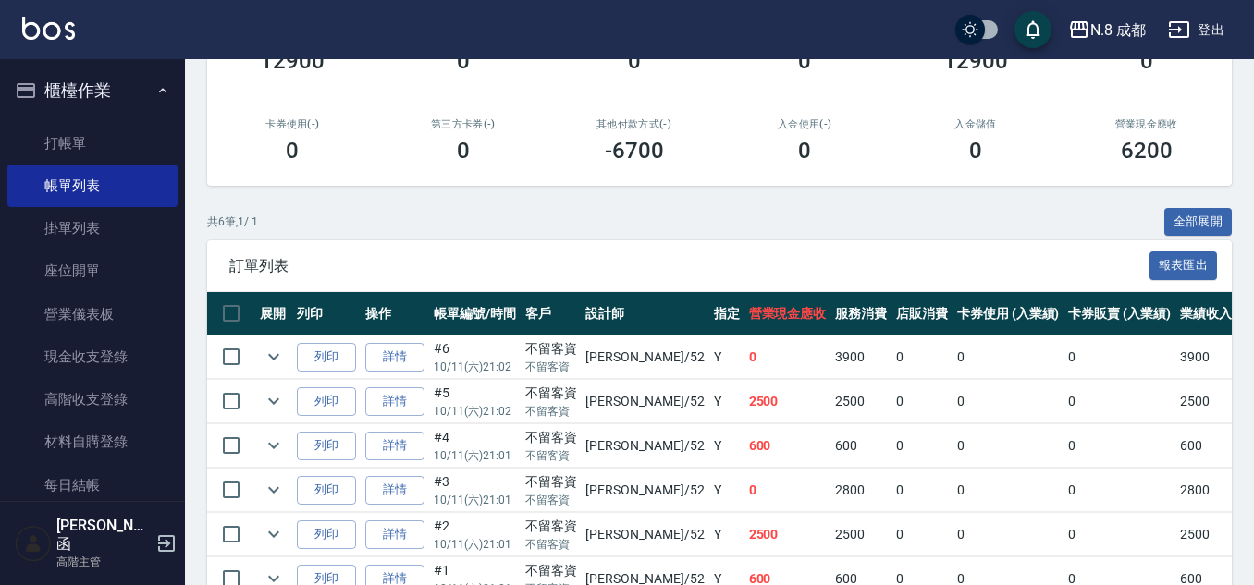
scroll to position [382, 0]
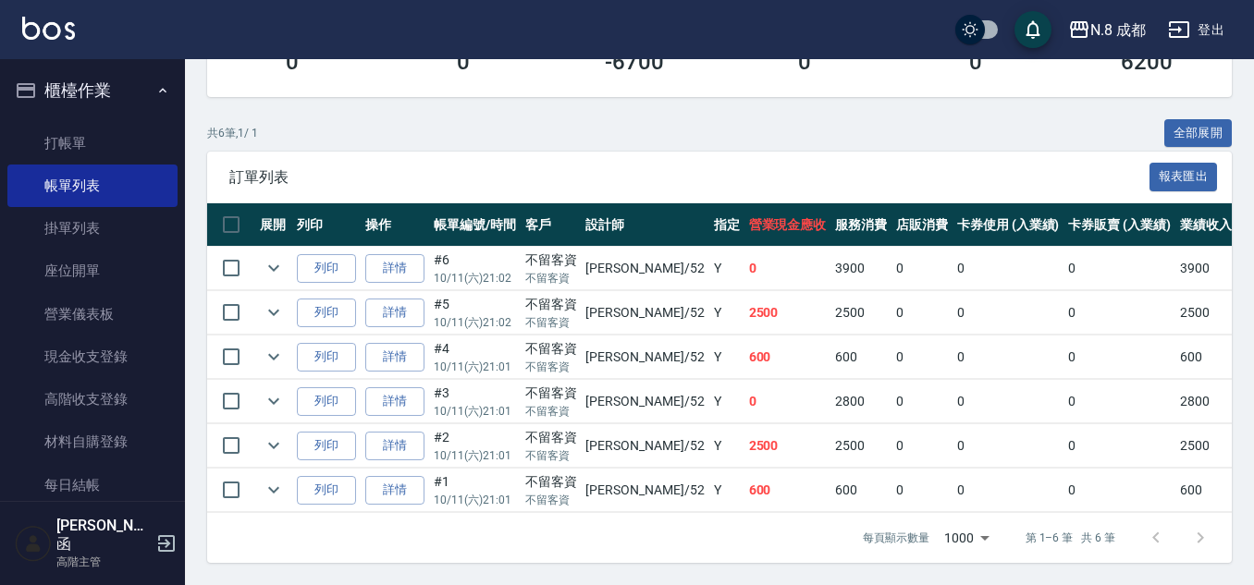
type input "[PERSON_NAME]-52"
drag, startPoint x: 735, startPoint y: 263, endPoint x: 748, endPoint y: 263, distance: 12.9
click at [745, 263] on td "0" at bounding box center [788, 268] width 87 height 43
click at [748, 263] on td "0" at bounding box center [788, 268] width 87 height 43
click at [626, 152] on div "訂單列表 報表匯出" at bounding box center [719, 177] width 1025 height 51
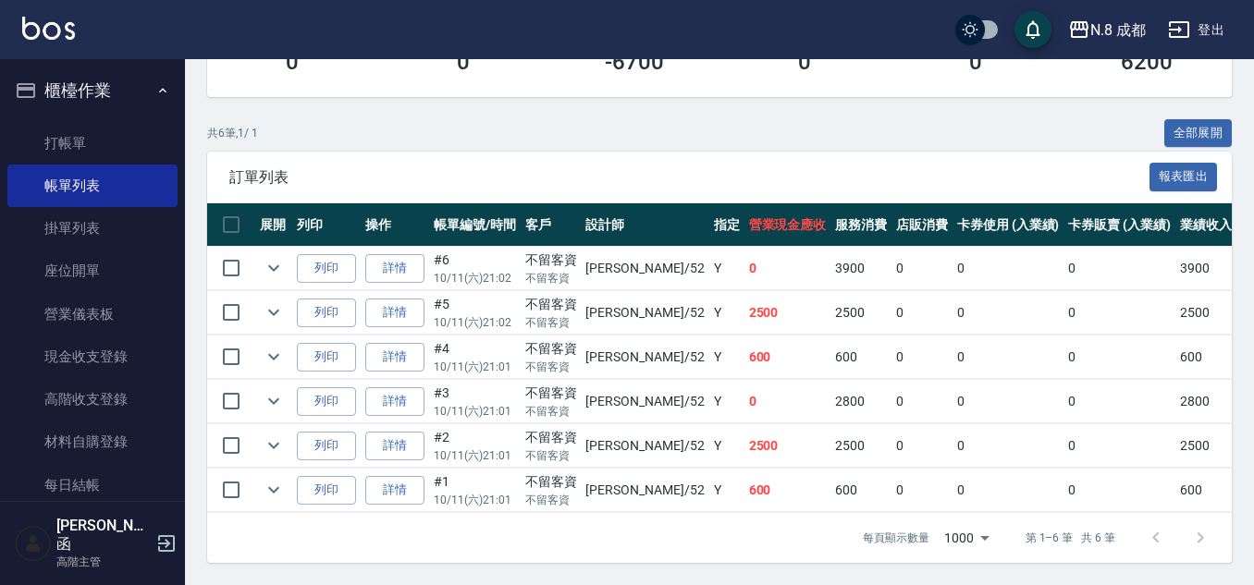
scroll to position [12, 0]
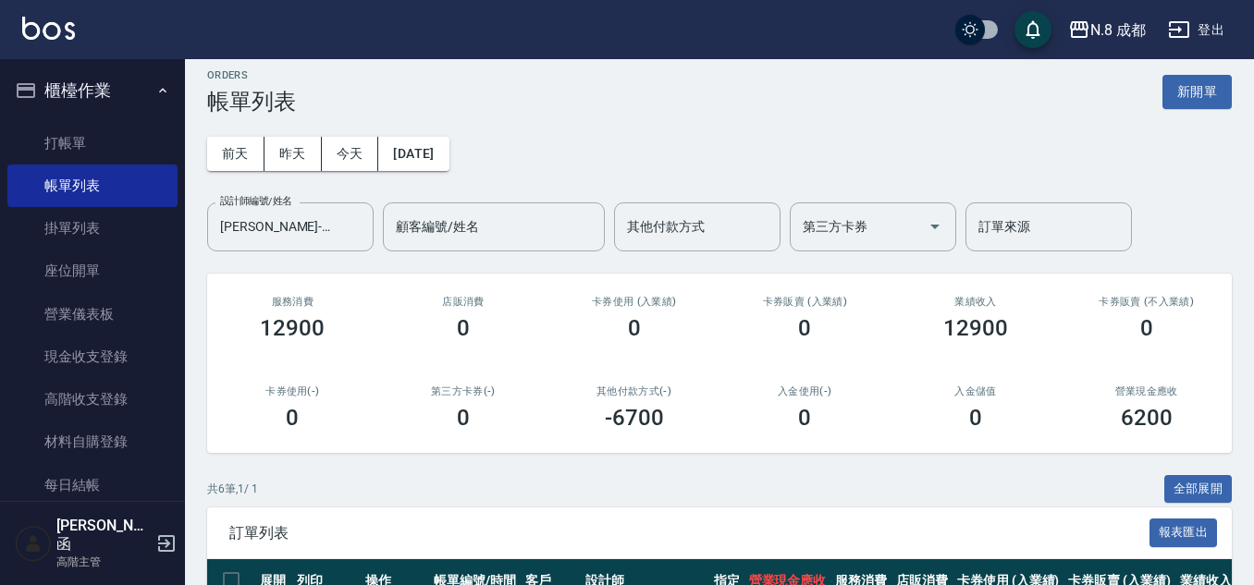
drag, startPoint x: 77, startPoint y: 127, endPoint x: 70, endPoint y: 105, distance: 23.1
click at [76, 128] on link "打帳單" at bounding box center [92, 143] width 170 height 43
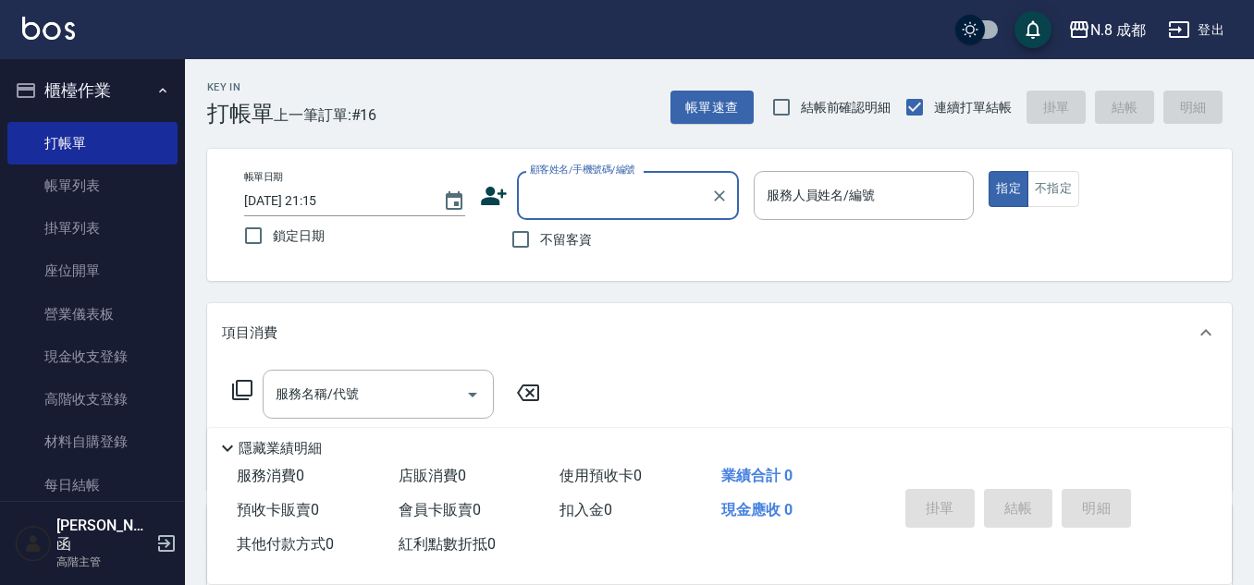
click at [635, 177] on label "顧客姓名/手機號碼/編號" at bounding box center [582, 170] width 105 height 14
click at [635, 179] on input "顧客姓名/手機號碼/編號" at bounding box center [614, 195] width 178 height 32
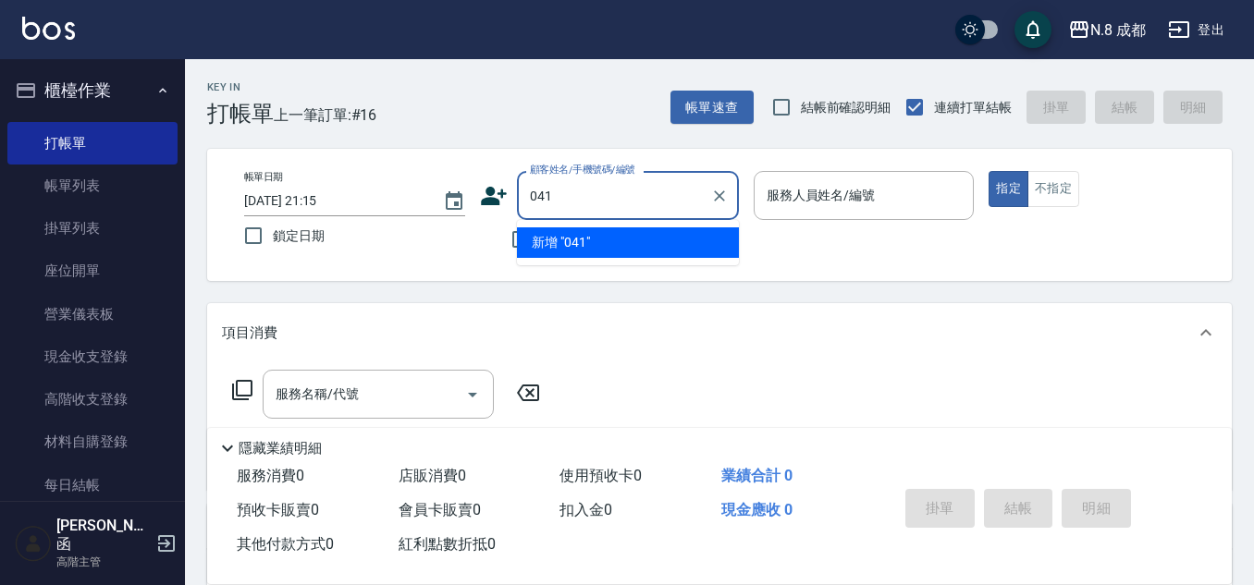
drag, startPoint x: 416, startPoint y: 210, endPoint x: 431, endPoint y: 204, distance: 15.8
click at [418, 211] on div "帳單日期 2025/10/11 21:15 鎖定日期 顧客姓名/手機號碼/編號 041 顧客姓名/手機號碼/編號 不留客資 服務人員姓名/編號 服務人員姓名/…" at bounding box center [719, 215] width 980 height 88
click at [672, 252] on li "新增 "022"" at bounding box center [628, 243] width 222 height 31
type input "022"
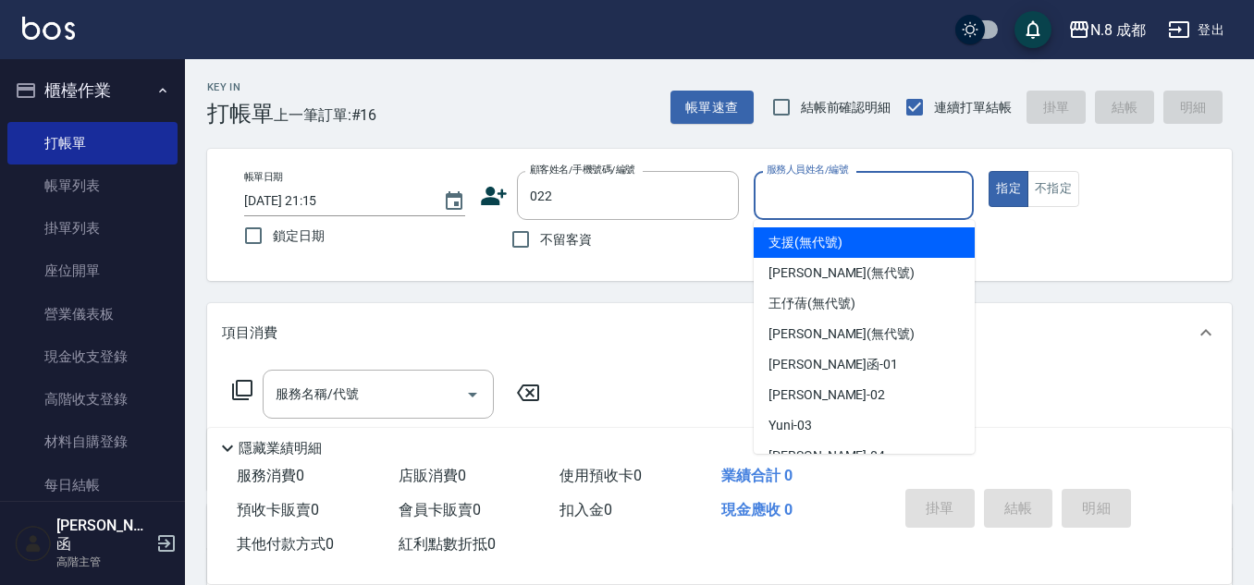
click at [770, 203] on input "服務人員姓名/編號" at bounding box center [864, 195] width 204 height 32
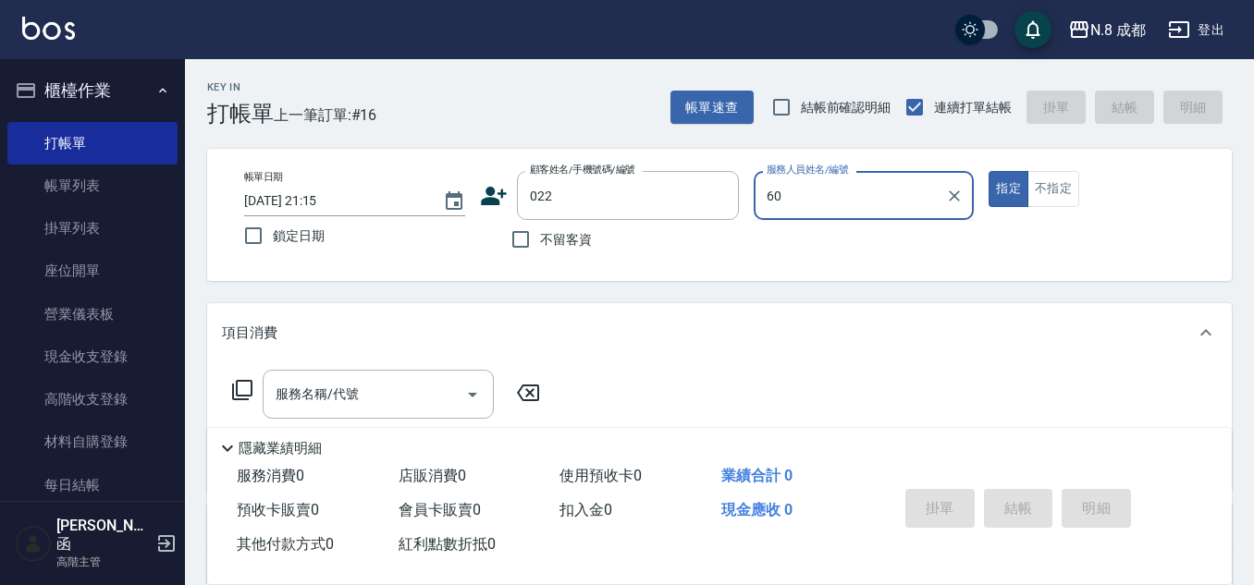
drag, startPoint x: 805, startPoint y: 184, endPoint x: 747, endPoint y: 188, distance: 57.5
click at [740, 188] on div "帳單日期 2025/10/11 21:15 鎖定日期 顧客姓名/手機號碼/編號 022 顧客姓名/手機號碼/編號 不留客資 服務人員姓名/編號 60 服務人員…" at bounding box center [719, 215] width 980 height 88
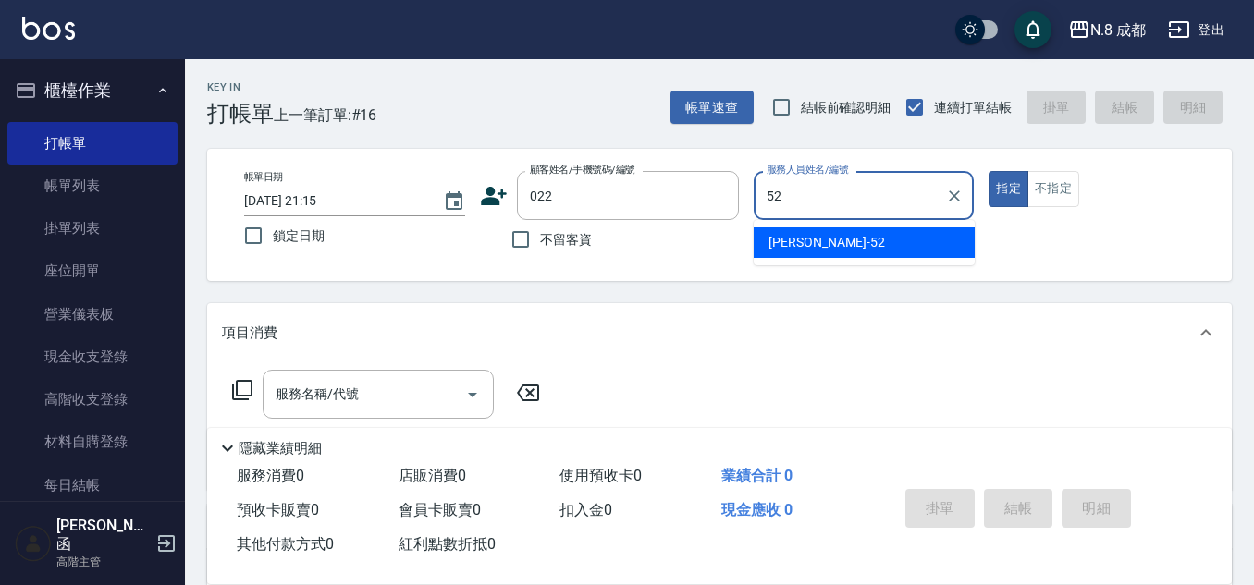
click at [803, 232] on div "[PERSON_NAME]-52" at bounding box center [864, 243] width 221 height 31
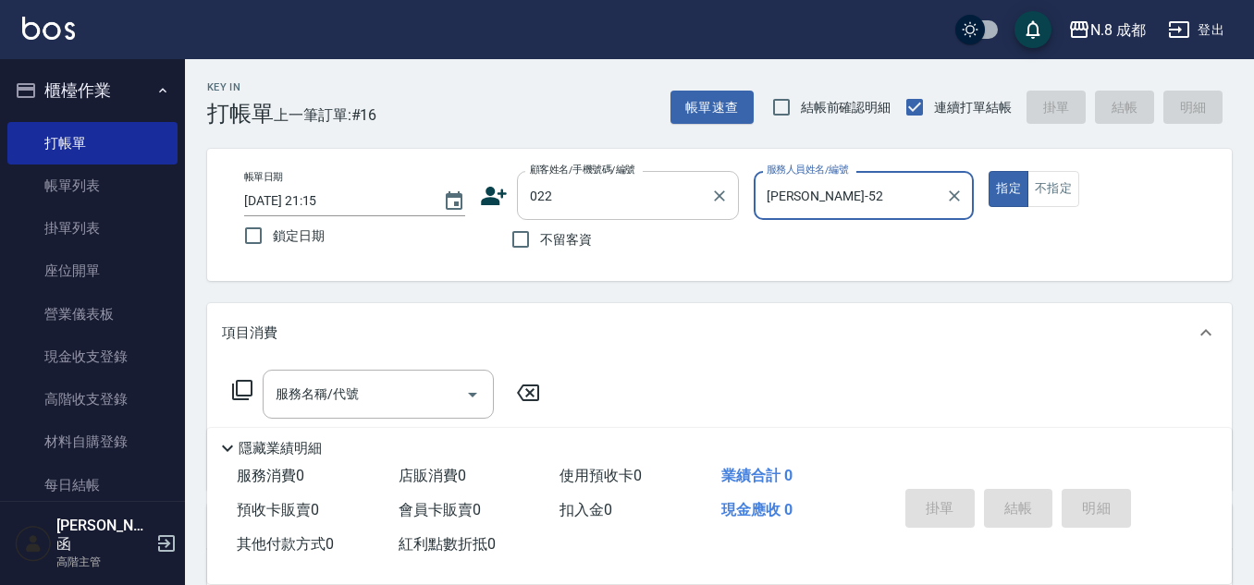
type input "[PERSON_NAME]-52"
click at [630, 197] on input "022" at bounding box center [614, 195] width 178 height 32
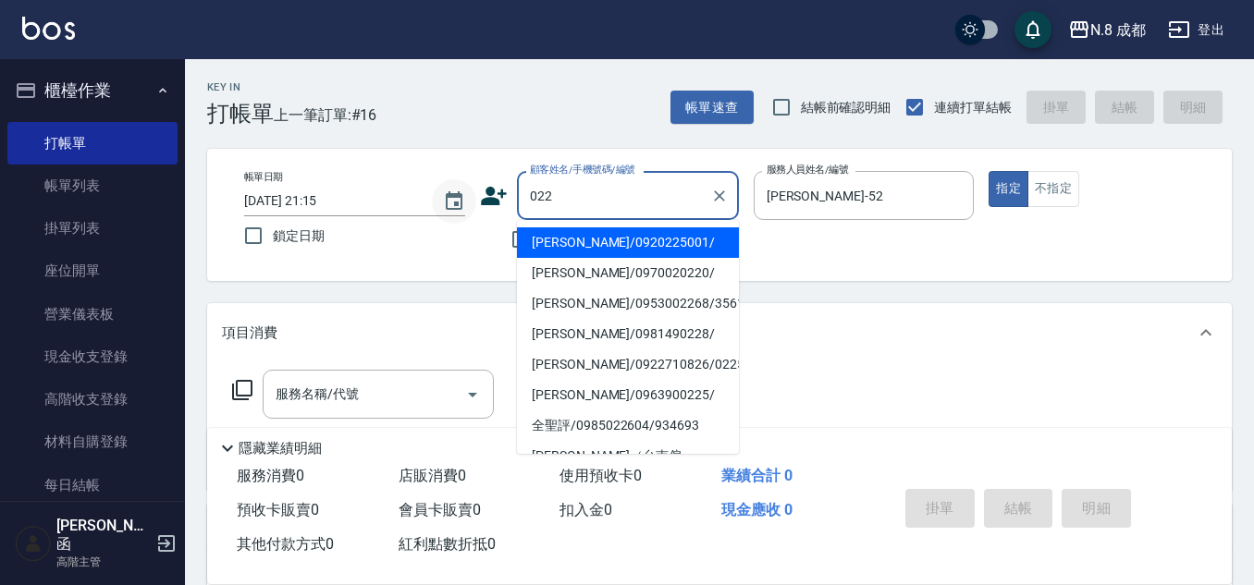
drag, startPoint x: 606, startPoint y: 191, endPoint x: 449, endPoint y: 210, distance: 158.4
click at [393, 210] on div "帳單日期 2025/10/11 21:15 鎖定日期 顧客姓名/手機號碼/編號 022 顧客姓名/手機號碼/編號 不留客資 服務人員姓名/編號 楊博舜-52 …" at bounding box center [719, 215] width 980 height 88
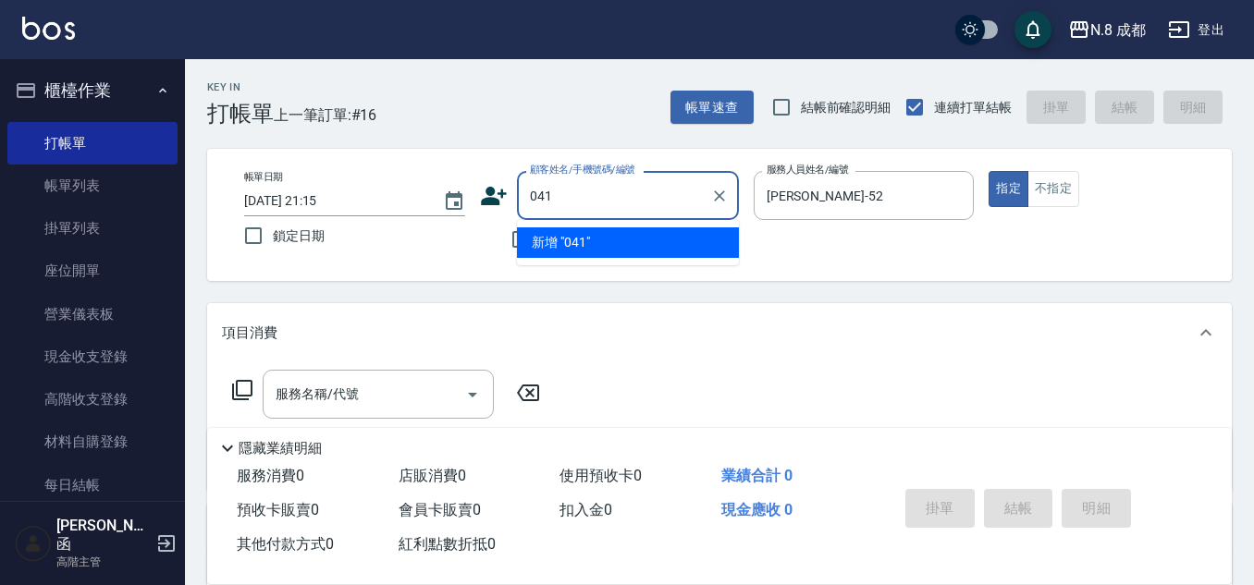
click at [579, 243] on li "新增 "041"" at bounding box center [628, 243] width 222 height 31
type input "041"
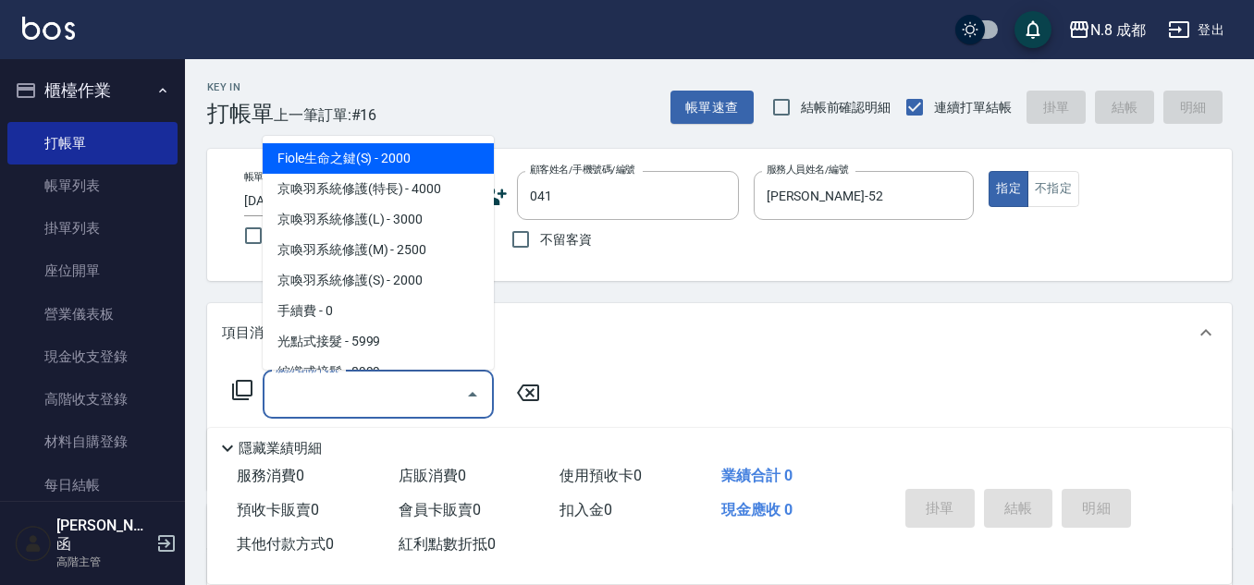
click at [403, 389] on input "服務名稱/代號" at bounding box center [364, 394] width 187 height 32
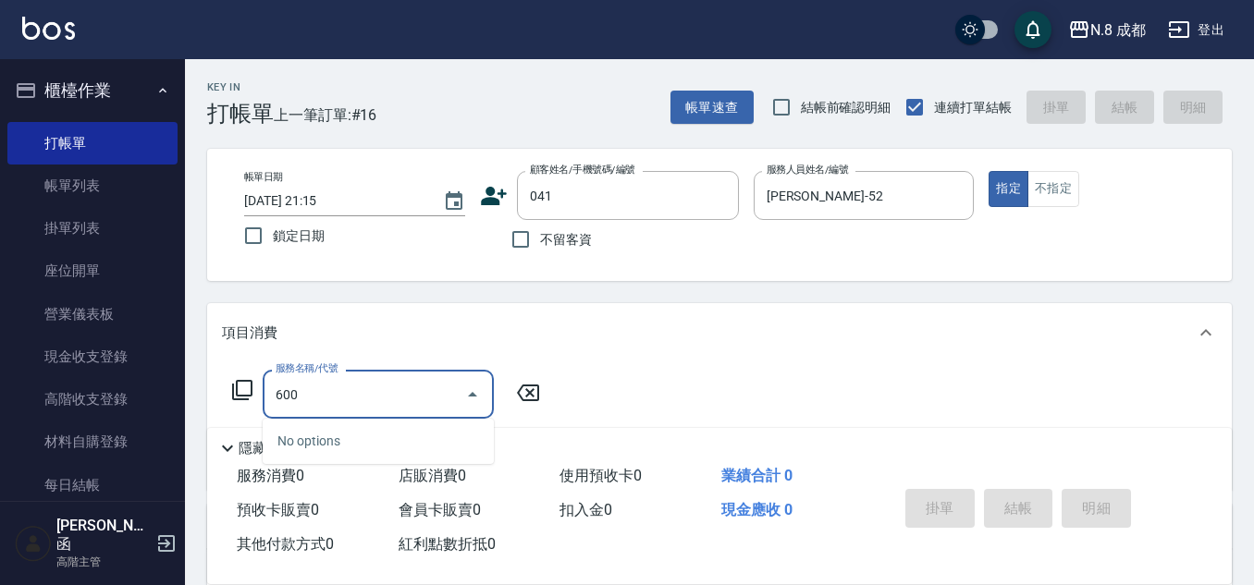
drag, startPoint x: 187, startPoint y: 397, endPoint x: 376, endPoint y: 396, distance: 188.7
click at [136, 404] on div "N.8 成都 登出 櫃檯作業 打帳單 帳單列表 掛單列表 座位開單 營業儀表板 現金收支登錄 高階收支登錄 材料自購登錄 每日結帳 排班表 現場電腦打卡 掃碼…" at bounding box center [627, 452] width 1254 height 905
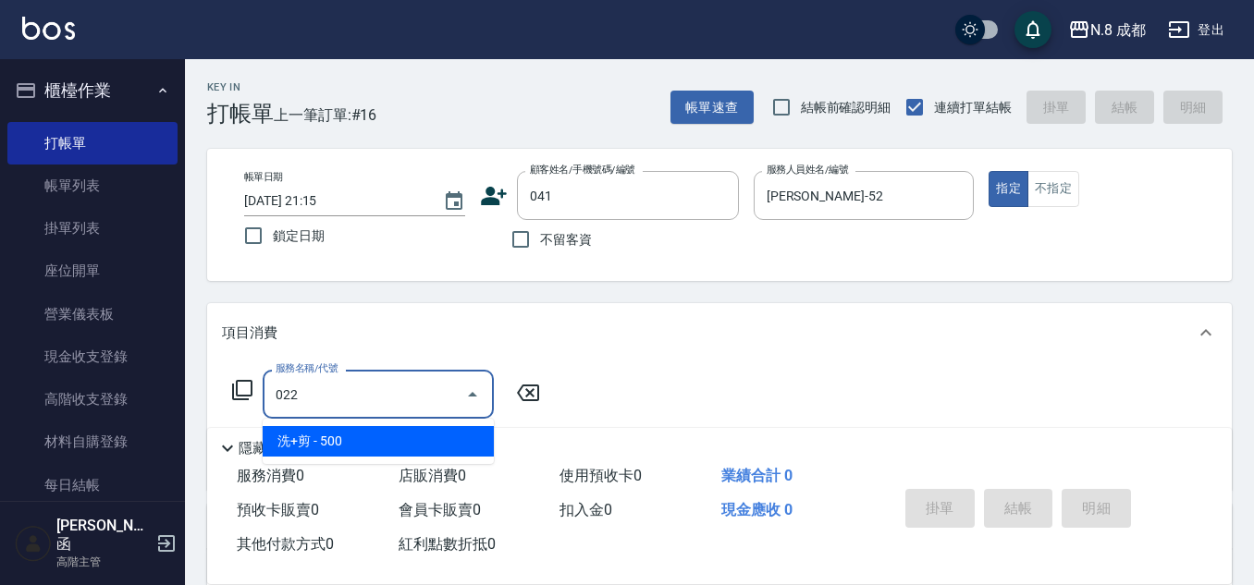
scroll to position [92, 0]
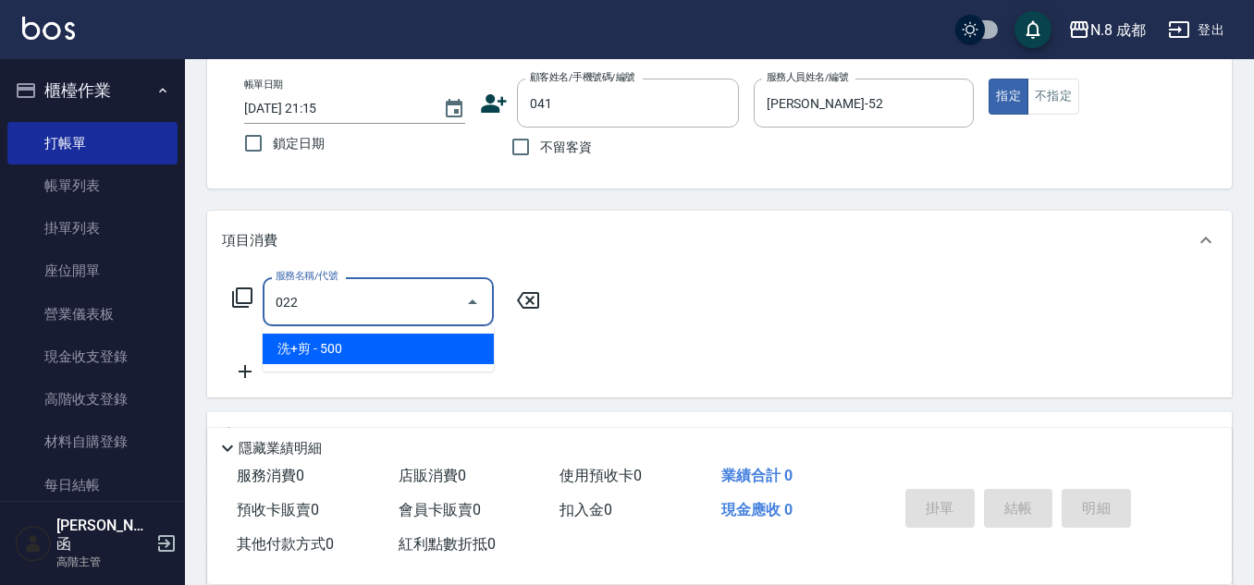
click at [399, 357] on span "洗+剪 - 500" at bounding box center [378, 349] width 231 height 31
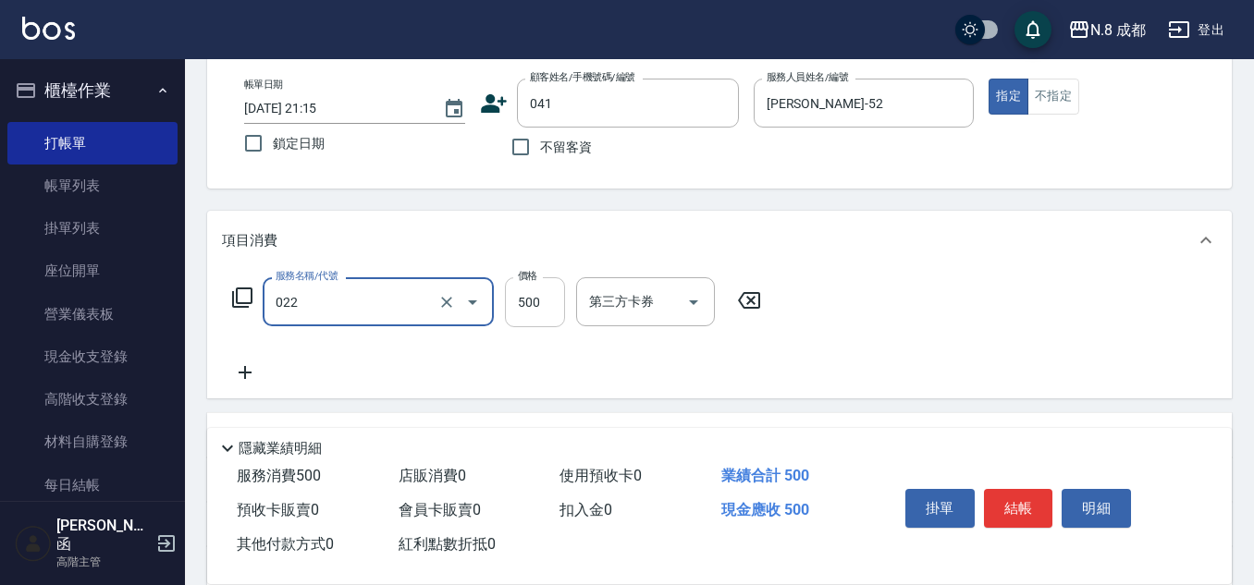
type input "洗+剪(022)"
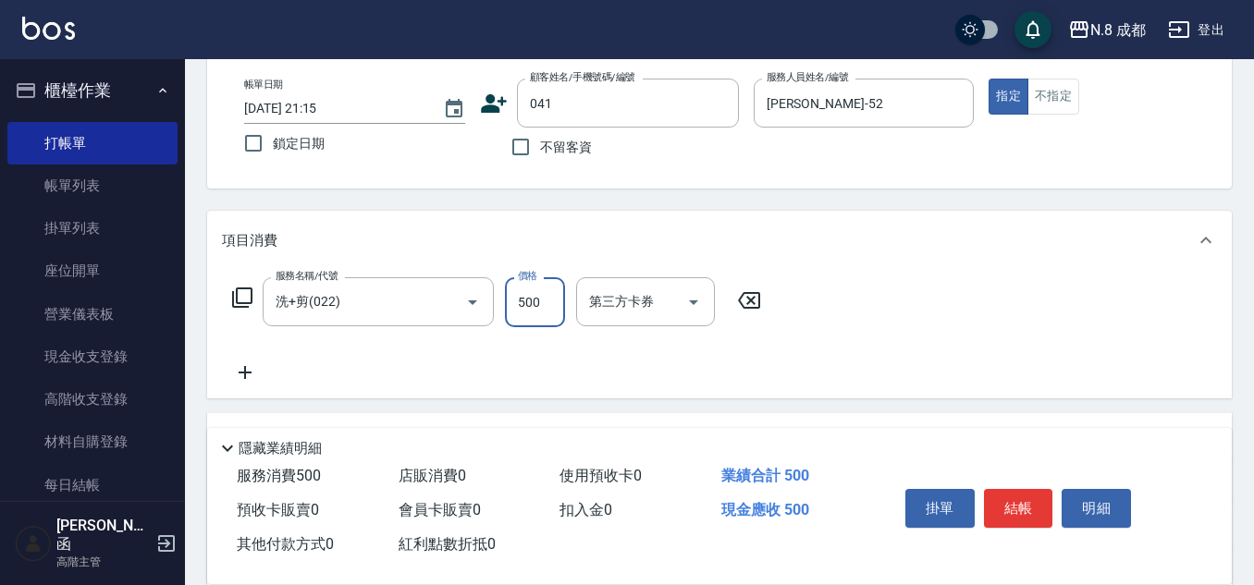
click at [531, 314] on input "500" at bounding box center [535, 302] width 60 height 50
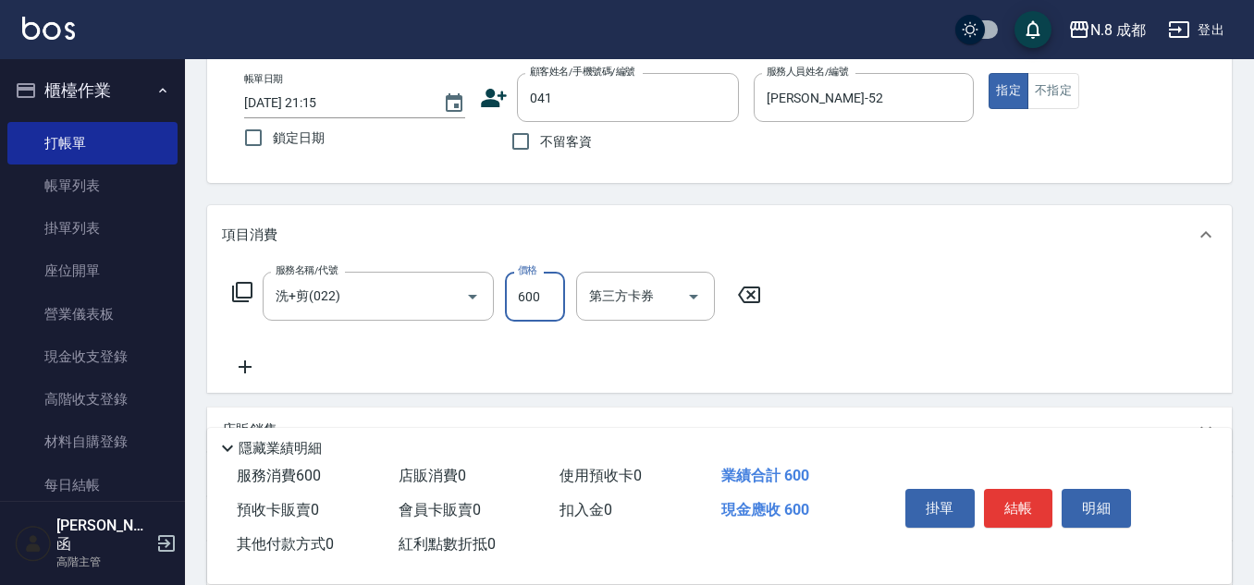
scroll to position [277, 0]
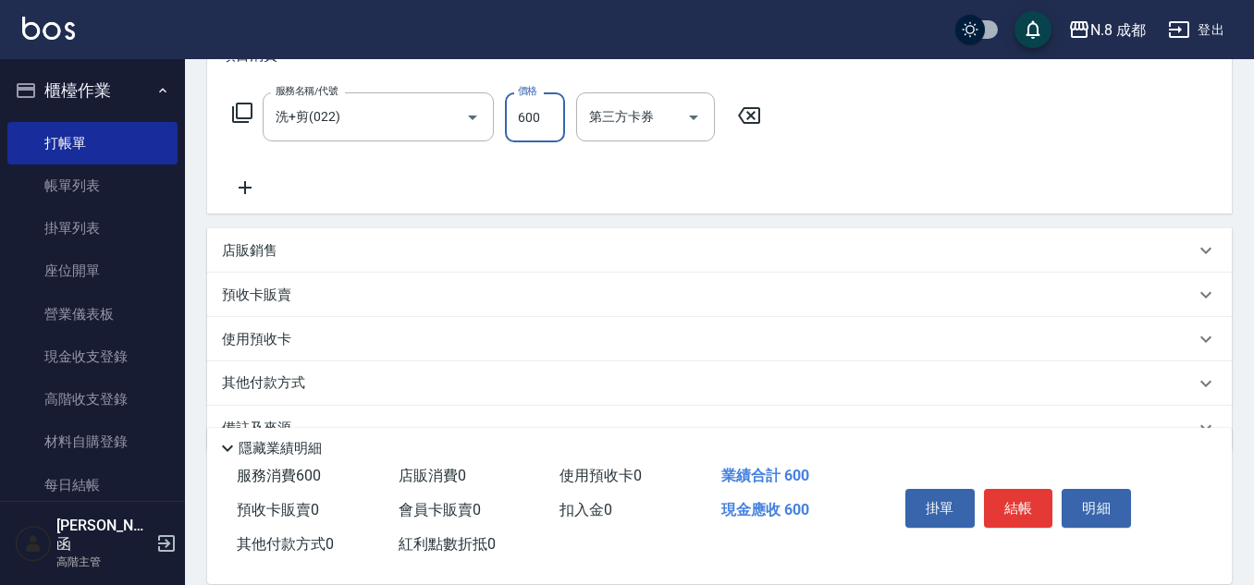
type input "600"
click at [253, 188] on icon at bounding box center [245, 188] width 46 height 22
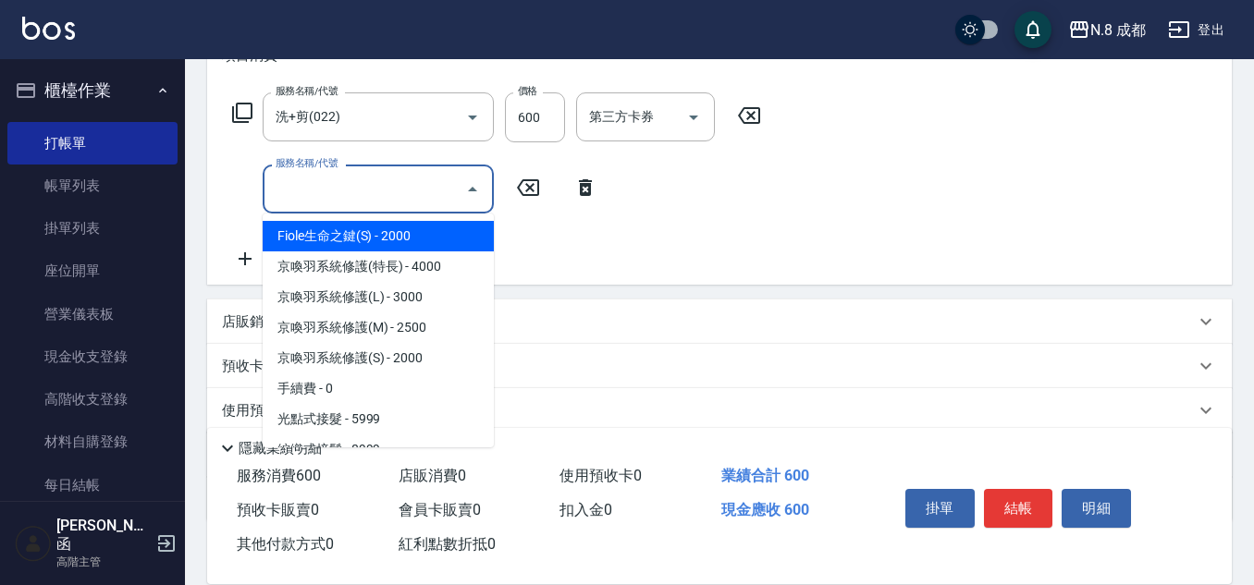
click at [324, 188] on input "服務名稱/代號" at bounding box center [364, 189] width 187 height 32
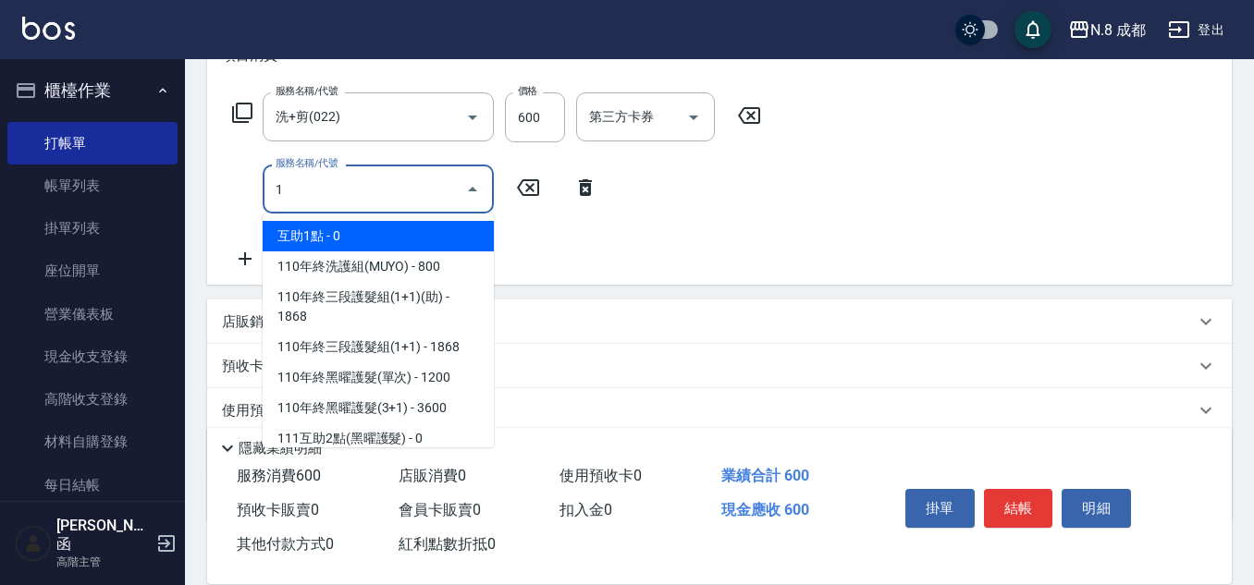
drag, startPoint x: 350, startPoint y: 231, endPoint x: 527, endPoint y: 222, distance: 177.8
click at [351, 231] on span "互助1點 - 0" at bounding box center [378, 236] width 231 height 31
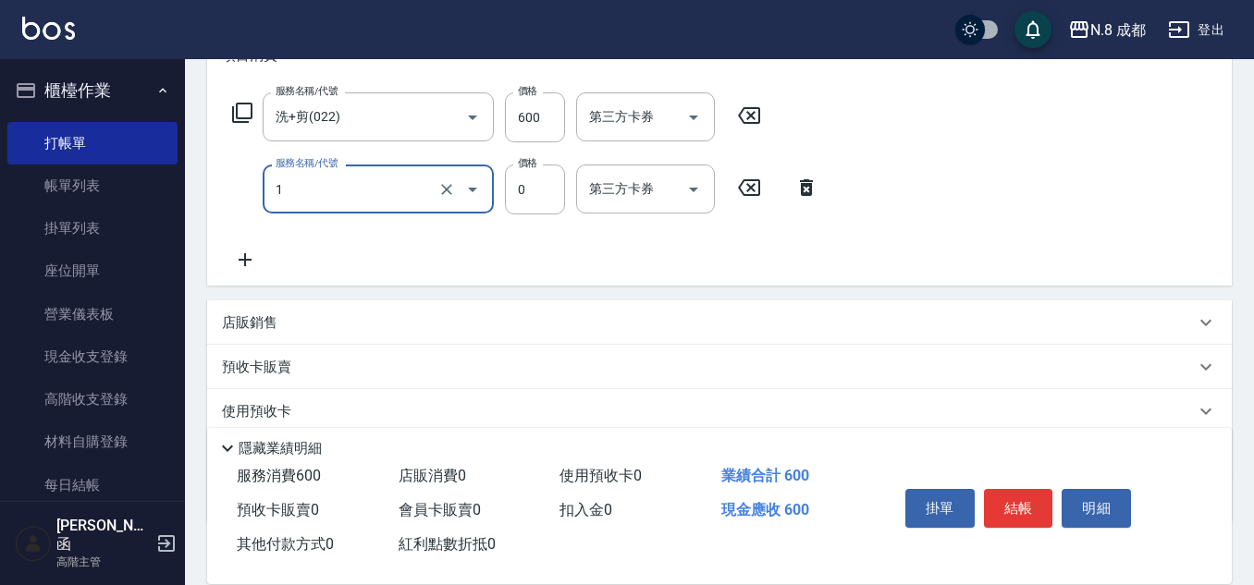
type input "互助1點(1)"
drag, startPoint x: 568, startPoint y: 192, endPoint x: 597, endPoint y: 191, distance: 28.7
click at [573, 192] on div "服務名稱/代號 互助1點(1) 服務名稱/代號 價格 0 價格 第三方卡券 第三方卡券" at bounding box center [526, 190] width 608 height 50
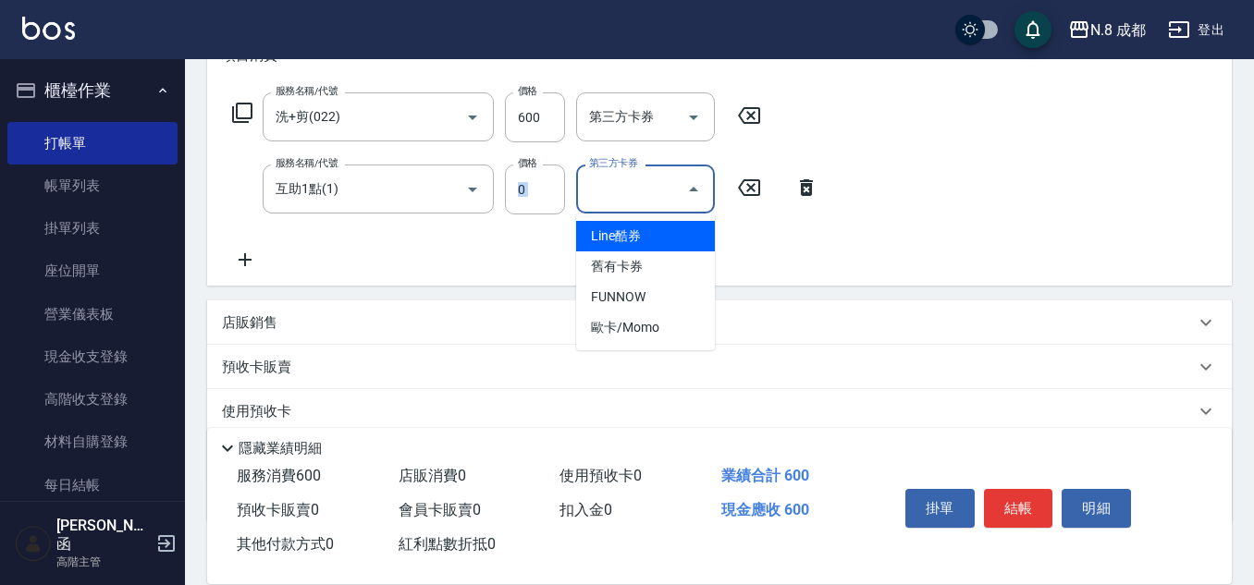
click at [599, 191] on input "第三方卡券" at bounding box center [632, 189] width 94 height 32
click at [535, 200] on input "0" at bounding box center [535, 190] width 60 height 50
click at [610, 190] on input "第三方卡券" at bounding box center [632, 189] width 94 height 32
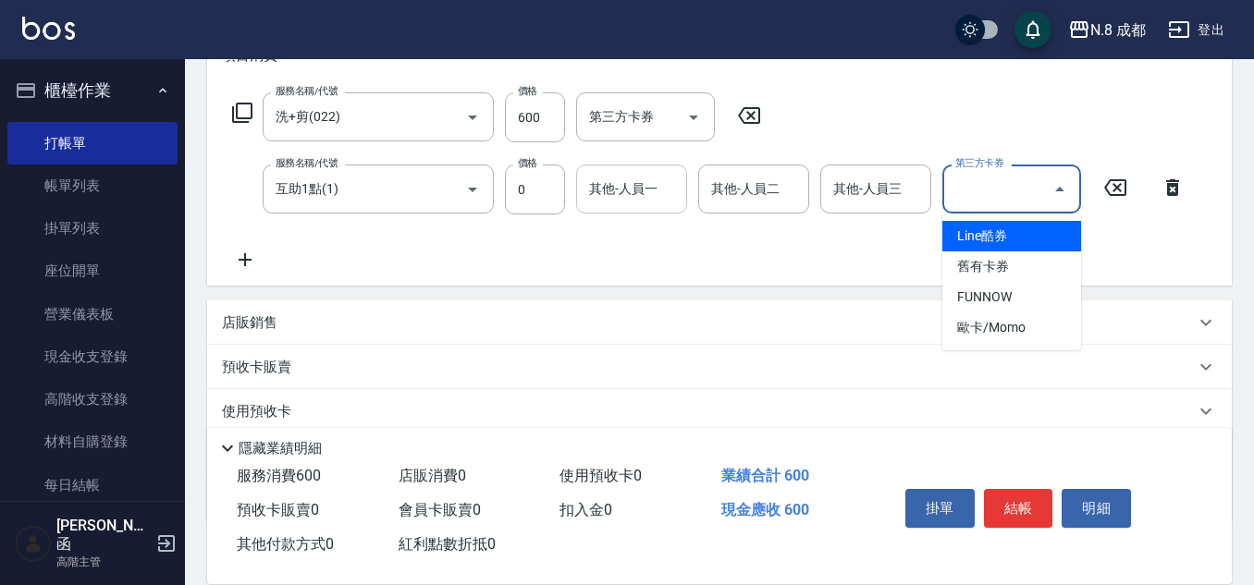
click at [619, 194] on input "其他-人員一" at bounding box center [632, 189] width 94 height 32
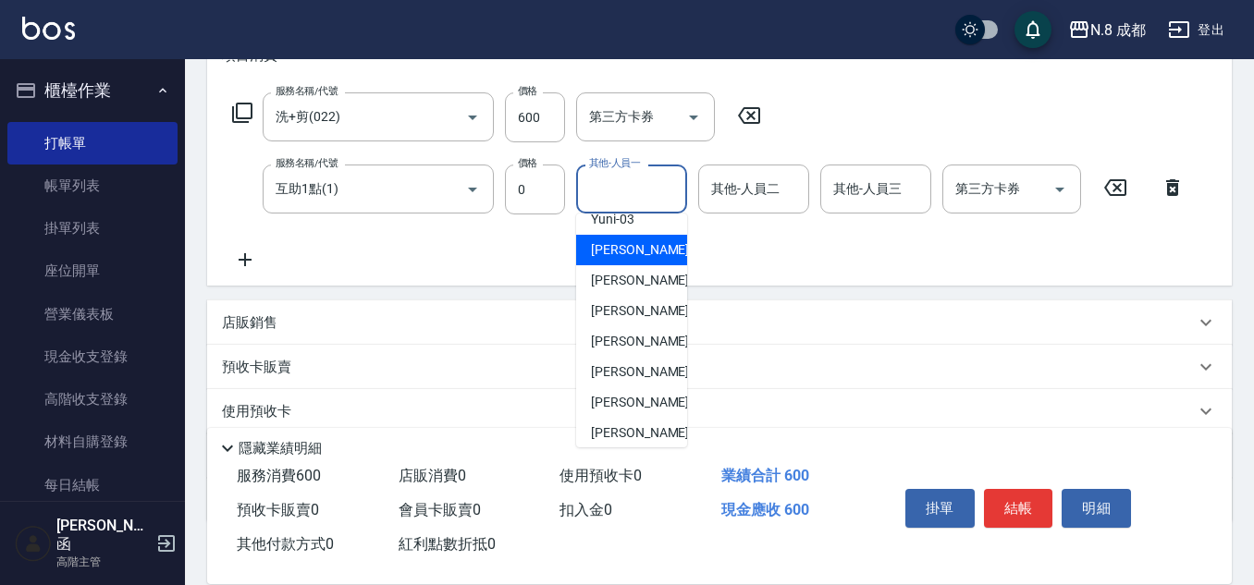
click at [641, 254] on span "林氏嬌玲 -04" at bounding box center [649, 249] width 117 height 19
type input "林氏嬌玲-04"
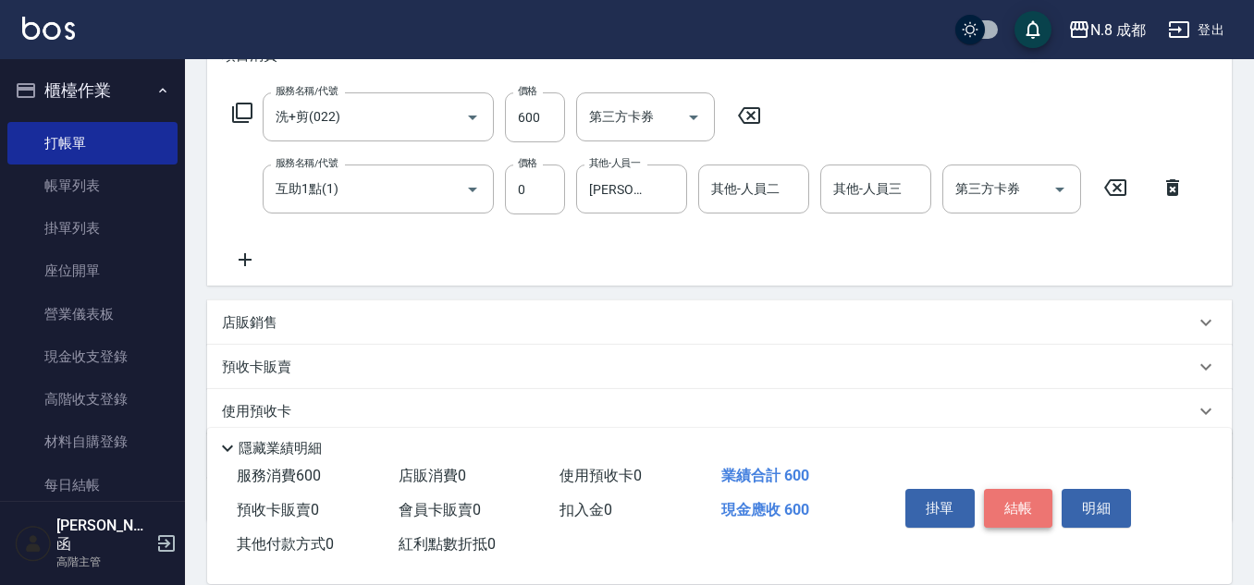
click at [1037, 502] on button "結帳" at bounding box center [1018, 508] width 69 height 39
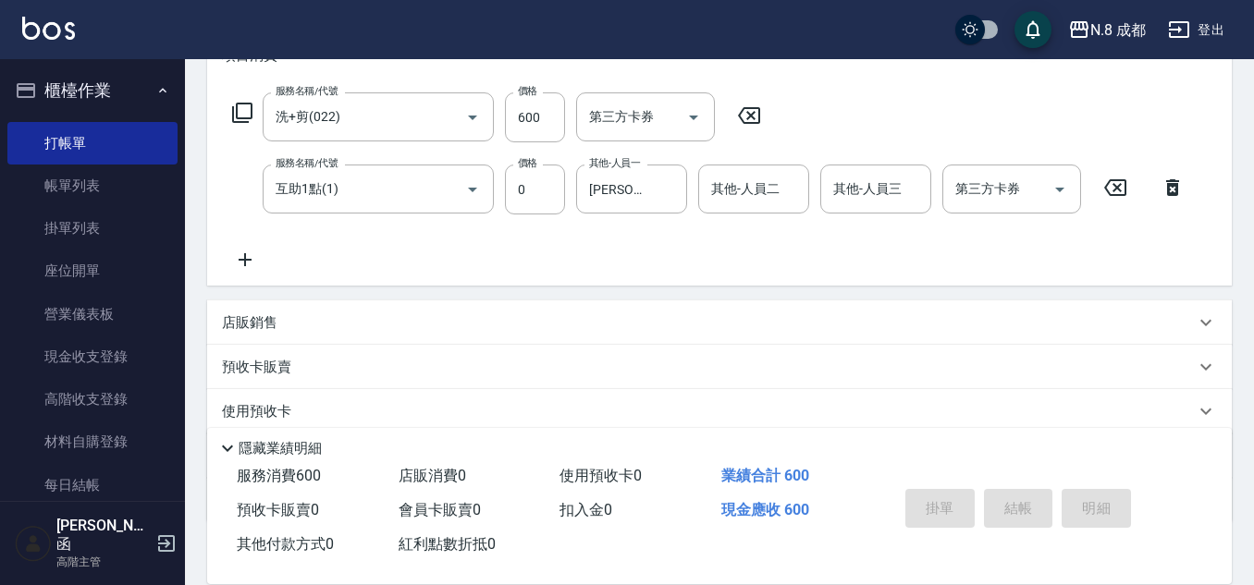
type input "2025/10/11 21:16"
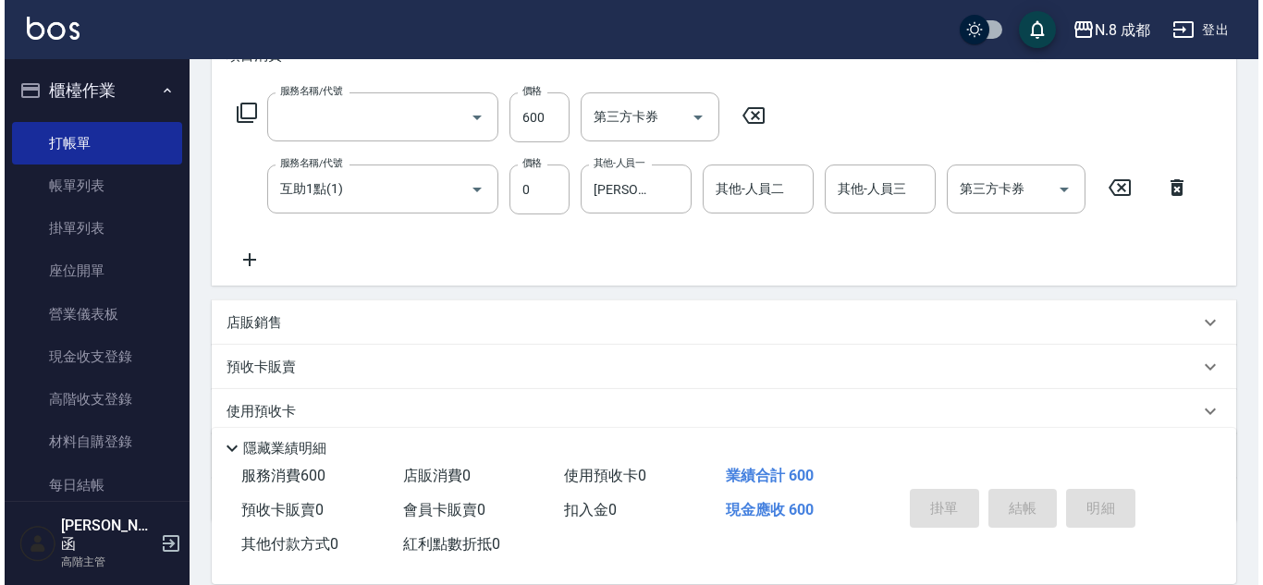
scroll to position [0, 0]
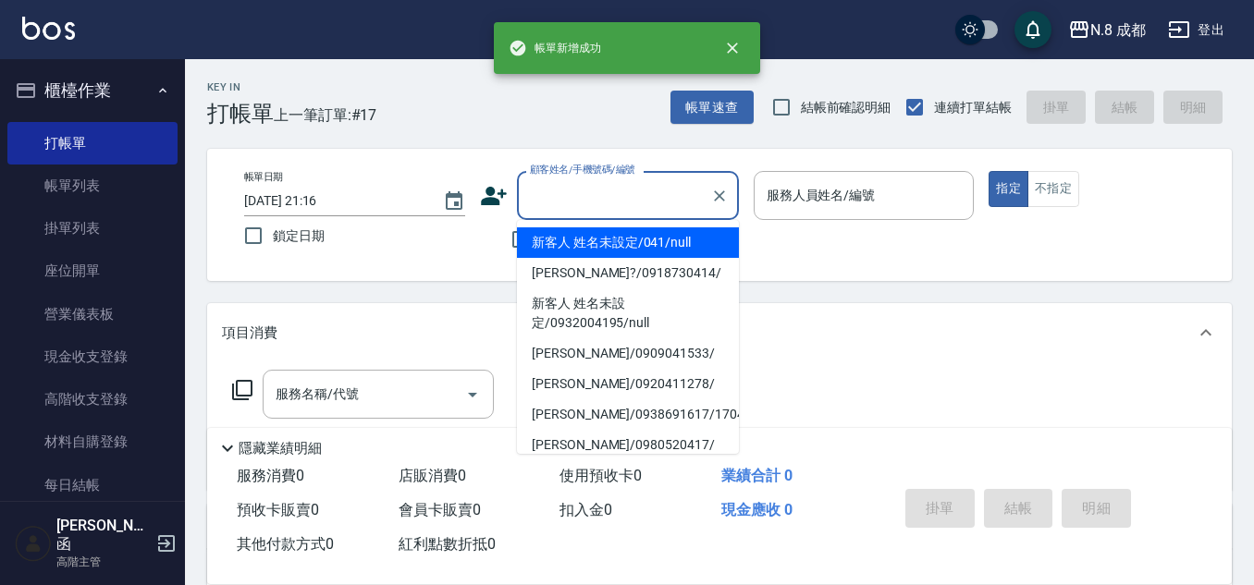
click at [642, 203] on input "顧客姓名/手機號碼/編號" at bounding box center [614, 195] width 178 height 32
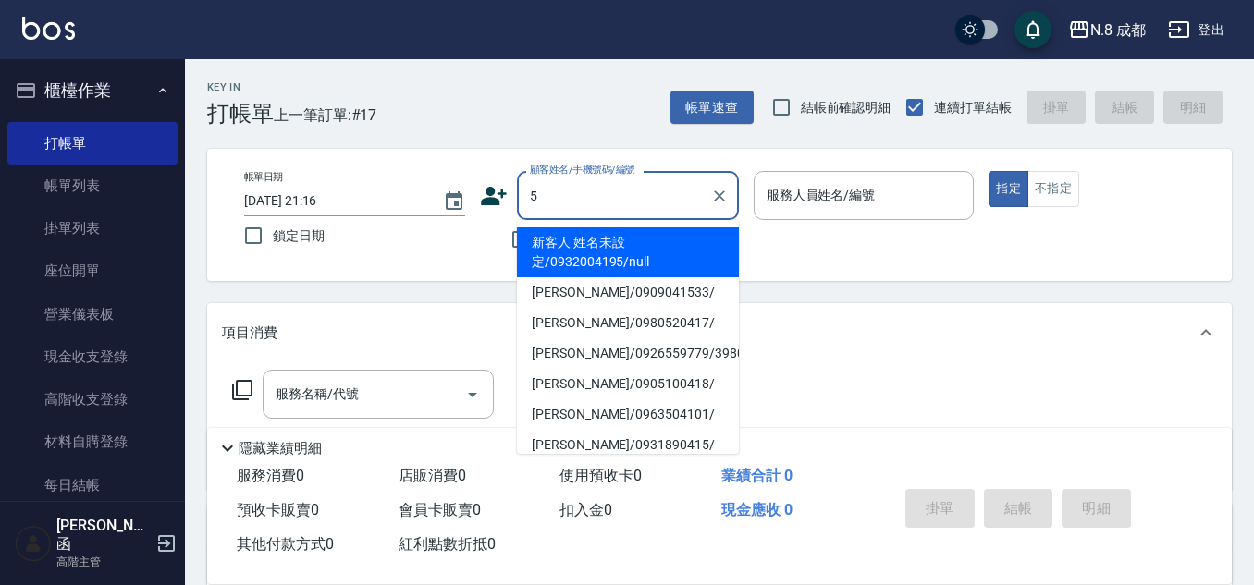
type input "52"
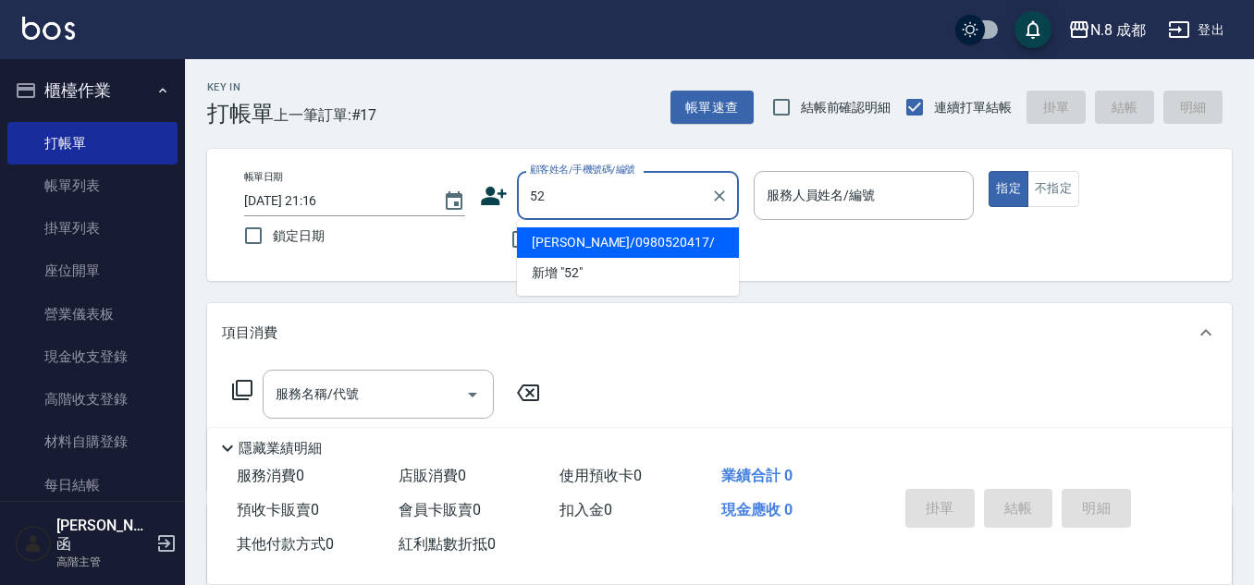
click at [654, 249] on li "藍書棋/0980520417/" at bounding box center [628, 243] width 222 height 31
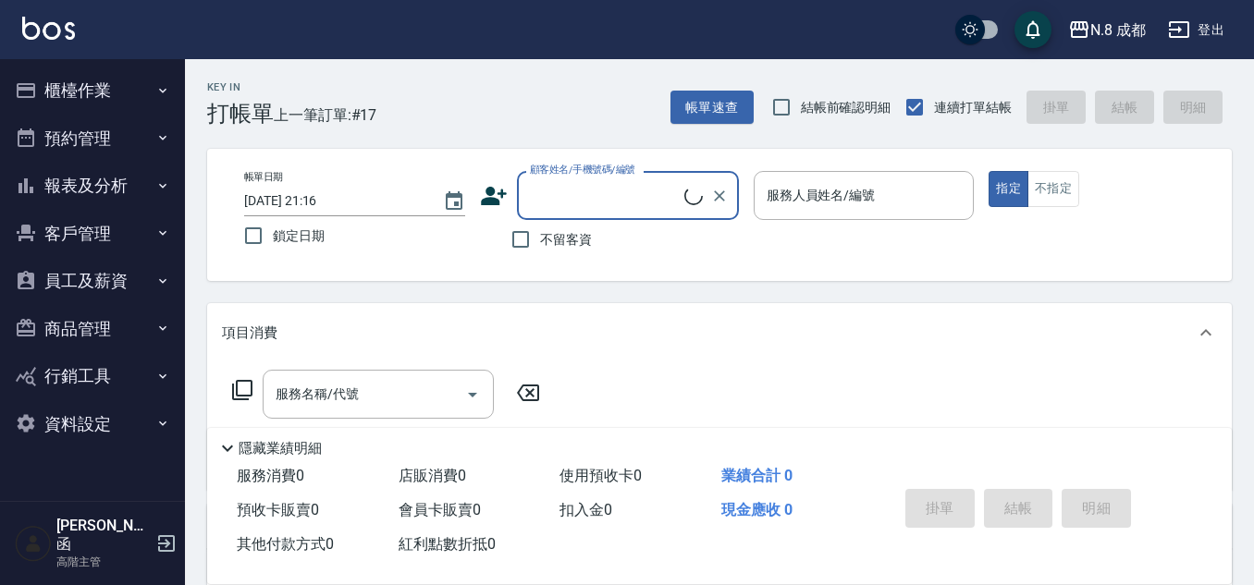
click at [624, 181] on input "顧客姓名/手機號碼/編號" at bounding box center [604, 195] width 159 height 32
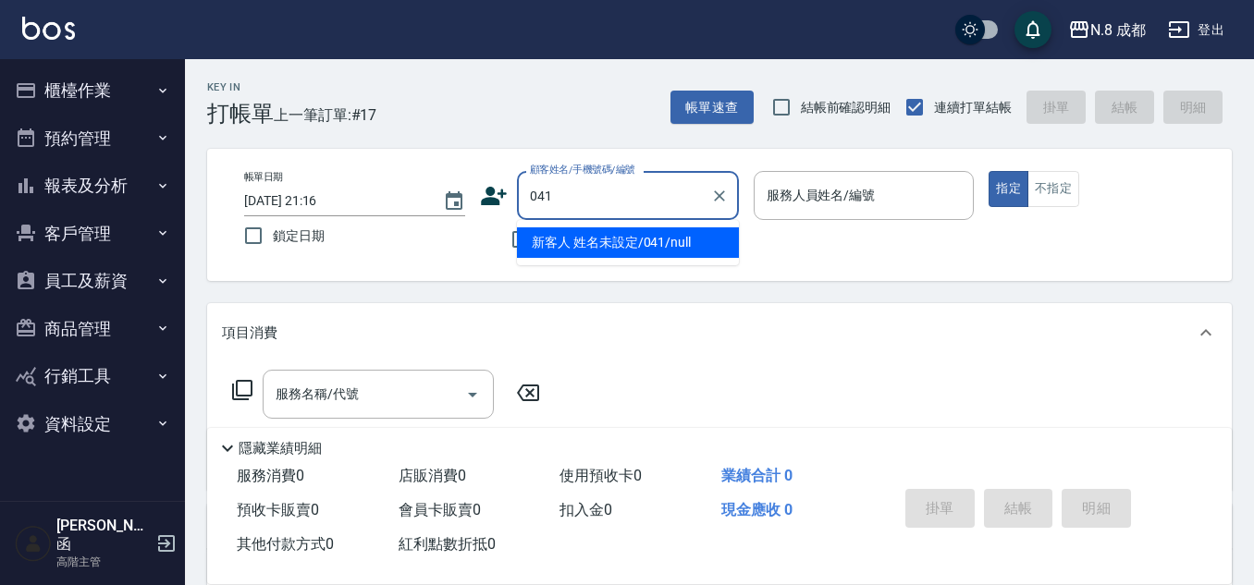
click at [641, 236] on li "新客人 姓名未設定/041/null" at bounding box center [628, 243] width 222 height 31
type input "新客人 姓名未設定/041/null"
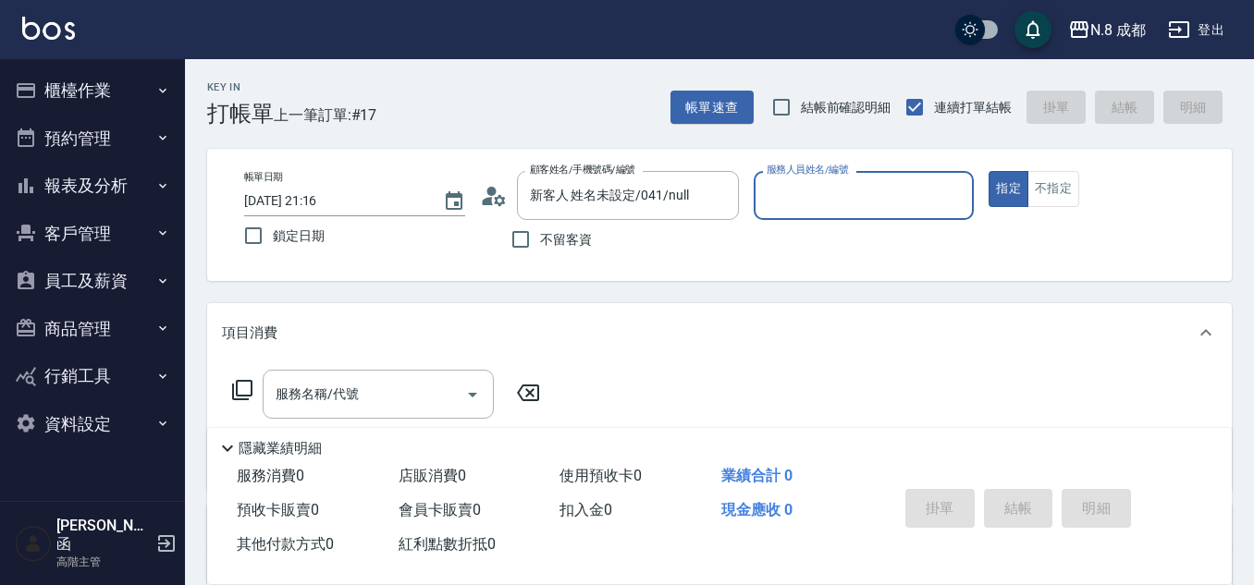
click at [775, 208] on input "服務人員姓名/編號" at bounding box center [864, 195] width 204 height 32
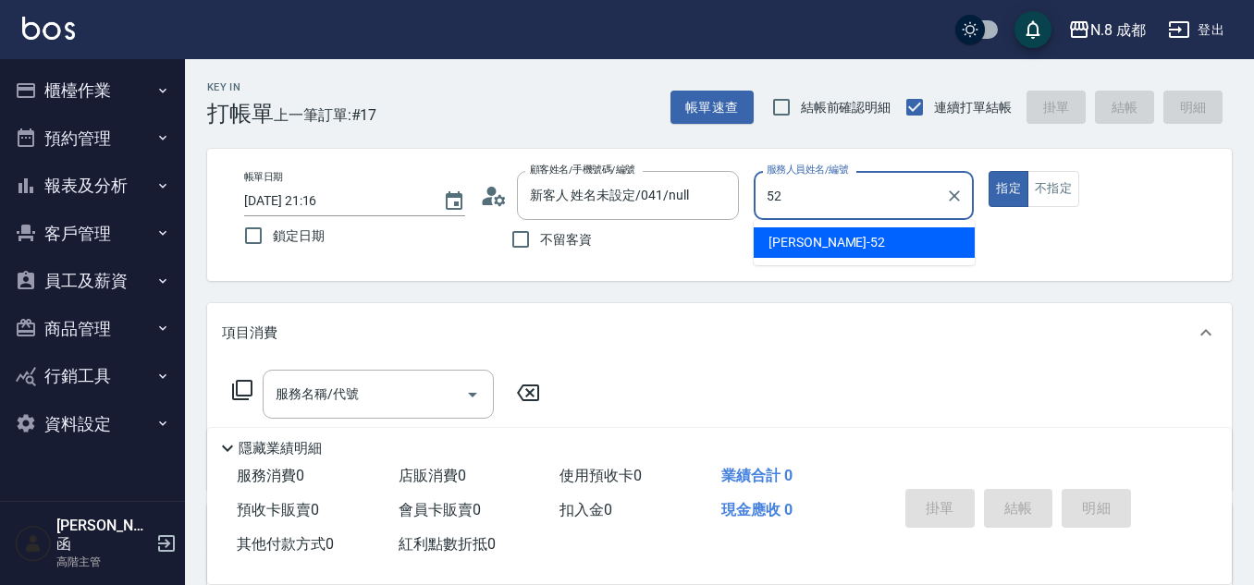
click at [791, 236] on span "楊博舜 -52" at bounding box center [827, 242] width 117 height 19
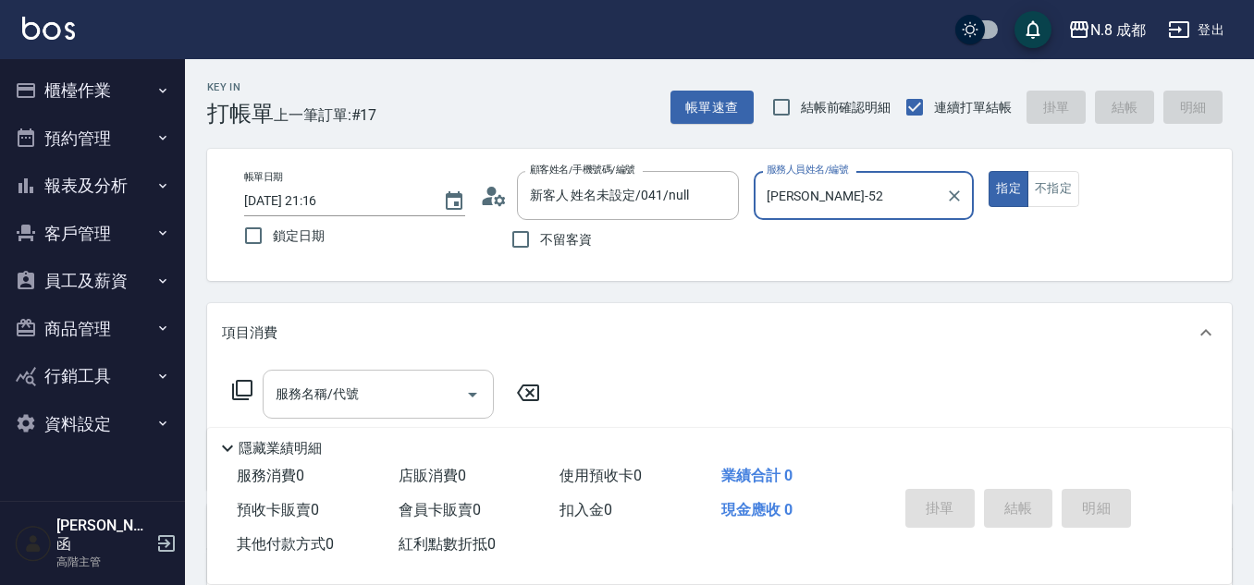
type input "楊博舜-52"
click at [322, 405] on input "服務名稱/代號" at bounding box center [364, 394] width 187 height 32
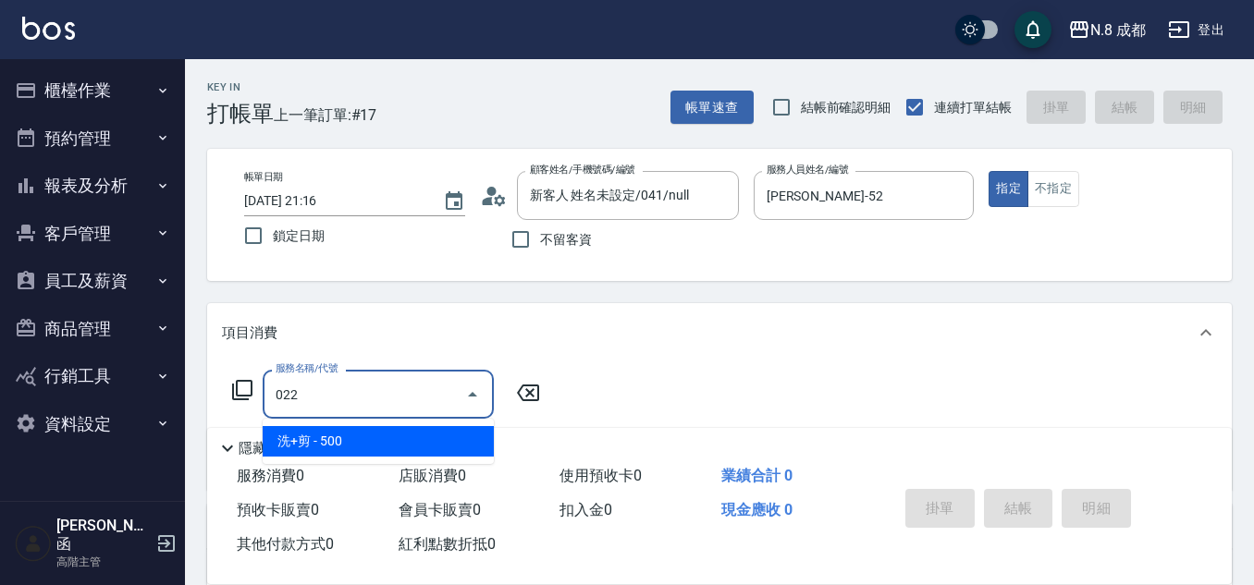
click at [361, 449] on span "洗+剪 - 500" at bounding box center [378, 441] width 231 height 31
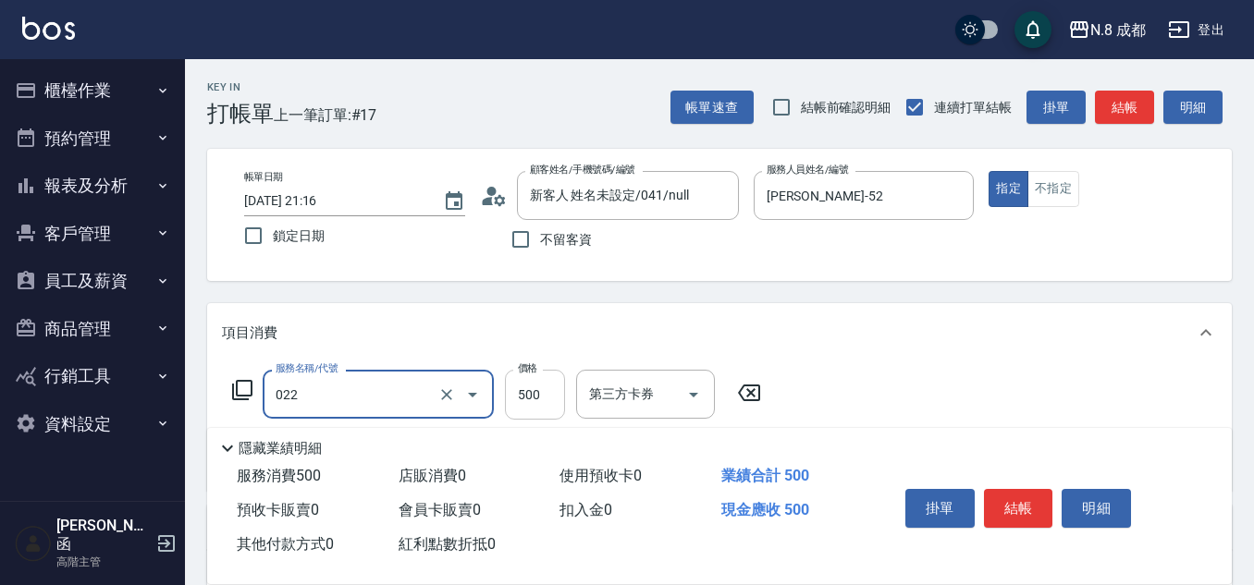
type input "洗+剪(022)"
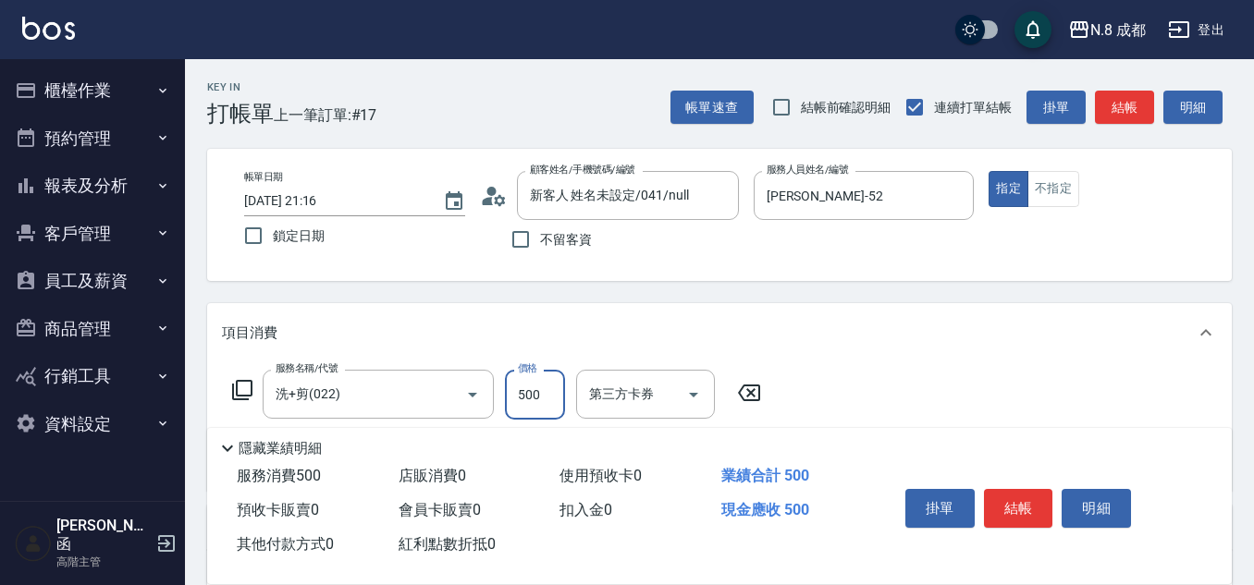
drag, startPoint x: 531, startPoint y: 381, endPoint x: 532, endPoint y: 370, distance: 11.1
click at [531, 381] on input "500" at bounding box center [535, 395] width 60 height 50
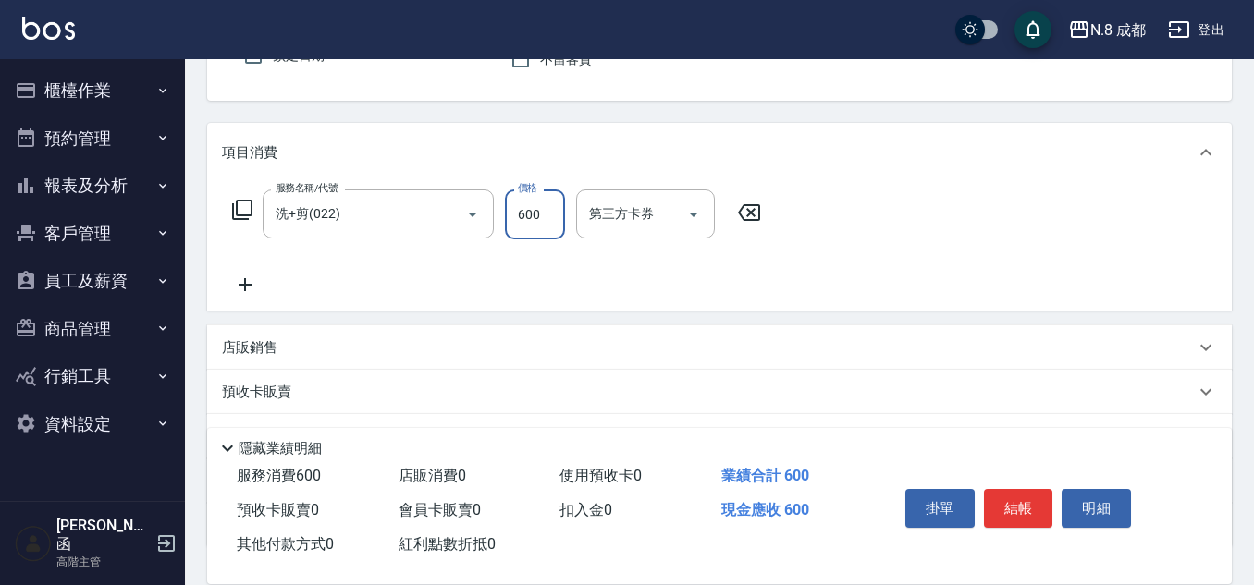
scroll to position [185, 0]
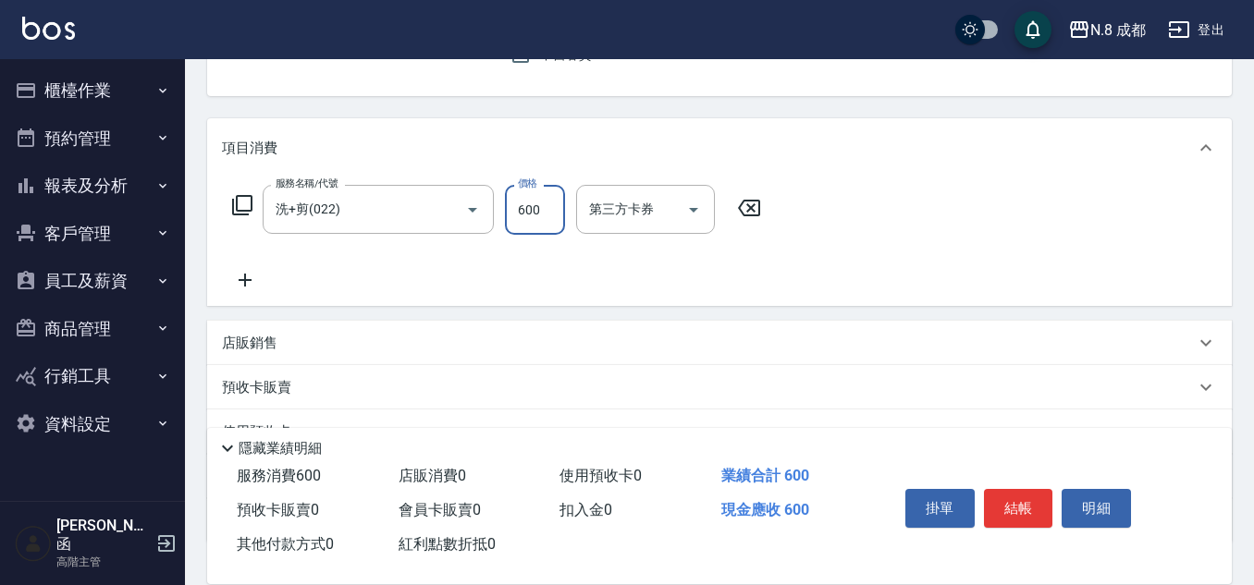
type input "600"
click at [250, 279] on icon at bounding box center [245, 280] width 46 height 22
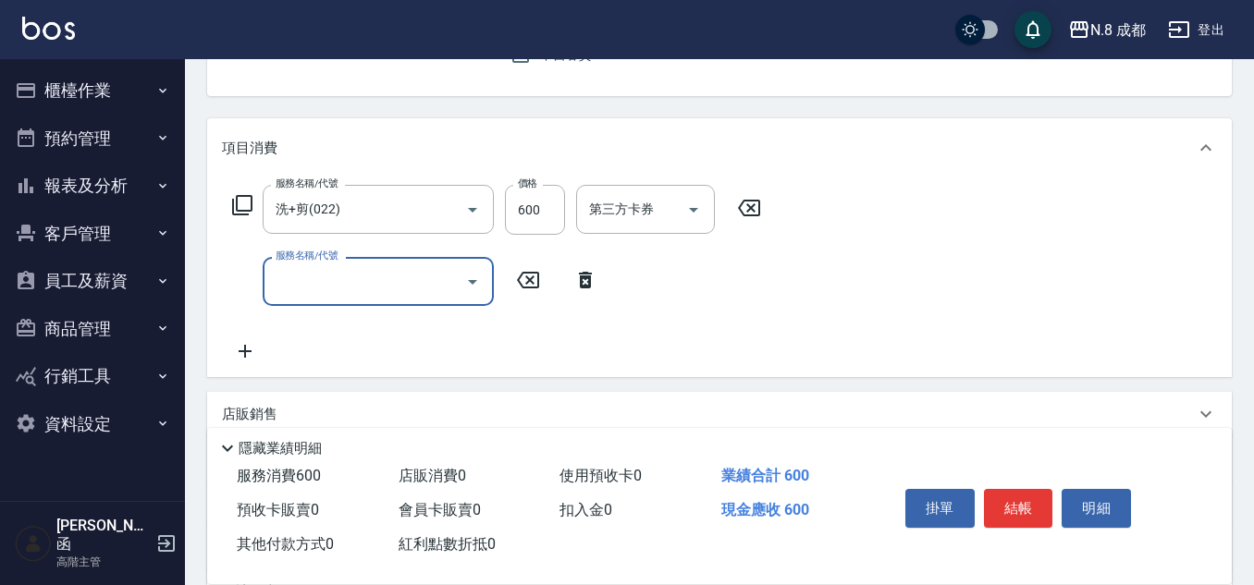
click at [342, 280] on input "服務名稱/代號" at bounding box center [364, 281] width 187 height 32
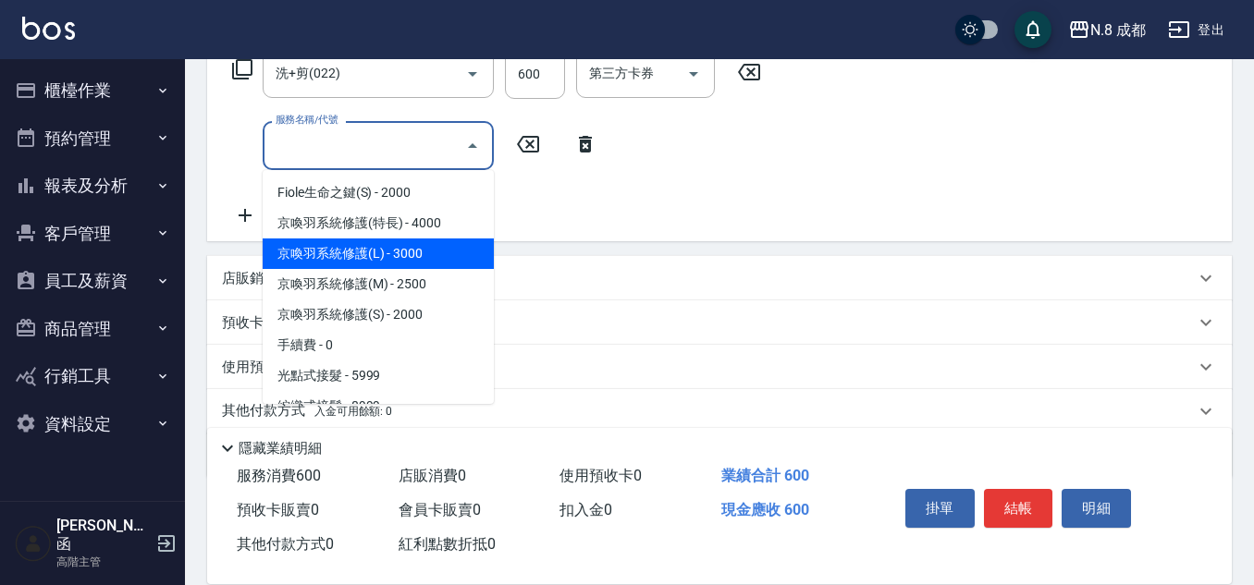
scroll to position [206, 0]
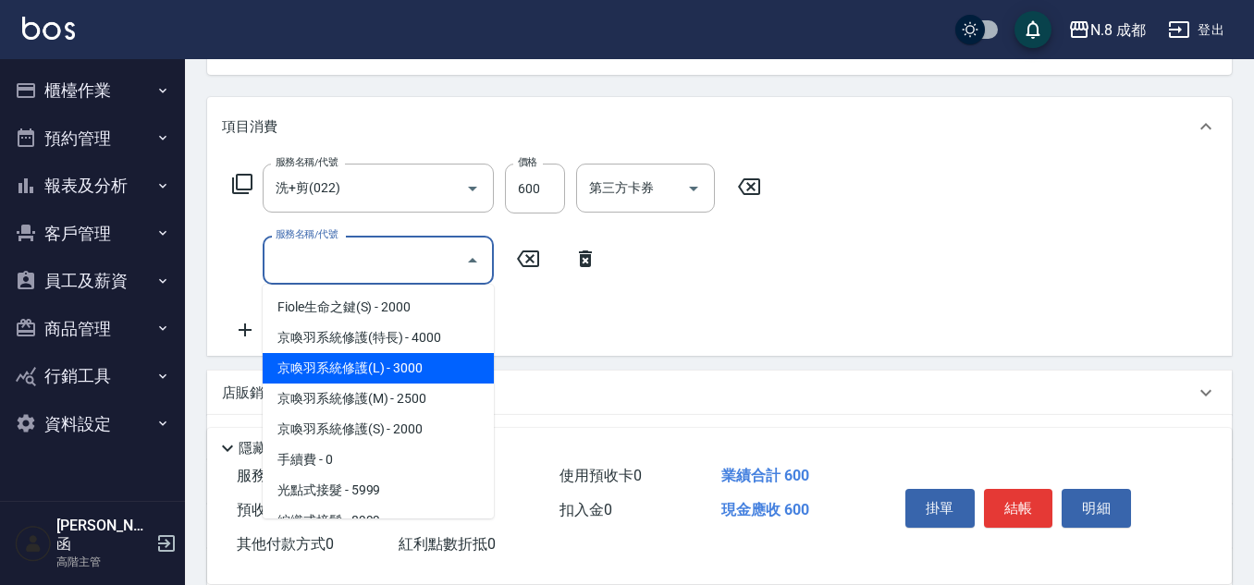
click at [389, 274] on input "服務名稱/代號" at bounding box center [364, 260] width 187 height 32
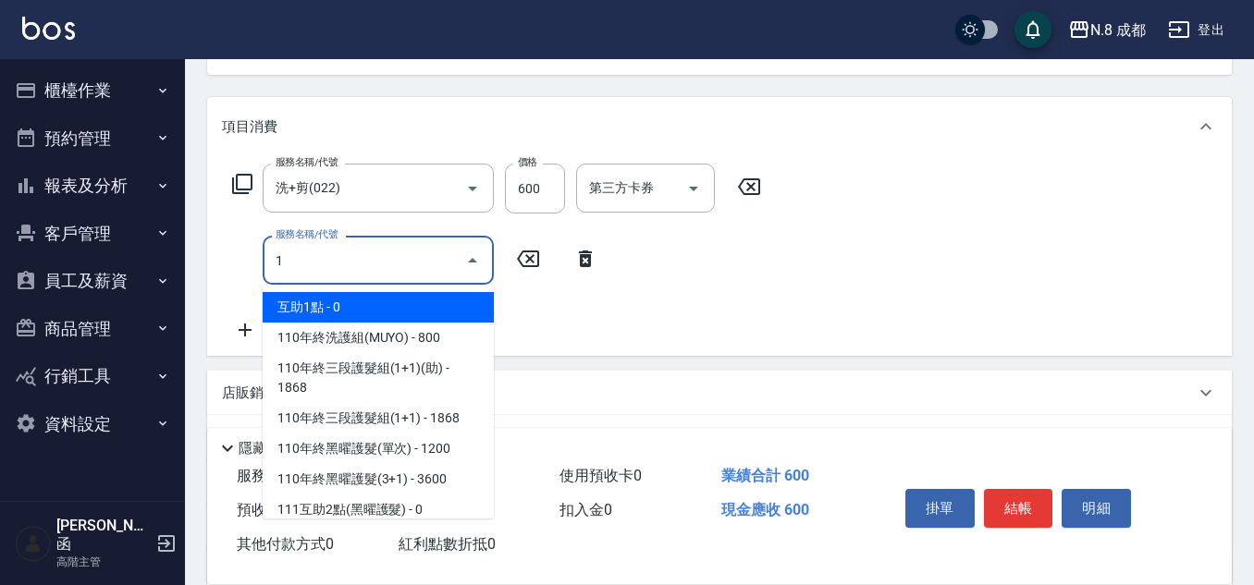
click at [393, 307] on span "互助1點 - 0" at bounding box center [378, 307] width 231 height 31
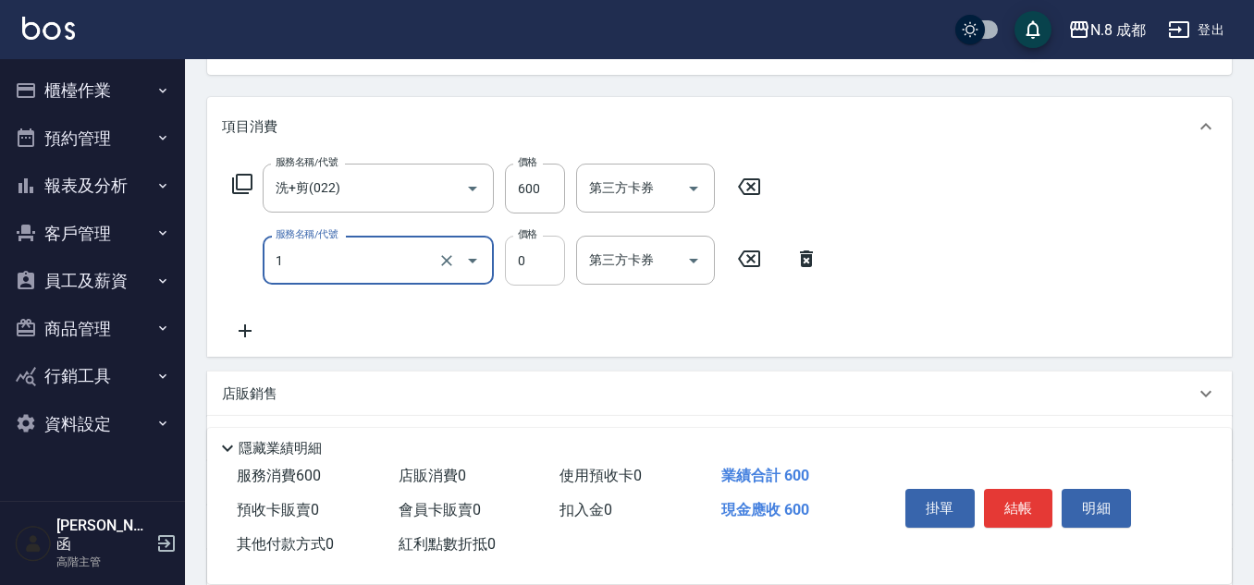
type input "互助1點(1)"
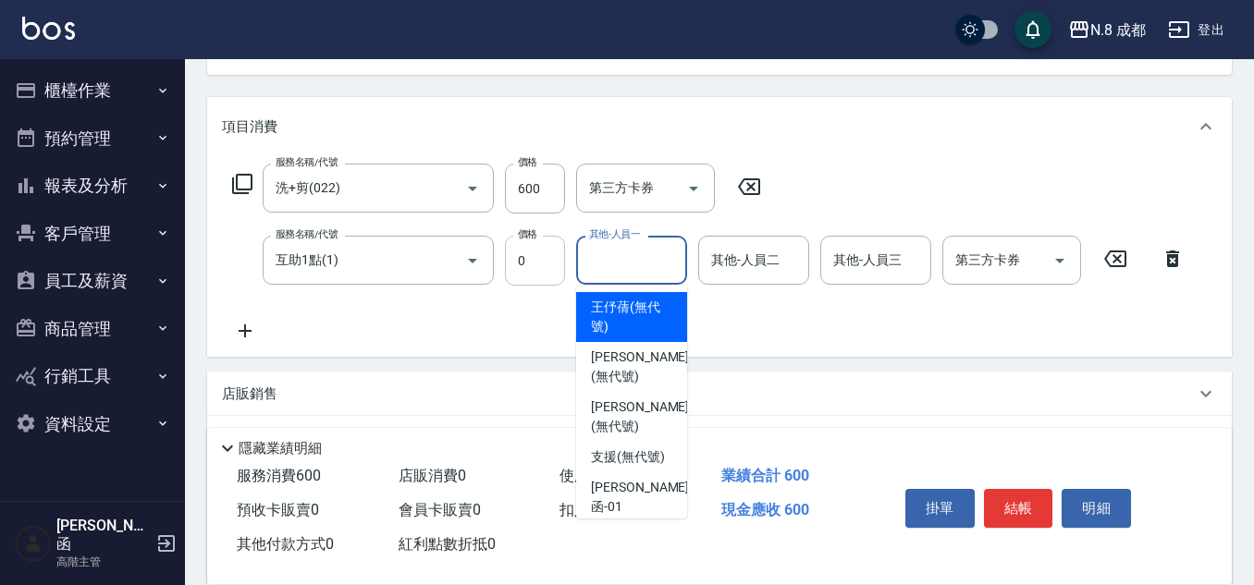
click at [616, 252] on input "其他-人員一" at bounding box center [632, 260] width 94 height 32
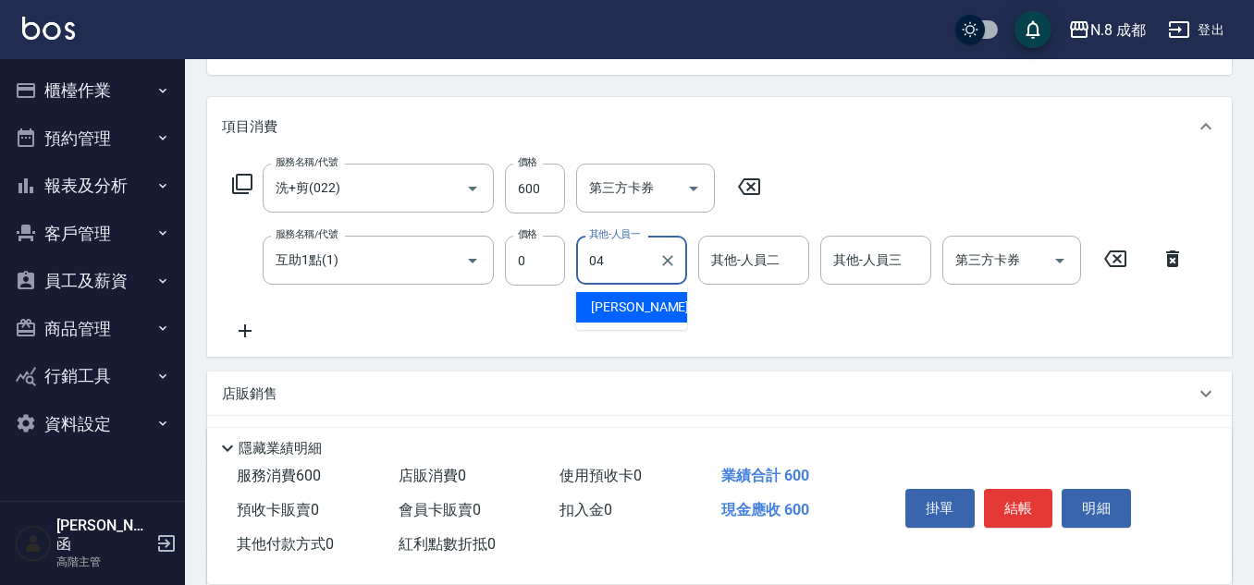
click at [636, 315] on span "[PERSON_NAME] -04" at bounding box center [649, 307] width 117 height 19
type input "[PERSON_NAME]-04"
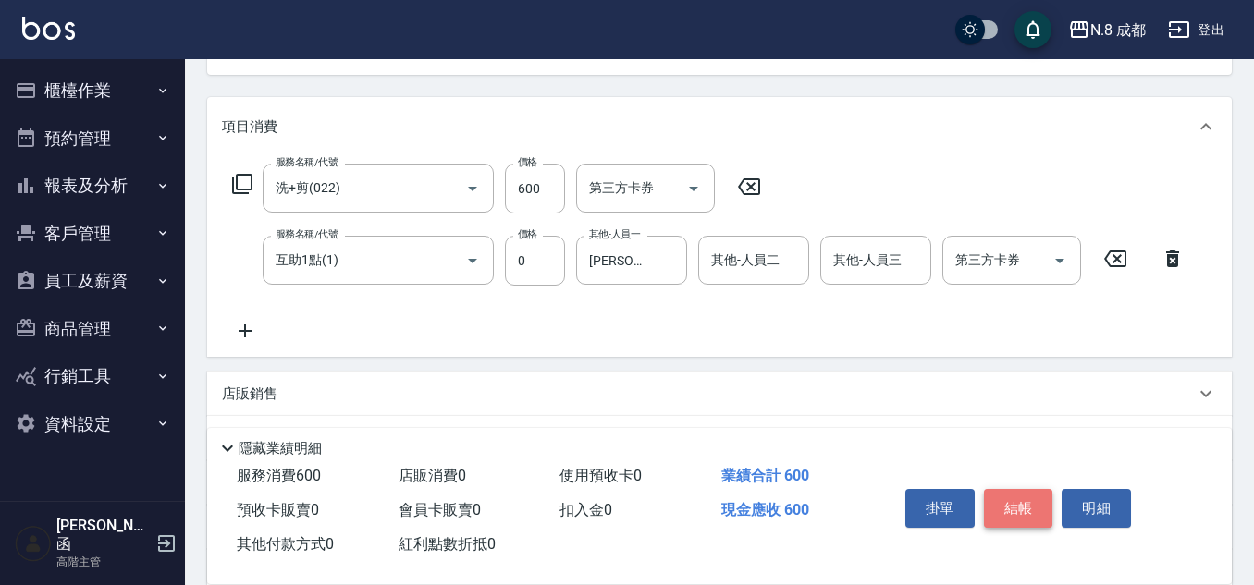
click at [1031, 505] on button "結帳" at bounding box center [1018, 508] width 69 height 39
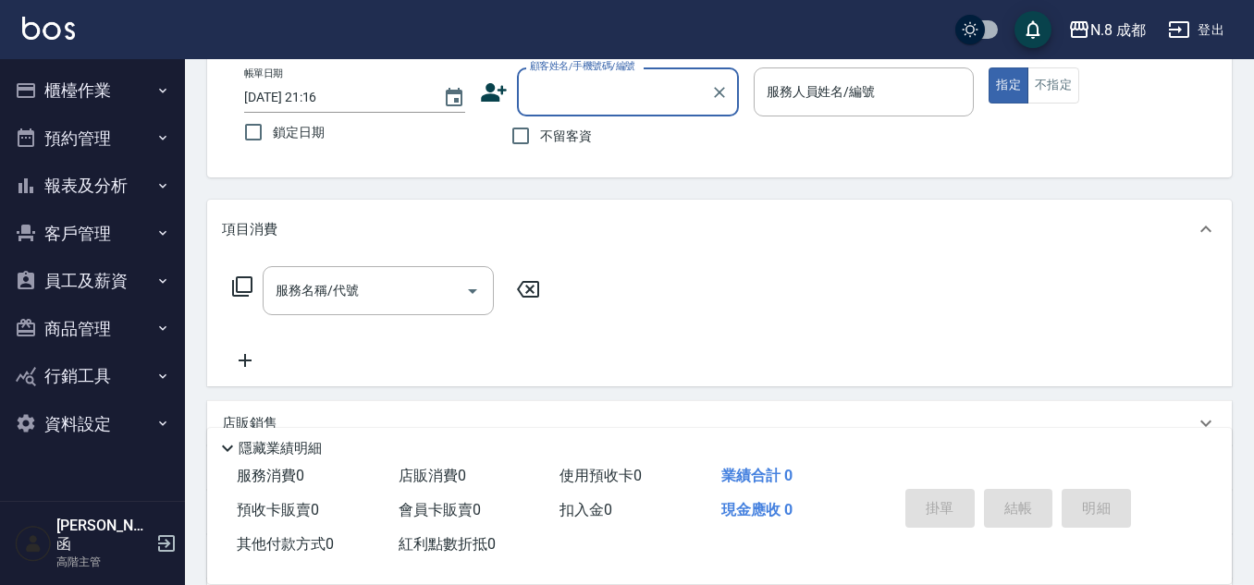
scroll to position [0, 0]
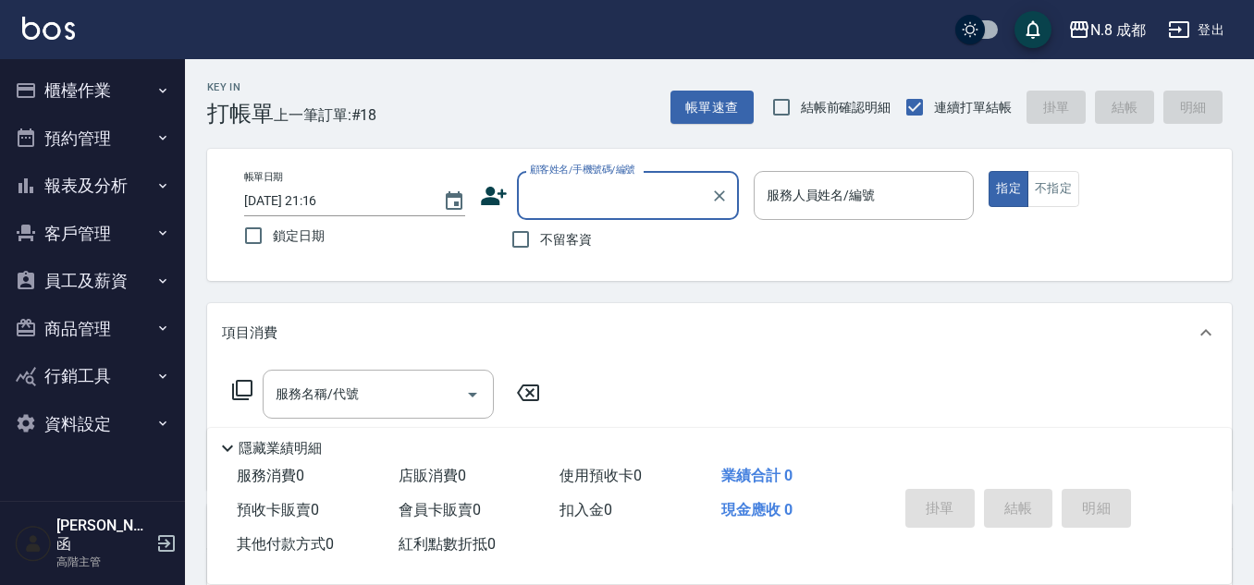
click at [97, 80] on button "櫃檯作業" at bounding box center [92, 91] width 170 height 48
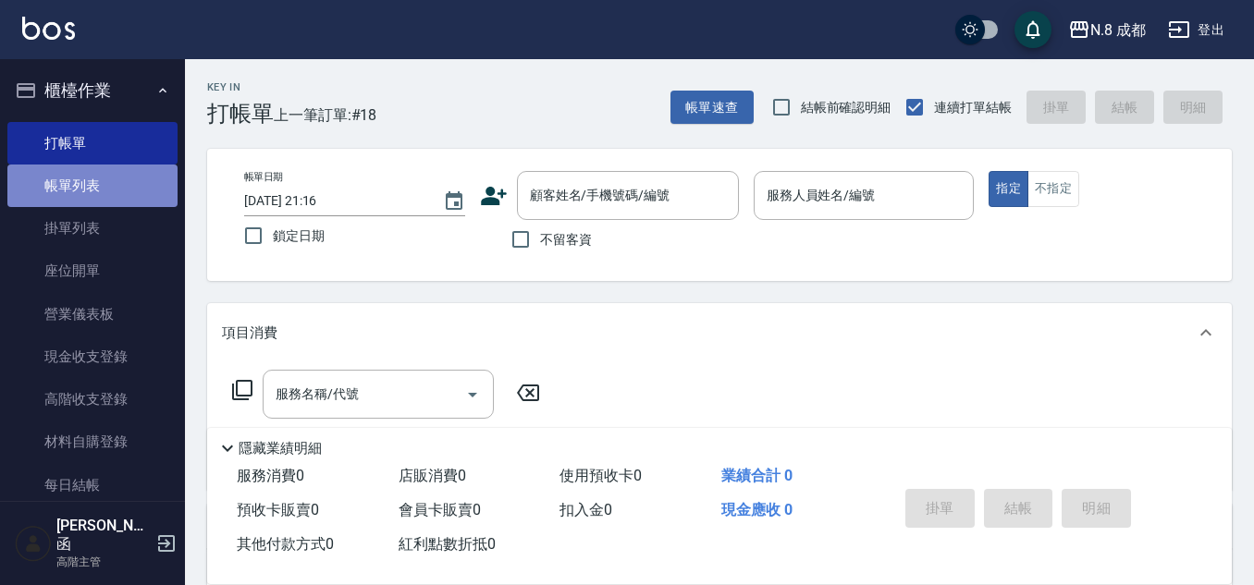
click at [148, 191] on link "帳單列表" at bounding box center [92, 186] width 170 height 43
